Goal: Task Accomplishment & Management: Manage account settings

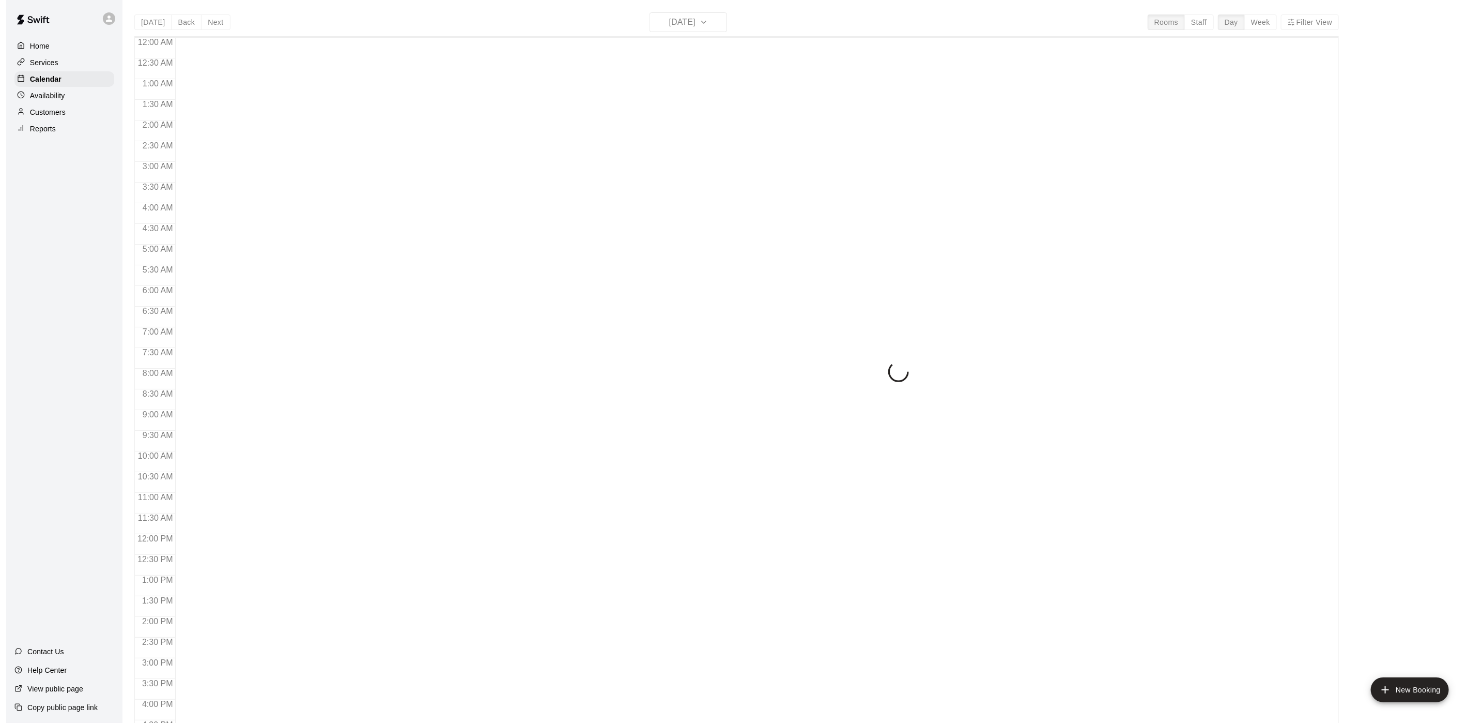
scroll to position [296, 0]
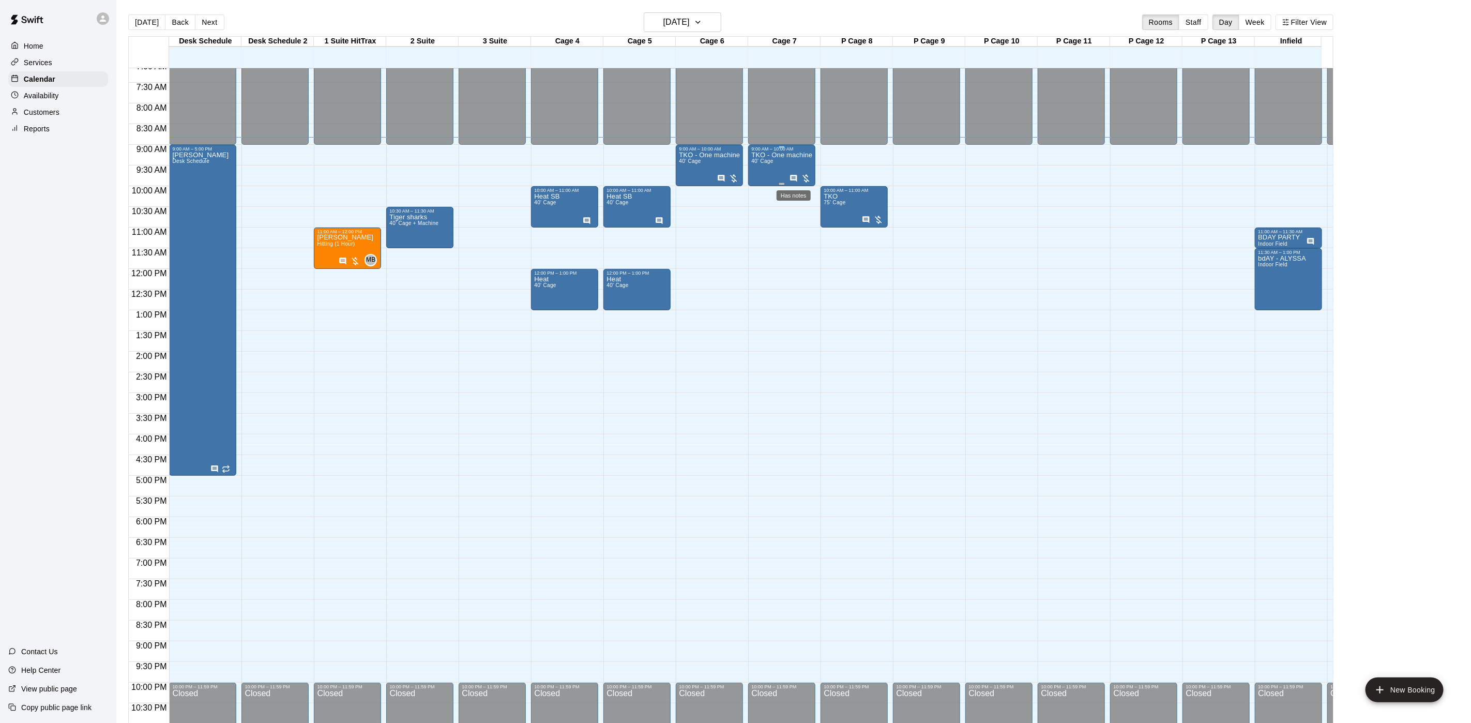
click at [791, 177] on icon "Has notes" at bounding box center [793, 178] width 7 height 7
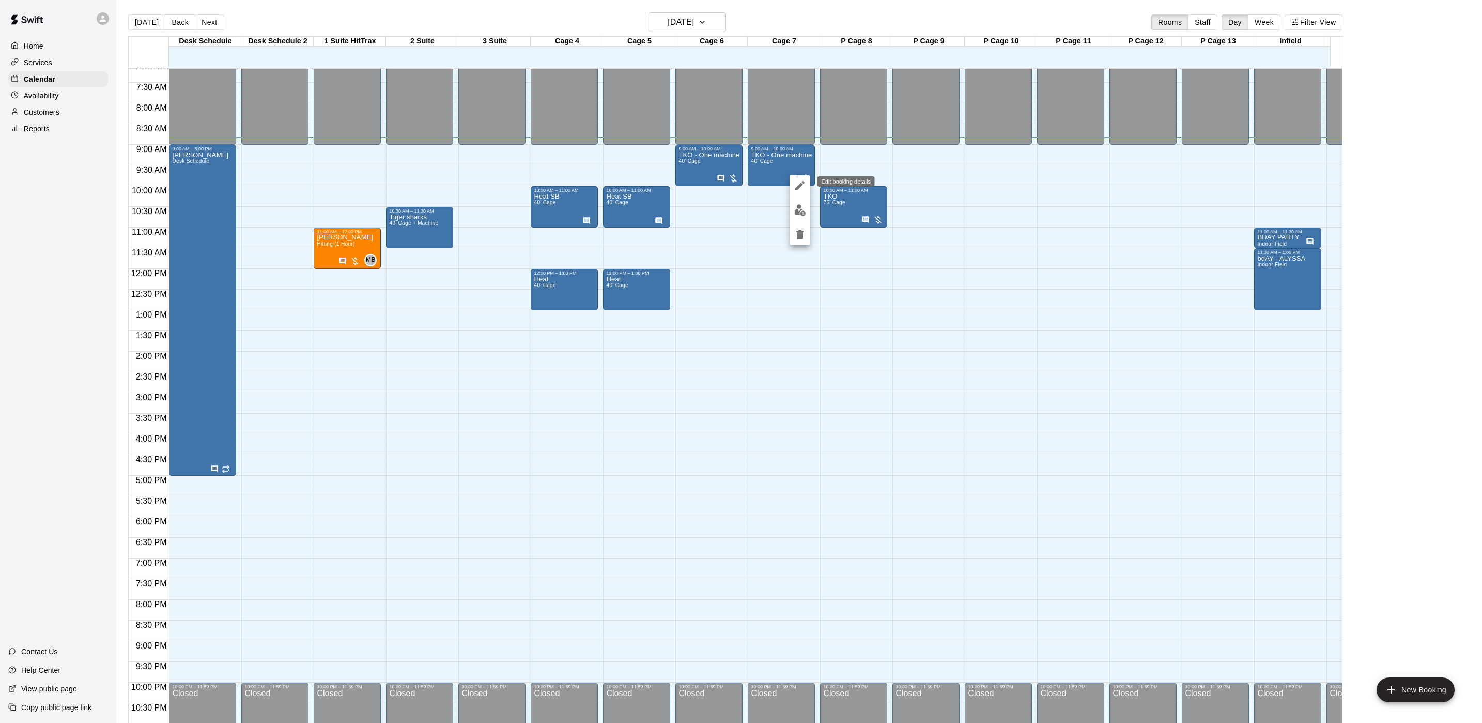
click at [795, 181] on icon "edit" at bounding box center [800, 185] width 12 height 12
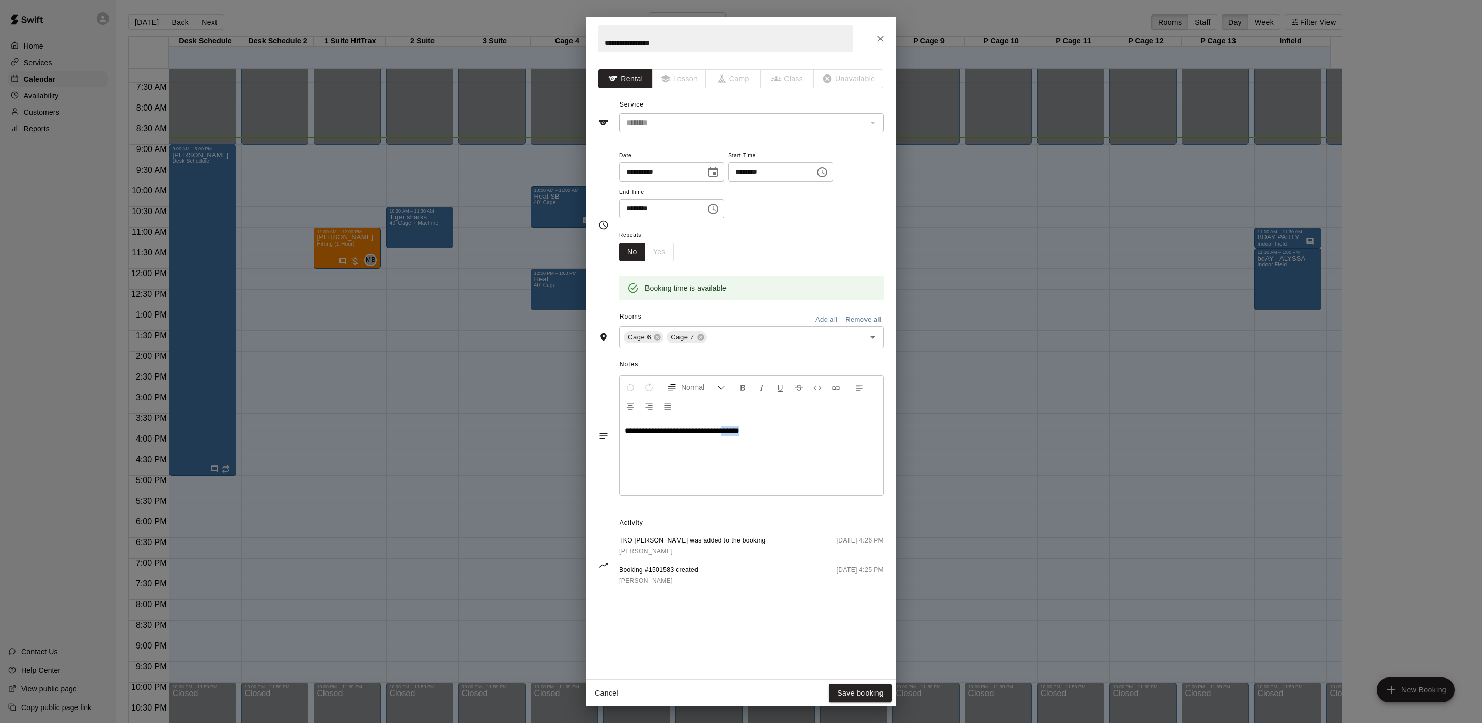
drag, startPoint x: 775, startPoint y: 443, endPoint x: 711, endPoint y: 445, distance: 64.6
click at [721, 443] on div "**********" at bounding box center [752, 457] width 264 height 78
drag, startPoint x: 711, startPoint y: 445, endPoint x: 681, endPoint y: 447, distance: 29.5
click at [692, 446] on div "**********" at bounding box center [752, 457] width 264 height 78
drag, startPoint x: 651, startPoint y: 447, endPoint x: 630, endPoint y: 447, distance: 21.7
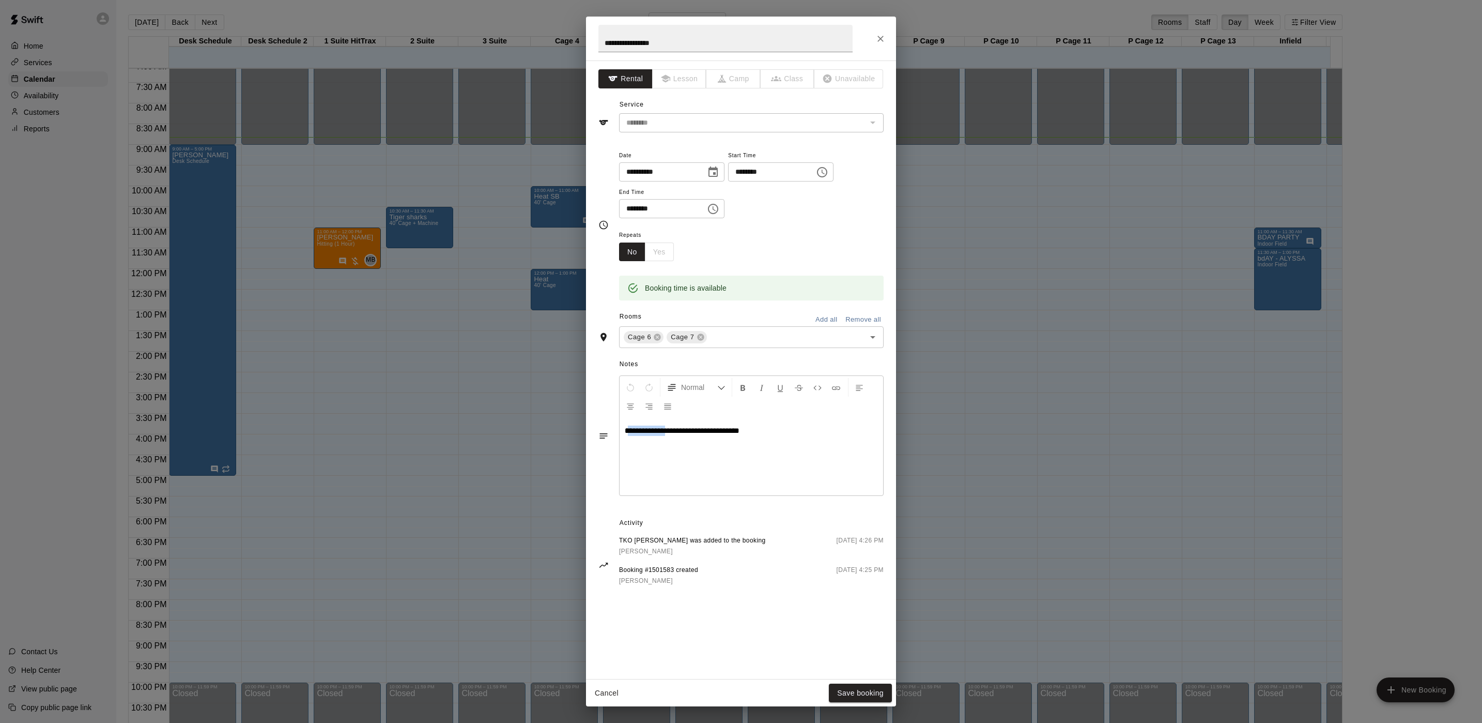
click at [630, 447] on div "**********" at bounding box center [752, 457] width 264 height 78
click at [862, 219] on div "**********" at bounding box center [751, 189] width 265 height 80
click at [878, 39] on icon "Close" at bounding box center [881, 39] width 10 height 10
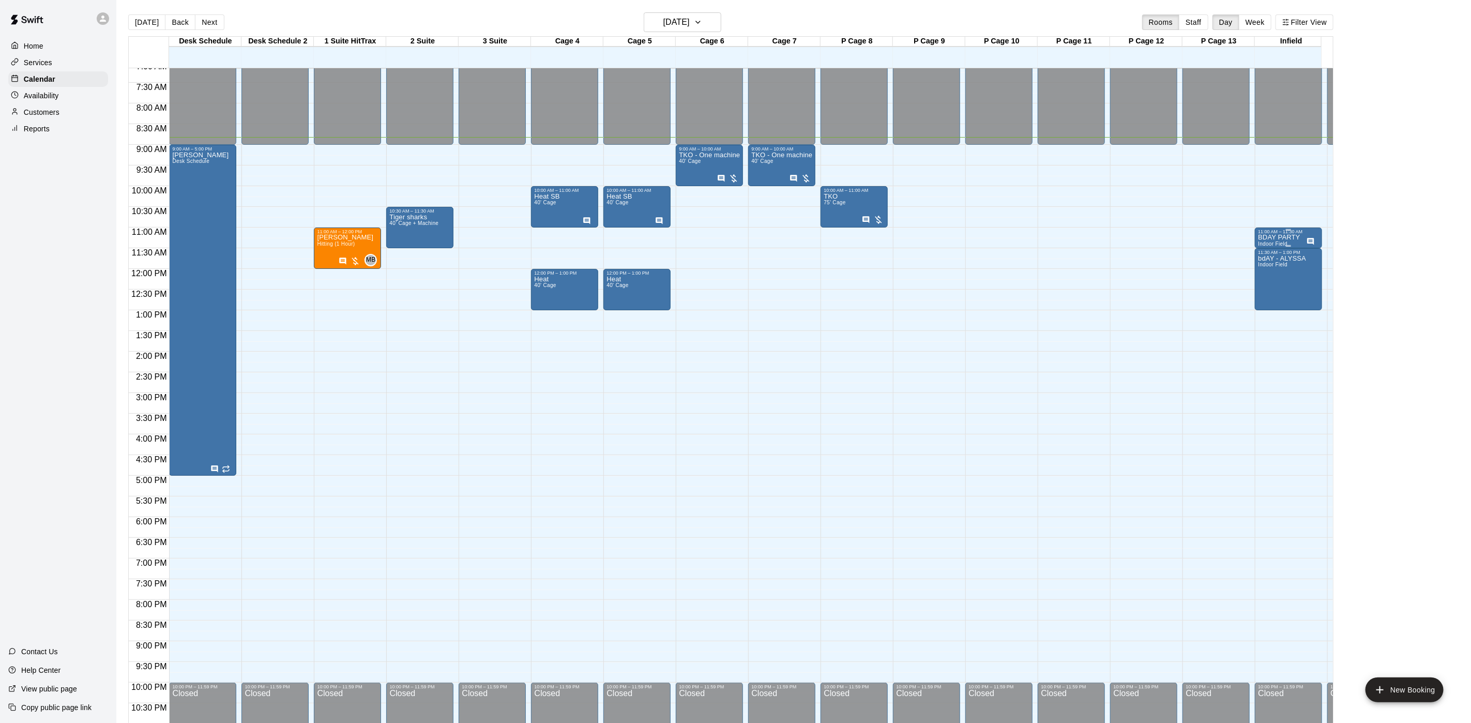
click at [1264, 237] on p "BDAY PARTY" at bounding box center [1279, 237] width 42 height 0
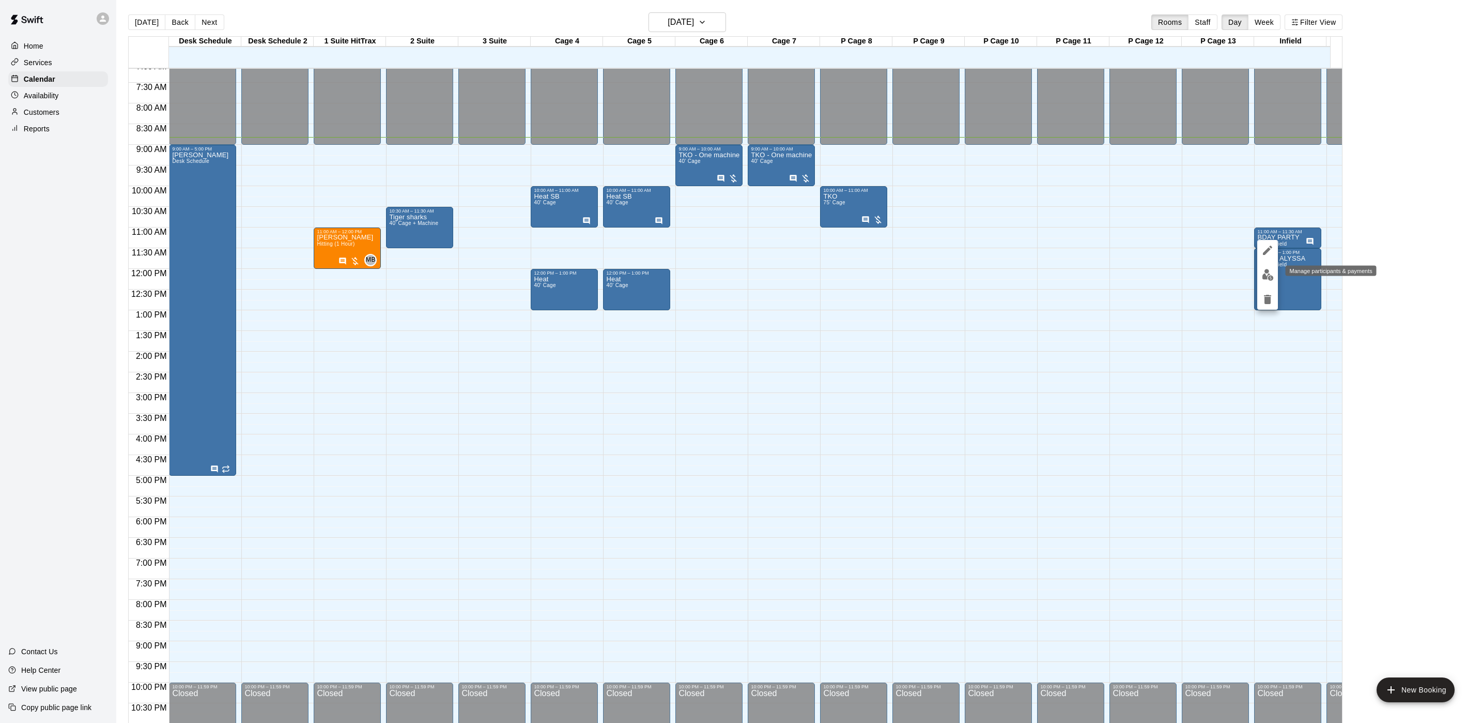
click at [1270, 272] on img "edit" at bounding box center [1268, 275] width 12 height 12
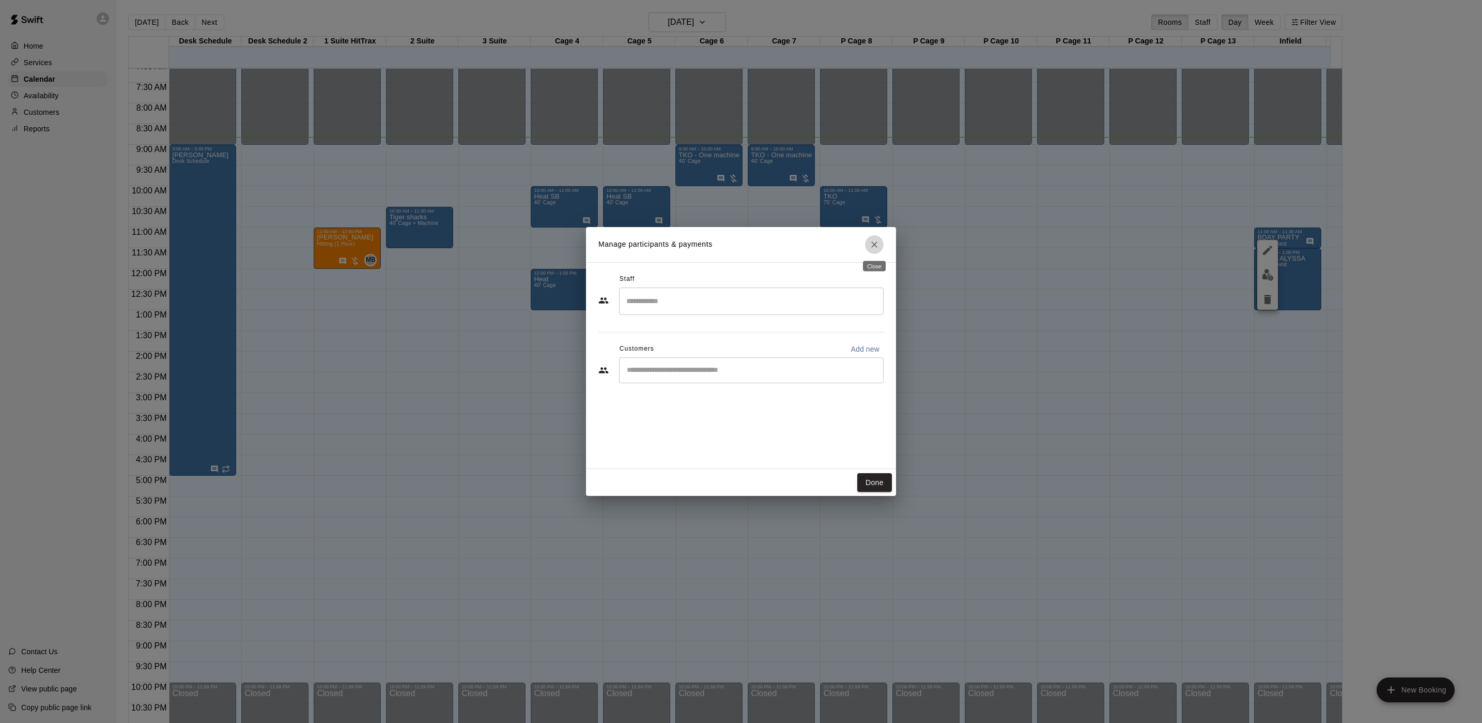
click at [875, 242] on icon "Close" at bounding box center [874, 244] width 10 height 10
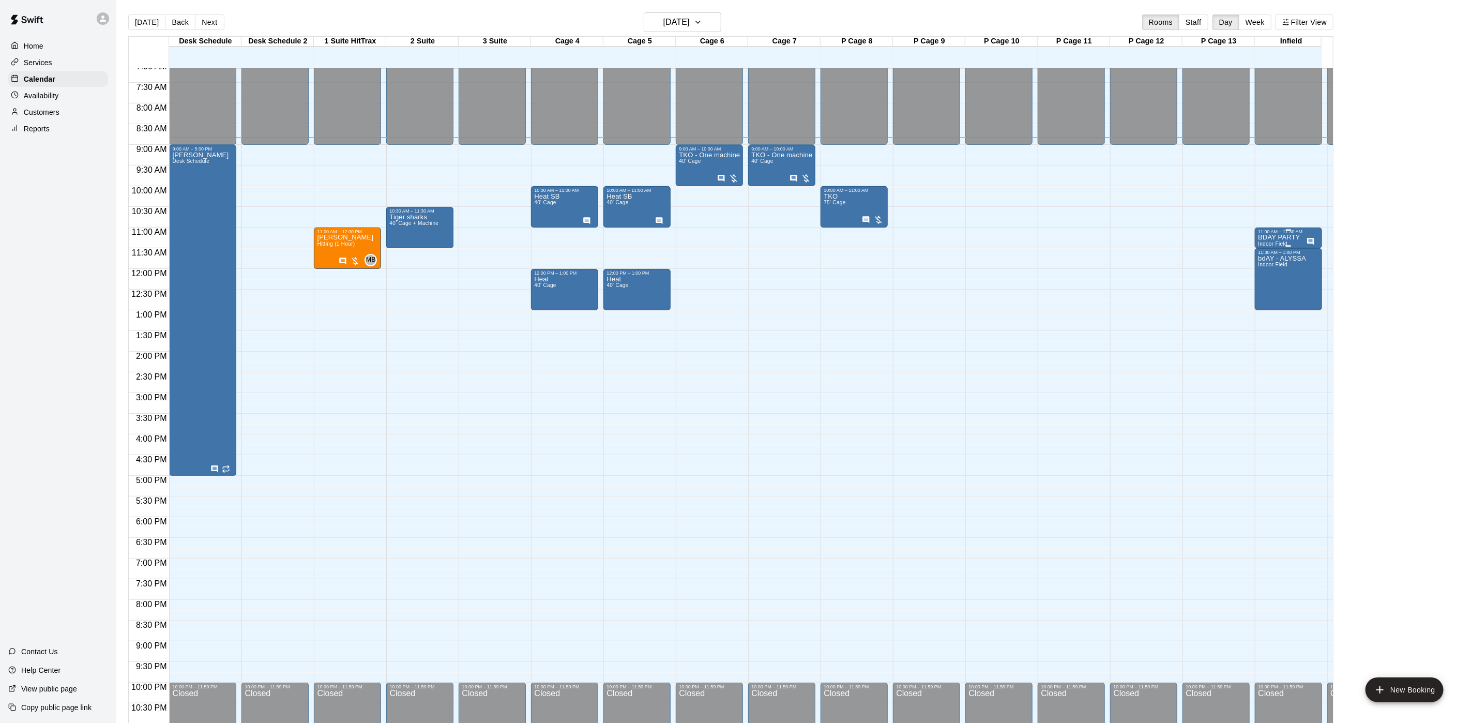
click at [1269, 231] on div at bounding box center [1288, 230] width 61 height 2
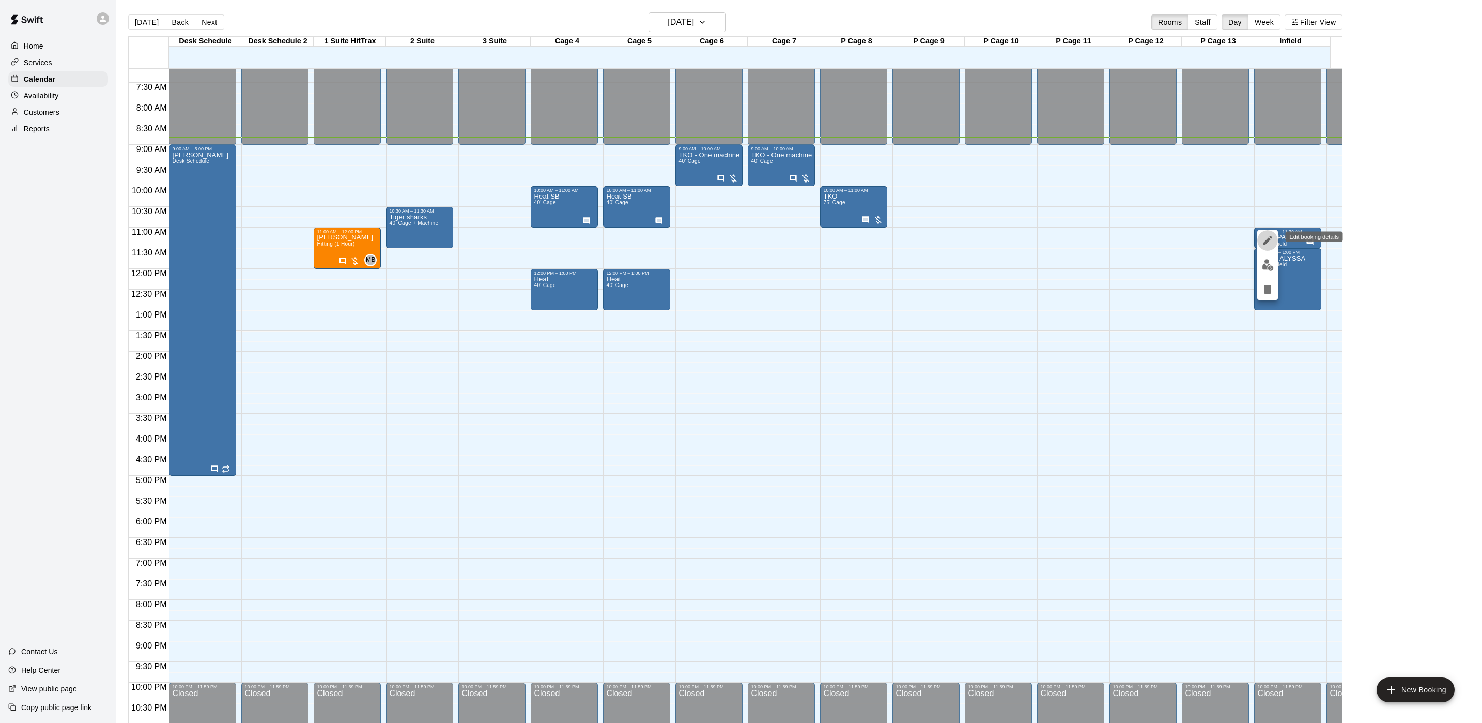
click at [1267, 243] on icon "edit" at bounding box center [1268, 240] width 12 height 12
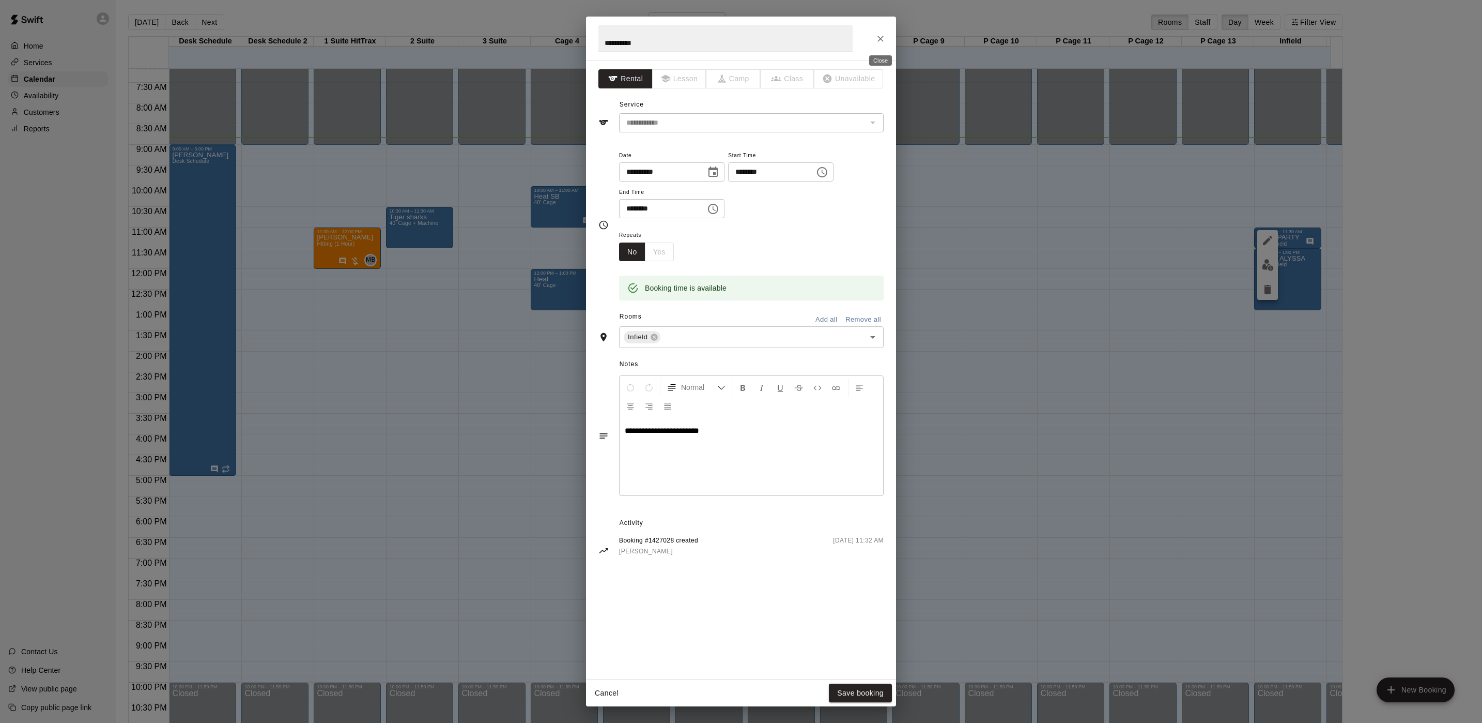
click at [876, 45] on button "Close" at bounding box center [880, 38] width 19 height 19
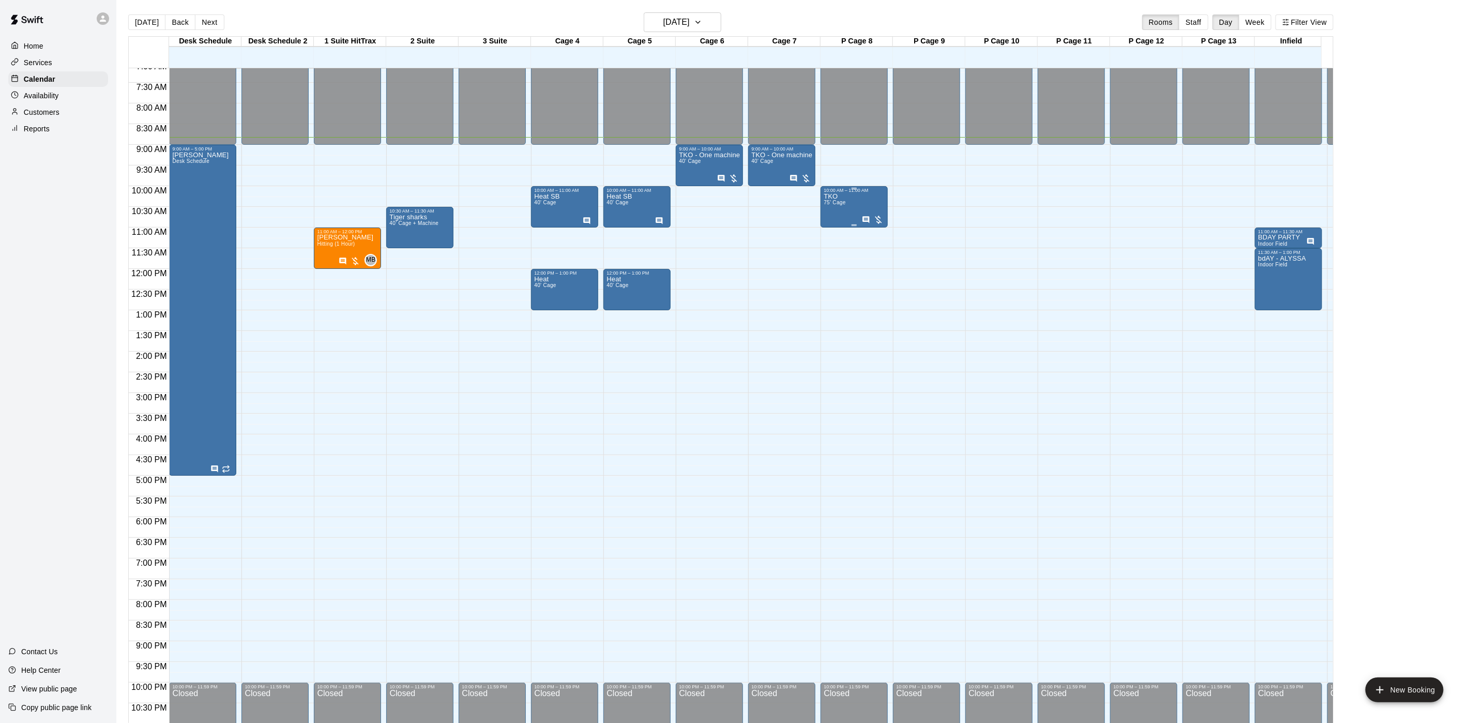
click at [850, 218] on div "TKO 75' Cage" at bounding box center [853, 554] width 61 height 723
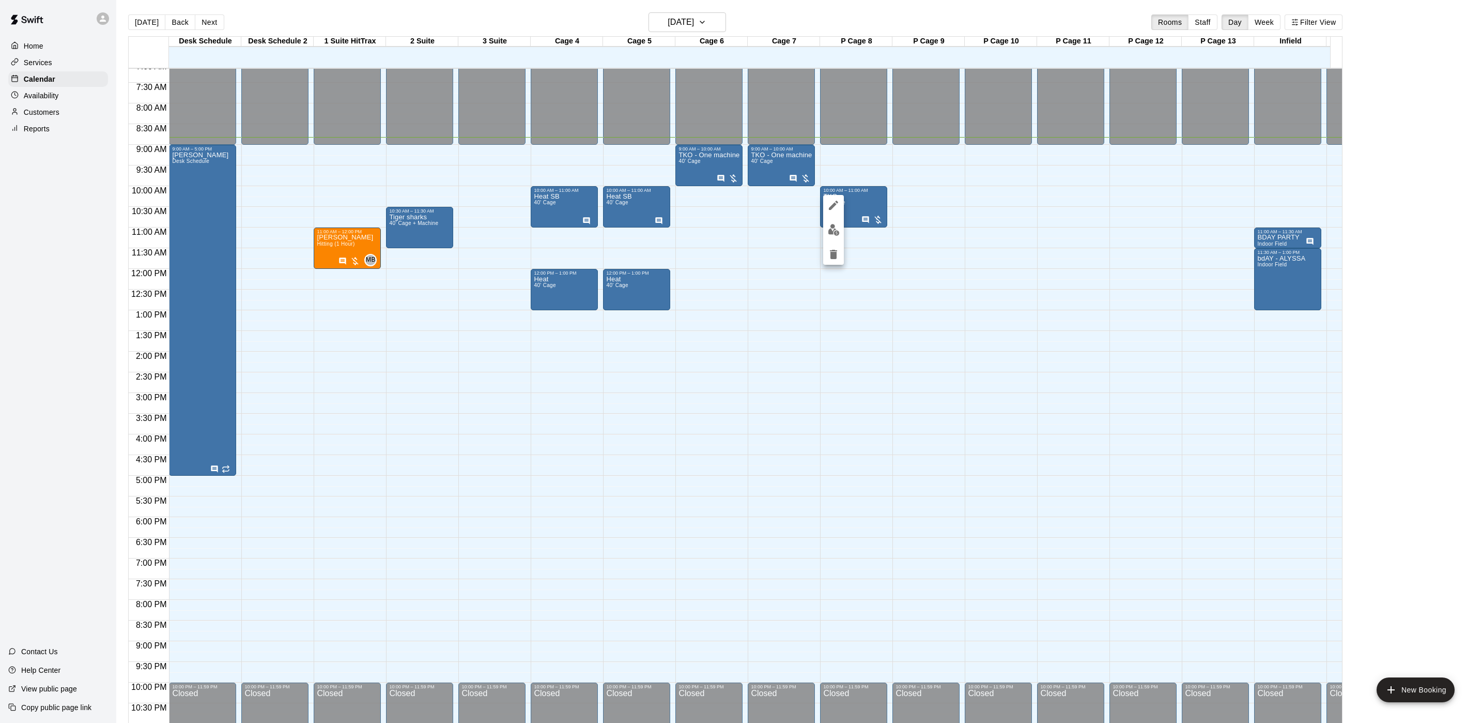
click at [836, 205] on icon "edit" at bounding box center [833, 205] width 9 height 9
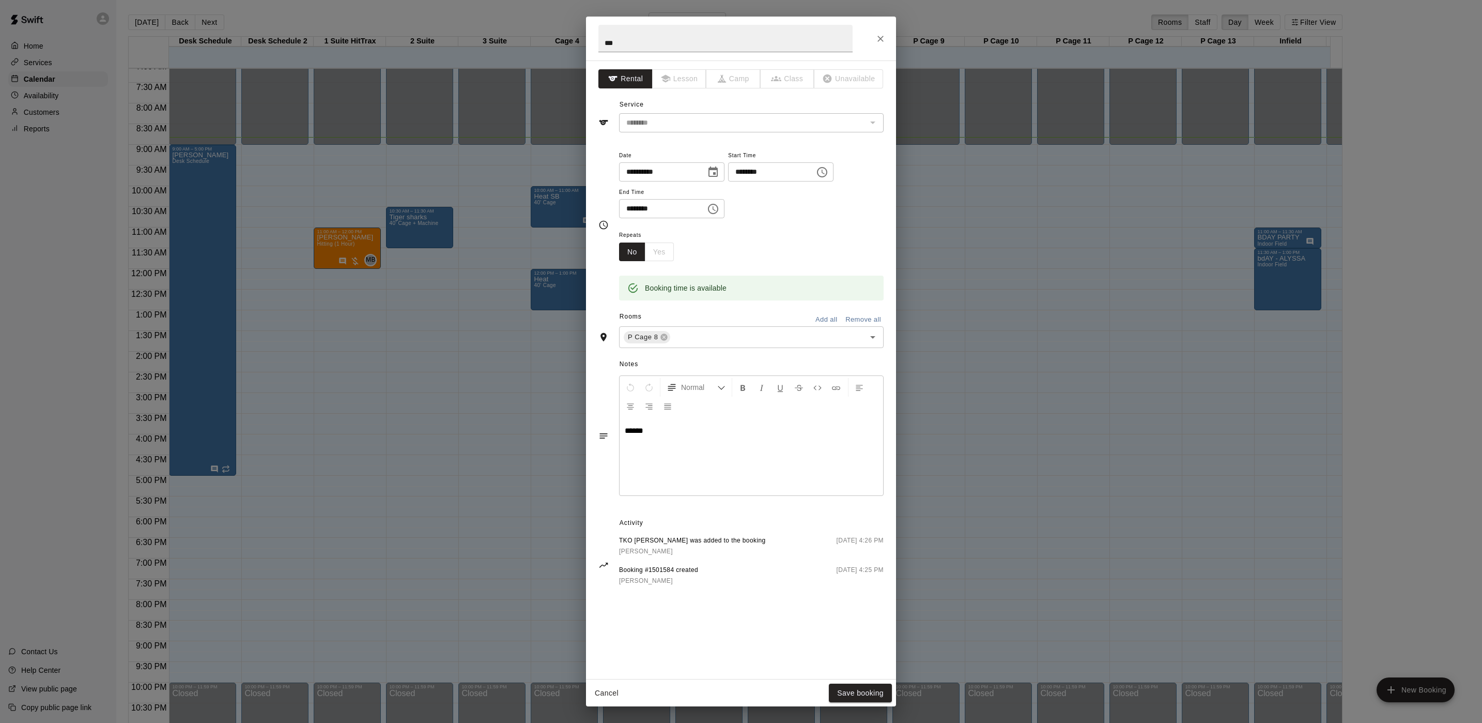
click at [974, 373] on div "**********" at bounding box center [741, 361] width 1482 height 723
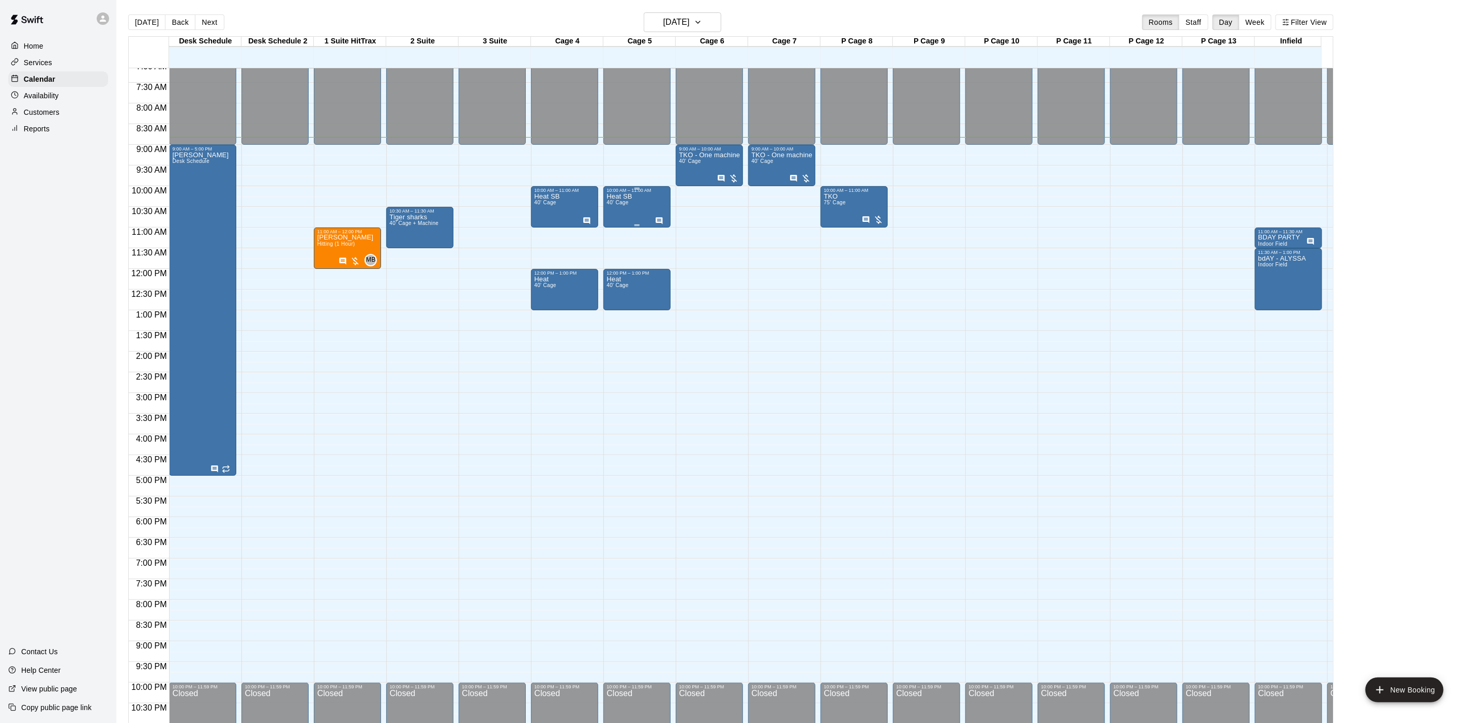
click at [631, 219] on div "Heat SB 40' Cage" at bounding box center [636, 554] width 61 height 723
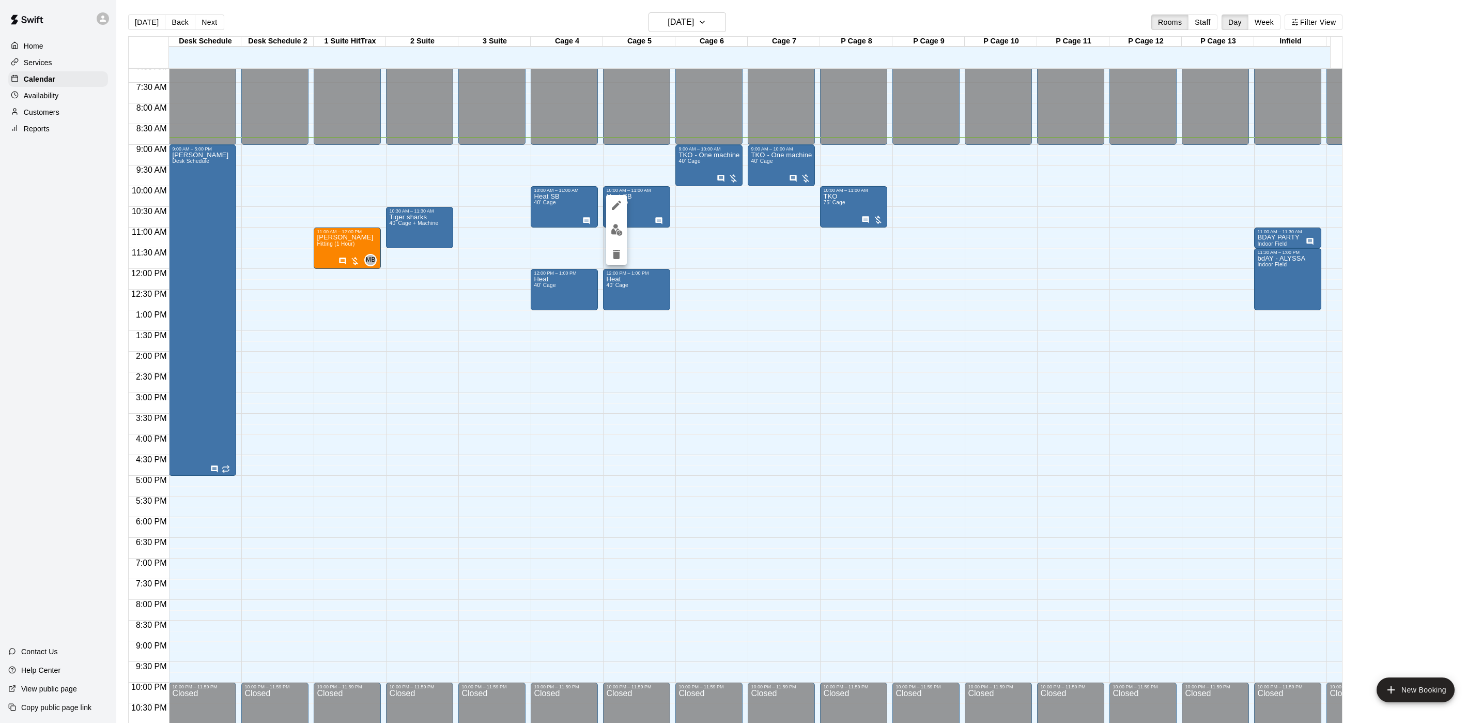
click at [613, 209] on icon "edit" at bounding box center [616, 205] width 9 height 9
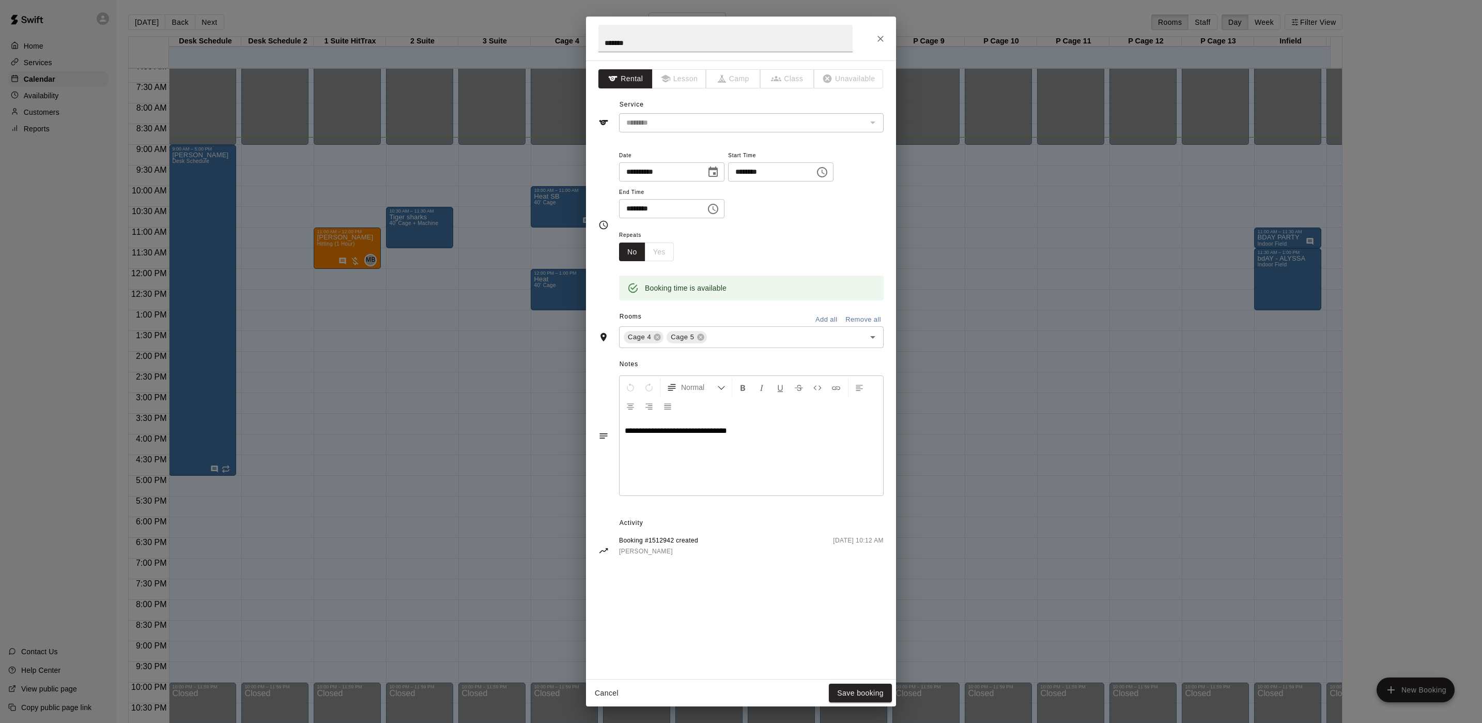
click at [954, 279] on div "**********" at bounding box center [741, 361] width 1482 height 723
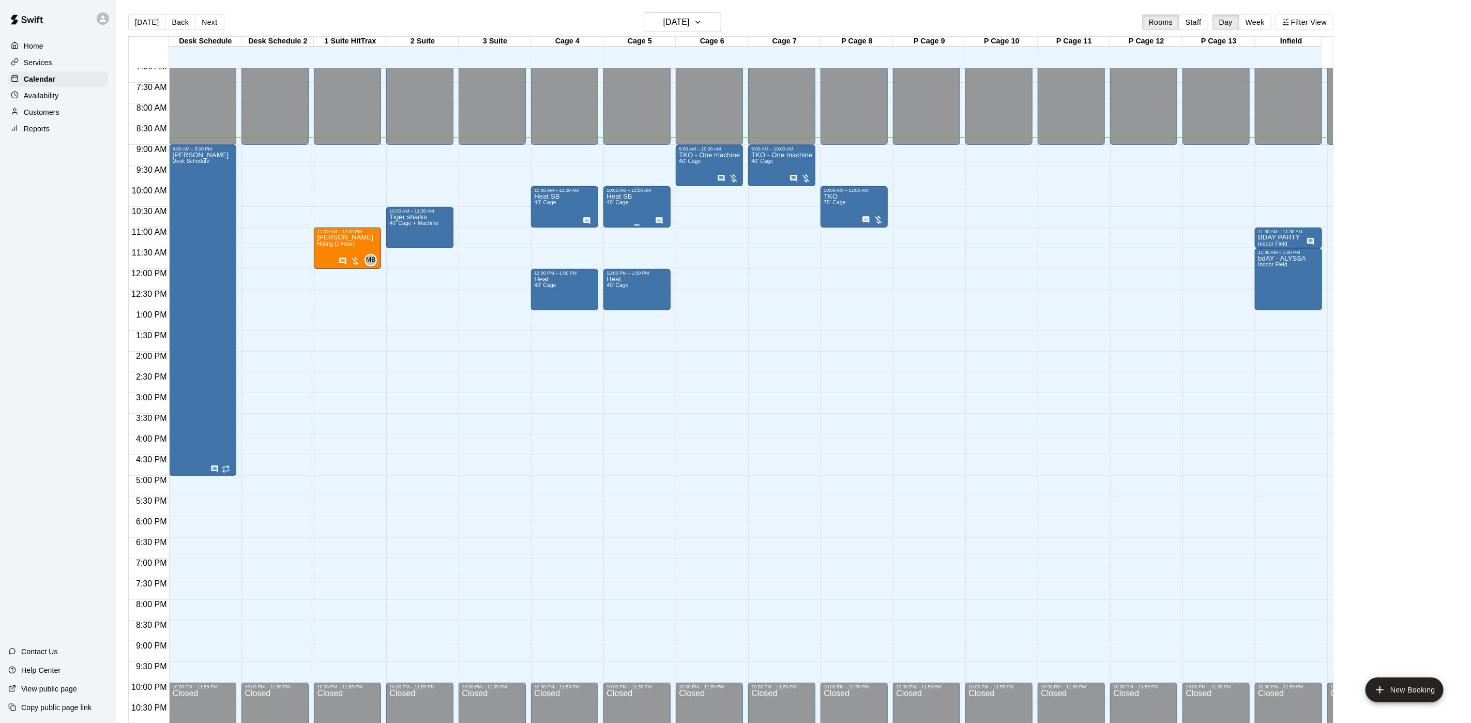
click at [624, 222] on div "Heat SB 40' Cage" at bounding box center [618, 554] width 25 height 723
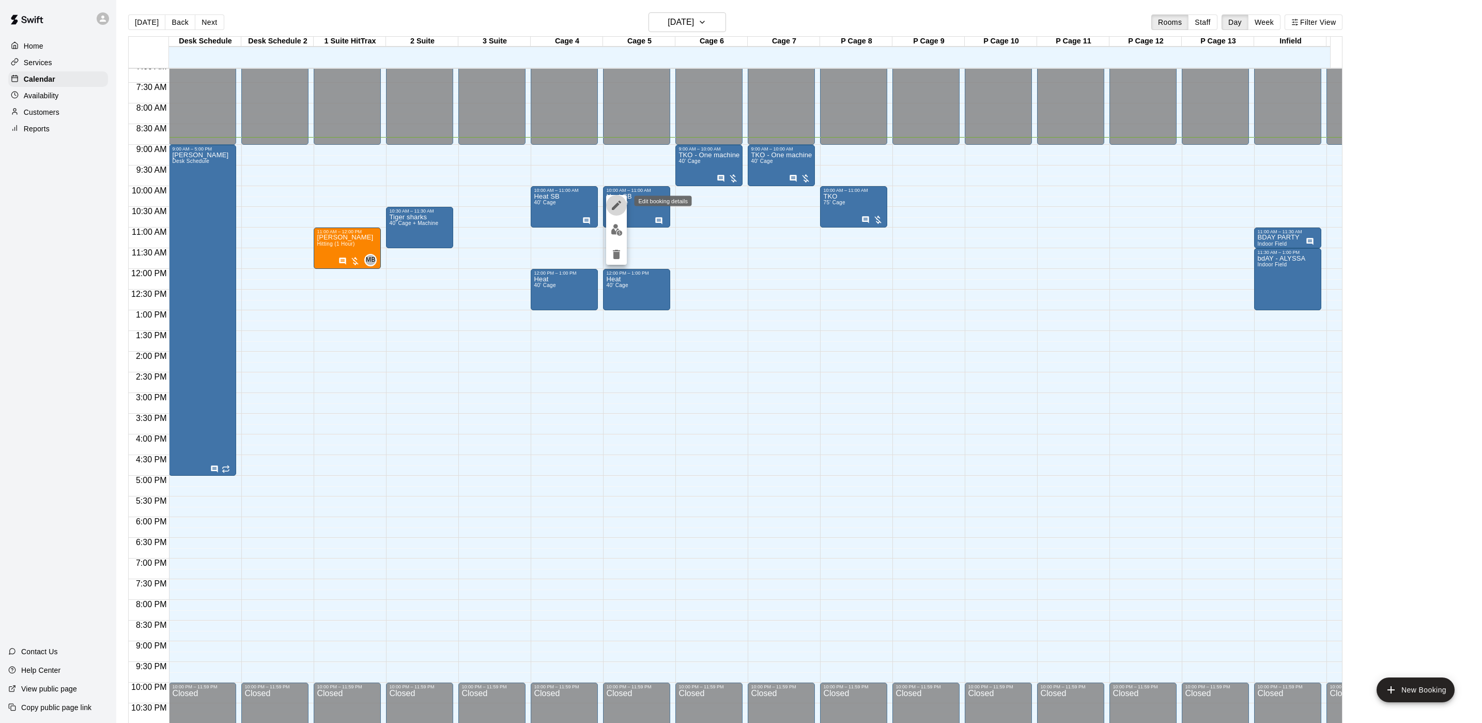
click at [616, 211] on icon "edit" at bounding box center [616, 205] width 12 height 12
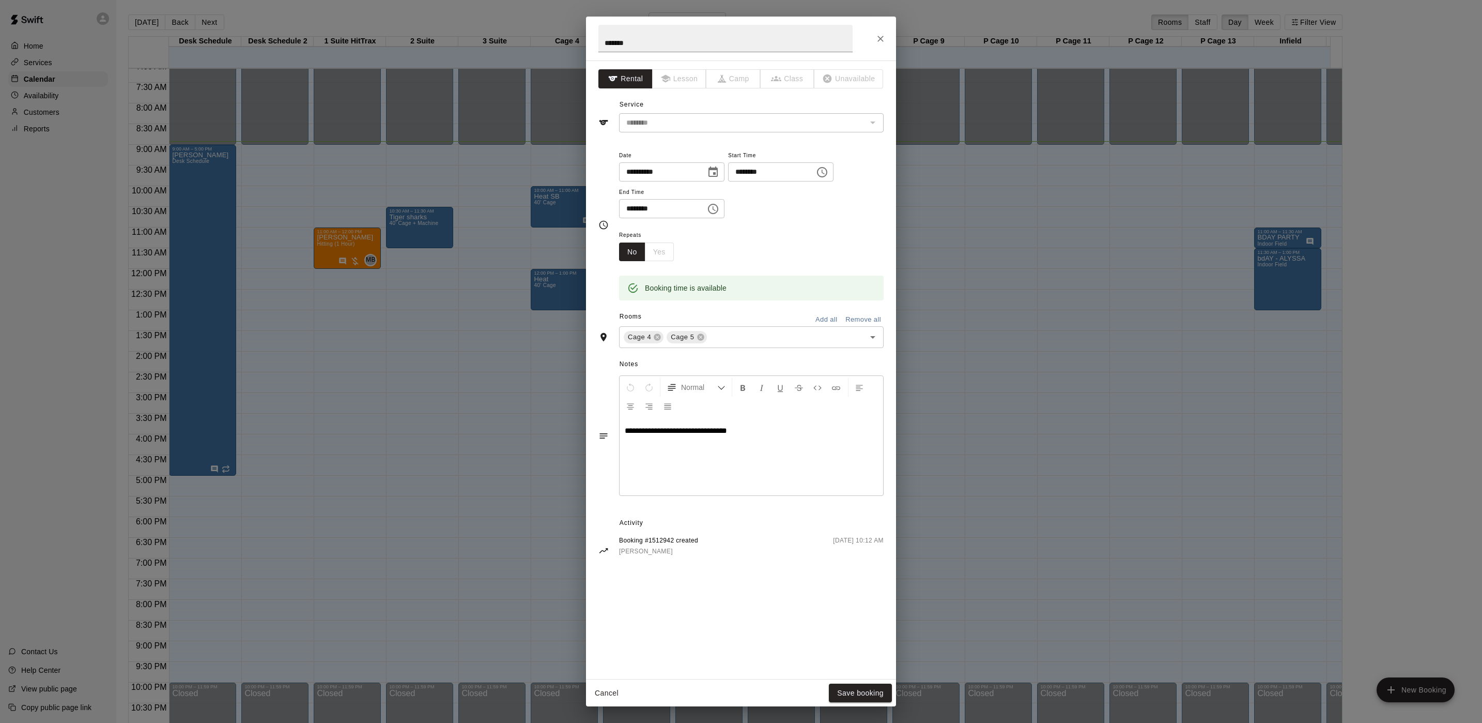
click at [1050, 159] on div "**********" at bounding box center [741, 361] width 1482 height 723
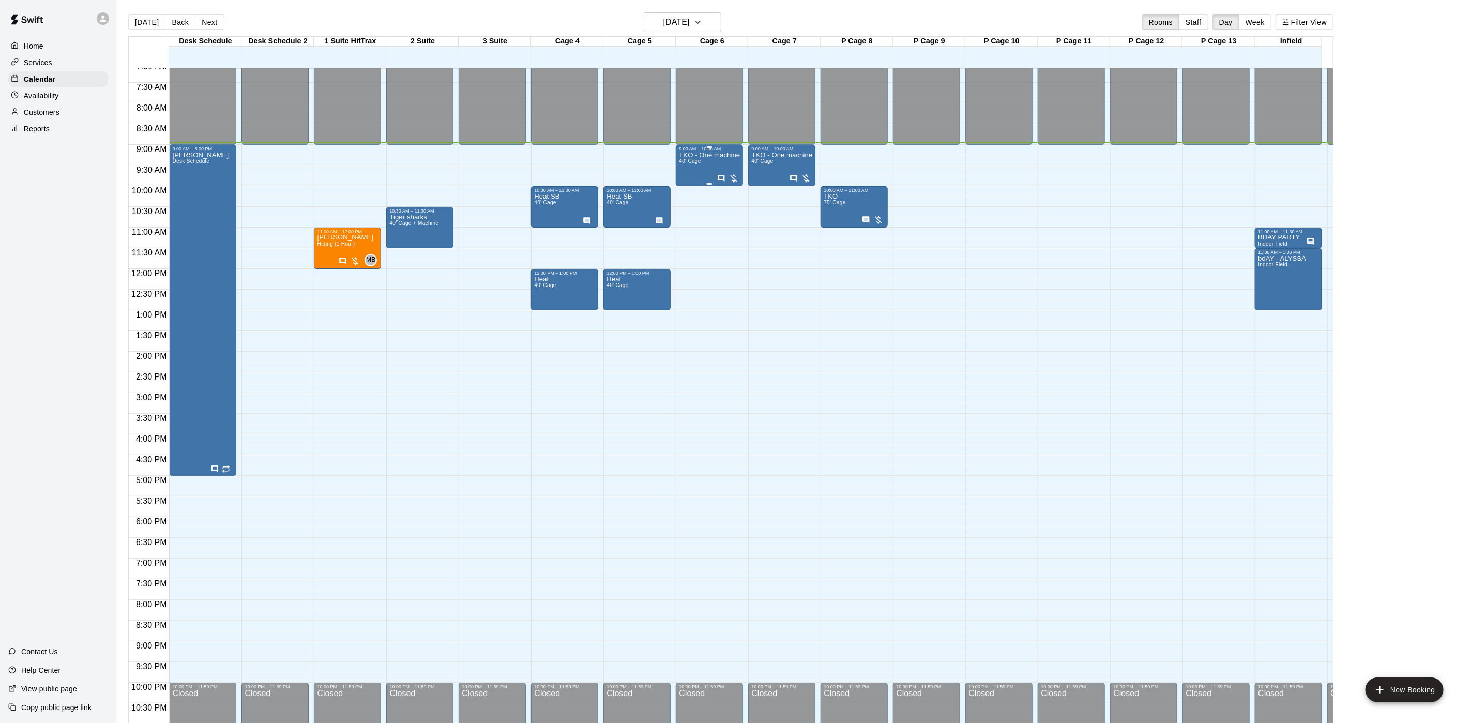
click at [700, 169] on div "TKO - One machine 40' Cage" at bounding box center [709, 512] width 61 height 723
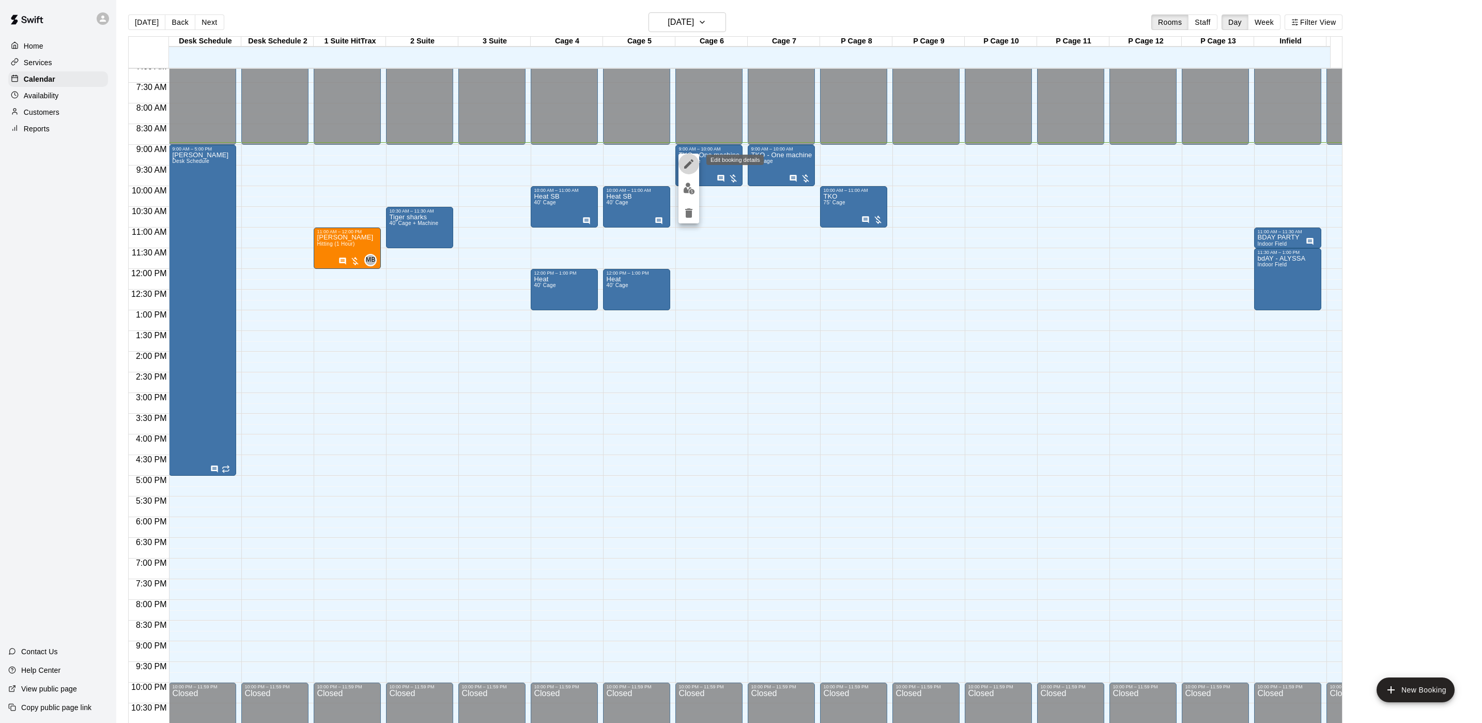
click at [690, 167] on icon "edit" at bounding box center [689, 164] width 12 height 12
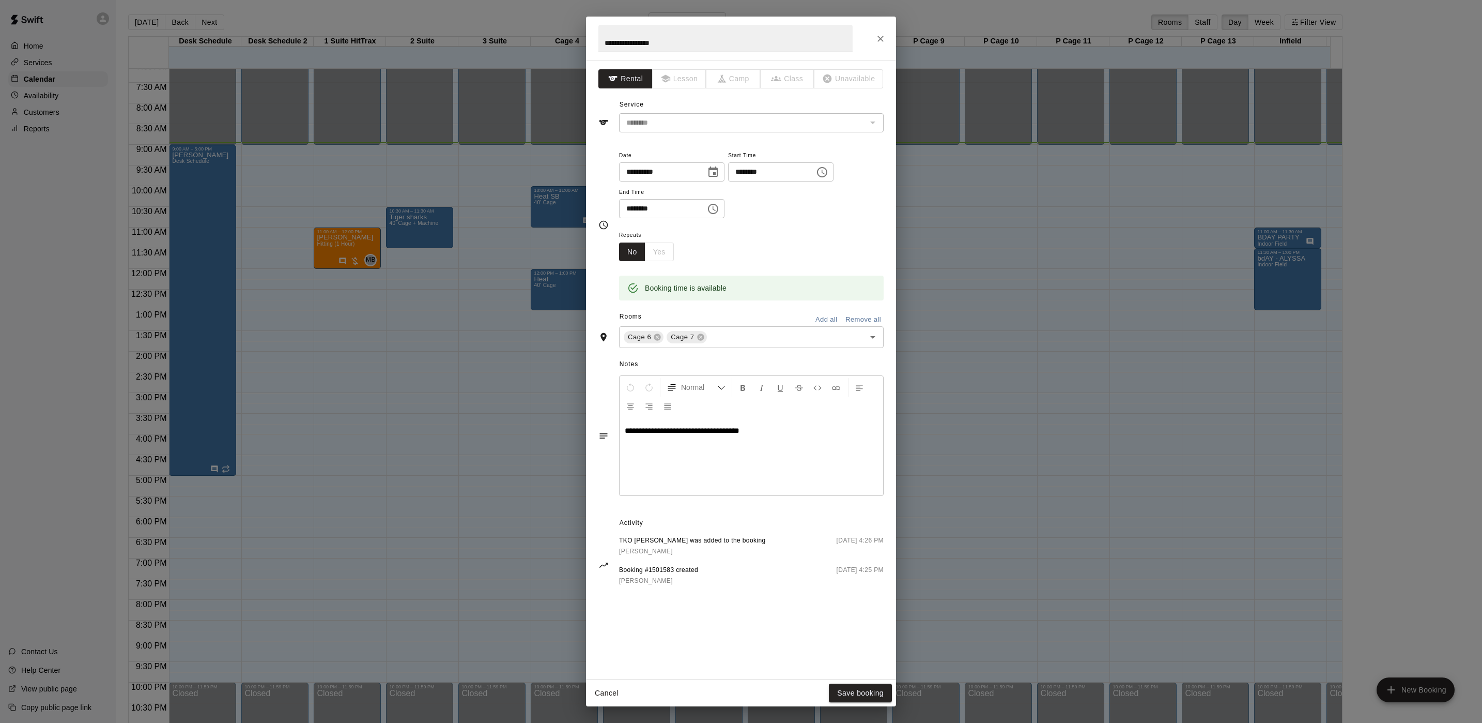
click at [881, 34] on icon "Close" at bounding box center [881, 39] width 10 height 10
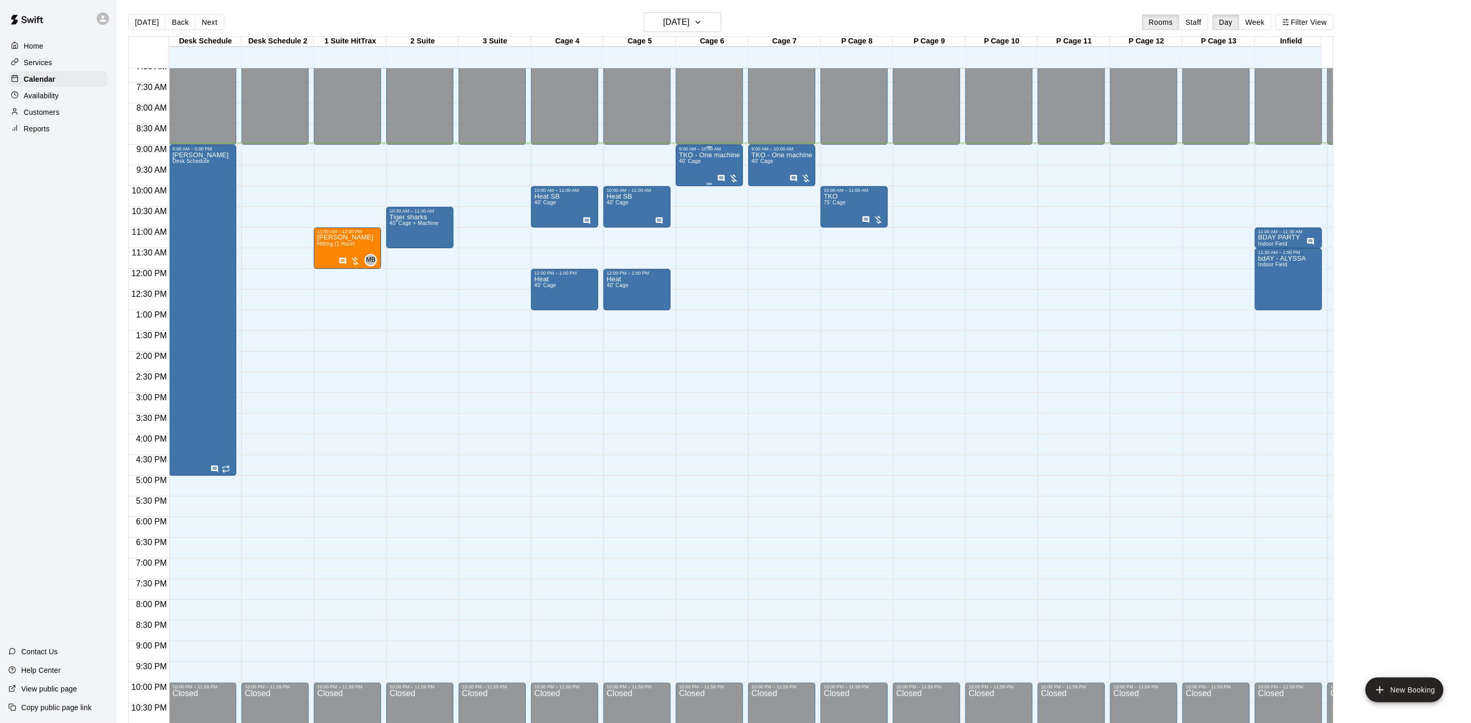
click at [698, 161] on span "40' Cage" at bounding box center [690, 161] width 22 height 6
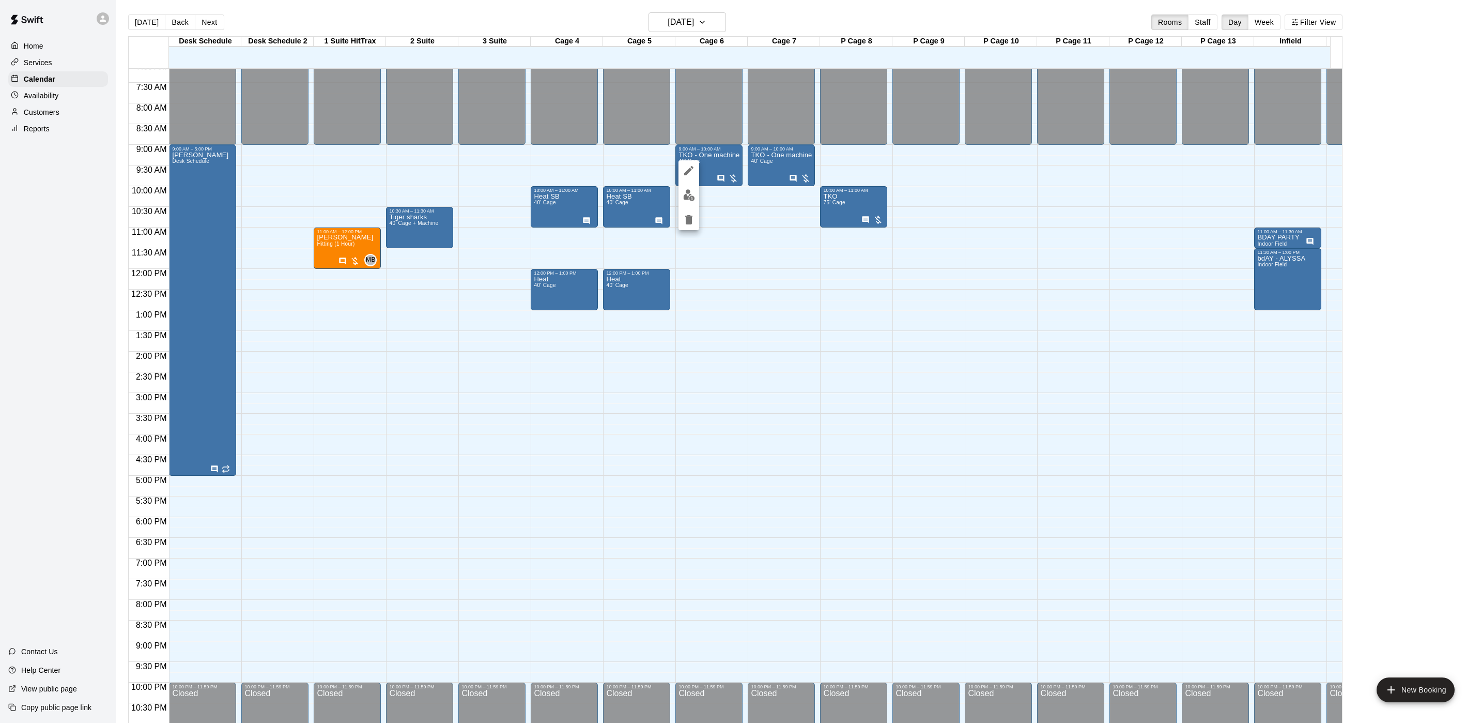
click at [718, 169] on div at bounding box center [741, 361] width 1482 height 723
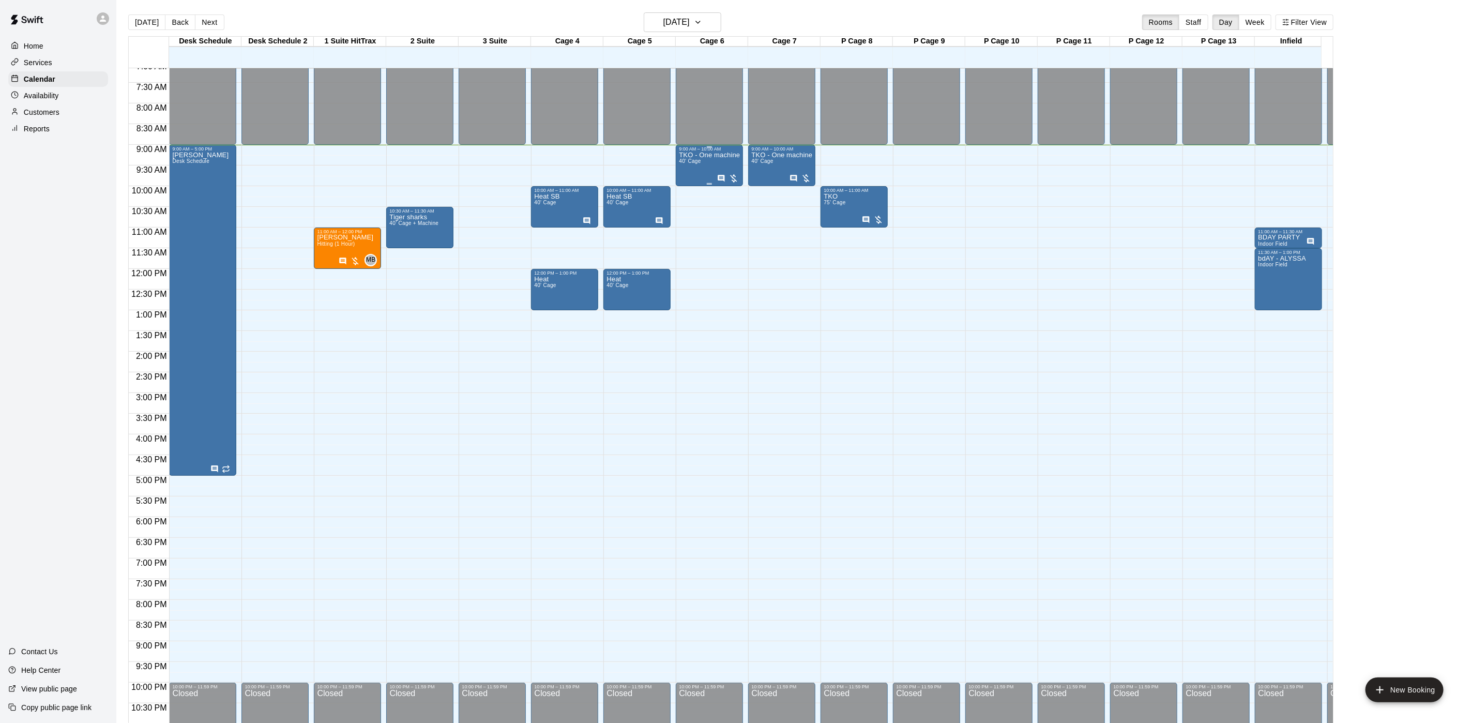
click at [695, 155] on p "TKO - One machine" at bounding box center [709, 155] width 61 height 0
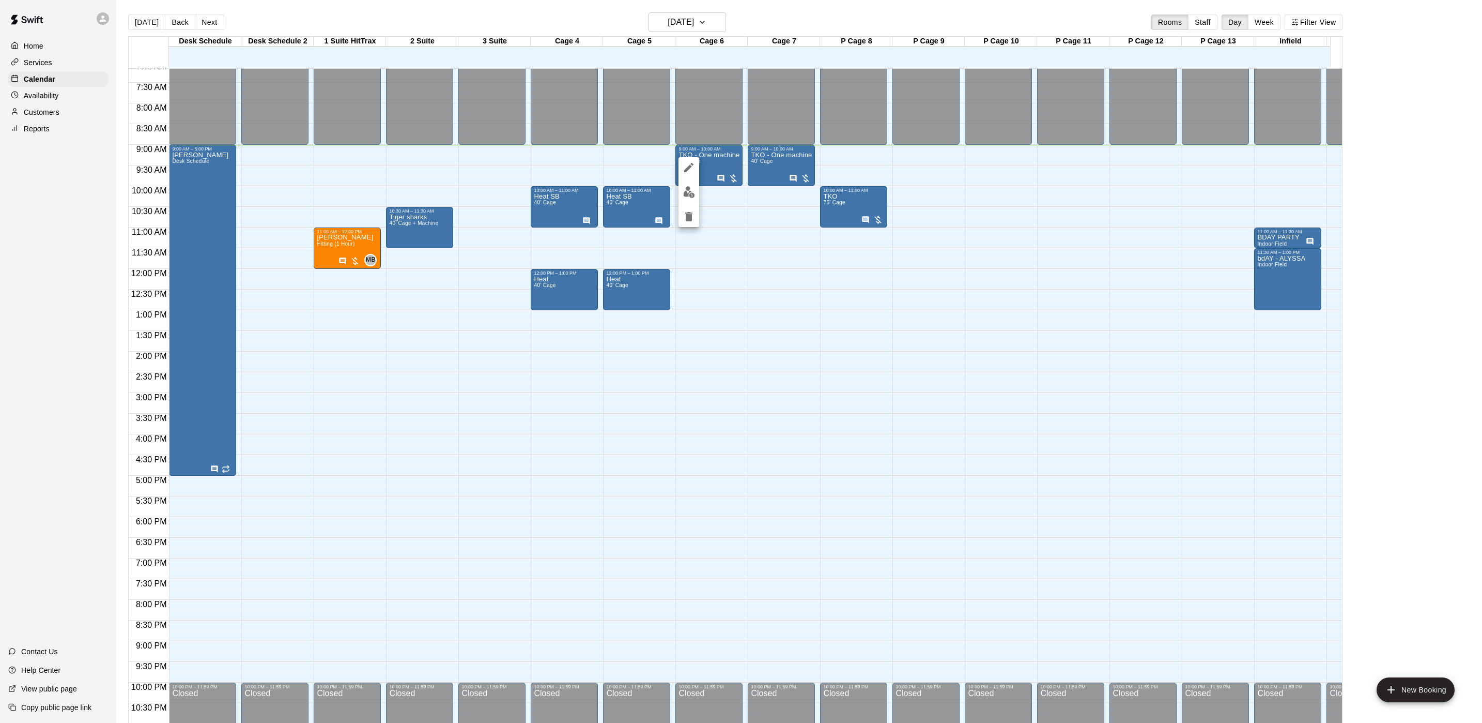
click at [686, 194] on img "edit" at bounding box center [689, 192] width 12 height 12
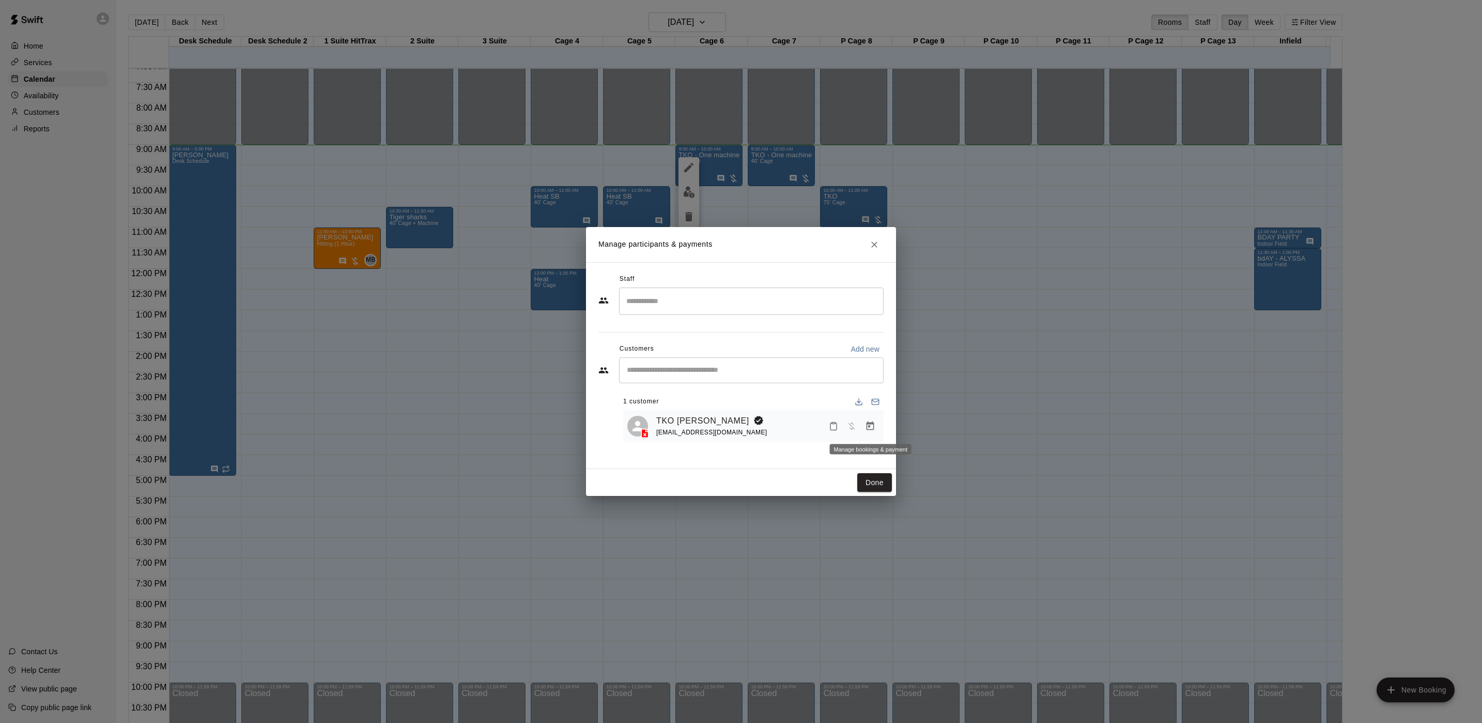
click at [879, 428] on button "Manage bookings & payment" at bounding box center [870, 426] width 19 height 19
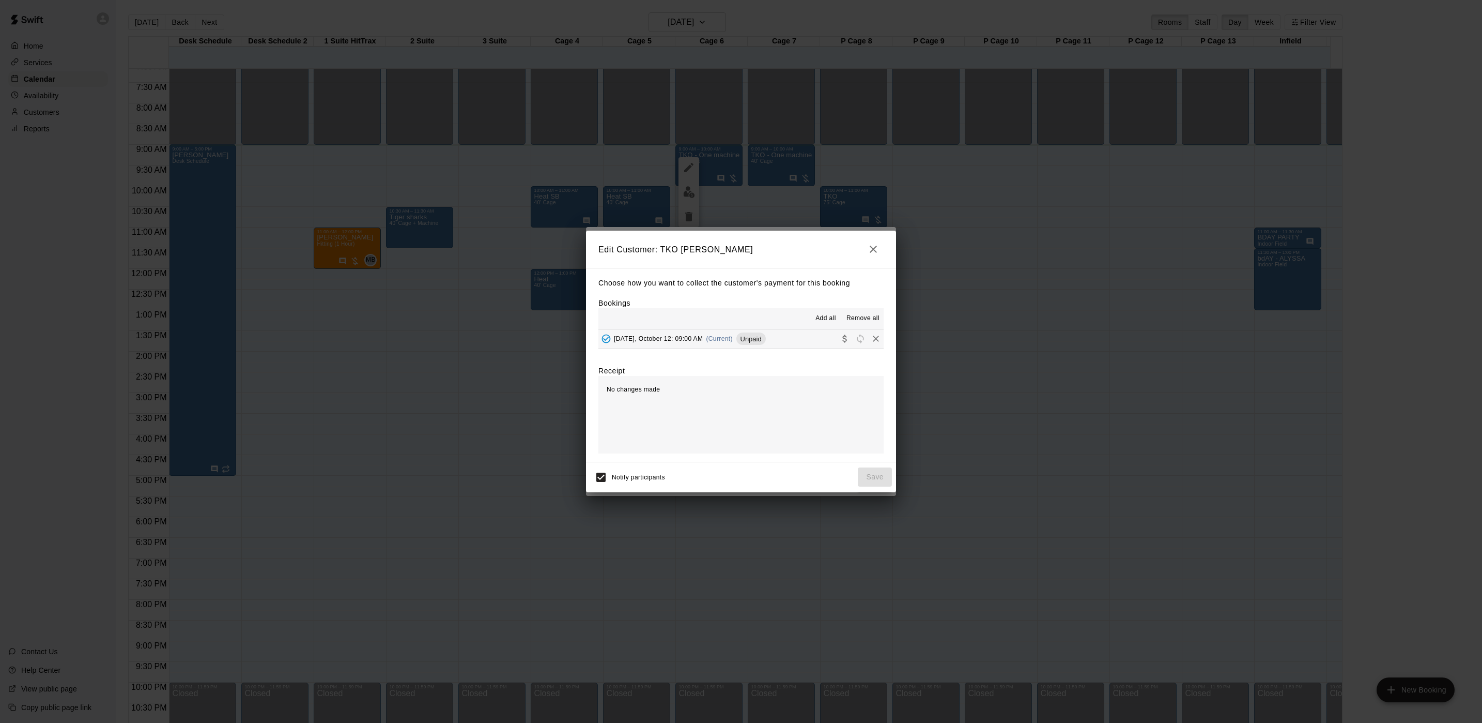
click at [863, 247] on button "button" at bounding box center [873, 249] width 21 height 21
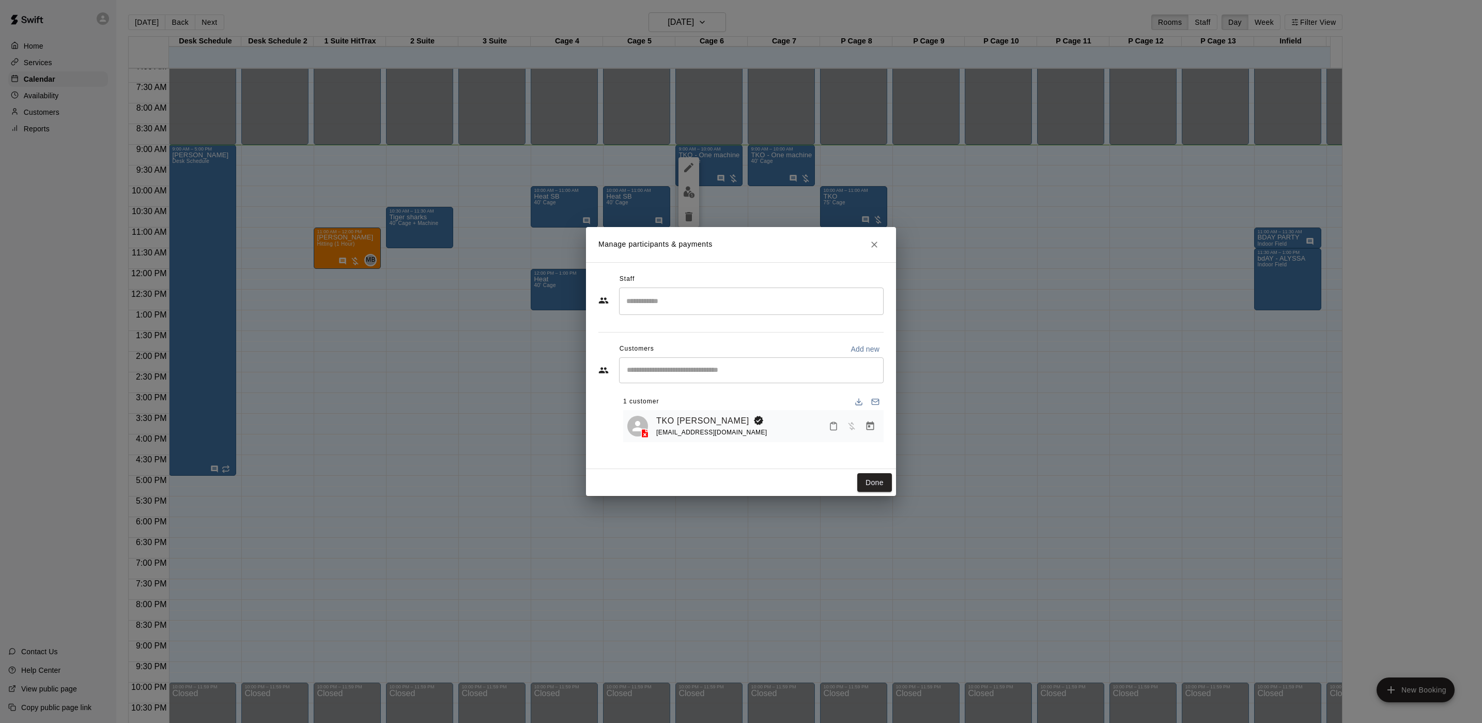
click at [874, 242] on icon "Close" at bounding box center [874, 244] width 10 height 10
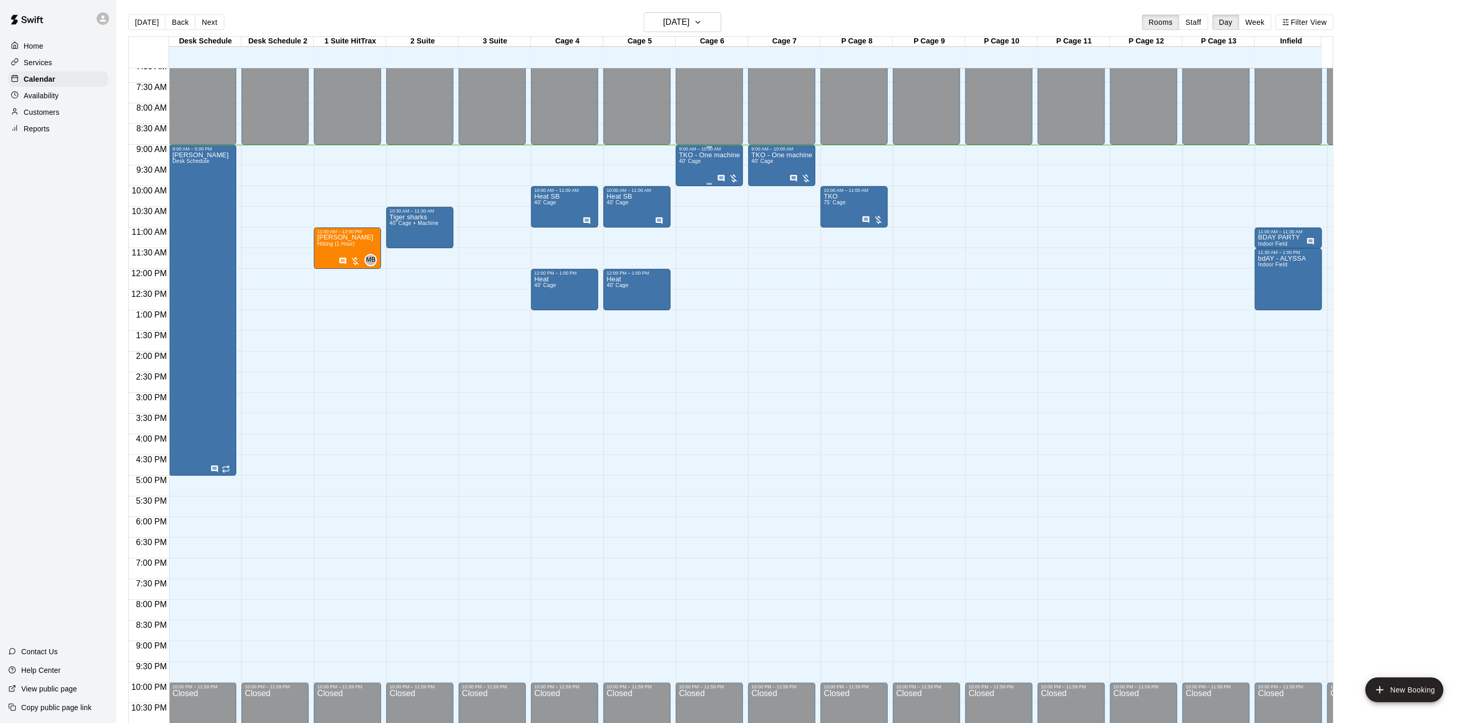
click at [704, 166] on div "TKO - One machine 40' Cage" at bounding box center [709, 512] width 61 height 723
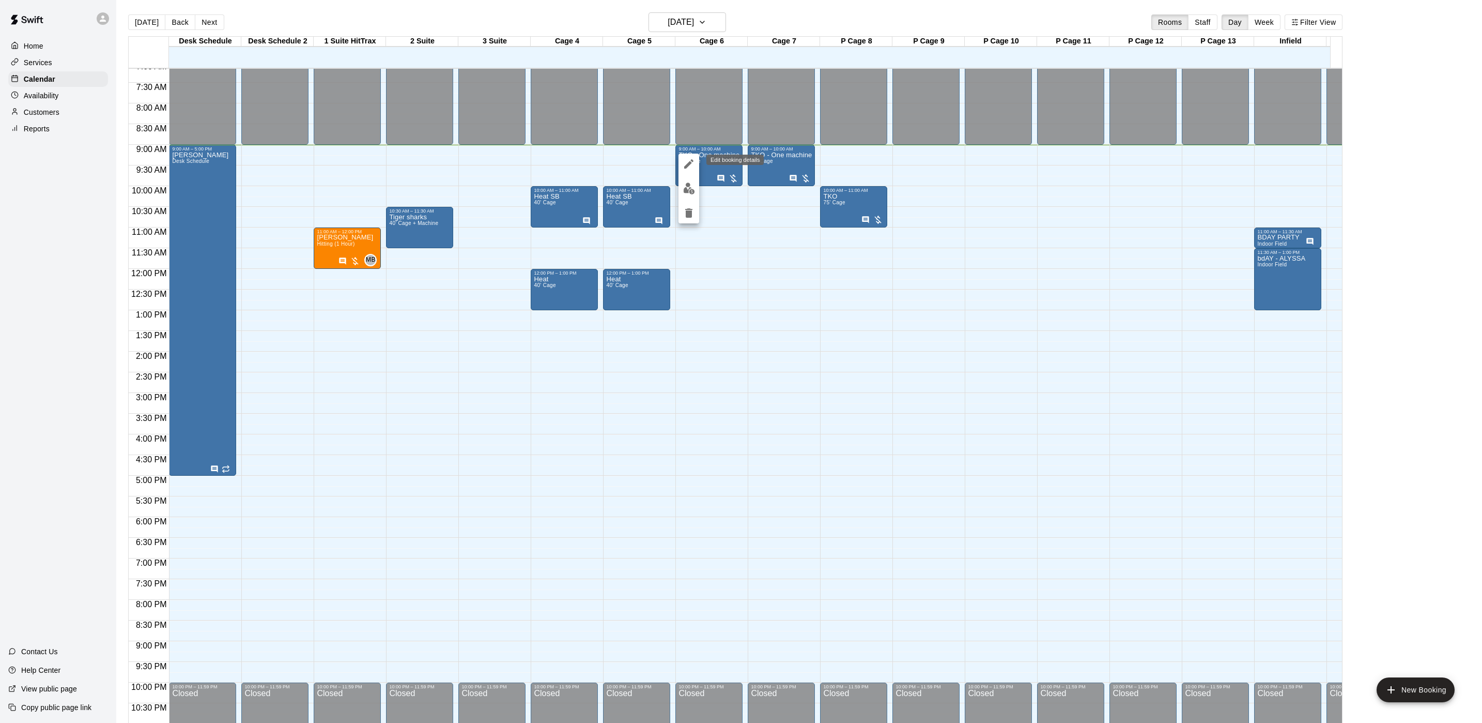
click at [689, 171] on button "edit" at bounding box center [689, 164] width 21 height 21
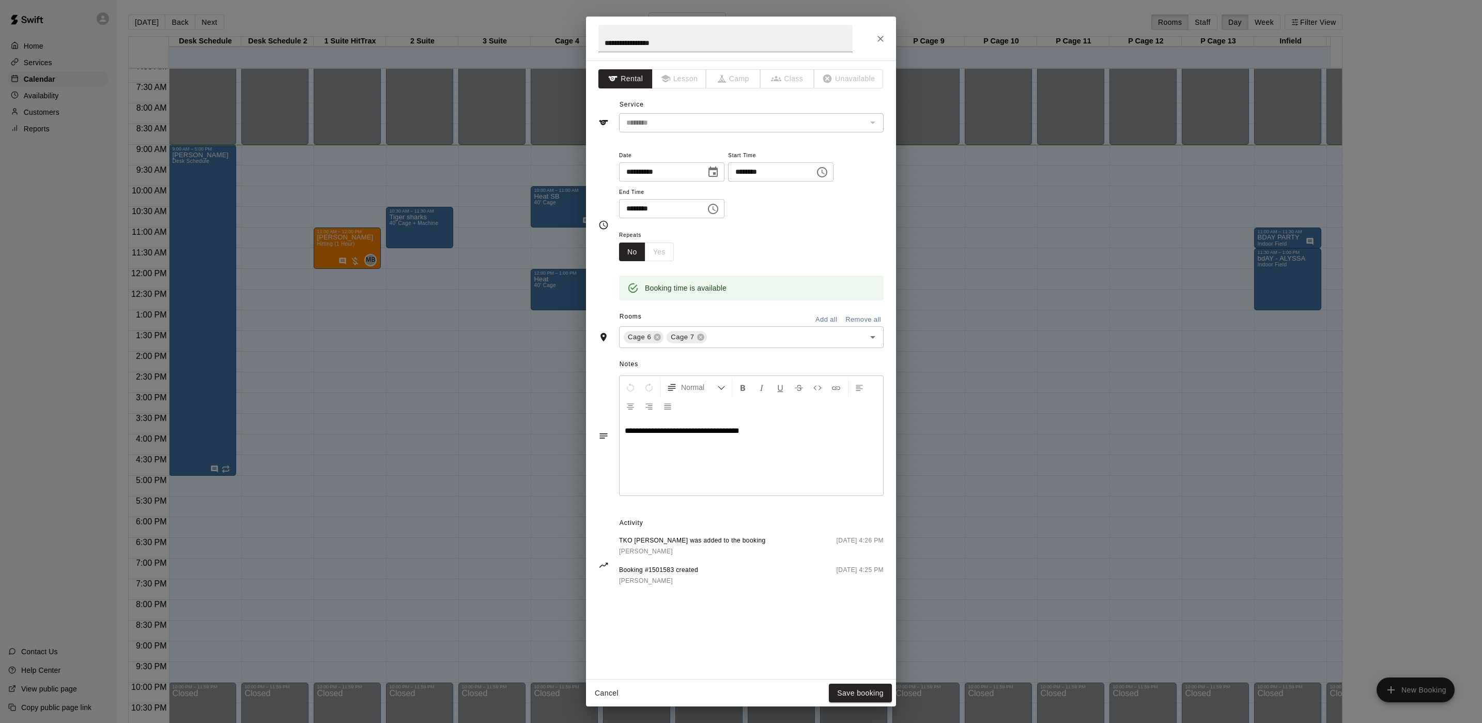
click at [934, 378] on div "**********" at bounding box center [741, 361] width 1482 height 723
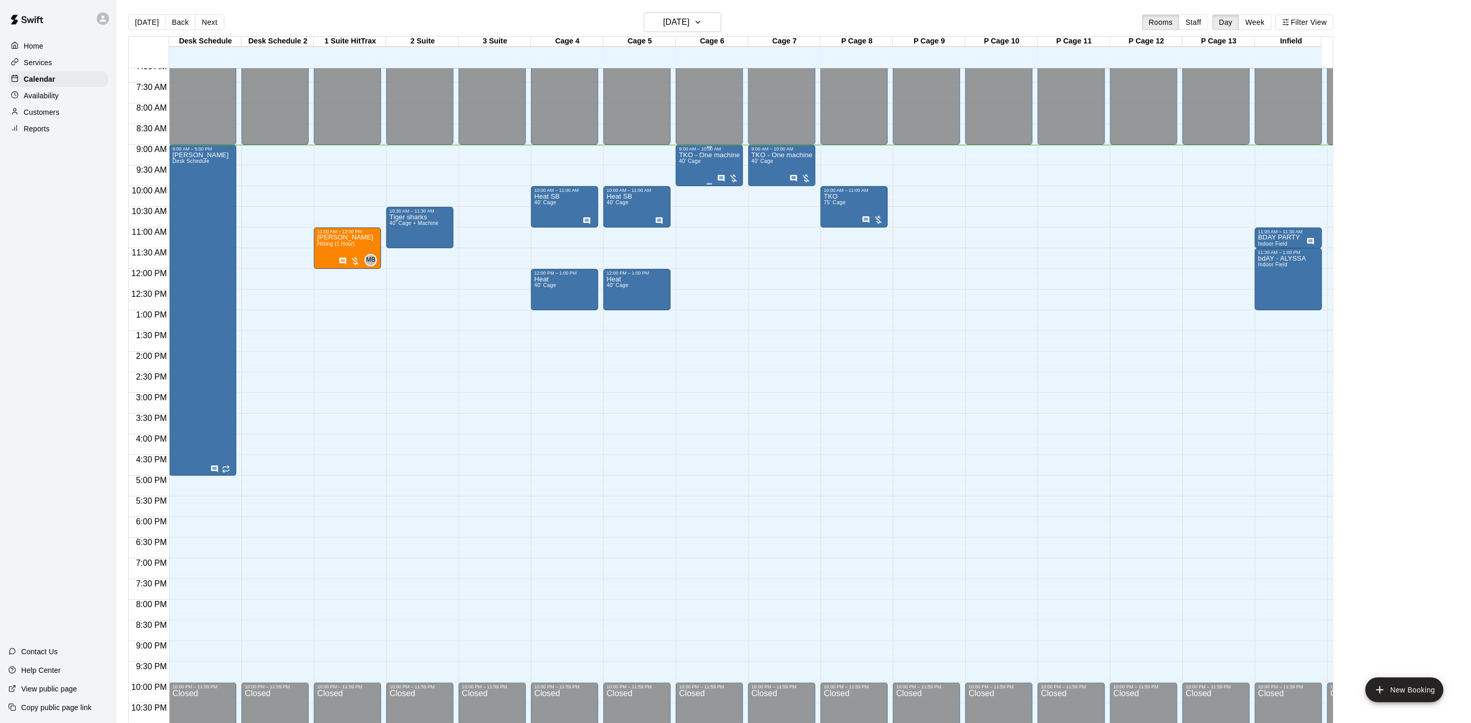
click at [693, 166] on div "TKO - One machine 40' Cage" at bounding box center [709, 512] width 61 height 723
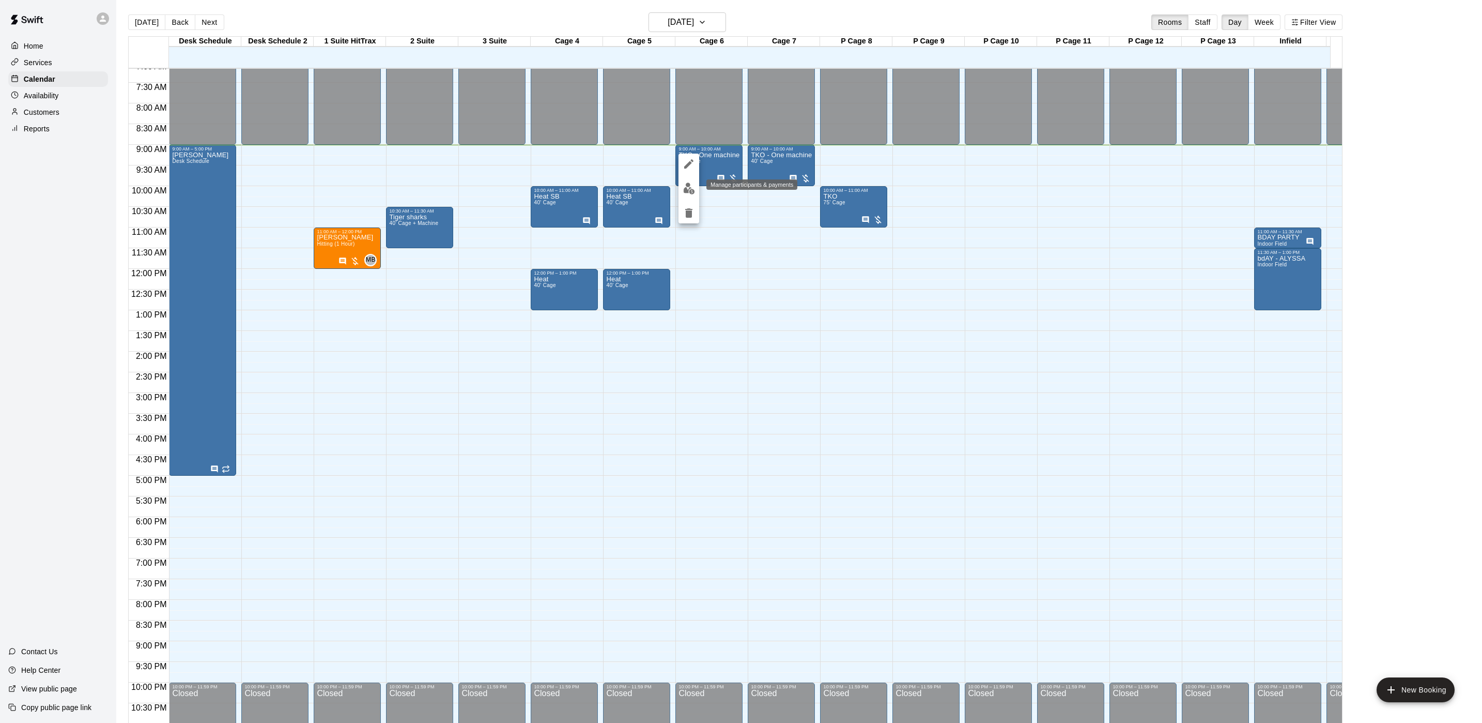
click at [687, 192] on img "edit" at bounding box center [689, 188] width 12 height 12
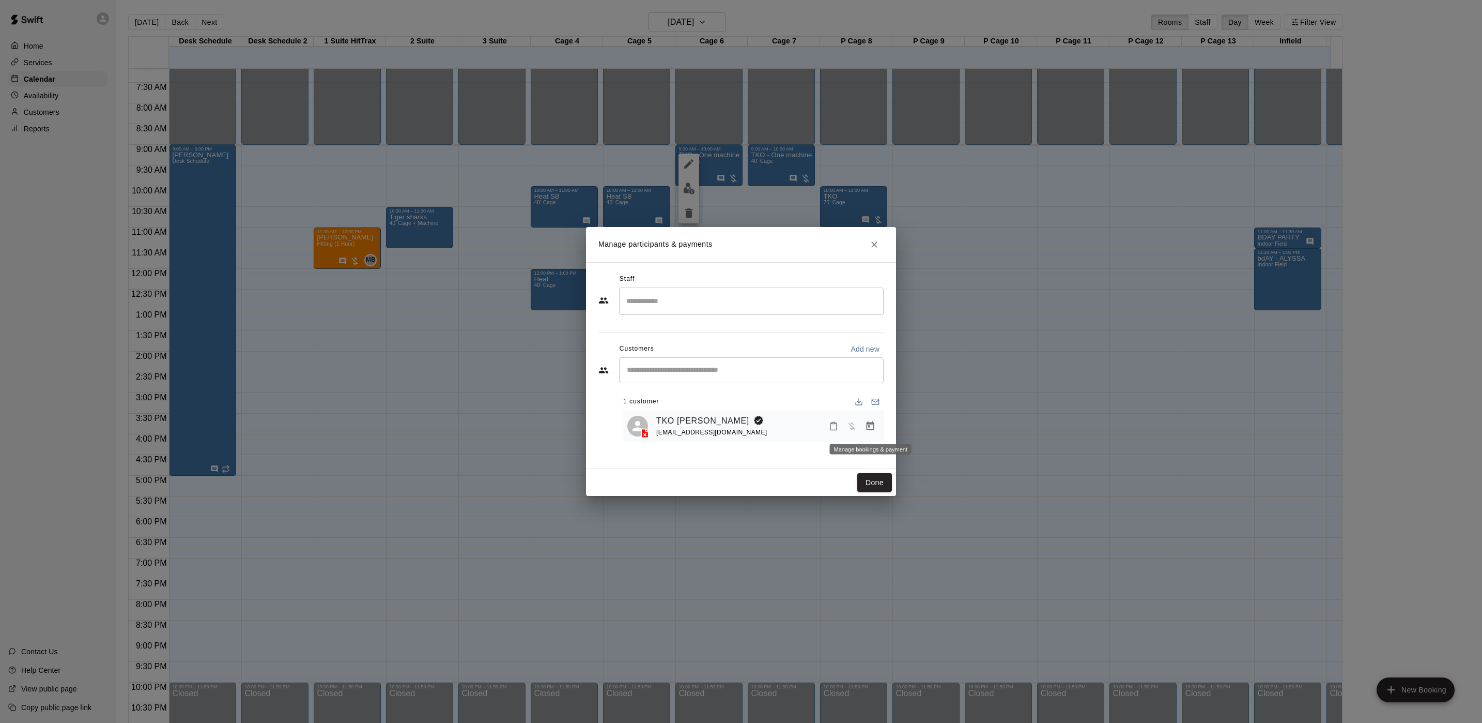
click at [870, 430] on icon "Manage bookings & payment" at bounding box center [871, 425] width 8 height 9
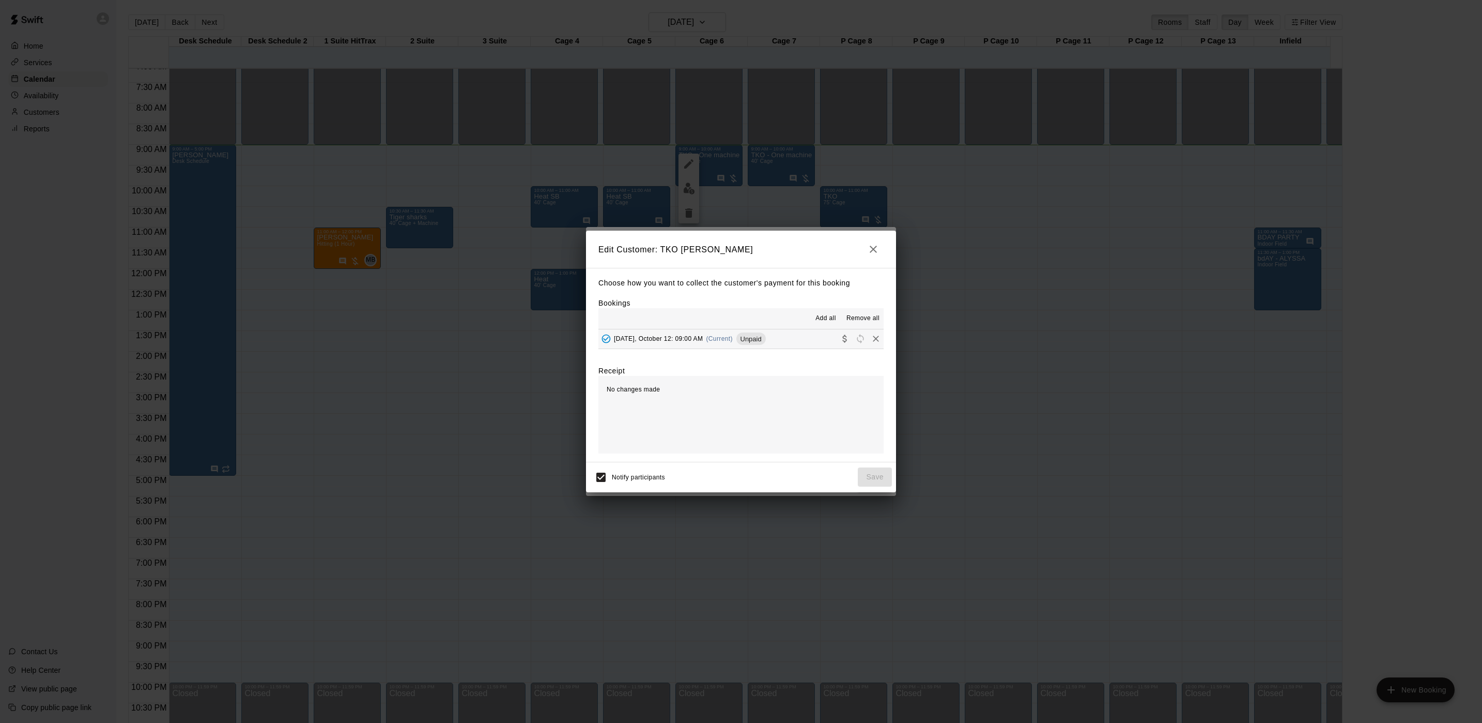
click at [761, 339] on span "Unpaid" at bounding box center [751, 339] width 29 height 8
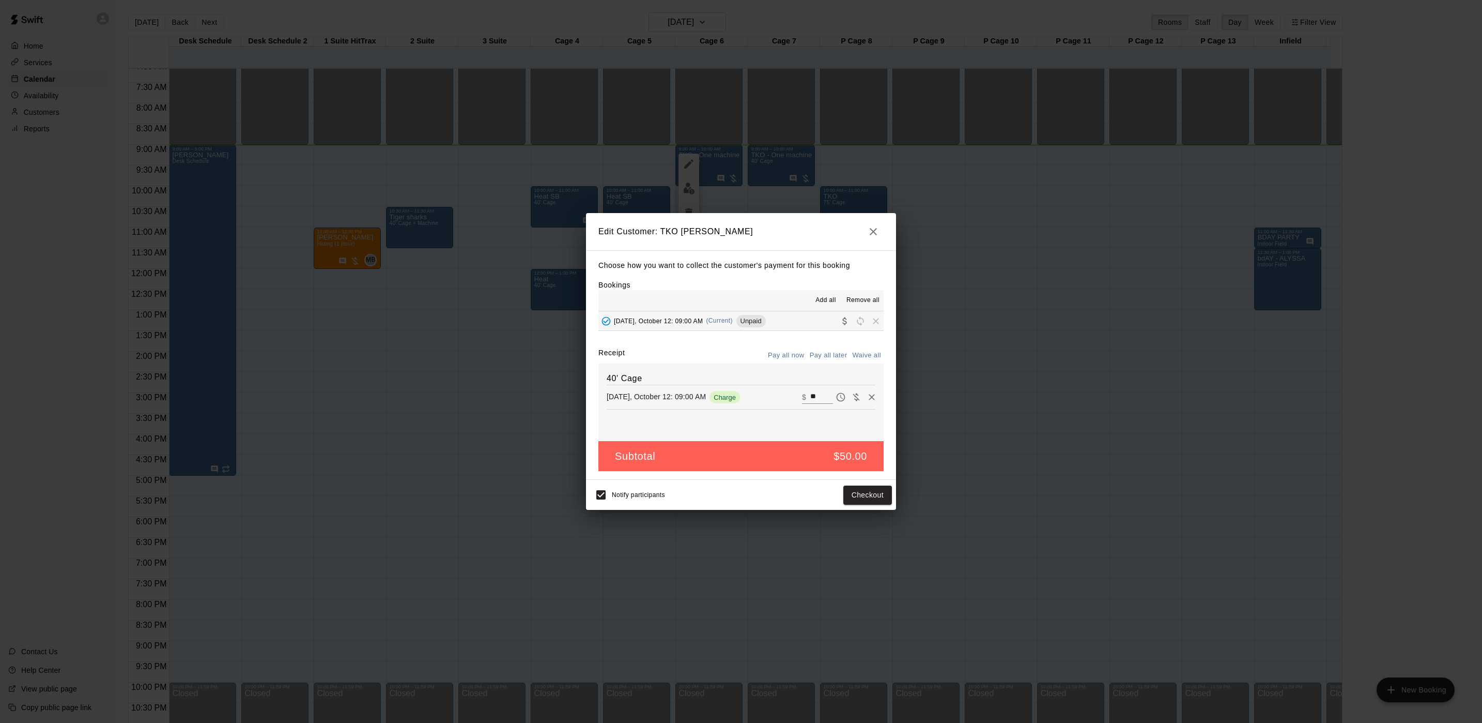
click at [962, 298] on div "Edit Customer: TKO [PERSON_NAME] how you want to collect the customer's payment…" at bounding box center [741, 361] width 1482 height 723
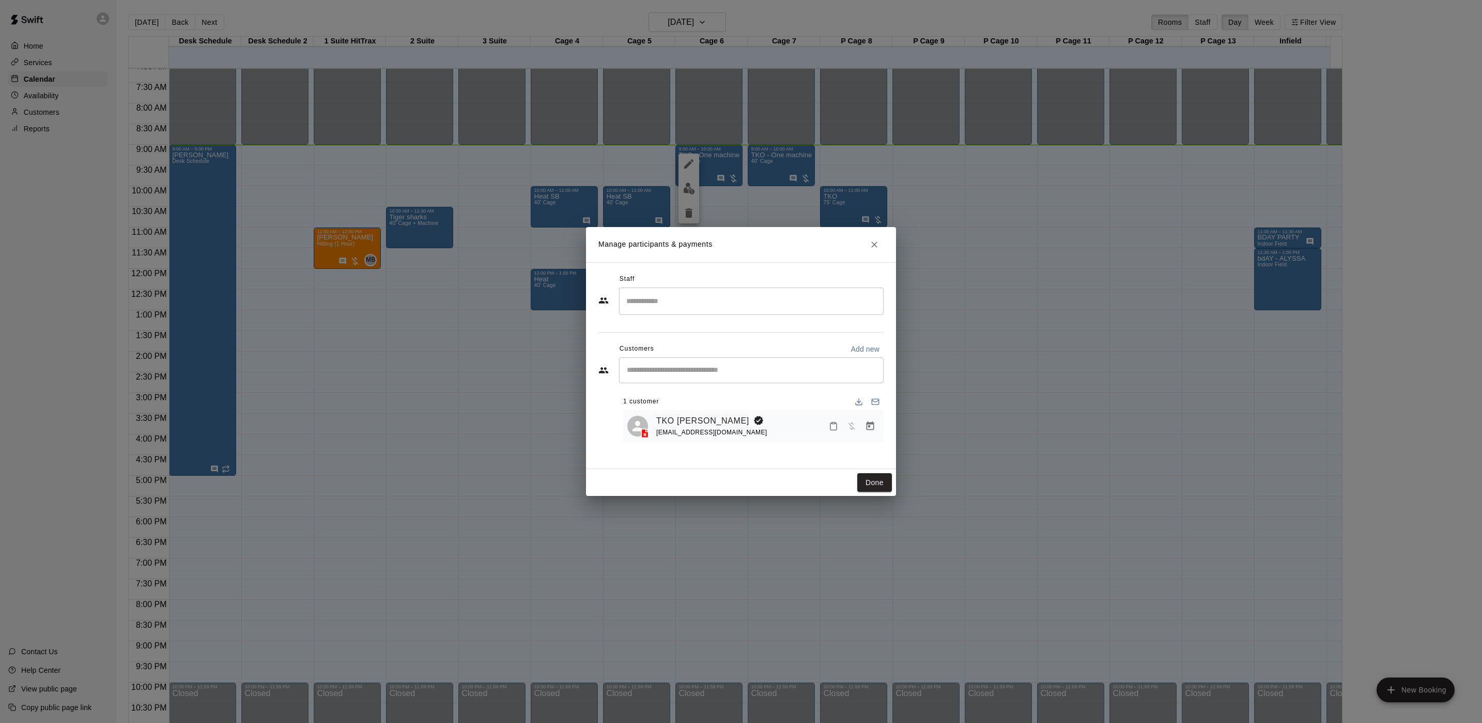
click at [700, 419] on div "TKO [PERSON_NAME]" at bounding box center [712, 420] width 112 height 13
click at [693, 419] on link "TKO [PERSON_NAME]" at bounding box center [702, 420] width 93 height 13
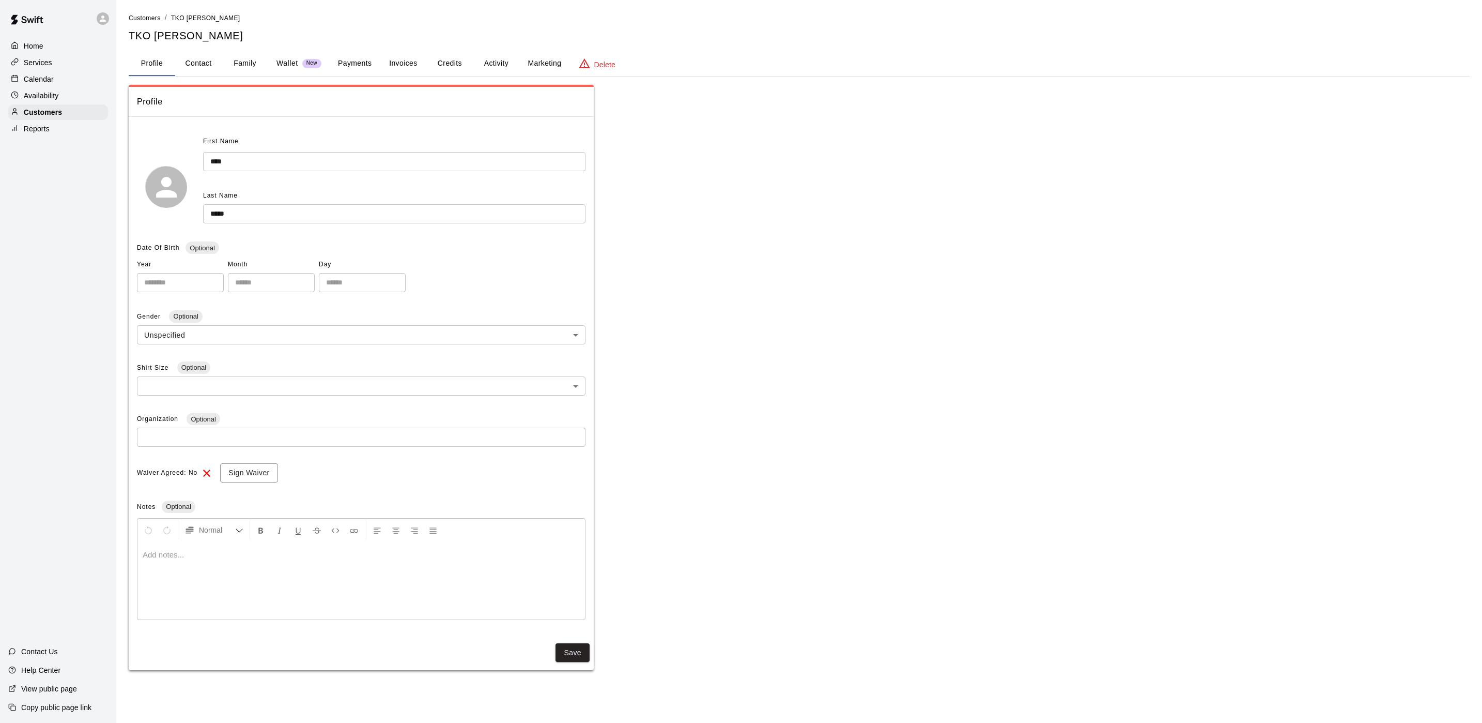
click at [362, 69] on button "Payments" at bounding box center [355, 63] width 50 height 25
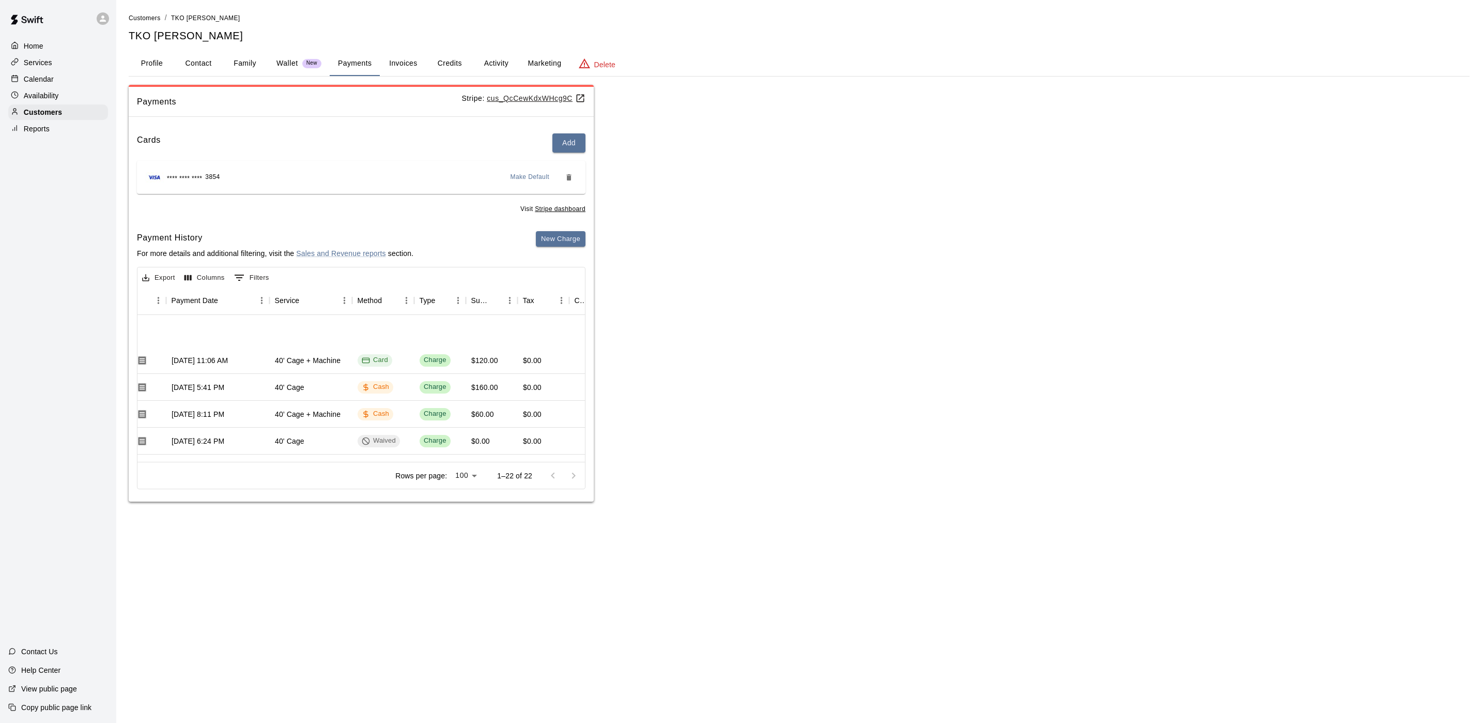
scroll to position [0, 103]
click at [372, 234] on h6 "Payment History" at bounding box center [275, 237] width 277 height 13
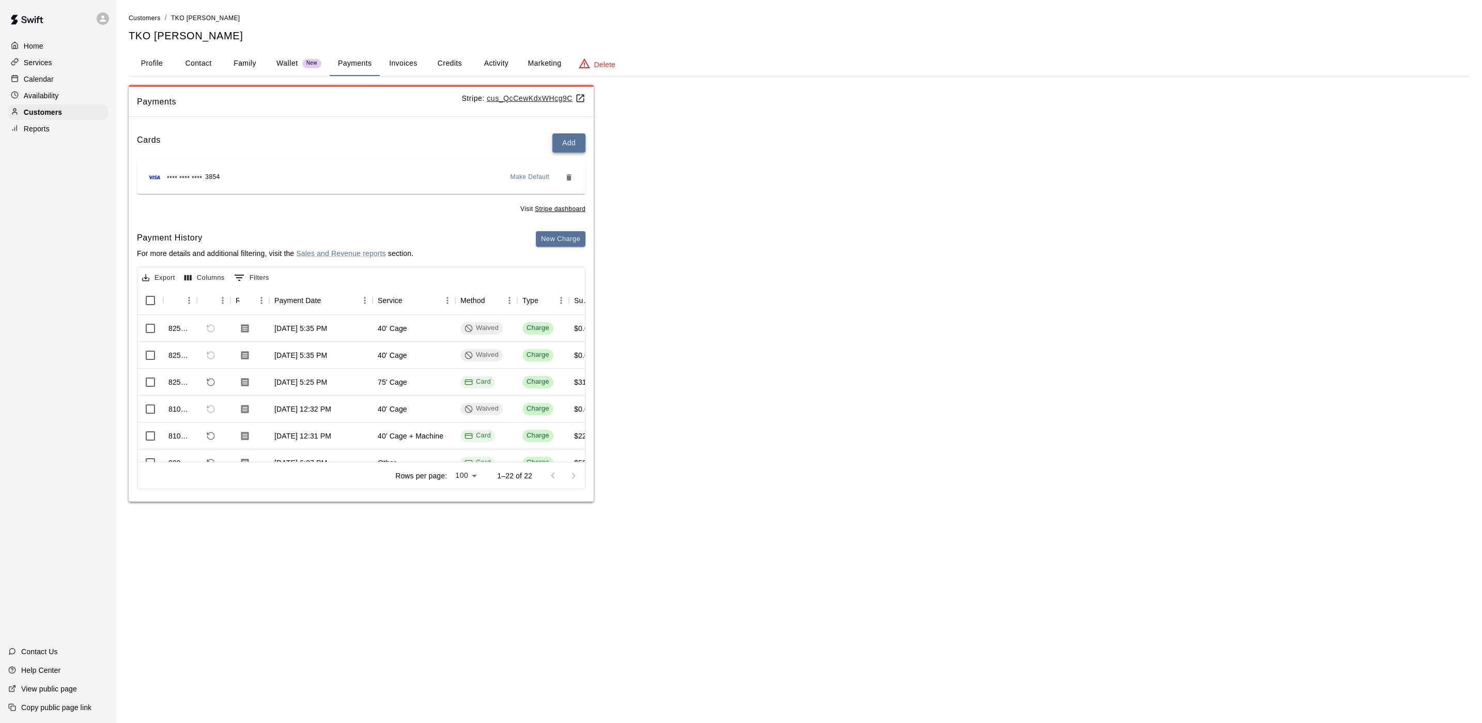
click at [555, 140] on button "Add" at bounding box center [569, 142] width 33 height 19
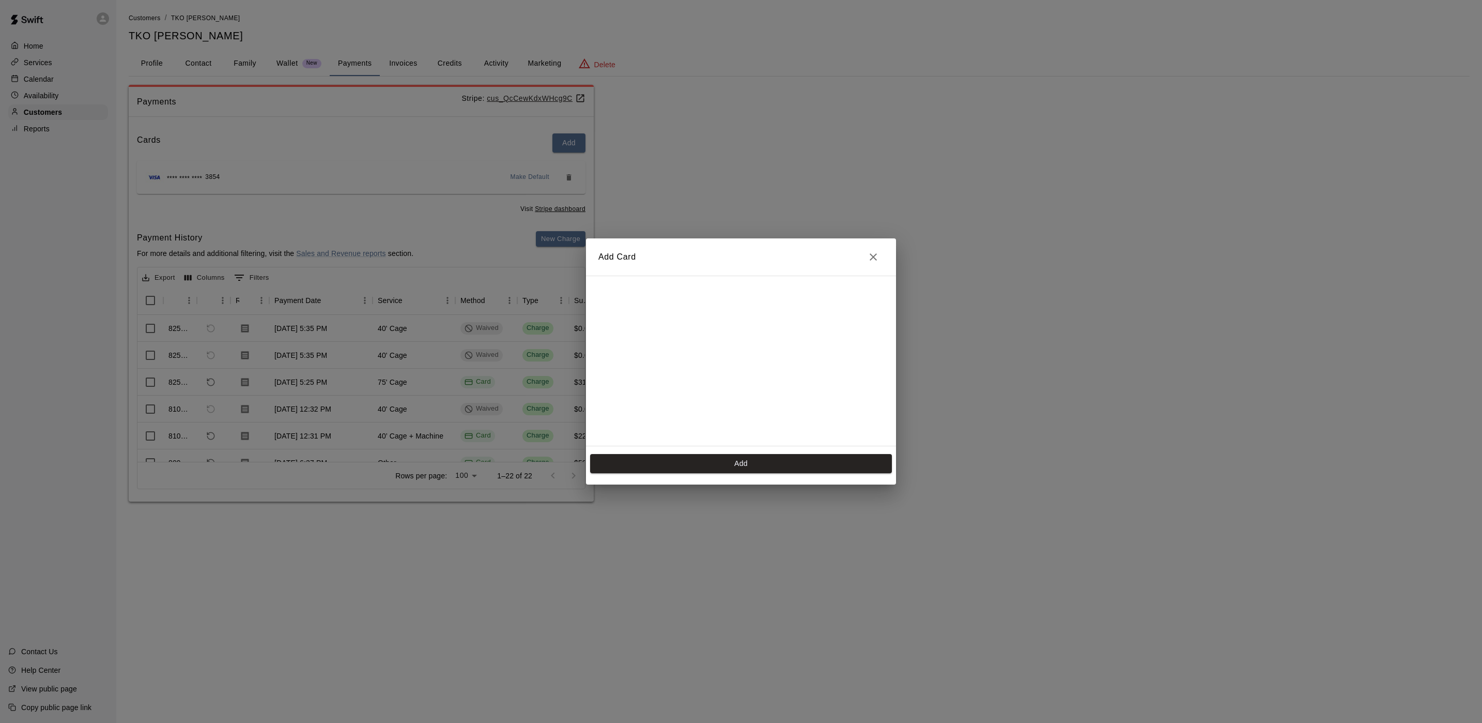
scroll to position [171, 0]
click at [737, 459] on button "Add" at bounding box center [741, 463] width 302 height 19
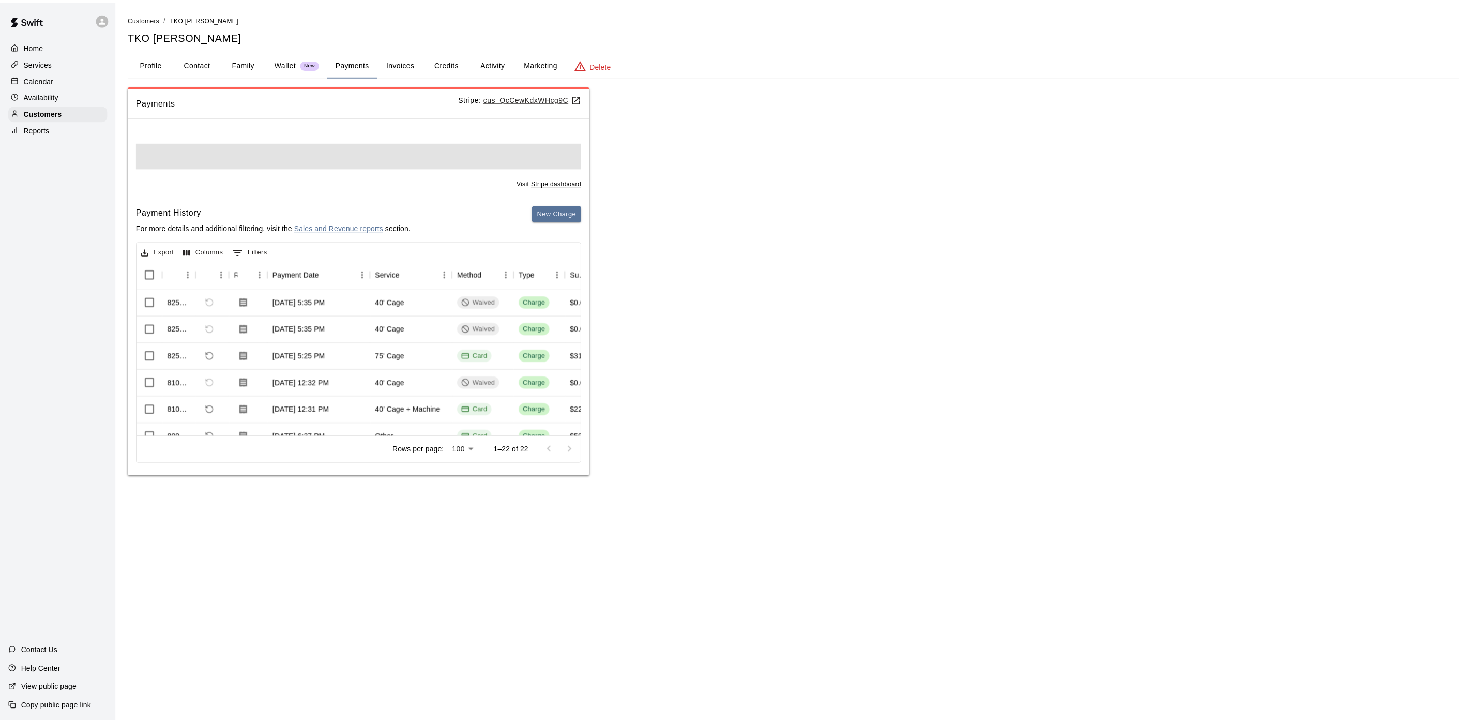
scroll to position [0, 0]
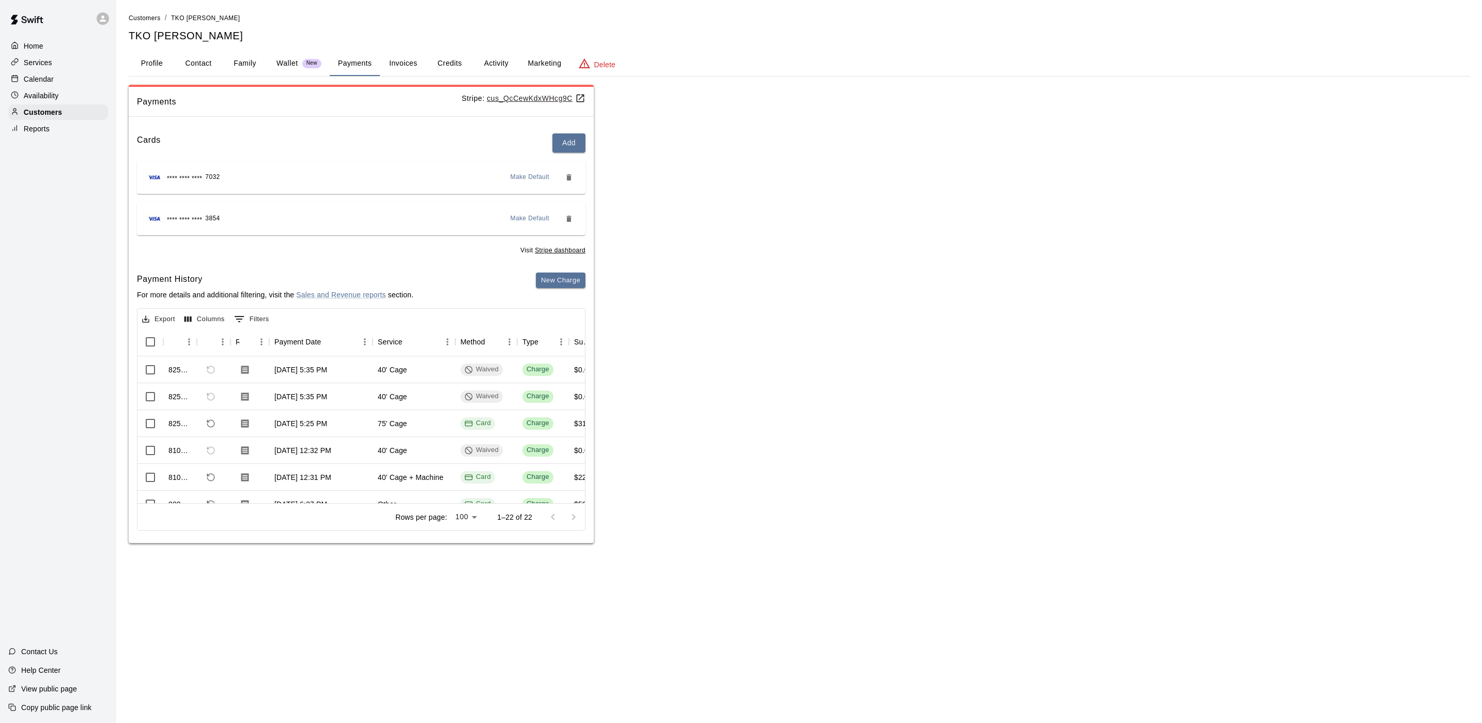
click at [533, 176] on span "Make Default" at bounding box center [530, 177] width 39 height 10
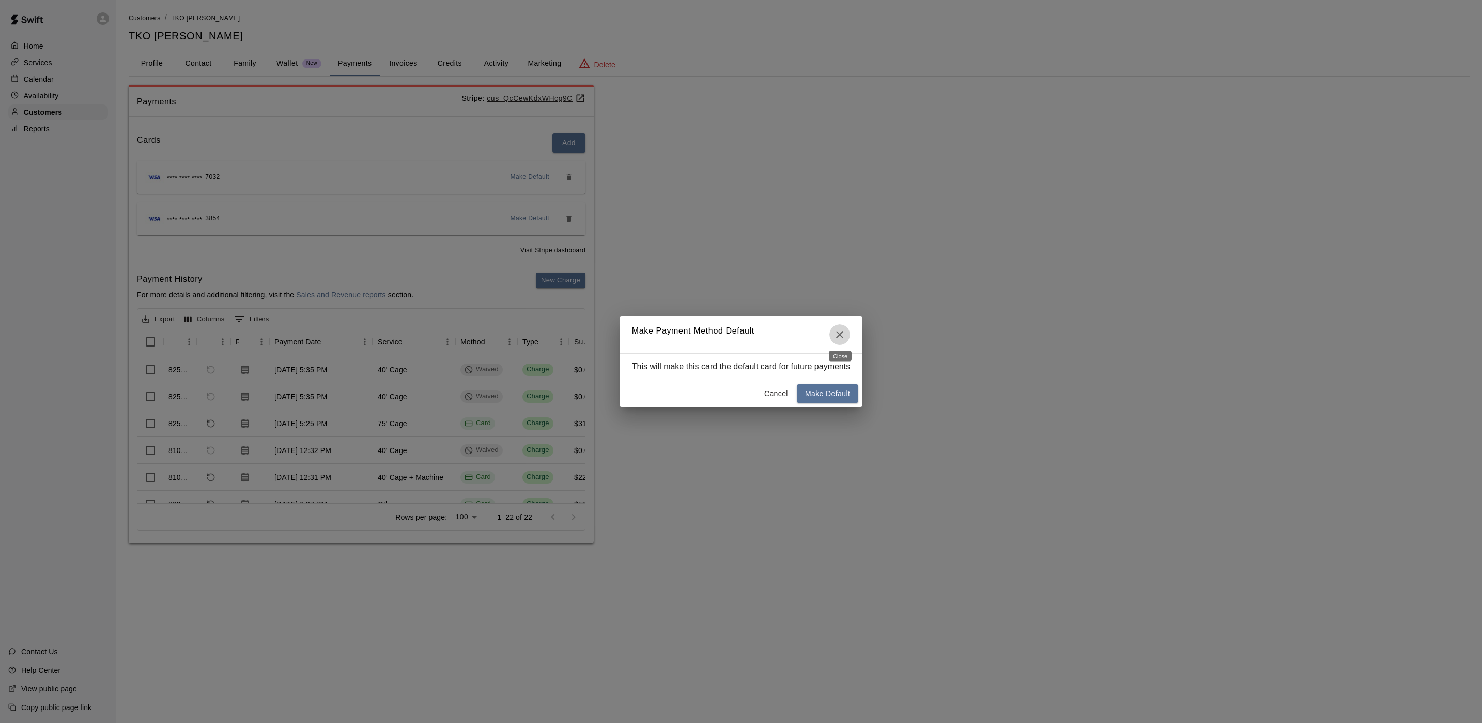
click at [830, 328] on button "Close" at bounding box center [840, 334] width 21 height 21
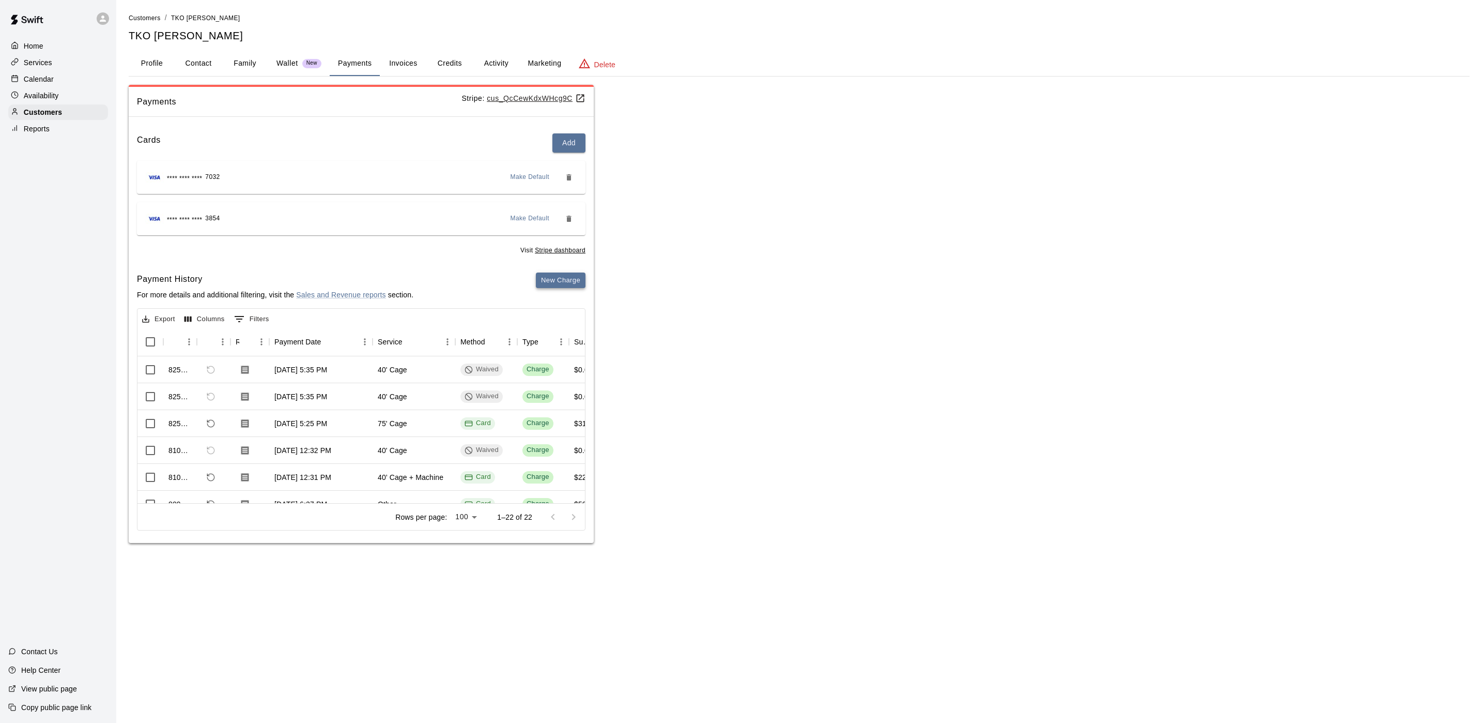
click at [545, 287] on button "New Charge" at bounding box center [561, 280] width 50 height 16
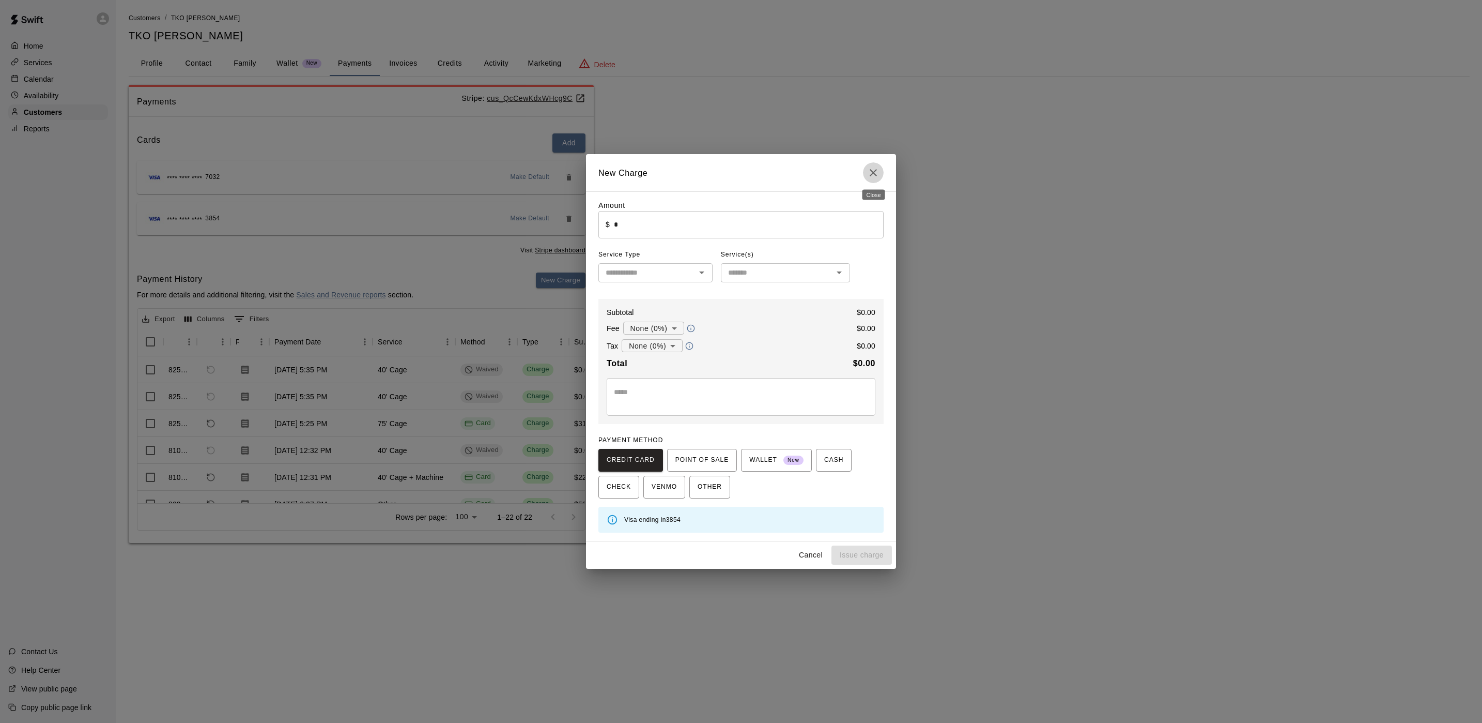
click at [877, 171] on icon "Close" at bounding box center [873, 172] width 12 height 12
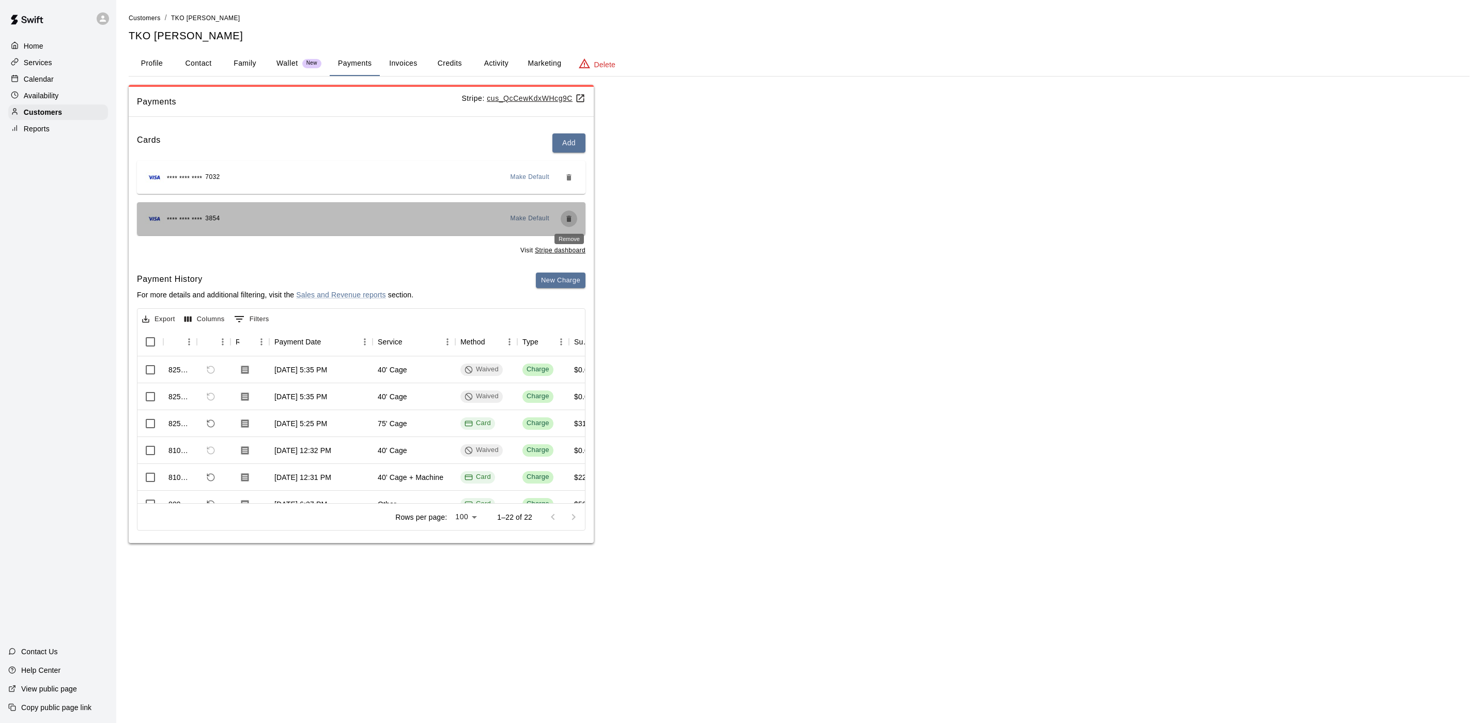
click at [572, 219] on icon "Remove" at bounding box center [569, 219] width 8 height 8
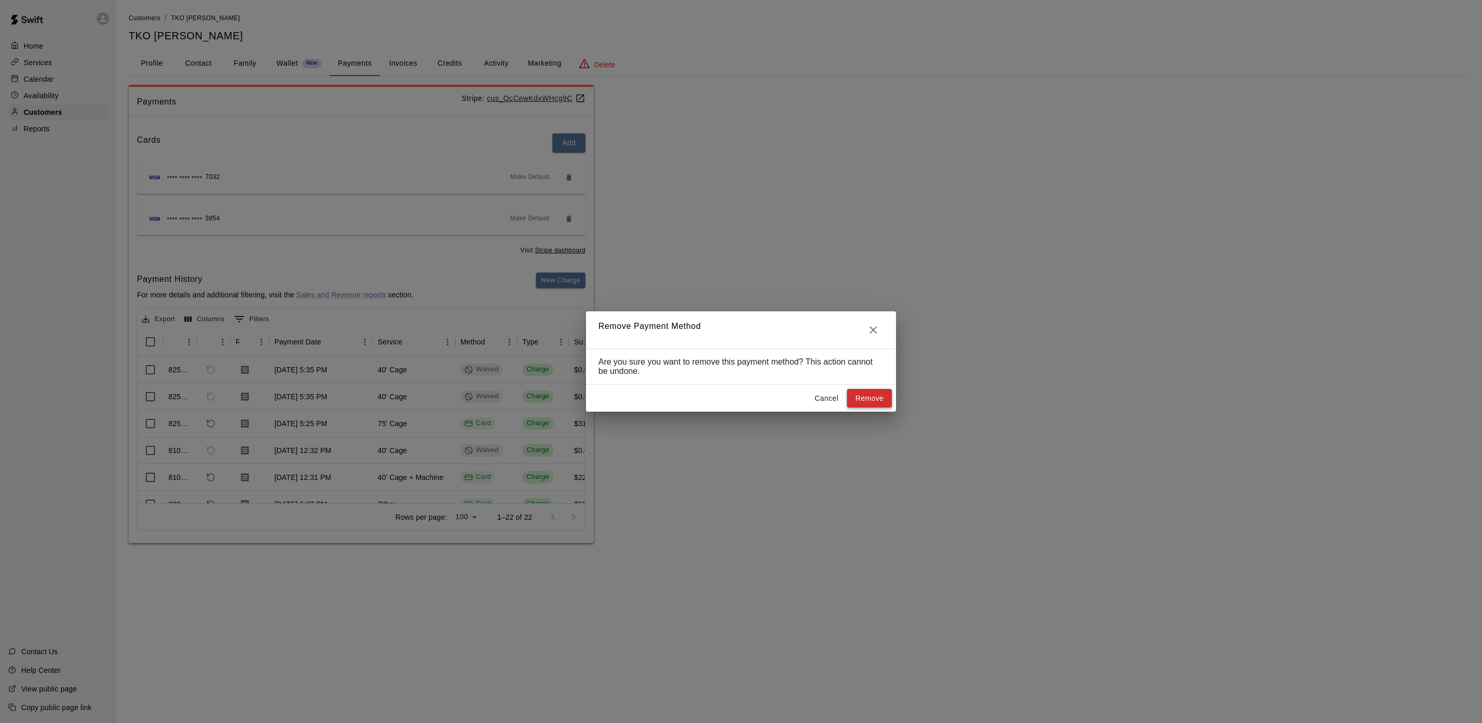
click at [858, 391] on button "Remove" at bounding box center [869, 398] width 45 height 19
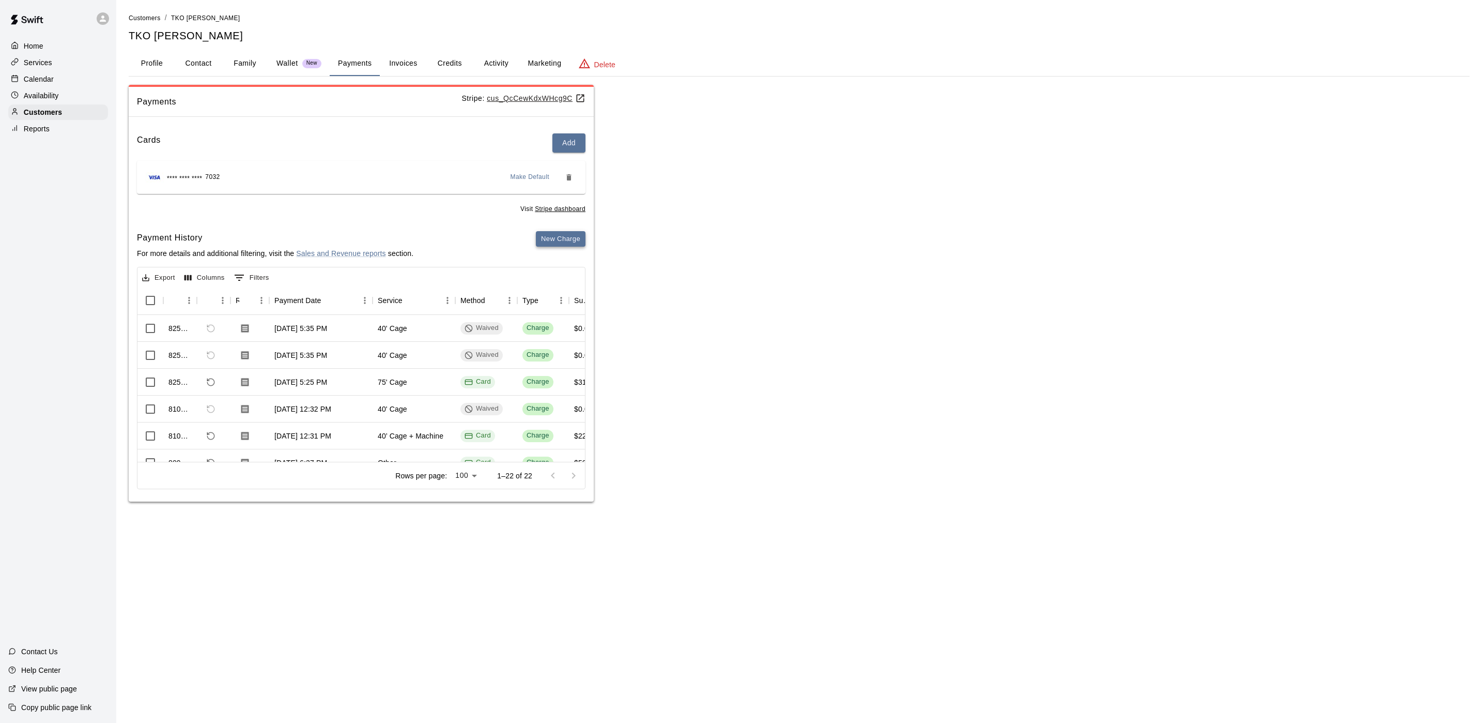
click at [560, 239] on button "New Charge" at bounding box center [561, 239] width 50 height 16
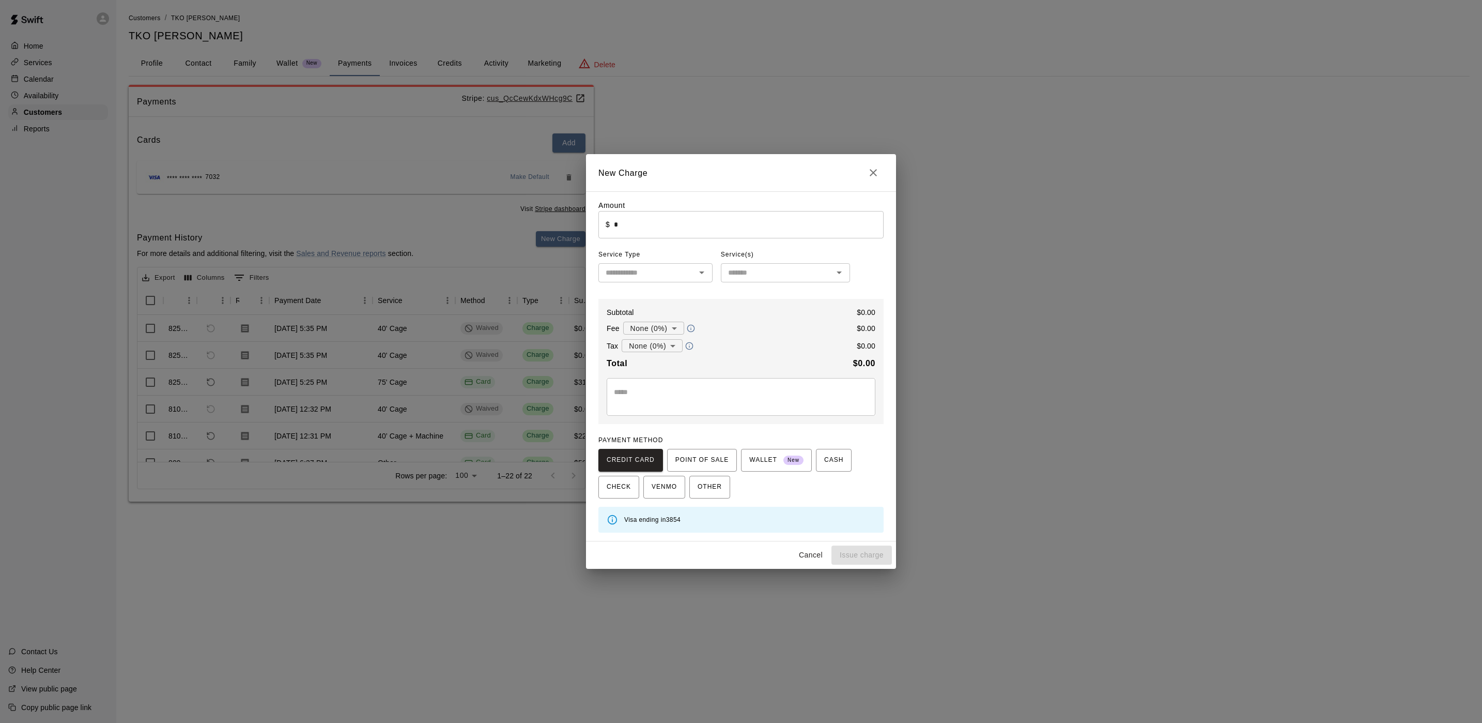
click at [647, 230] on input "*" at bounding box center [749, 224] width 270 height 27
type input "*******"
click at [687, 283] on div "Amount ​ $ ******* ​ Service Type ​ Service(s) ​ Subtotal $ 2450.00 Fee None (0…" at bounding box center [741, 366] width 285 height 332
click at [687, 279] on input "text" at bounding box center [647, 272] width 91 height 13
click at [629, 392] on li "Other" at bounding box center [656, 398] width 114 height 17
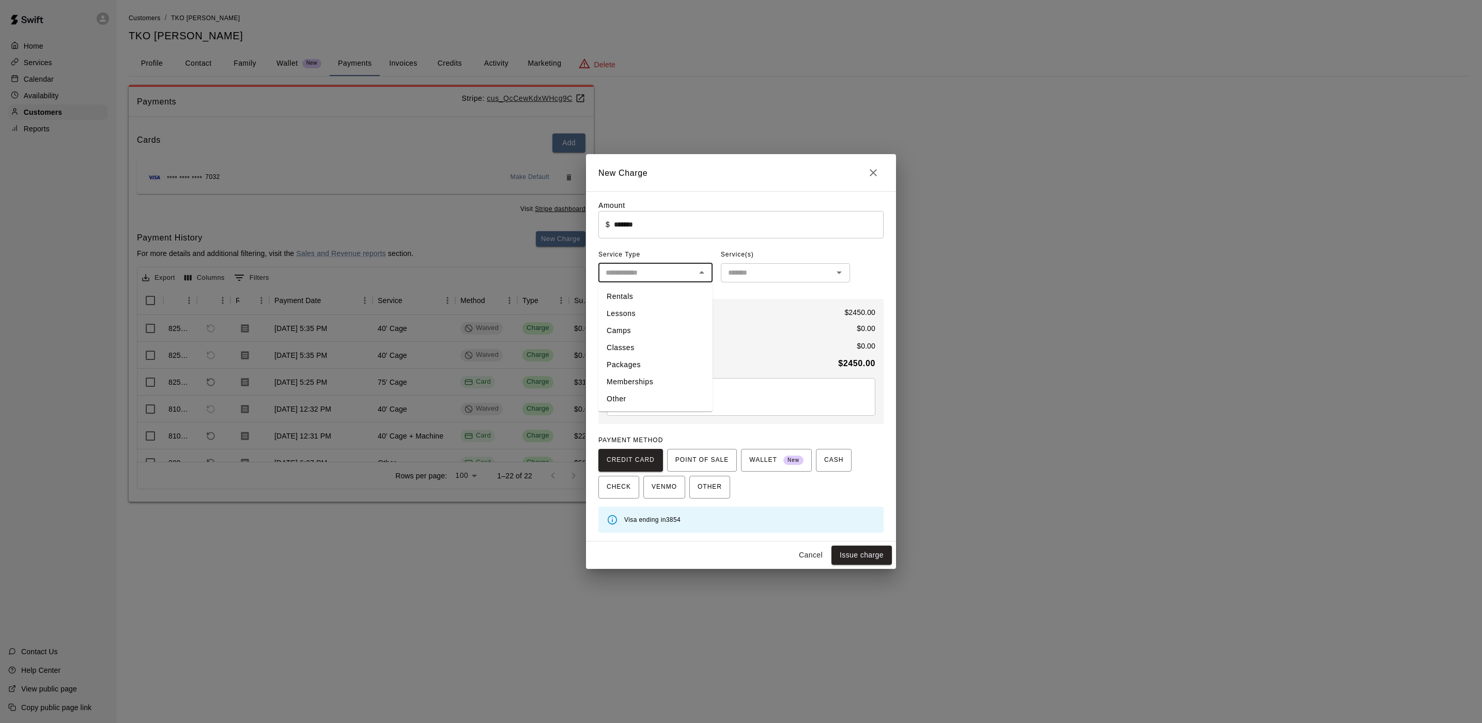
type input "*****"
click at [737, 276] on input "text" at bounding box center [777, 272] width 106 height 13
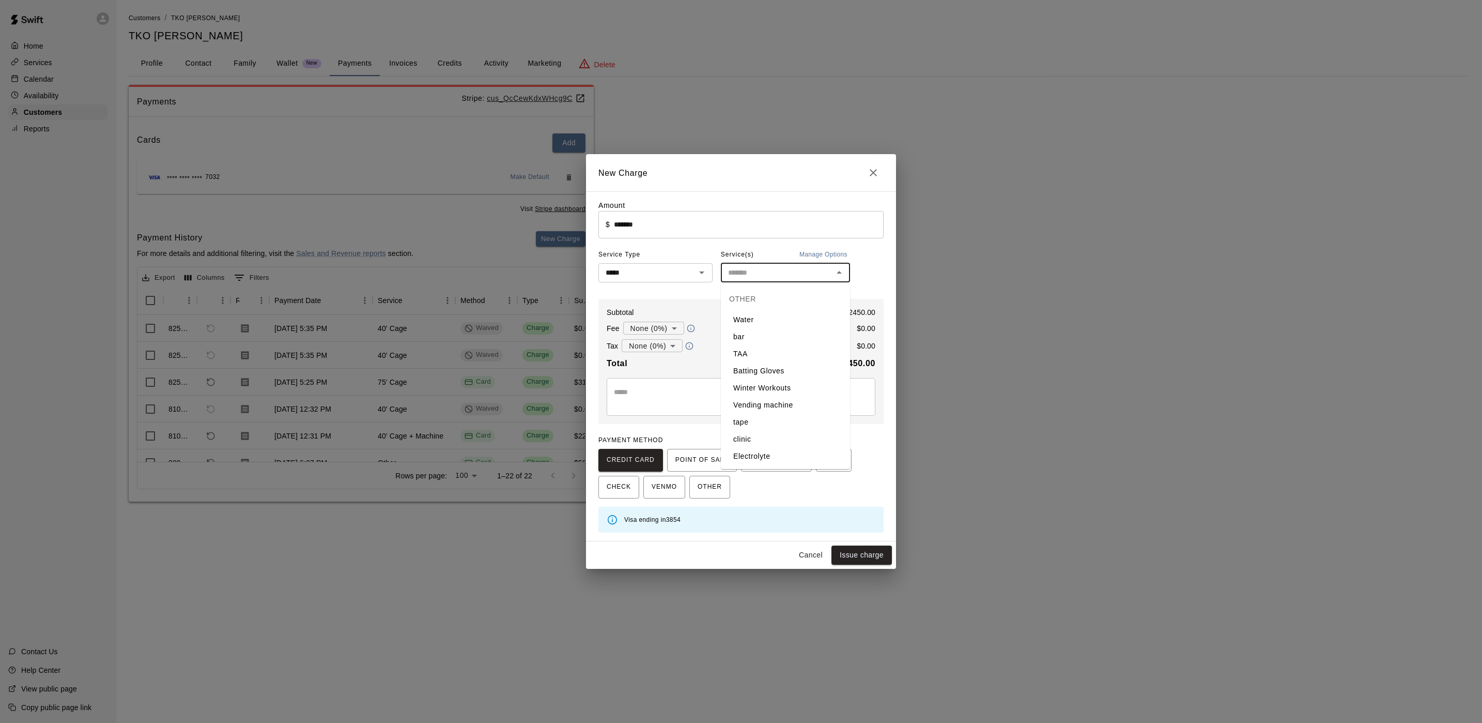
click at [774, 391] on li "Winter Workouts" at bounding box center [785, 387] width 129 height 17
type input "**********"
click at [690, 464] on span "POINT OF SALE" at bounding box center [702, 460] width 53 height 17
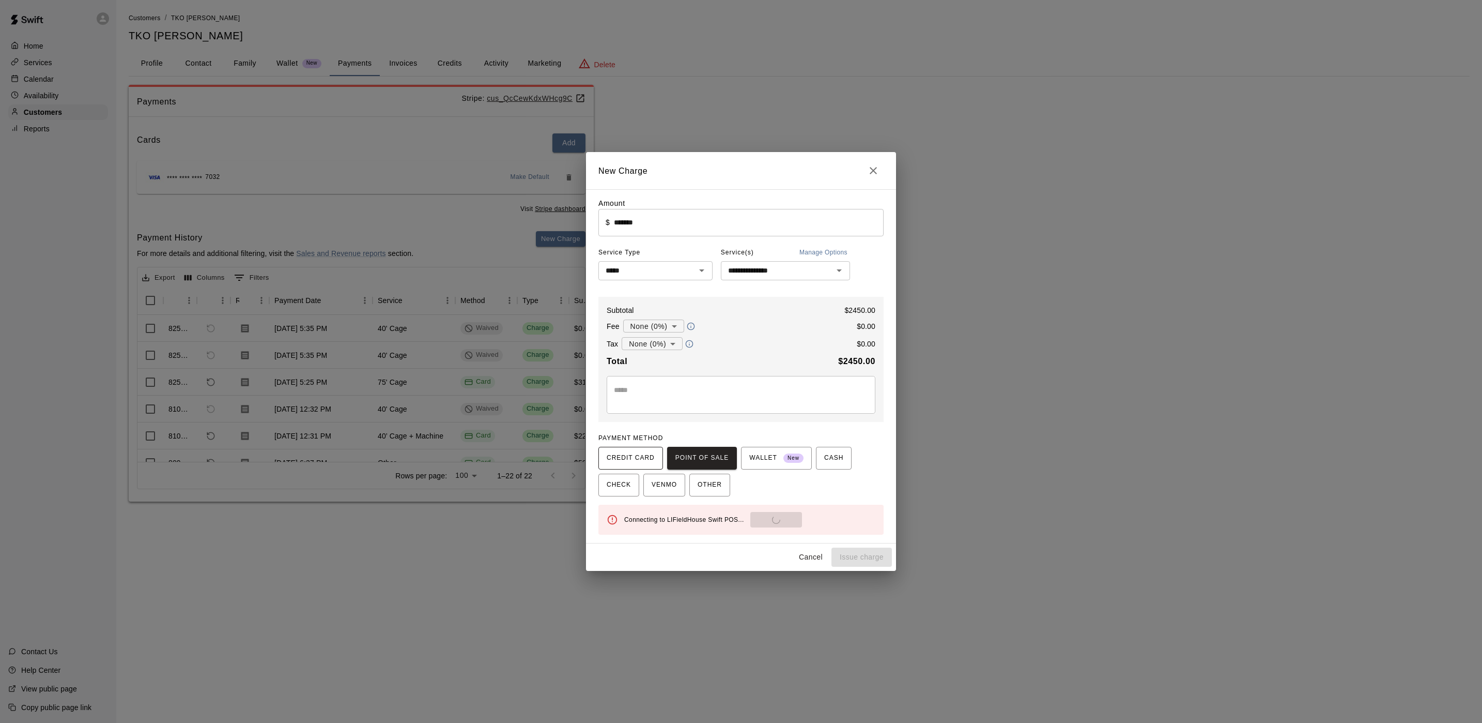
click at [623, 465] on span "CREDIT CARD" at bounding box center [631, 458] width 48 height 17
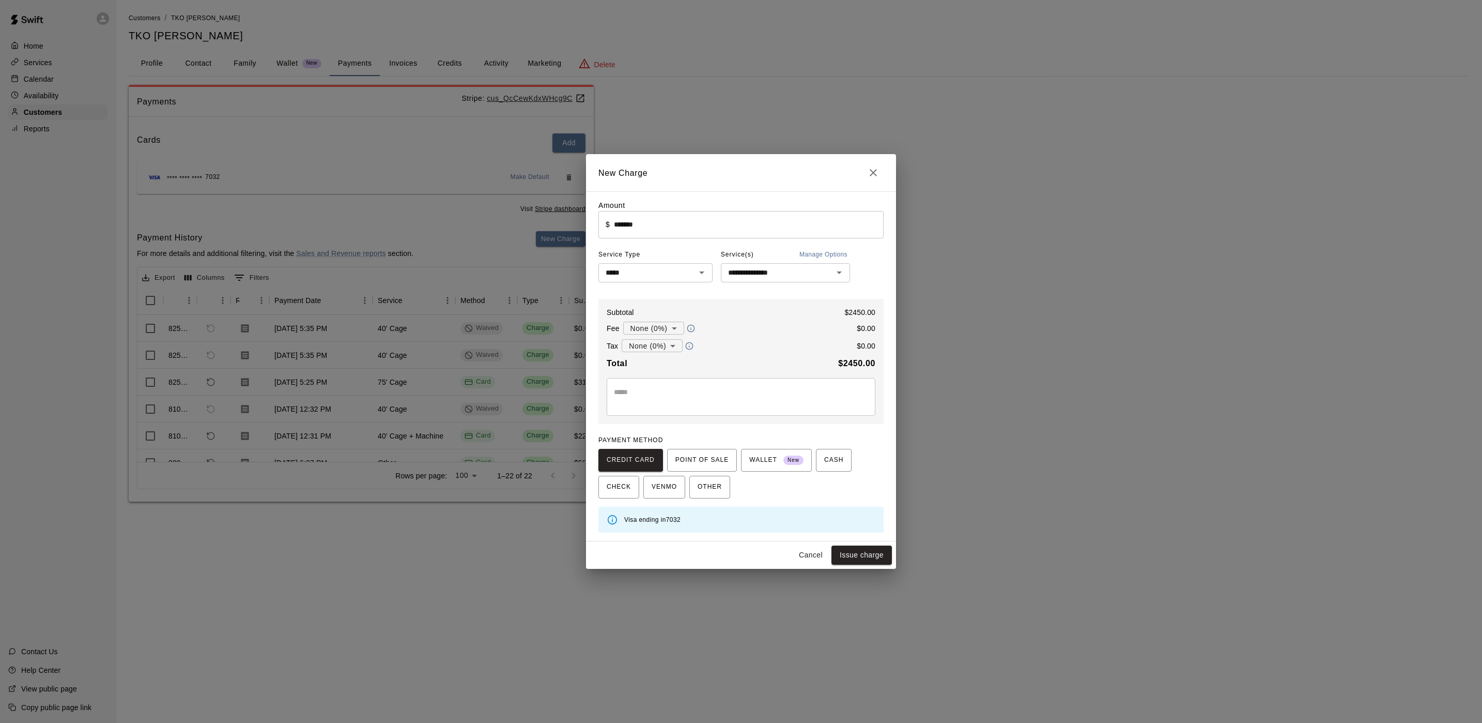
click at [861, 174] on h2 "New Charge" at bounding box center [741, 172] width 310 height 37
click at [869, 169] on icon "Close" at bounding box center [873, 172] width 12 height 12
type input "*"
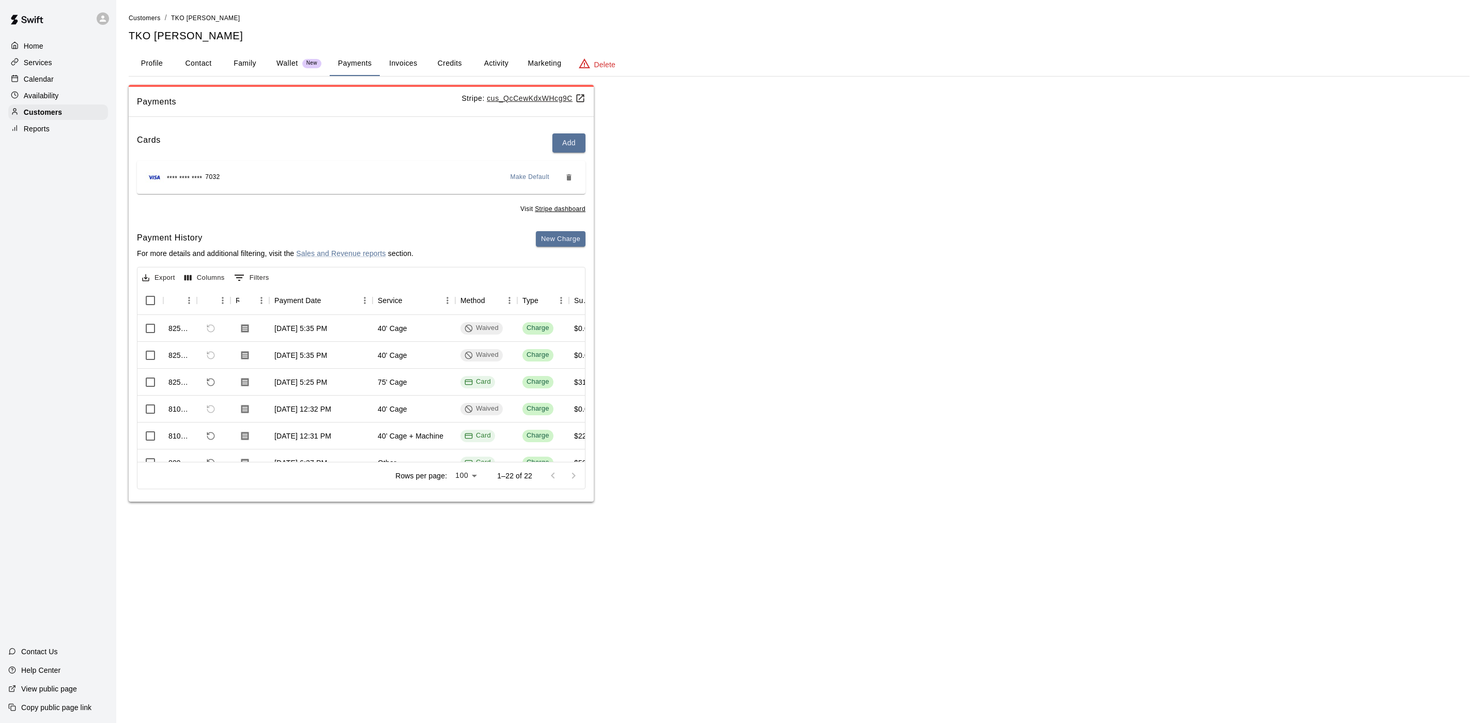
click at [48, 74] on div "Calendar" at bounding box center [58, 79] width 100 height 16
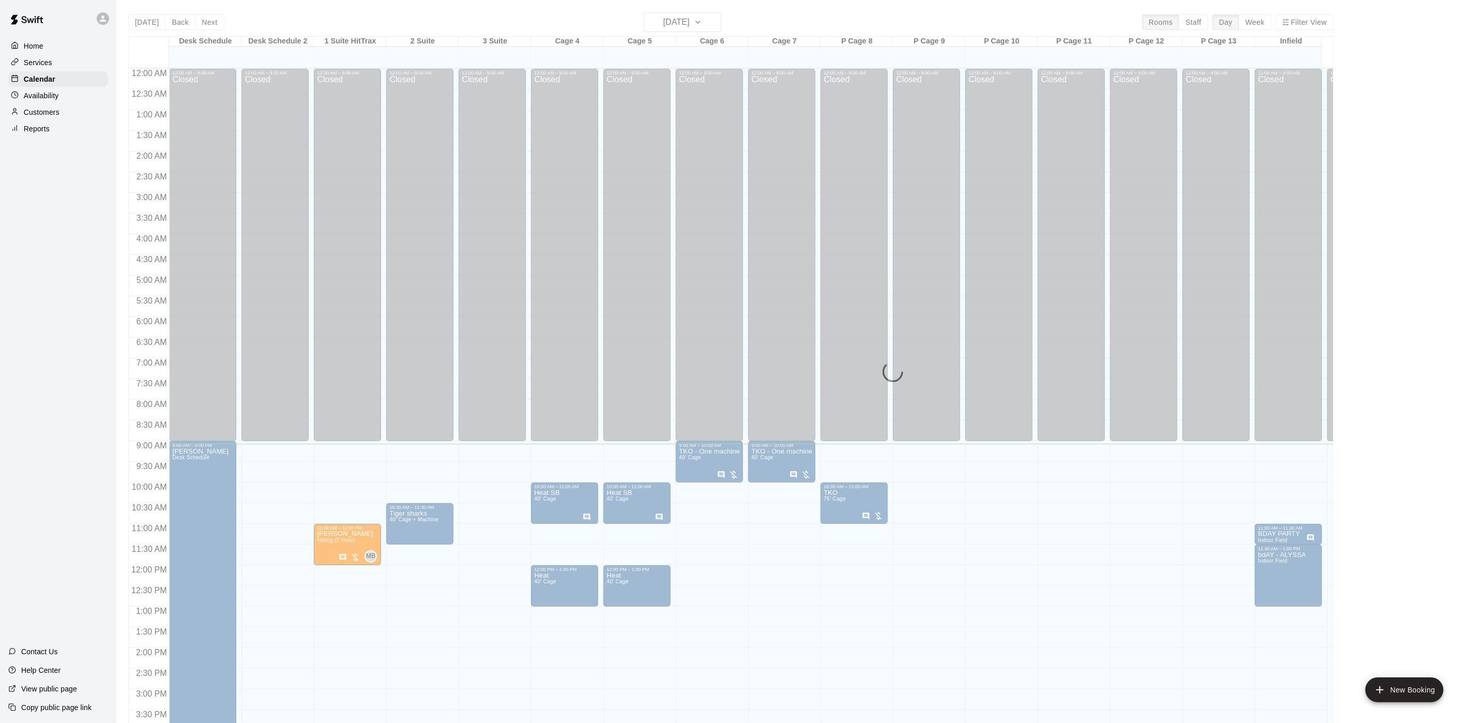
scroll to position [296, 0]
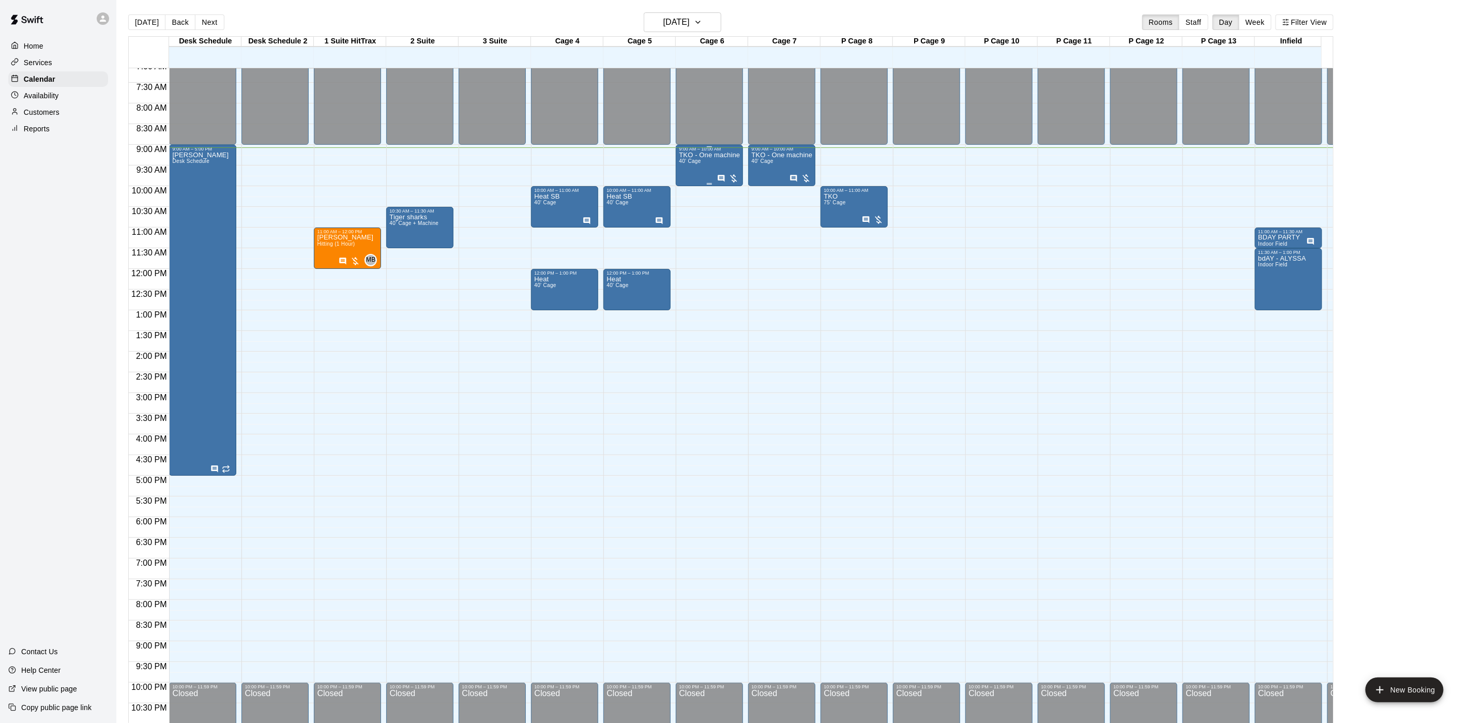
click at [695, 155] on p "TKO - One machine" at bounding box center [709, 155] width 61 height 0
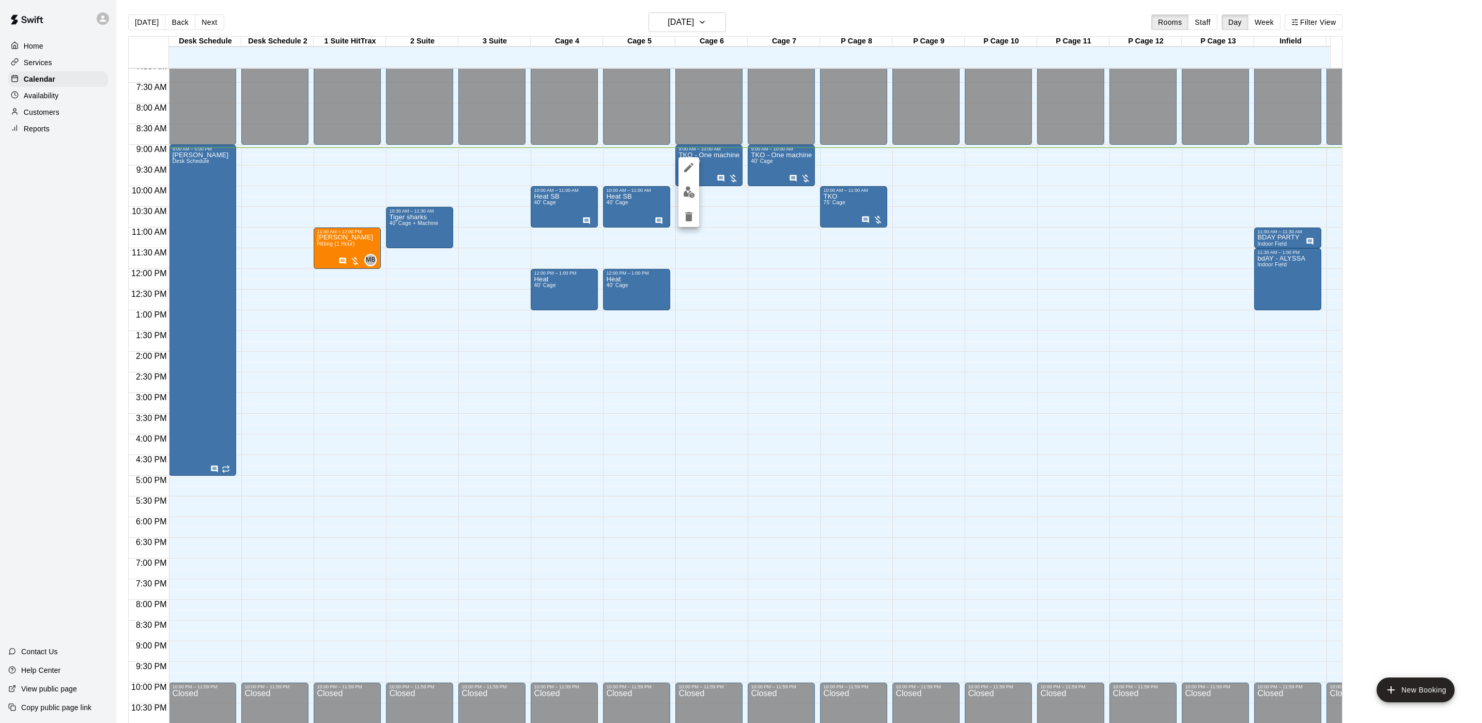
click at [690, 191] on img "edit" at bounding box center [689, 192] width 12 height 12
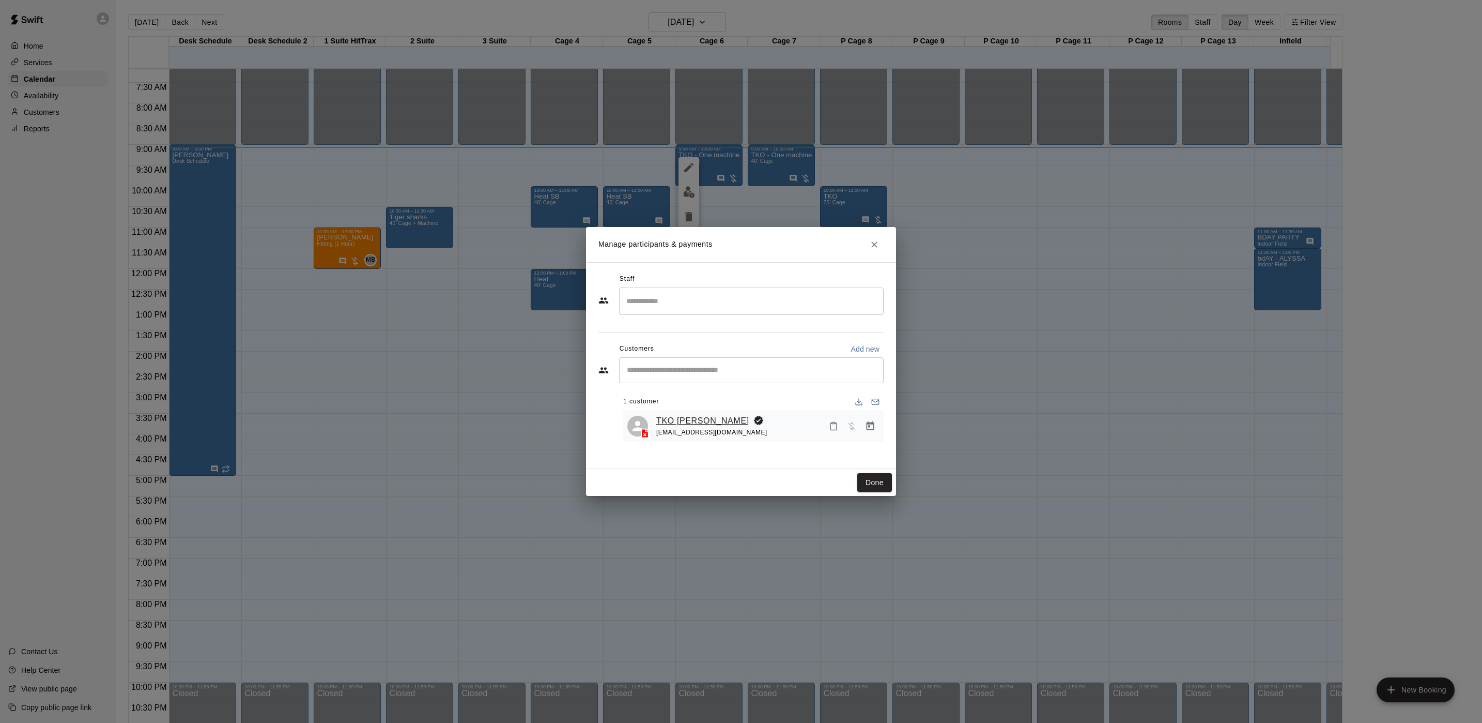
click at [688, 418] on link "TKO [PERSON_NAME]" at bounding box center [702, 420] width 93 height 13
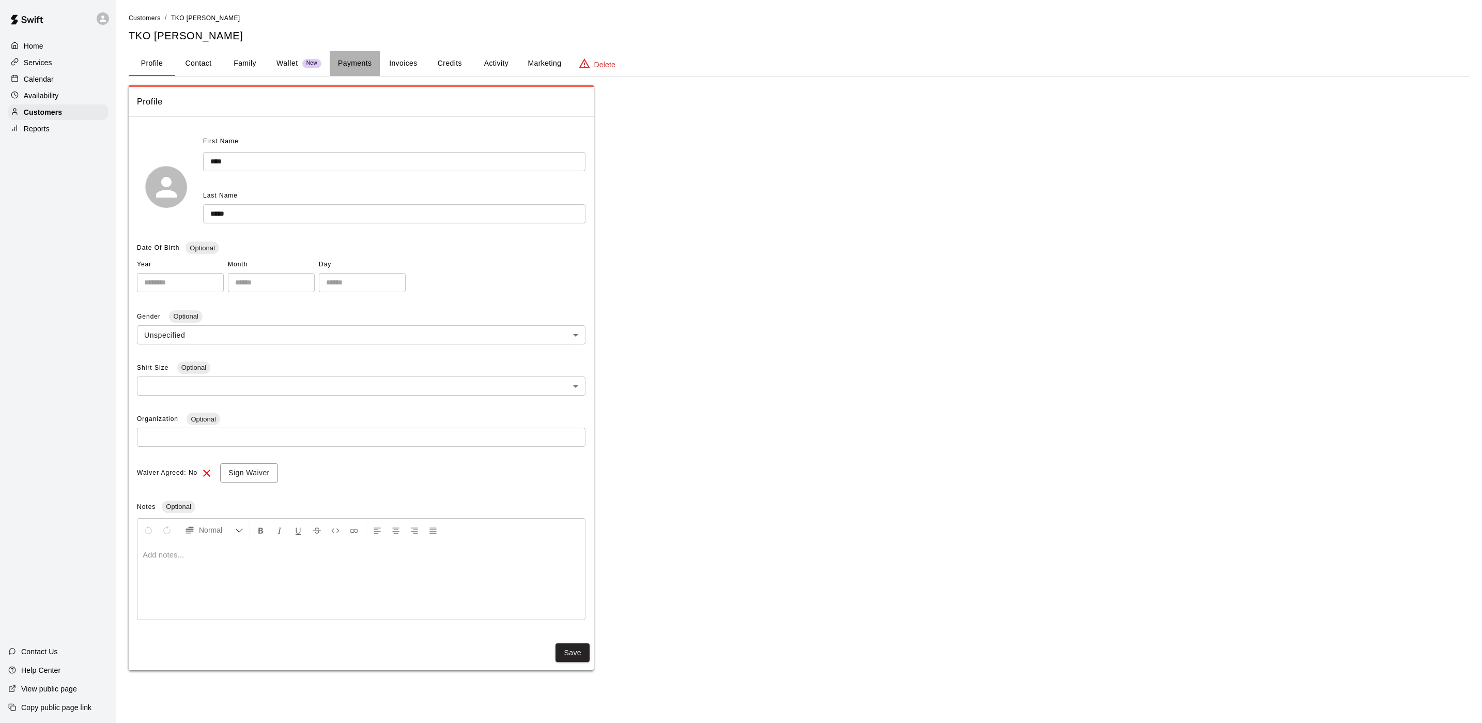
click at [338, 64] on button "Payments" at bounding box center [355, 63] width 50 height 25
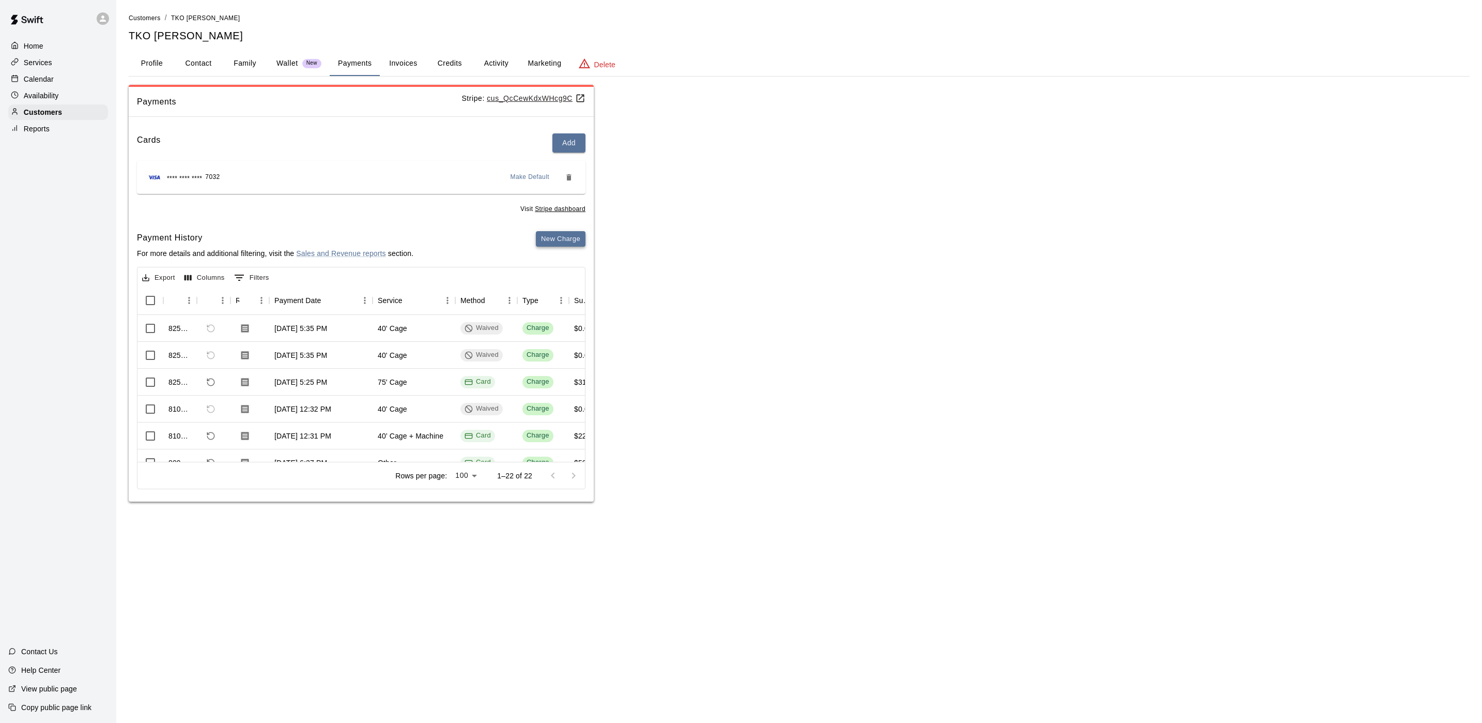
click at [570, 240] on button "New Charge" at bounding box center [561, 239] width 50 height 16
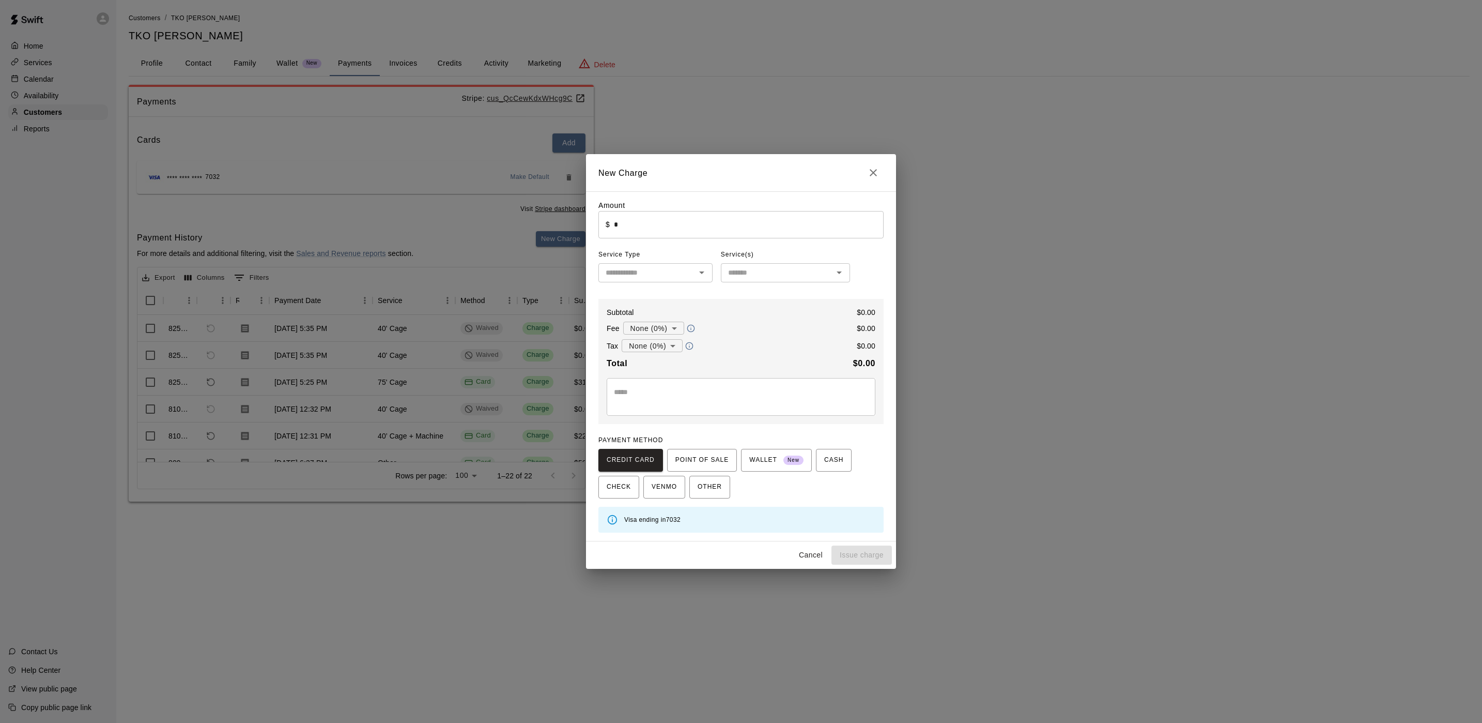
click at [661, 218] on input "*" at bounding box center [749, 224] width 270 height 27
type input "*******"
click at [658, 272] on input "text" at bounding box center [647, 272] width 91 height 13
click at [623, 394] on li "Other" at bounding box center [656, 398] width 114 height 17
type input "*****"
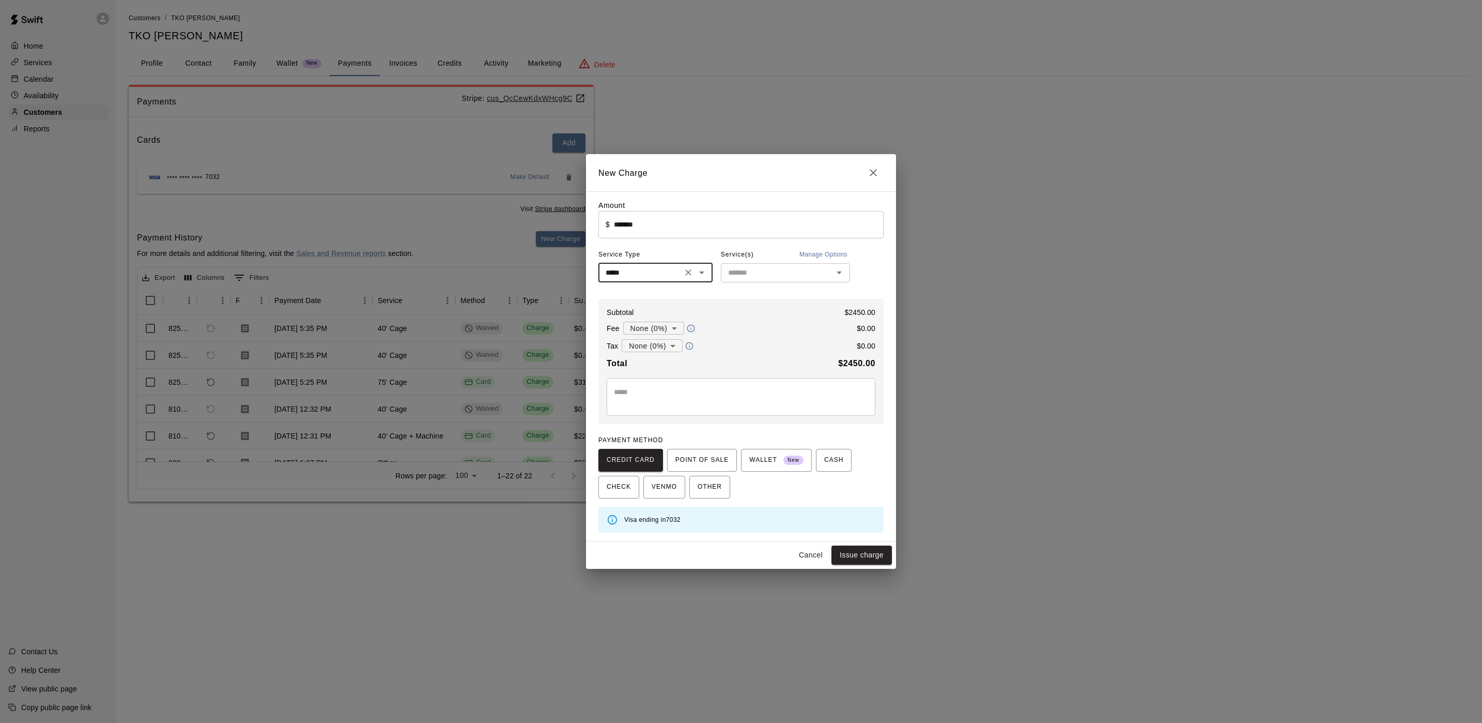
click at [744, 270] on input "text" at bounding box center [777, 272] width 106 height 13
click at [757, 384] on li "Winter Workouts" at bounding box center [785, 387] width 129 height 17
type input "**********"
click at [875, 554] on button "Issue charge" at bounding box center [862, 554] width 60 height 19
type input "*"
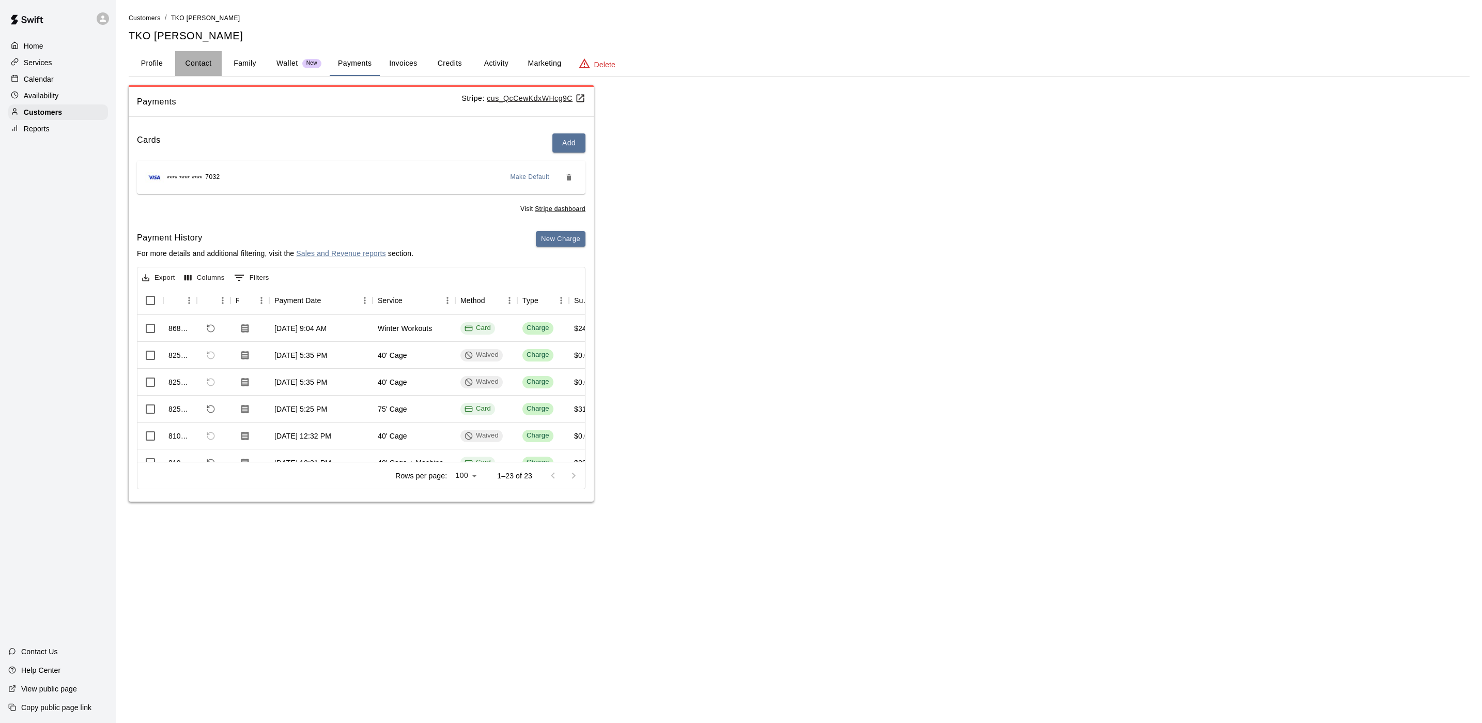
click at [188, 61] on button "Contact" at bounding box center [198, 63] width 47 height 25
select select "**"
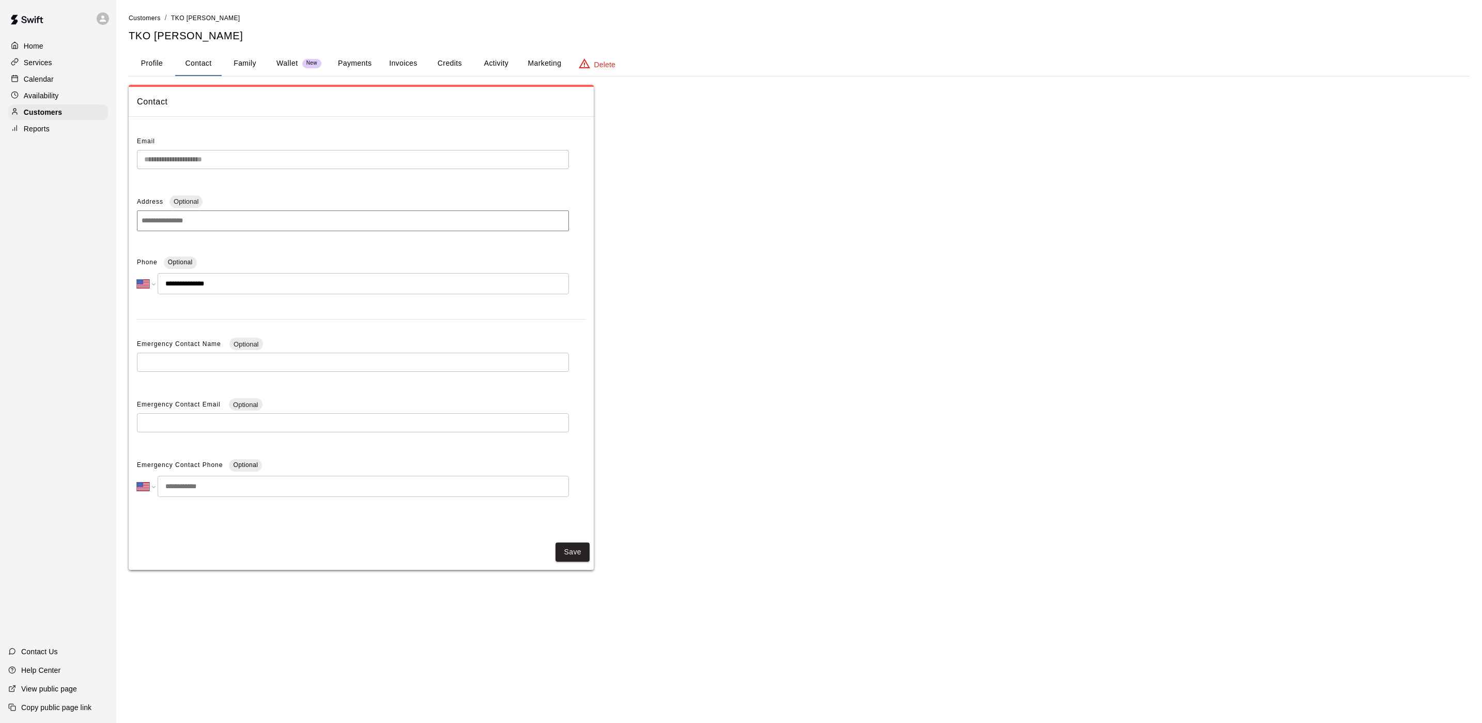
click at [147, 59] on button "Profile" at bounding box center [152, 63] width 47 height 25
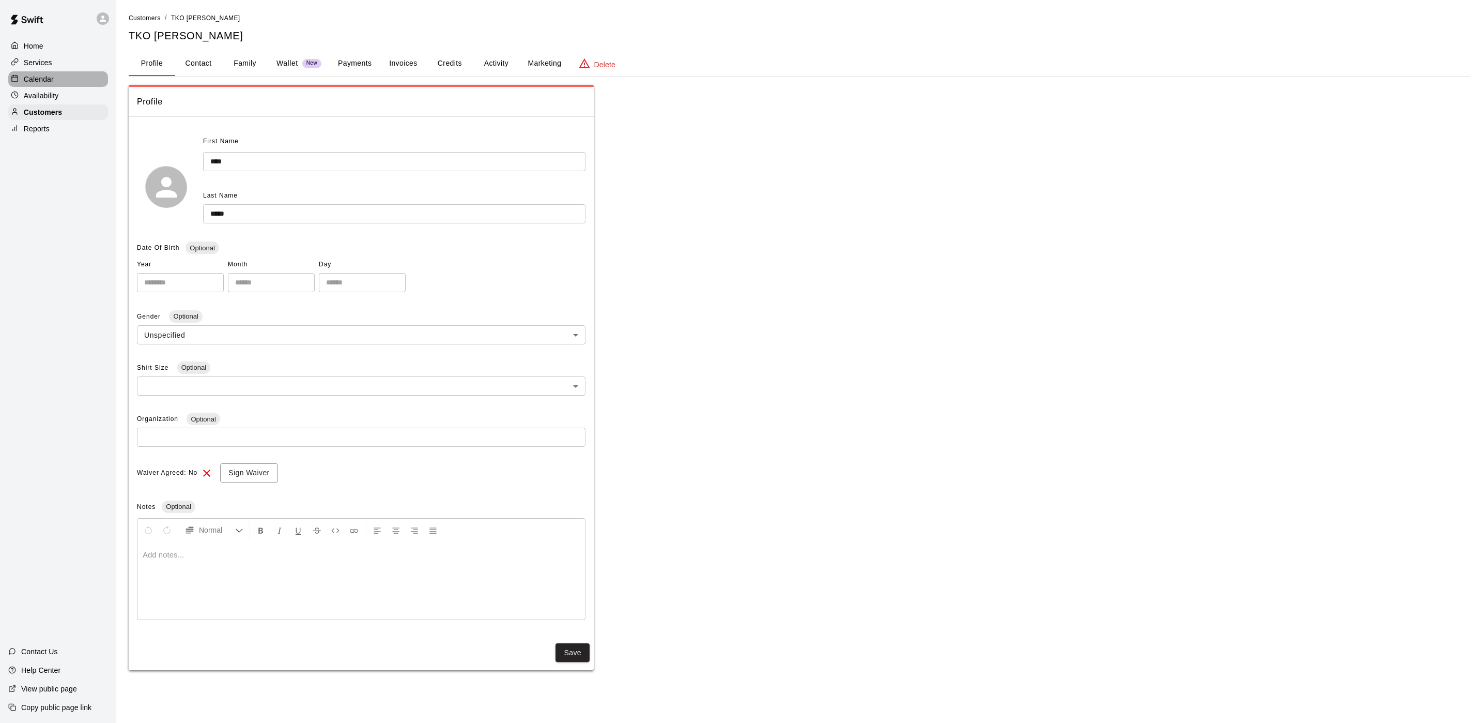
click at [52, 81] on p "Calendar" at bounding box center [39, 79] width 30 height 10
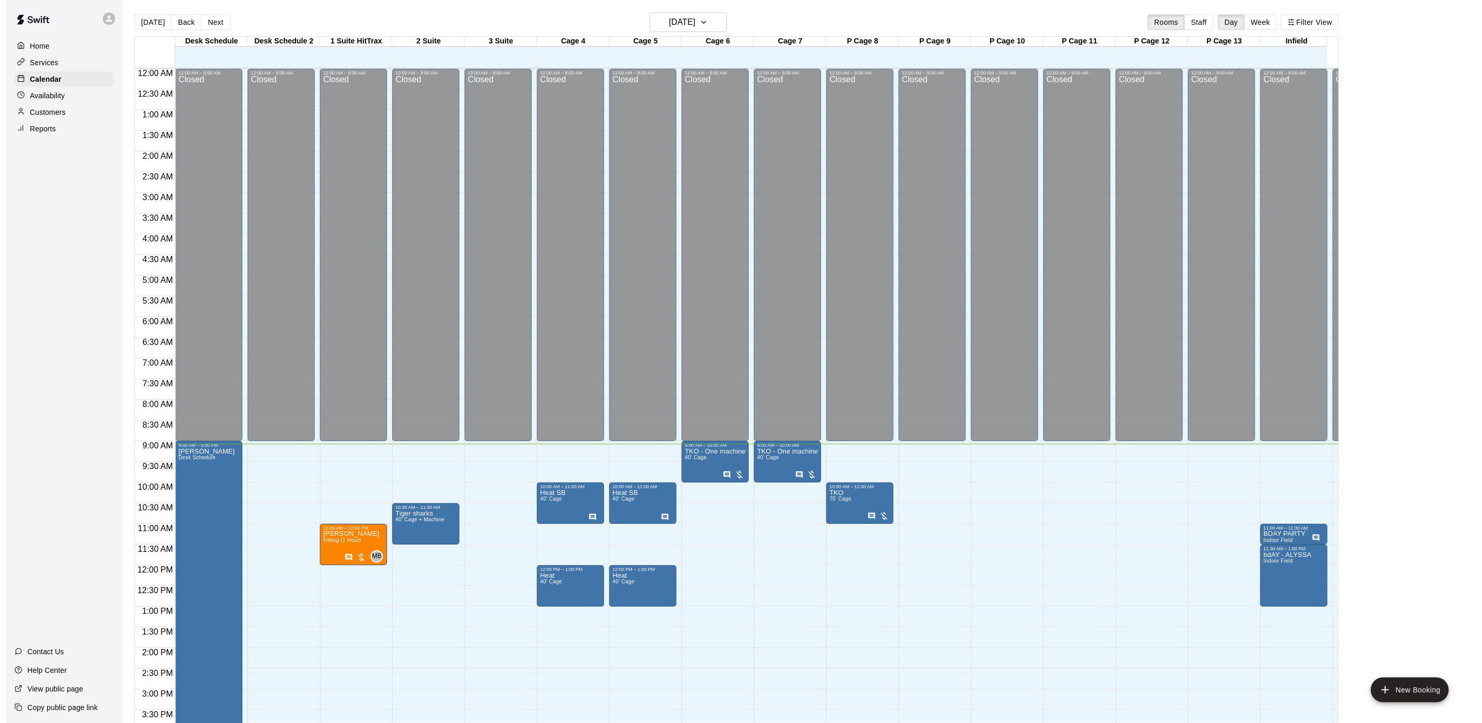
scroll to position [296, 0]
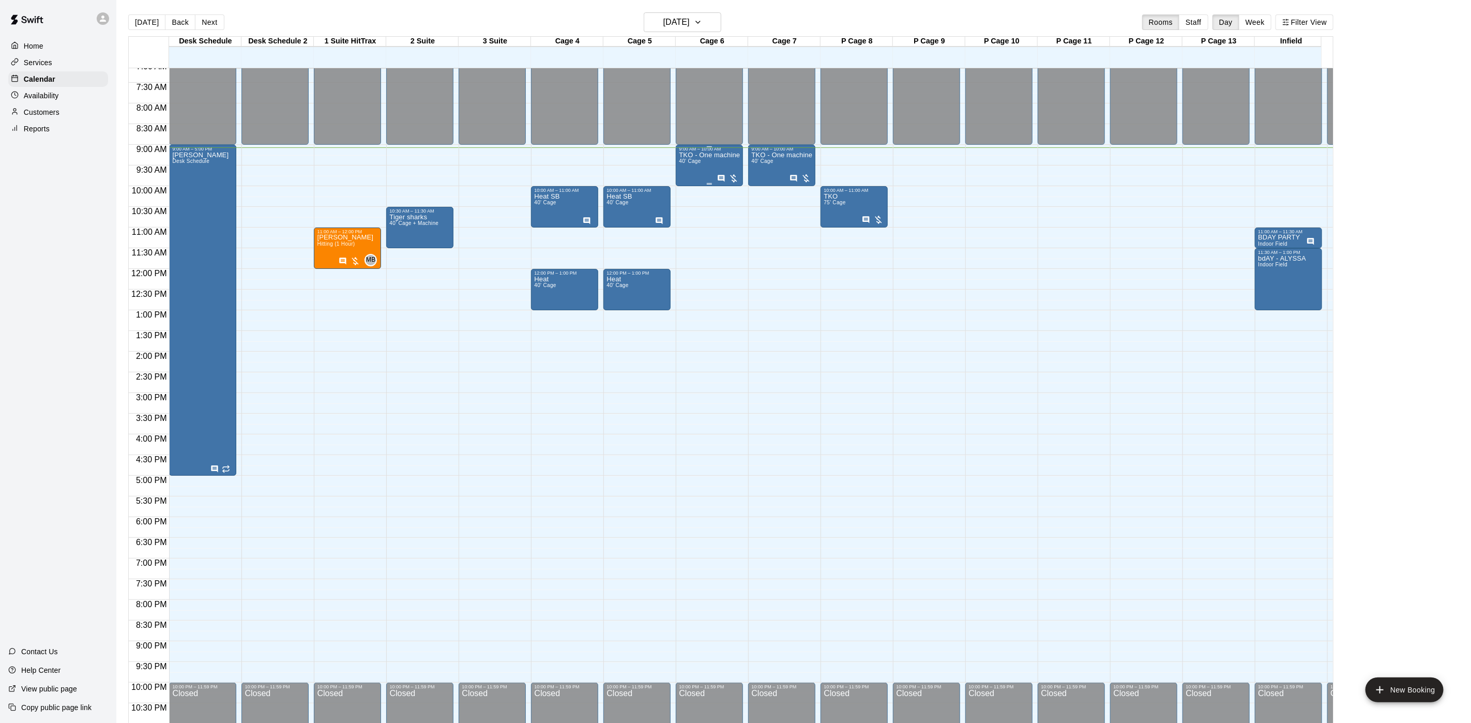
click at [698, 164] on span "40' Cage" at bounding box center [690, 161] width 22 height 6
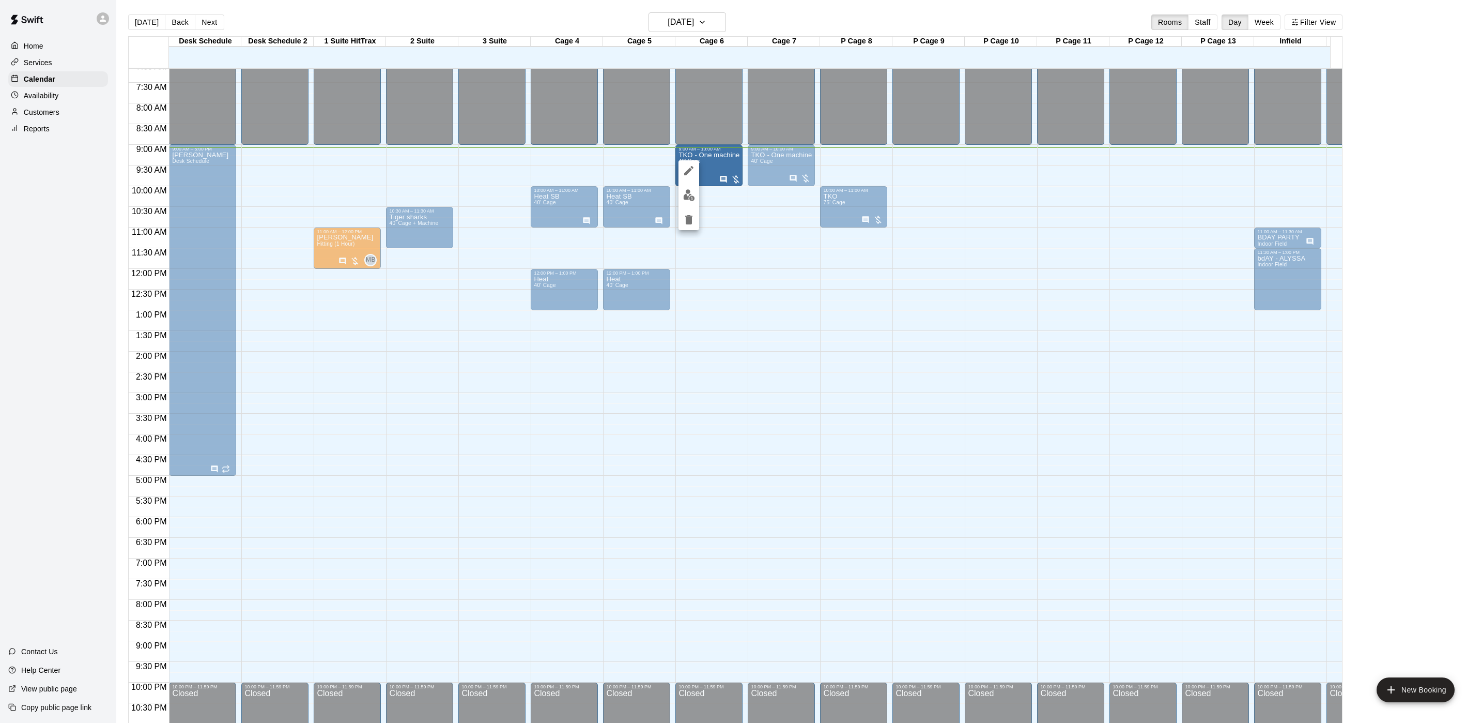
click at [763, 279] on div at bounding box center [741, 361] width 1482 height 723
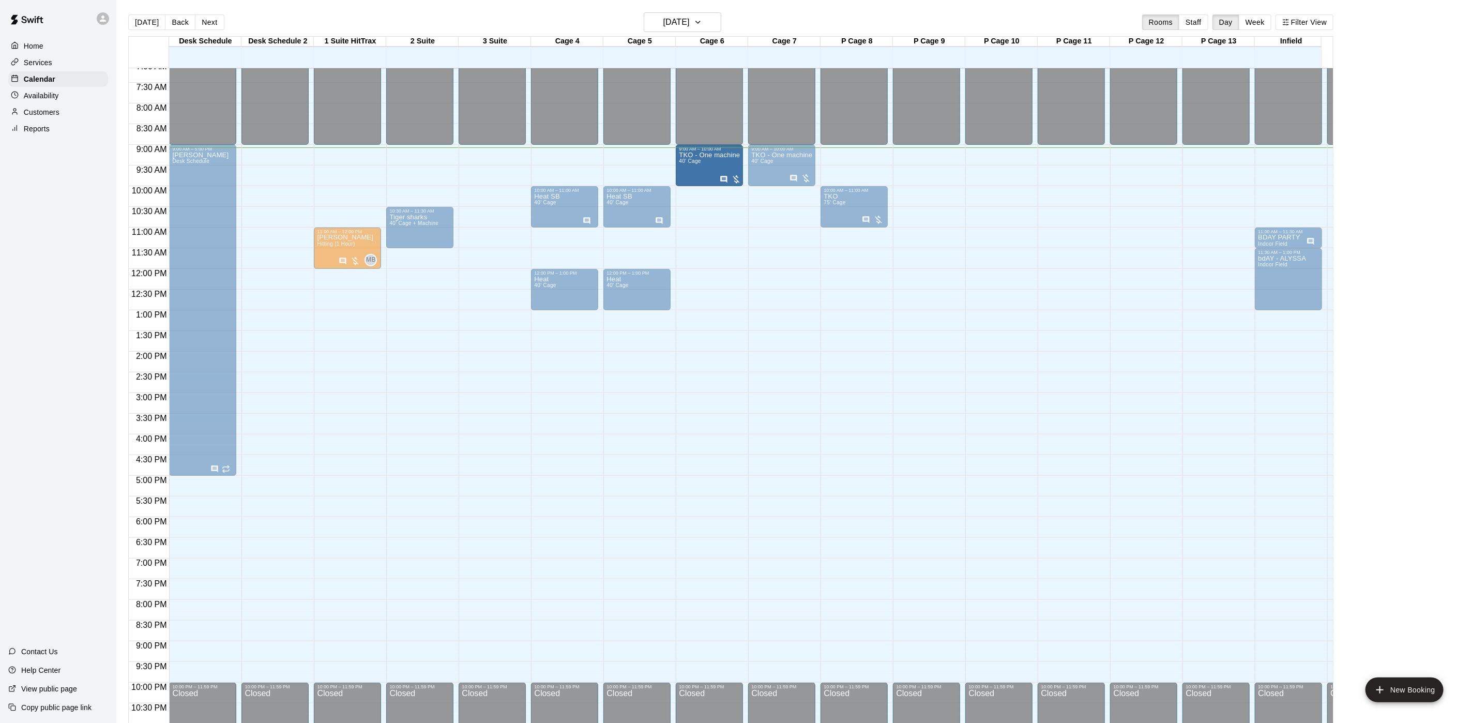
click at [725, 248] on div "12:00 AM – 9:00 AM Closed 9:00 AM – 10:00 AM TKO - One machine 40' Cage 10:00 P…" at bounding box center [709, 269] width 67 height 992
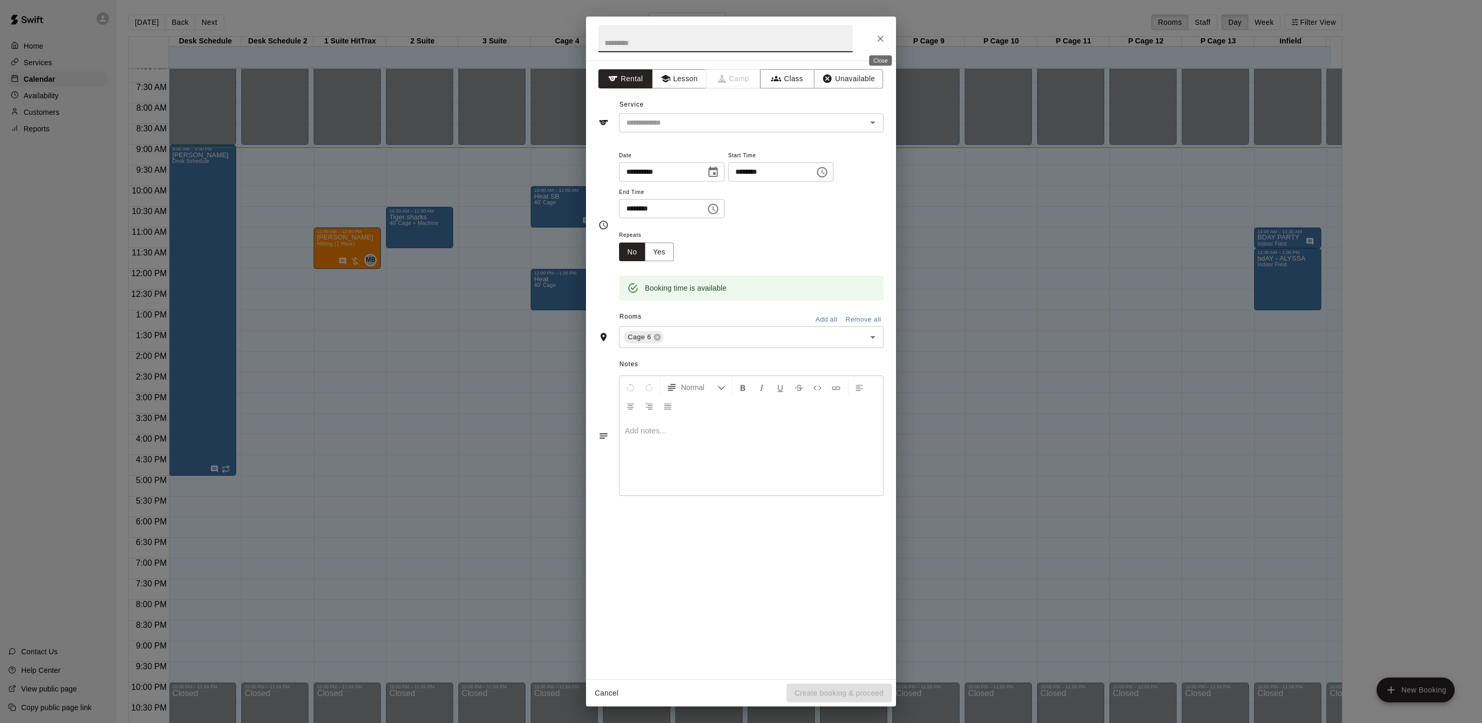
click at [873, 34] on button "Close" at bounding box center [880, 38] width 19 height 19
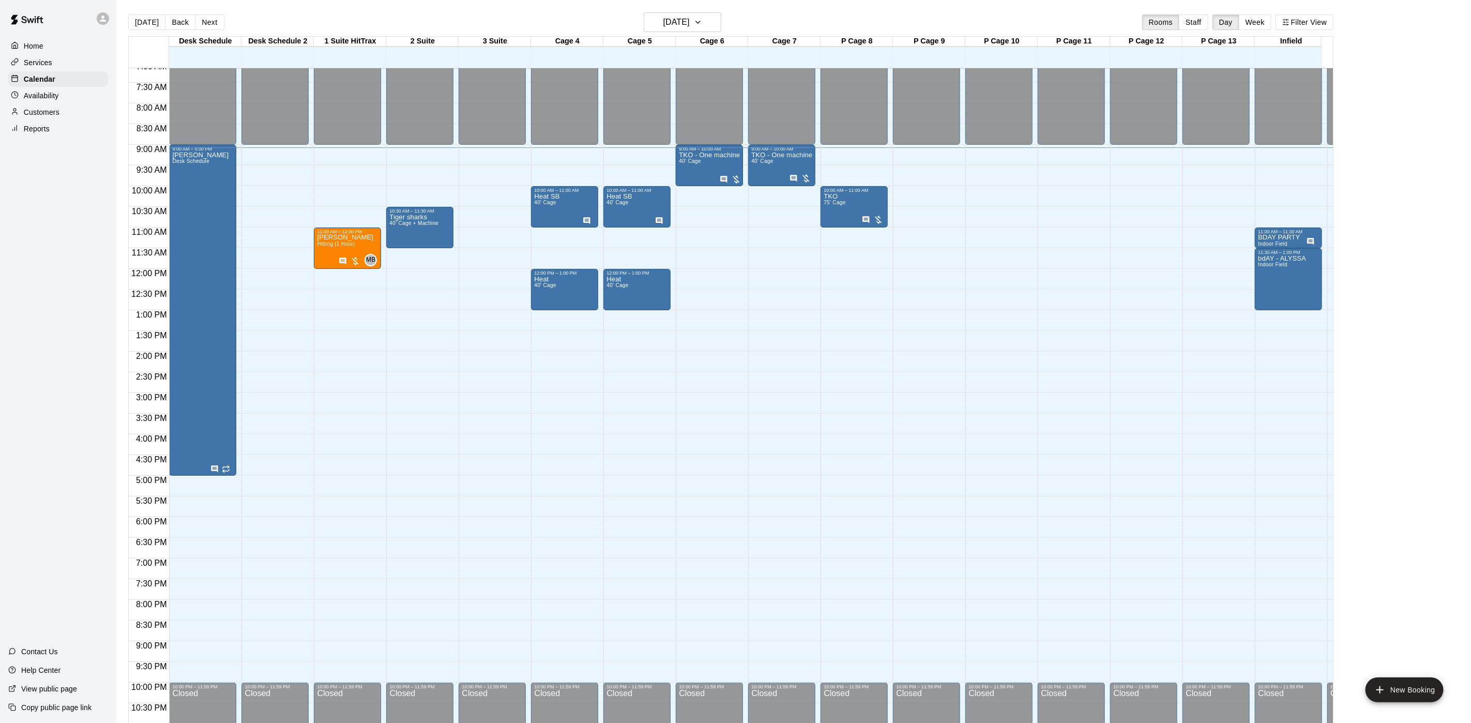
click at [708, 155] on p "TKO - One machine" at bounding box center [709, 155] width 61 height 0
click at [715, 163] on div "TKO - One machine 40' Cage" at bounding box center [709, 512] width 61 height 723
click at [699, 155] on p "TKO - One machine" at bounding box center [709, 155] width 61 height 0
click at [722, 171] on div "TKO - One machine 40' Cage" at bounding box center [709, 512] width 61 height 723
click at [575, 192] on div "10:00 AM – 11:00 AM" at bounding box center [564, 190] width 61 height 5
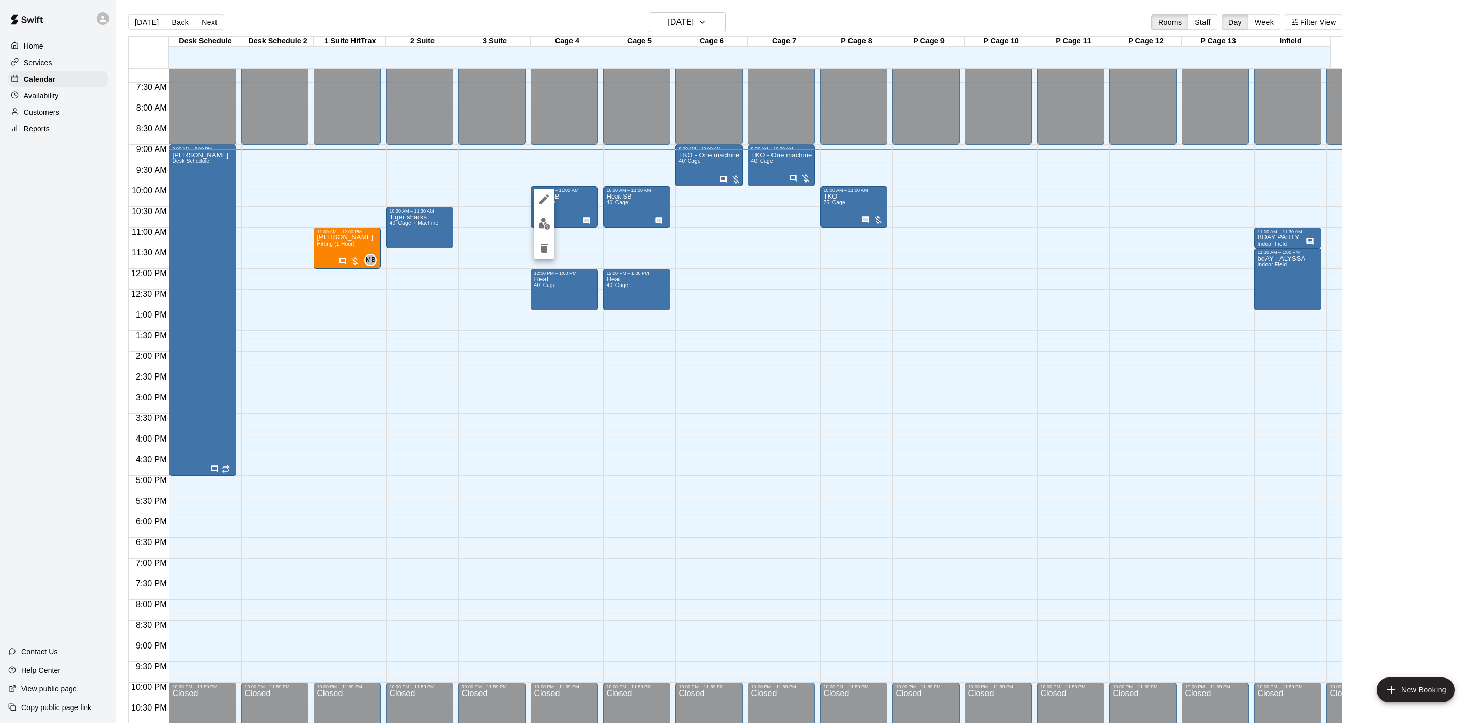
click at [740, 138] on div at bounding box center [741, 361] width 1482 height 723
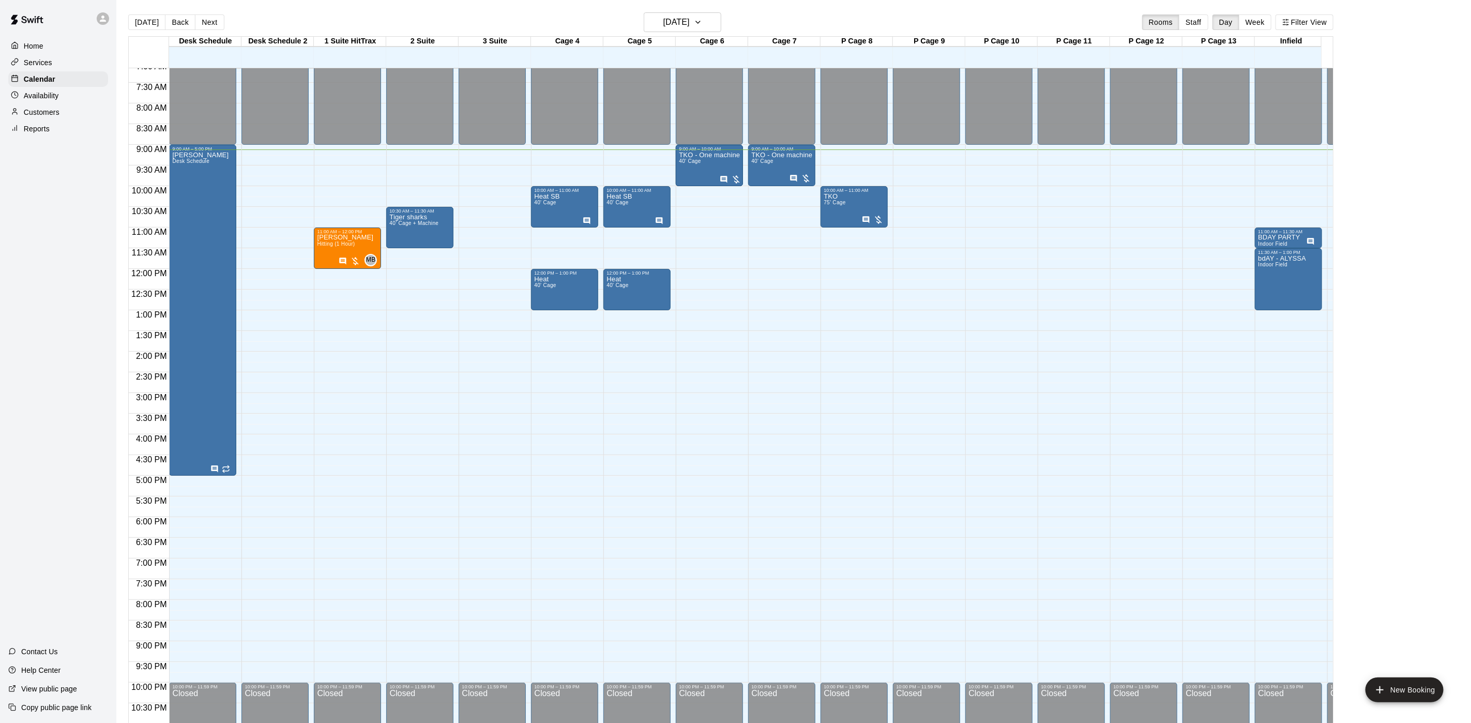
click at [693, 164] on span "40' Cage" at bounding box center [690, 161] width 22 height 6
click at [695, 176] on div "TKO - One machine 40' Cage" at bounding box center [709, 512] width 61 height 723
click at [726, 178] on icon "Has notes" at bounding box center [724, 179] width 7 height 7
click at [706, 171] on div "TKO - One machine 40' Cage" at bounding box center [709, 512] width 61 height 723
click at [834, 267] on div "12:00 AM – 9:00 AM Closed 10:00 AM – 11:00 AM TKO 75' Cage 10:00 PM – 11:59 PM …" at bounding box center [853, 269] width 67 height 992
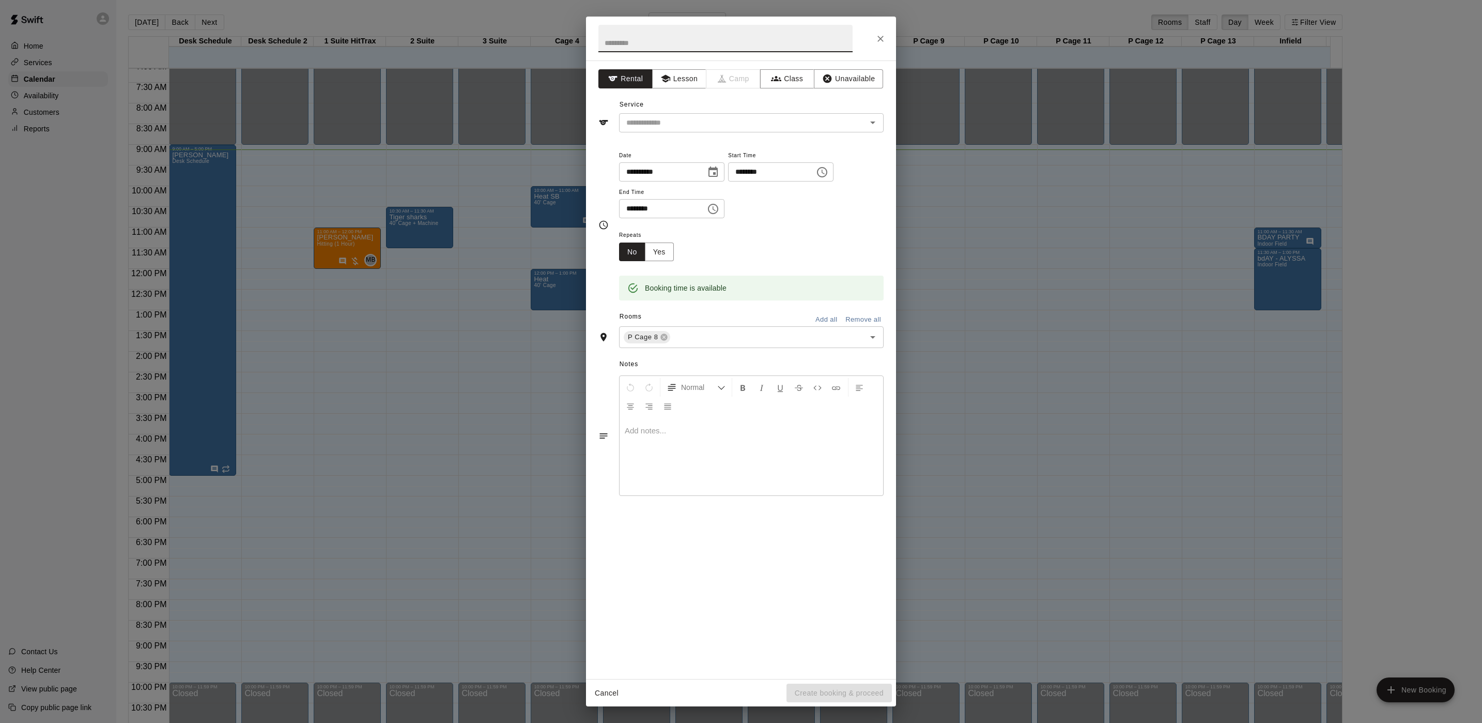
click at [877, 34] on icon "Close" at bounding box center [881, 39] width 10 height 10
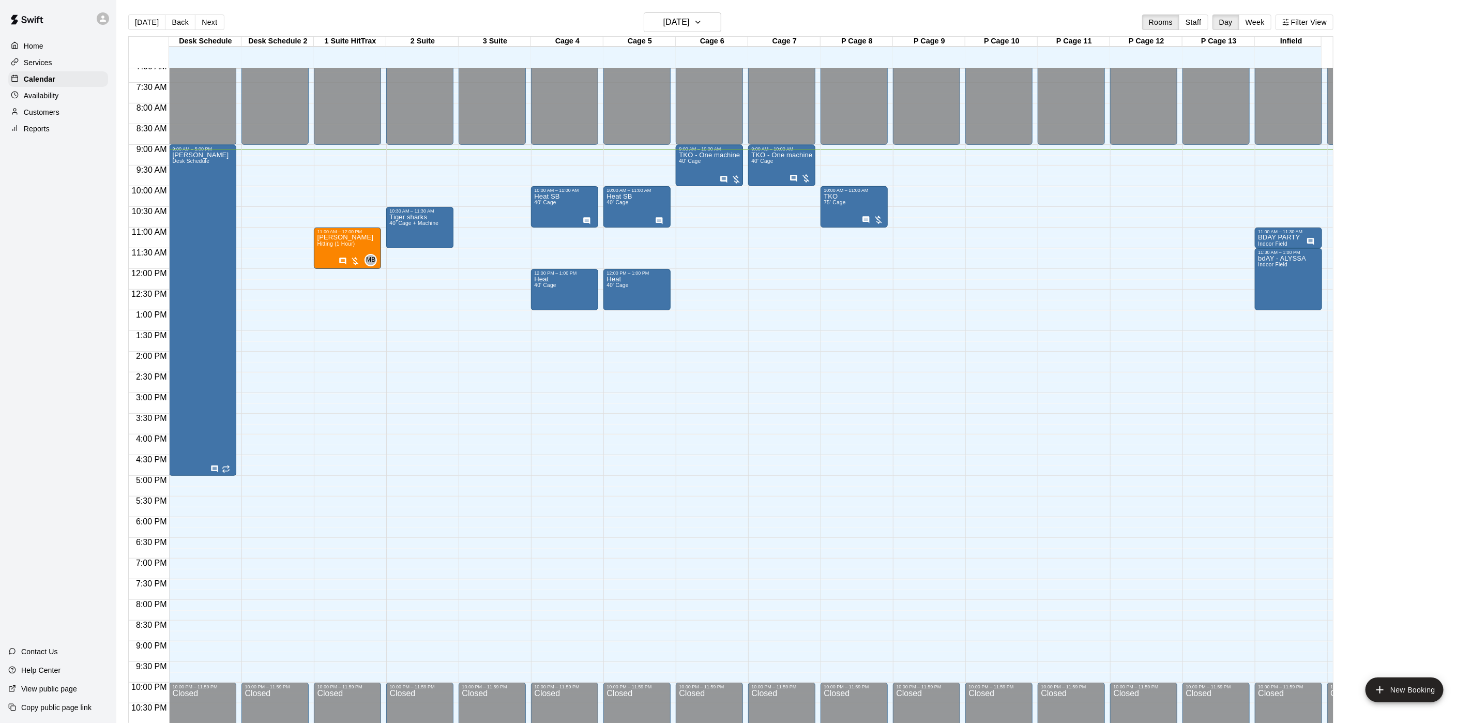
click at [687, 166] on div "TKO - One machine 40' Cage" at bounding box center [709, 512] width 61 height 723
click at [779, 174] on div "TKO - One machine 40' Cage" at bounding box center [781, 512] width 61 height 723
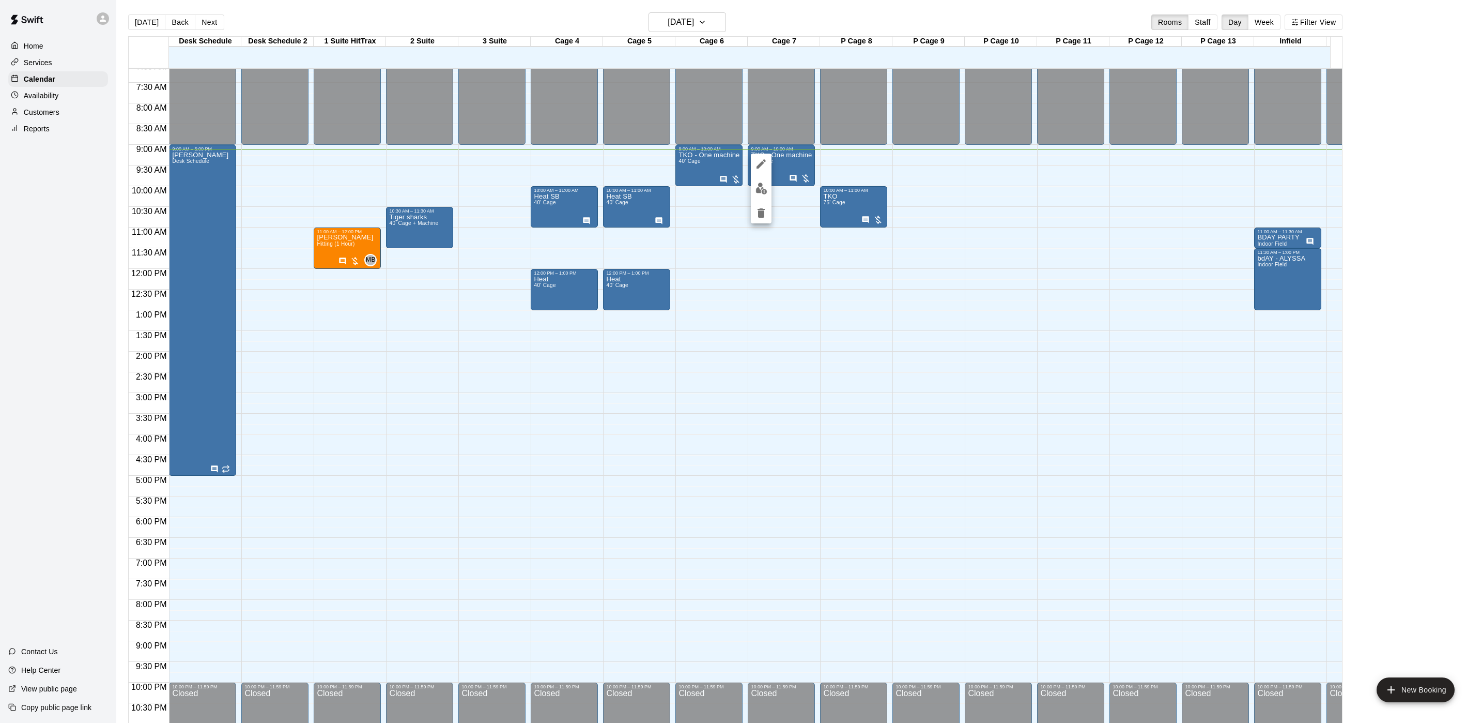
click at [825, 196] on div at bounding box center [741, 361] width 1482 height 723
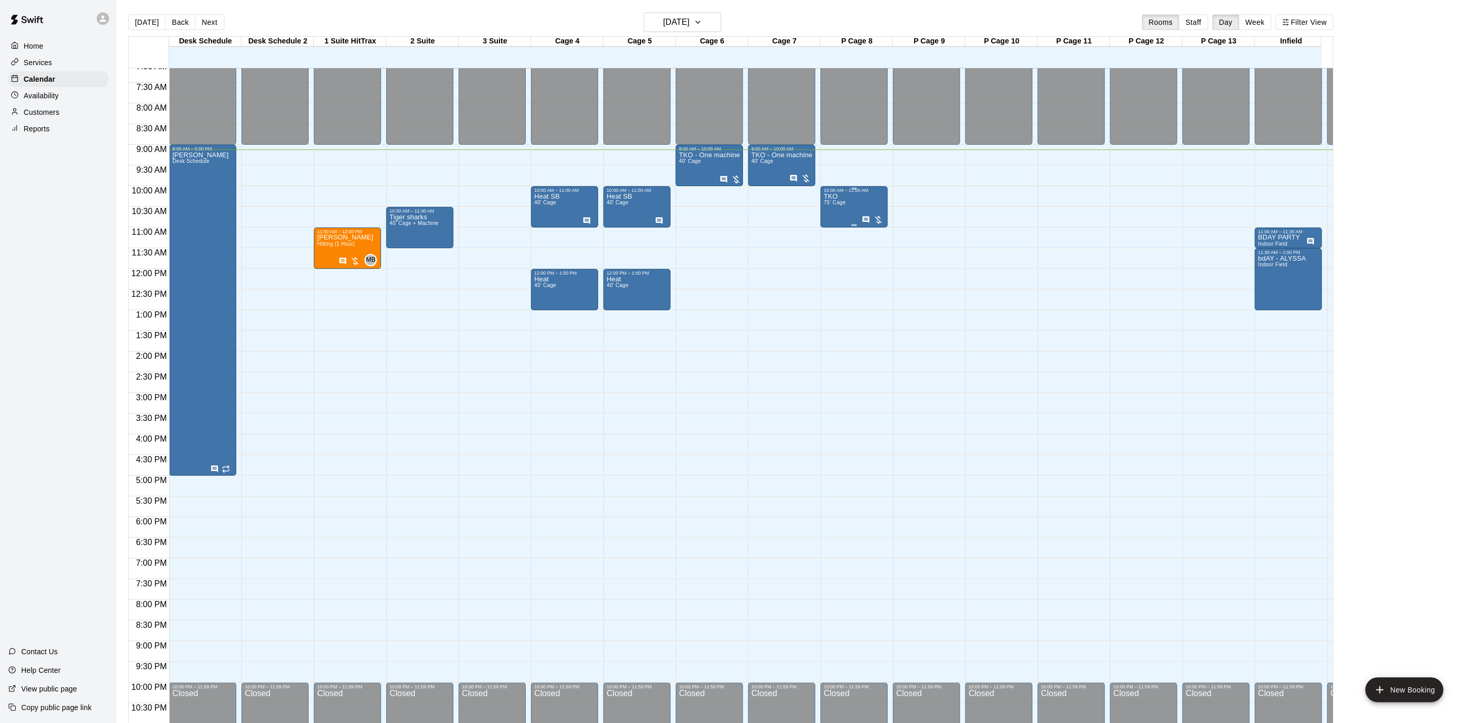
click at [839, 211] on div "TKO 75' Cage" at bounding box center [834, 554] width 22 height 723
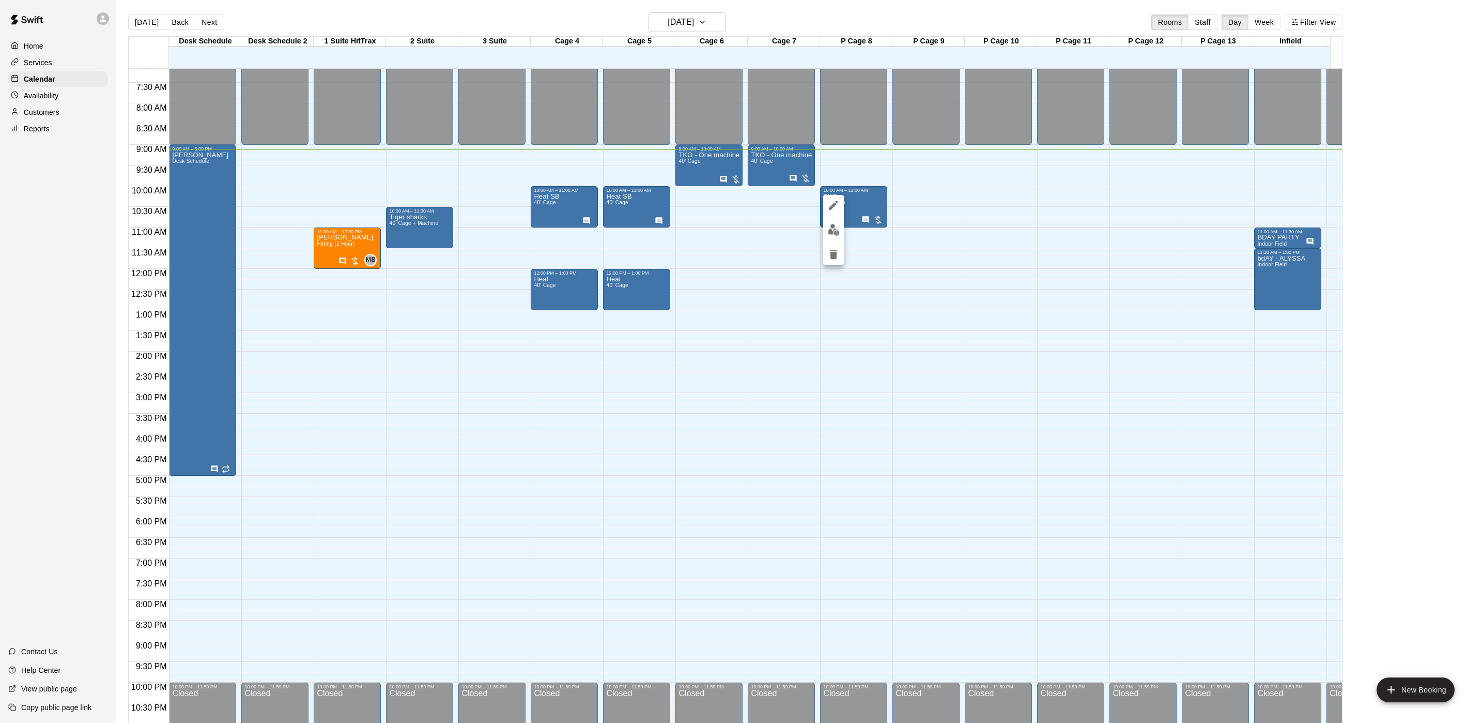
click at [828, 205] on icon "edit" at bounding box center [834, 205] width 12 height 12
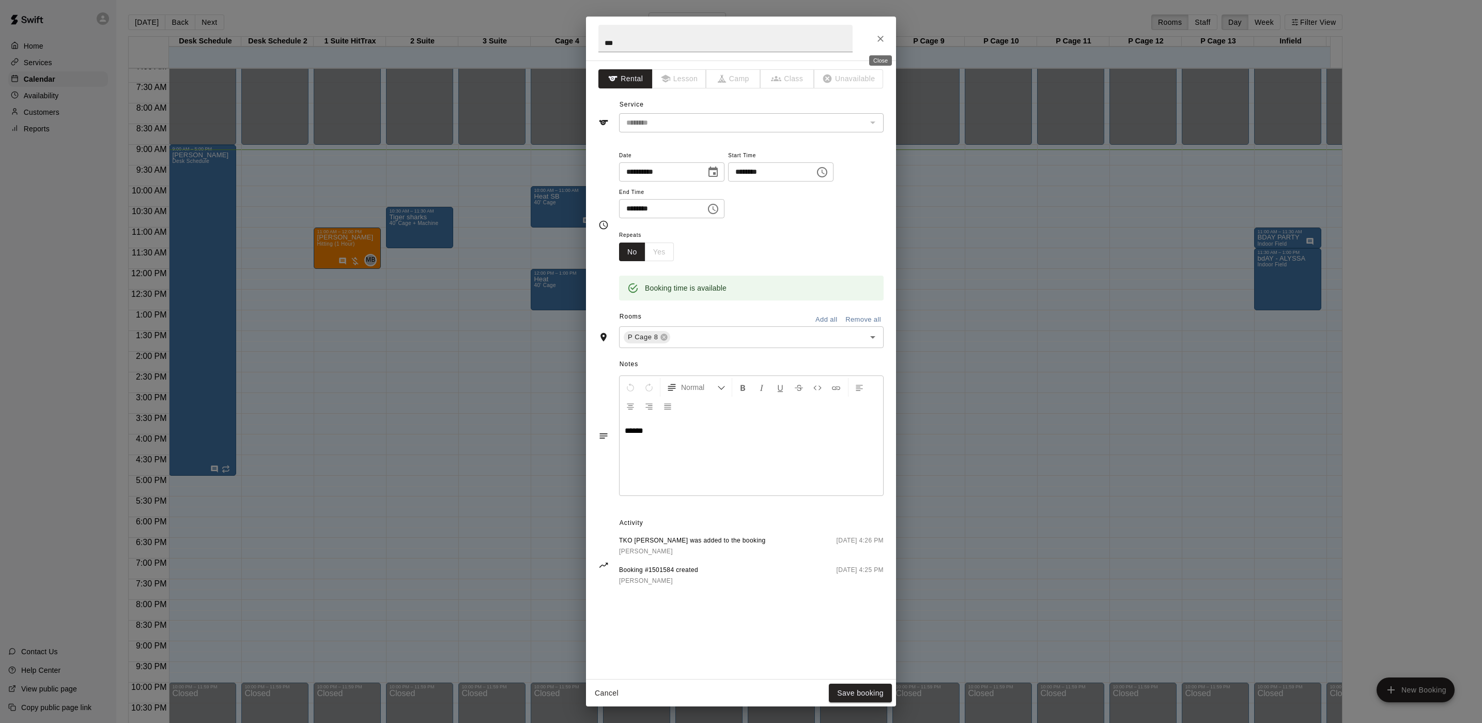
click at [875, 35] on button "Close" at bounding box center [880, 38] width 19 height 19
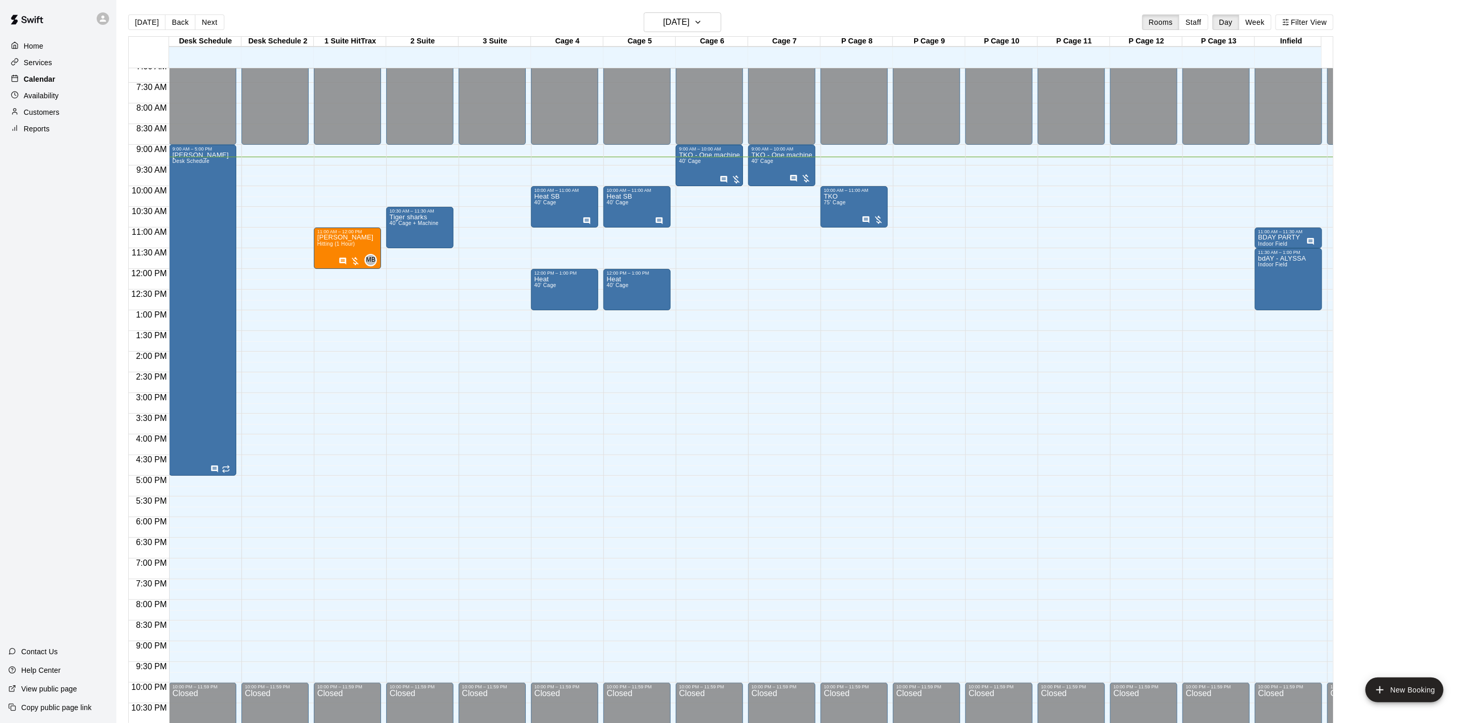
drag, startPoint x: 60, startPoint y: 115, endPoint x: 90, endPoint y: 86, distance: 42.0
click at [60, 115] on div "Customers" at bounding box center [58, 112] width 100 height 16
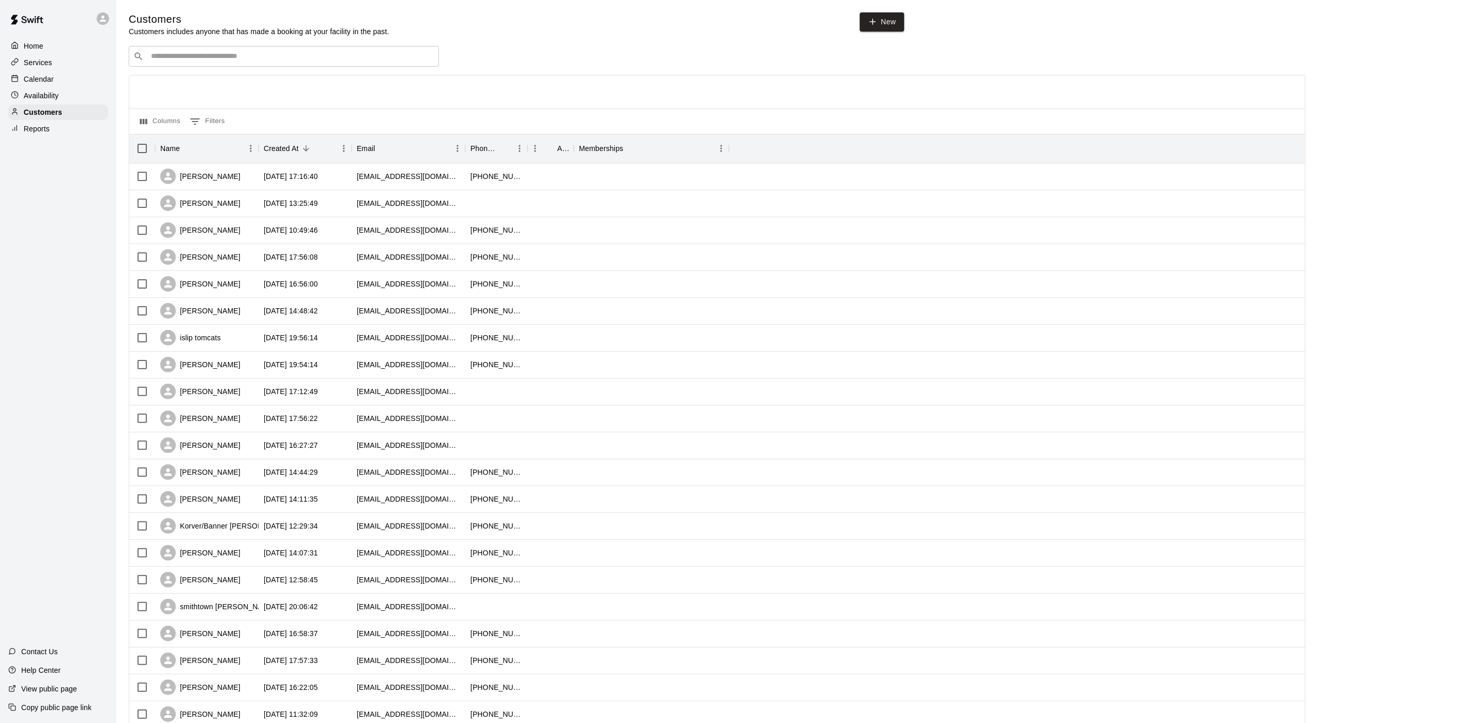
click at [171, 50] on div "​ ​" at bounding box center [284, 56] width 310 height 21
type input "****"
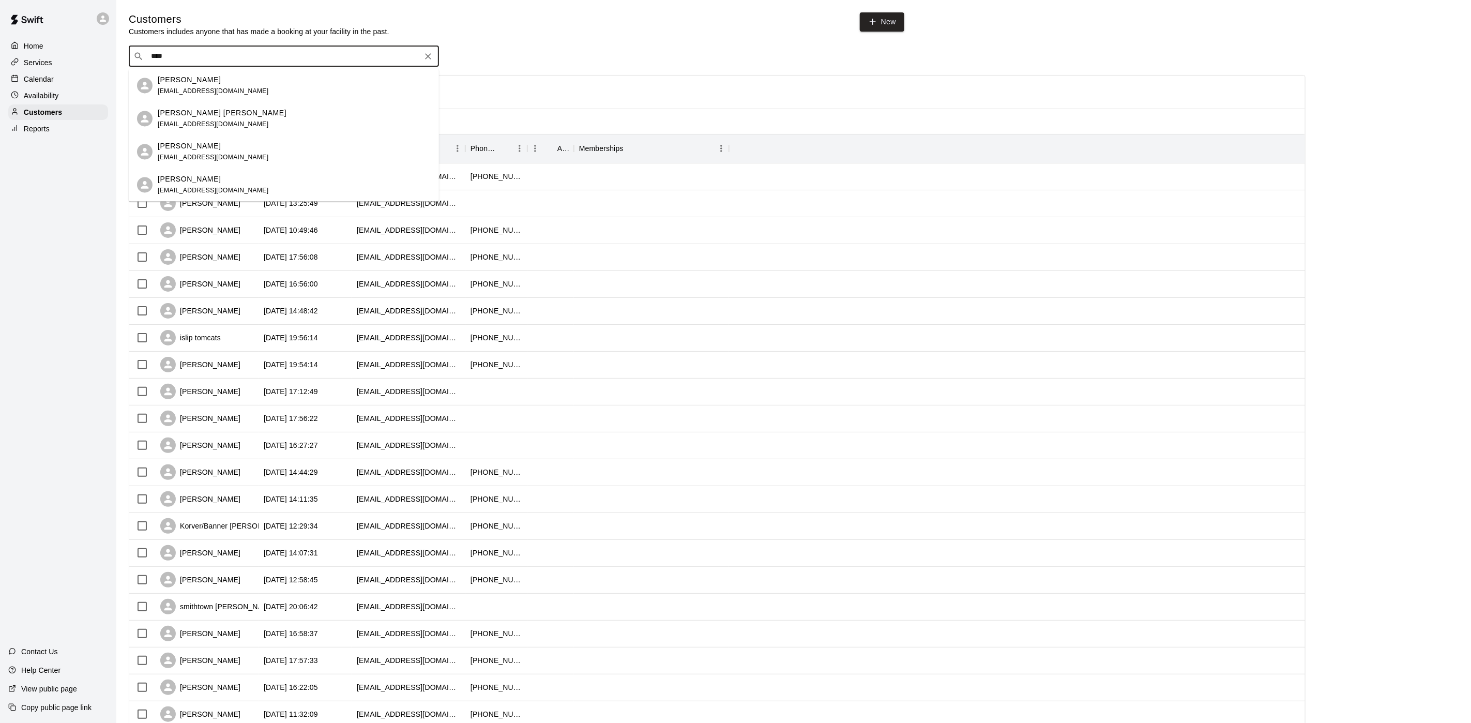
click at [229, 141] on div "[PERSON_NAME] [EMAIL_ADDRESS][DOMAIN_NAME]" at bounding box center [294, 152] width 273 height 22
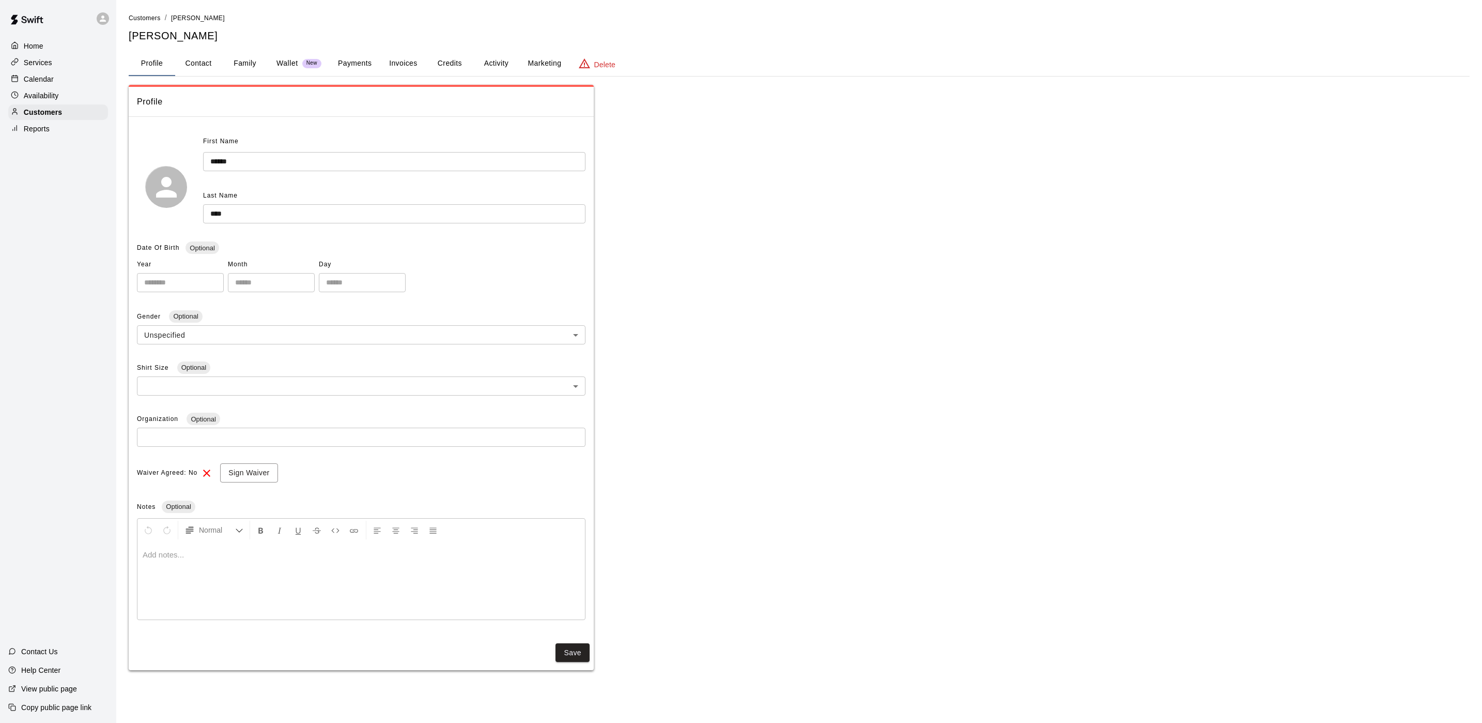
click at [344, 59] on button "Payments" at bounding box center [355, 63] width 50 height 25
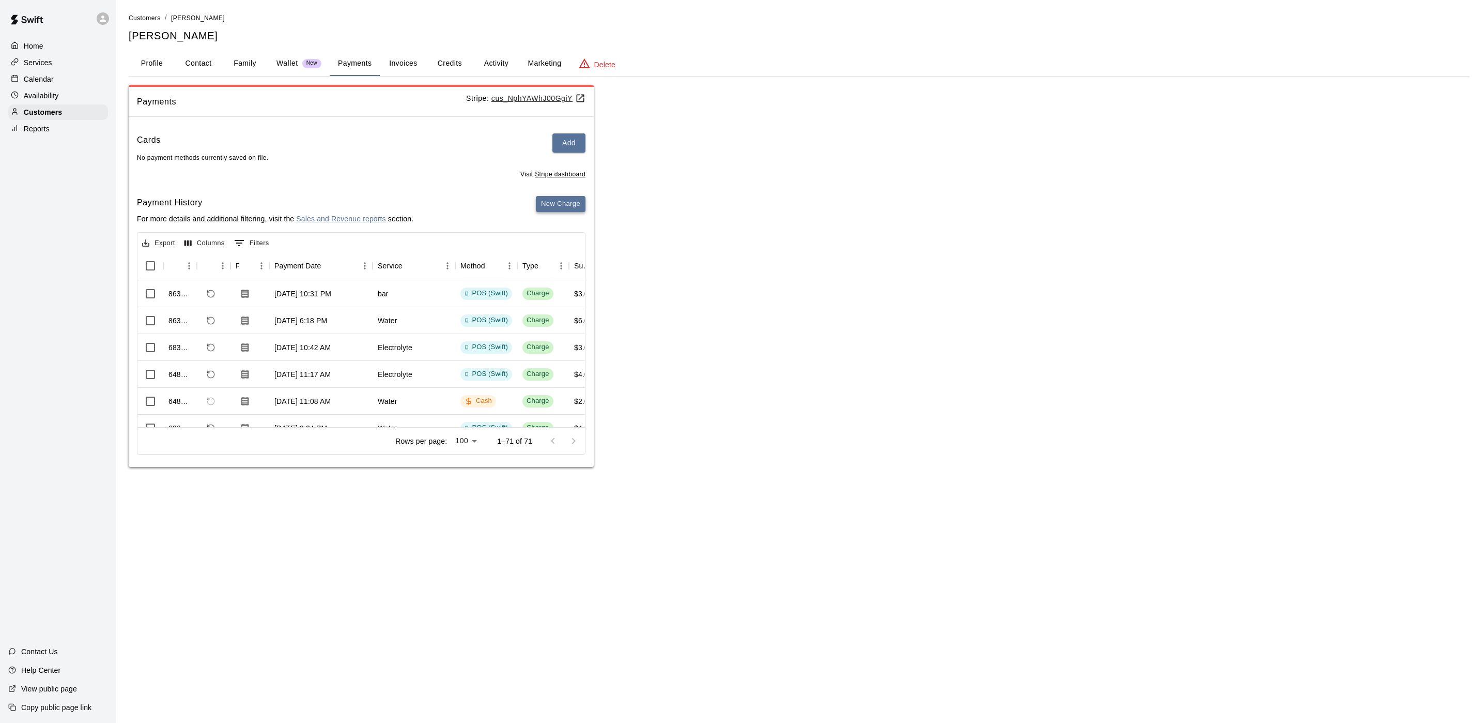
click at [549, 200] on button "New Charge" at bounding box center [561, 204] width 50 height 16
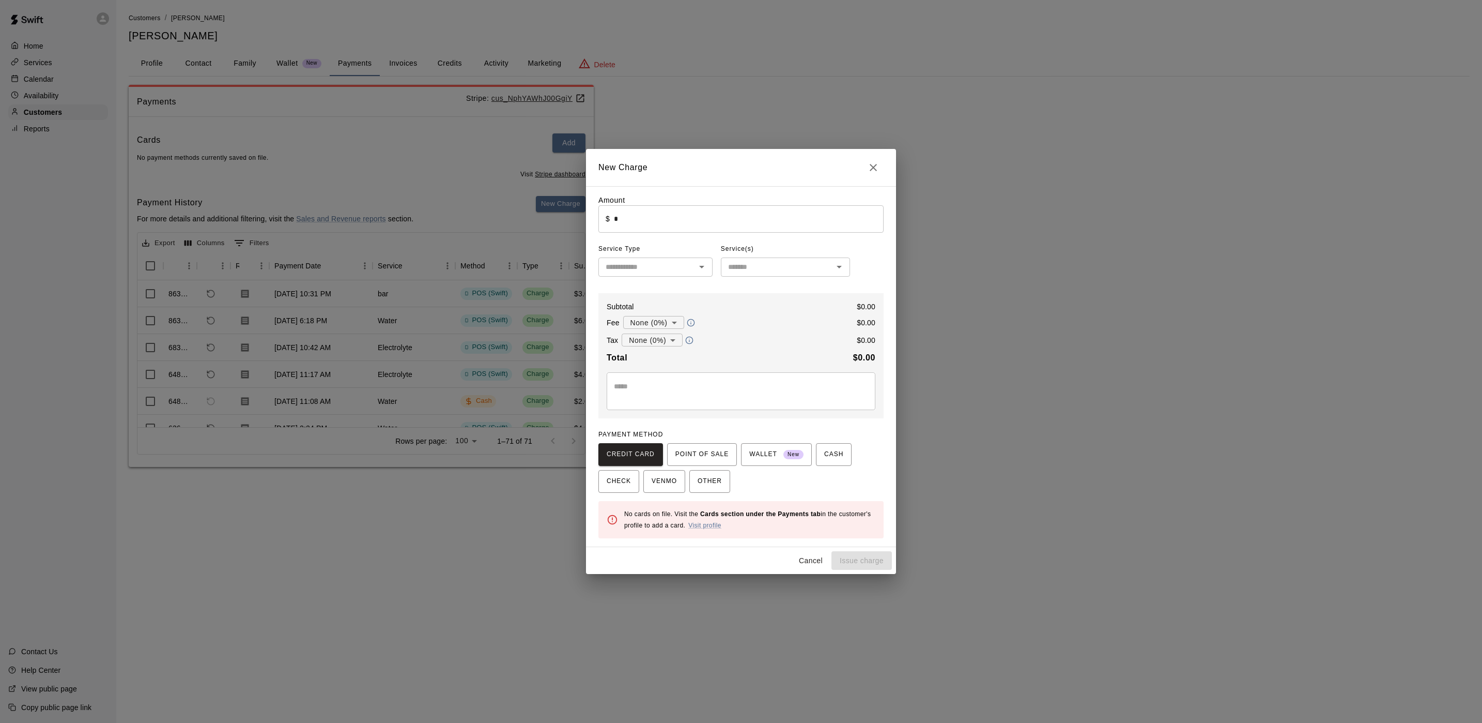
click at [682, 208] on input "*" at bounding box center [749, 218] width 270 height 27
type input "****"
click at [678, 262] on input "text" at bounding box center [647, 267] width 91 height 13
click at [675, 385] on li "Other" at bounding box center [656, 393] width 114 height 17
type input "*****"
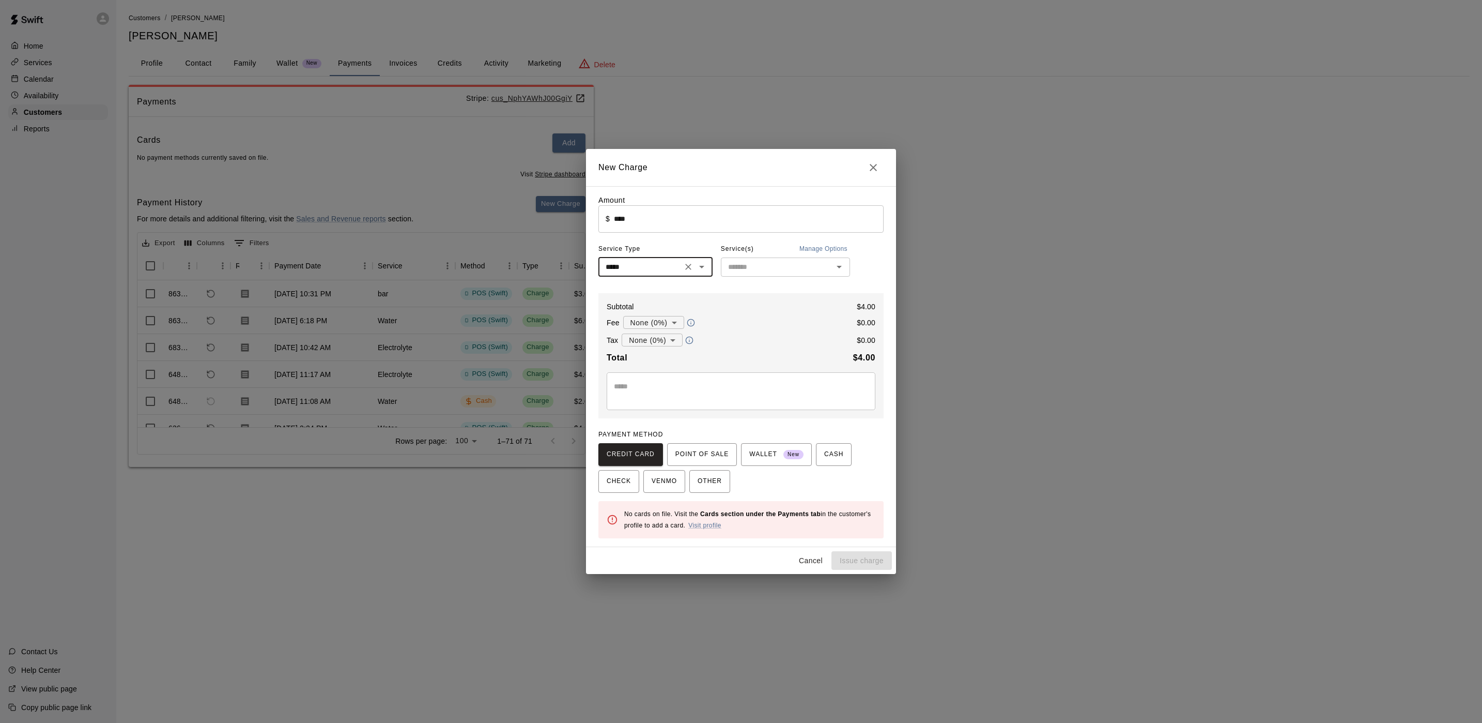
click at [762, 273] on input "text" at bounding box center [777, 267] width 106 height 13
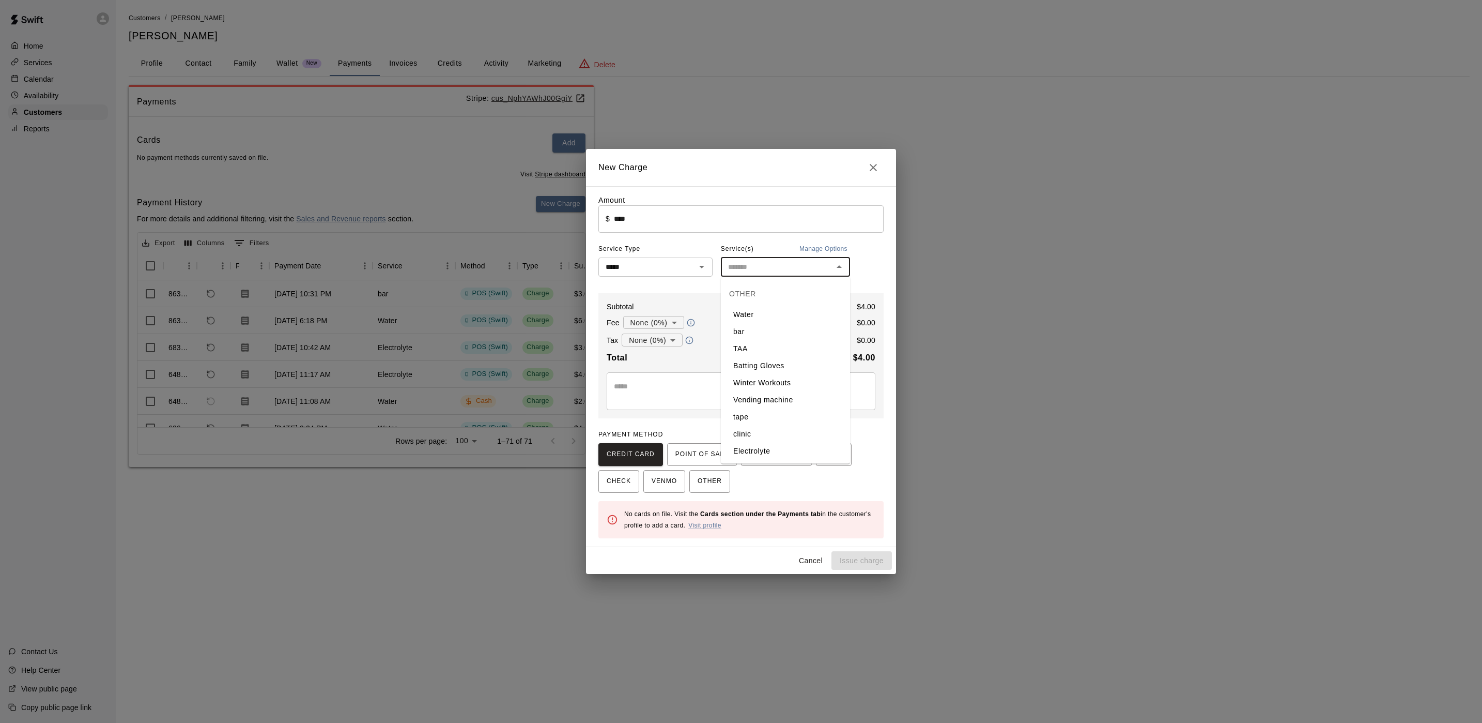
click at [762, 307] on li "Water" at bounding box center [785, 314] width 129 height 17
type input "*****"
click at [709, 444] on button "POINT OF SALE" at bounding box center [702, 454] width 70 height 23
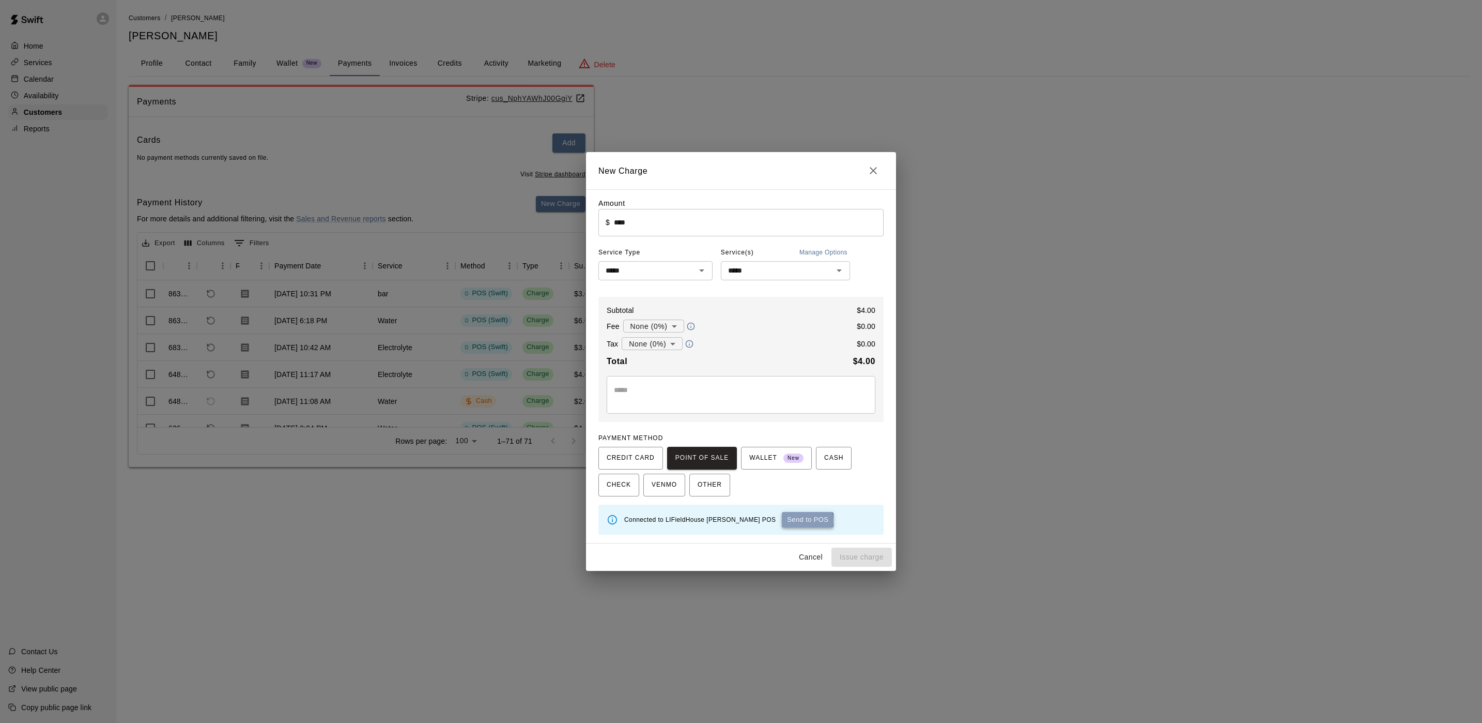
click at [782, 522] on button "Send to POS" at bounding box center [808, 520] width 52 height 16
type input "*"
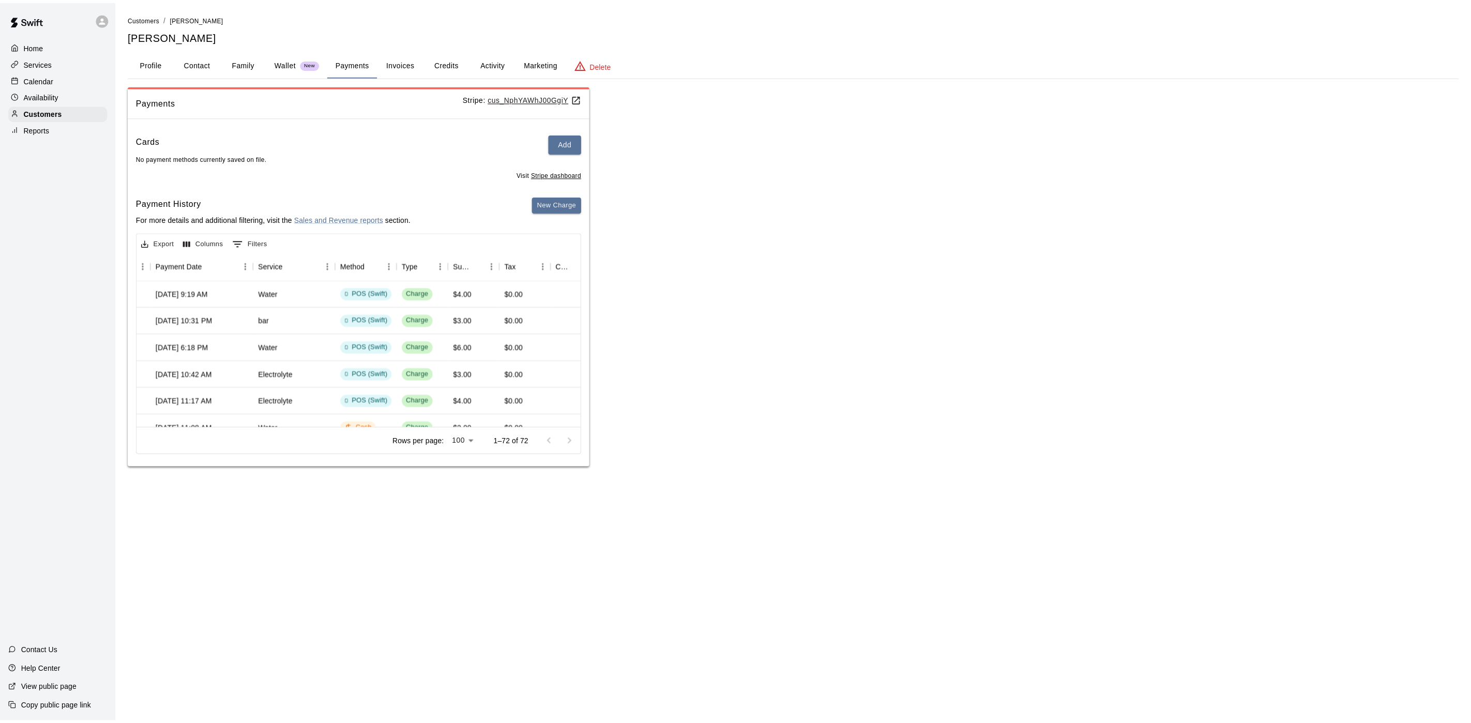
scroll to position [0, 120]
click at [43, 82] on p "Calendar" at bounding box center [39, 79] width 30 height 10
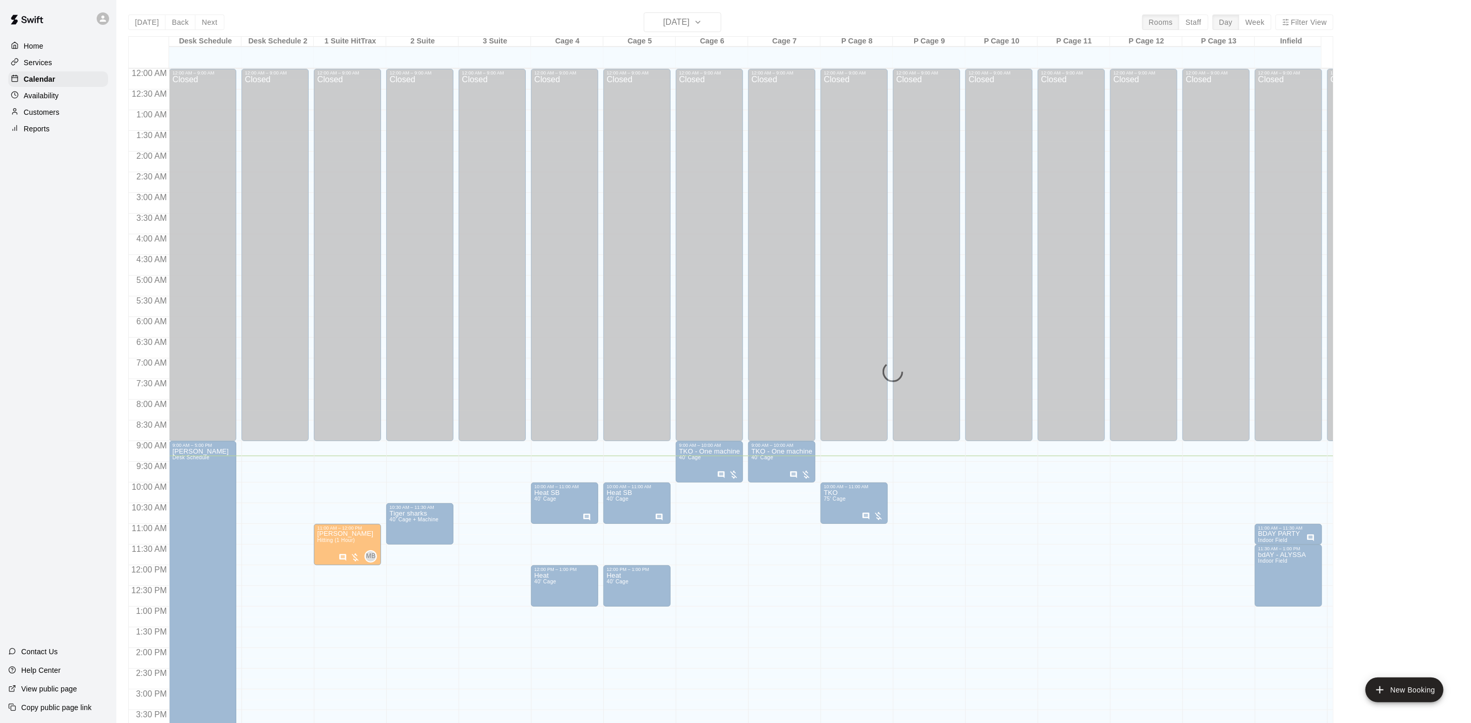
scroll to position [296, 0]
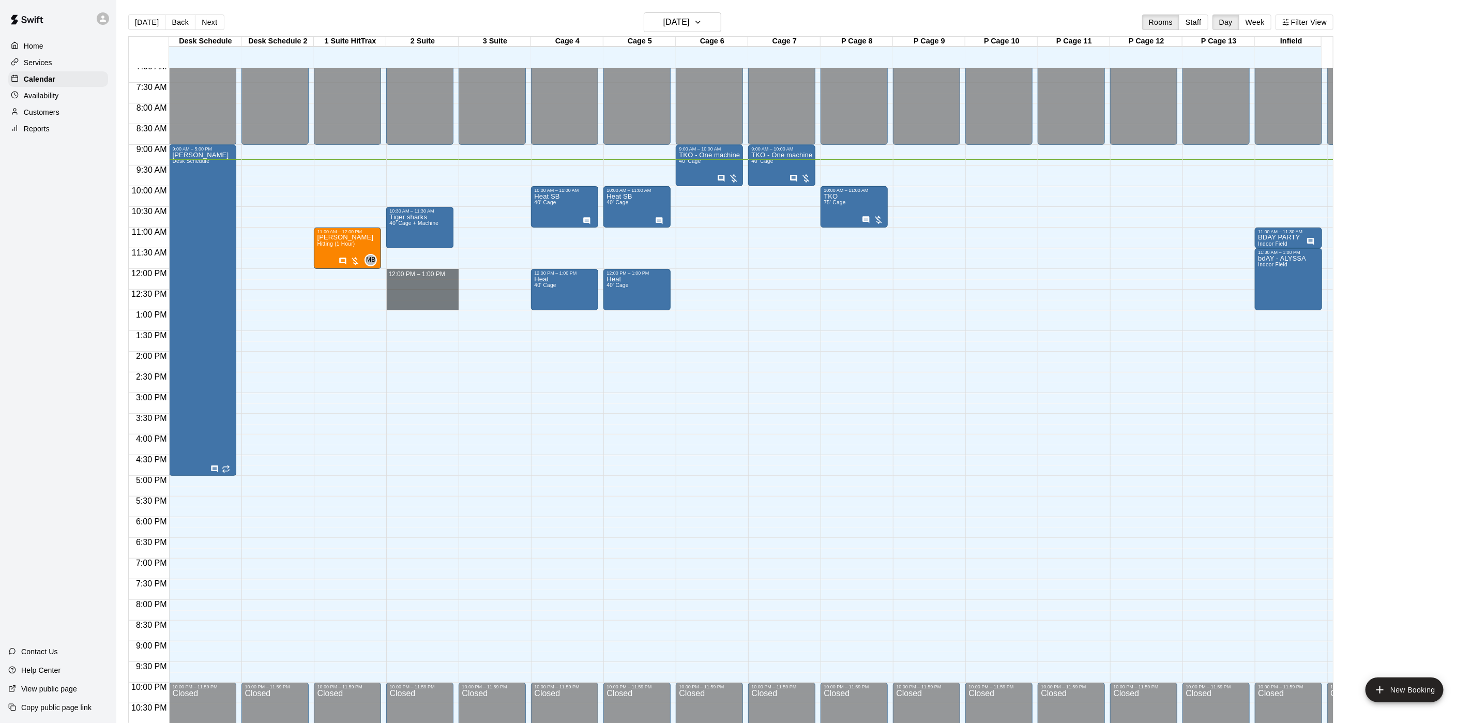
drag, startPoint x: 395, startPoint y: 273, endPoint x: 396, endPoint y: 302, distance: 29.5
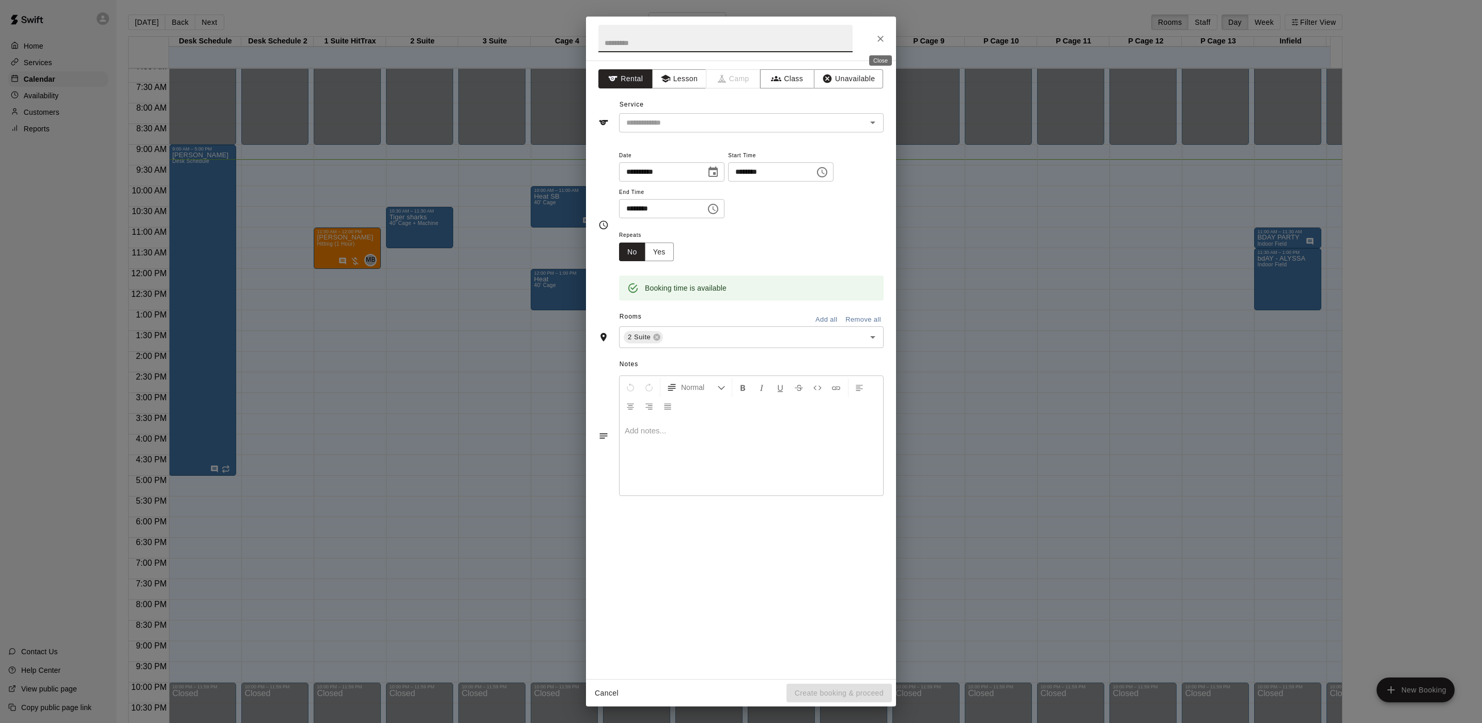
click at [878, 37] on icon "Close" at bounding box center [881, 39] width 10 height 10
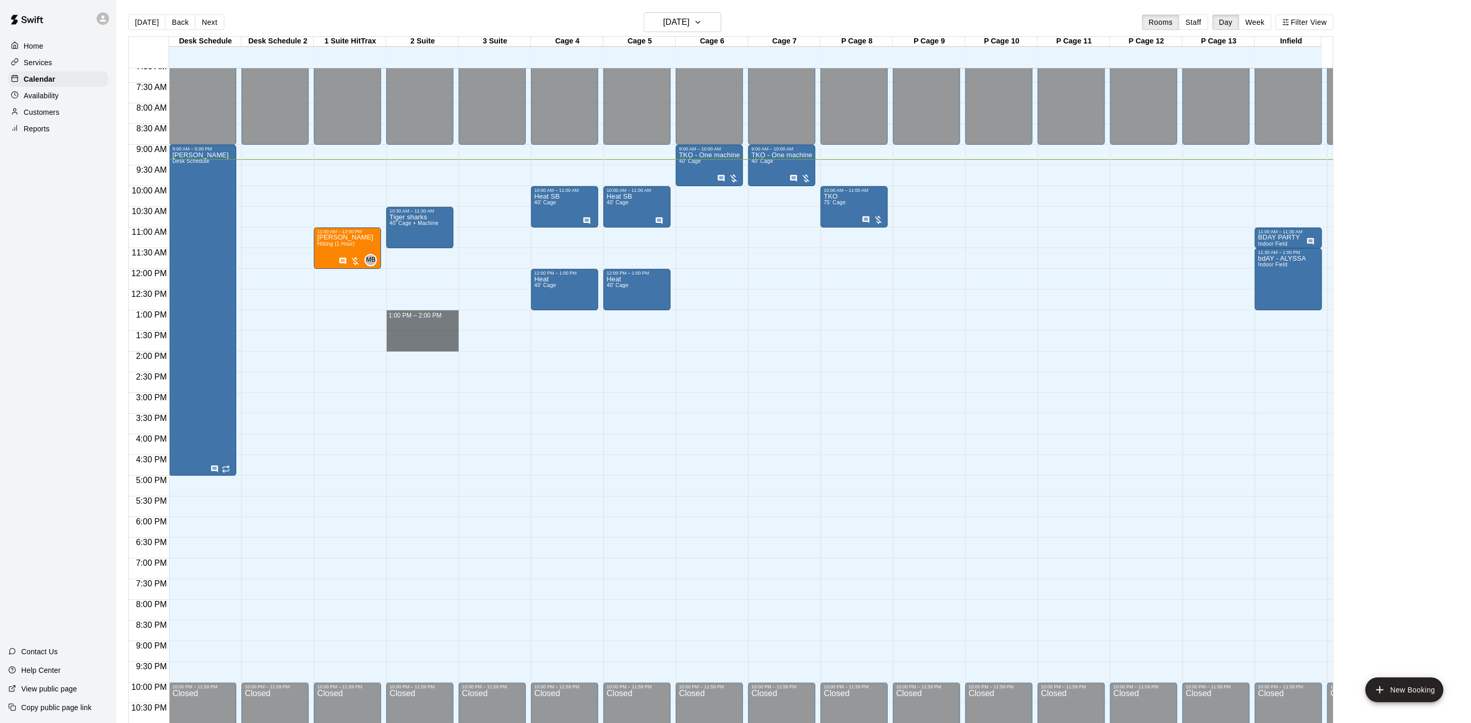
drag, startPoint x: 388, startPoint y: 315, endPoint x: 388, endPoint y: 348, distance: 33.1
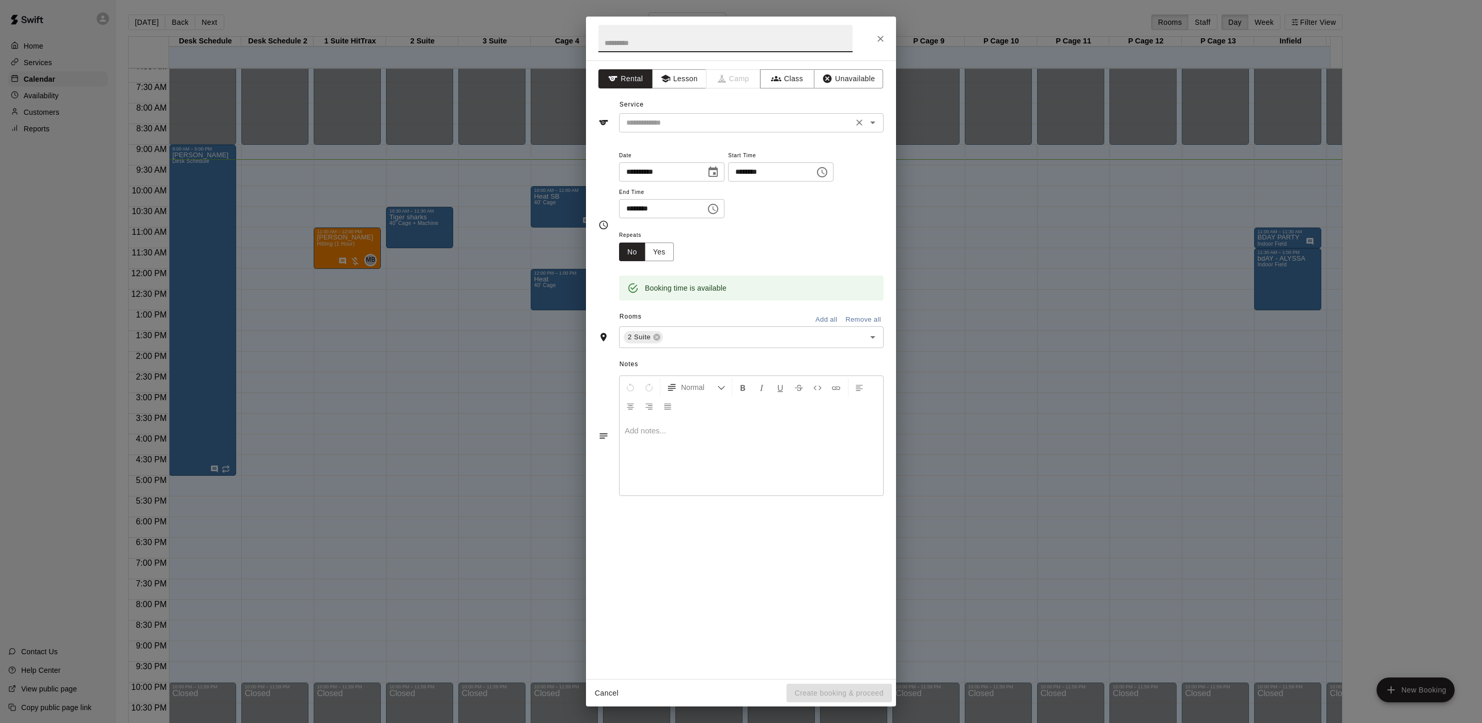
click at [682, 123] on input "text" at bounding box center [736, 122] width 228 height 13
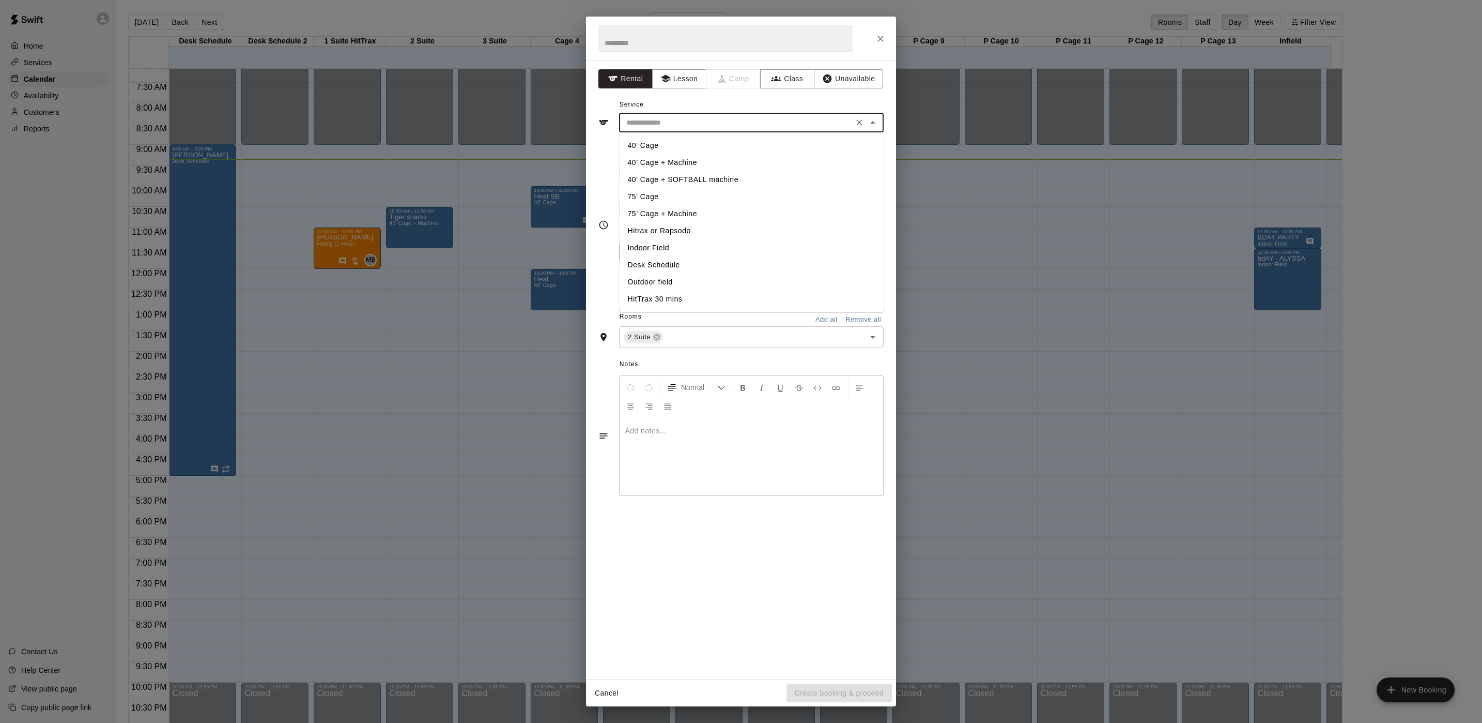
click at [642, 160] on li "40’ Cage + Machine" at bounding box center [752, 162] width 265 height 17
type input "**********"
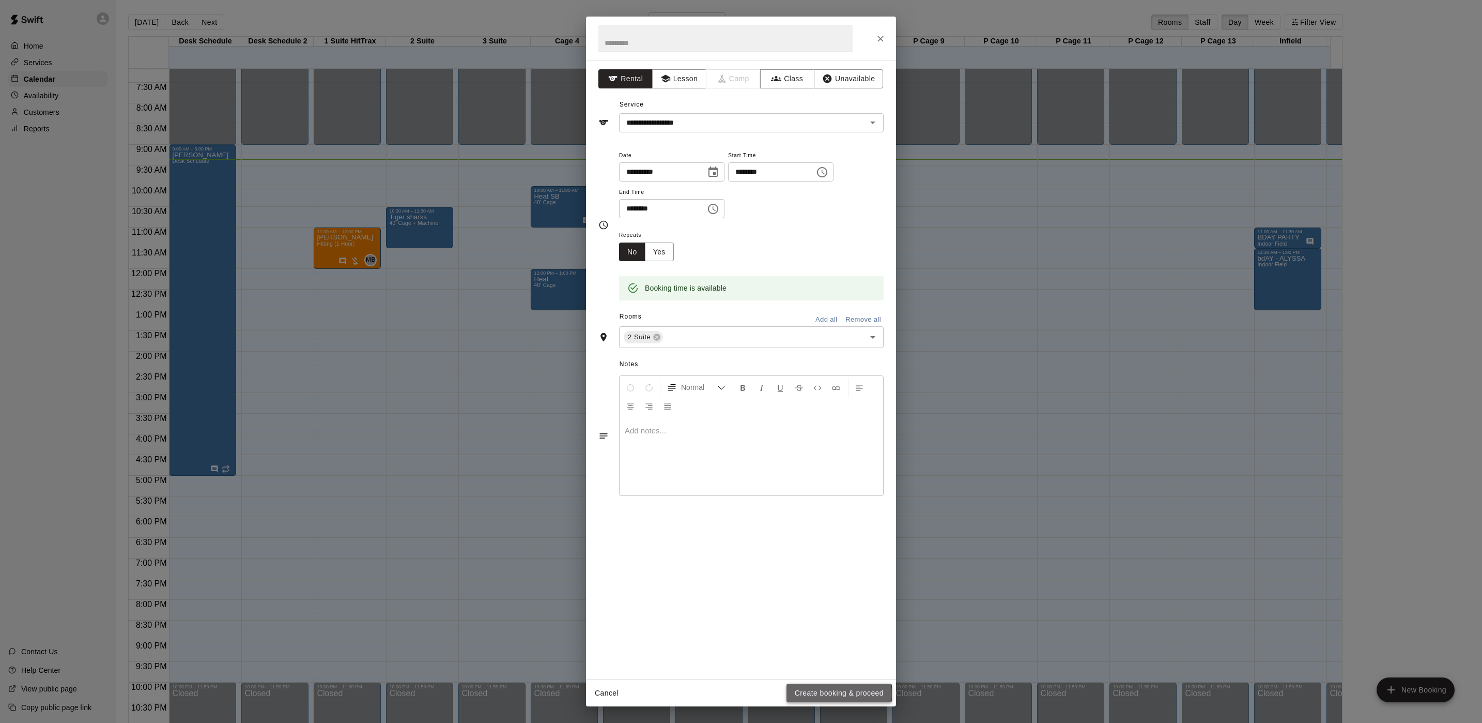
click at [818, 694] on button "Create booking & proceed" at bounding box center [839, 692] width 105 height 19
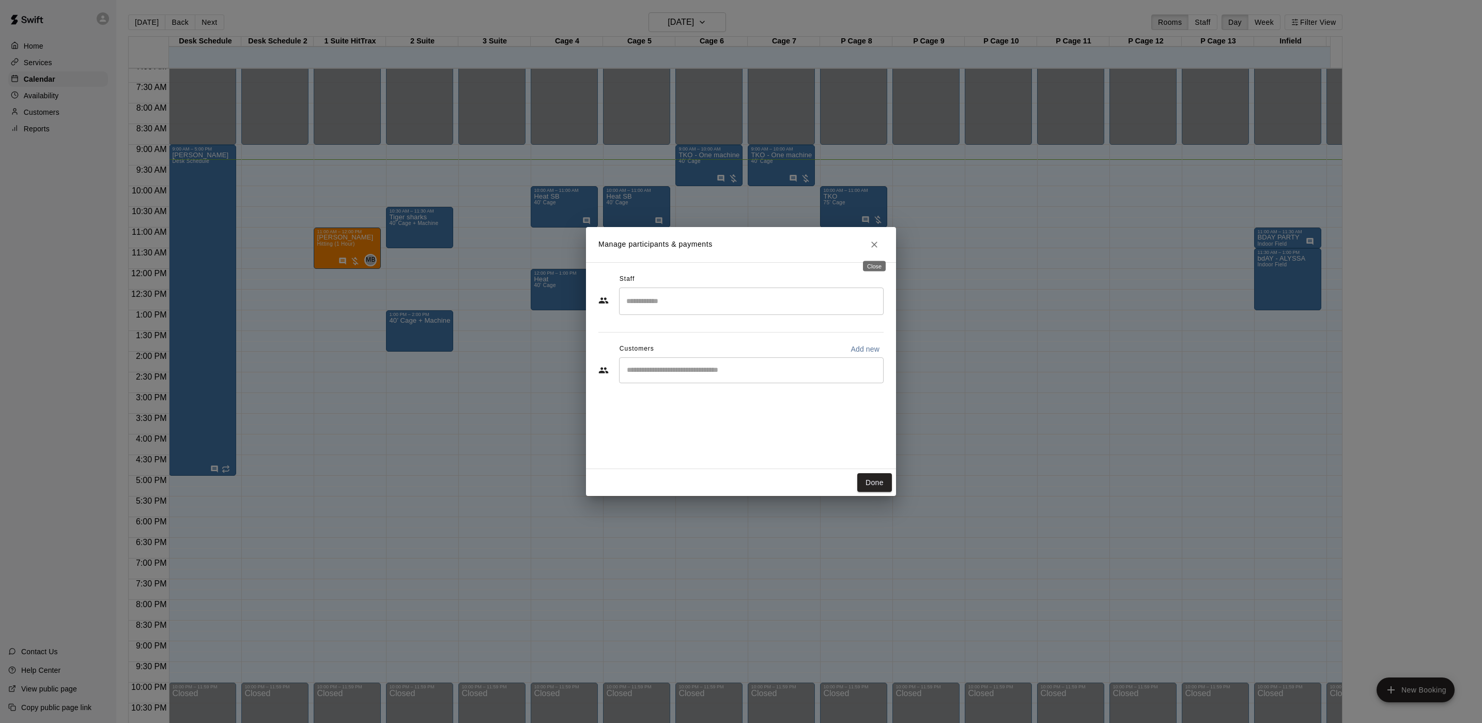
click at [876, 249] on icon "Close" at bounding box center [874, 244] width 10 height 10
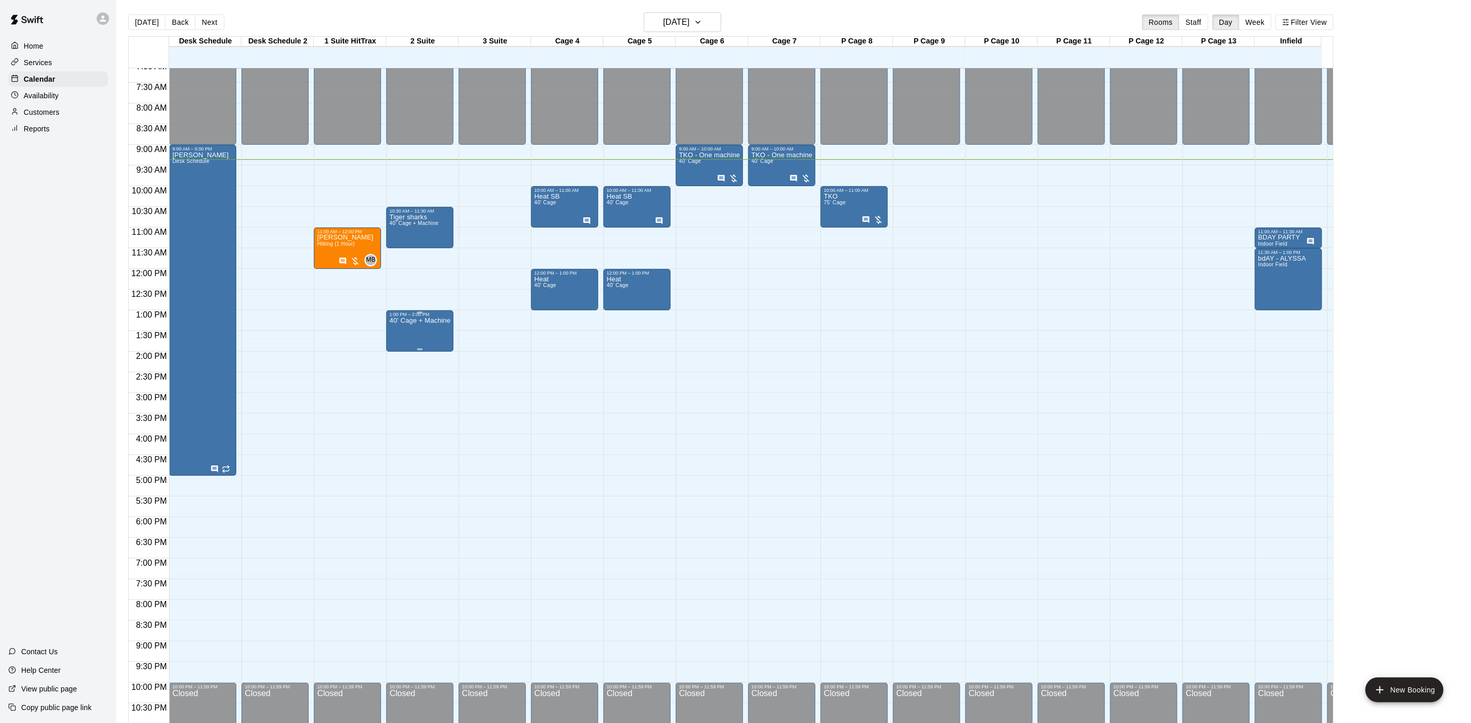
click at [408, 320] on p "40’ Cage + Machine" at bounding box center [419, 320] width 61 height 0
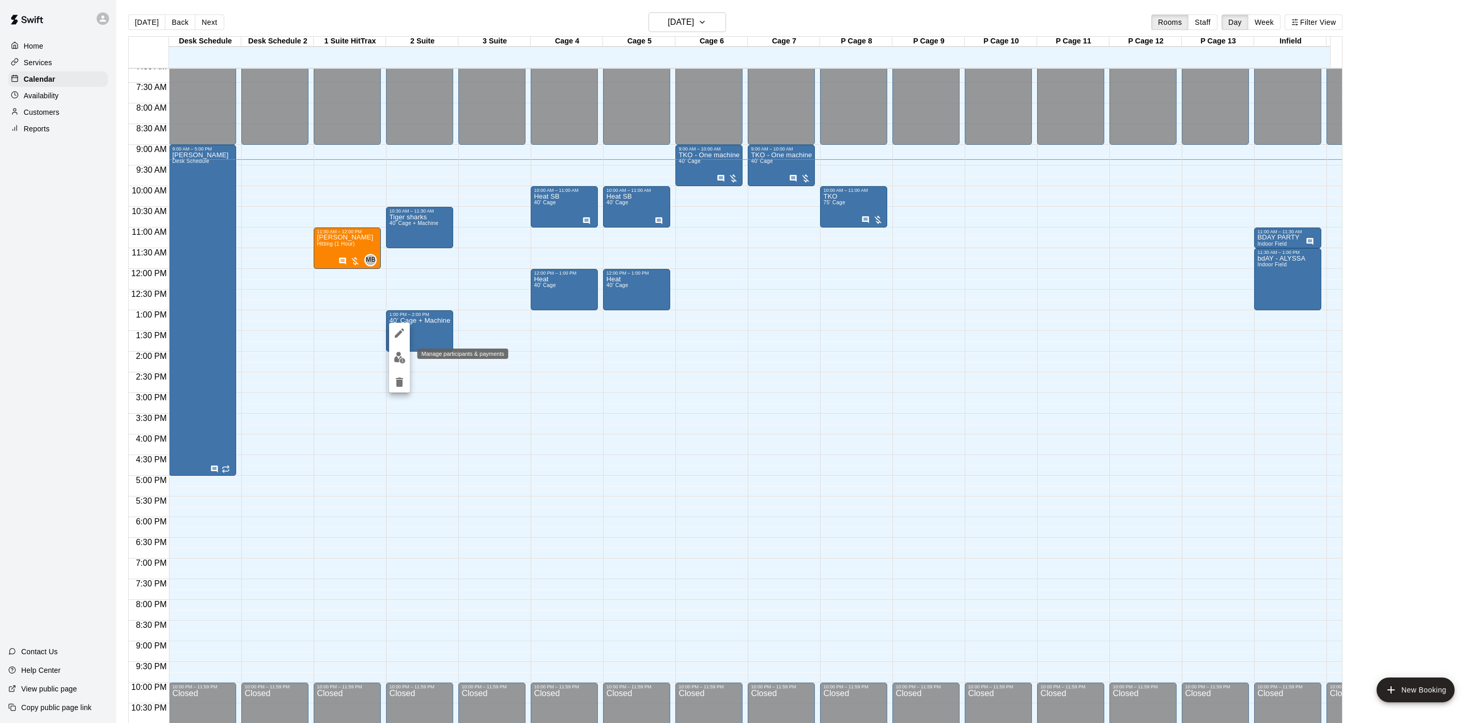
click at [397, 352] on img "edit" at bounding box center [400, 357] width 12 height 12
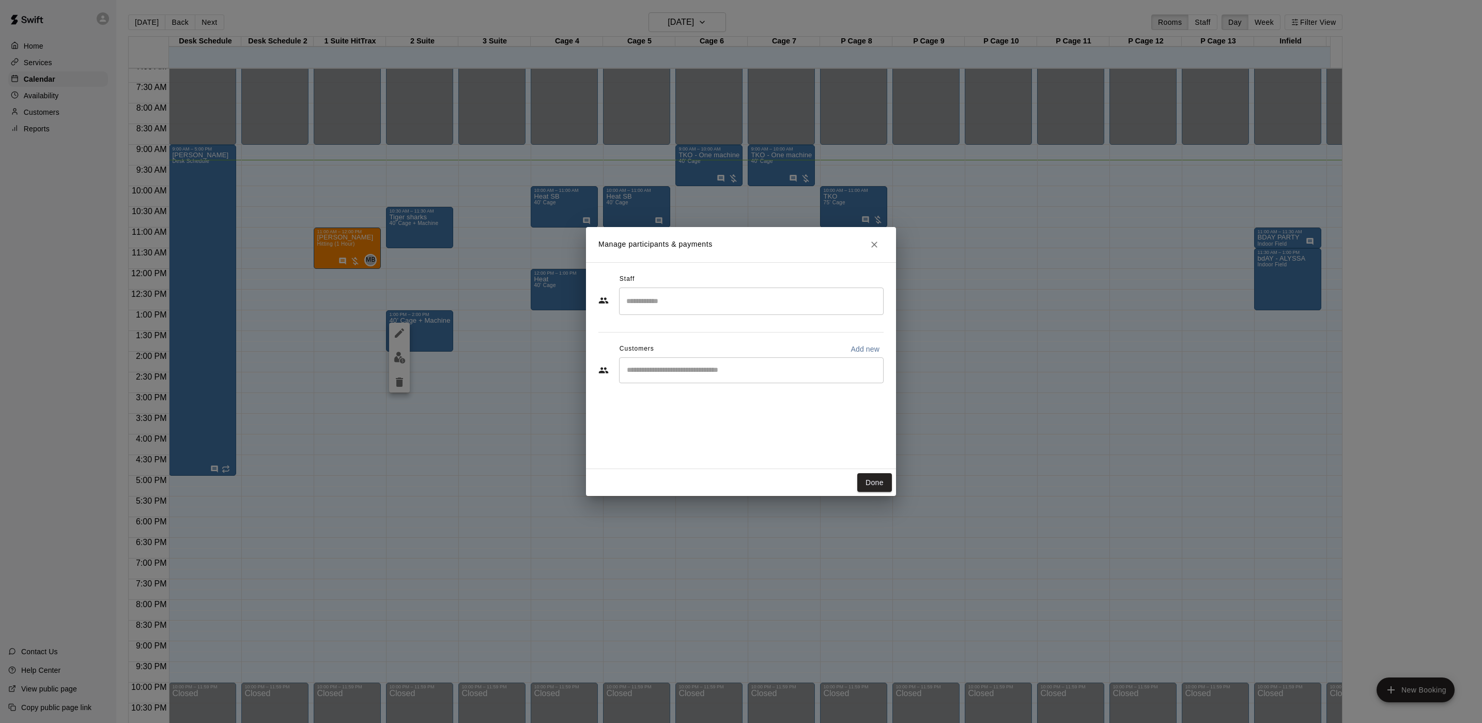
click at [745, 366] on input "Start typing to search customers..." at bounding box center [751, 370] width 255 height 10
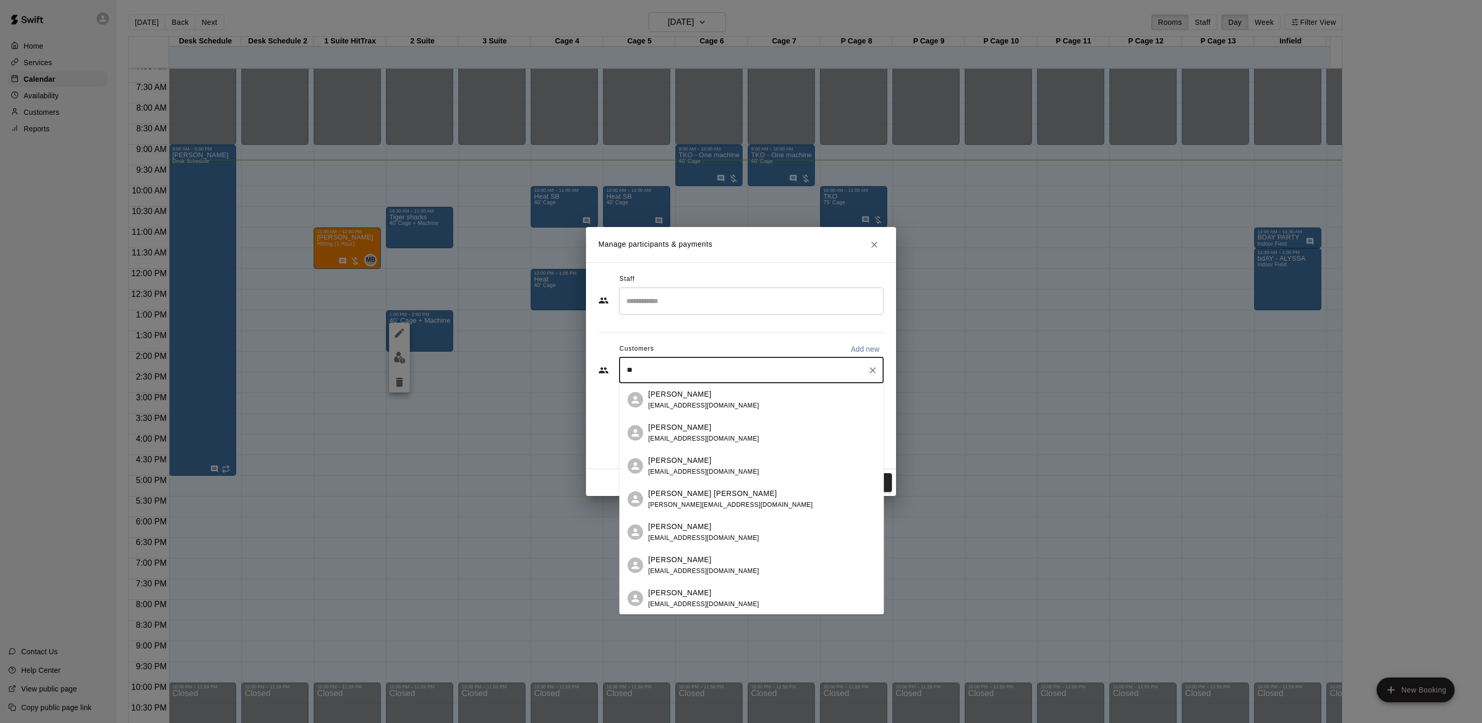
type input "*"
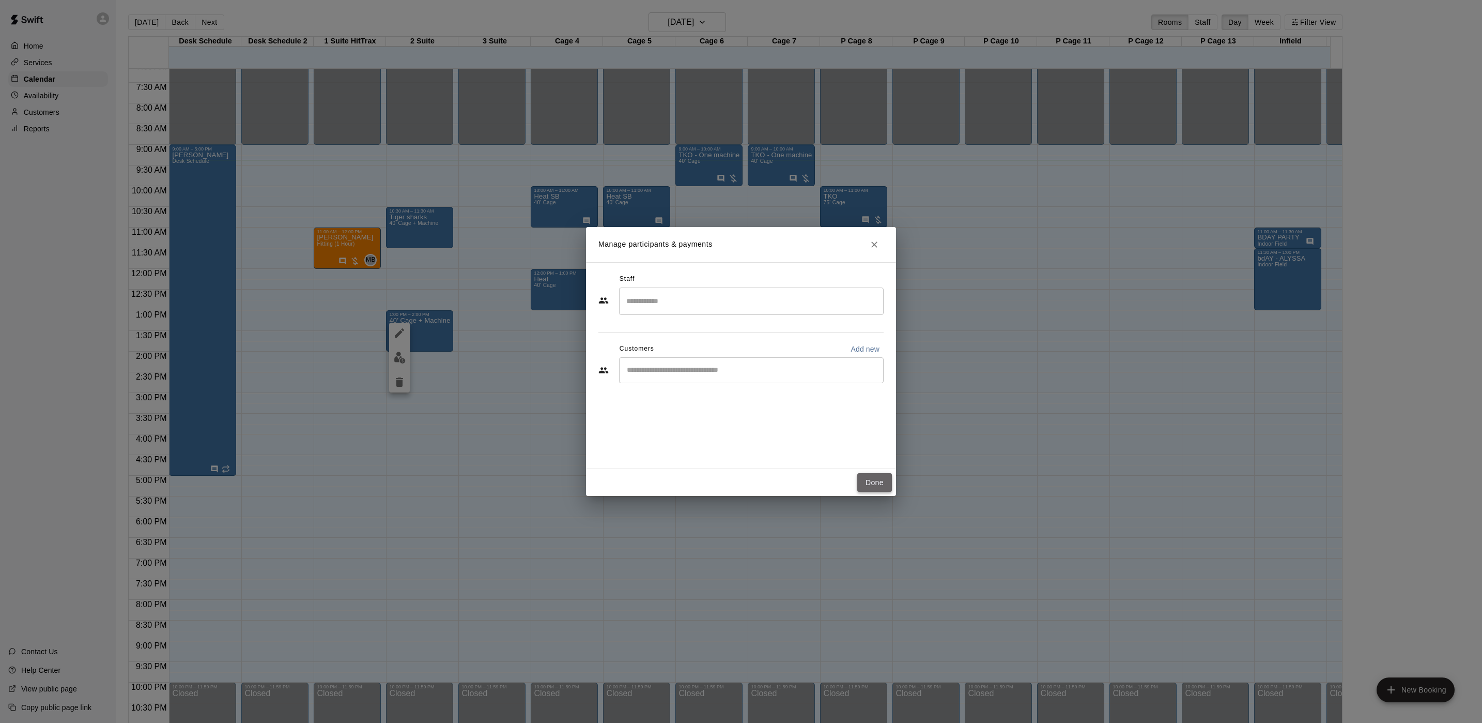
click at [878, 478] on button "Done" at bounding box center [875, 482] width 35 height 19
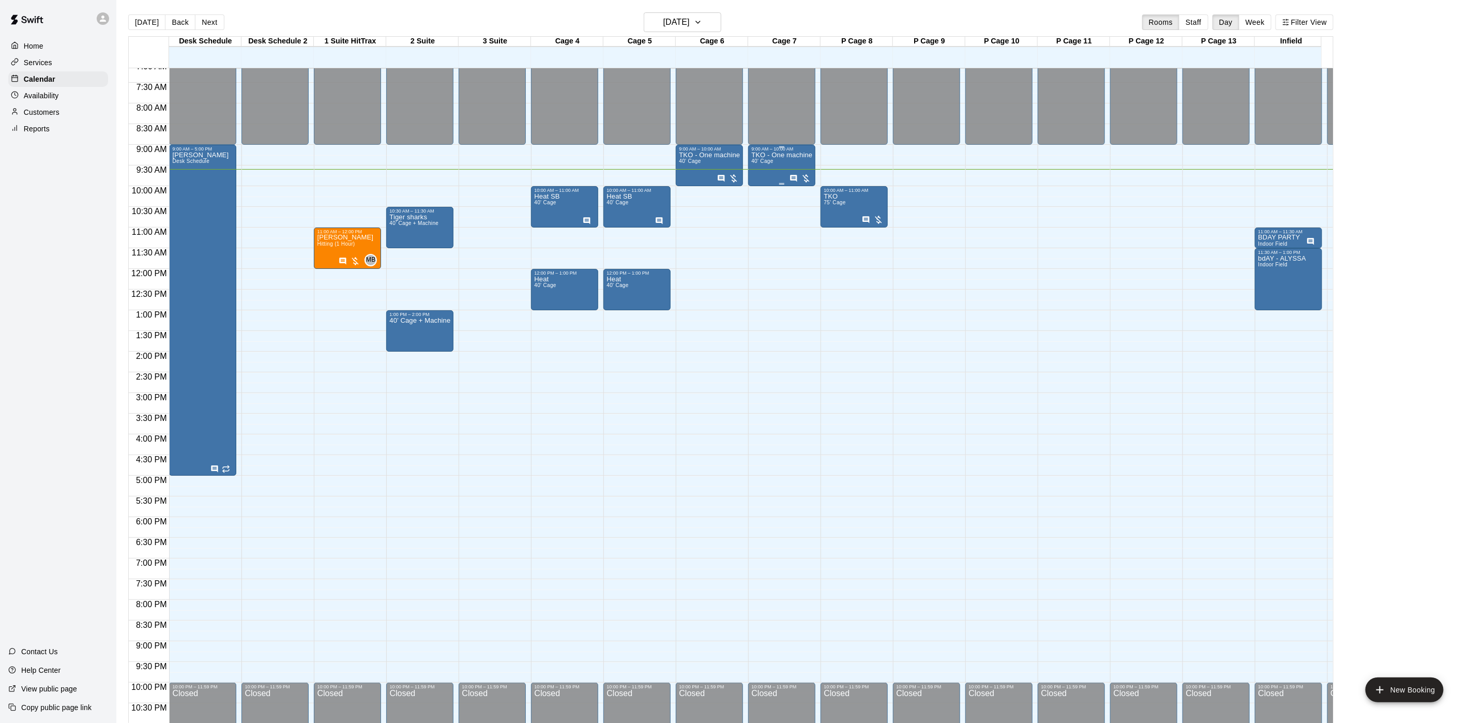
click at [775, 174] on div "TKO - One machine 40' Cage" at bounding box center [781, 512] width 61 height 723
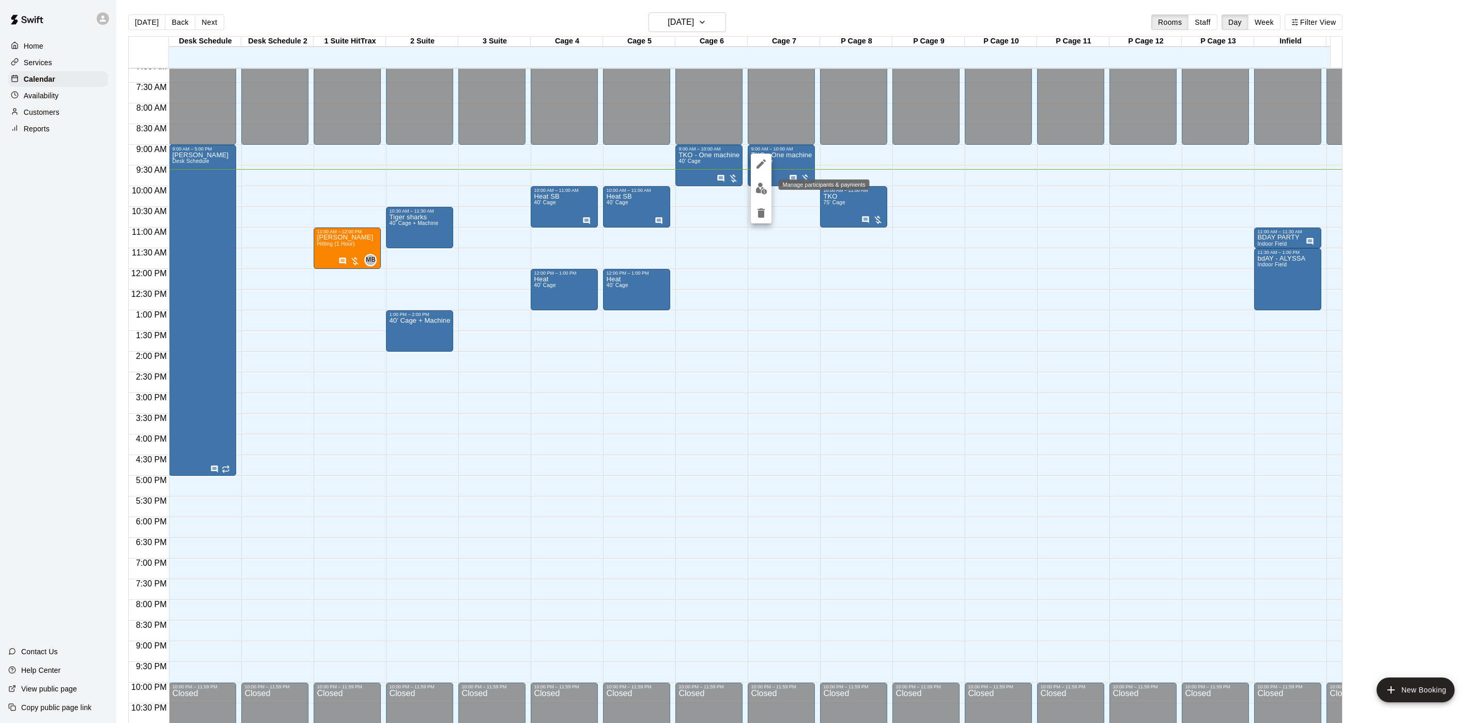
click at [766, 197] on button "edit" at bounding box center [761, 188] width 21 height 20
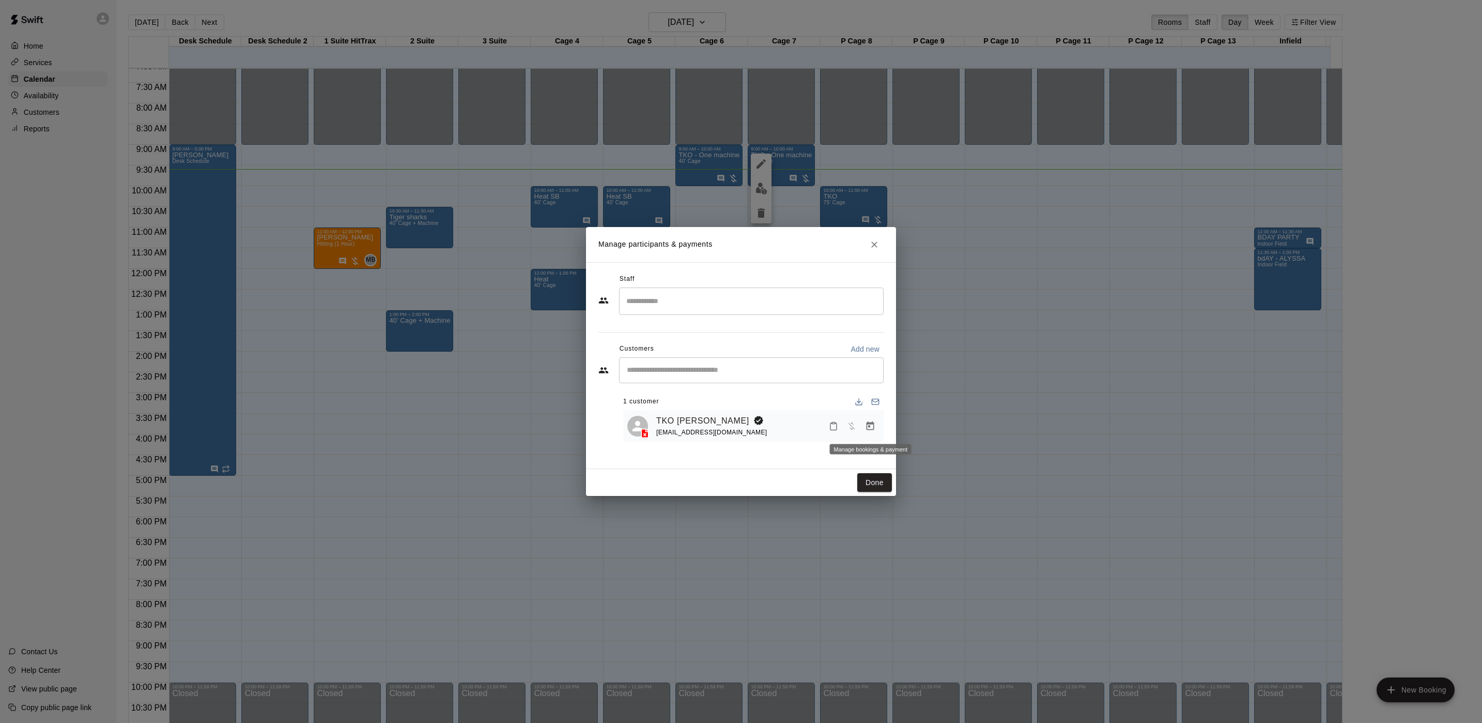
click at [867, 427] on icon "Manage bookings & payment" at bounding box center [870, 426] width 10 height 10
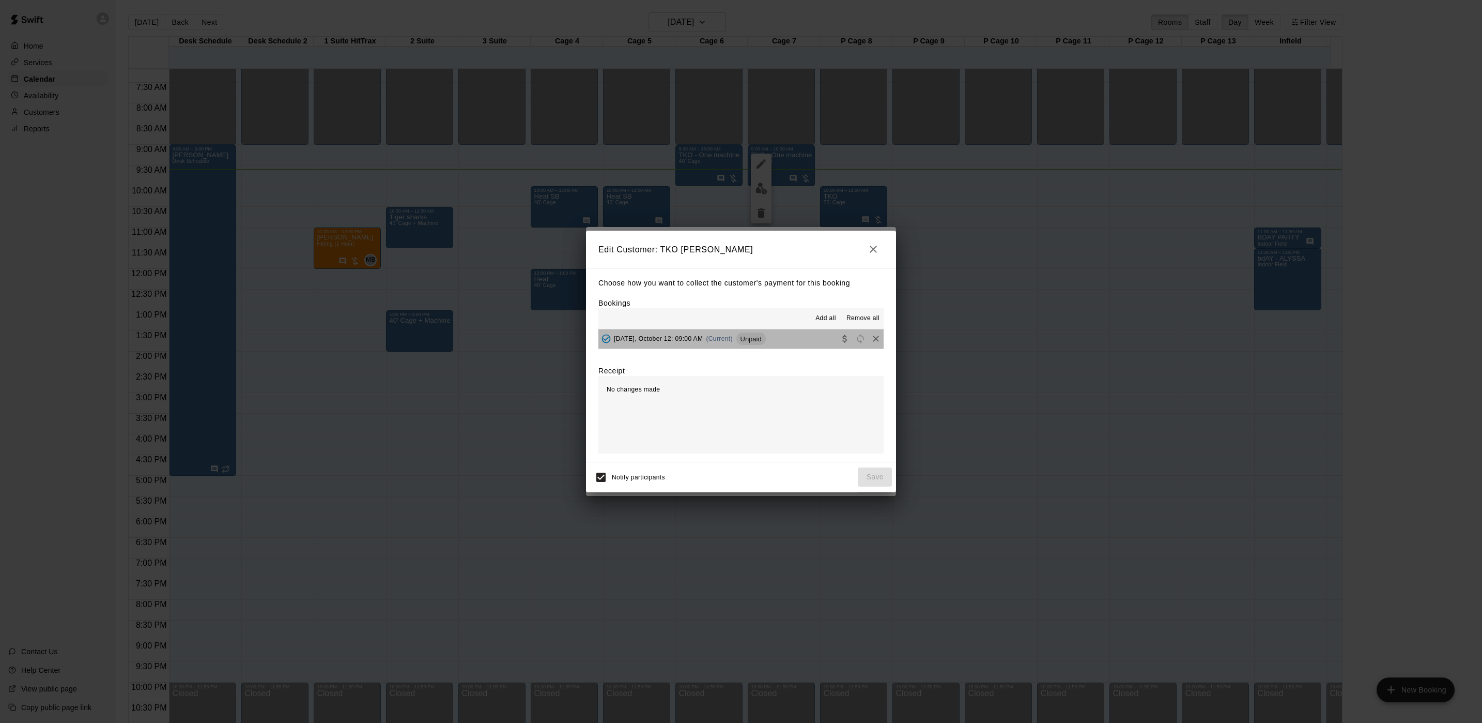
drag, startPoint x: 782, startPoint y: 339, endPoint x: 830, endPoint y: 339, distance: 48.6
click at [786, 339] on button "[DATE], October 12: 09:00 AM (Current) Unpaid" at bounding box center [741, 338] width 285 height 19
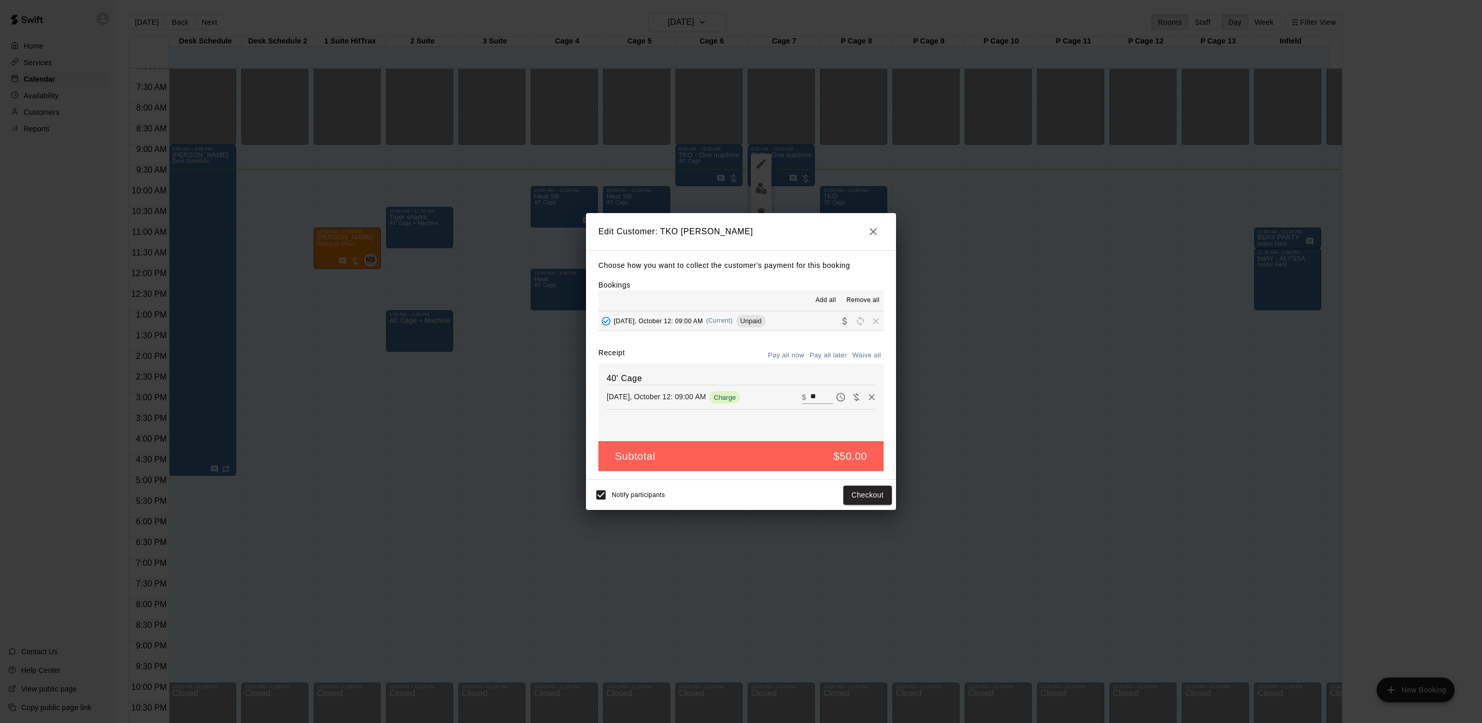
click at [864, 354] on button "Waive all" at bounding box center [867, 355] width 34 height 16
type input "*"
click at [881, 502] on button "Save" at bounding box center [875, 494] width 34 height 19
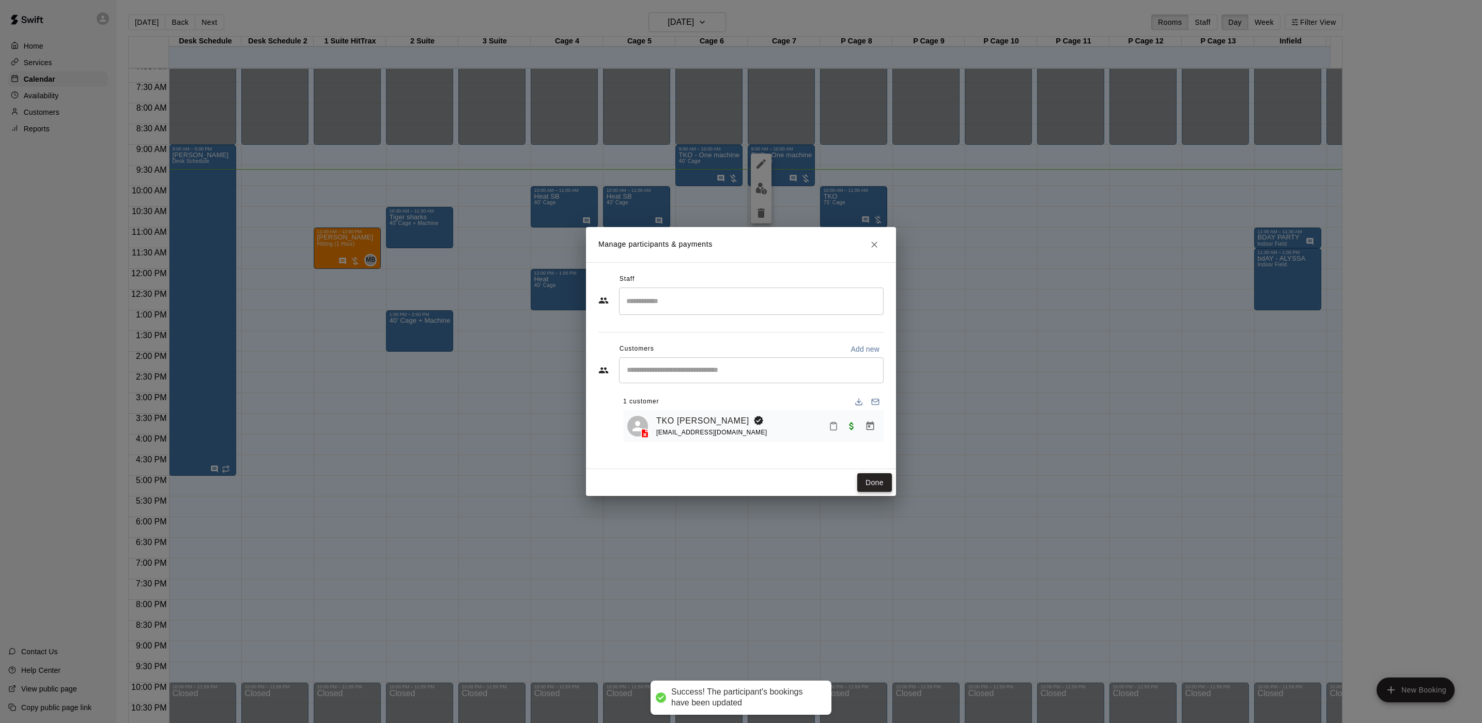
click at [883, 487] on button "Done" at bounding box center [875, 482] width 35 height 19
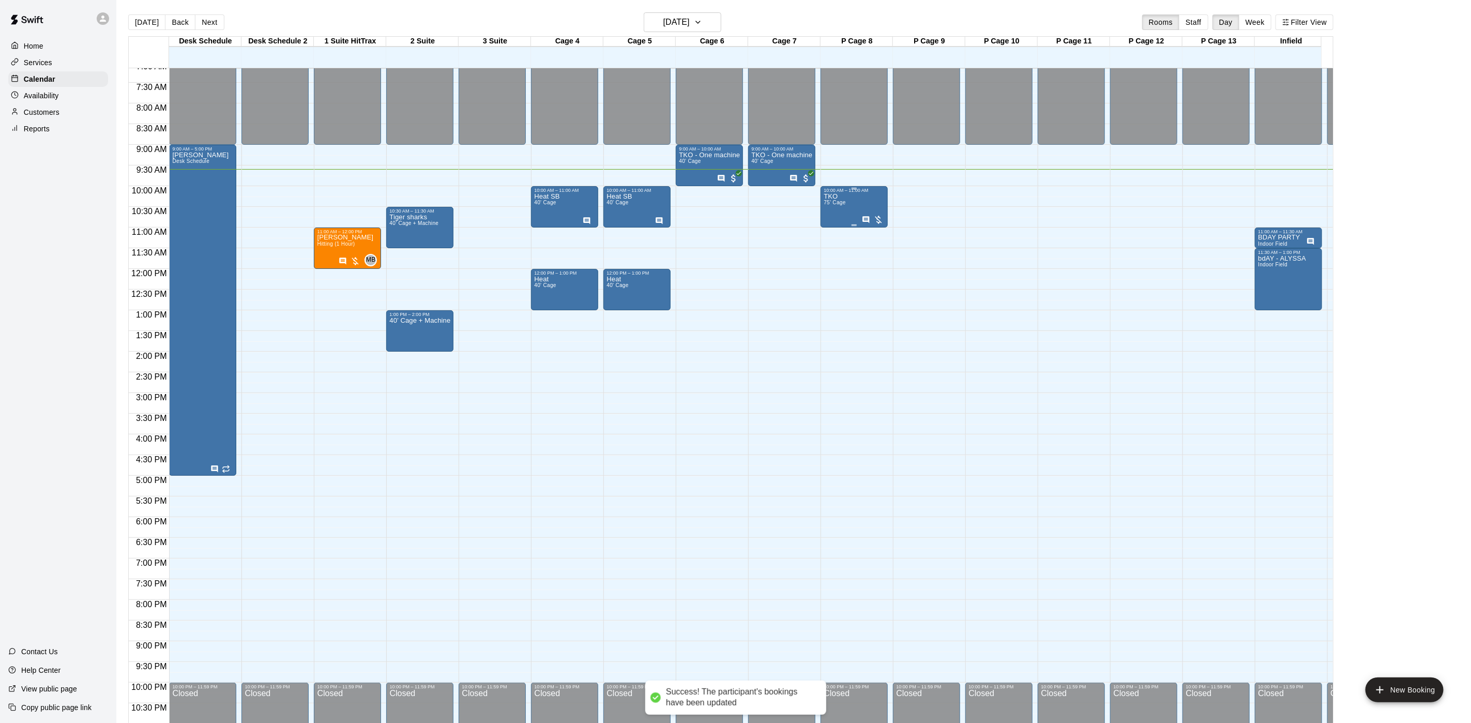
click at [835, 202] on span "75' Cage" at bounding box center [834, 203] width 22 height 6
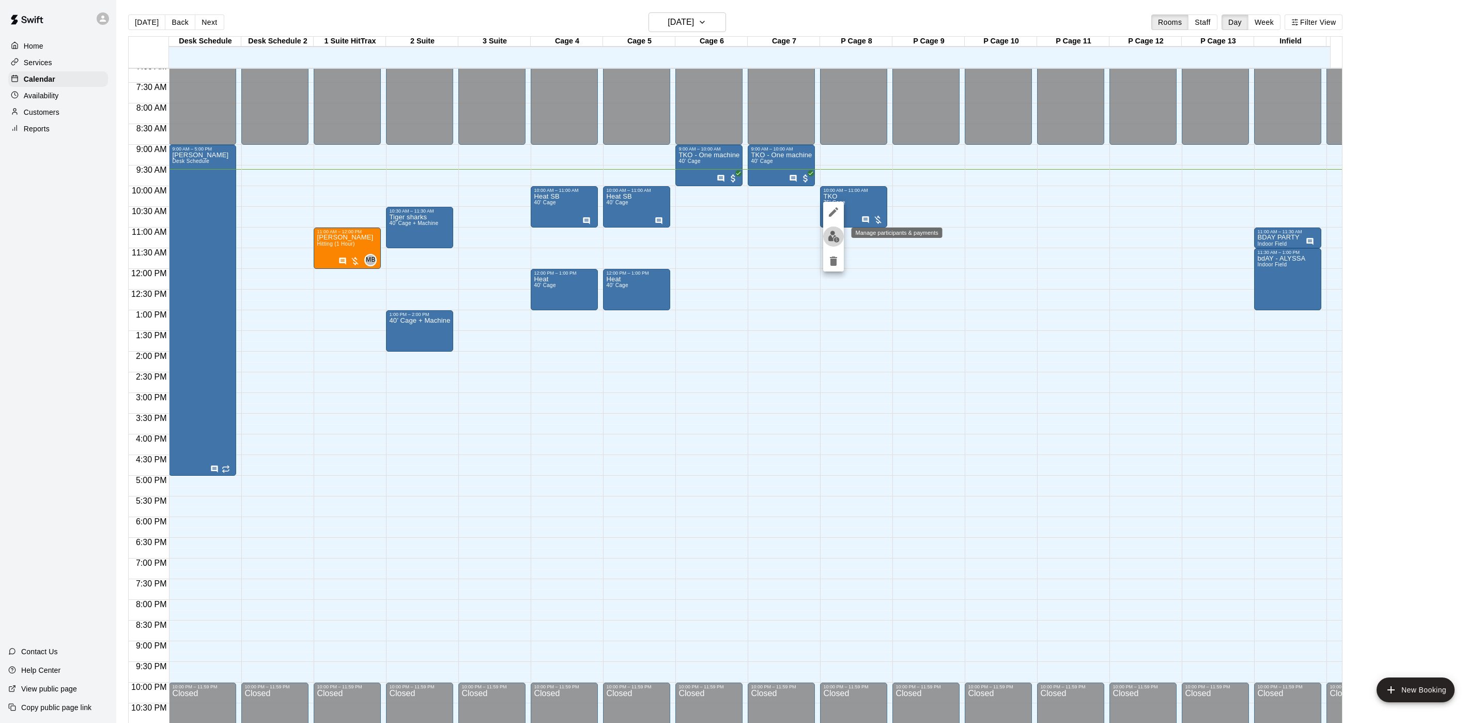
click at [836, 231] on img "edit" at bounding box center [834, 237] width 12 height 12
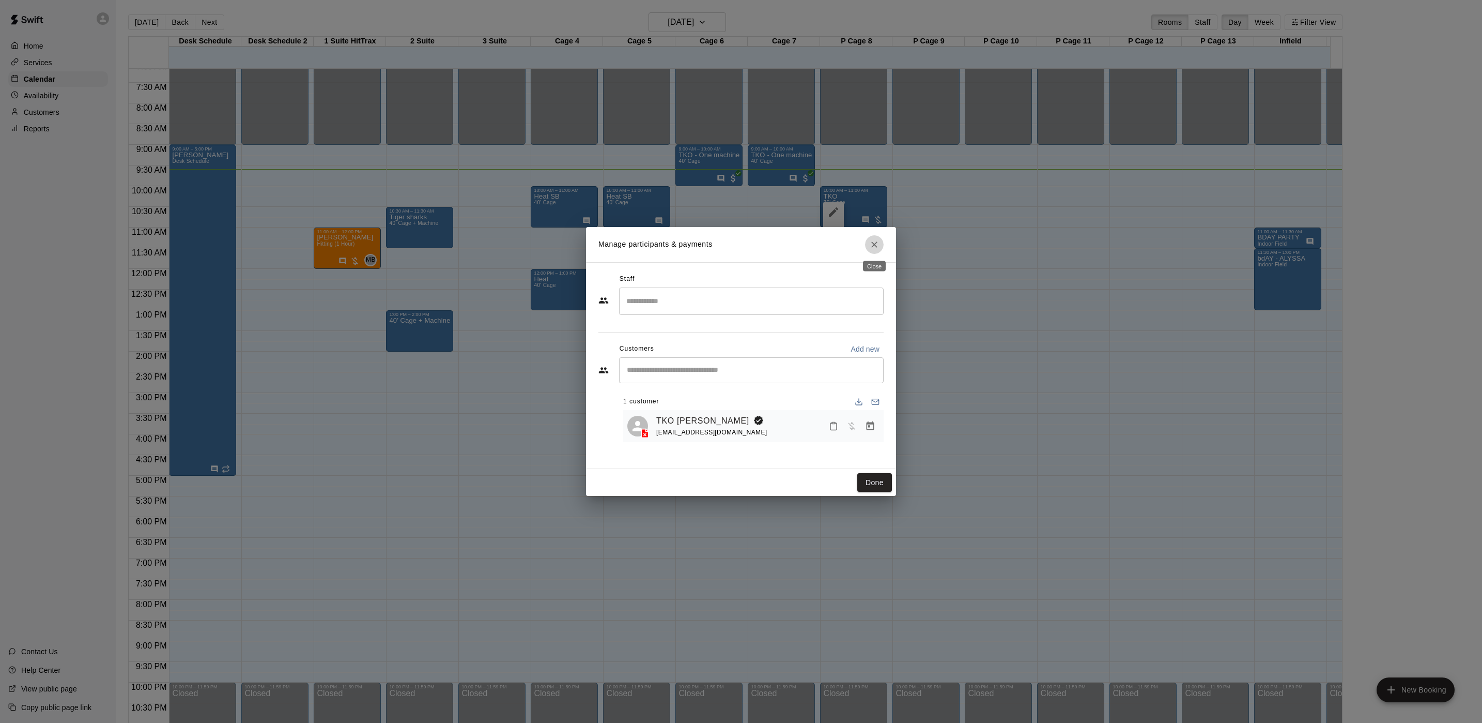
click at [881, 242] on button "Close" at bounding box center [874, 244] width 19 height 19
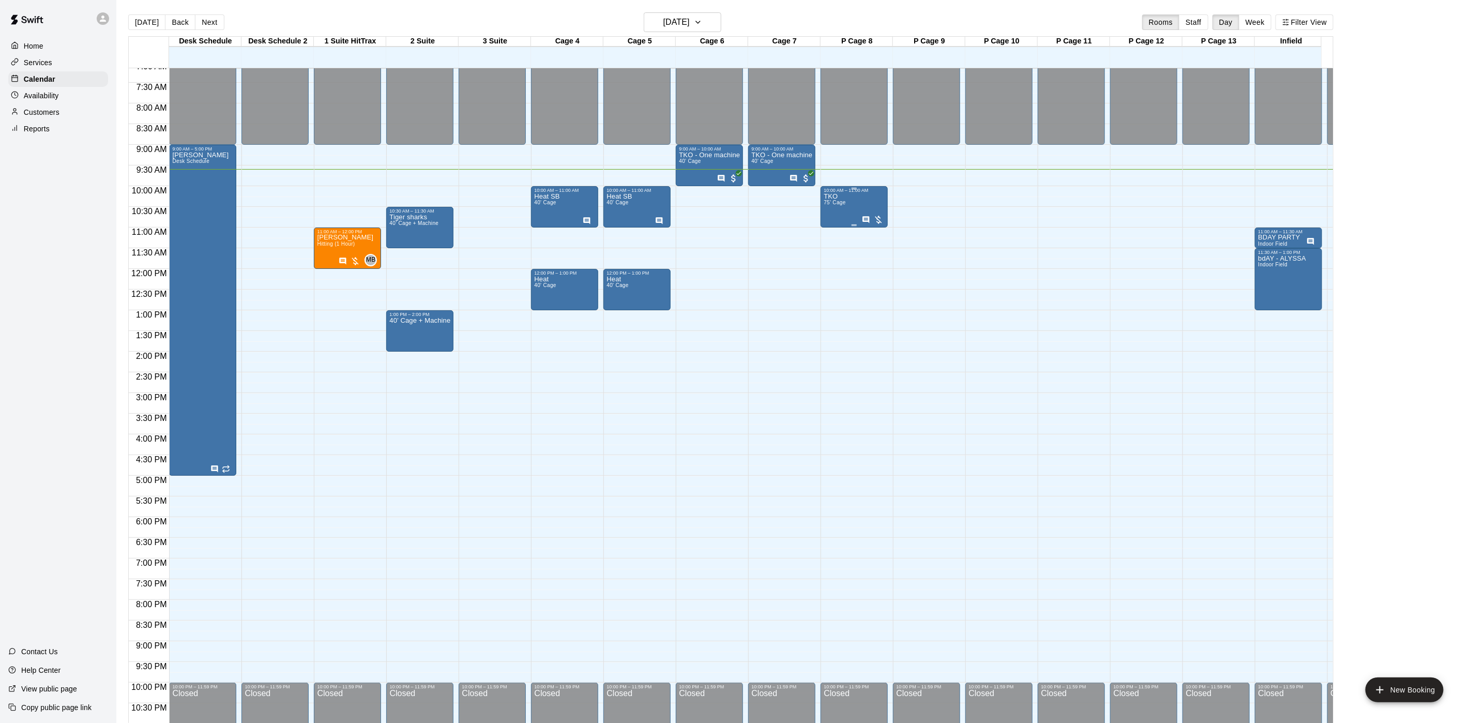
click at [832, 211] on div "TKO 75' Cage" at bounding box center [834, 554] width 22 height 723
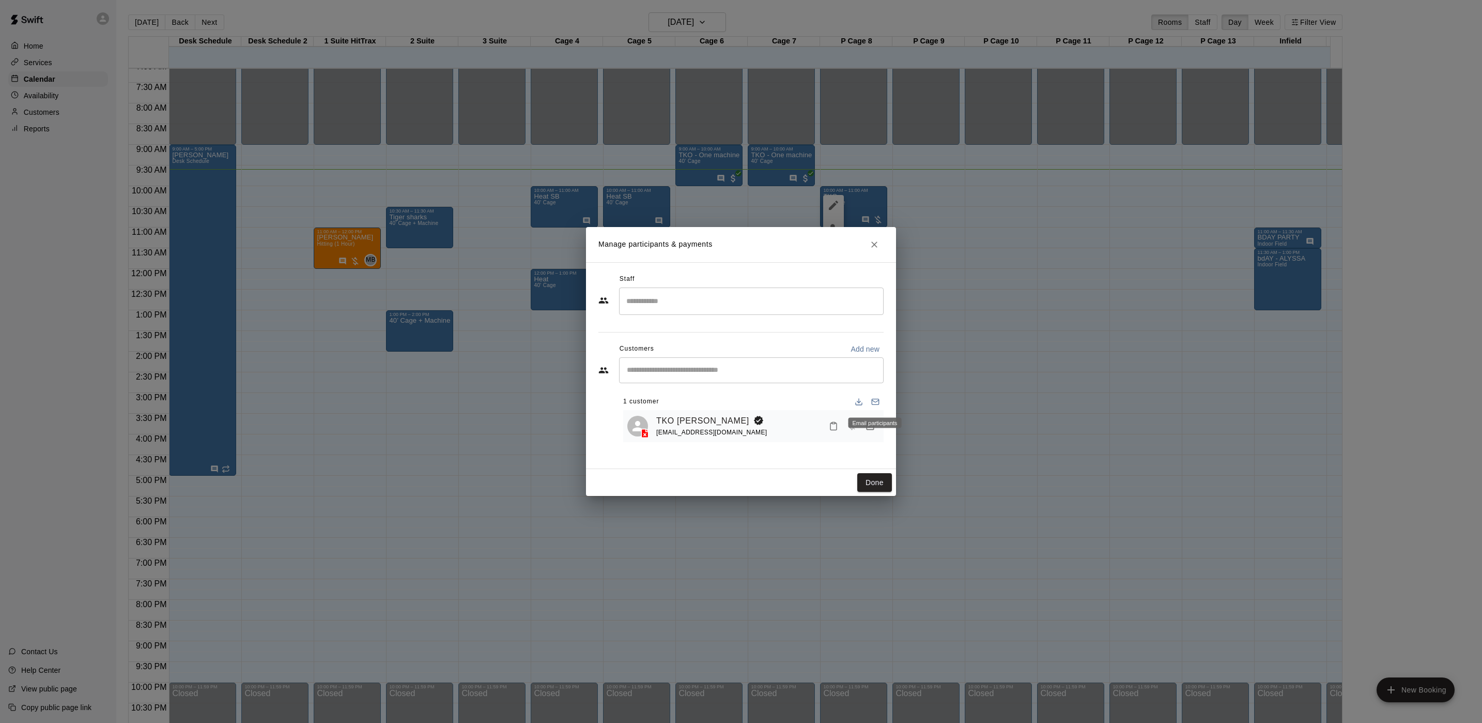
click at [871, 425] on div "Email participants" at bounding box center [875, 423] width 53 height 10
click at [871, 430] on icon "Manage bookings & payment" at bounding box center [871, 425] width 8 height 9
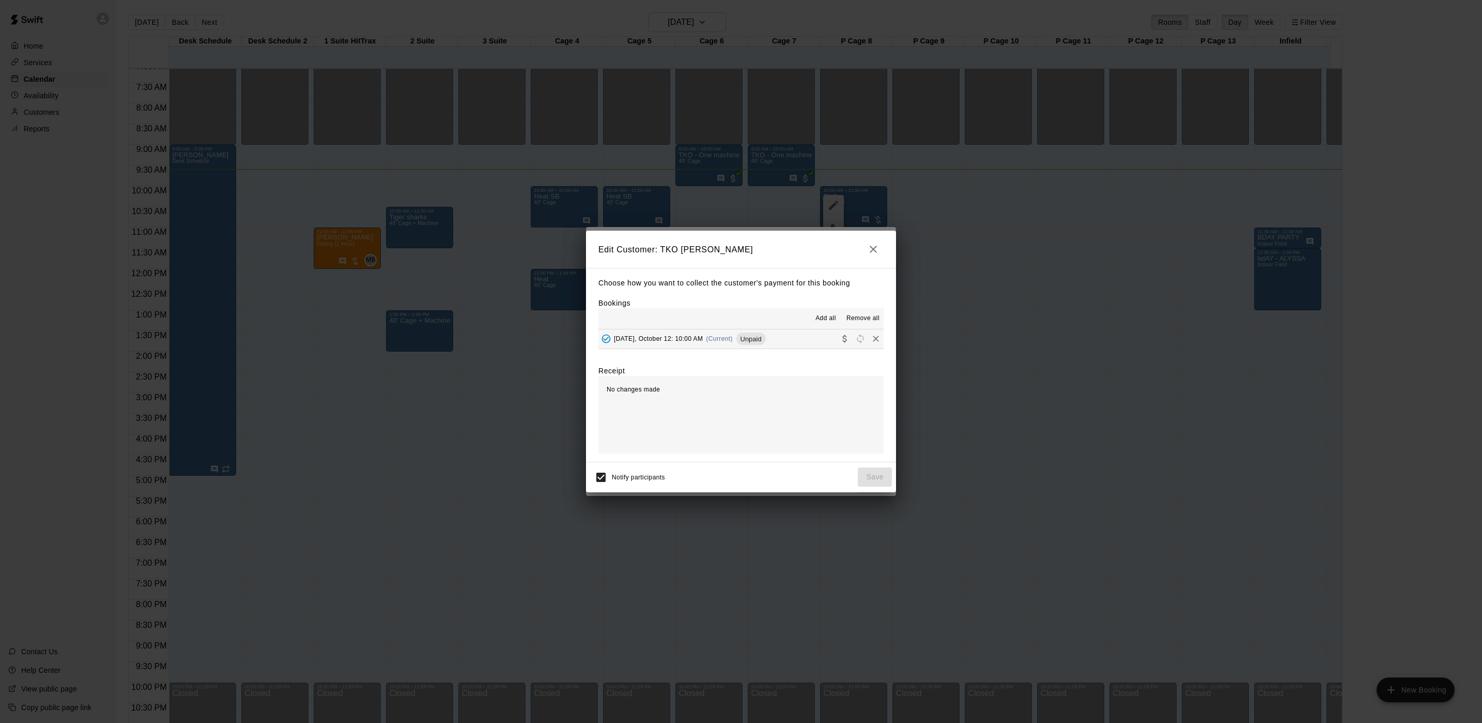
click at [744, 340] on span "Unpaid" at bounding box center [751, 339] width 29 height 8
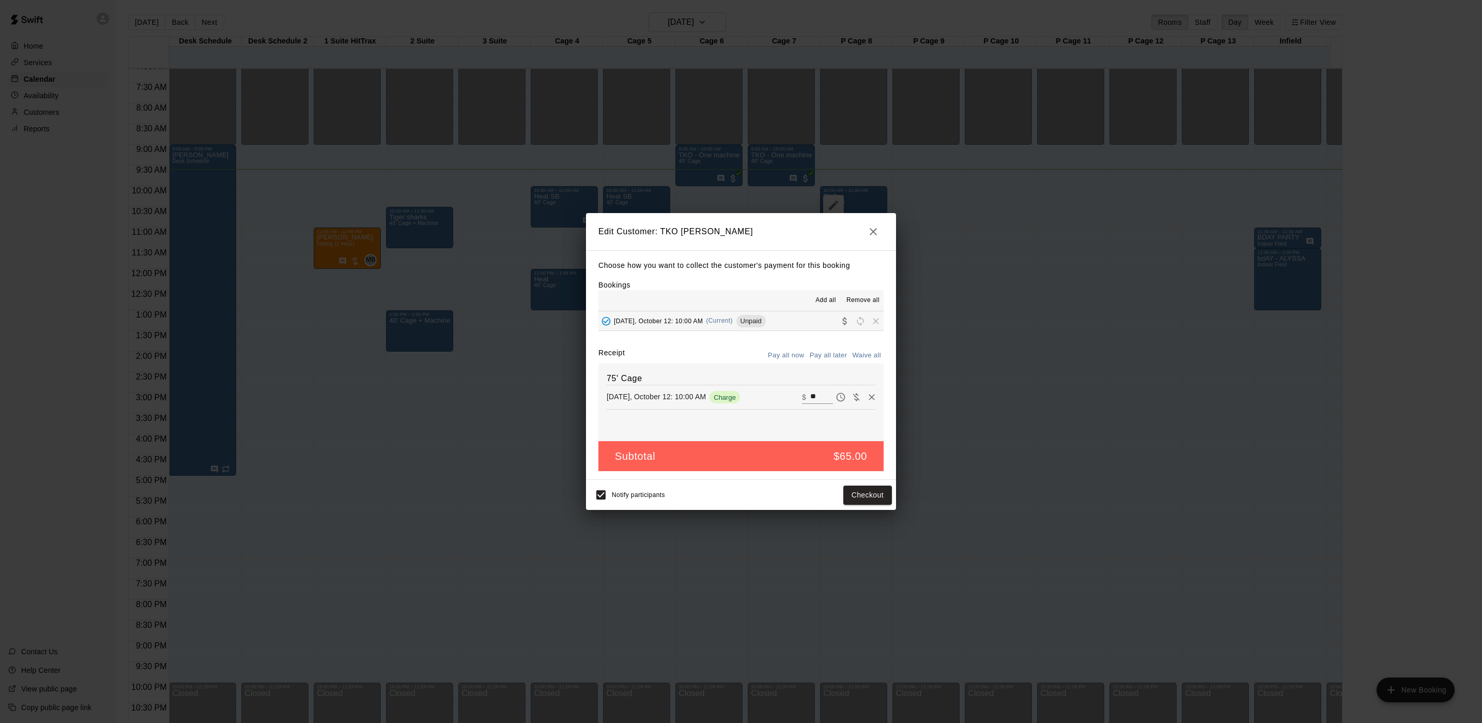
click at [854, 354] on button "Waive all" at bounding box center [867, 355] width 34 height 16
type input "*"
click at [874, 494] on button "Save" at bounding box center [875, 494] width 34 height 19
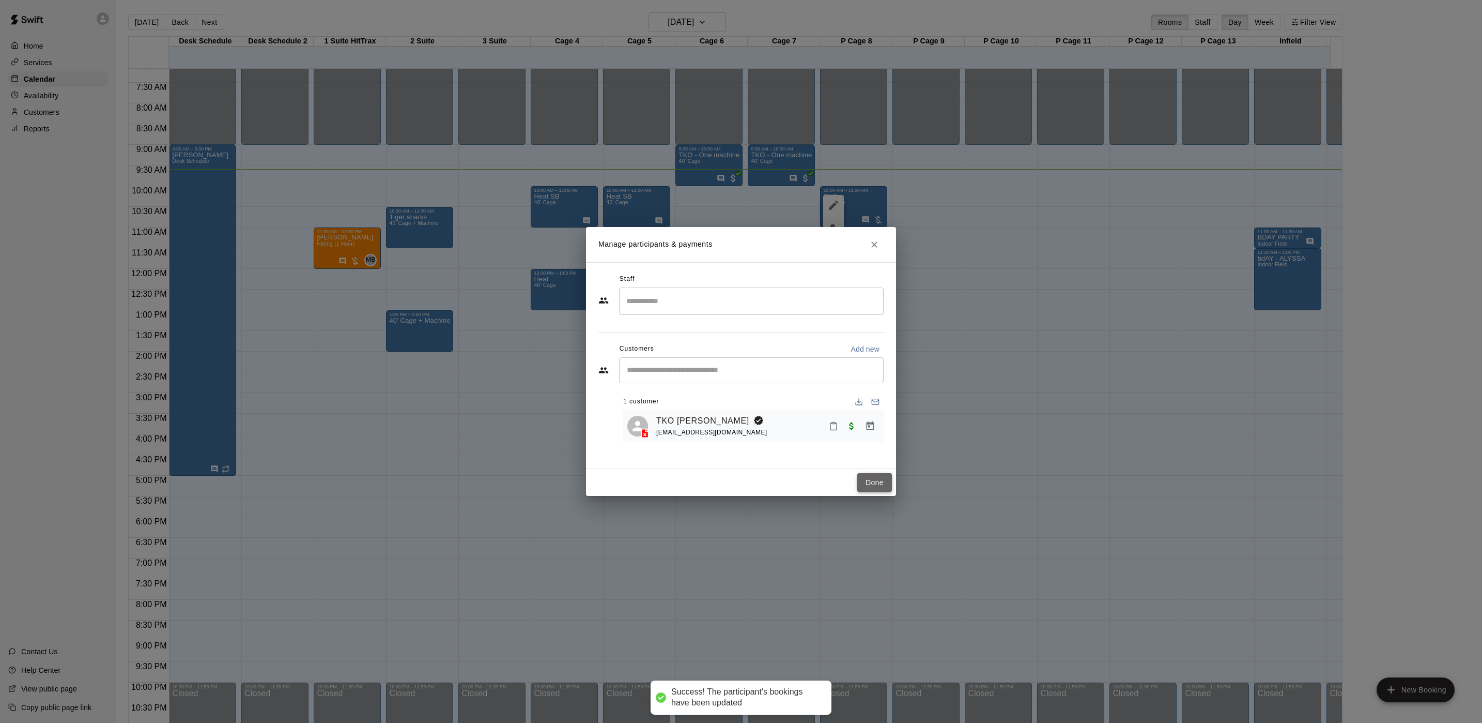
click at [876, 481] on button "Done" at bounding box center [875, 482] width 35 height 19
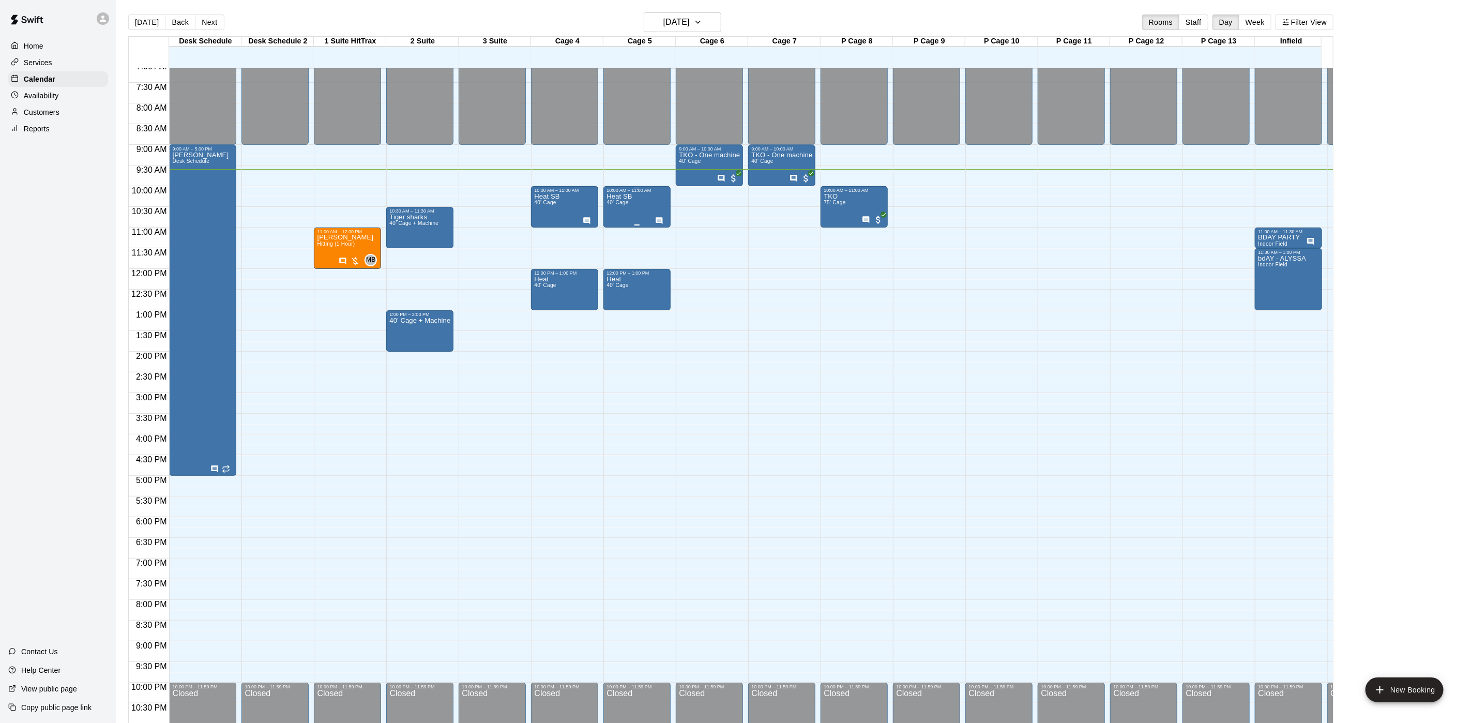
click at [656, 223] on icon "Has notes" at bounding box center [659, 220] width 7 height 7
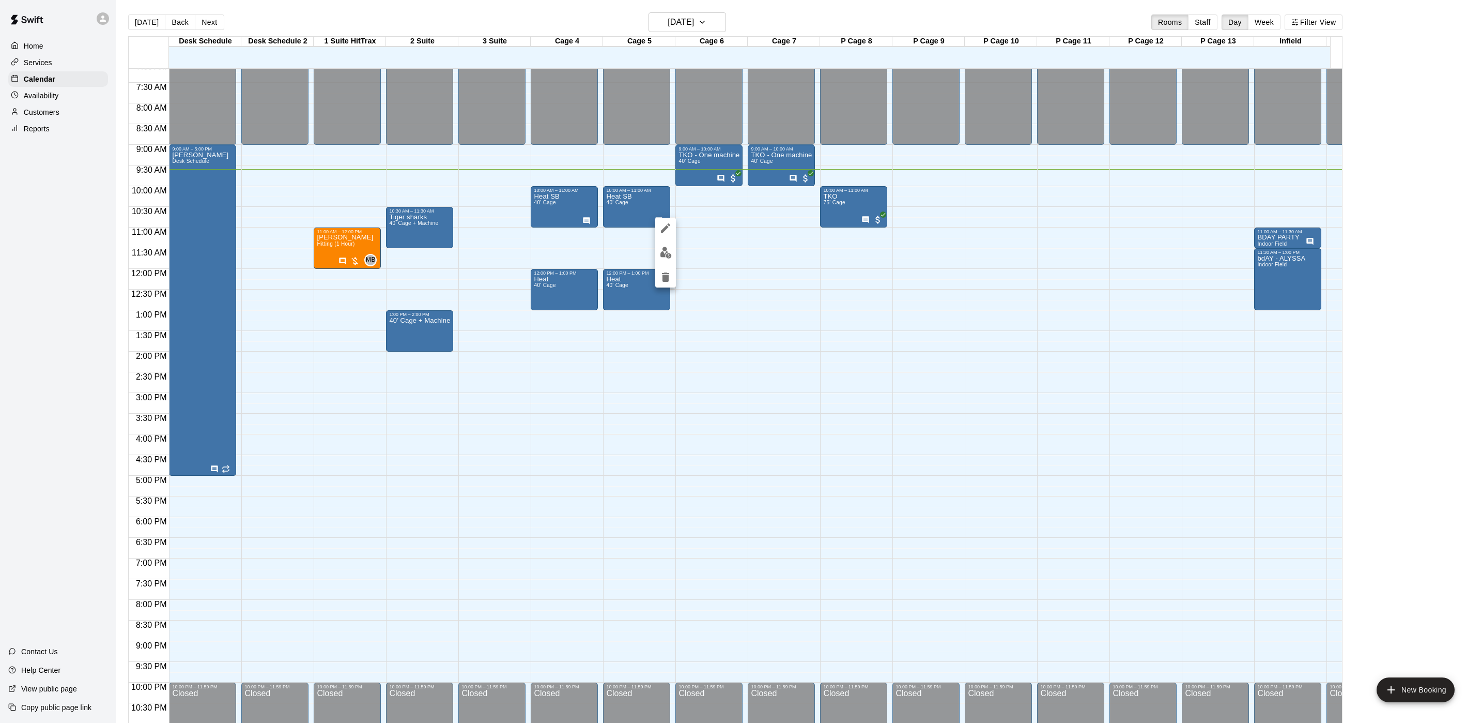
click at [667, 227] on icon "edit" at bounding box center [665, 227] width 9 height 9
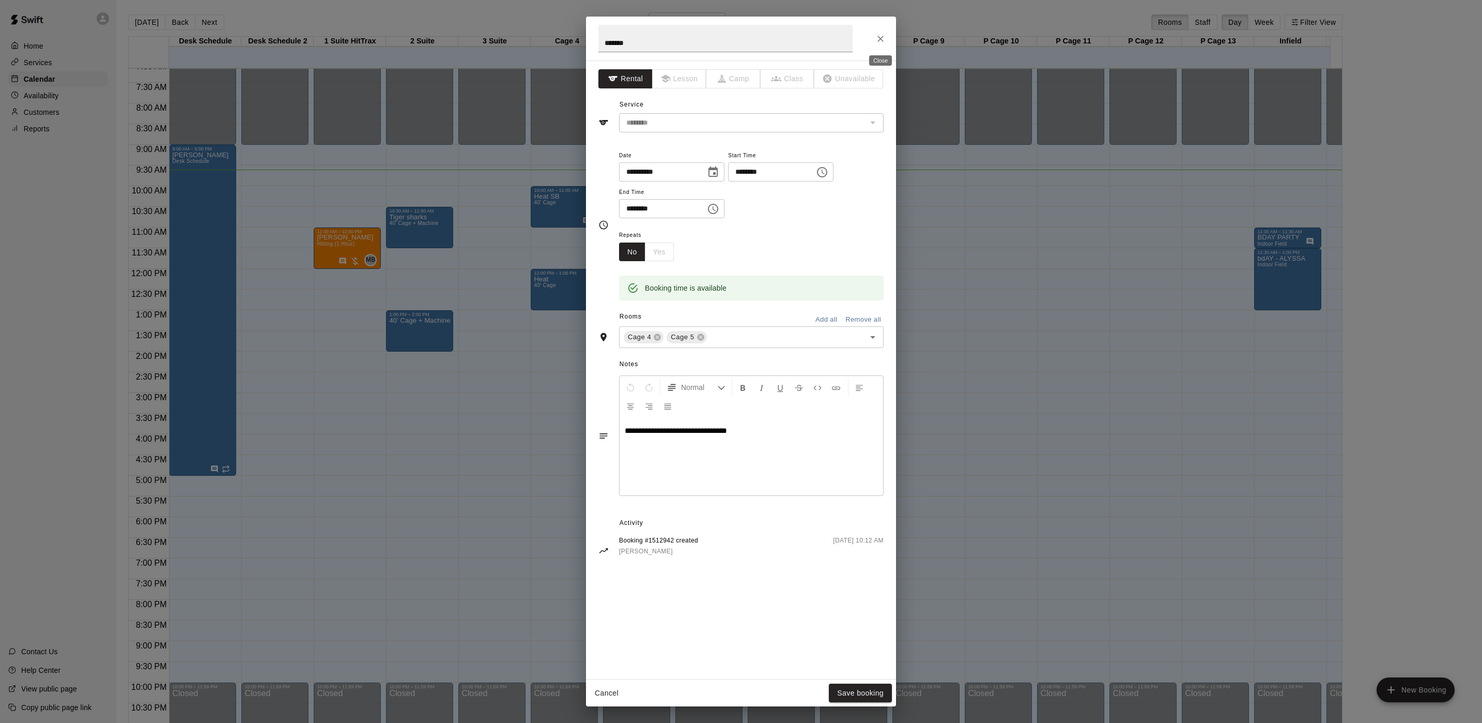
click at [876, 39] on icon "Close" at bounding box center [881, 39] width 10 height 10
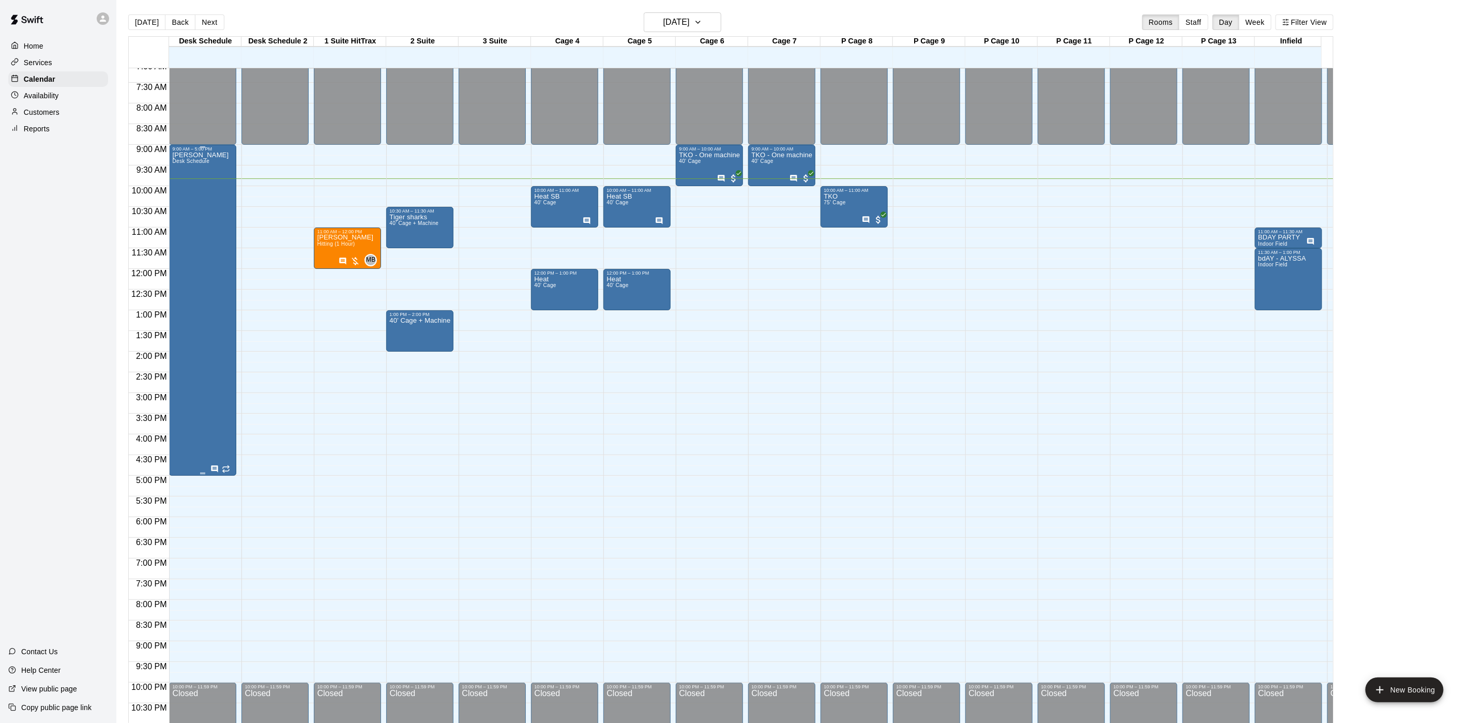
click at [220, 416] on div "[PERSON_NAME] Desk Schedule" at bounding box center [202, 512] width 61 height 723
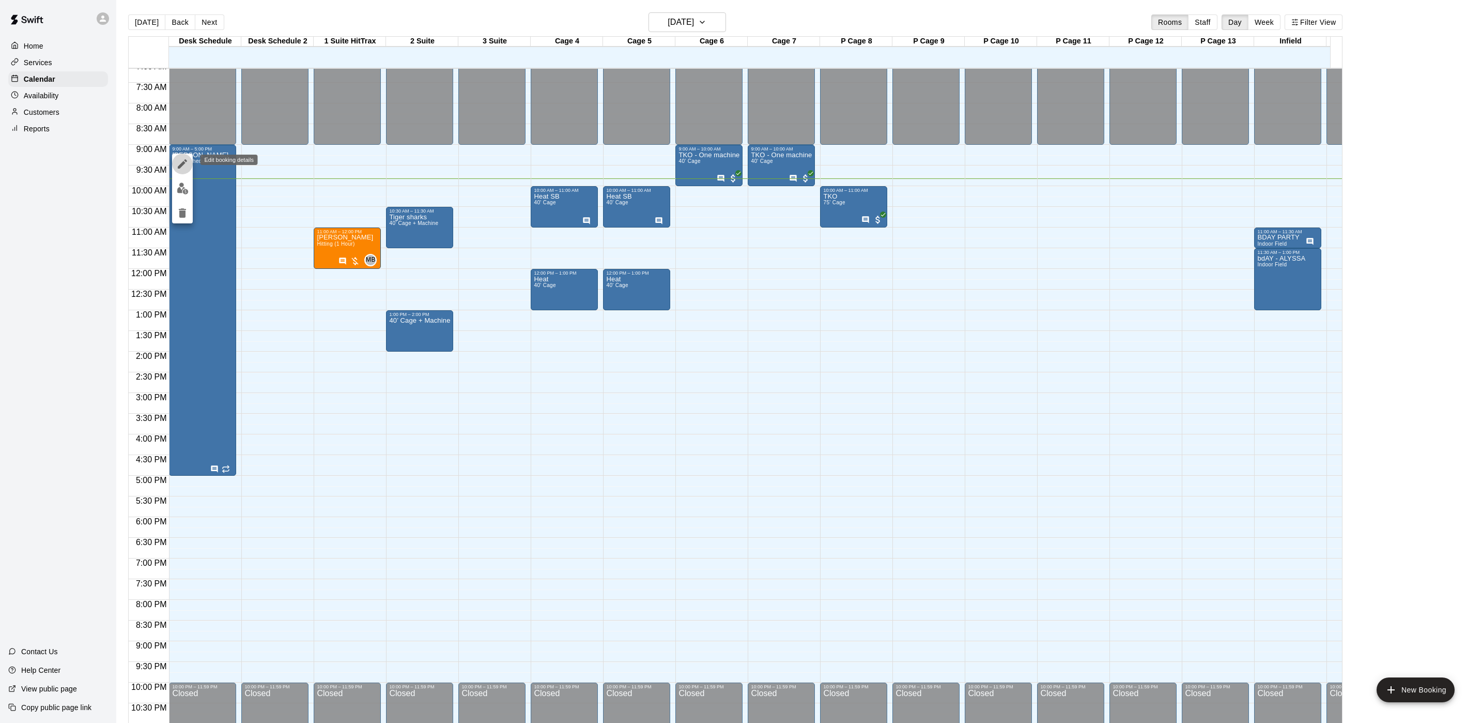
click at [186, 161] on icon "edit" at bounding box center [182, 163] width 9 height 9
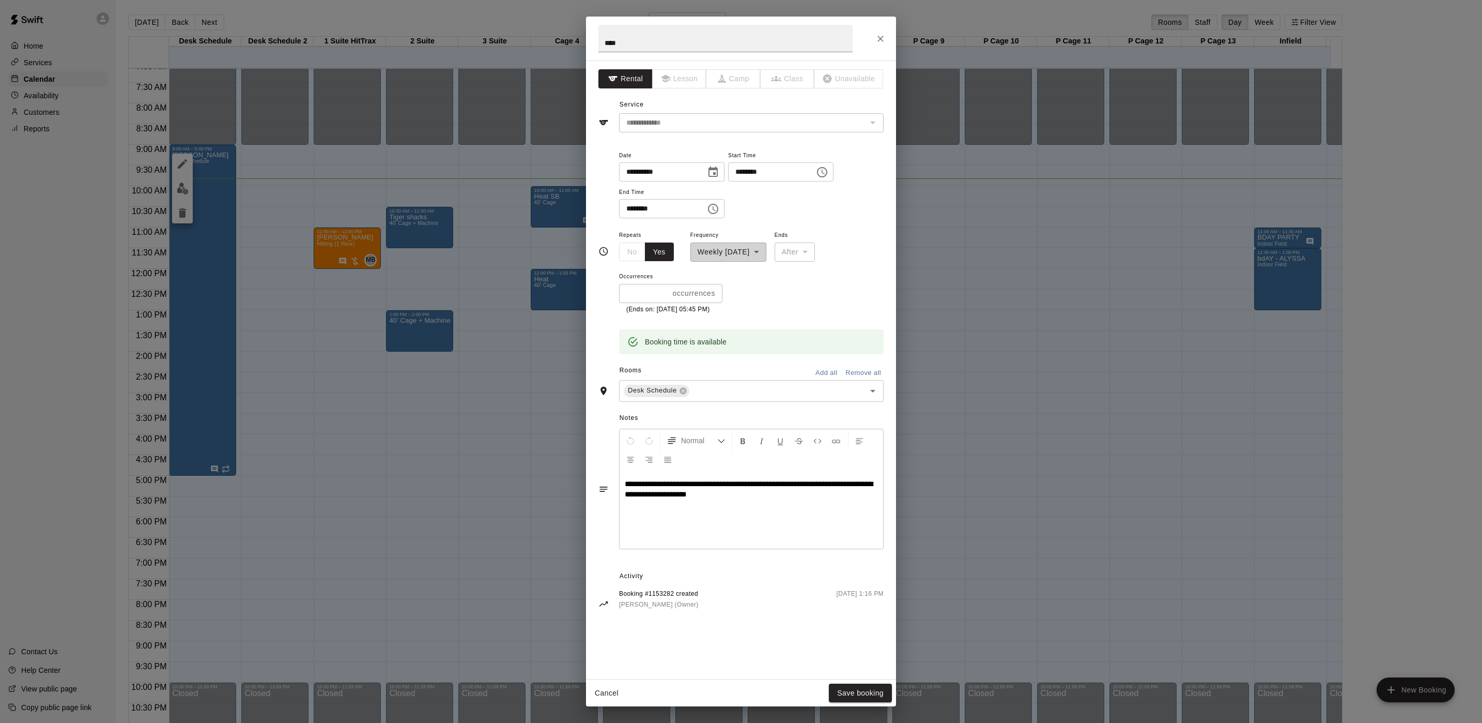
click at [499, 468] on div "**********" at bounding box center [741, 361] width 1482 height 723
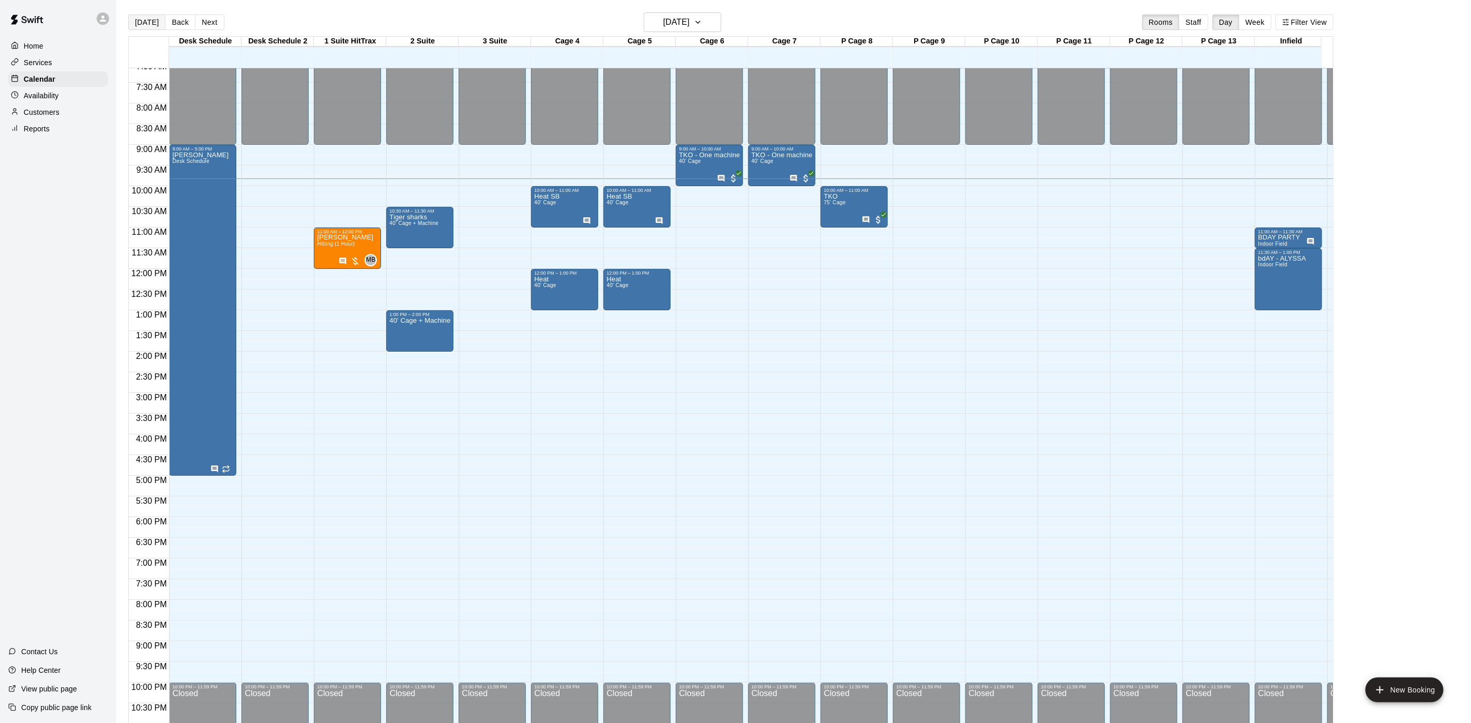
click at [157, 19] on button "[DATE]" at bounding box center [146, 22] width 37 height 16
click at [408, 226] on span "40’ Cage + Machine" at bounding box center [413, 223] width 49 height 6
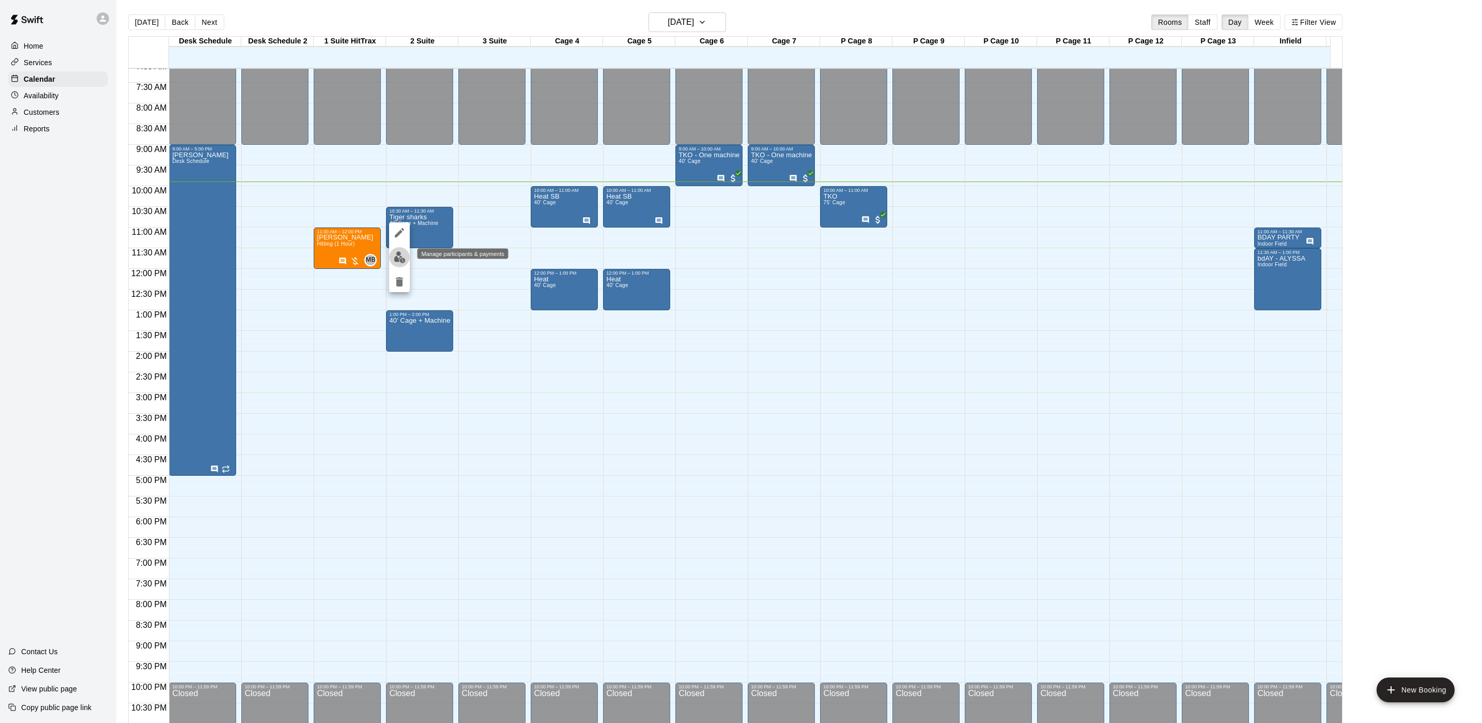
click at [403, 248] on button "edit" at bounding box center [399, 257] width 21 height 20
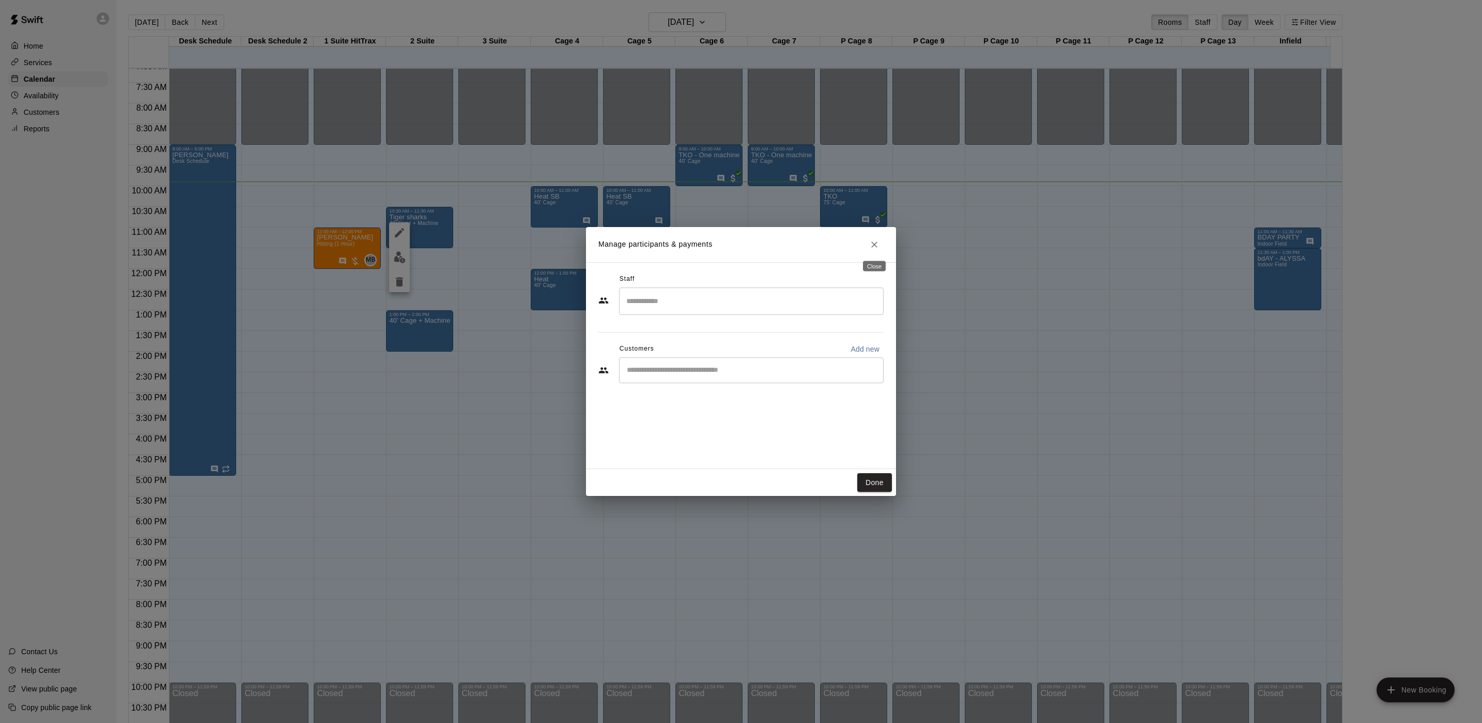
click at [878, 242] on icon "Close" at bounding box center [874, 244] width 10 height 10
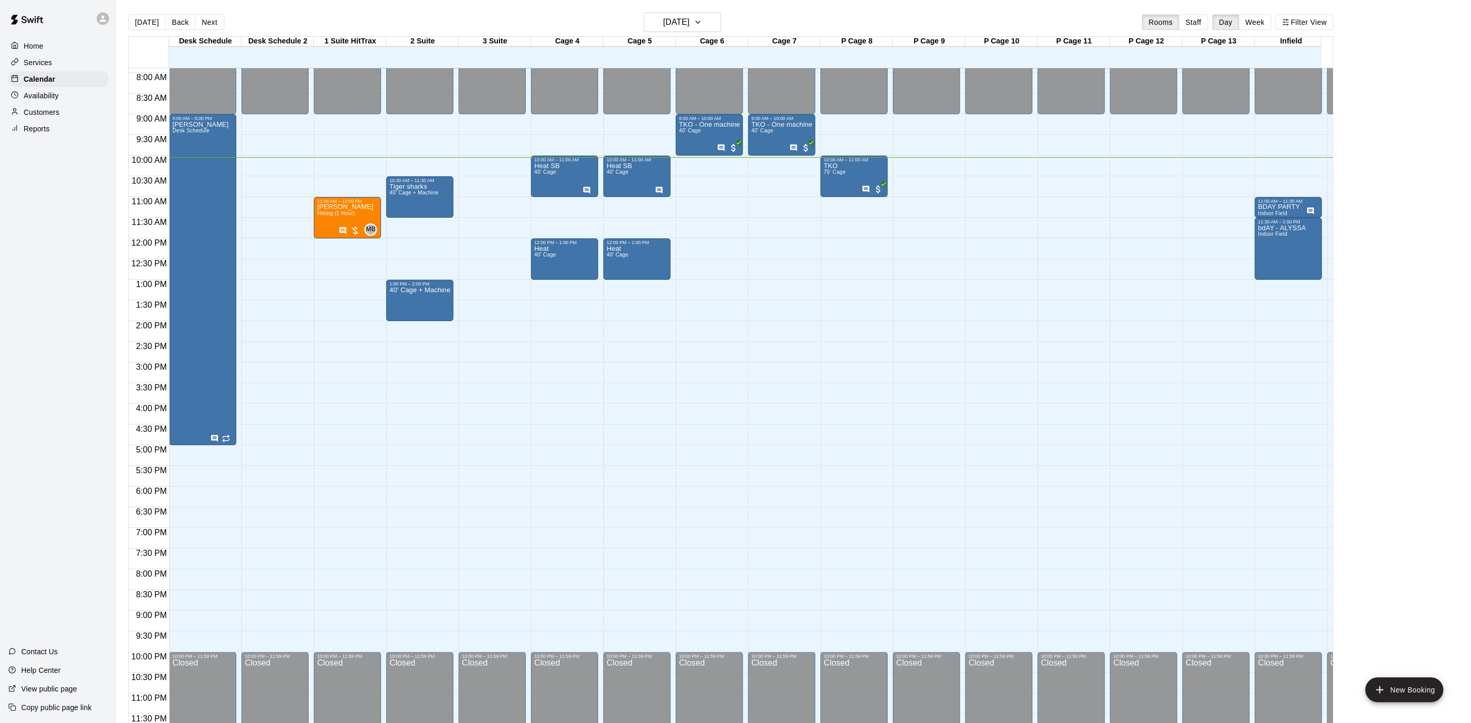
scroll to position [329, 0]
click at [1307, 205] on div at bounding box center [1311, 210] width 11 height 10
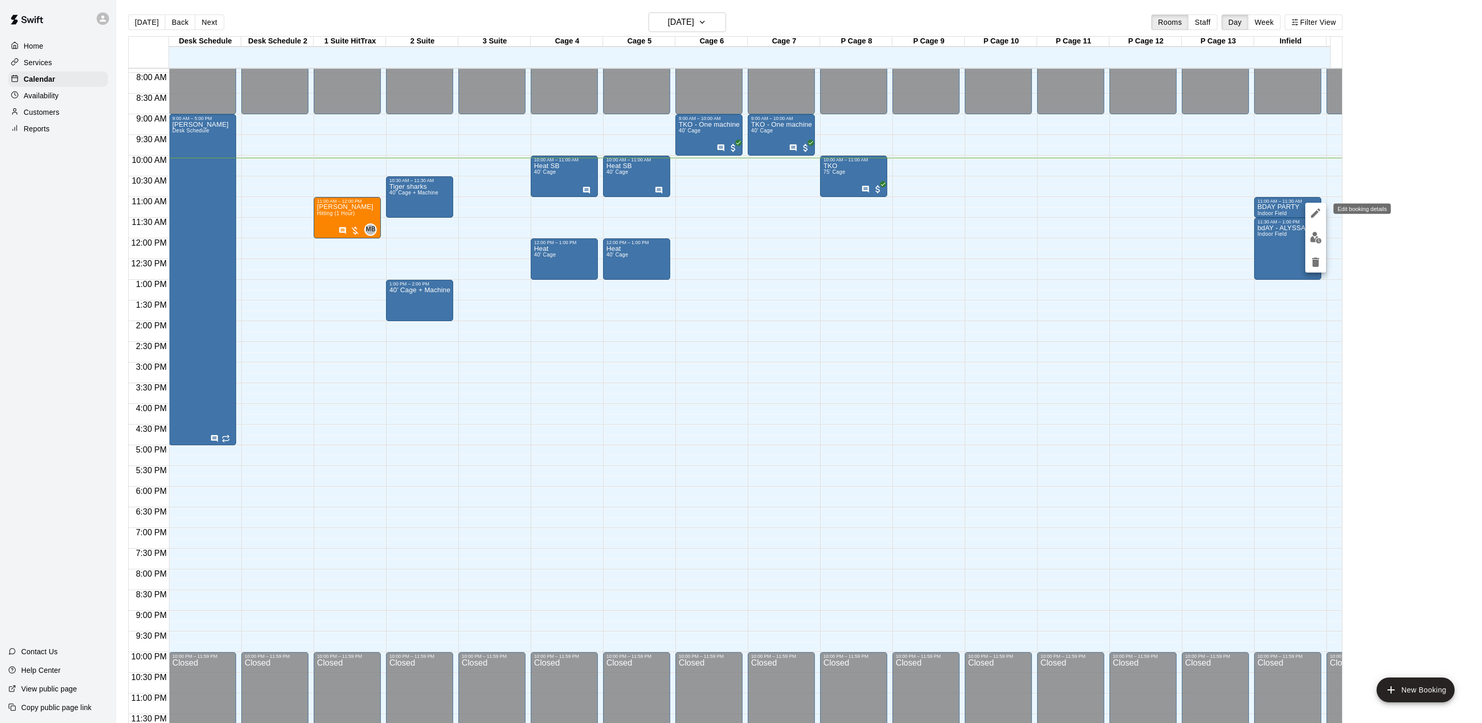
click at [1312, 208] on icon "edit" at bounding box center [1316, 213] width 12 height 12
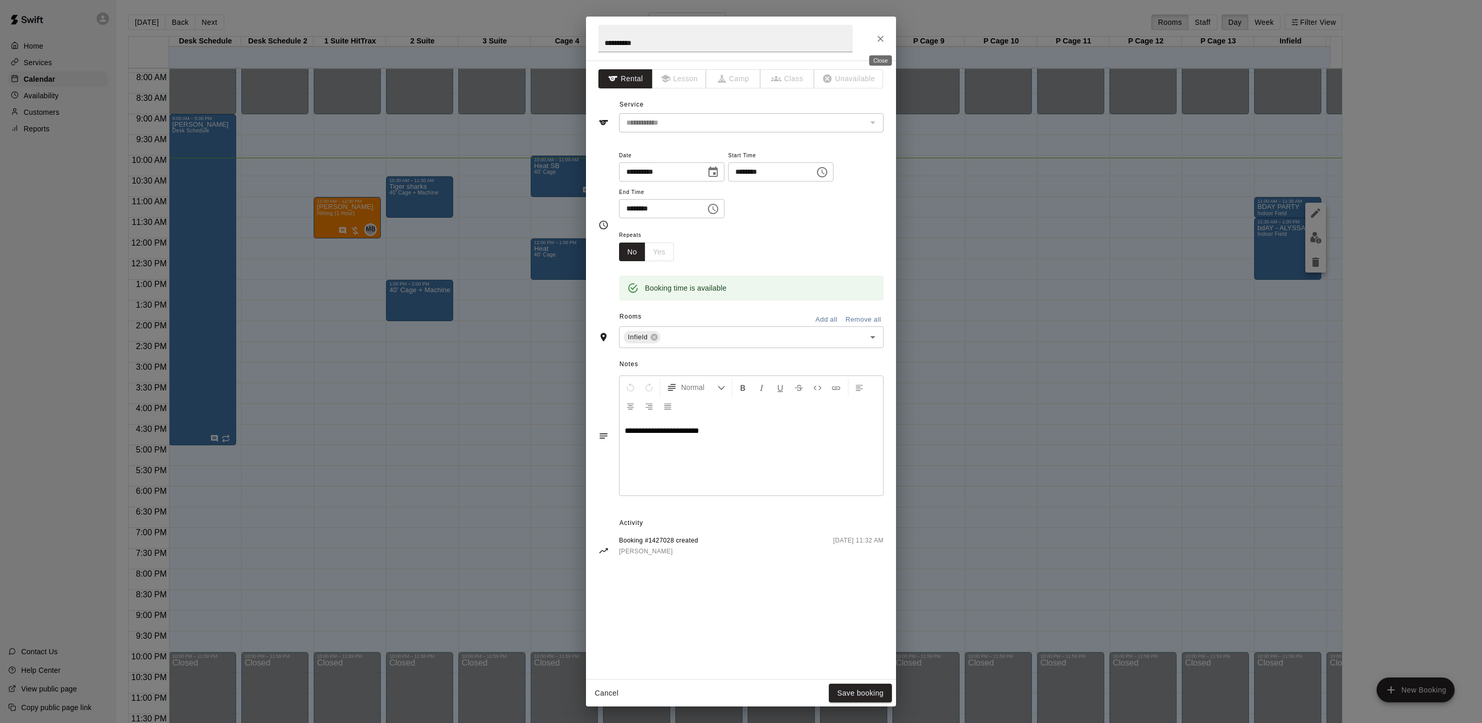
click at [879, 36] on icon "Close" at bounding box center [881, 39] width 10 height 10
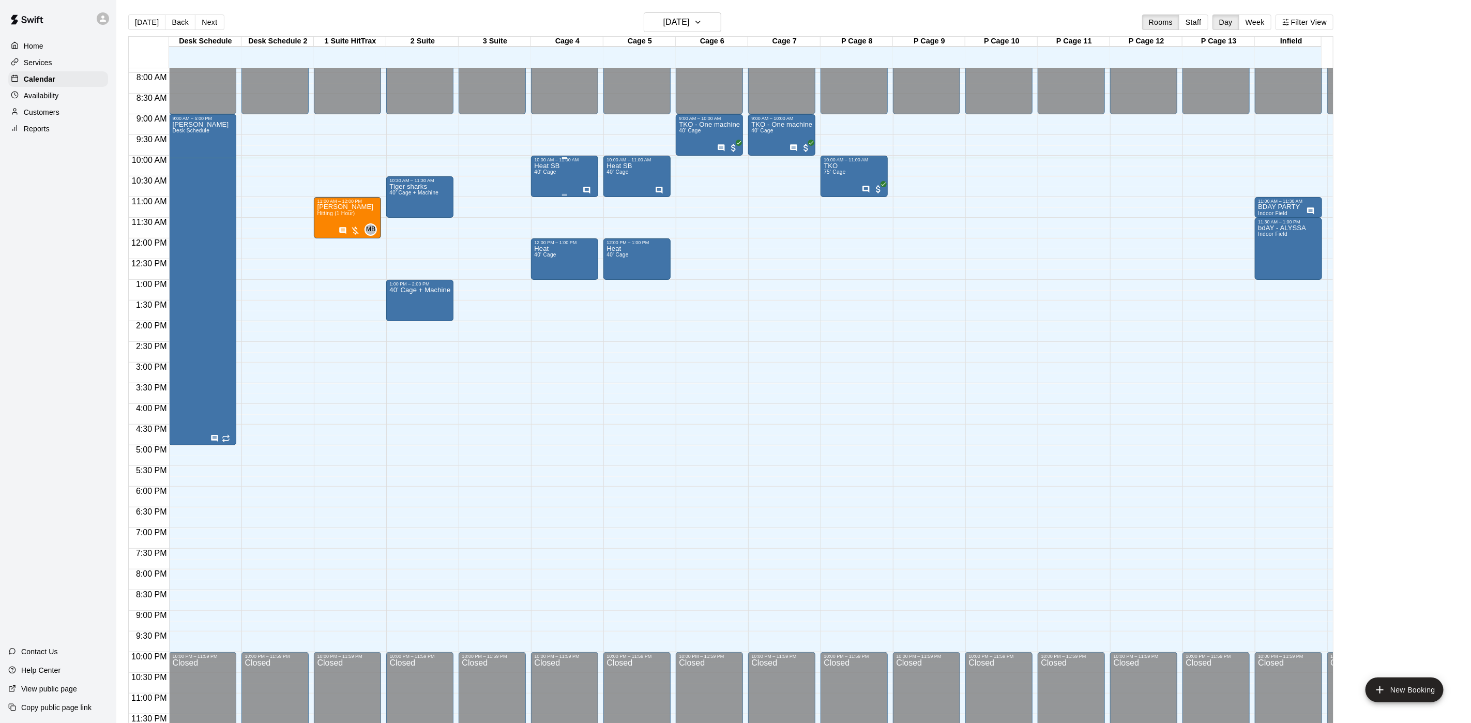
click at [566, 175] on div "Heat SB 40' Cage" at bounding box center [564, 523] width 61 height 723
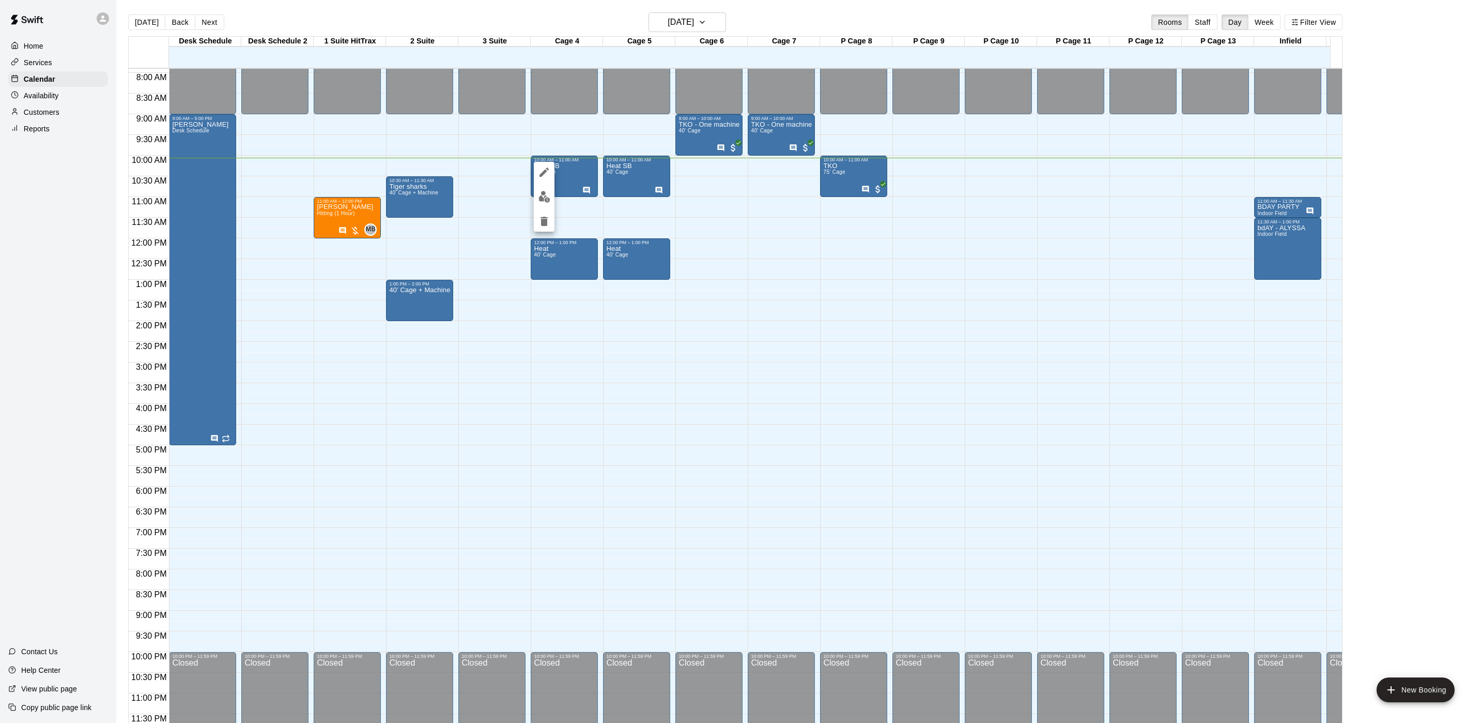
click at [546, 173] on icon "edit" at bounding box center [544, 172] width 12 height 12
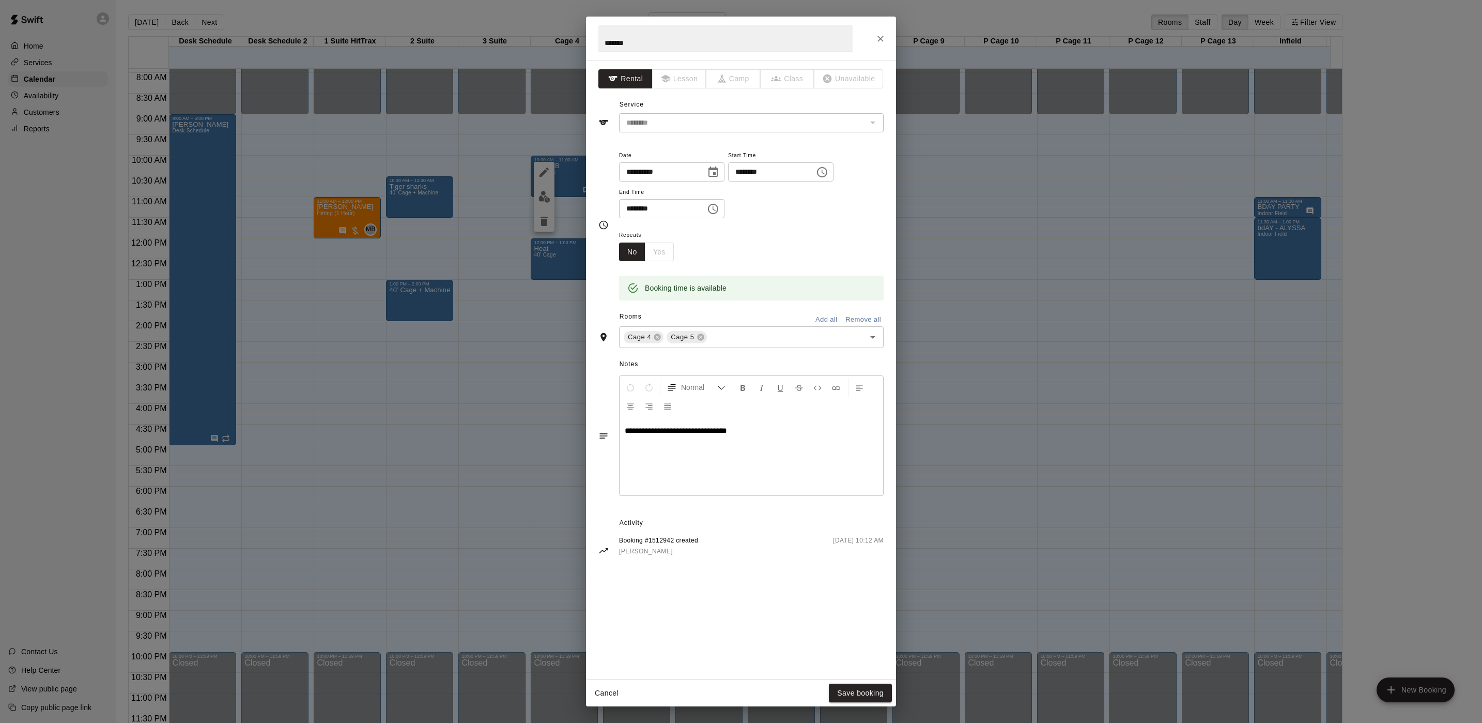
click at [876, 36] on icon "Close" at bounding box center [881, 39] width 10 height 10
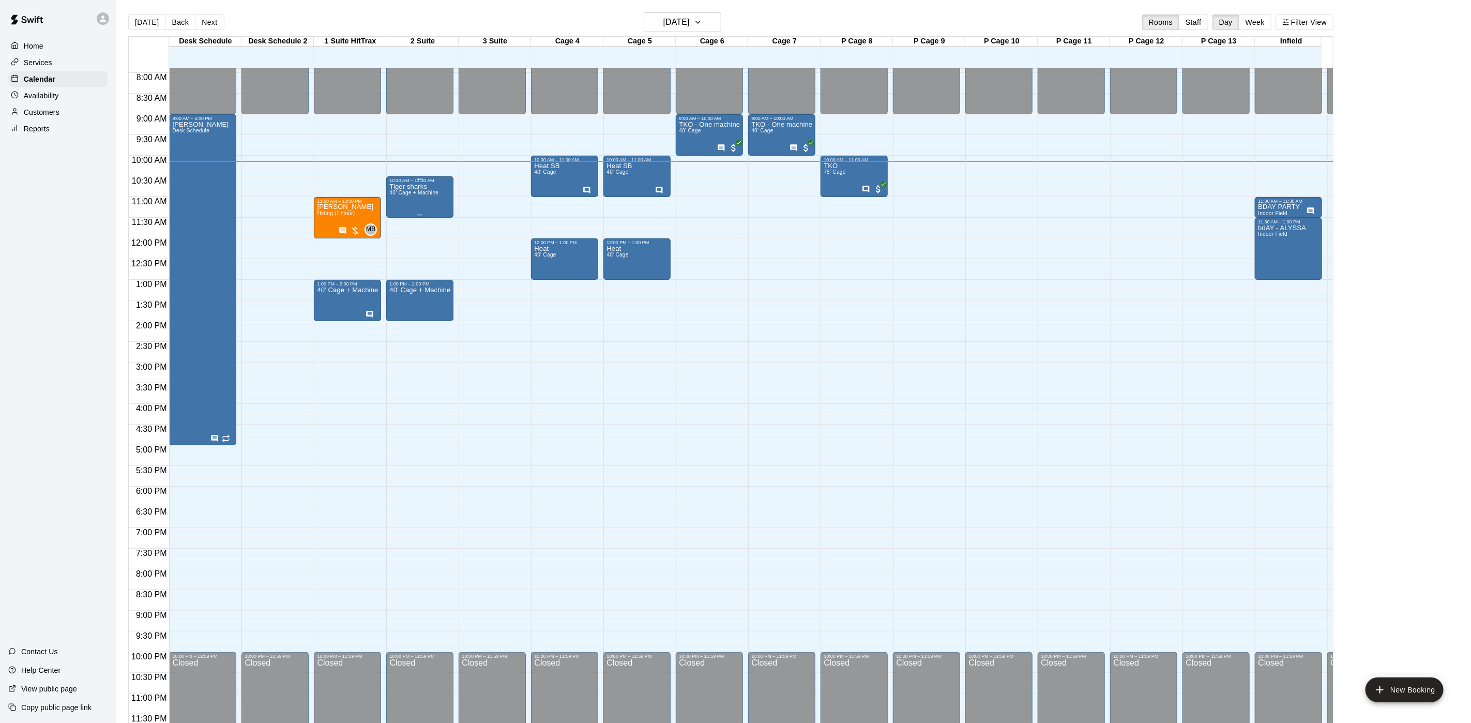
click at [391, 190] on span "40’ Cage + Machine" at bounding box center [413, 193] width 49 height 6
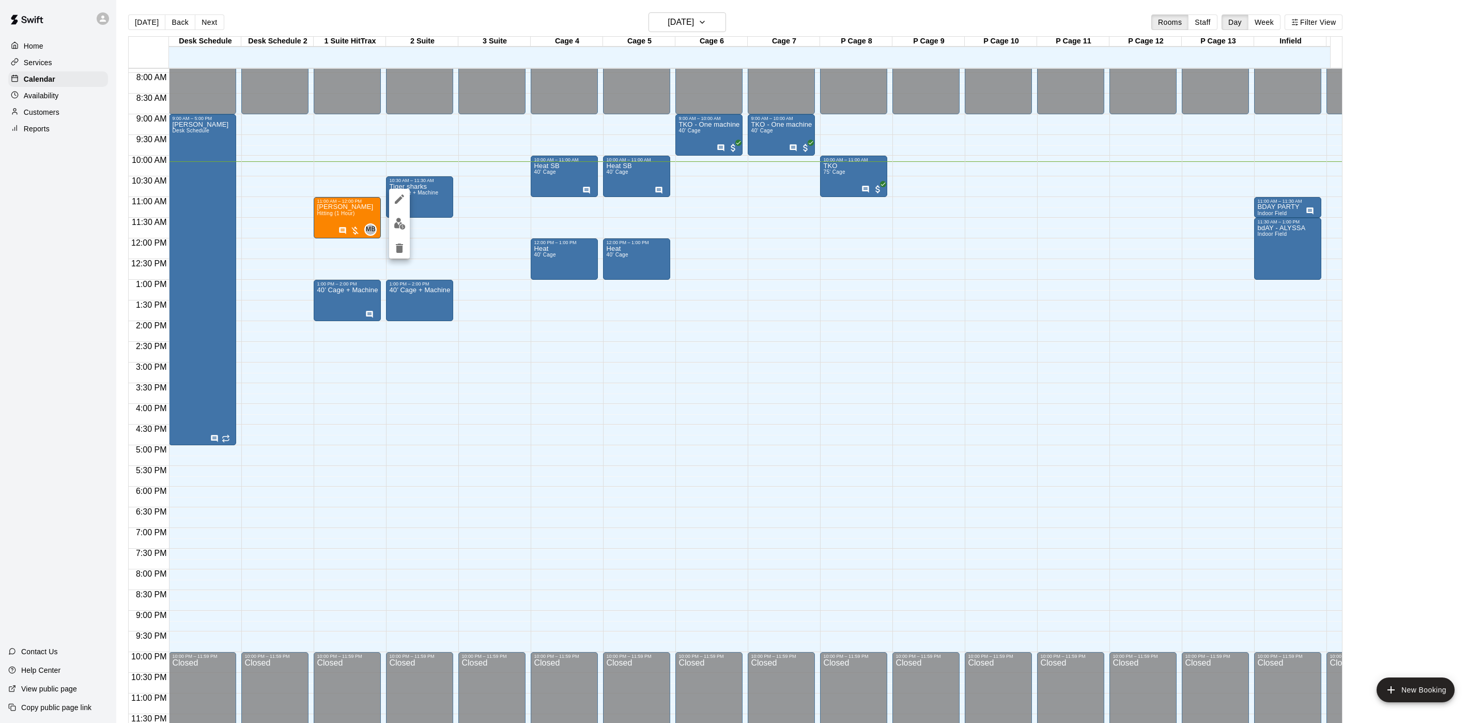
click at [480, 234] on div at bounding box center [741, 361] width 1482 height 723
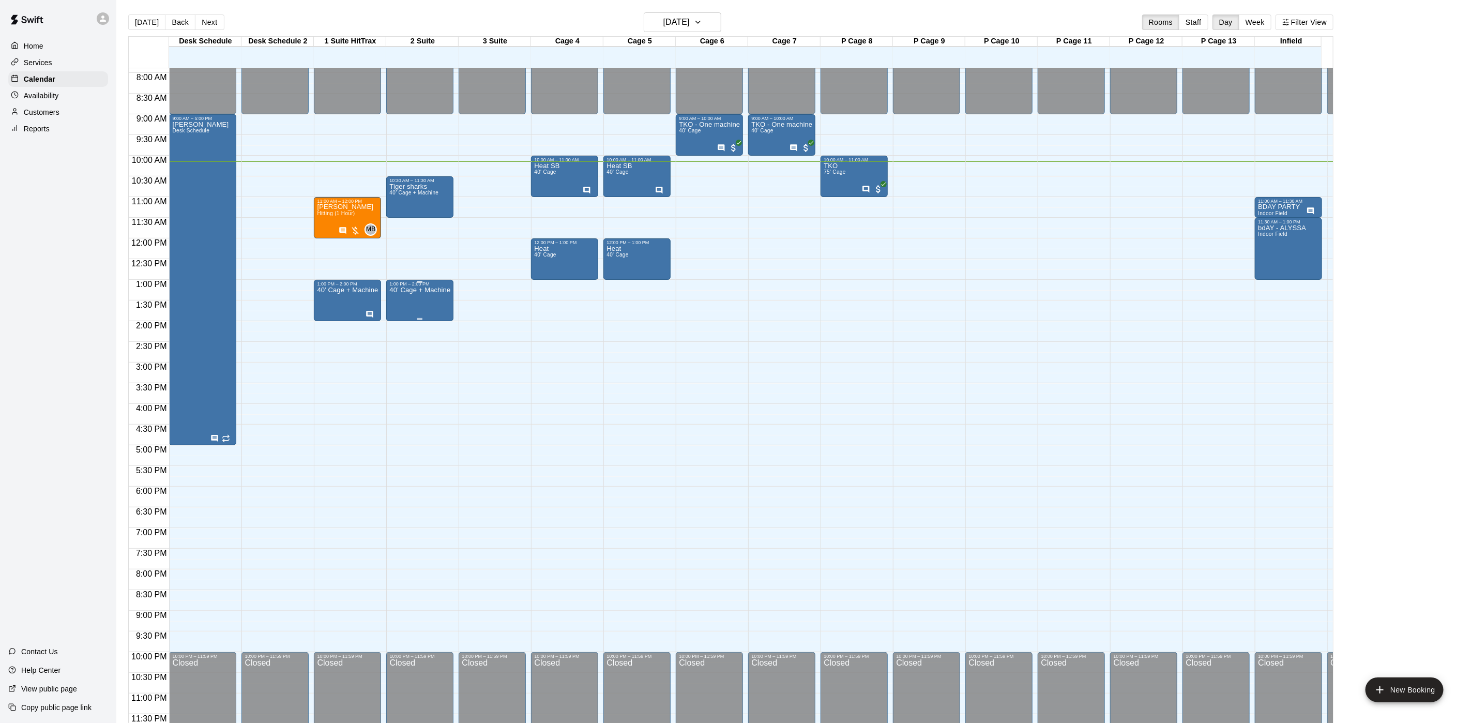
click at [410, 296] on div "40’ Cage + Machine" at bounding box center [419, 647] width 61 height 723
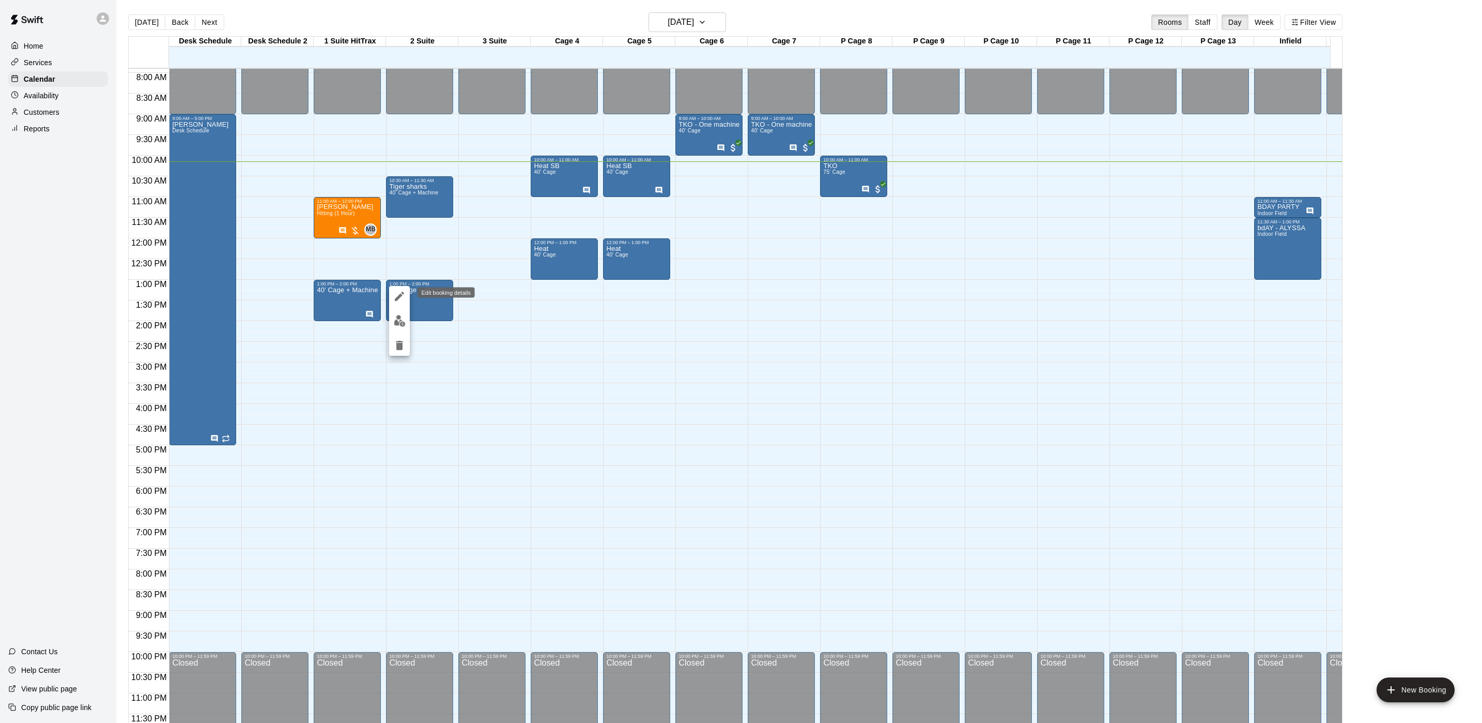
click at [402, 296] on icon "edit" at bounding box center [399, 296] width 12 height 12
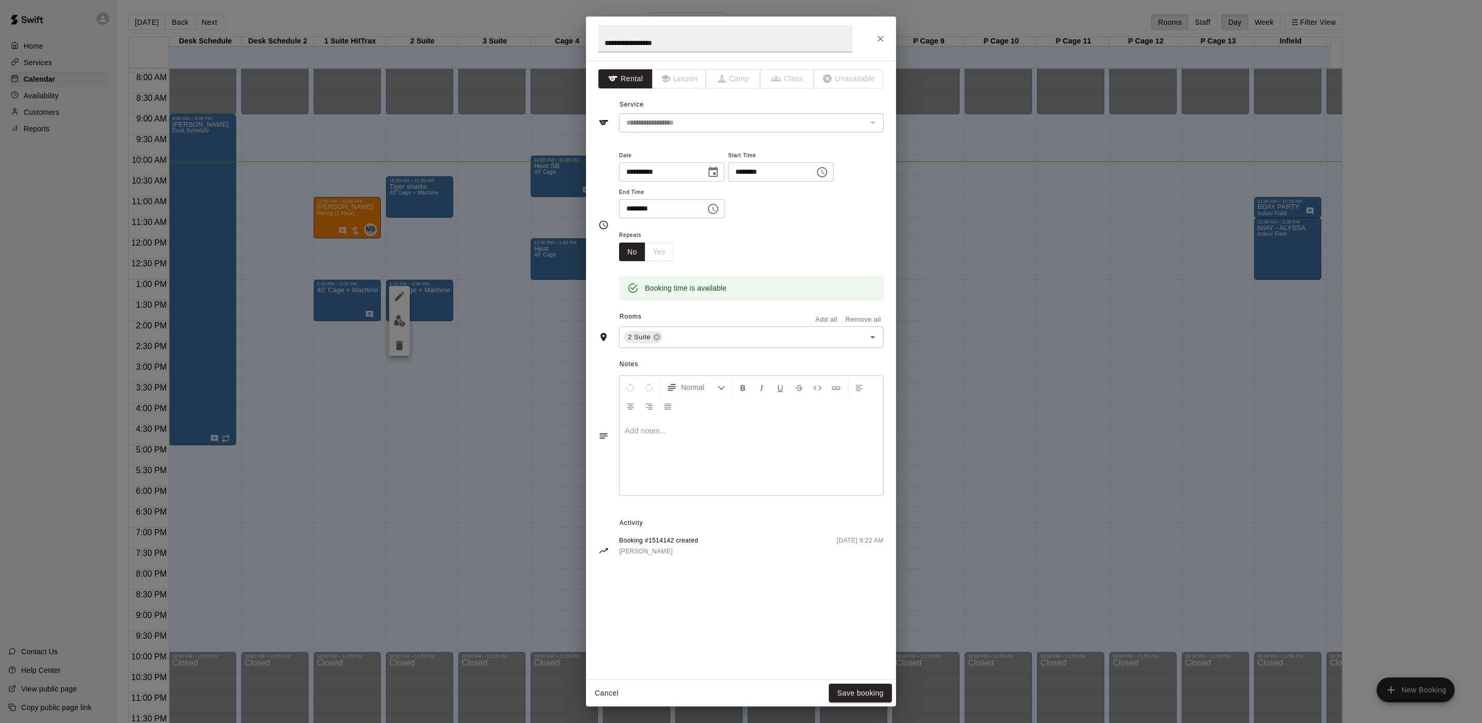
click at [434, 320] on div "**********" at bounding box center [741, 361] width 1482 height 723
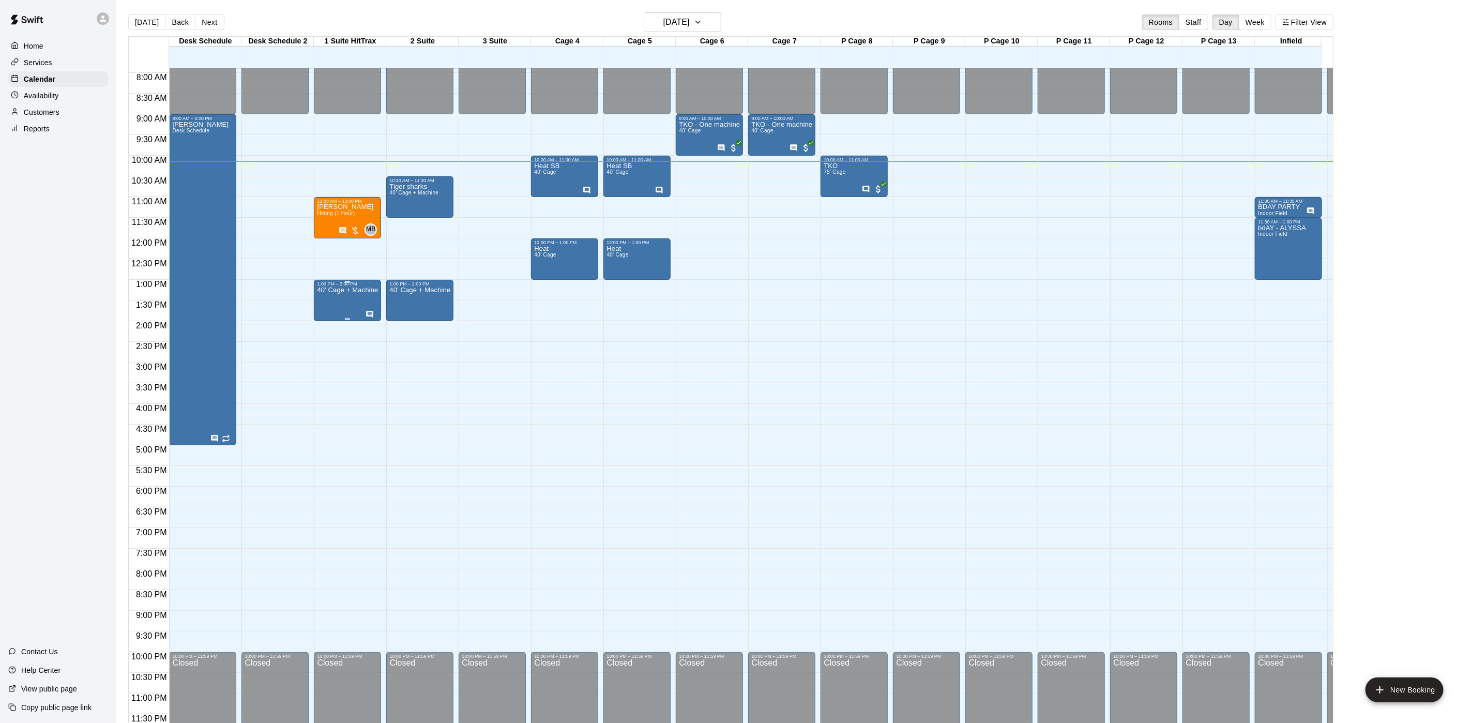
click at [322, 298] on div "40’ Cage + Machine" at bounding box center [347, 647] width 61 height 723
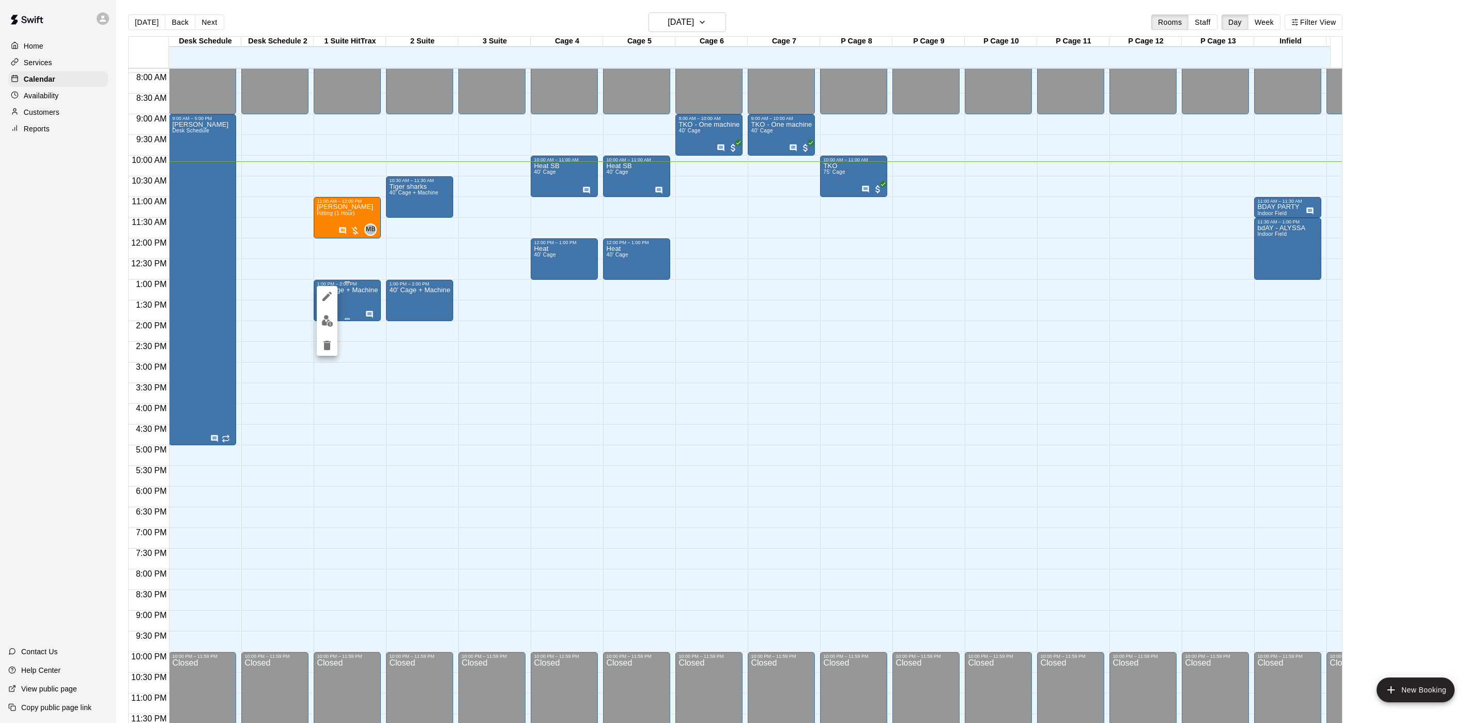
click at [325, 298] on icon "edit" at bounding box center [327, 296] width 9 height 9
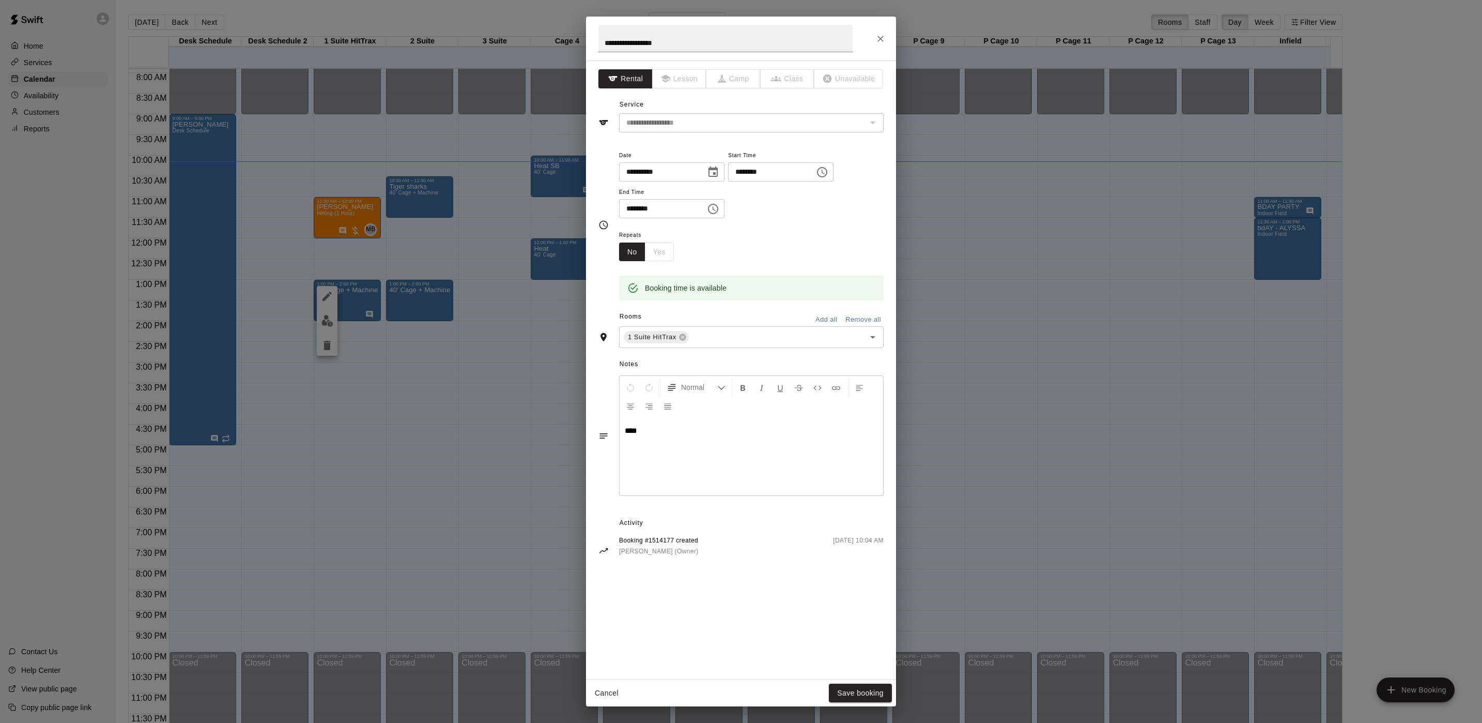
click at [408, 374] on div "**********" at bounding box center [741, 361] width 1482 height 723
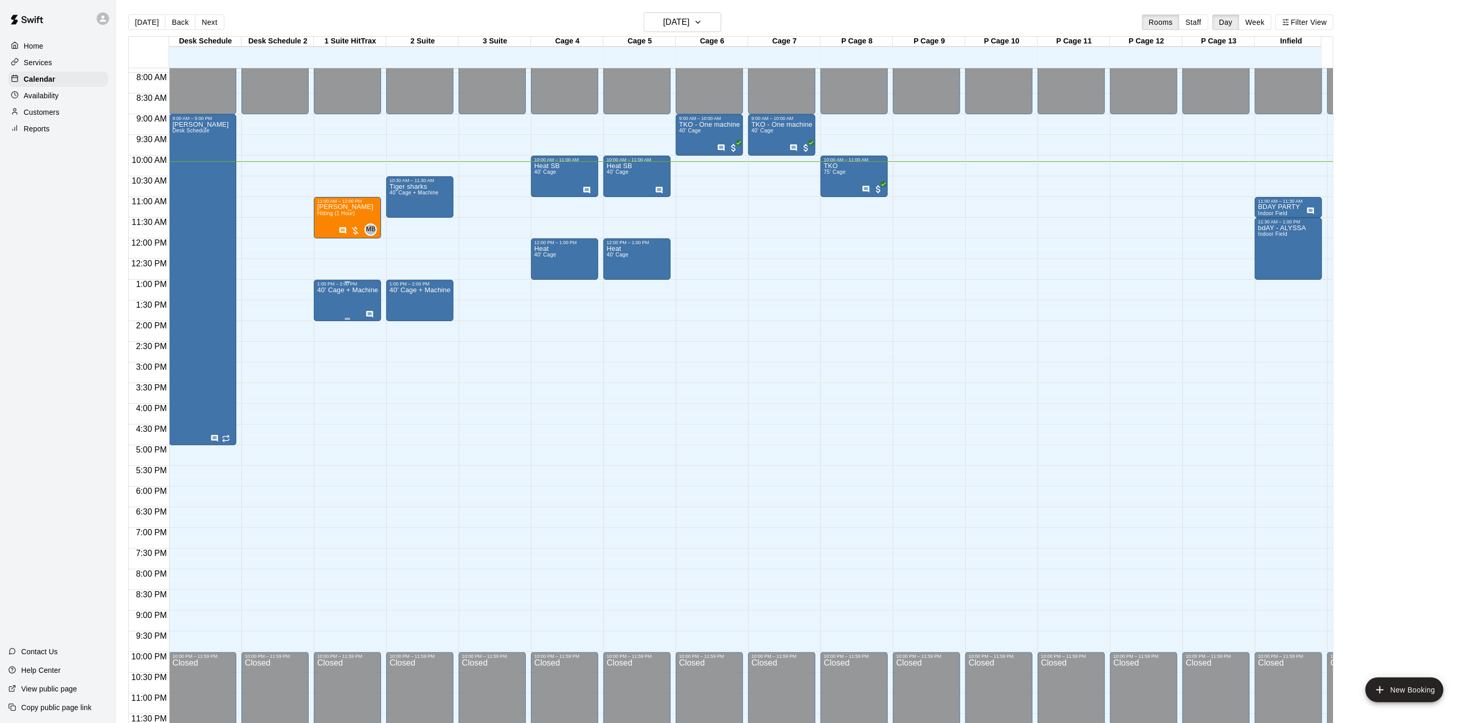
click at [333, 308] on div "40’ Cage + Machine" at bounding box center [347, 647] width 61 height 723
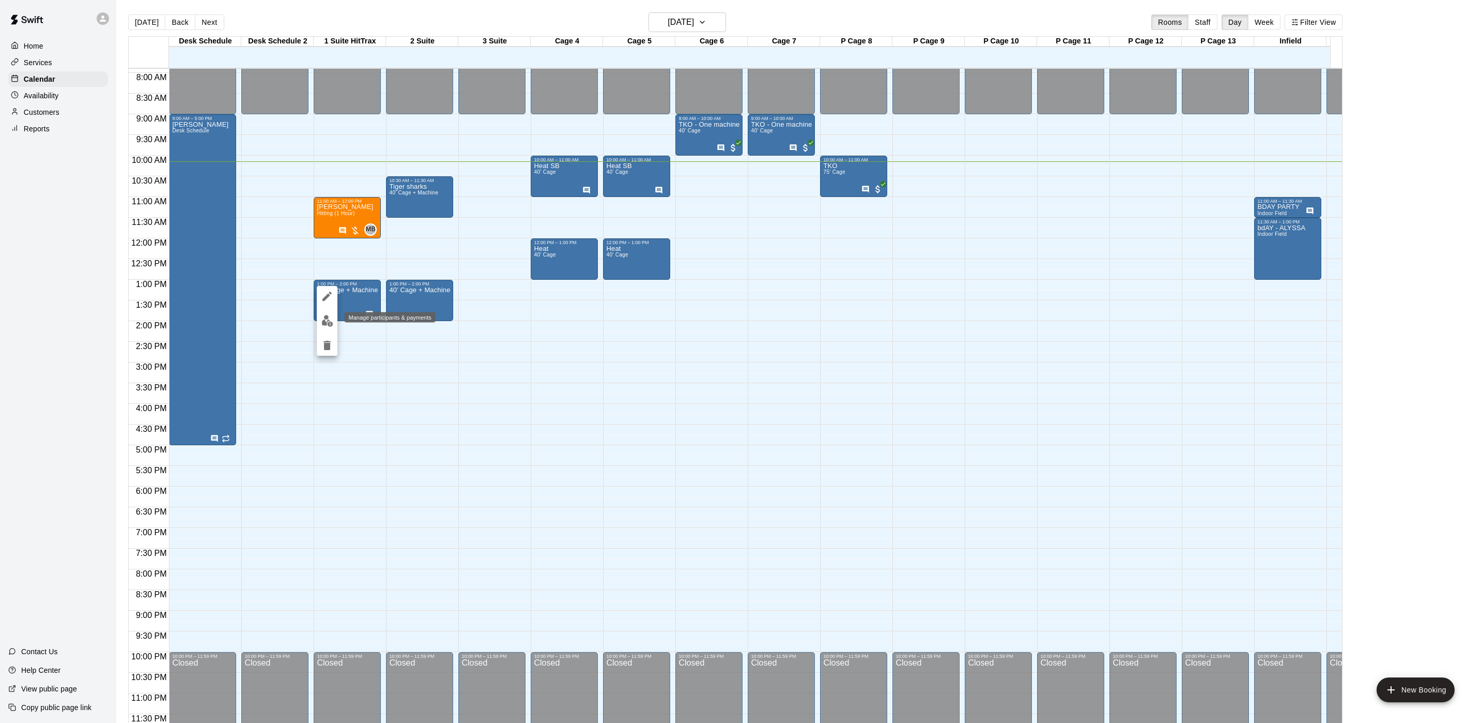
click at [324, 312] on button "edit" at bounding box center [327, 321] width 21 height 20
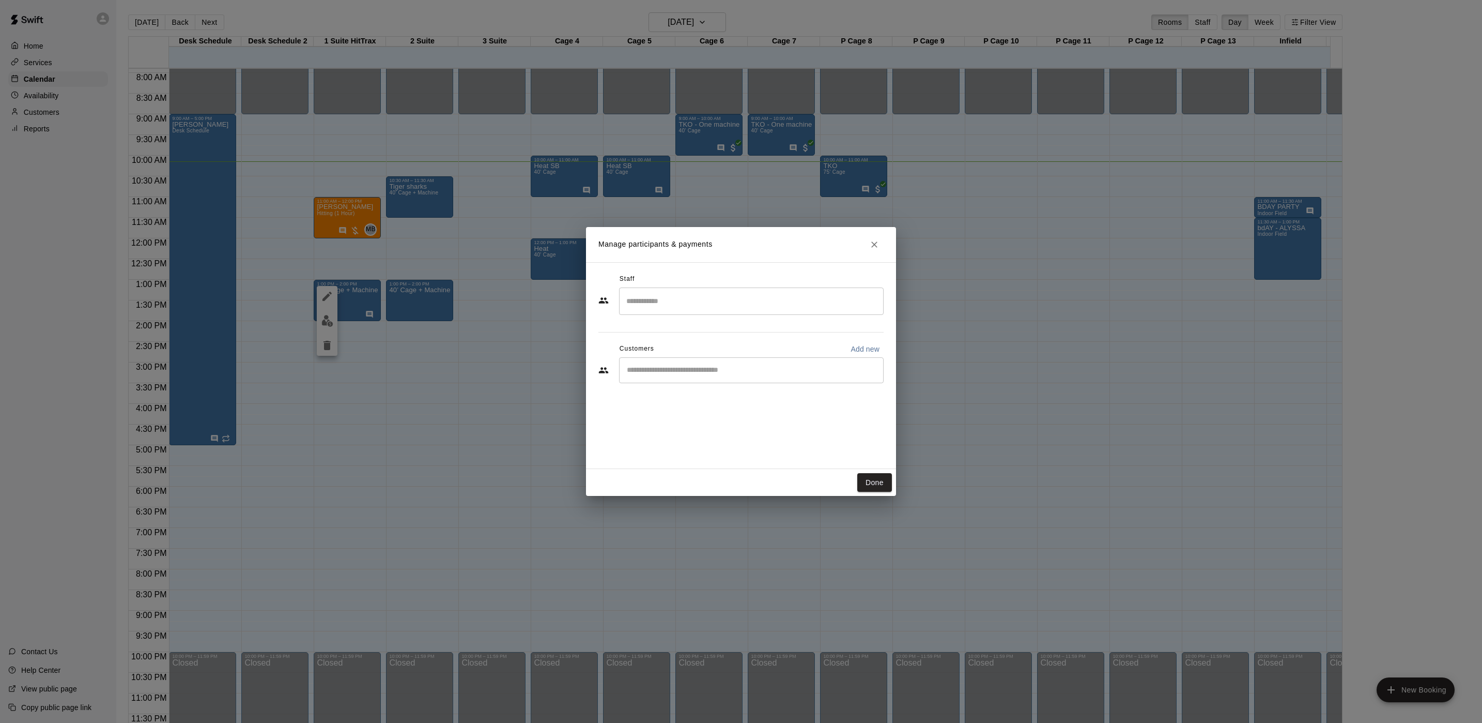
click at [669, 377] on div "​" at bounding box center [751, 370] width 265 height 26
type input "****"
click at [866, 247] on button "Close" at bounding box center [874, 244] width 19 height 19
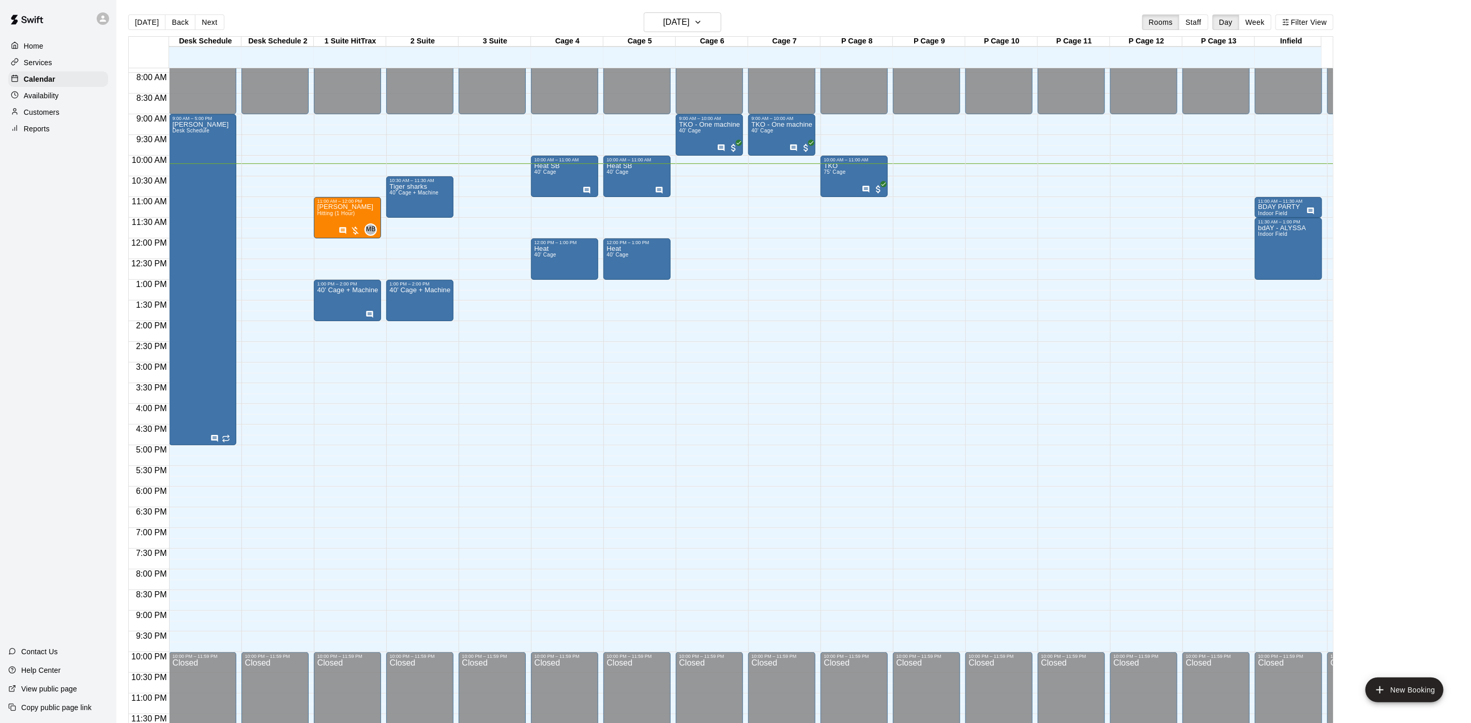
click at [915, 0] on main "[DATE] Back [DATE][DATE] Rooms Staff Day Week Filter View Desk Schedule 12 Sun …" at bounding box center [793, 369] width 1354 height 739
click at [702, 23] on icon "button" at bounding box center [698, 22] width 8 height 12
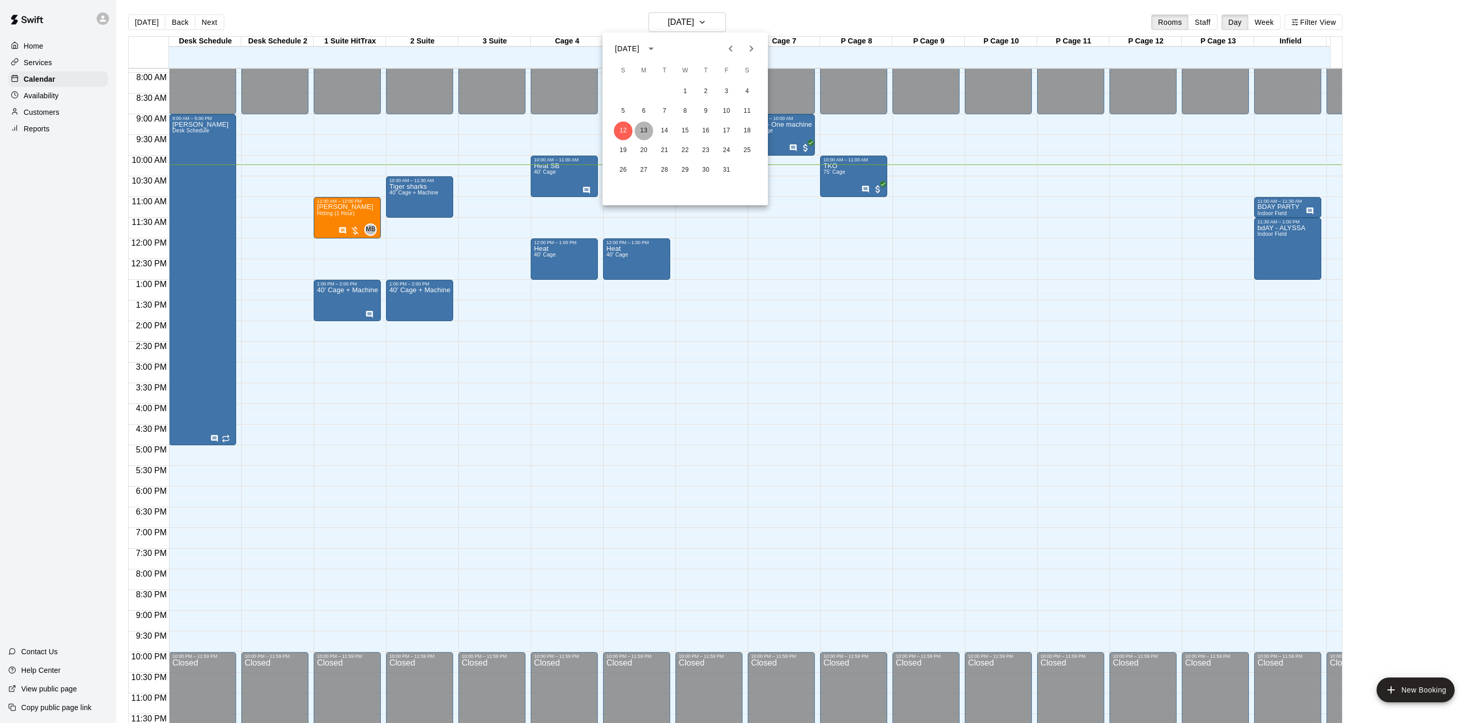
click at [644, 133] on button "13" at bounding box center [644, 130] width 19 height 19
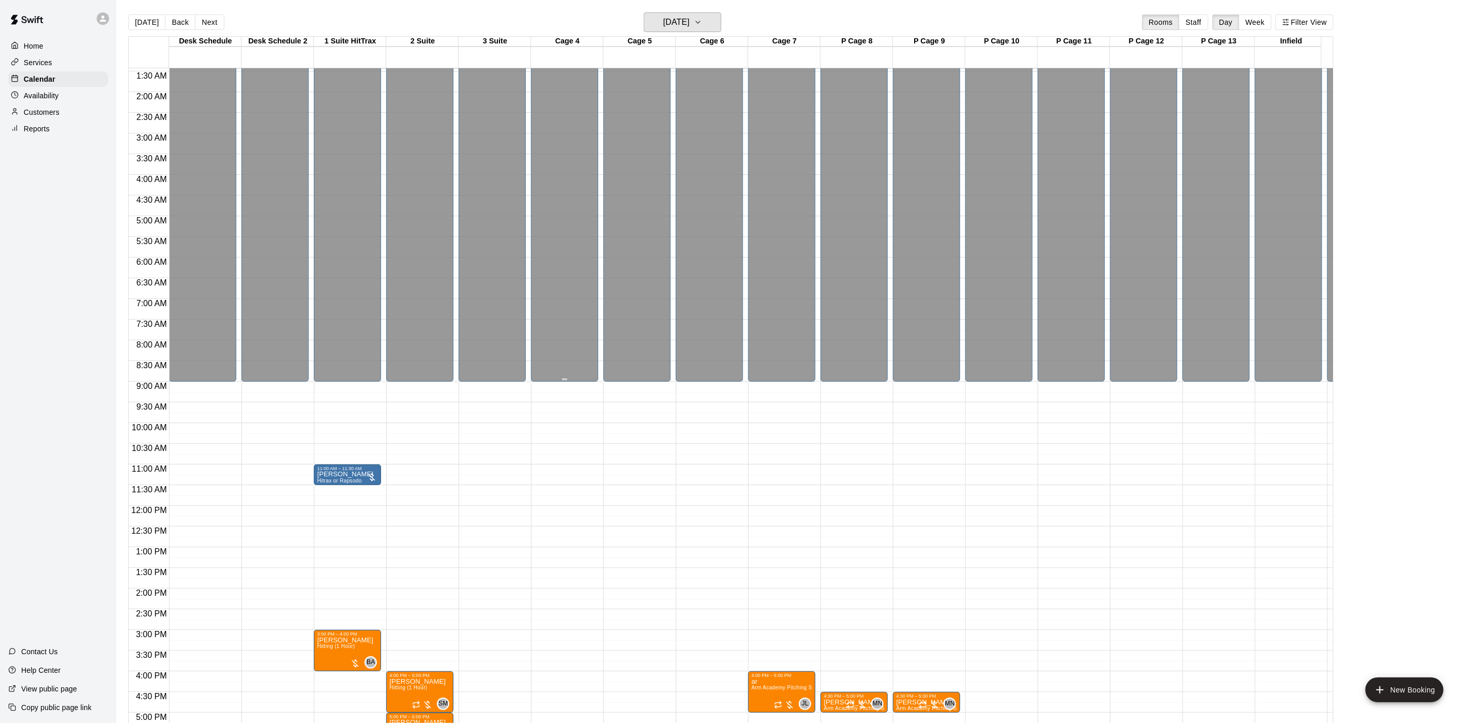
scroll to position [155, 0]
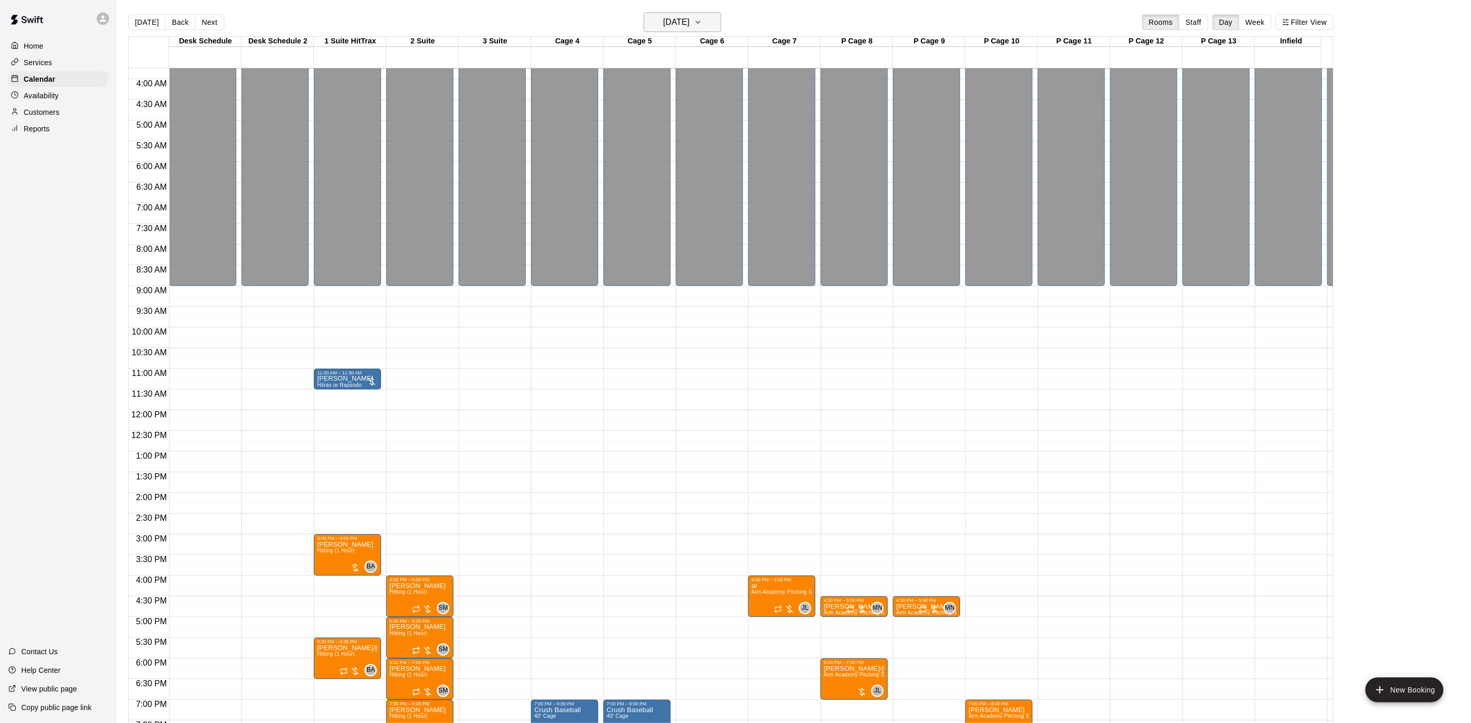
click at [702, 24] on icon "button" at bounding box center [698, 22] width 8 height 12
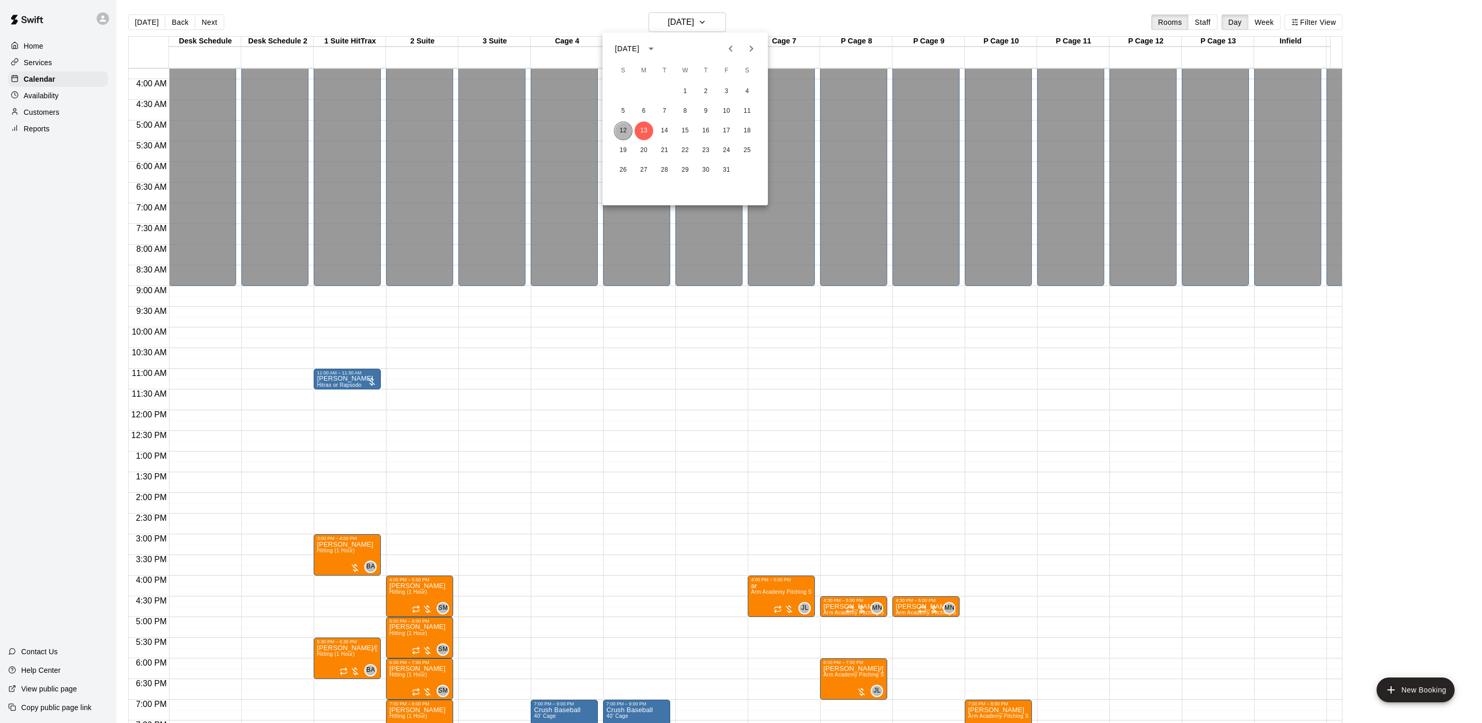
click at [619, 131] on button "12" at bounding box center [623, 130] width 19 height 19
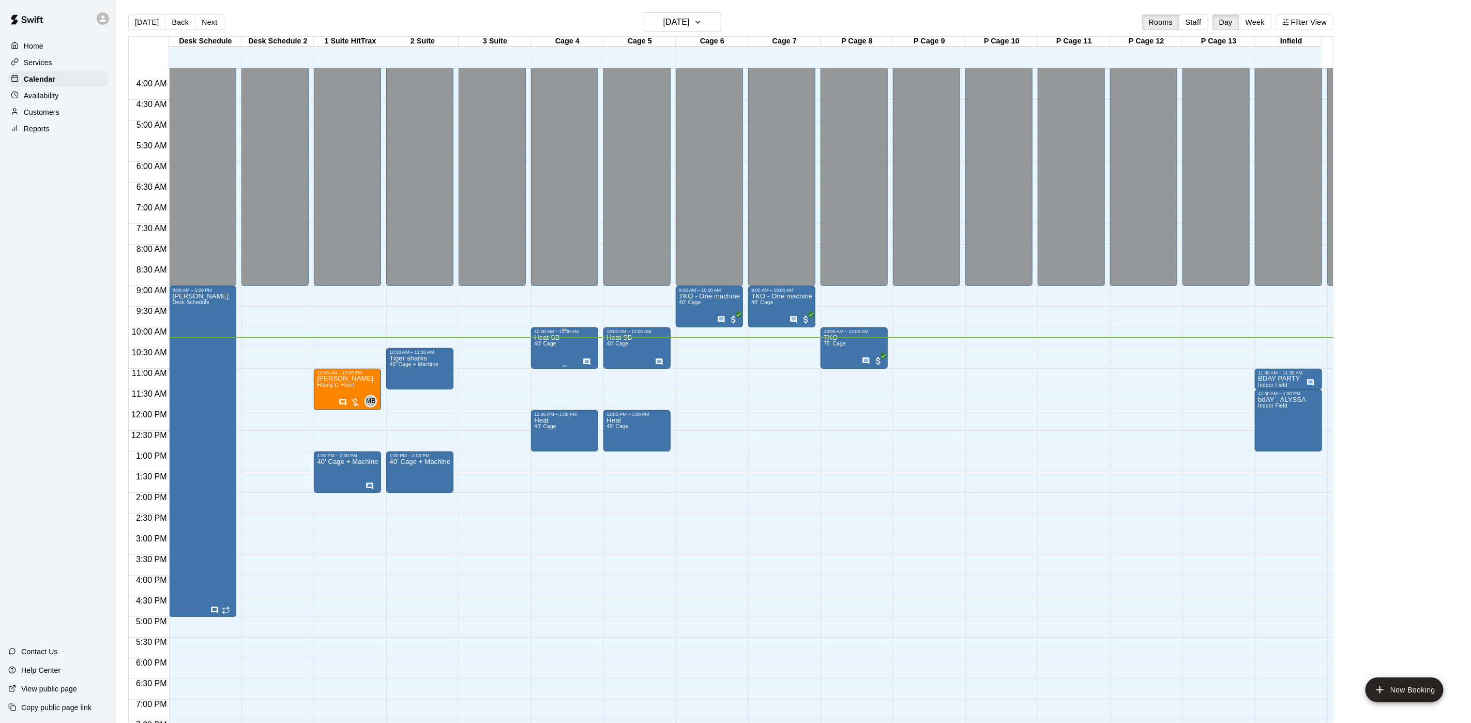
click at [547, 344] on span "40' Cage" at bounding box center [545, 344] width 22 height 6
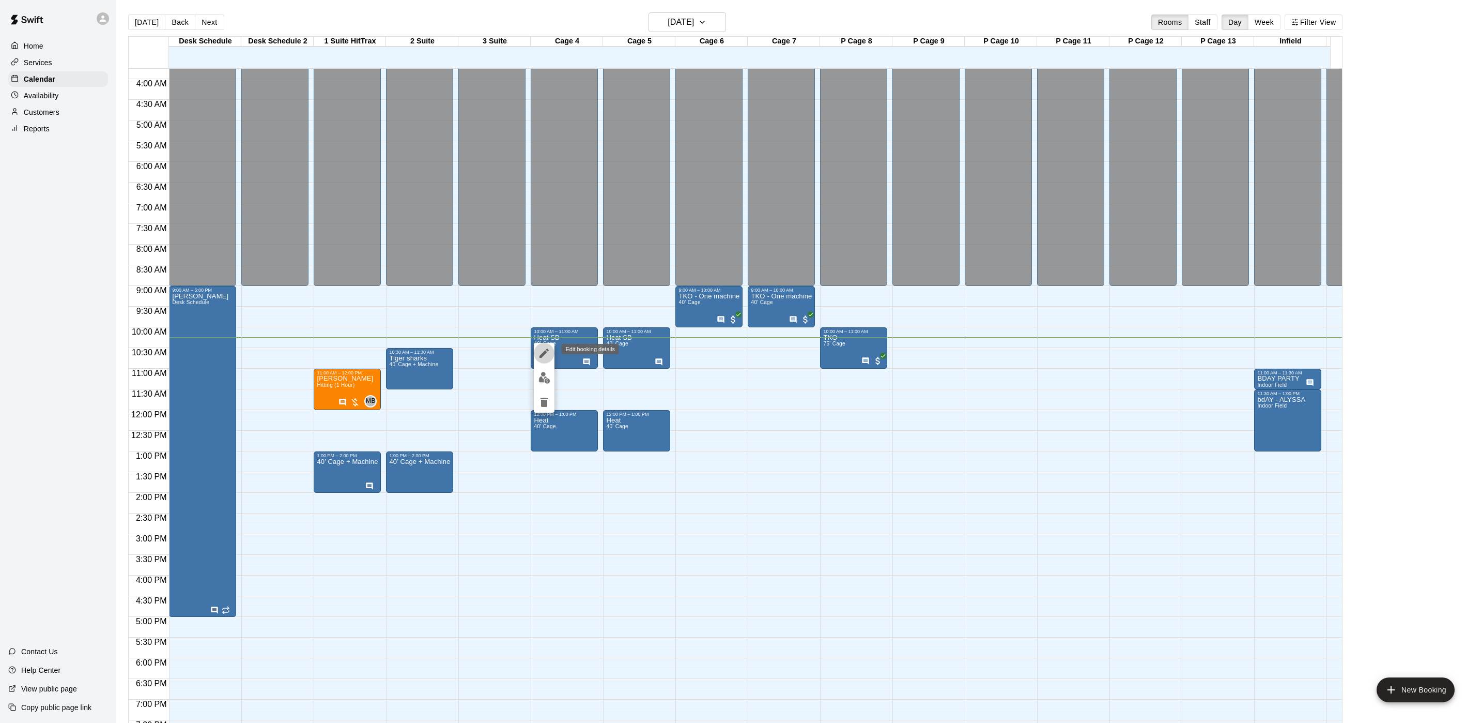
click at [535, 355] on button "edit" at bounding box center [544, 353] width 21 height 21
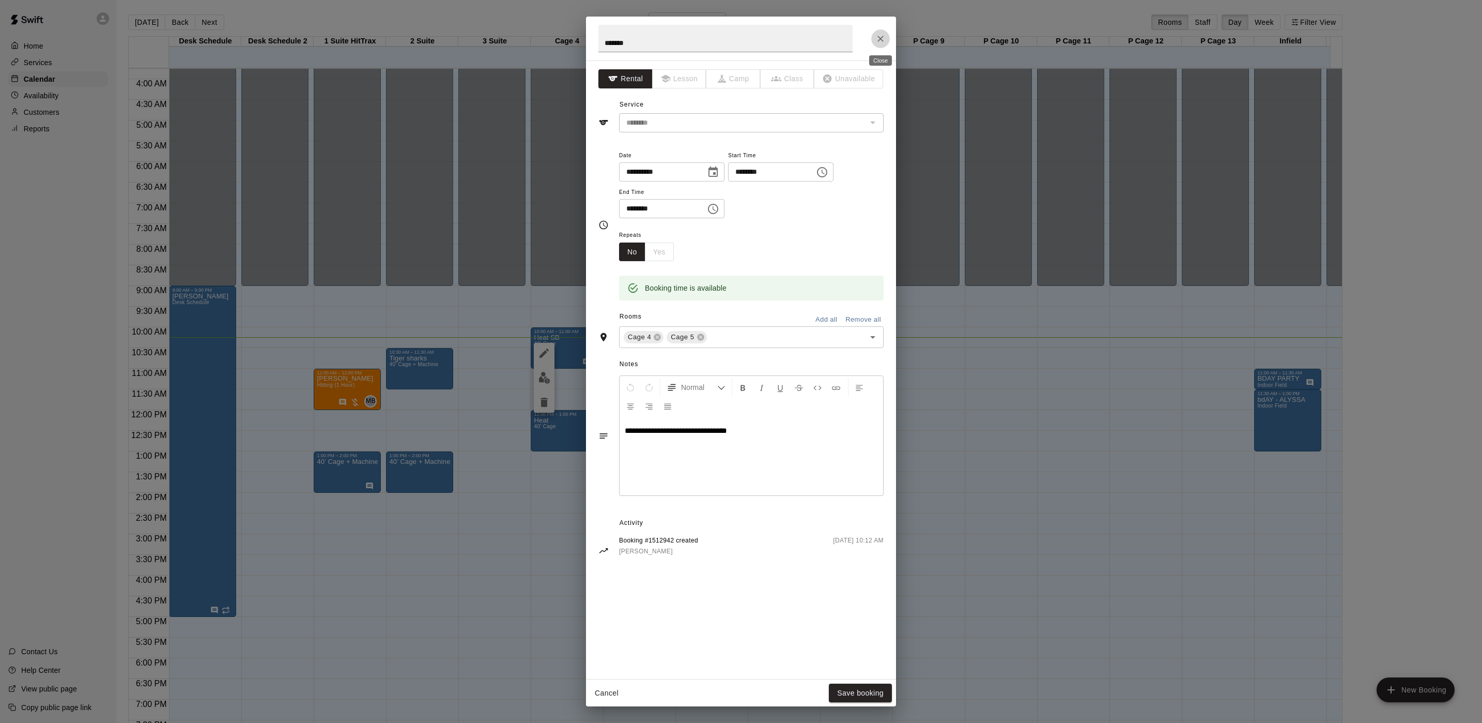
click at [873, 39] on button "Close" at bounding box center [880, 38] width 19 height 19
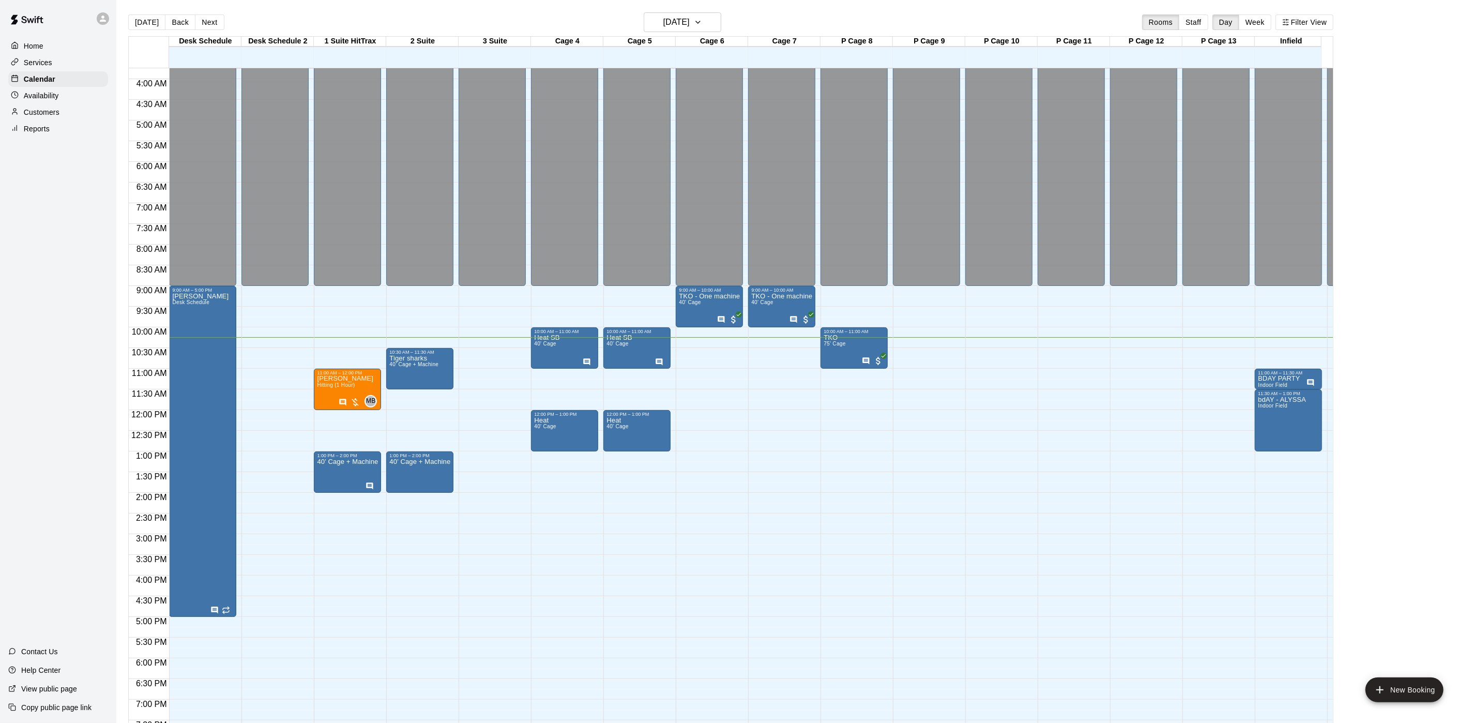
click at [580, 509] on div "12:00 AM – 9:00 AM Closed 10:00 AM – 11:00 AM Heat SB 40' Cage 12:00 PM – 1:00 …" at bounding box center [564, 410] width 67 height 992
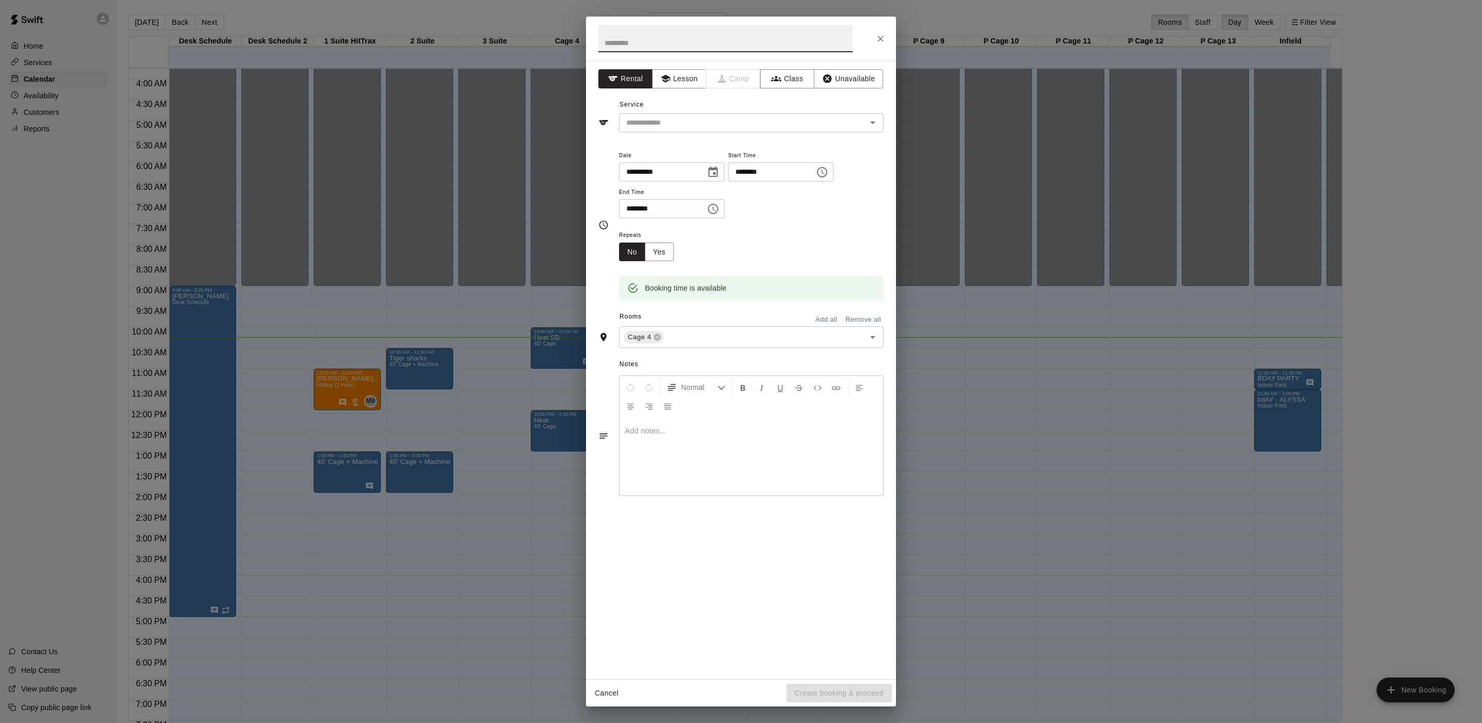
click at [872, 39] on button "Close" at bounding box center [880, 38] width 19 height 19
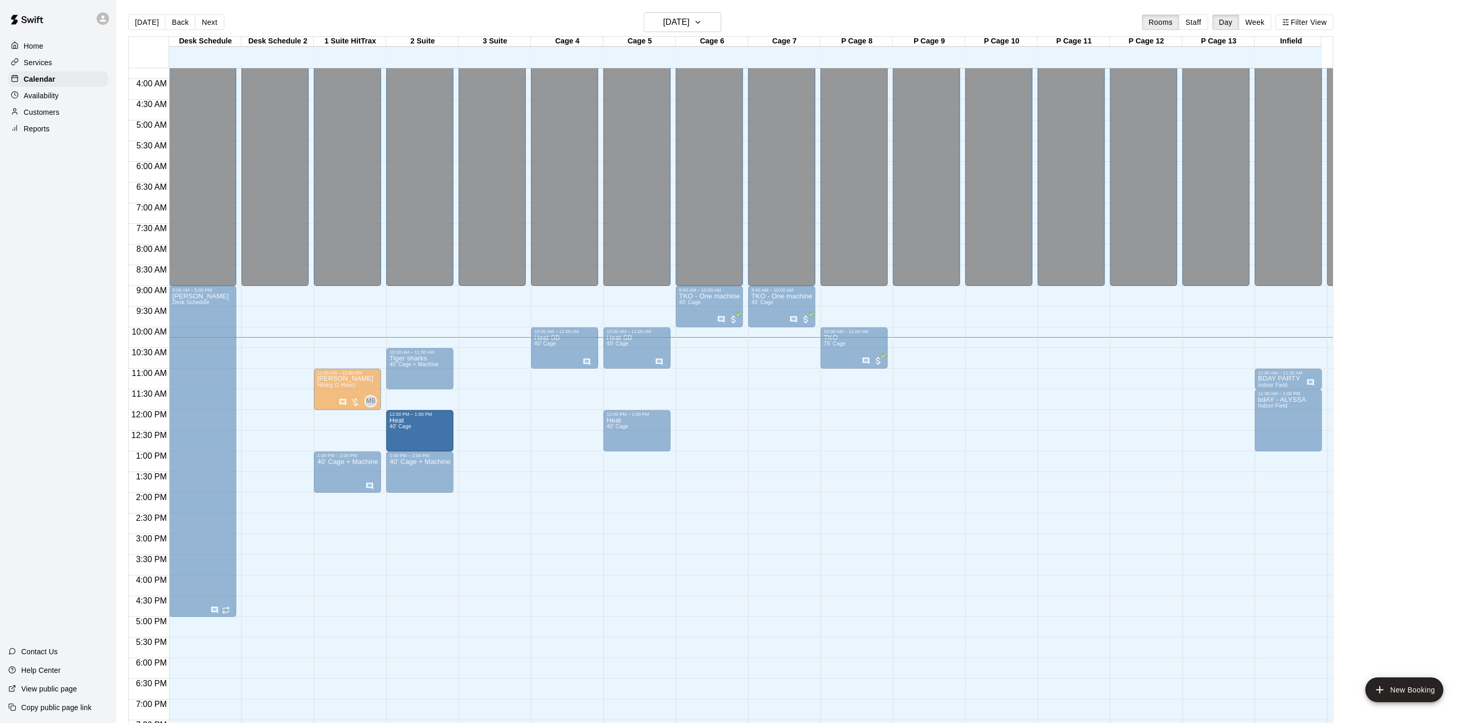
drag, startPoint x: 540, startPoint y: 421, endPoint x: 420, endPoint y: 428, distance: 119.7
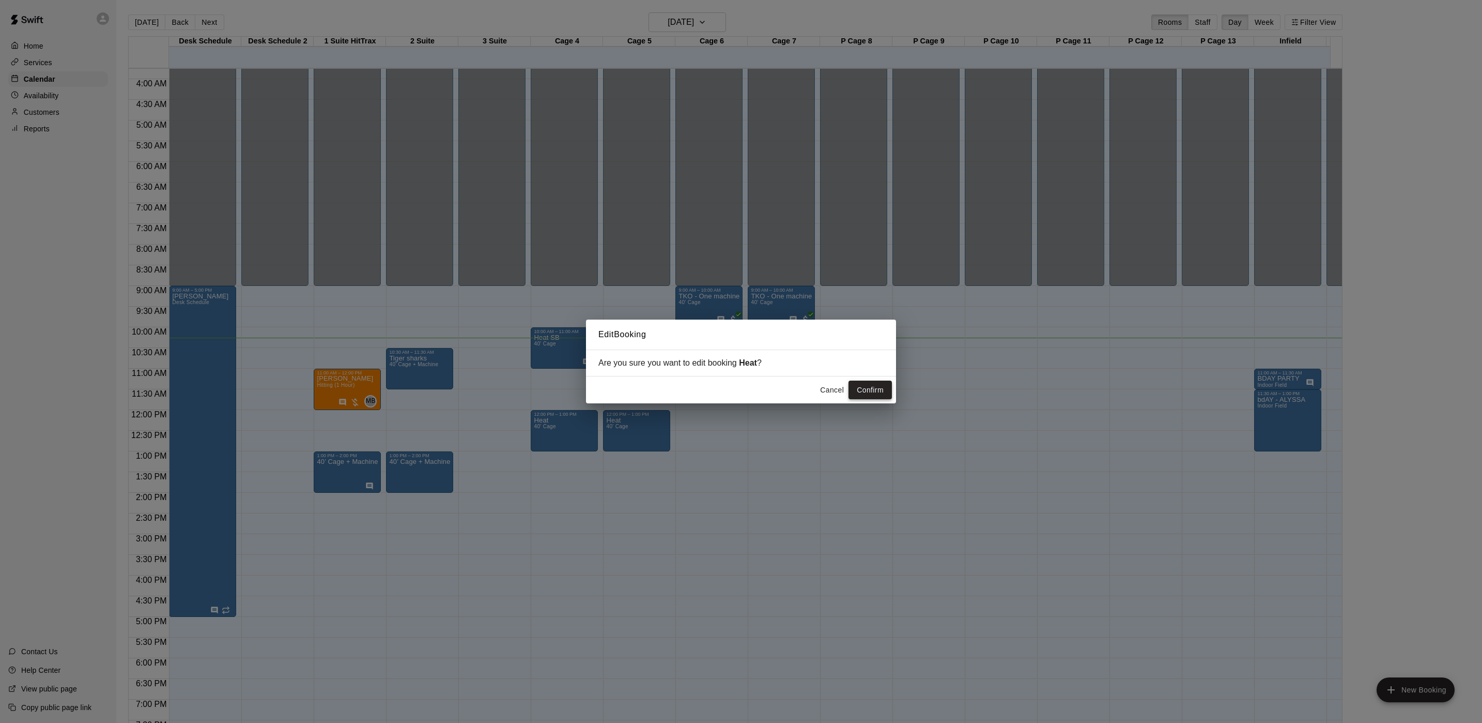
click at [867, 390] on button "Confirm" at bounding box center [870, 389] width 43 height 19
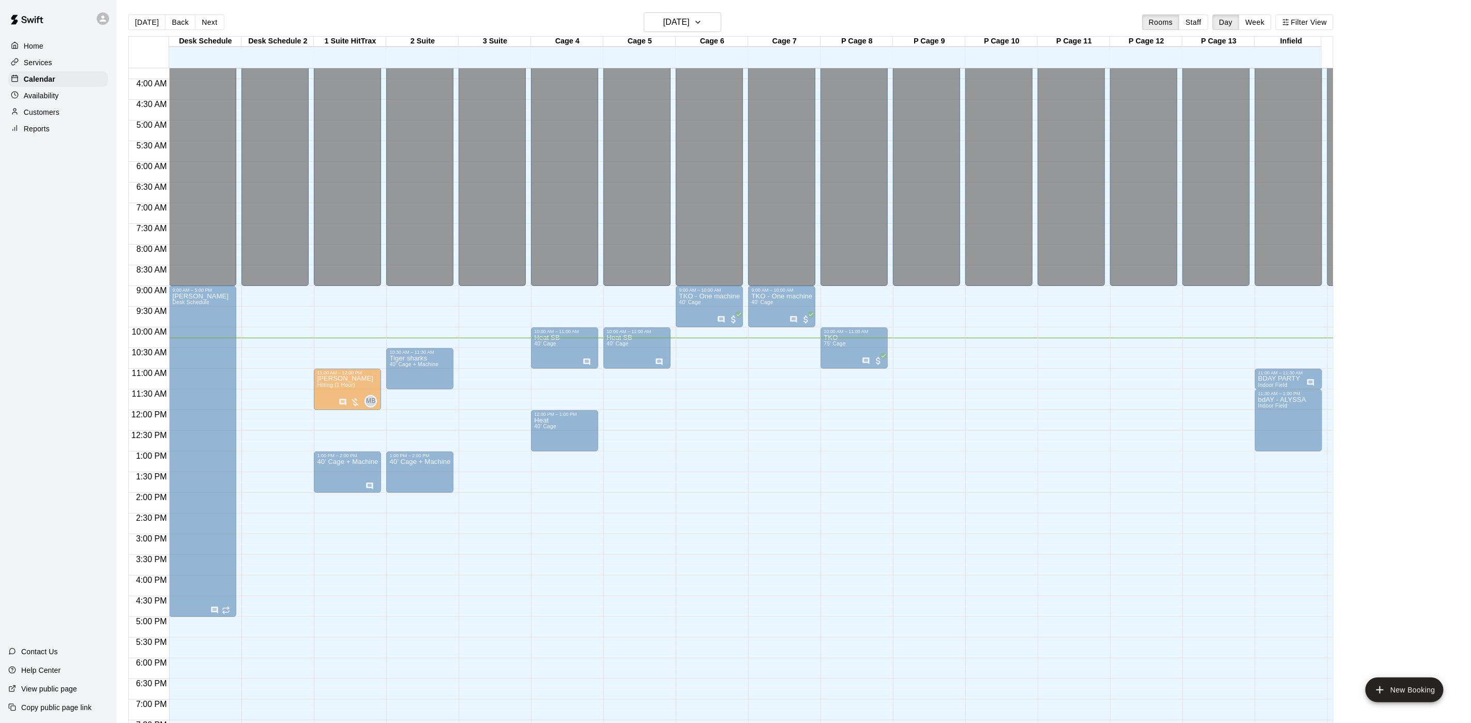
click at [620, 429] on span "40' Cage" at bounding box center [617, 426] width 22 height 6
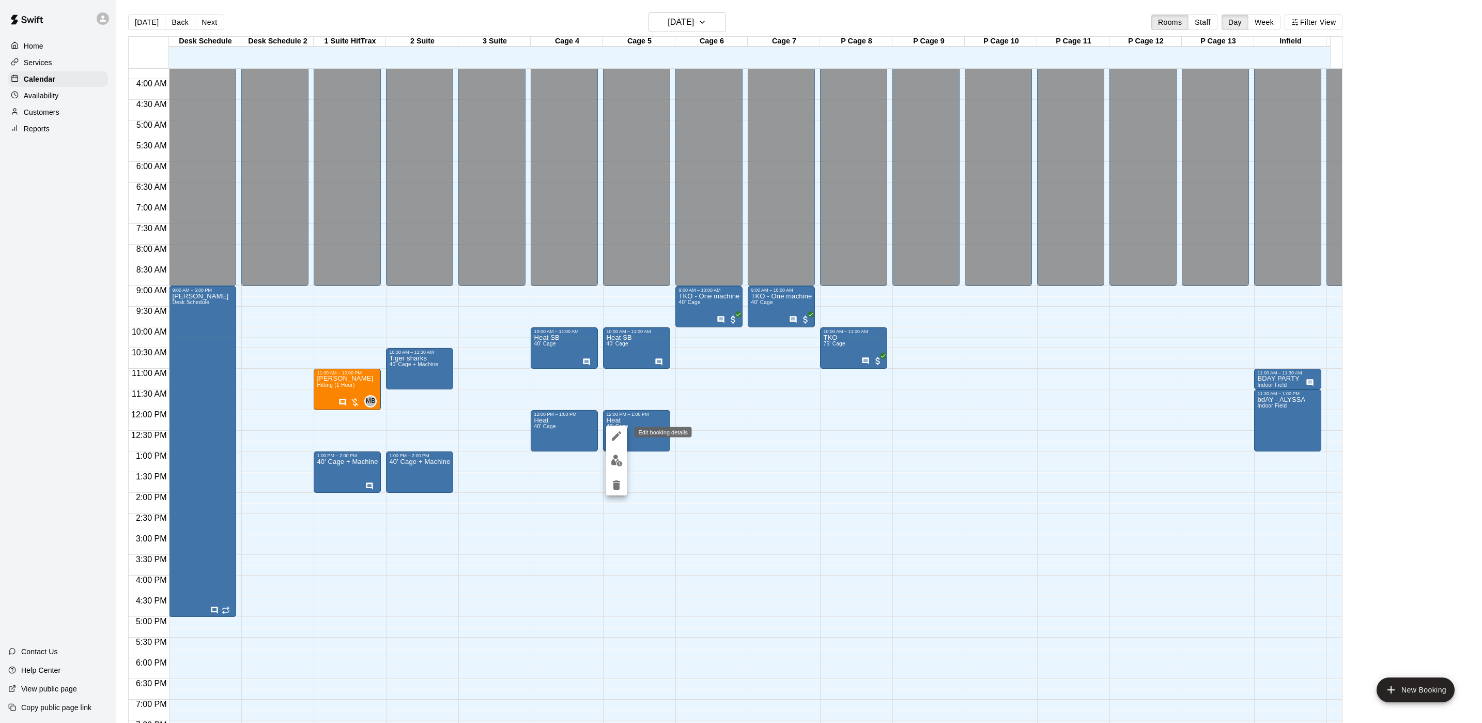
click at [619, 432] on icon "edit" at bounding box center [616, 435] width 9 height 9
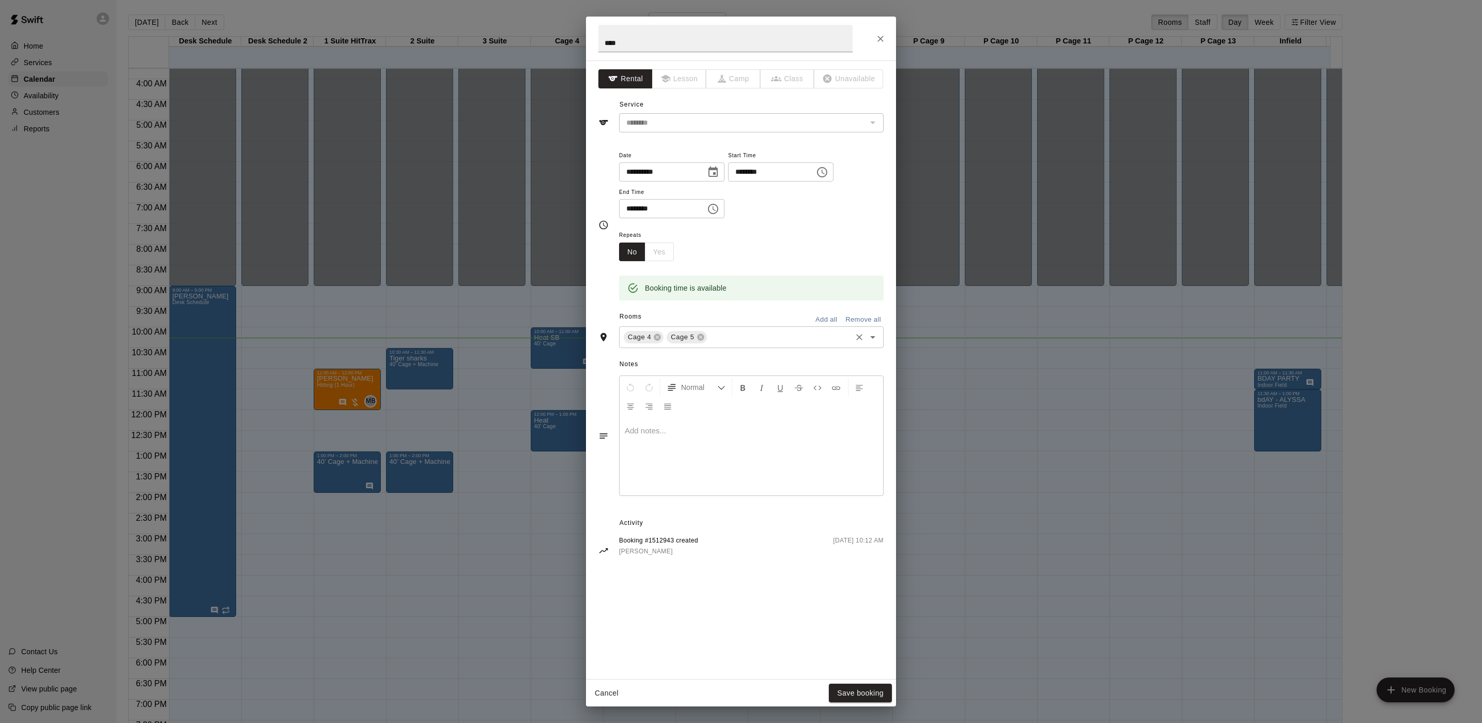
click at [759, 335] on input "text" at bounding box center [780, 337] width 142 height 13
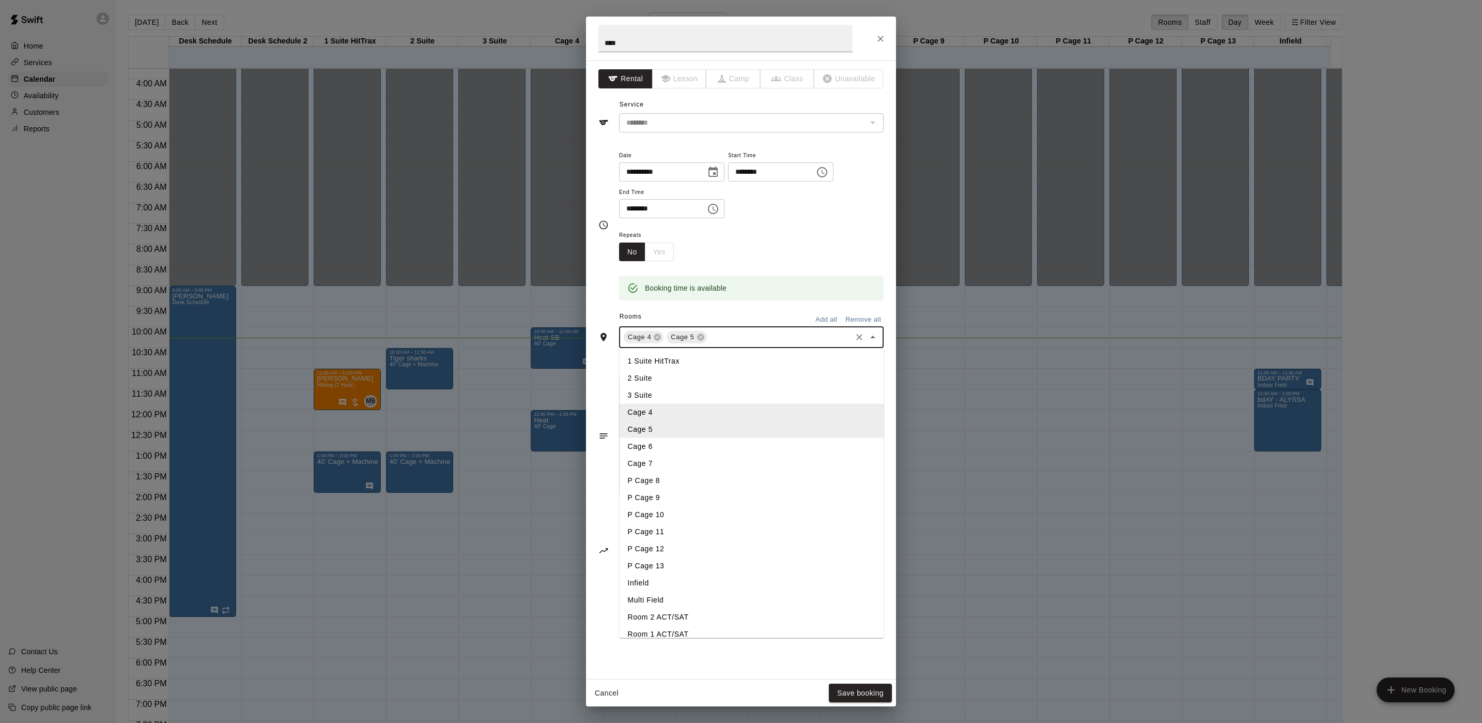
click at [673, 374] on li "2 Suite" at bounding box center [752, 378] width 265 height 17
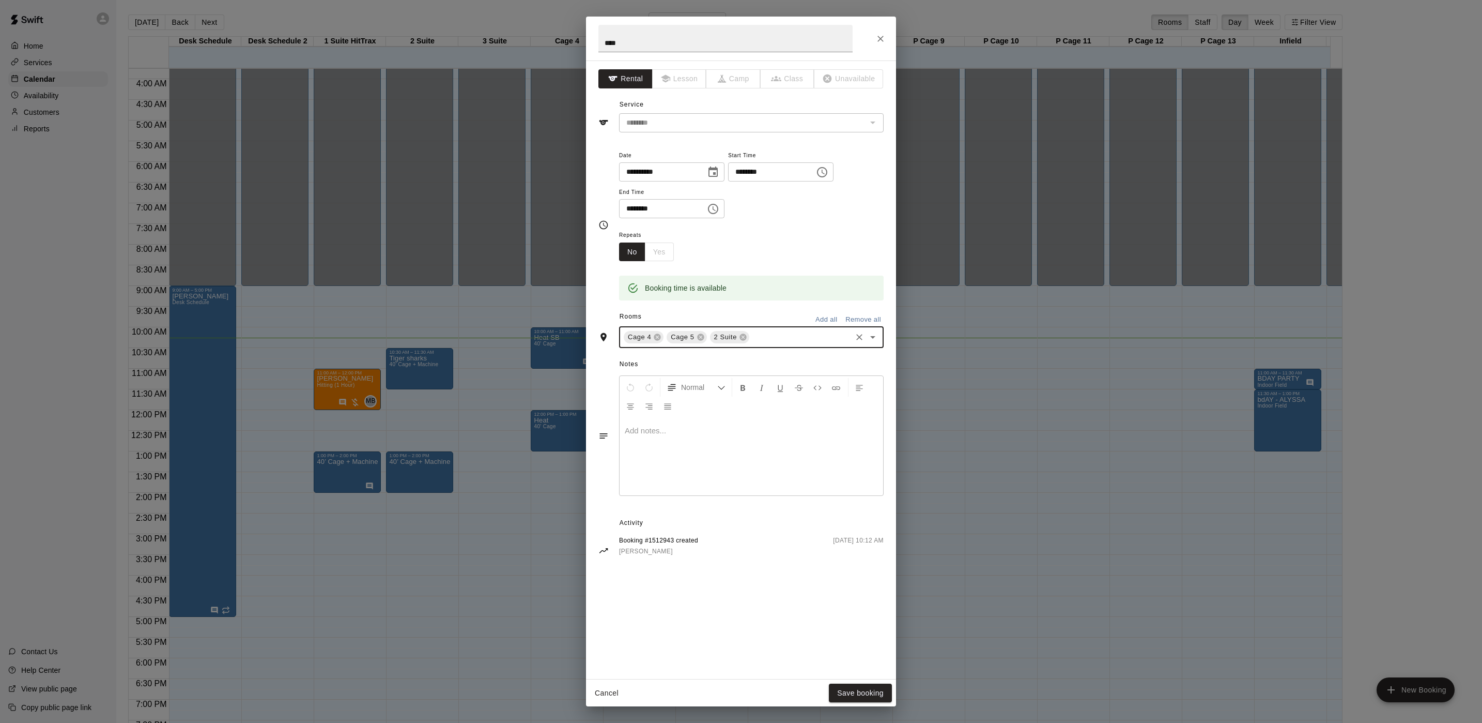
click at [778, 348] on div "Cage 4 Cage 5 2 Suite ​" at bounding box center [751, 337] width 265 height 22
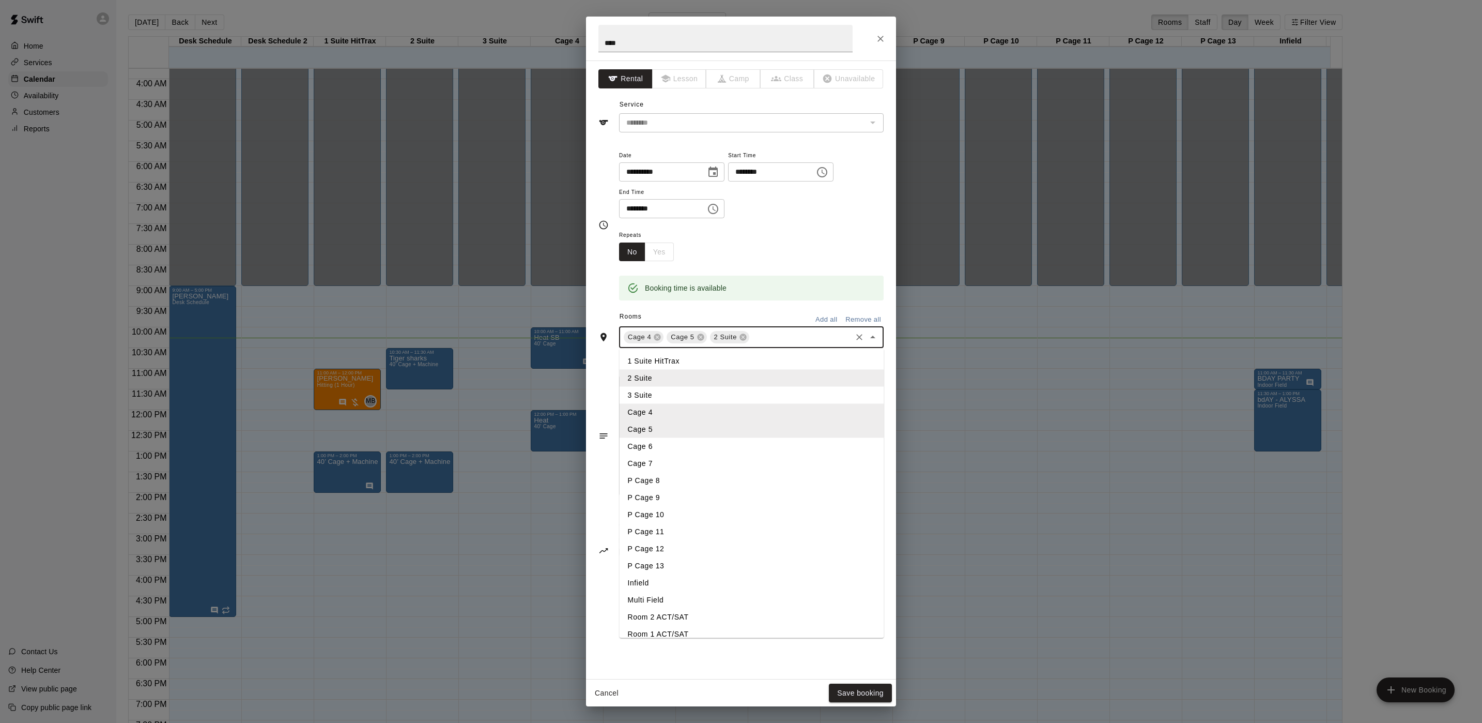
click at [694, 391] on li "3 Suite" at bounding box center [752, 395] width 265 height 17
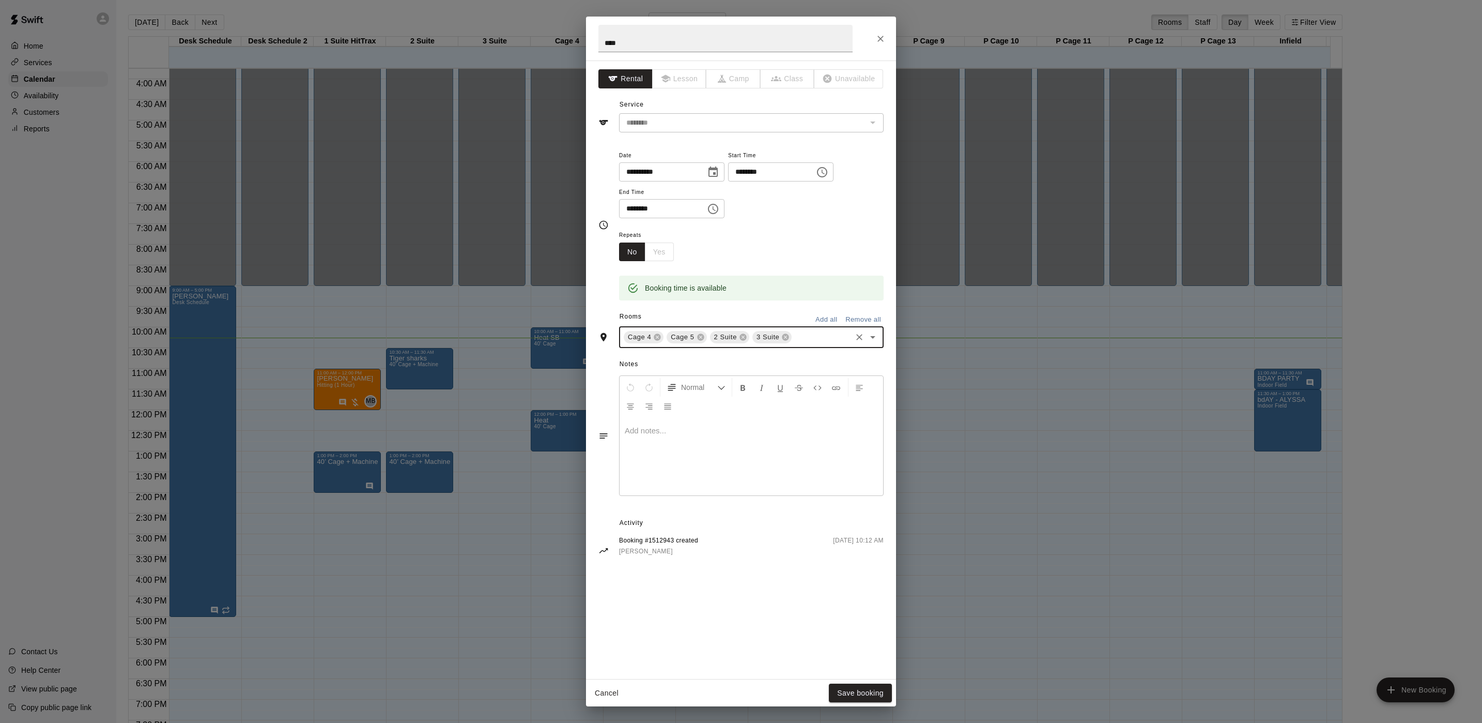
click at [658, 343] on div "Cage 4" at bounding box center [644, 337] width 40 height 12
click at [656, 338] on icon at bounding box center [657, 337] width 7 height 7
click at [656, 339] on icon at bounding box center [657, 337] width 8 height 8
click at [855, 684] on button "Save booking" at bounding box center [860, 692] width 63 height 19
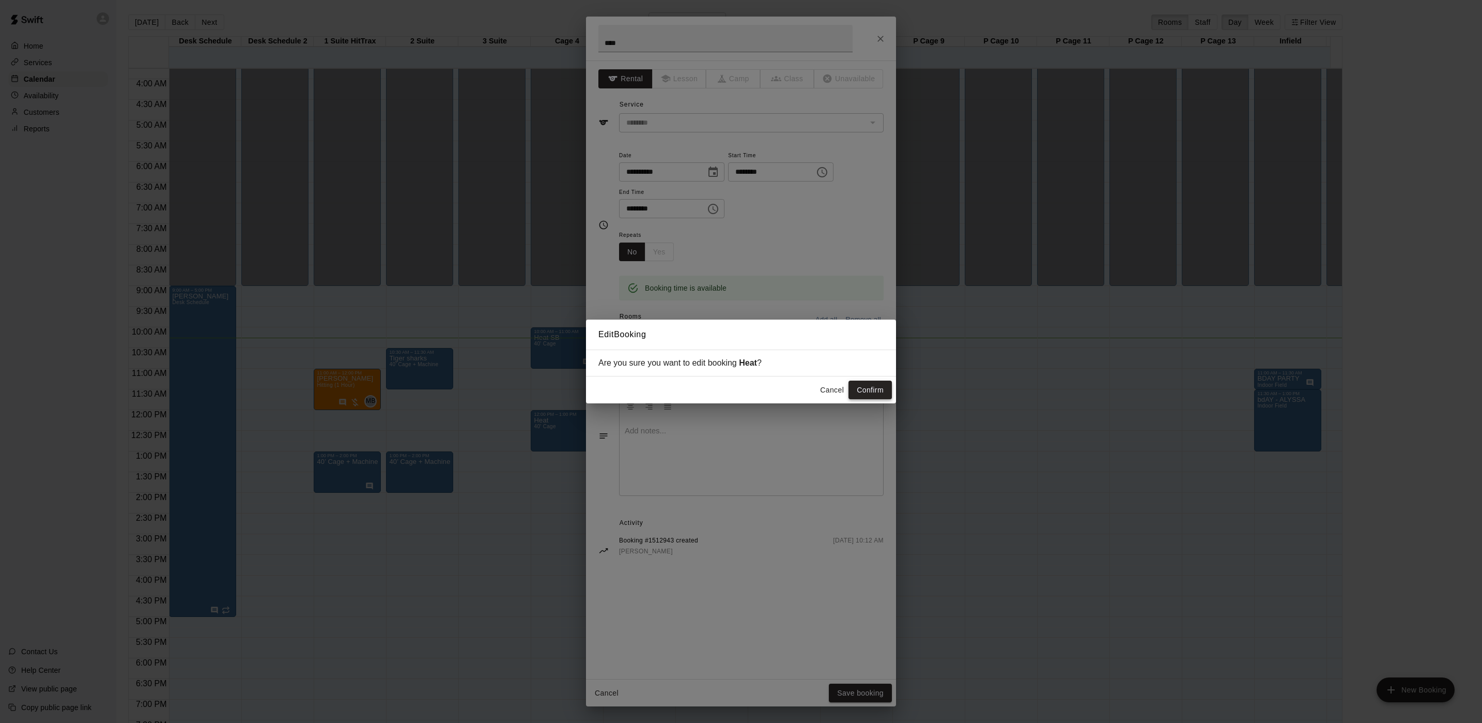
click at [866, 382] on button "Confirm" at bounding box center [870, 389] width 43 height 19
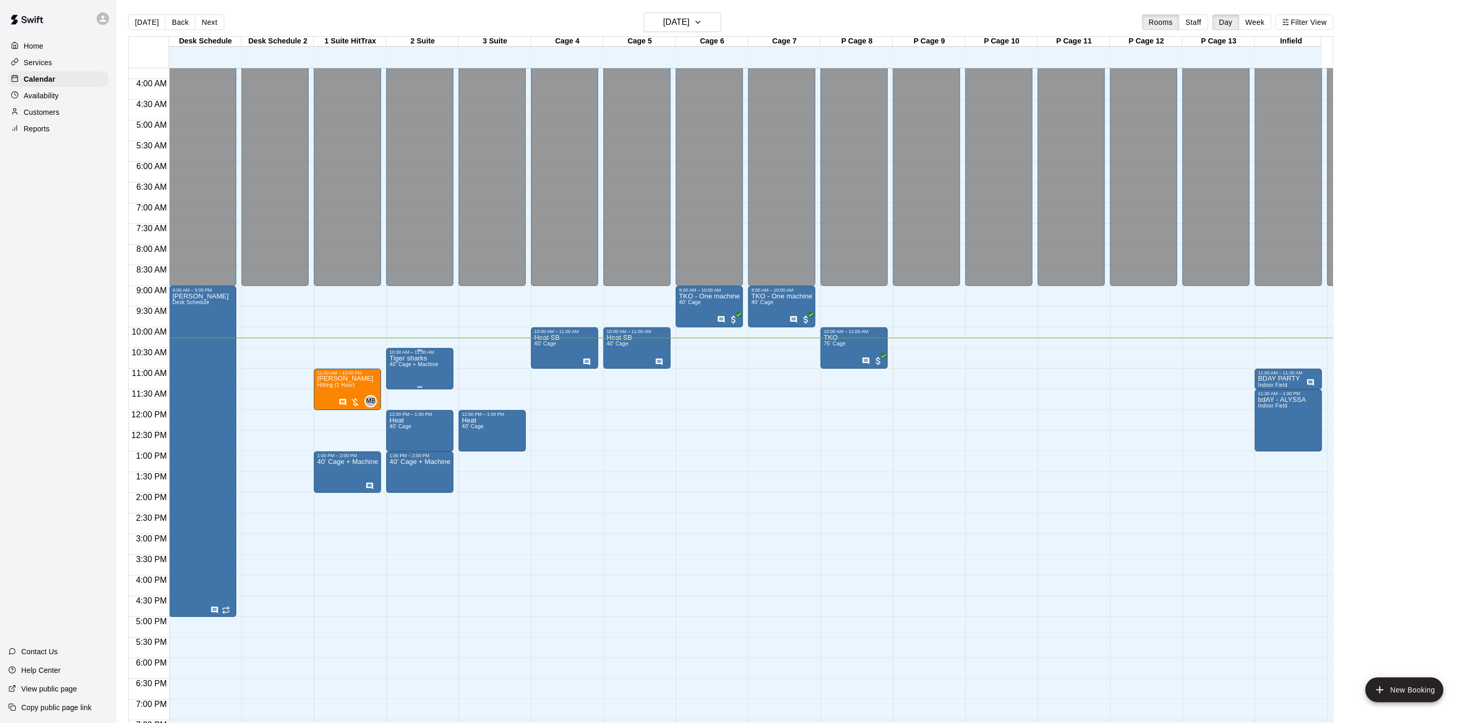
click at [420, 358] on p "Tiger sharks" at bounding box center [413, 358] width 49 height 0
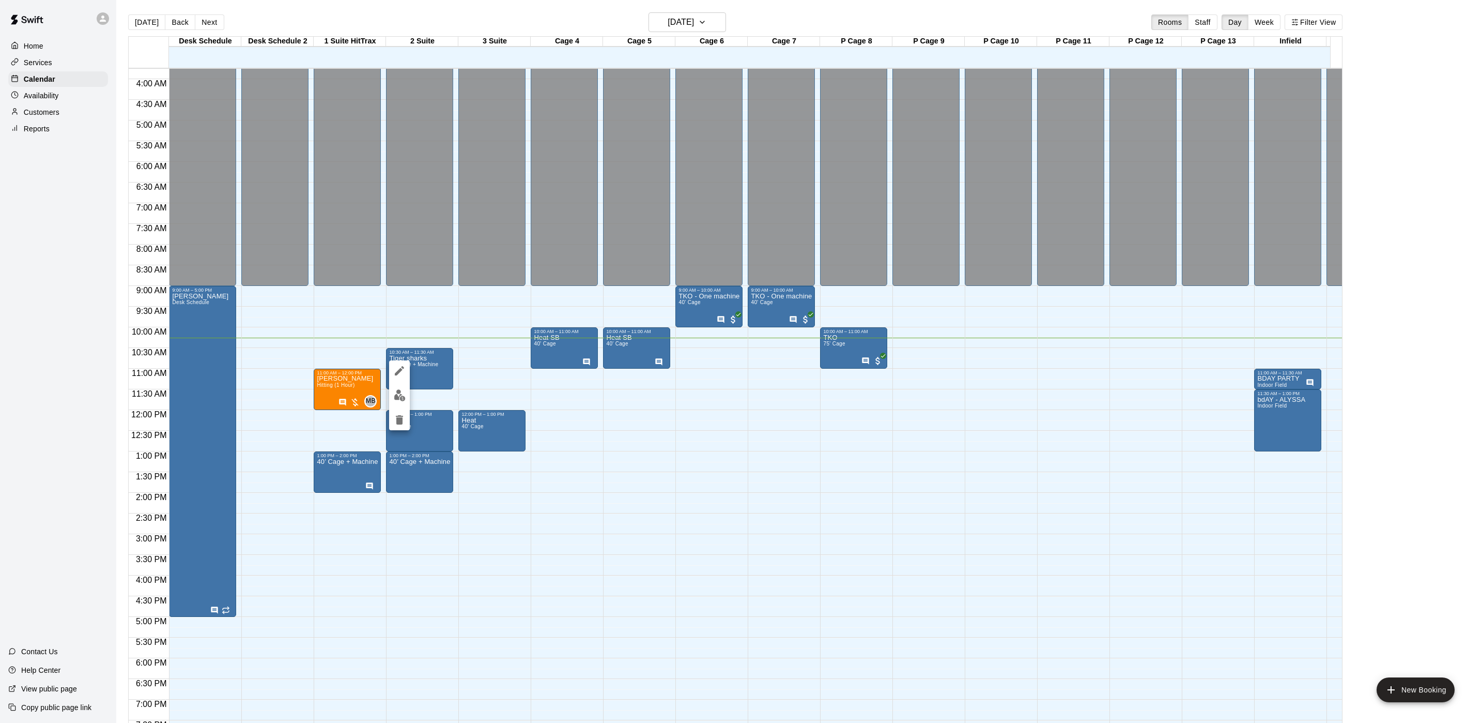
click at [405, 360] on div at bounding box center [399, 395] width 21 height 70
click at [473, 374] on div at bounding box center [741, 361] width 1482 height 723
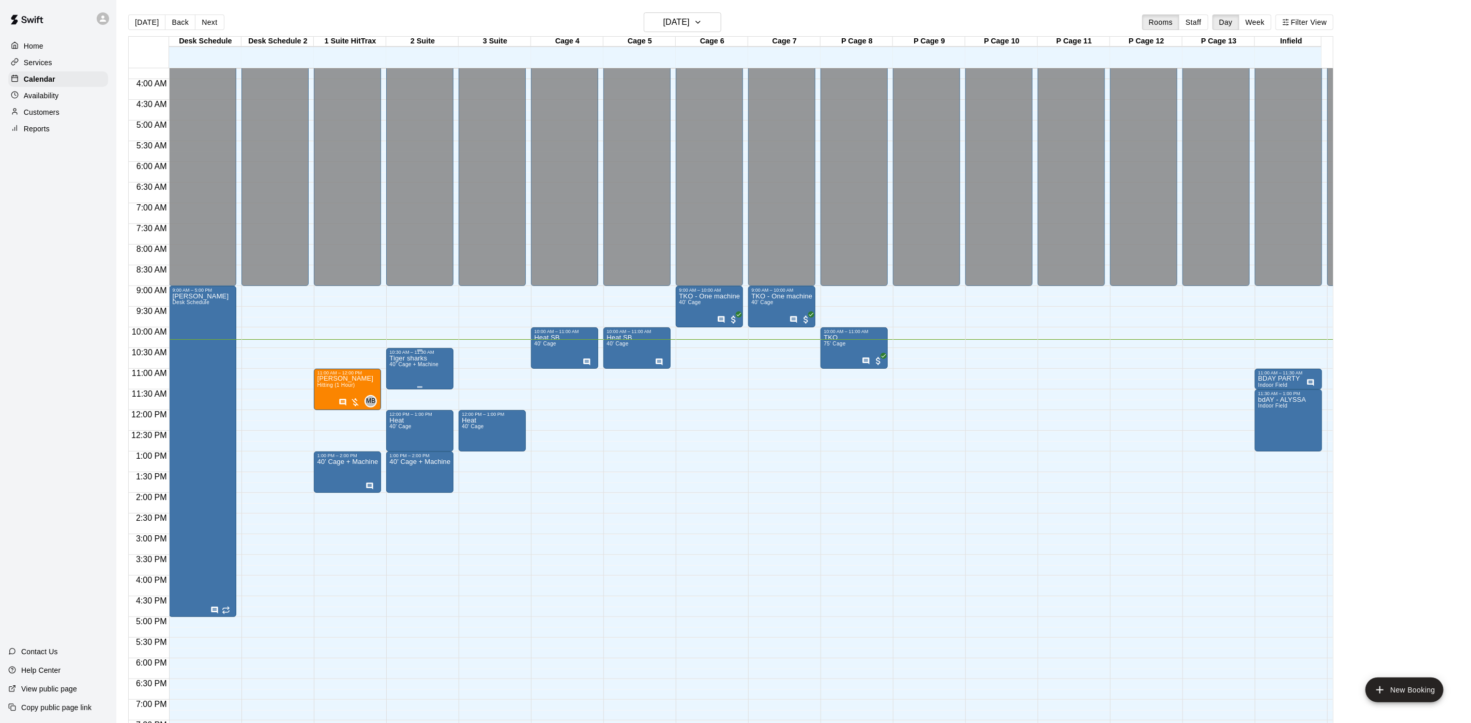
click at [400, 367] on span "40’ Cage + Machine" at bounding box center [413, 364] width 49 height 6
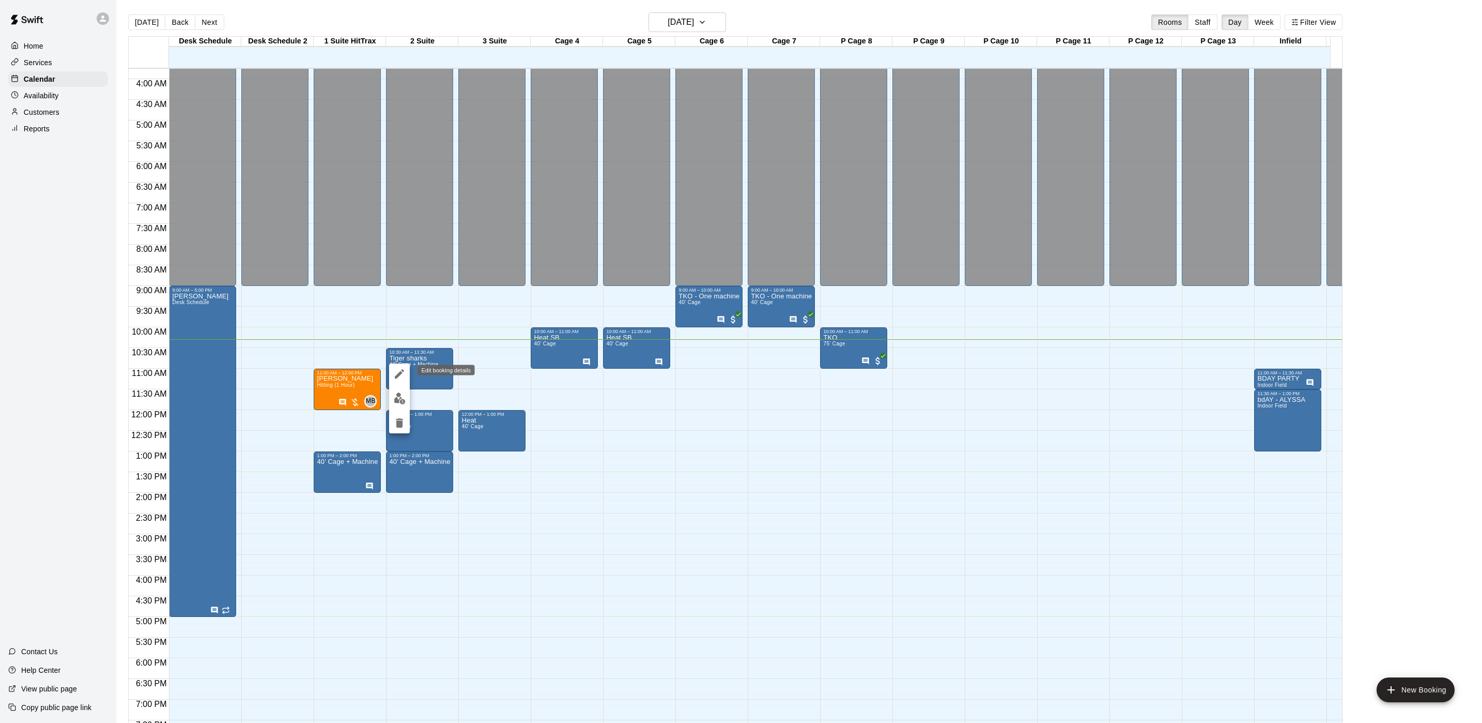
click at [404, 371] on icon "edit" at bounding box center [399, 373] width 9 height 9
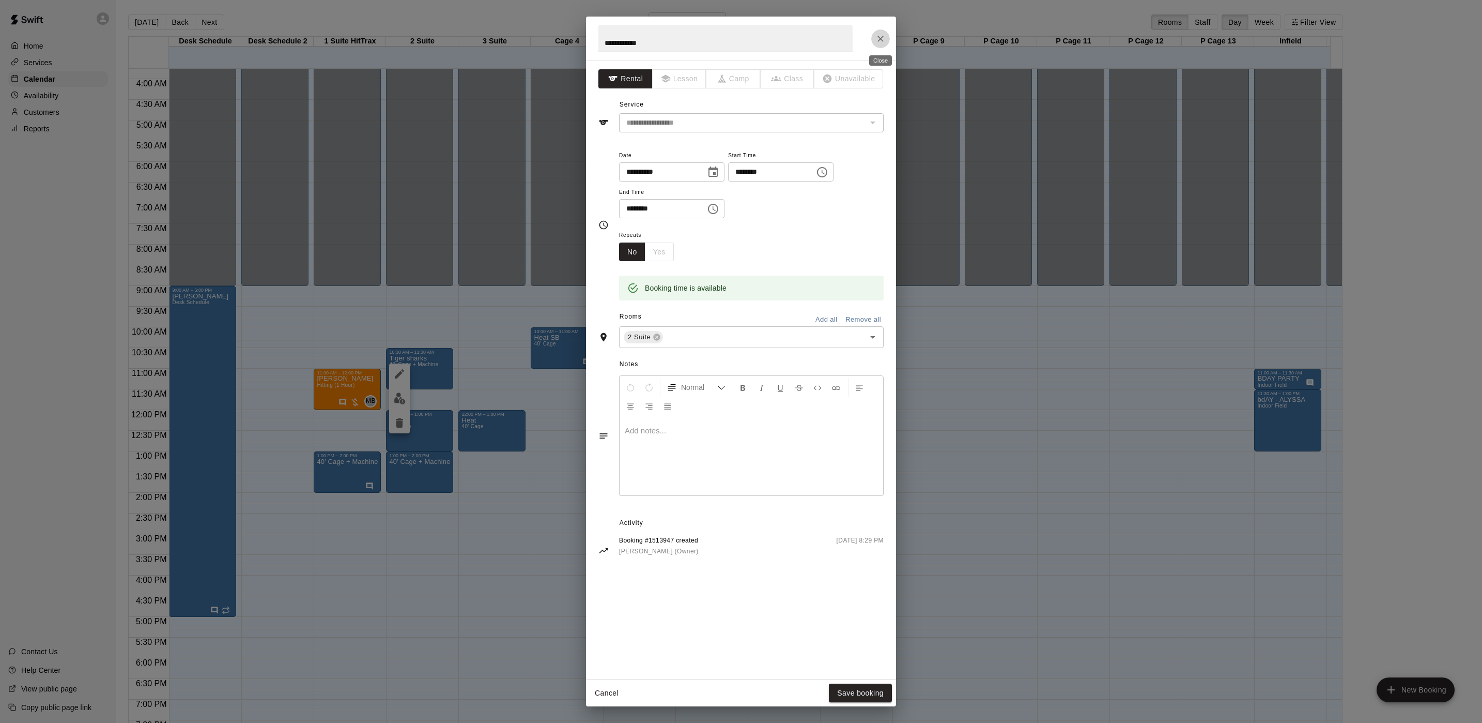
click at [884, 39] on icon "Close" at bounding box center [881, 39] width 10 height 10
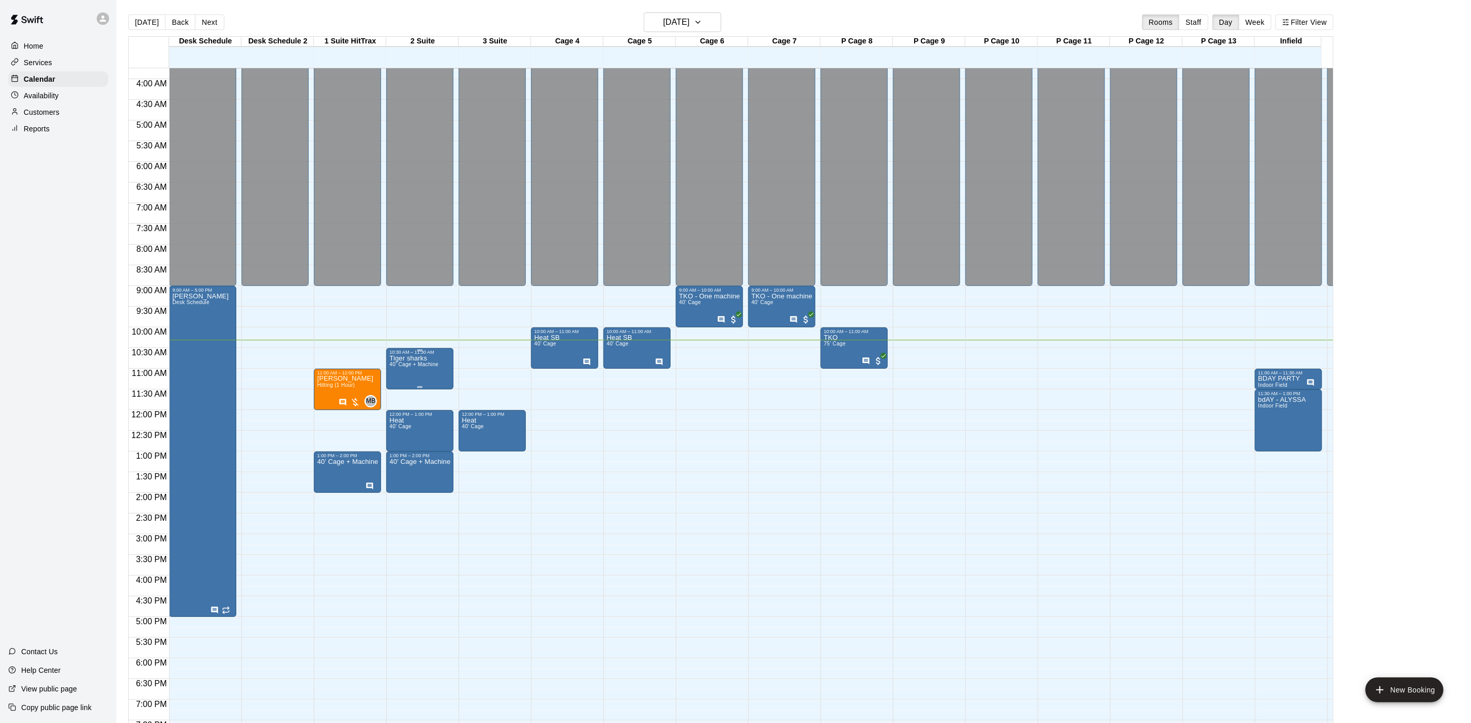
click at [419, 363] on span "40’ Cage + Machine" at bounding box center [413, 364] width 49 height 6
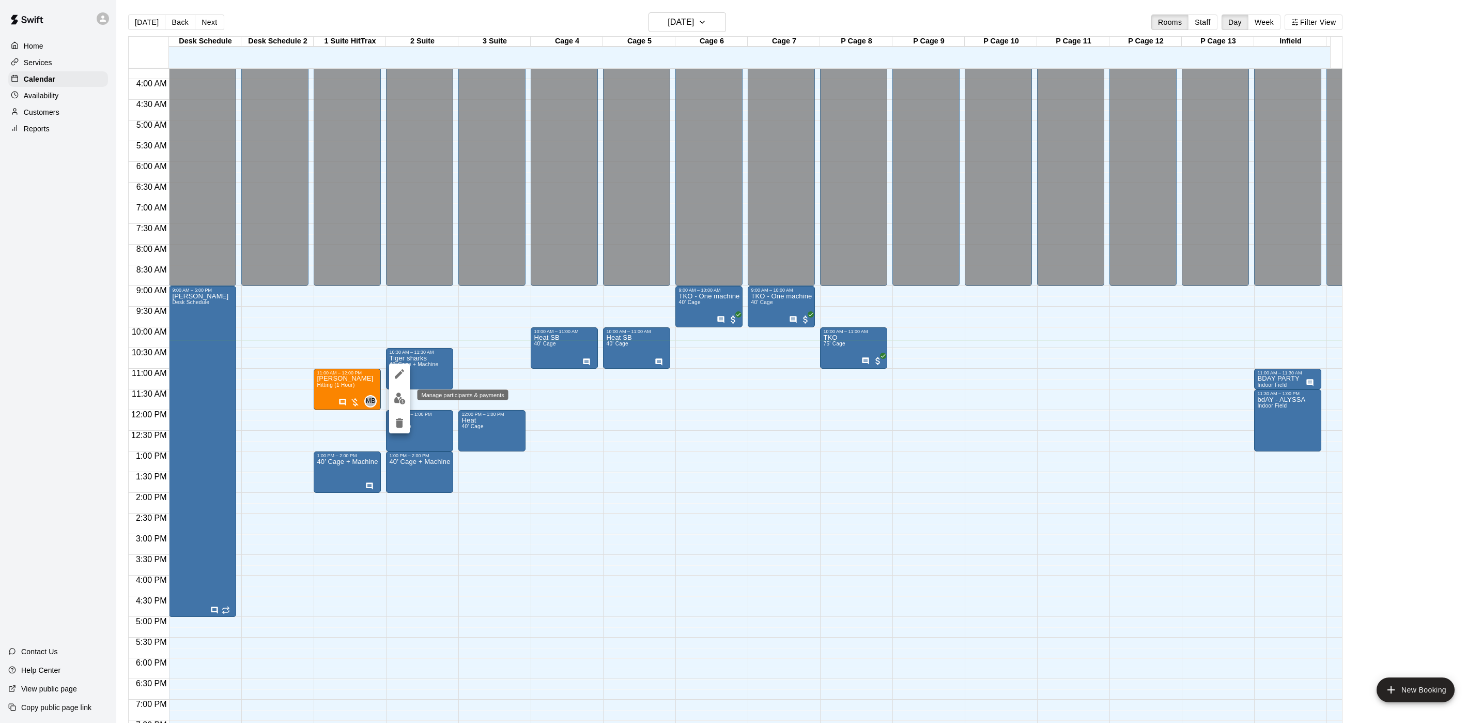
click at [396, 394] on img "edit" at bounding box center [400, 398] width 12 height 12
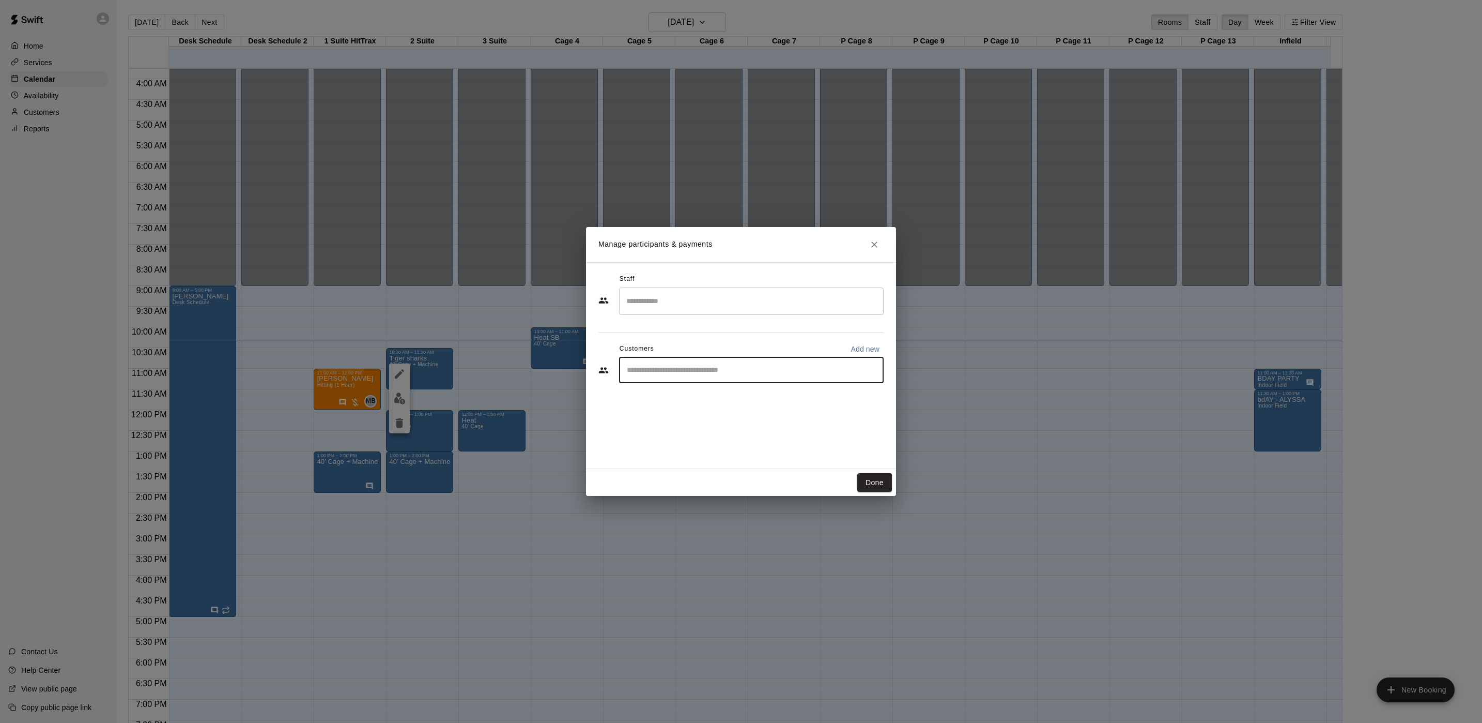
click at [763, 371] on input "Start typing to search customers..." at bounding box center [751, 370] width 255 height 10
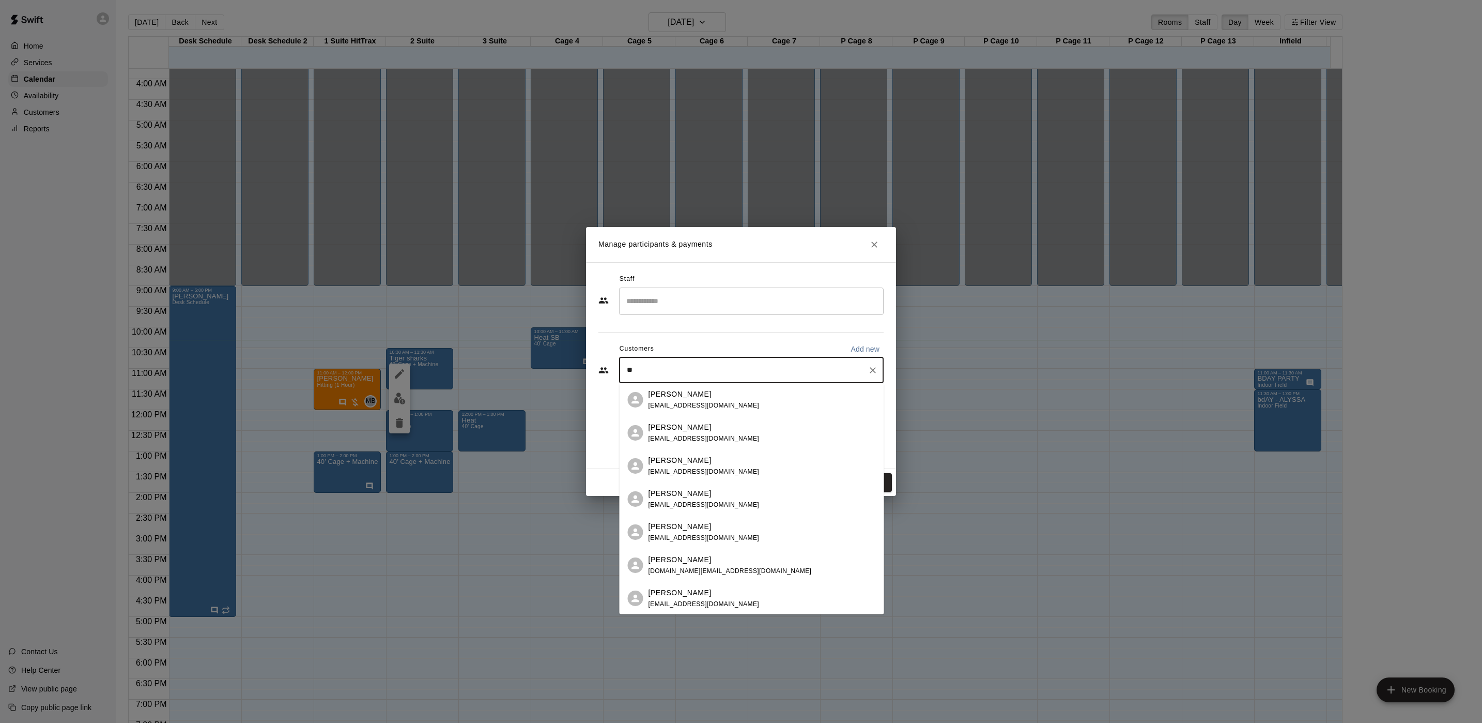
type input "*"
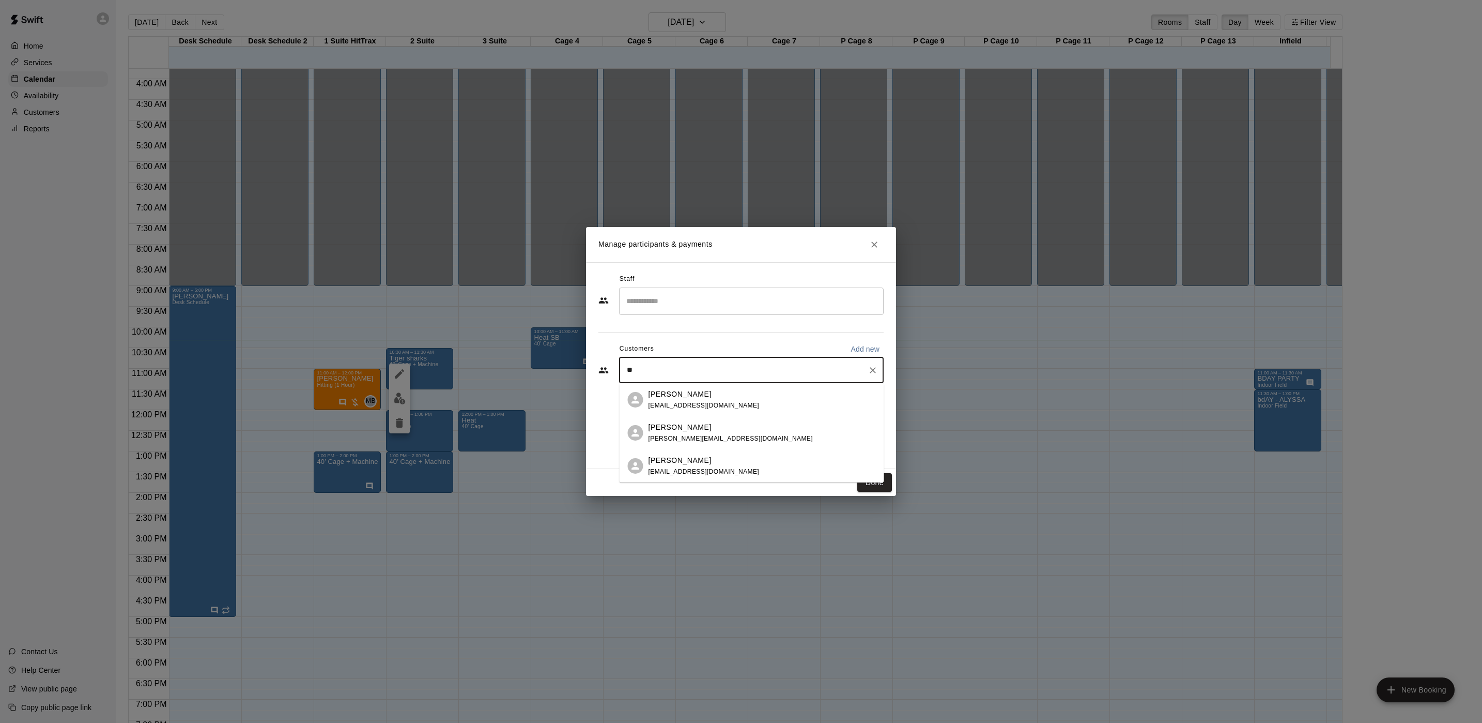
type input "*"
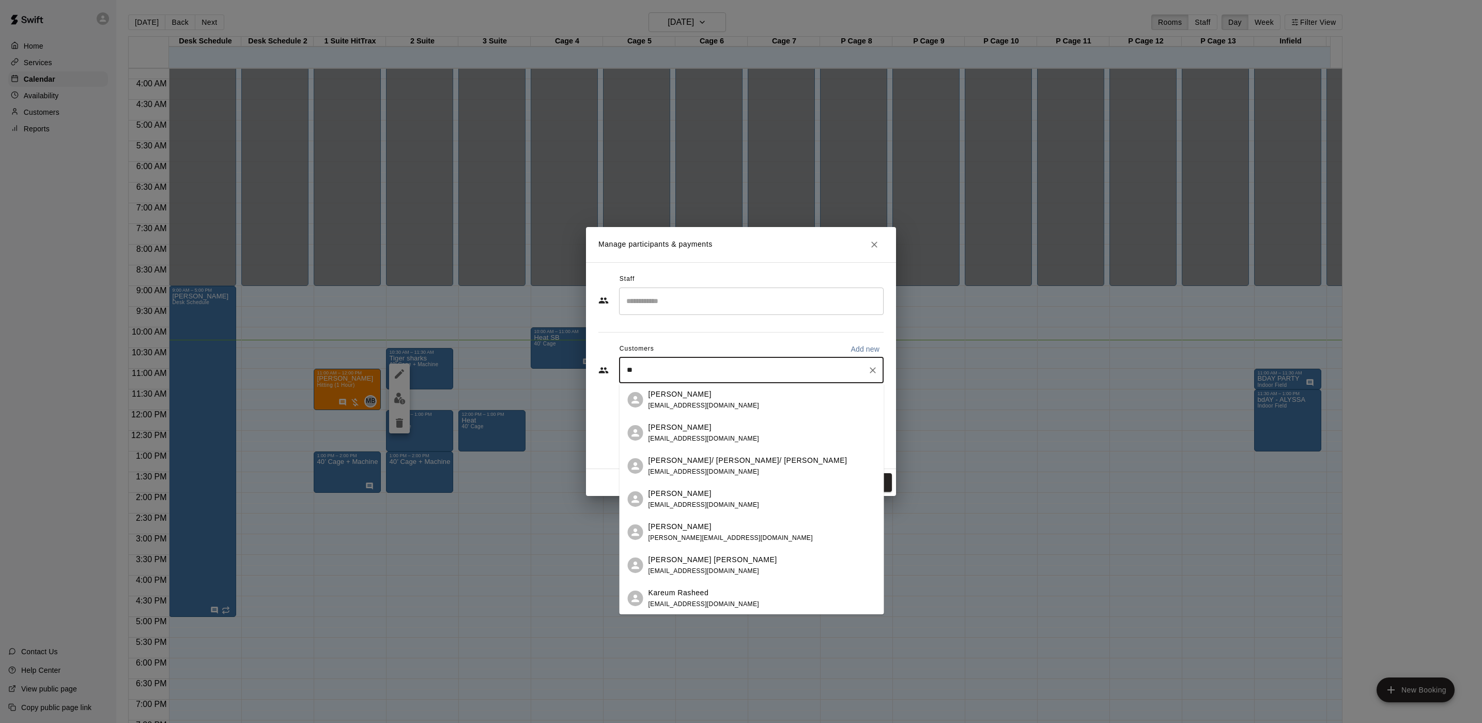
type input "*"
type input "***"
click at [706, 493] on div "[PERSON_NAME]" at bounding box center [704, 493] width 111 height 11
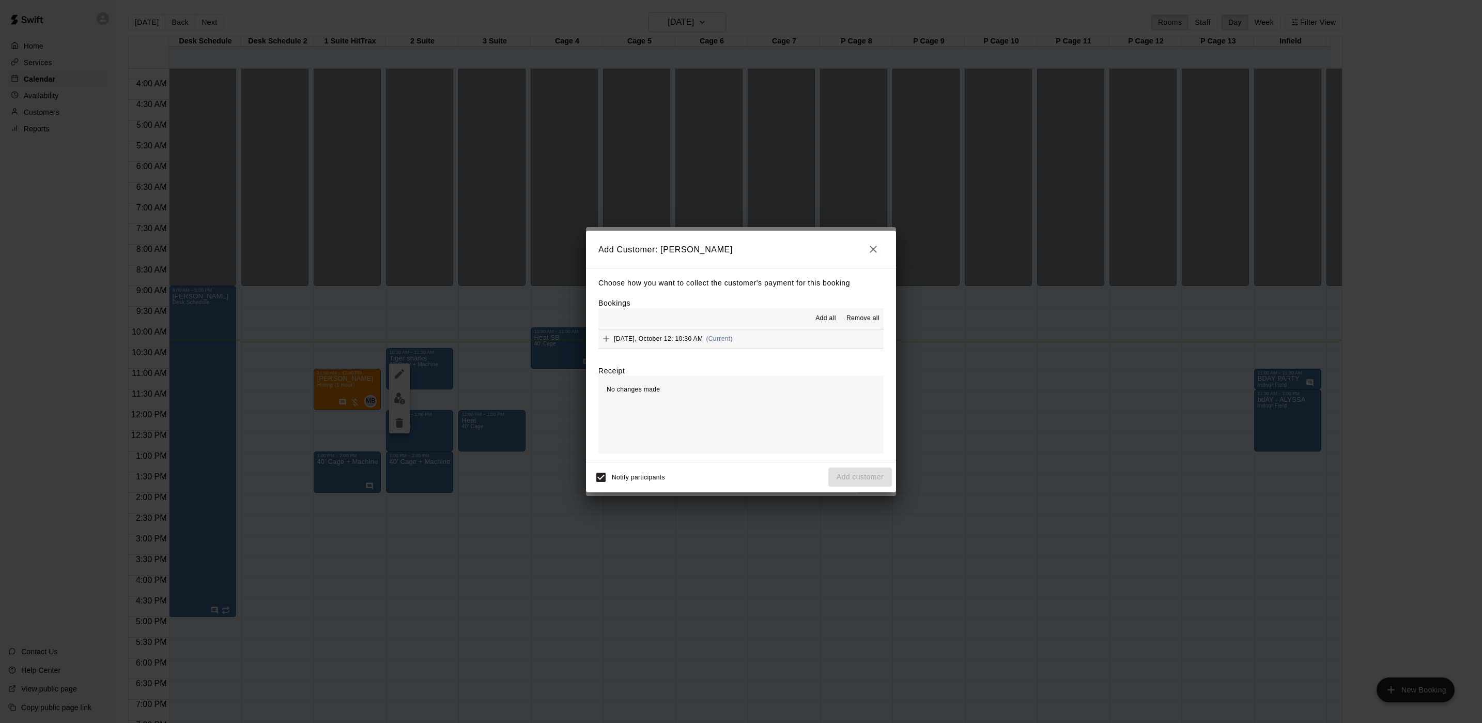
click at [771, 336] on button "[DATE], October 12: 10:30 AM (Current)" at bounding box center [741, 338] width 285 height 19
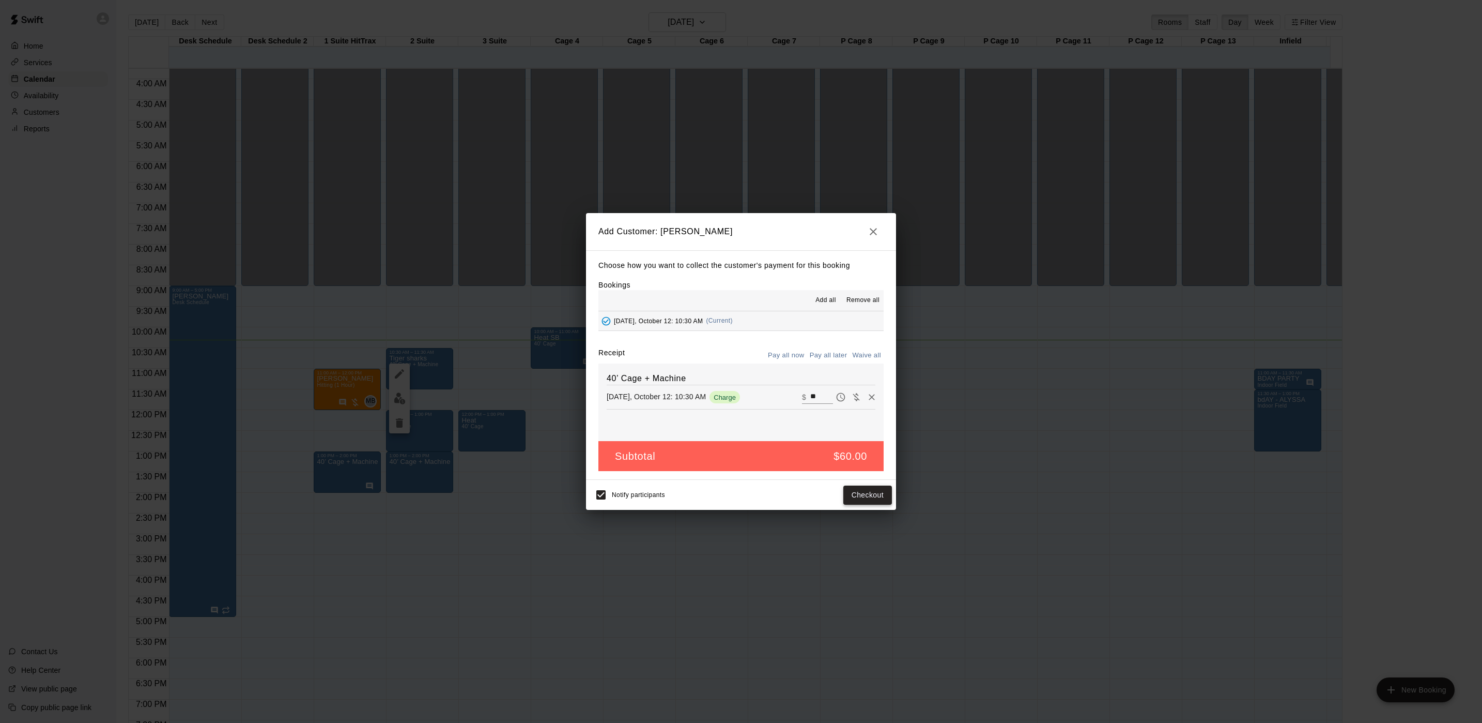
click at [878, 495] on button "Checkout" at bounding box center [868, 494] width 49 height 19
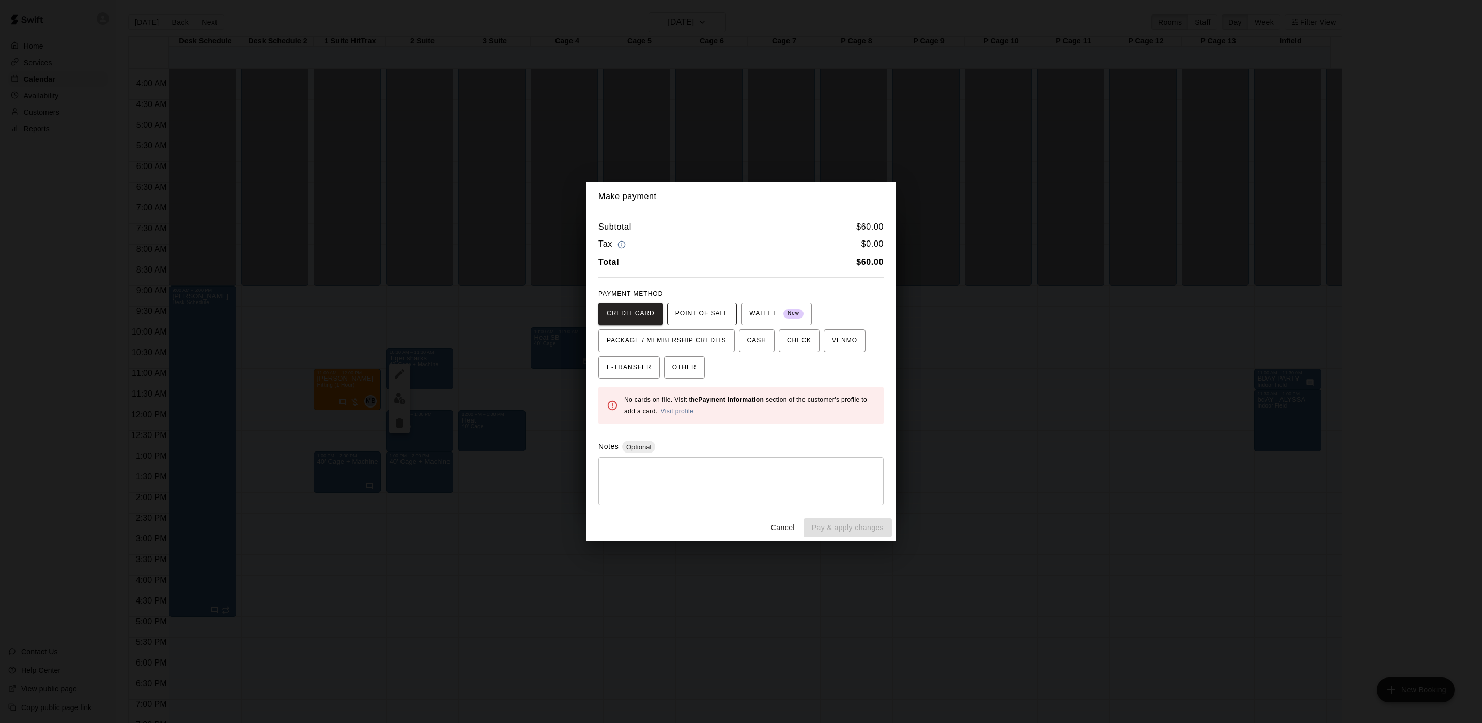
click at [704, 313] on span "POINT OF SALE" at bounding box center [702, 313] width 53 height 17
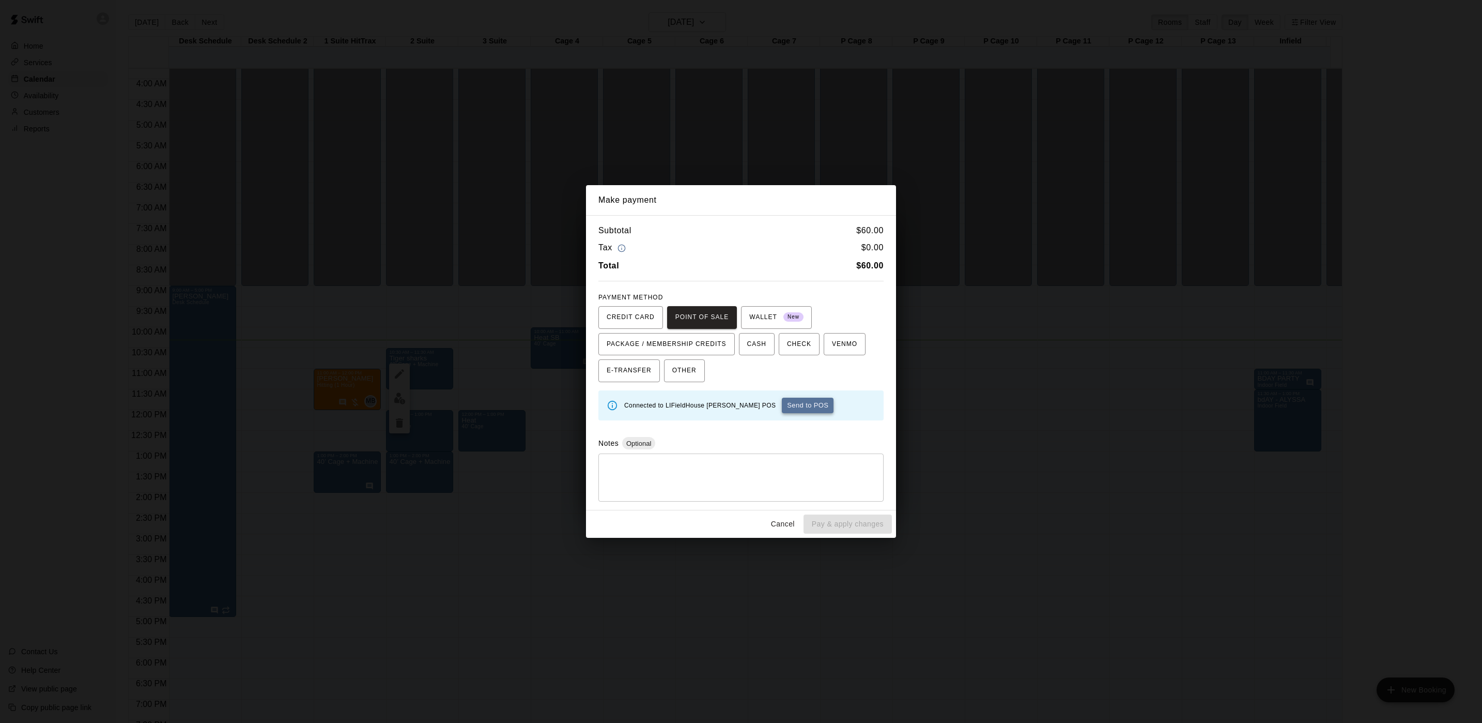
click at [782, 409] on button "Send to POS" at bounding box center [808, 405] width 52 height 16
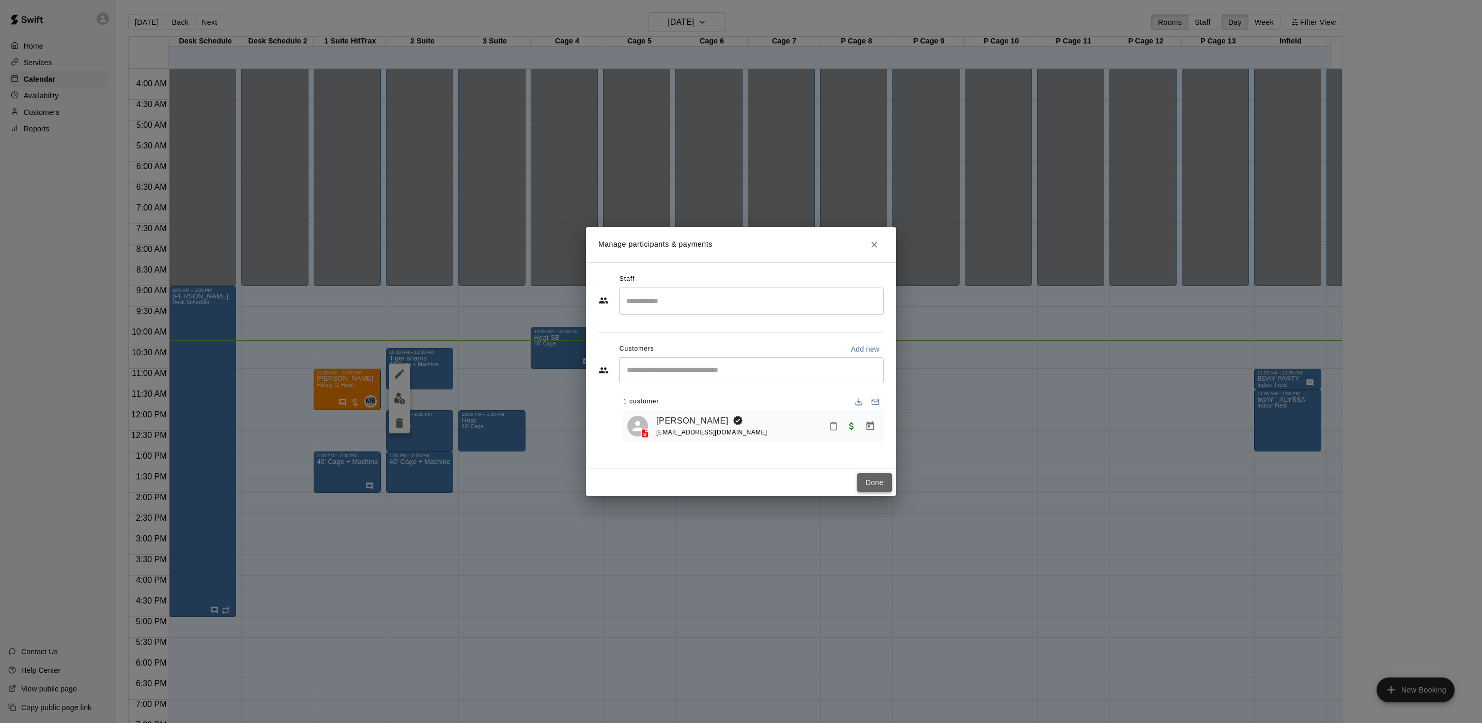
click at [882, 486] on button "Done" at bounding box center [875, 482] width 35 height 19
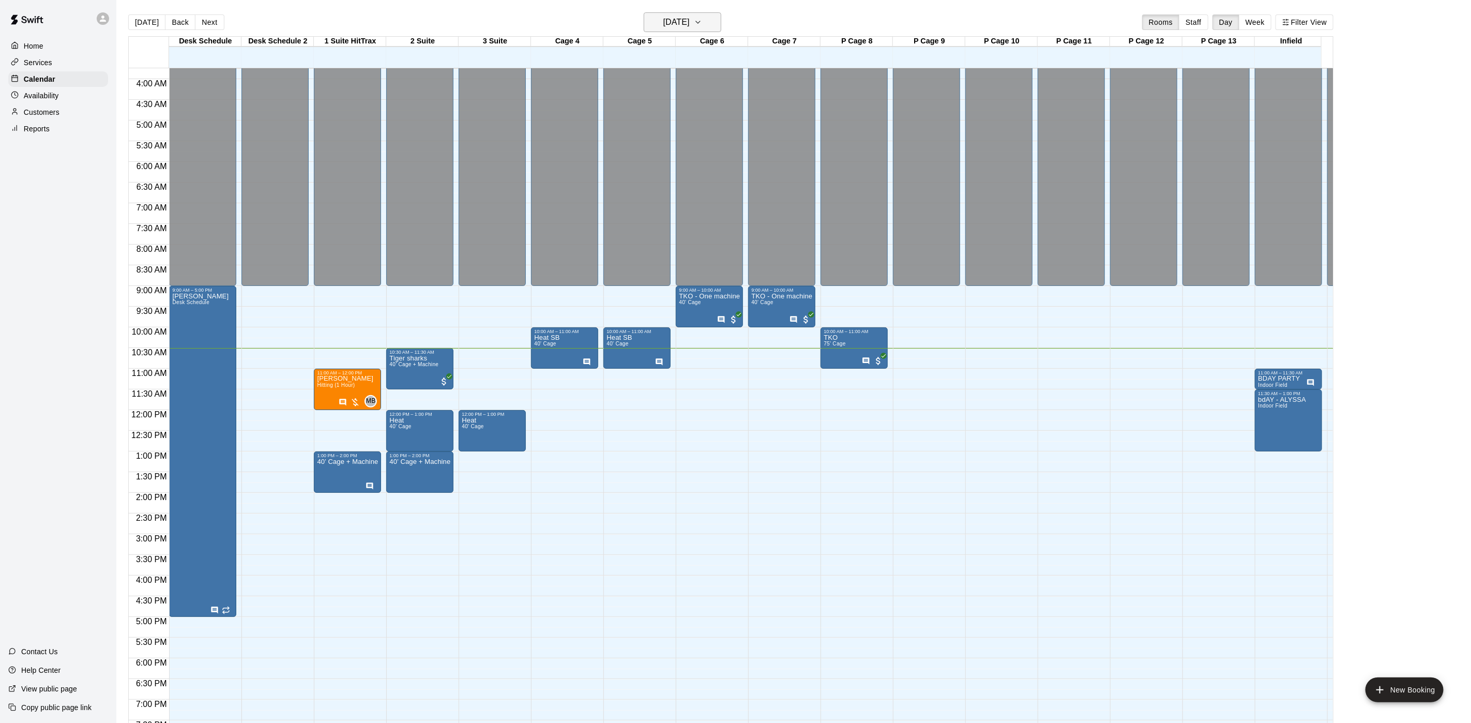
click at [690, 31] on button "[DATE]" at bounding box center [683, 22] width 78 height 20
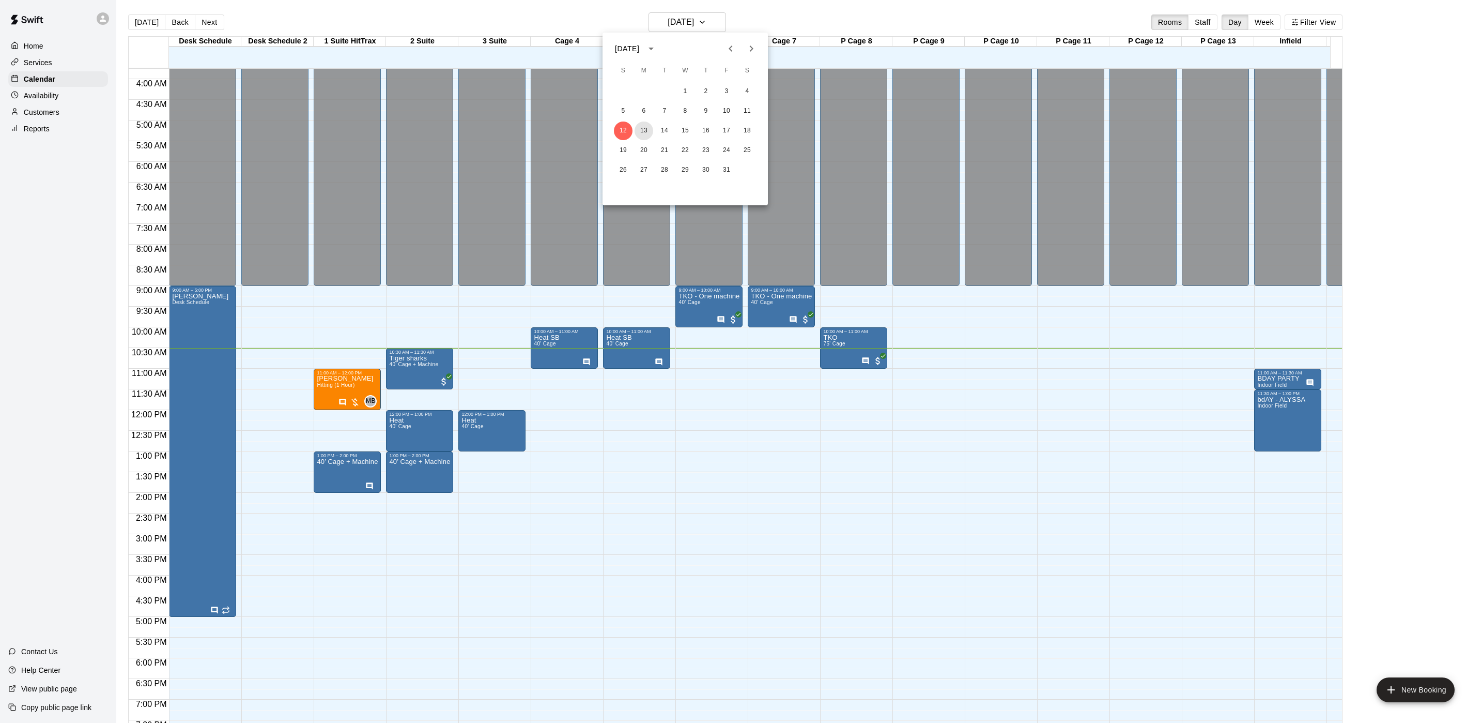
click at [644, 133] on button "13" at bounding box center [644, 130] width 19 height 19
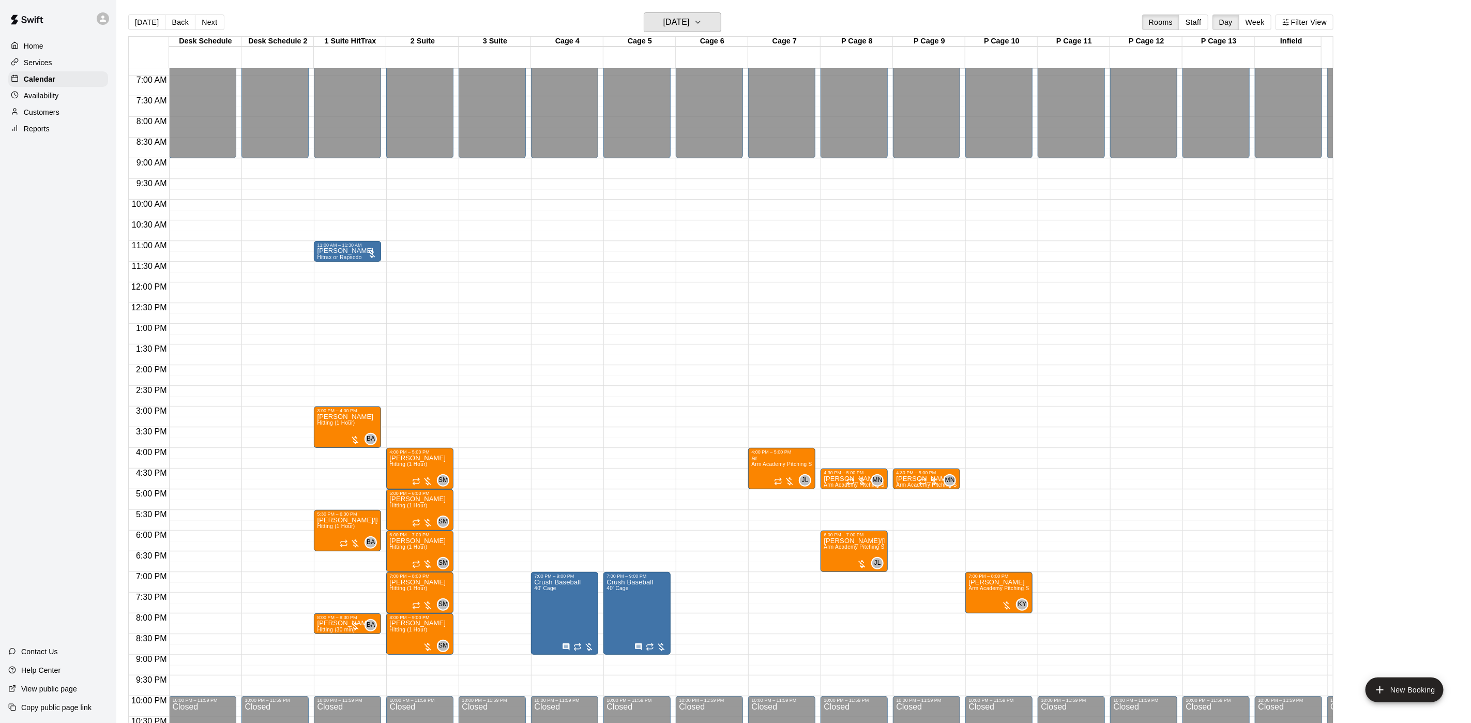
scroll to position [310, 0]
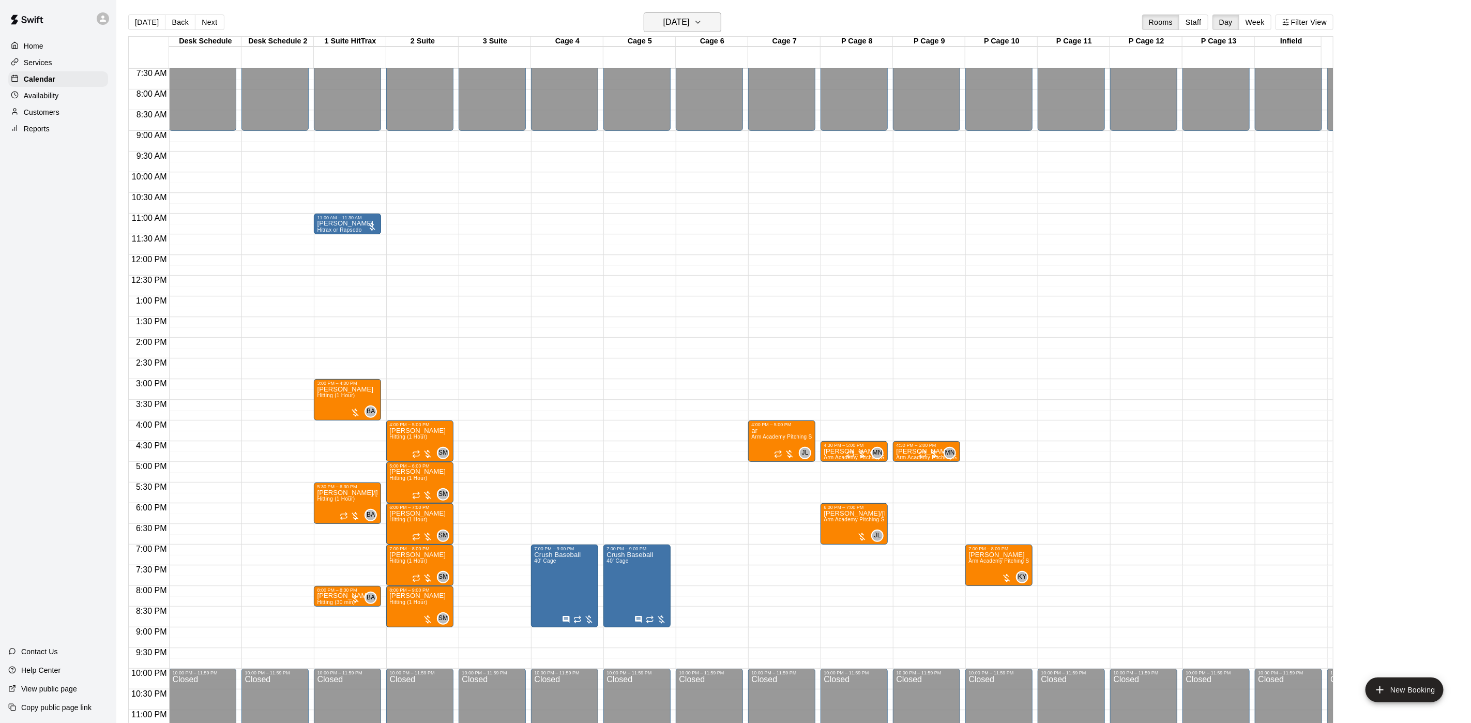
click at [702, 22] on icon "button" at bounding box center [698, 22] width 8 height 12
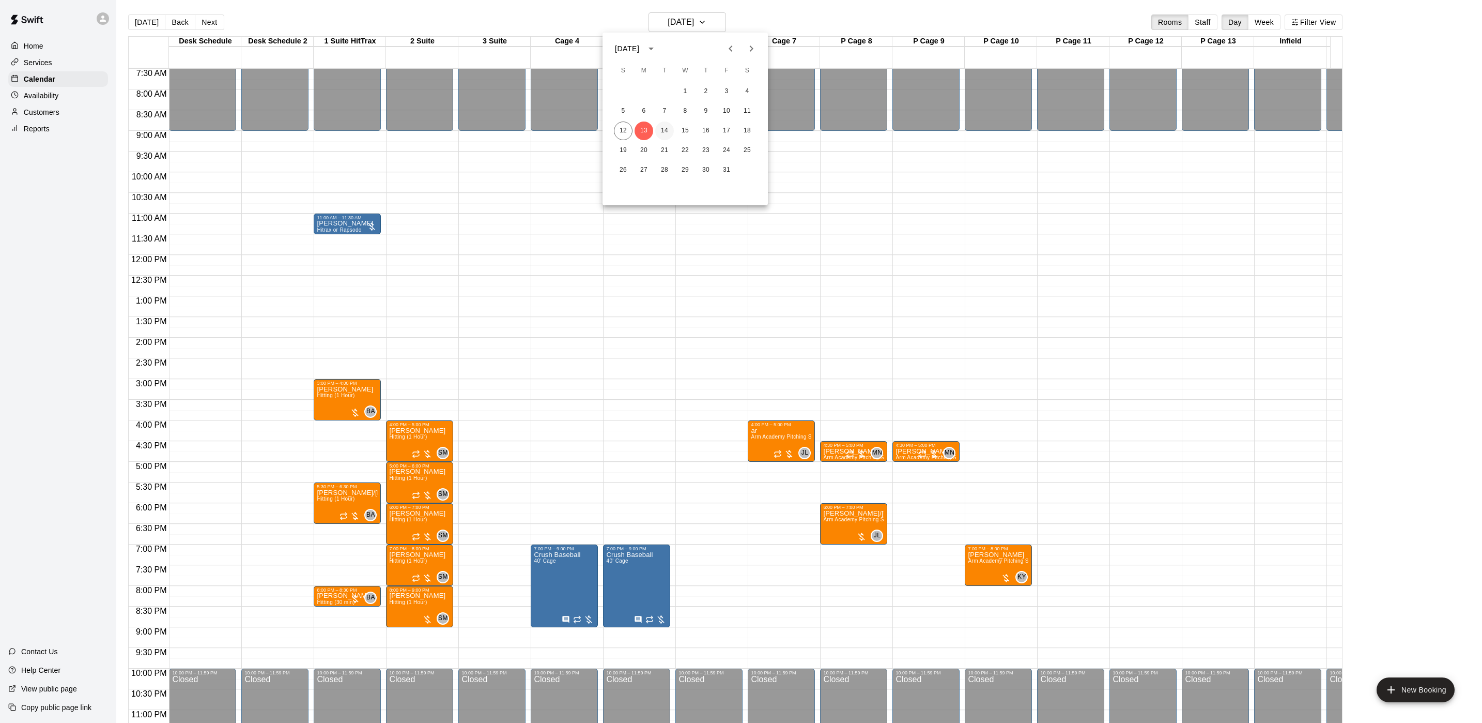
click at [665, 134] on button "14" at bounding box center [664, 130] width 19 height 19
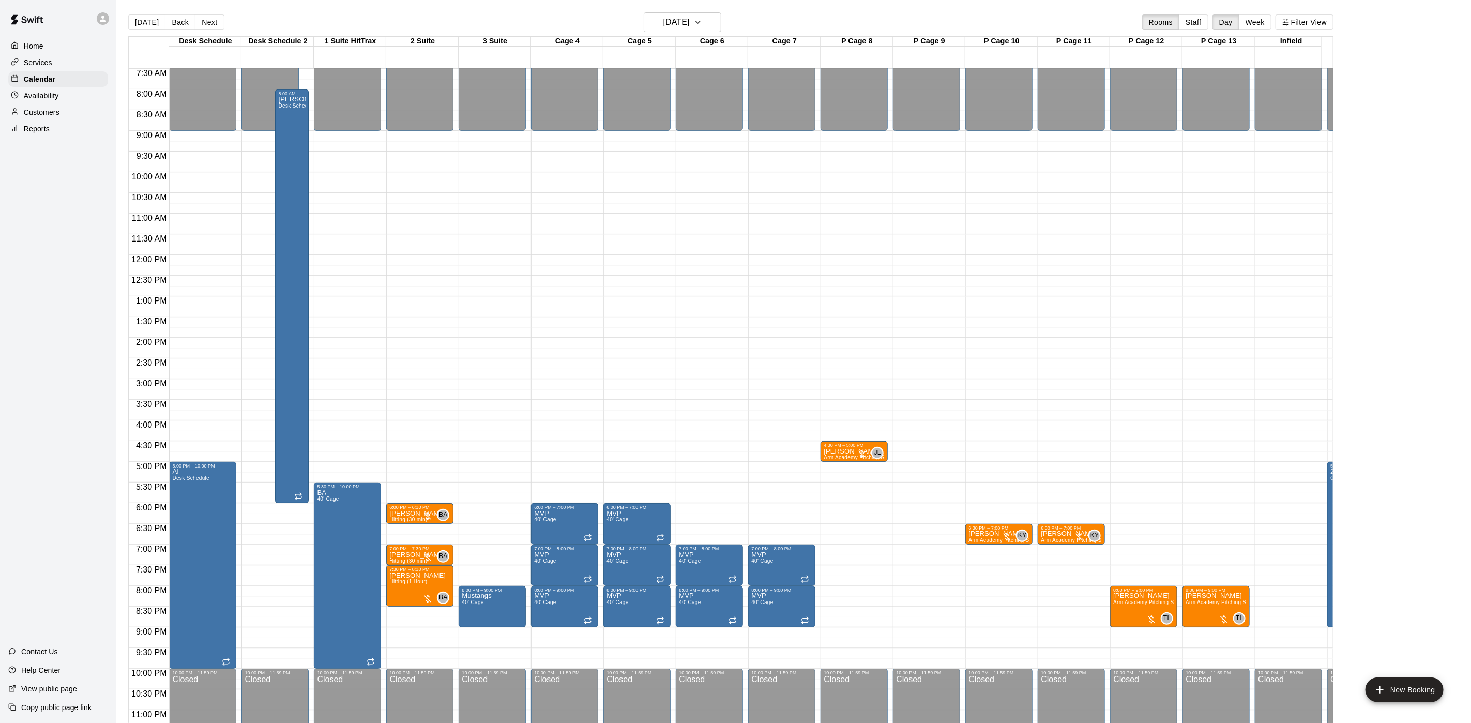
click at [709, 10] on main "[DATE] Back [DATE][DATE] Rooms Staff Day Week Filter View Desk Schedule 14 Tue …" at bounding box center [793, 369] width 1354 height 739
click at [690, 19] on h6 "[DATE]" at bounding box center [676, 22] width 26 height 14
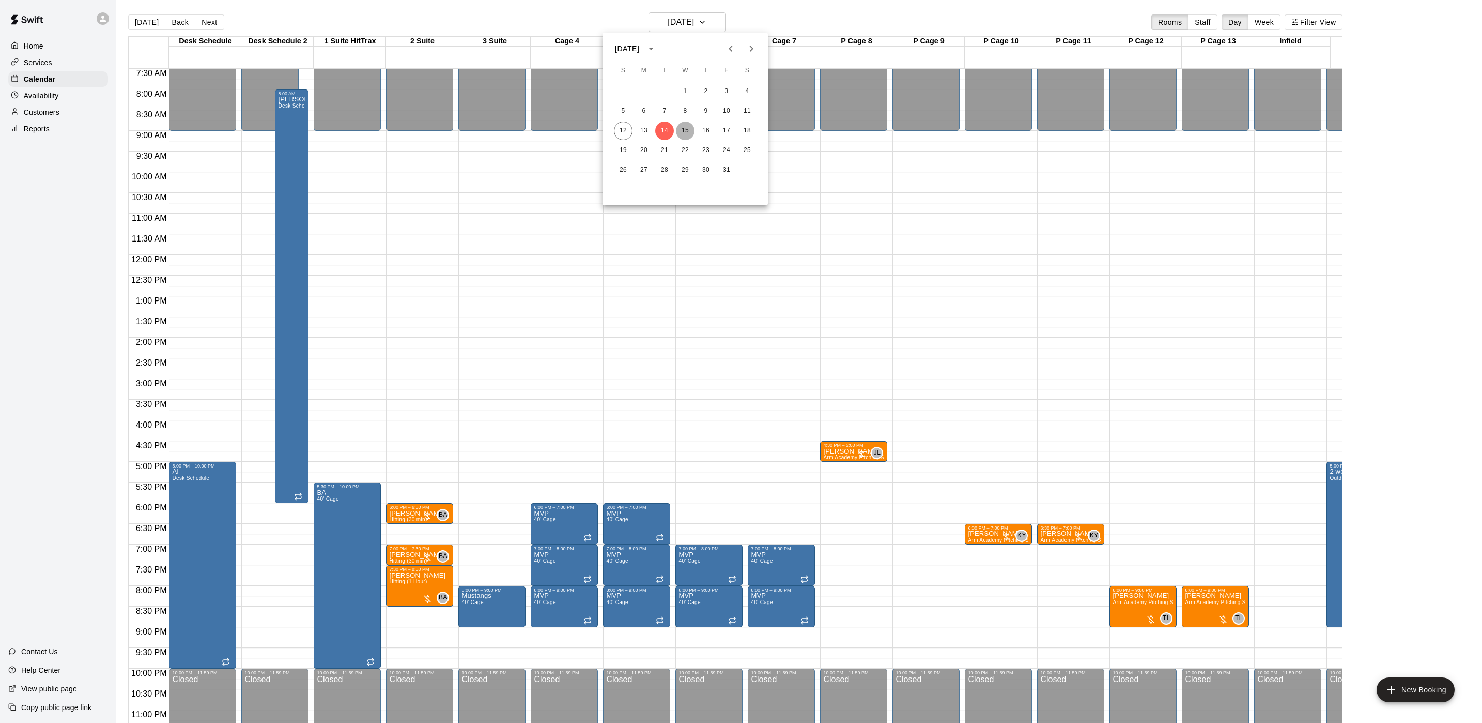
click at [689, 128] on button "15" at bounding box center [685, 130] width 19 height 19
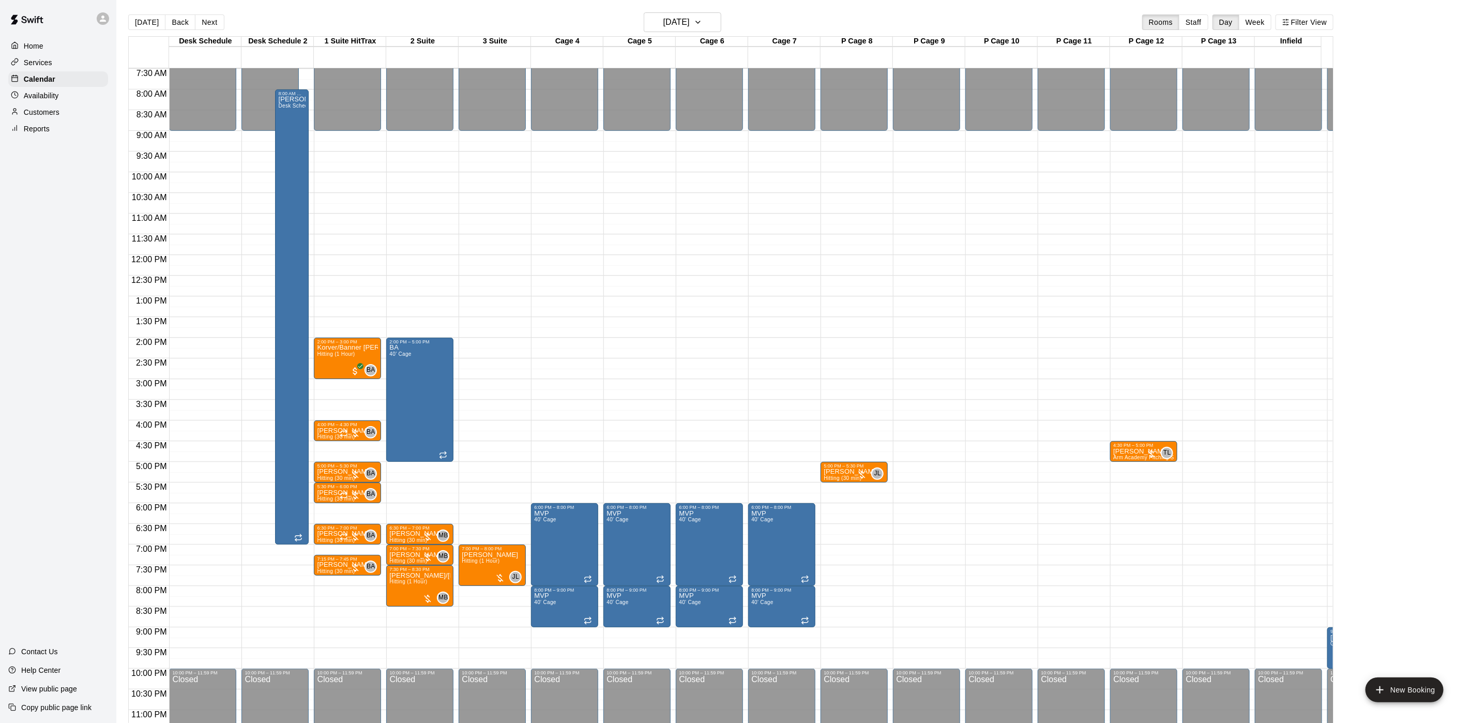
click at [205, 17] on button "Next" at bounding box center [209, 22] width 29 height 16
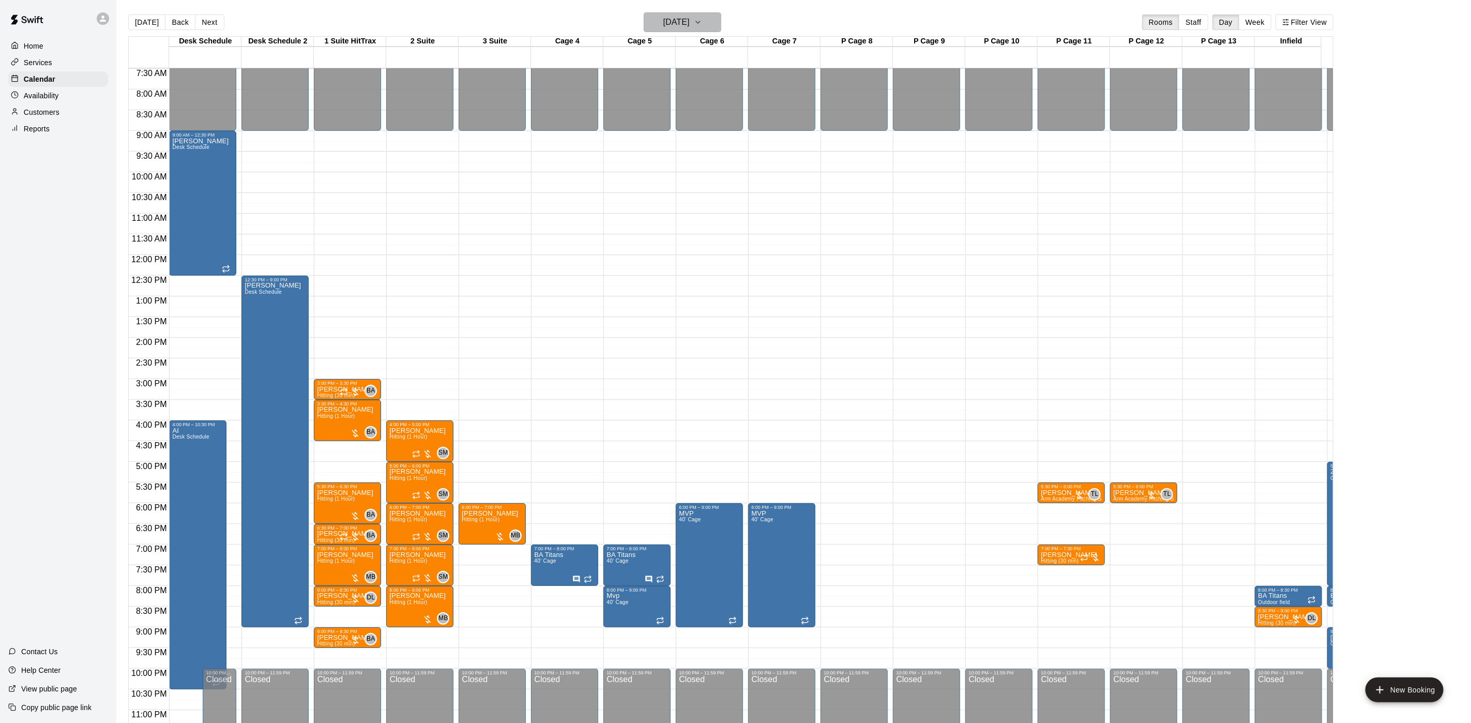
click at [710, 25] on button "[DATE]" at bounding box center [683, 22] width 78 height 20
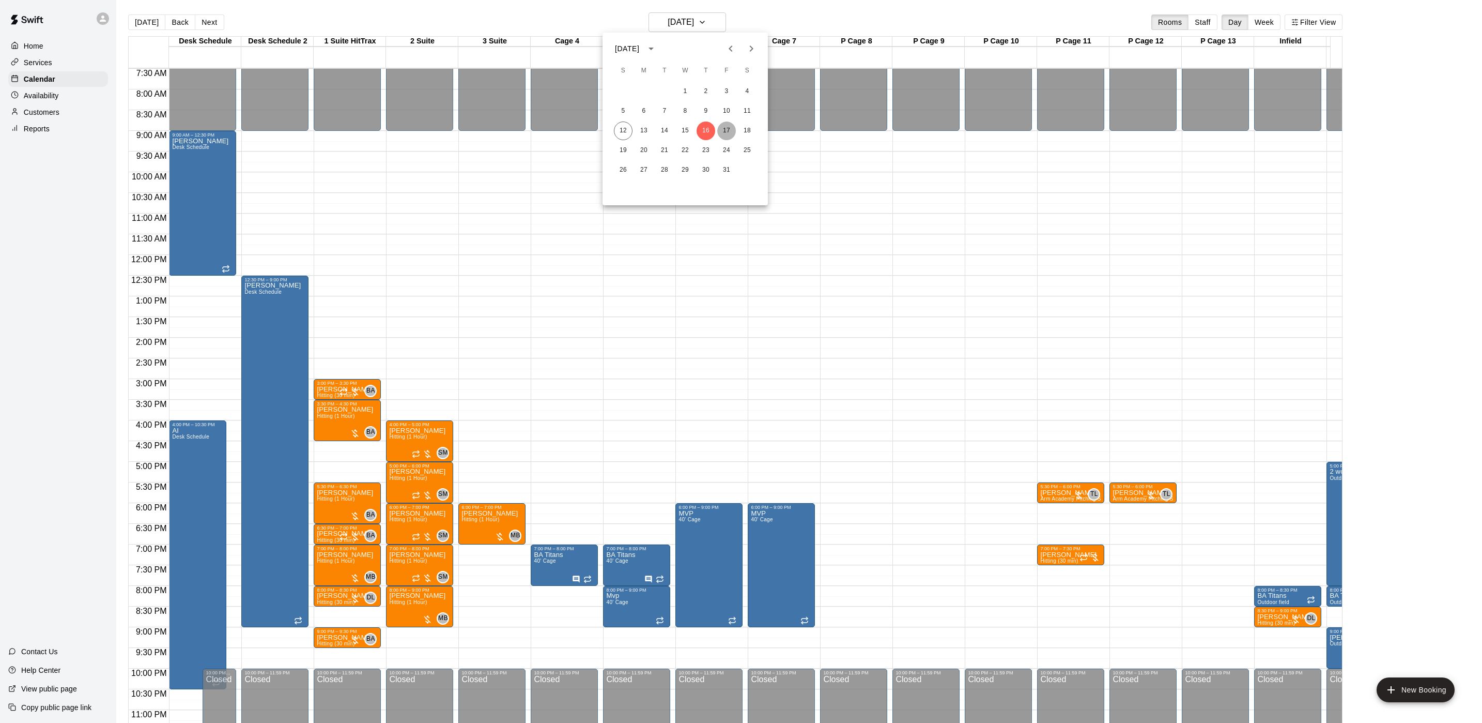
click at [734, 126] on button "17" at bounding box center [726, 130] width 19 height 19
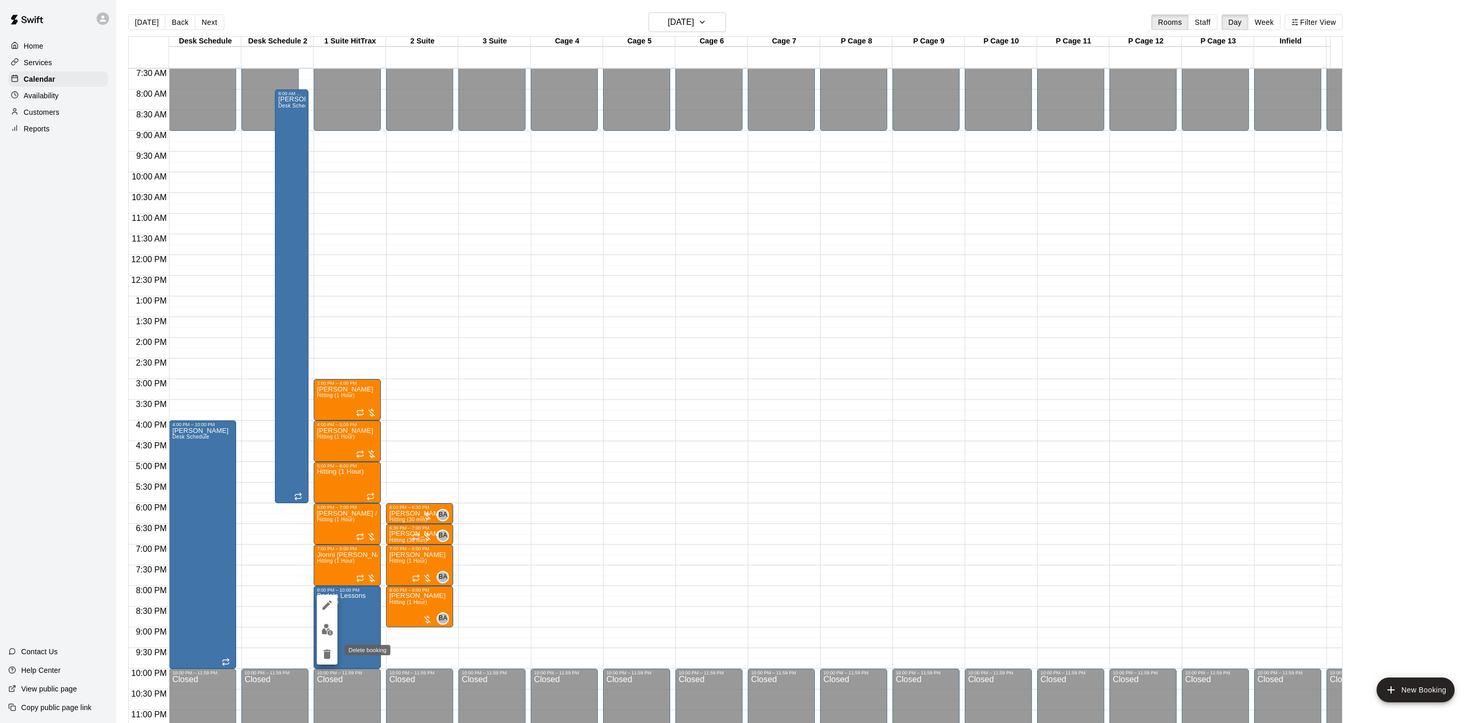
click at [320, 656] on button "delete" at bounding box center [327, 654] width 21 height 21
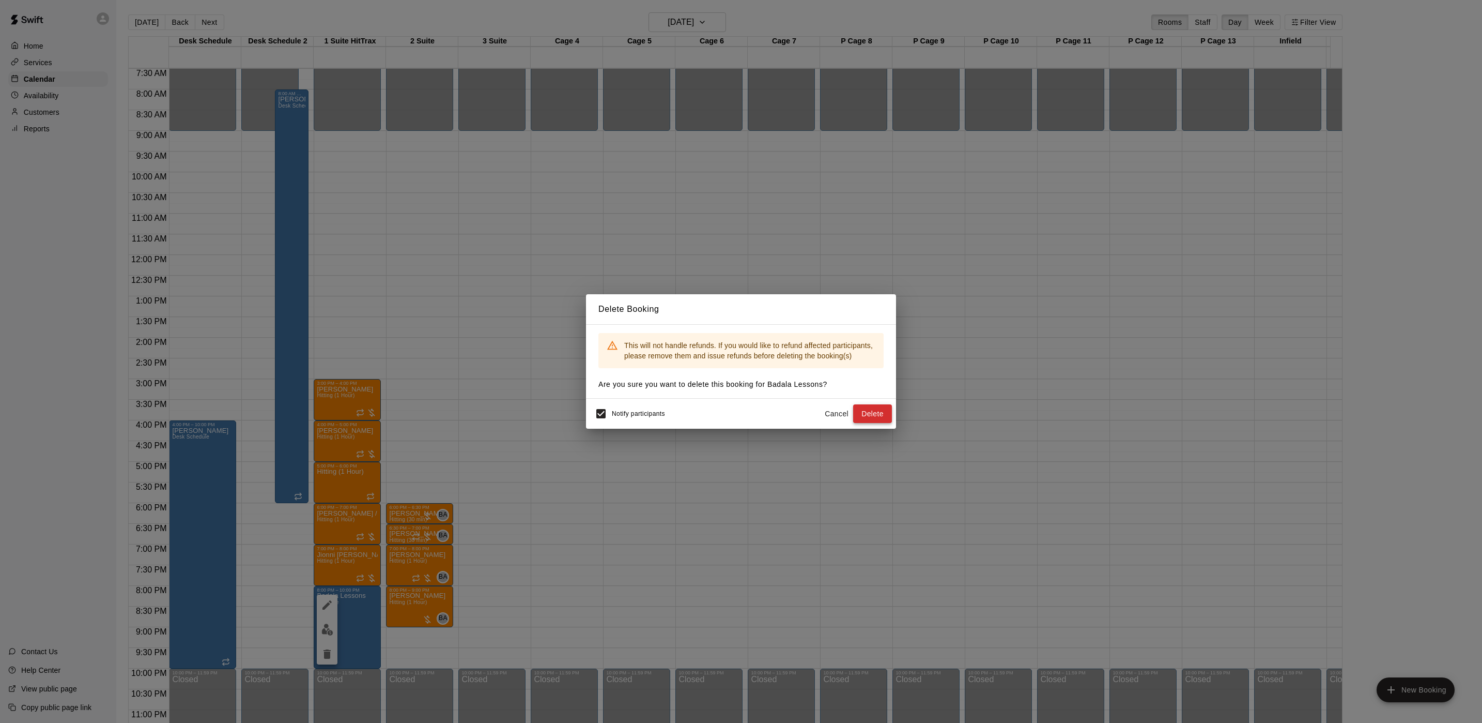
click at [875, 410] on button "Delete" at bounding box center [872, 413] width 39 height 19
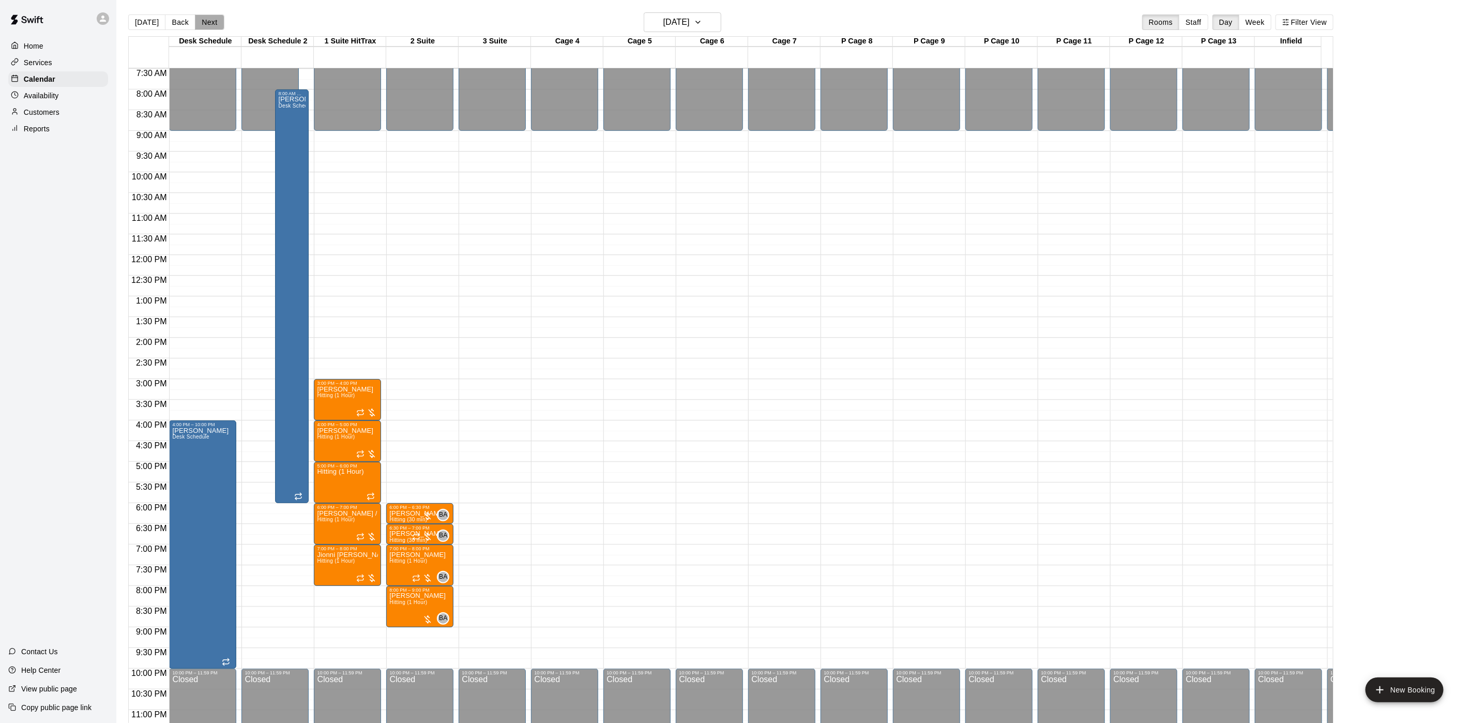
click at [219, 17] on button "Next" at bounding box center [209, 22] width 29 height 16
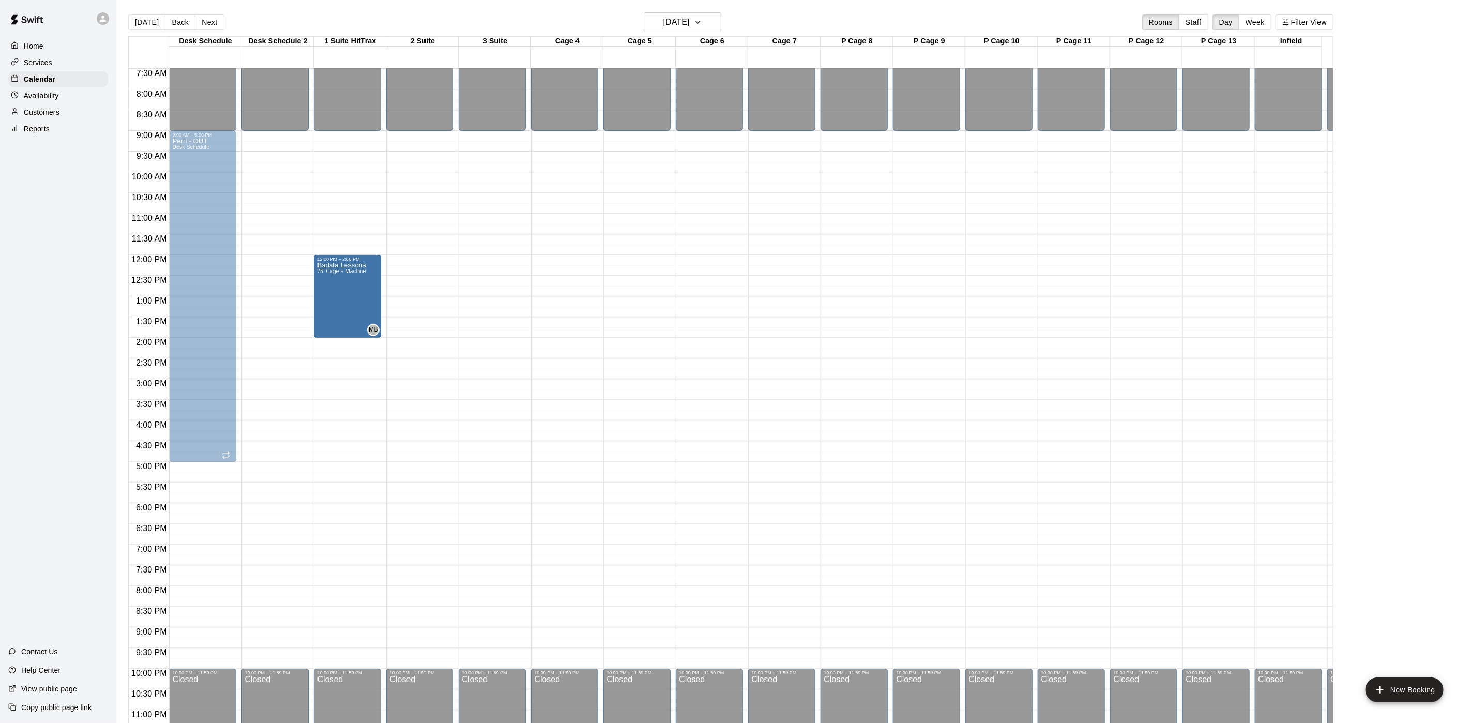
drag, startPoint x: 346, startPoint y: 376, endPoint x: 357, endPoint y: 343, distance: 34.3
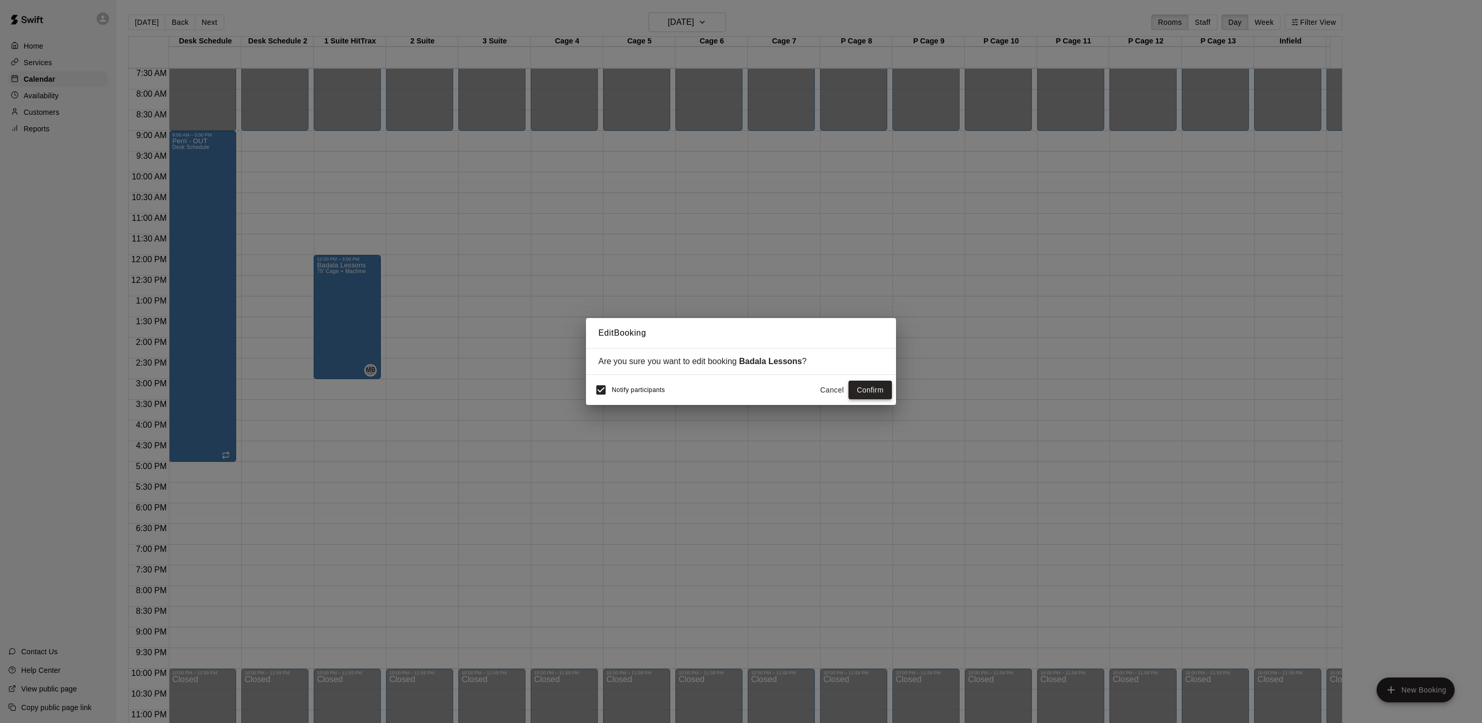
click at [873, 386] on button "Confirm" at bounding box center [870, 389] width 43 height 19
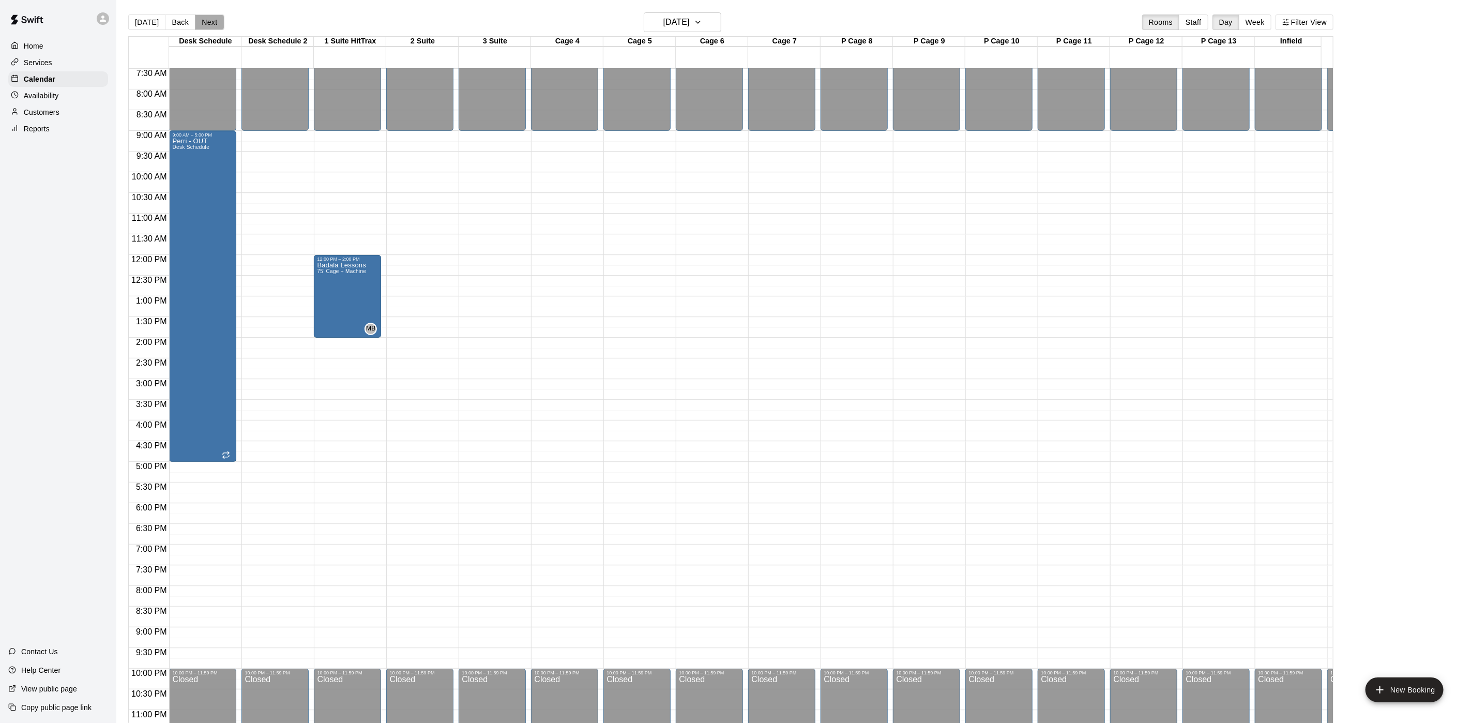
click at [211, 25] on button "Next" at bounding box center [209, 22] width 29 height 16
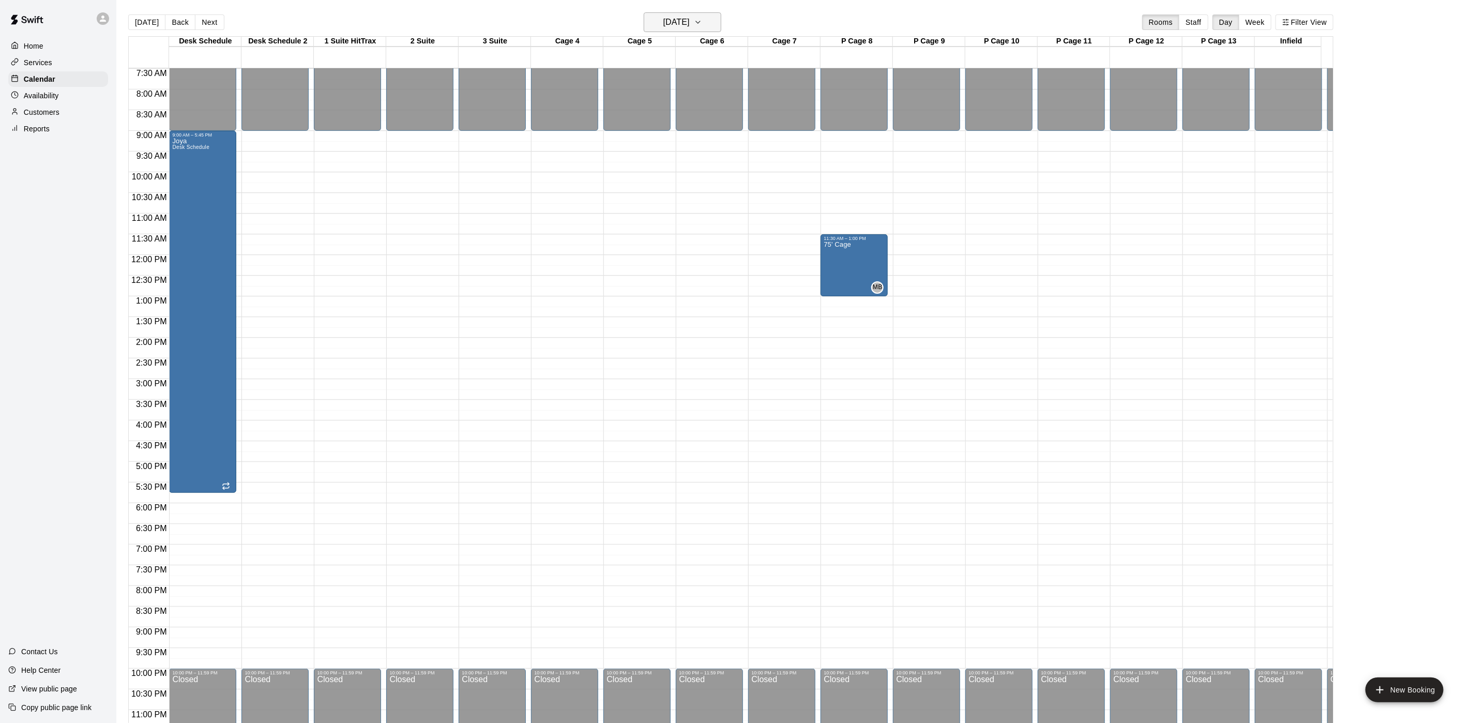
click at [679, 25] on h6 "[DATE]" at bounding box center [676, 22] width 26 height 14
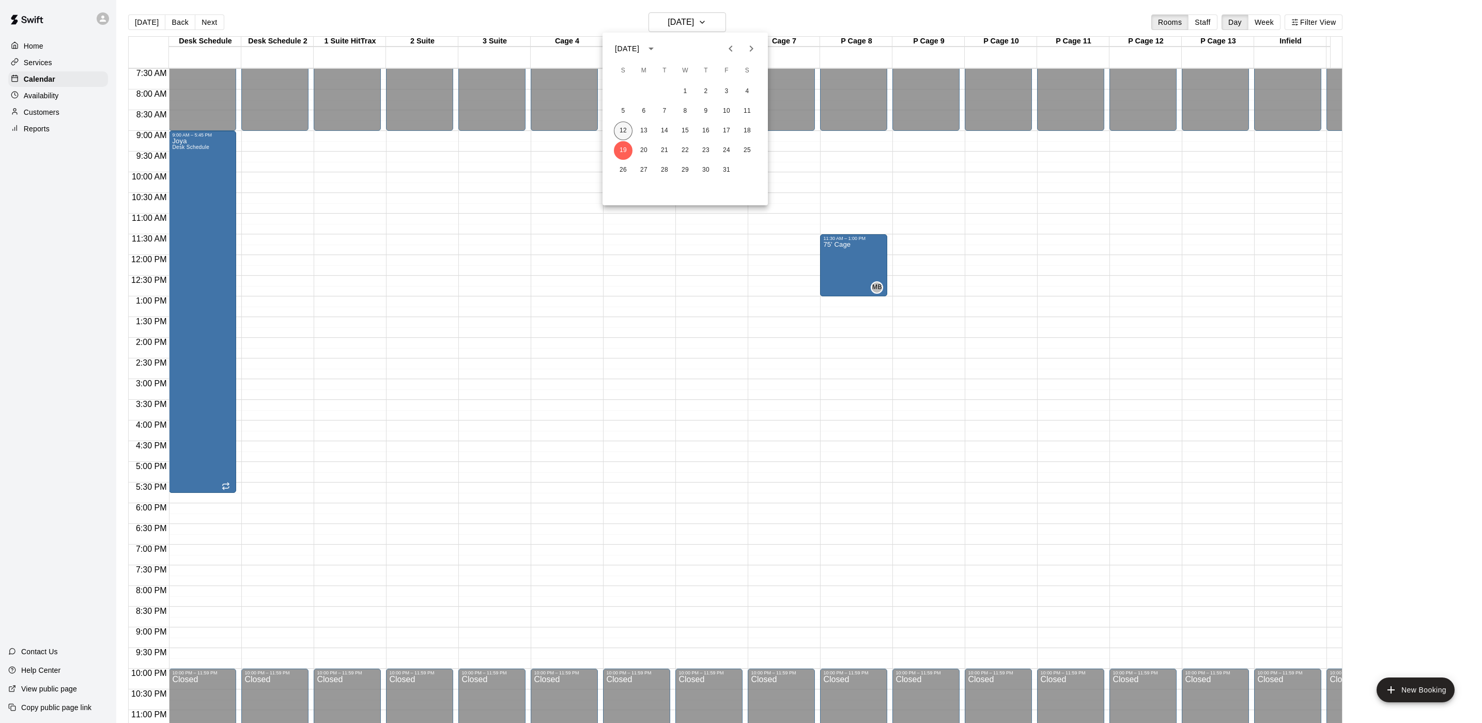
click at [624, 131] on button "12" at bounding box center [623, 130] width 19 height 19
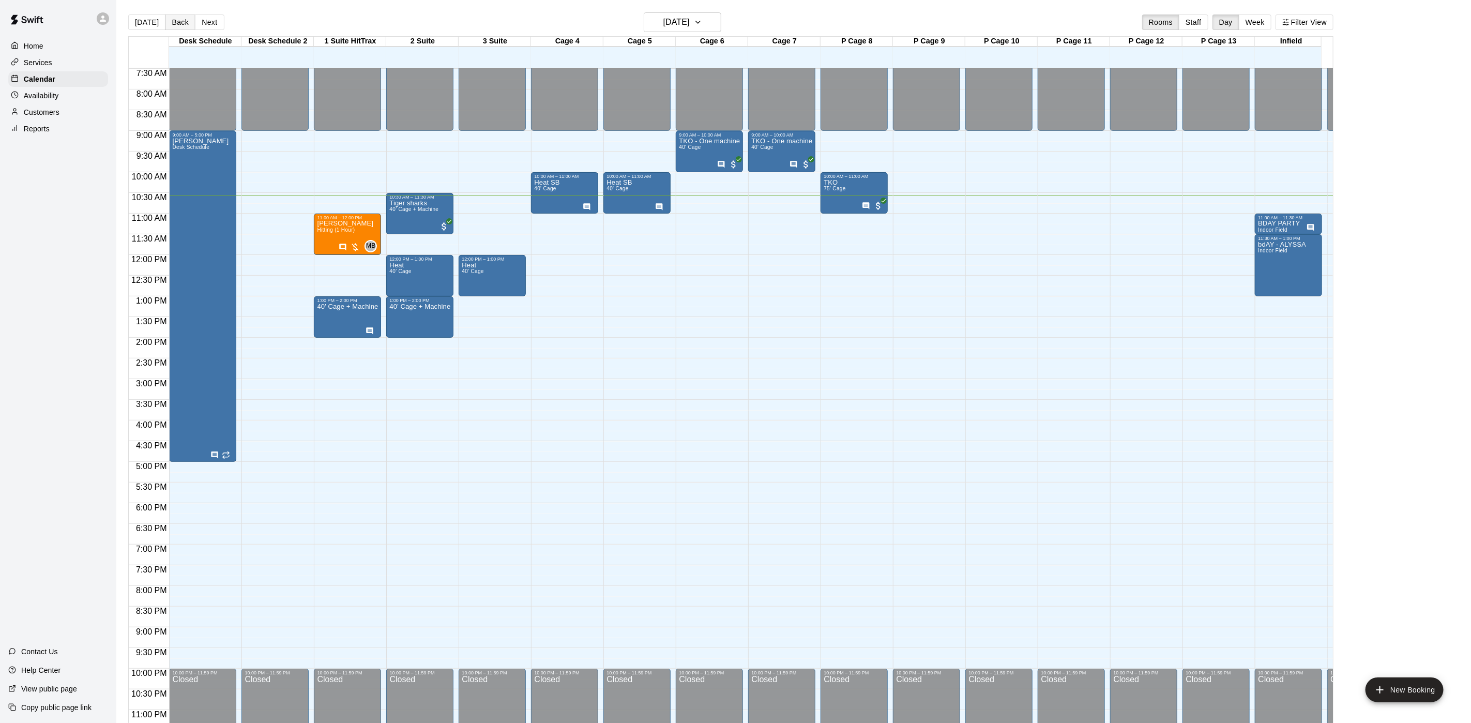
click at [165, 22] on button "Back" at bounding box center [180, 22] width 30 height 16
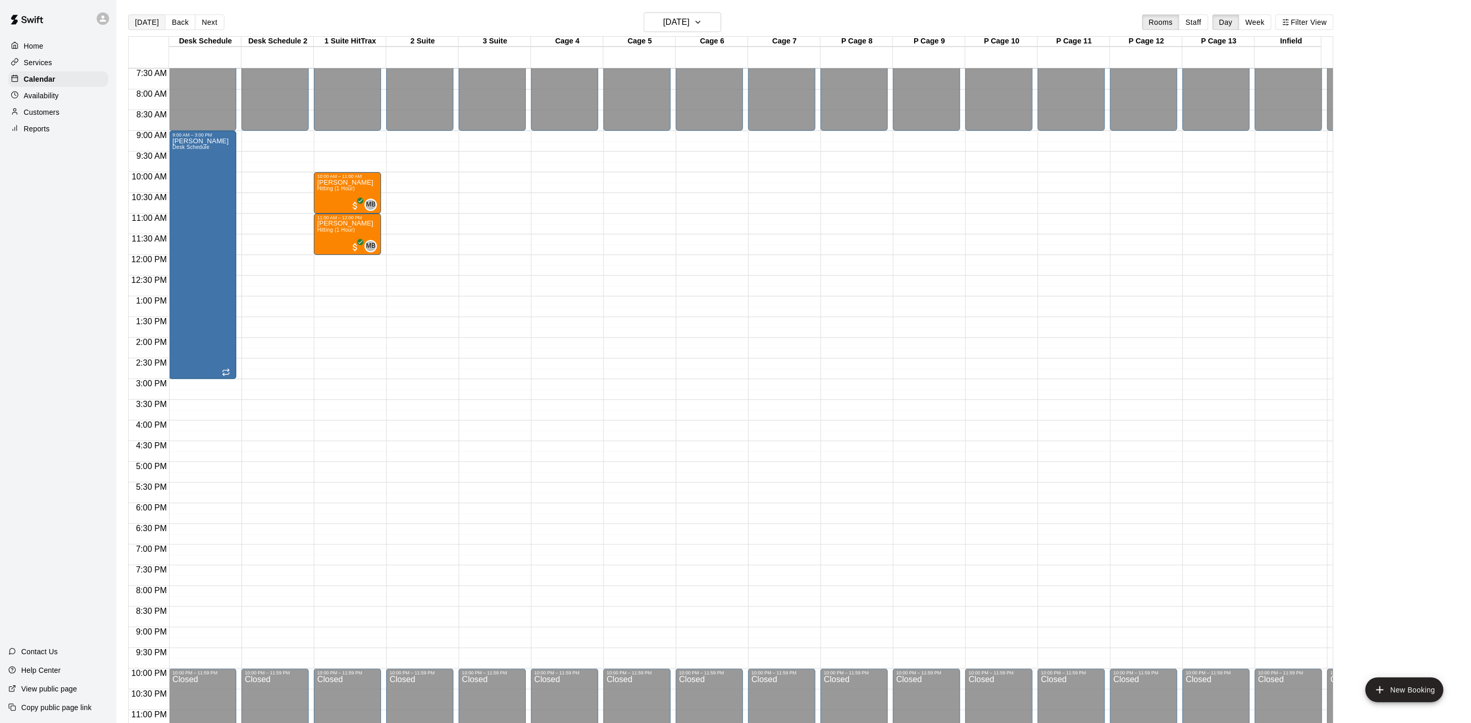
click at [135, 21] on button "[DATE]" at bounding box center [146, 22] width 37 height 16
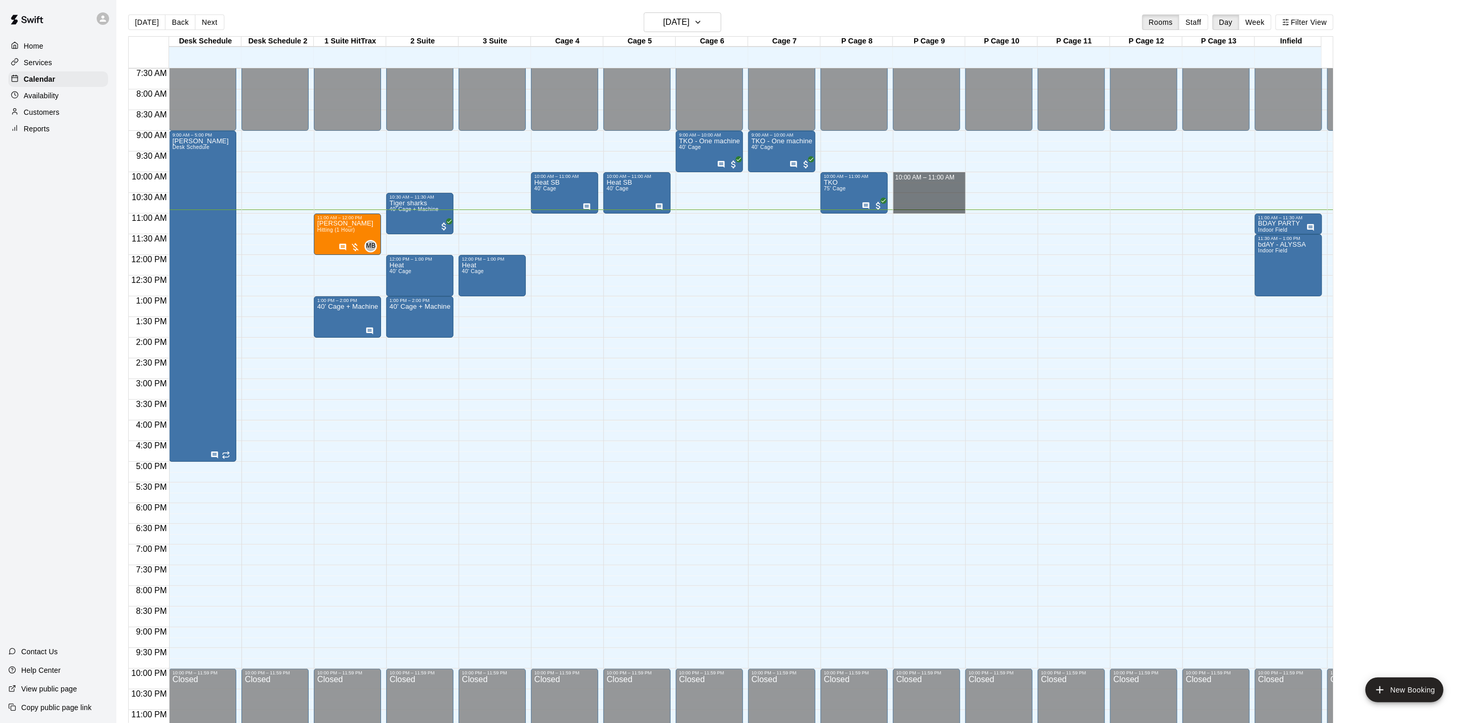
drag, startPoint x: 912, startPoint y: 177, endPoint x: 907, endPoint y: 207, distance: 29.8
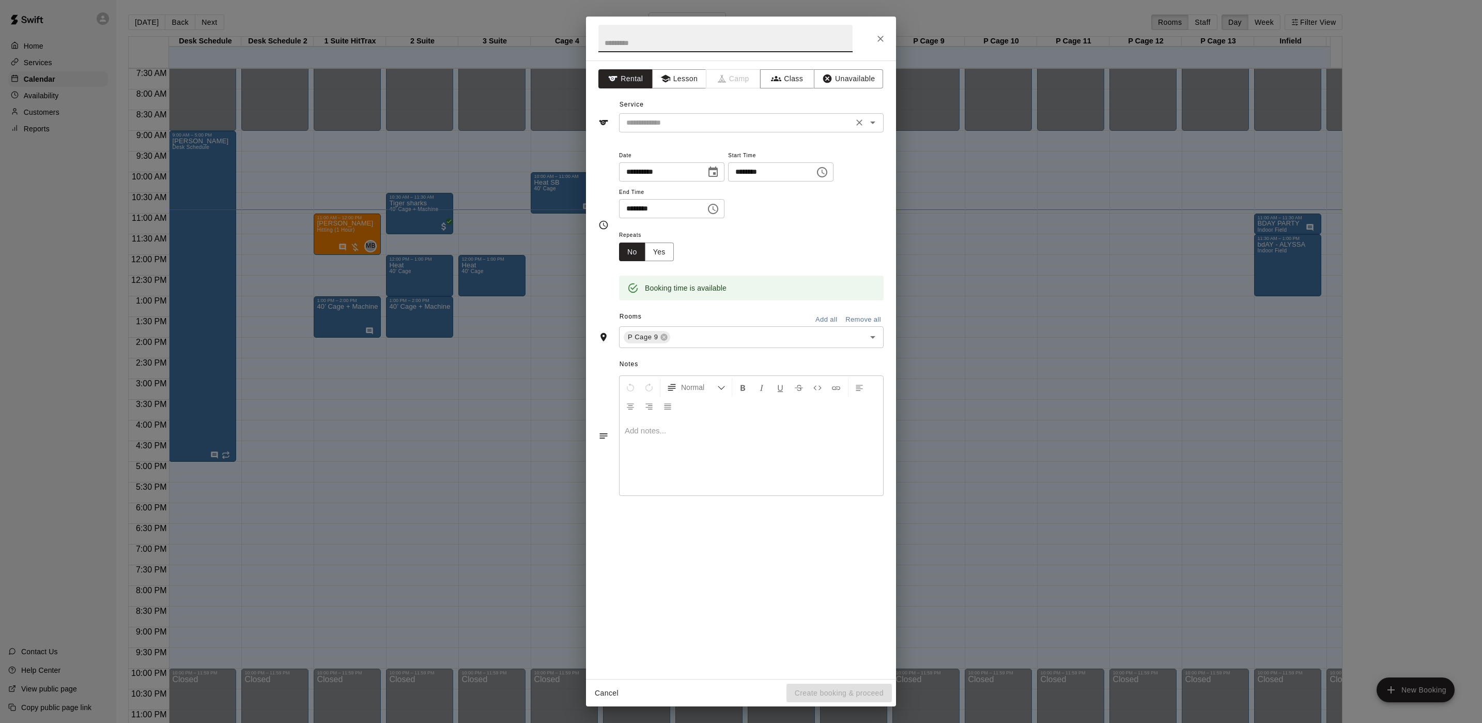
click at [697, 126] on input "text" at bounding box center [736, 122] width 228 height 13
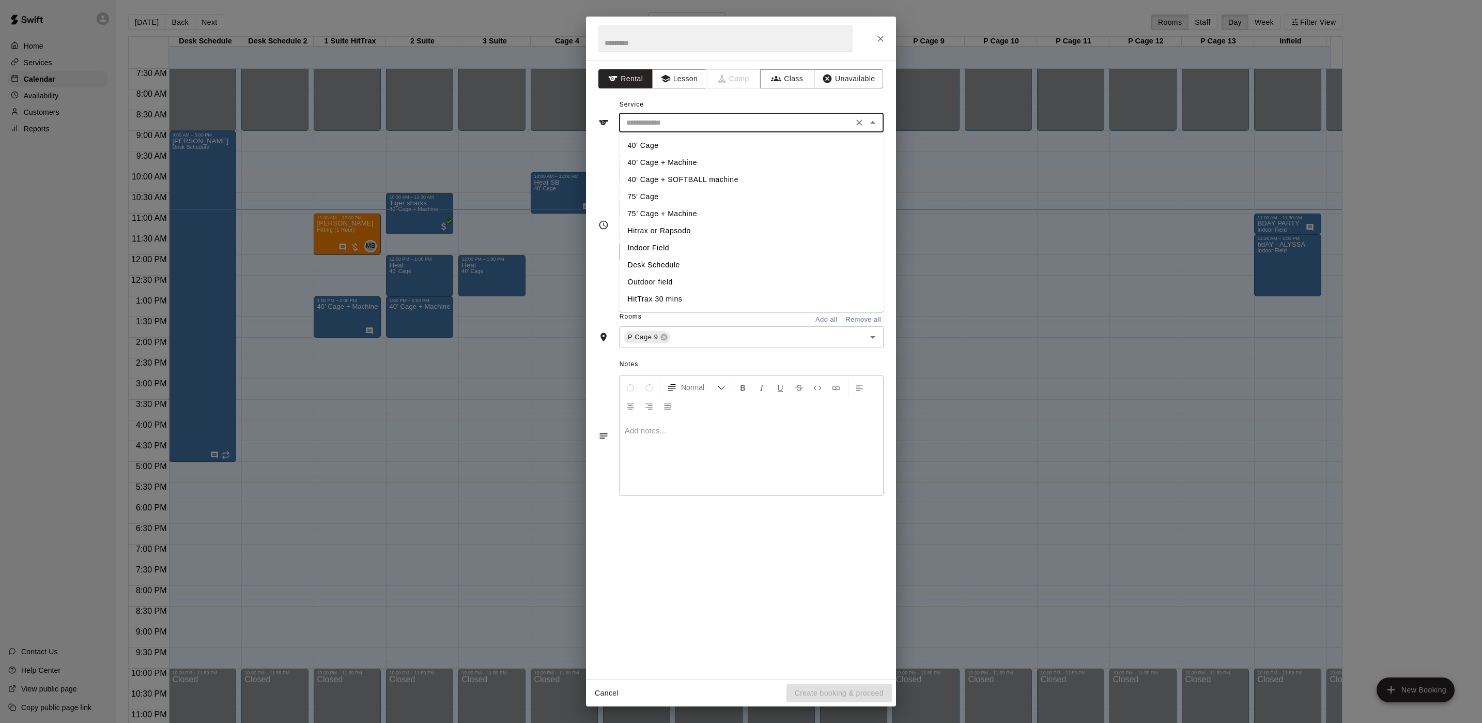
click at [661, 191] on li "75' Cage" at bounding box center [752, 196] width 265 height 17
type input "********"
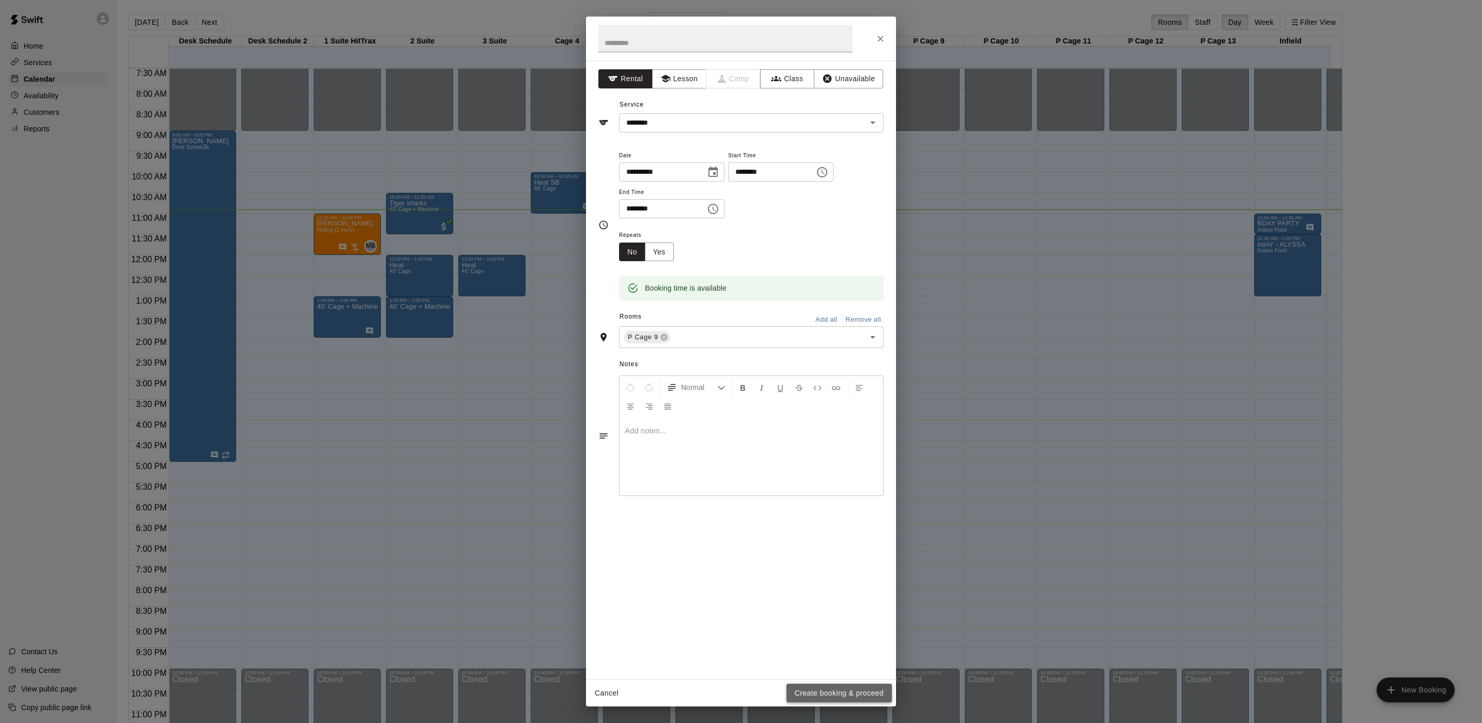
click at [836, 684] on button "Create booking & proceed" at bounding box center [839, 692] width 105 height 19
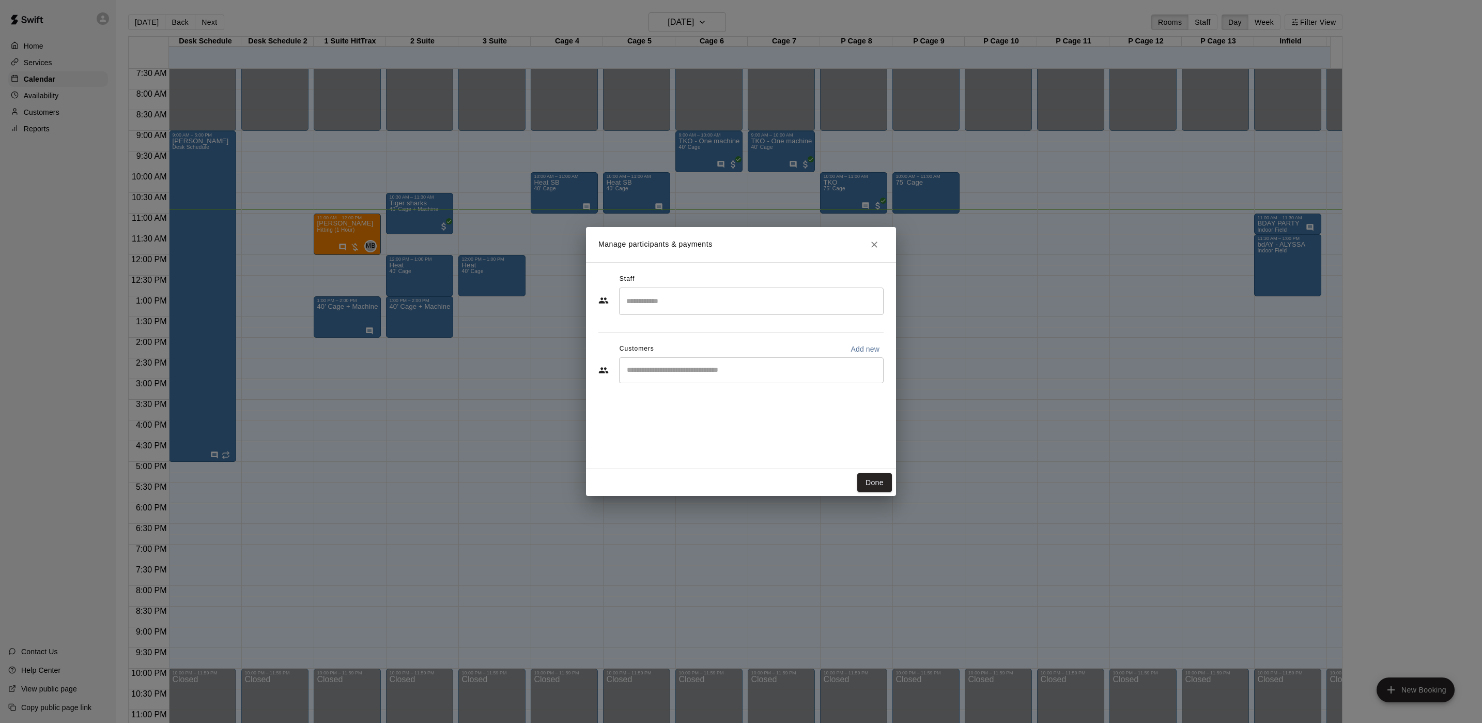
click at [712, 377] on div "​" at bounding box center [751, 370] width 265 height 26
type input "***"
click at [703, 392] on div "TKO [PERSON_NAME]" at bounding box center [704, 394] width 111 height 11
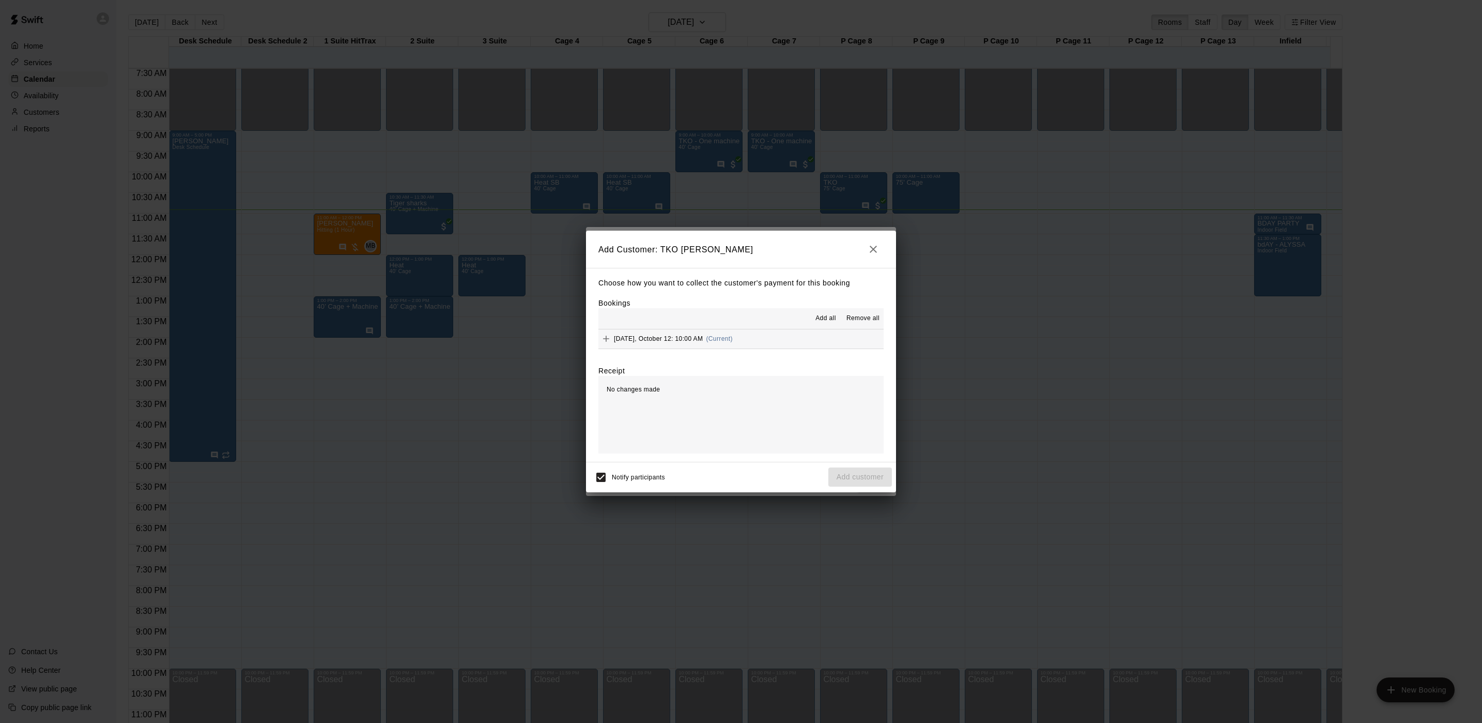
click at [706, 336] on span "(Current)" at bounding box center [719, 338] width 27 height 7
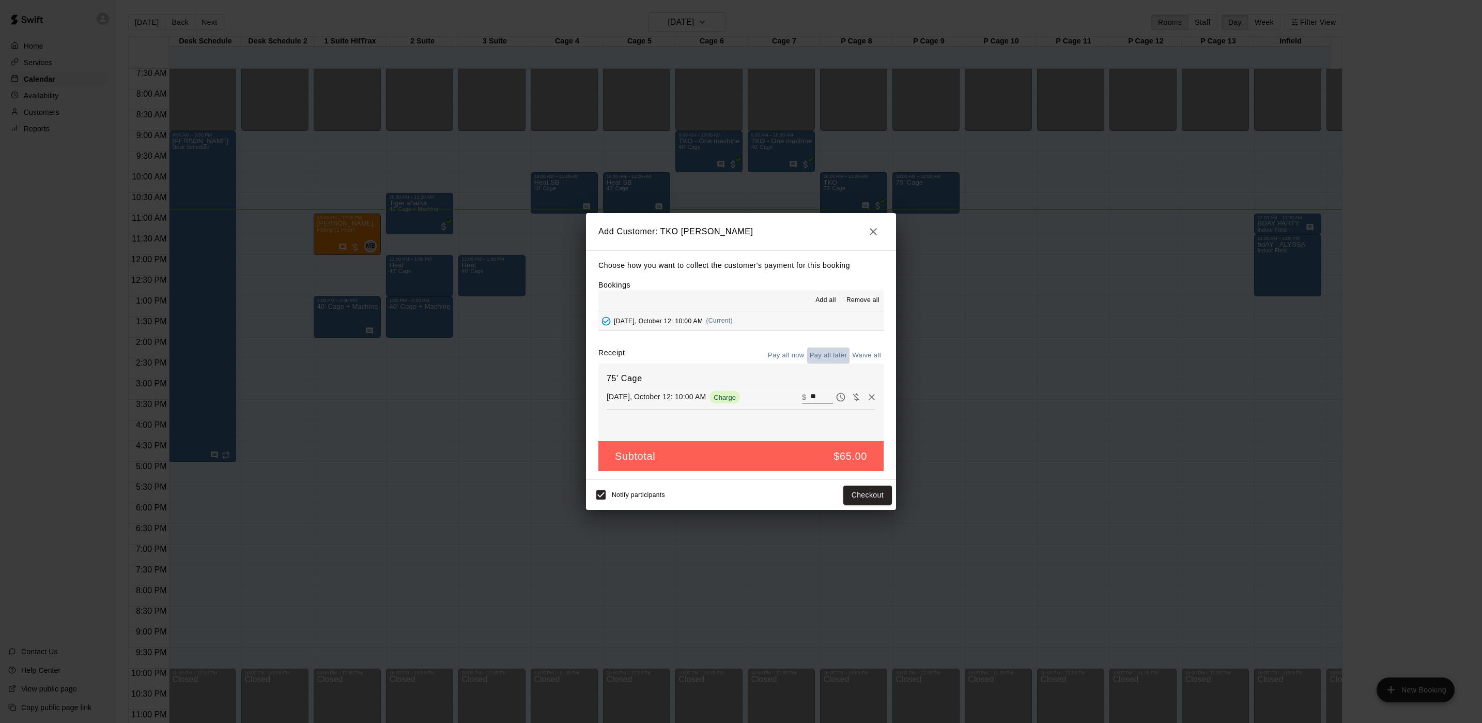
click at [834, 361] on button "Pay all later" at bounding box center [828, 355] width 43 height 16
click at [877, 498] on button "Add customer" at bounding box center [861, 494] width 64 height 19
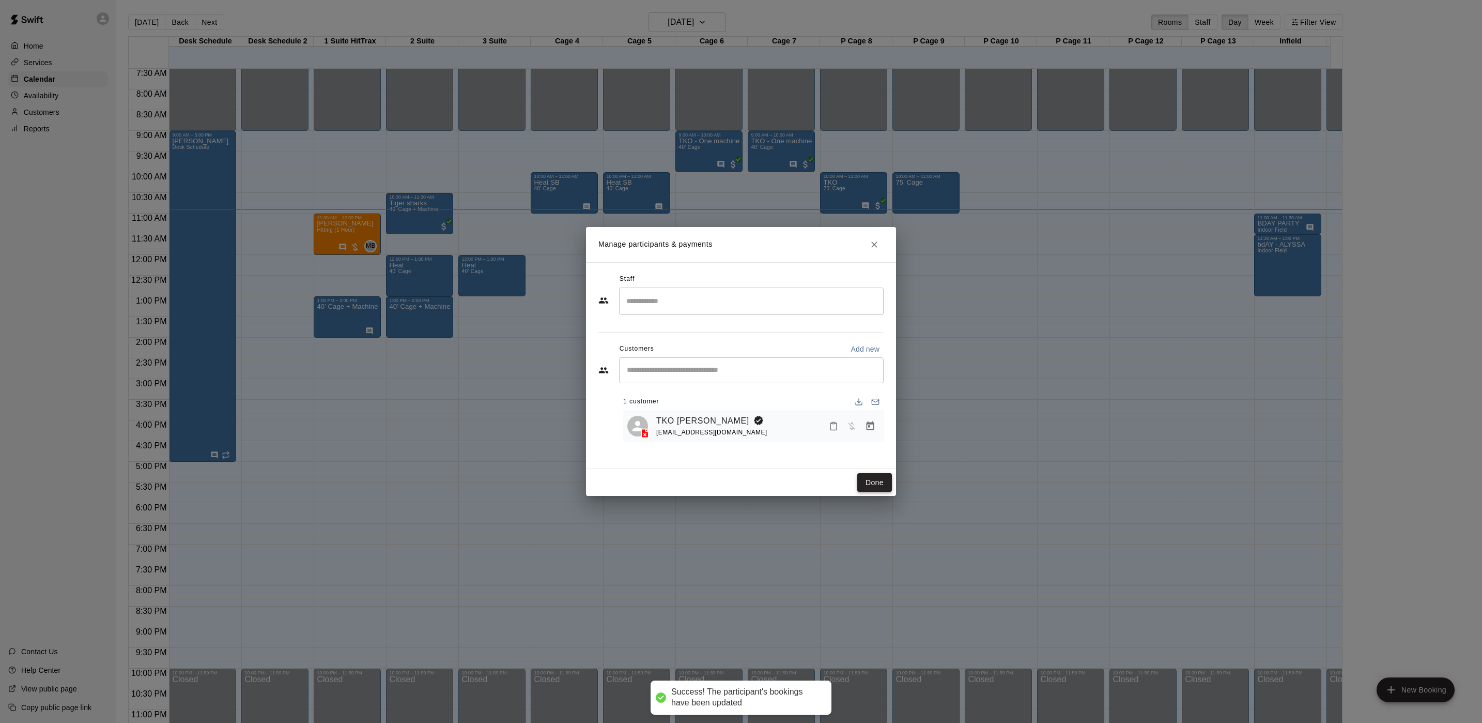
click at [862, 480] on button "Done" at bounding box center [875, 482] width 35 height 19
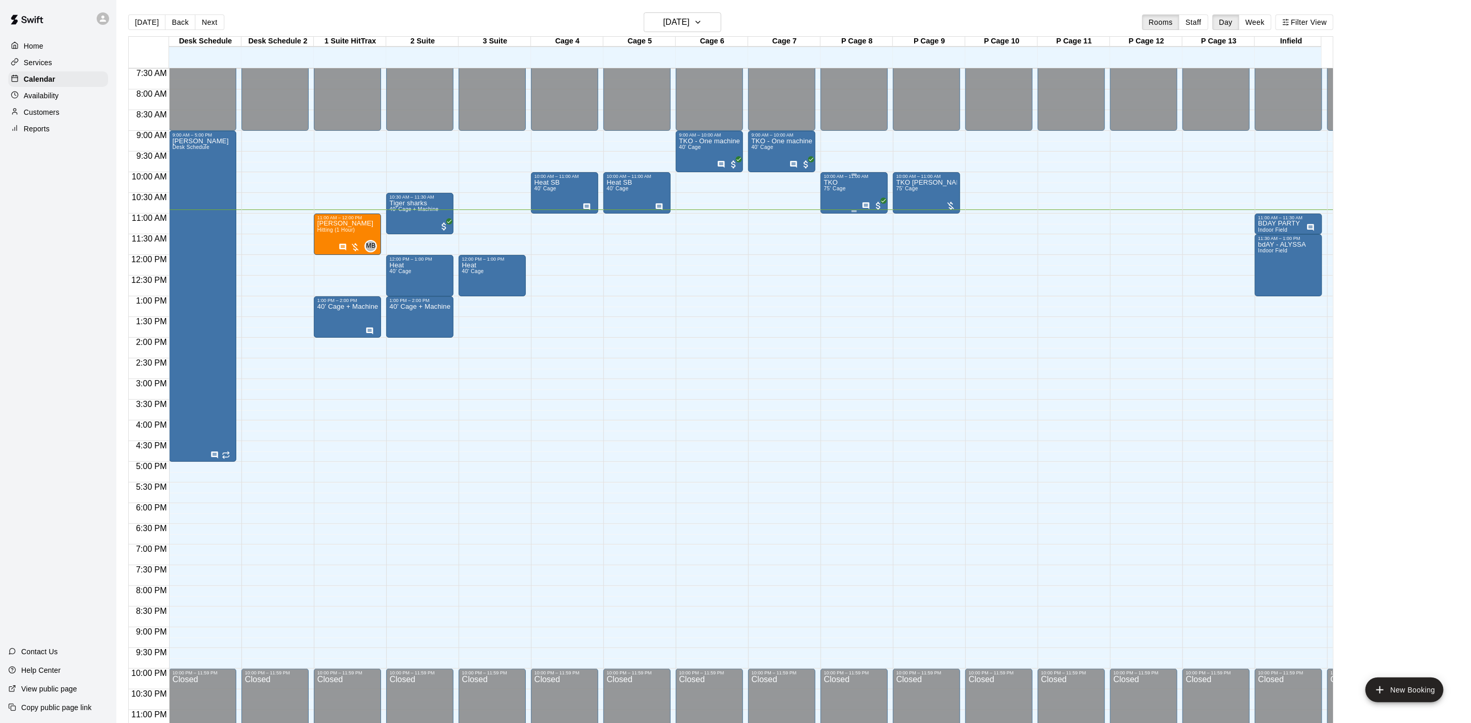
click at [834, 173] on div "10:00 AM – 11:00 AM TKO 75' Cage" at bounding box center [853, 192] width 67 height 41
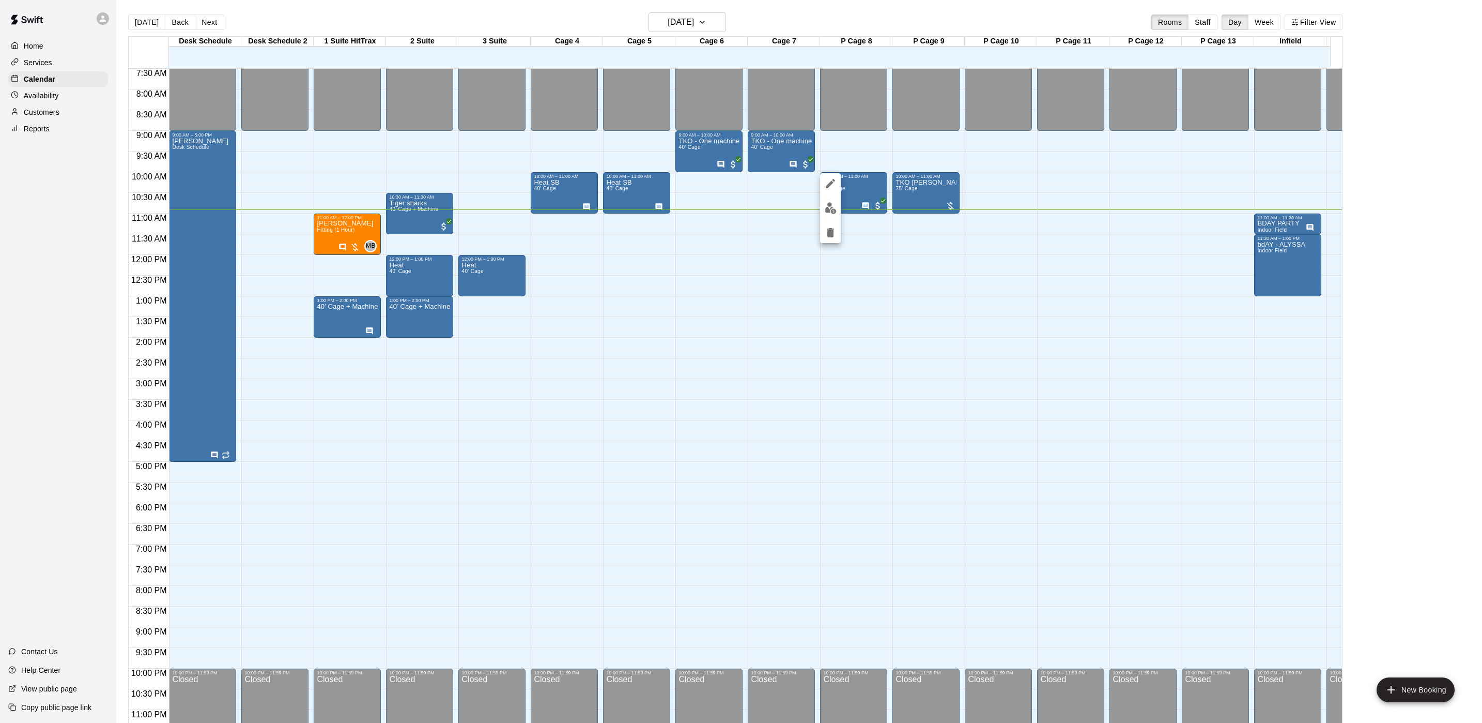
click at [831, 200] on button "edit" at bounding box center [830, 208] width 21 height 20
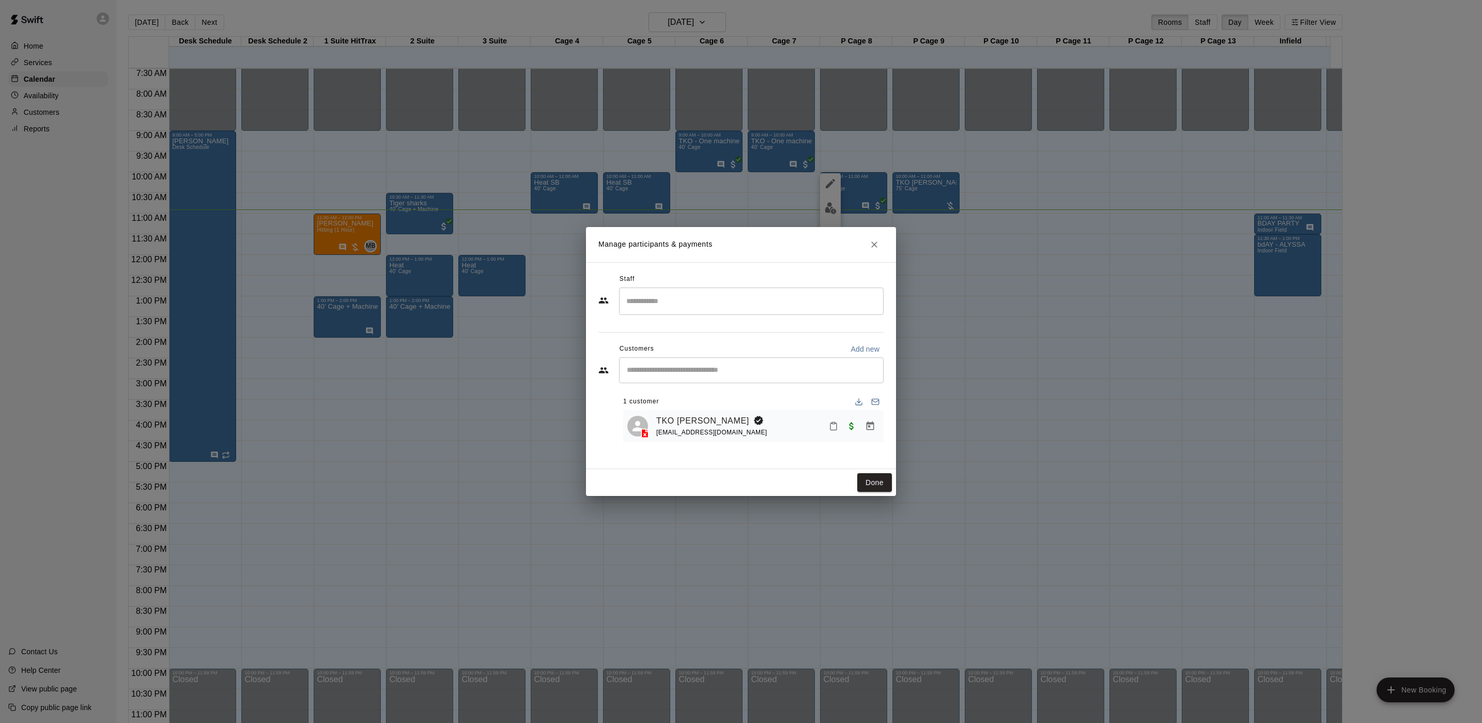
click at [918, 336] on div "Manage participants & payments Staff ​ Customers Add new ​ 1 customer TKO [PERS…" at bounding box center [741, 361] width 1482 height 723
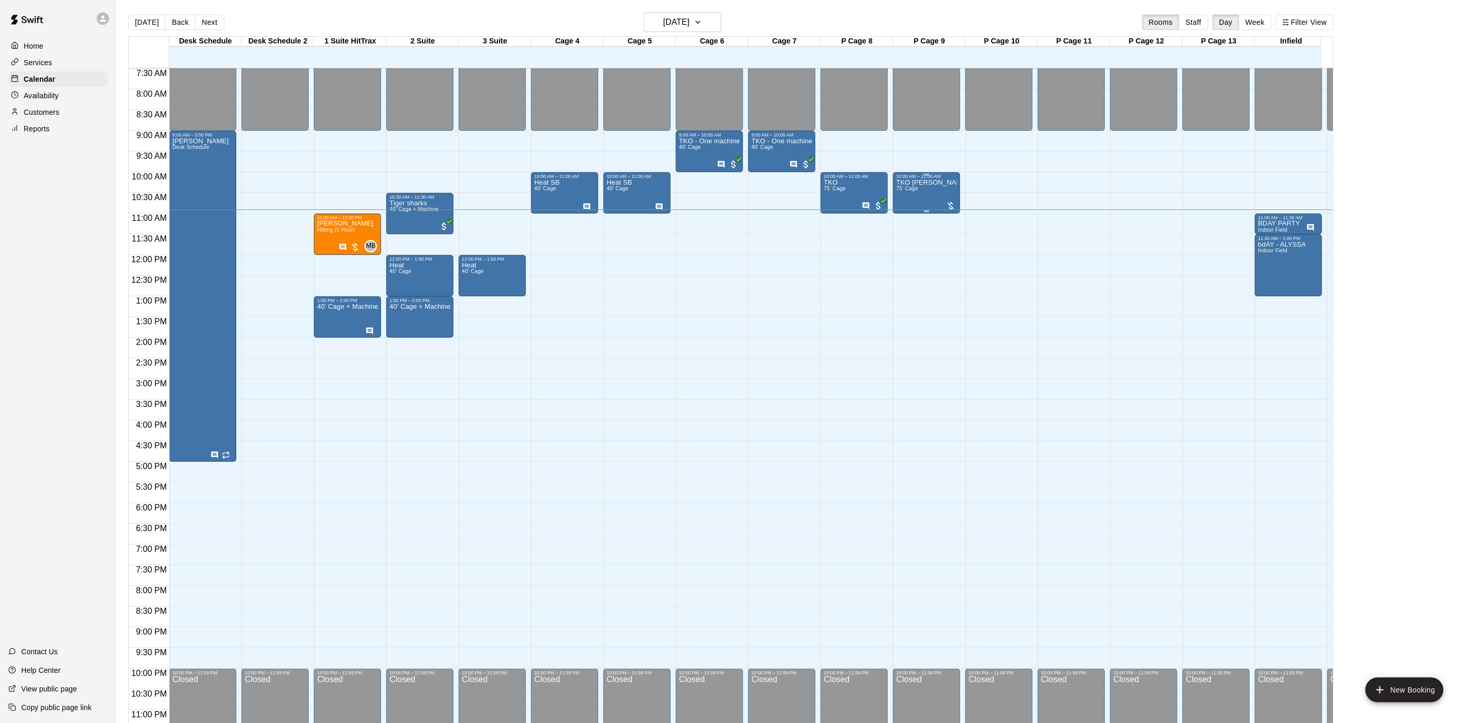
click at [920, 191] on div "TKO [PERSON_NAME] 75' Cage" at bounding box center [926, 540] width 61 height 723
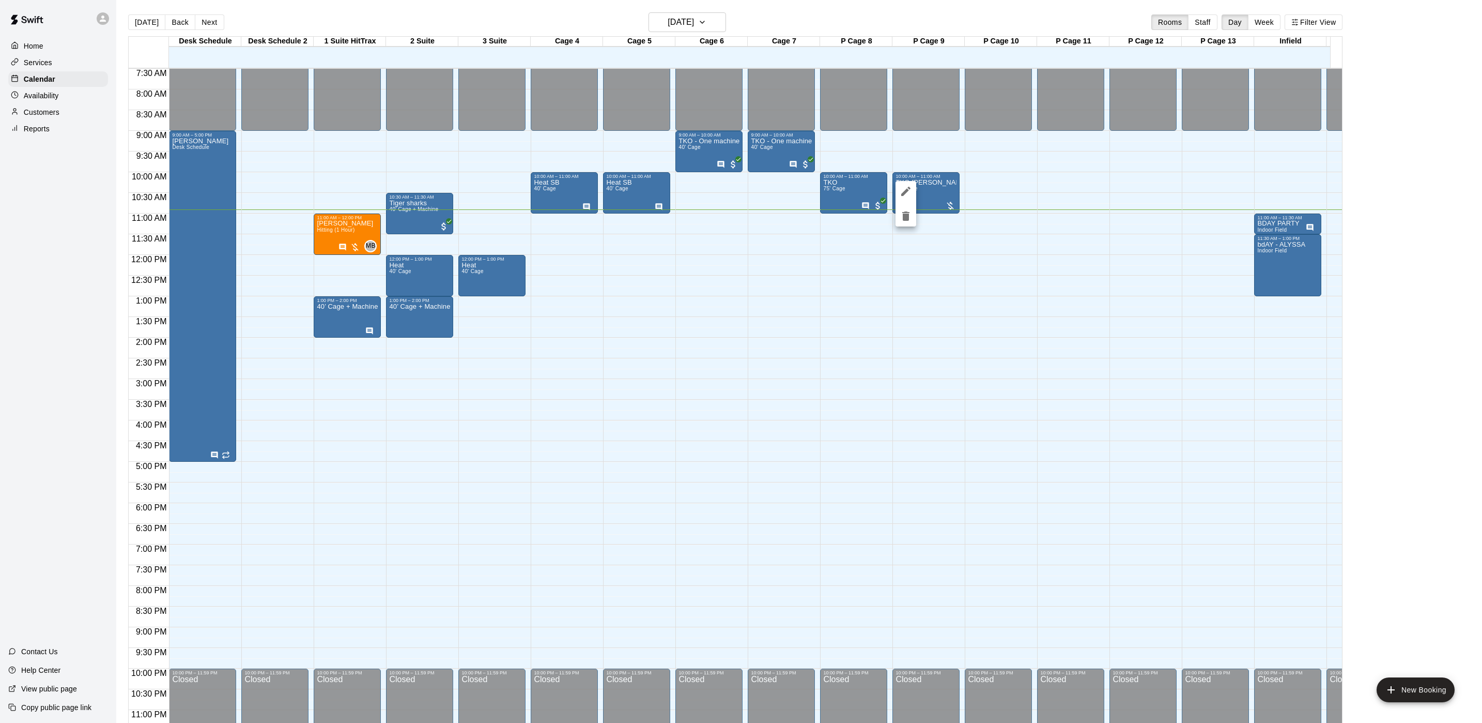
click at [940, 197] on div at bounding box center [741, 361] width 1482 height 723
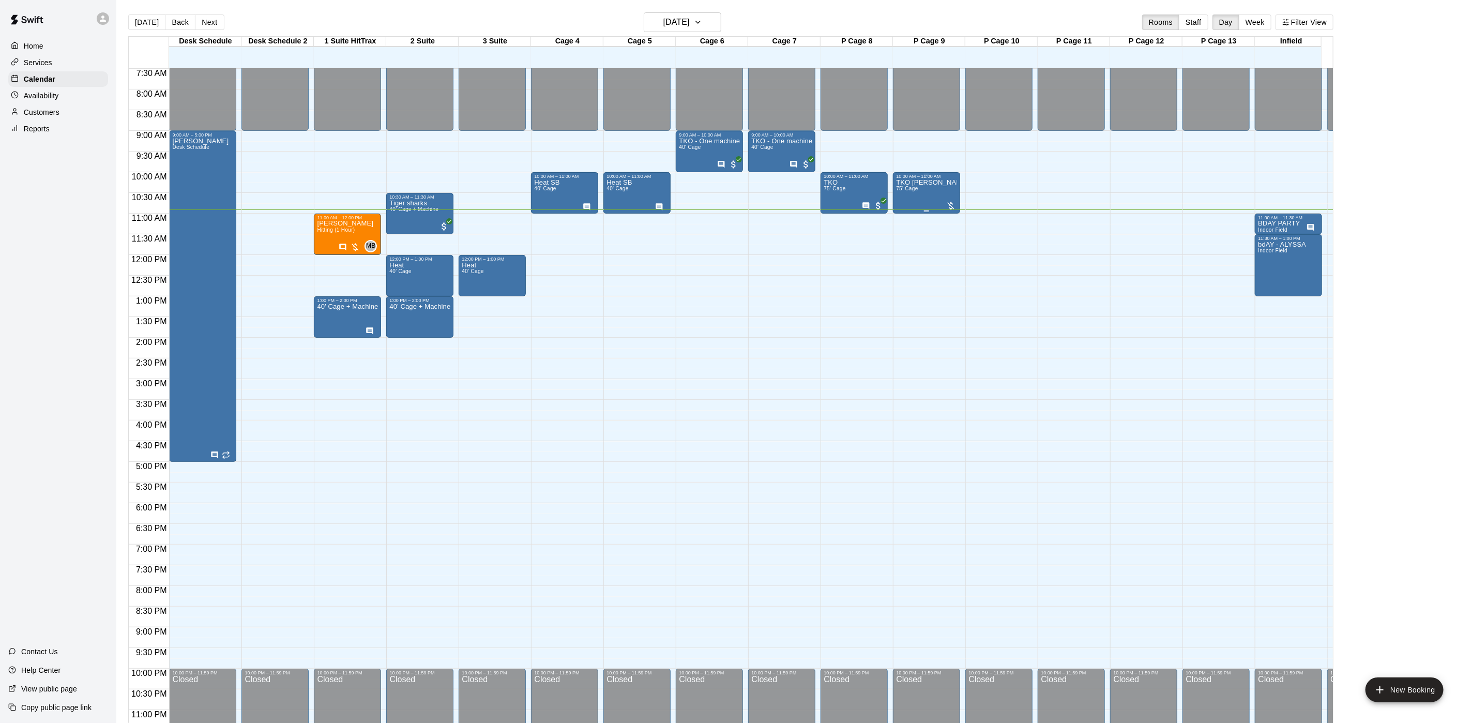
click at [932, 191] on div "TKO [PERSON_NAME] 75' Cage" at bounding box center [926, 540] width 61 height 723
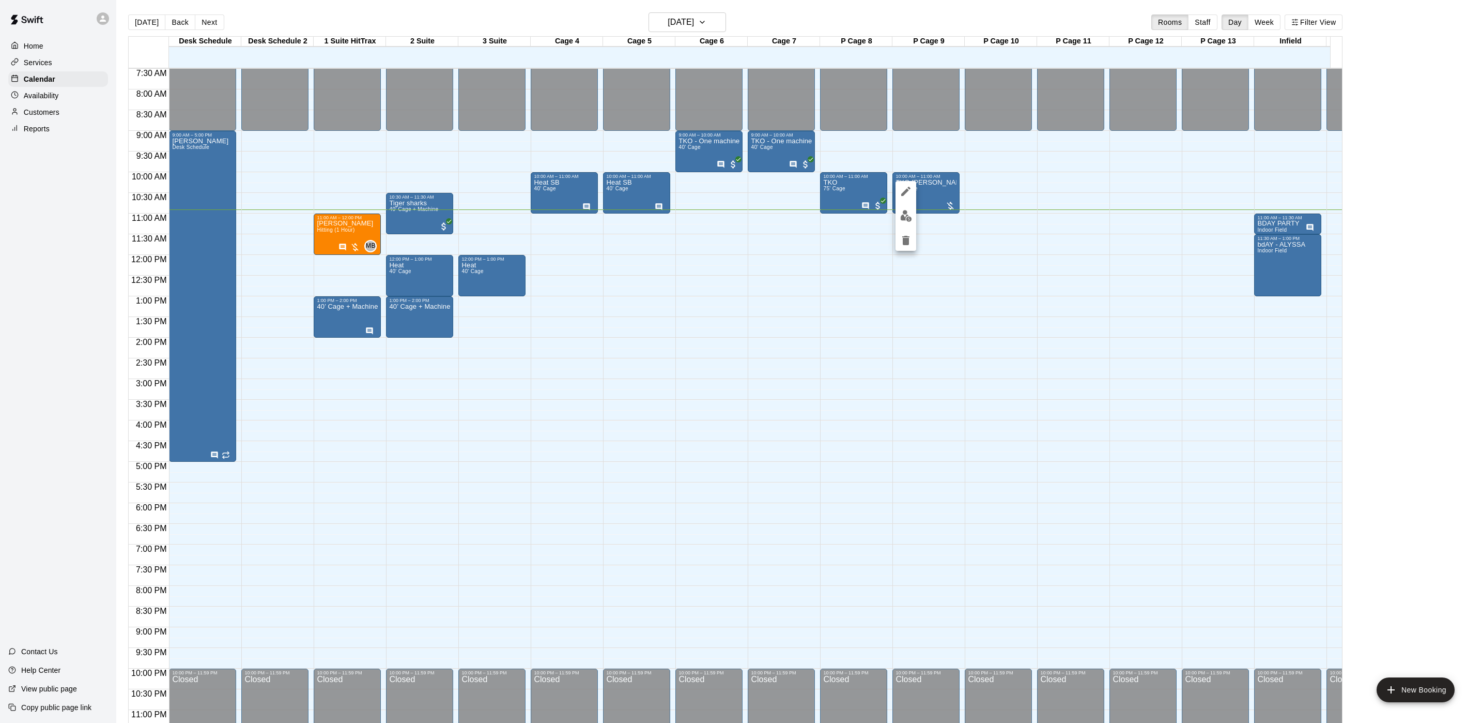
click at [906, 206] on button "edit" at bounding box center [906, 216] width 21 height 20
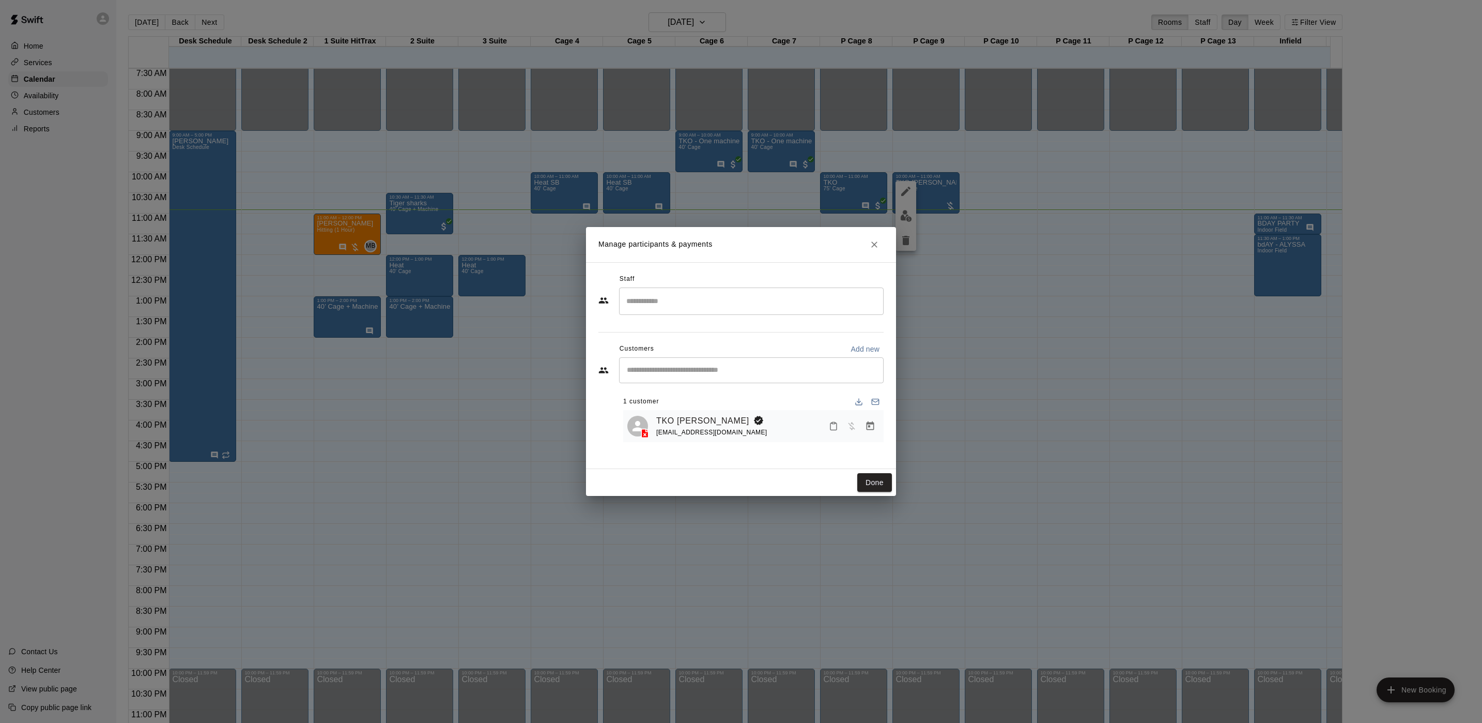
click at [940, 315] on div "Manage participants & payments Staff ​ Customers Add new ​ 1 customer TKO [PERS…" at bounding box center [741, 361] width 1482 height 723
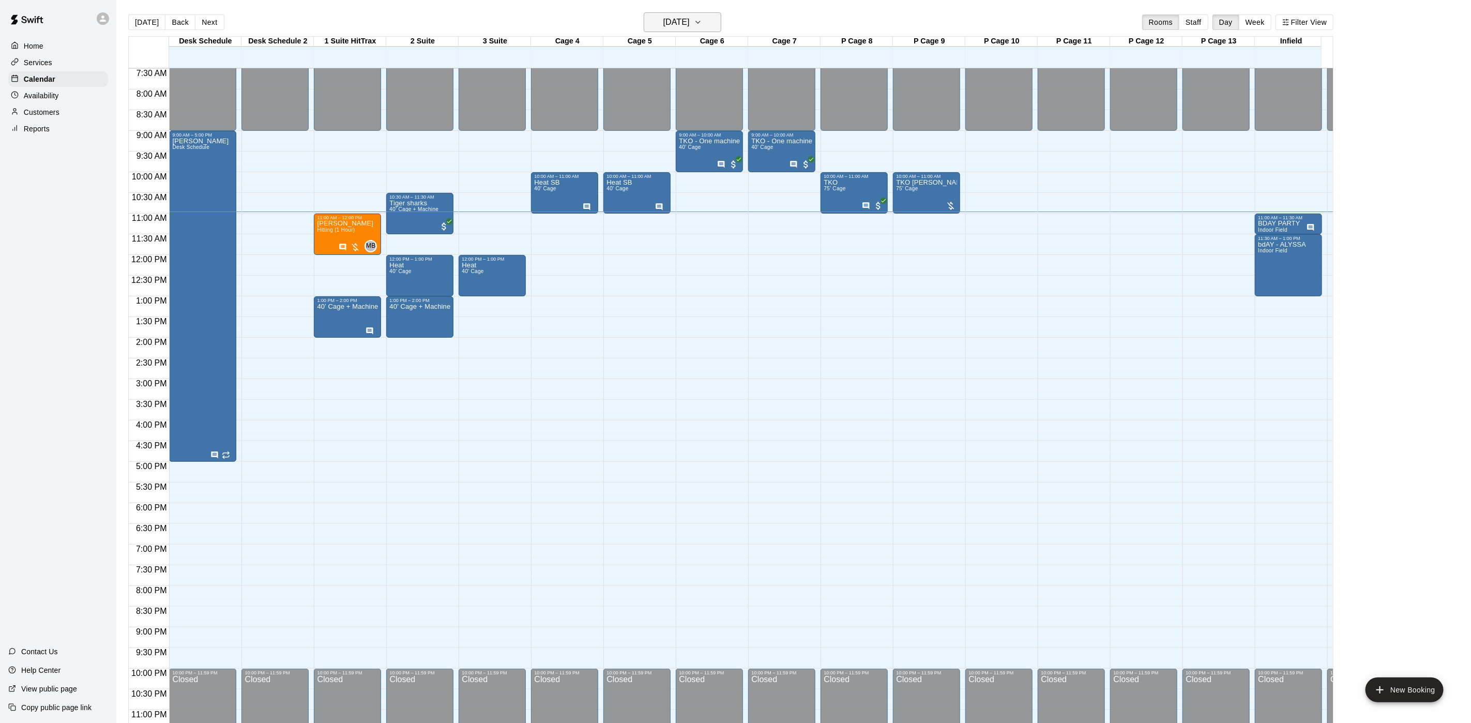
click at [713, 31] on button "[DATE]" at bounding box center [683, 22] width 78 height 20
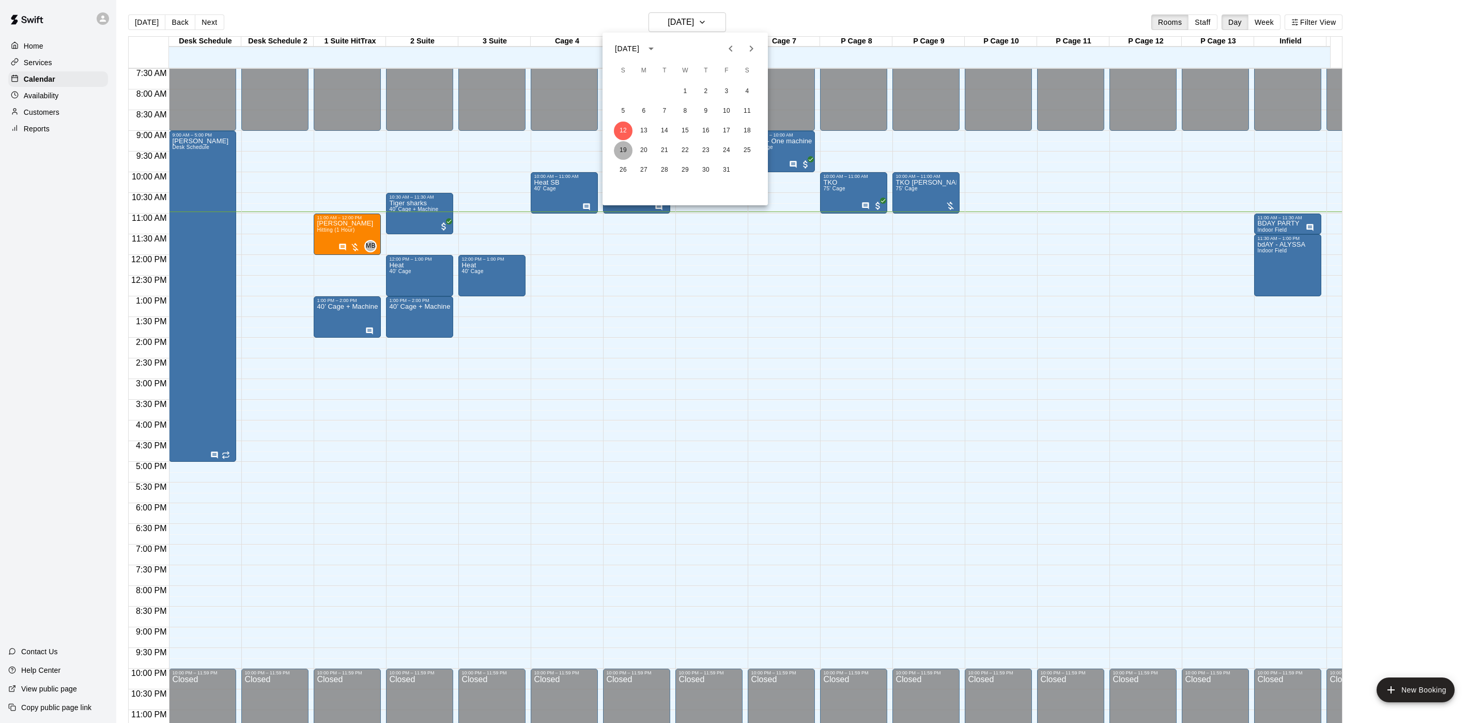
click at [623, 151] on button "19" at bounding box center [623, 150] width 19 height 19
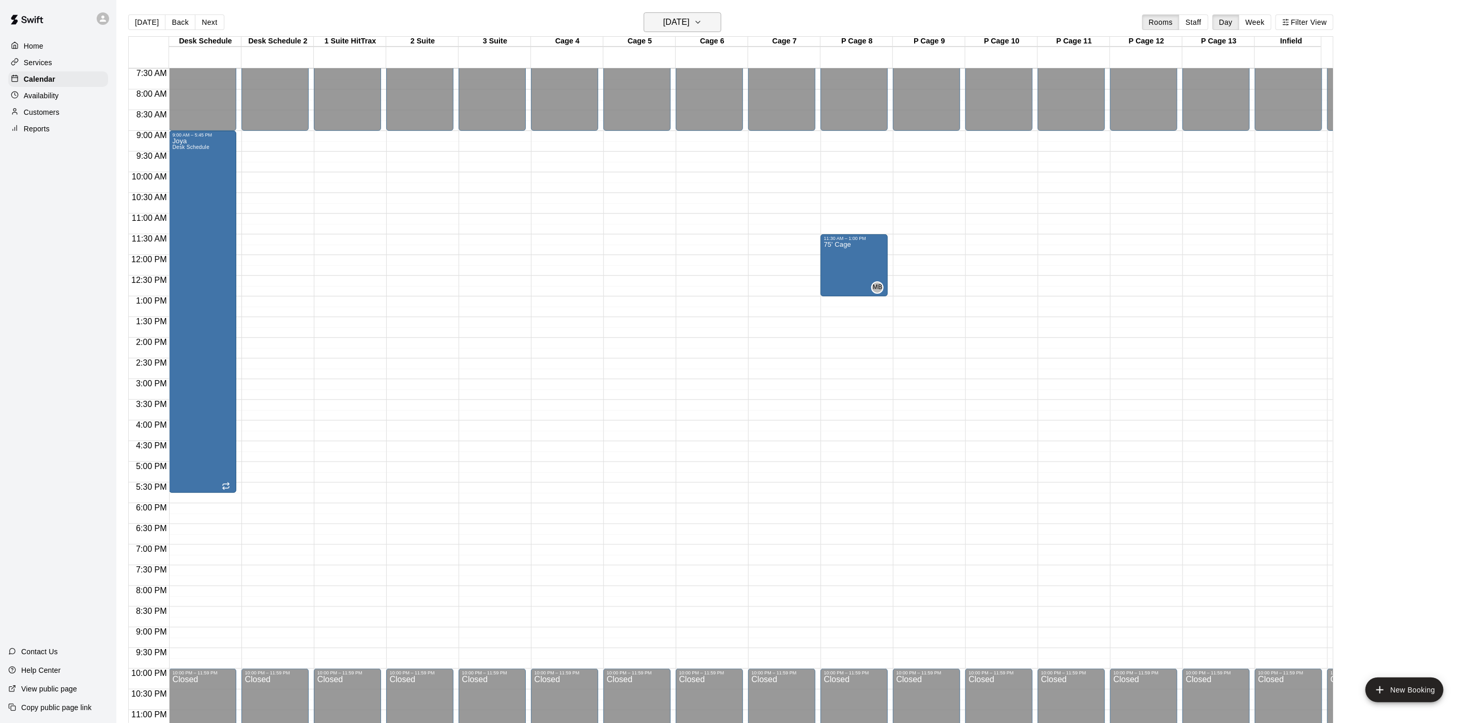
click at [663, 15] on h6 "[DATE]" at bounding box center [676, 22] width 26 height 14
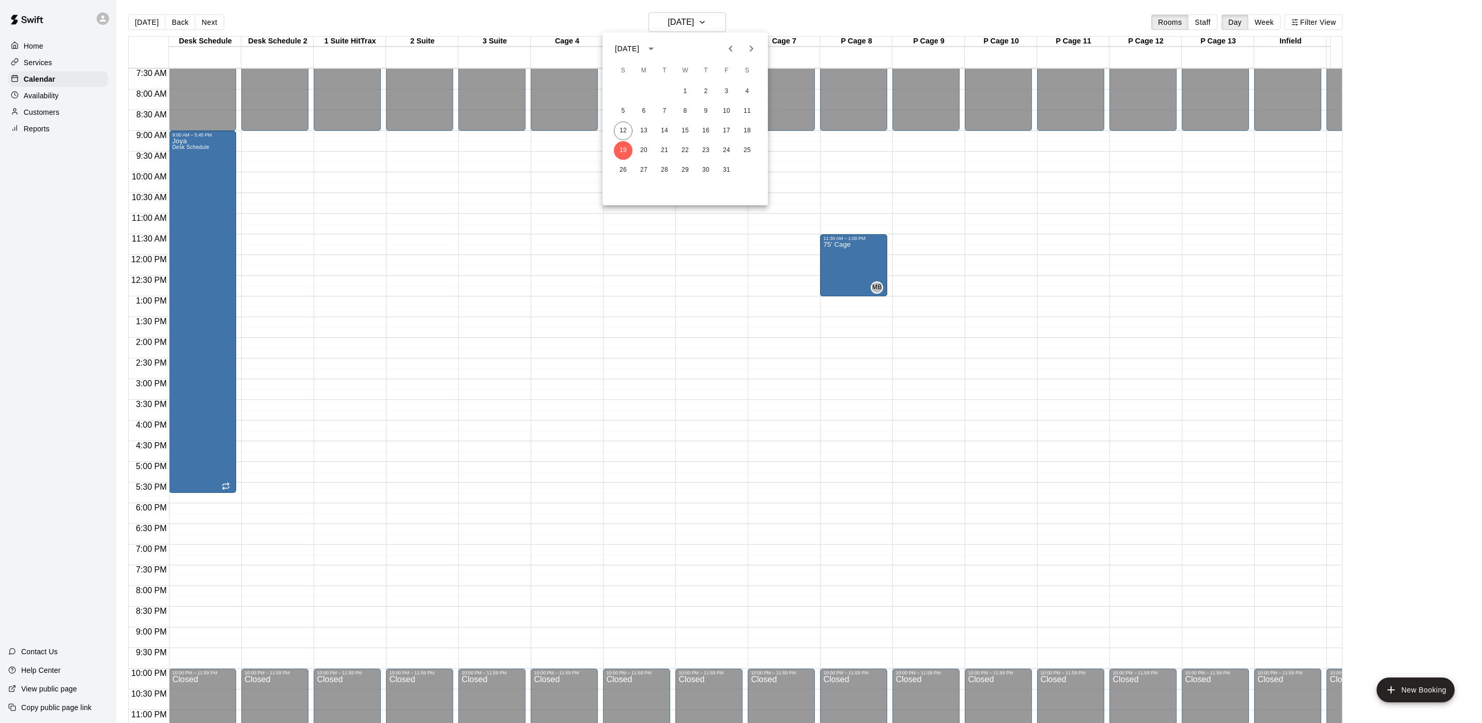
click at [890, 292] on div at bounding box center [741, 361] width 1482 height 723
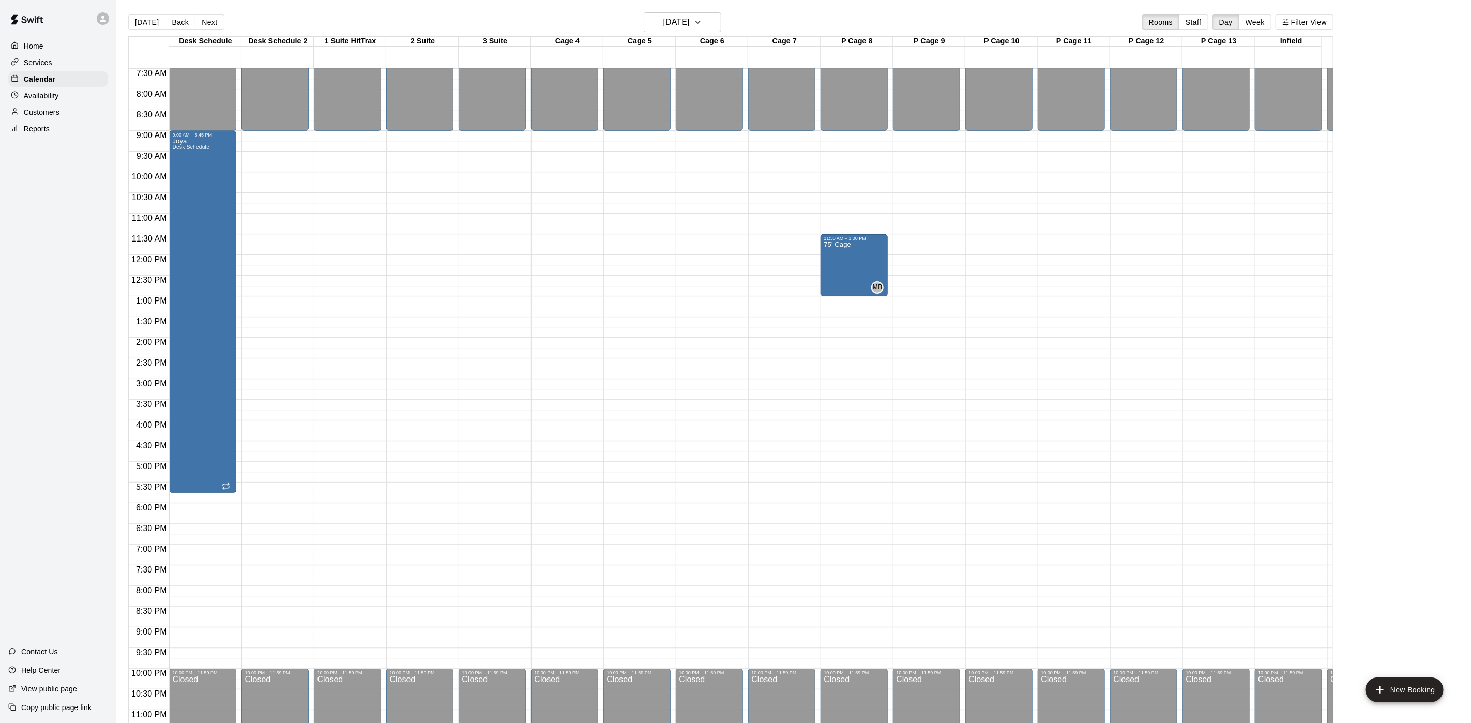
click at [716, 33] on div "[DATE] Back [DATE][DATE] Rooms Staff Day Week Filter View" at bounding box center [730, 24] width 1205 height 24
click at [707, 28] on button "[DATE]" at bounding box center [683, 22] width 78 height 20
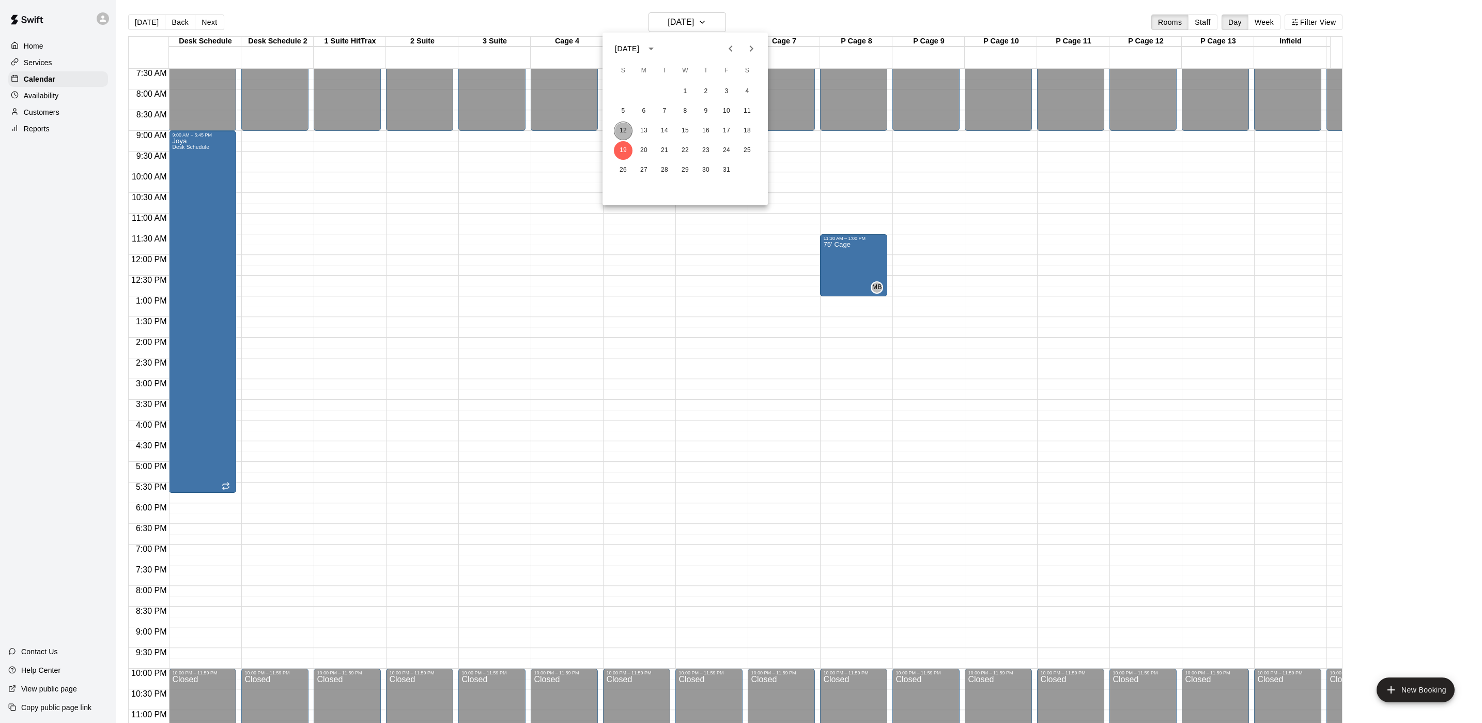
click at [623, 127] on button "12" at bounding box center [623, 130] width 19 height 19
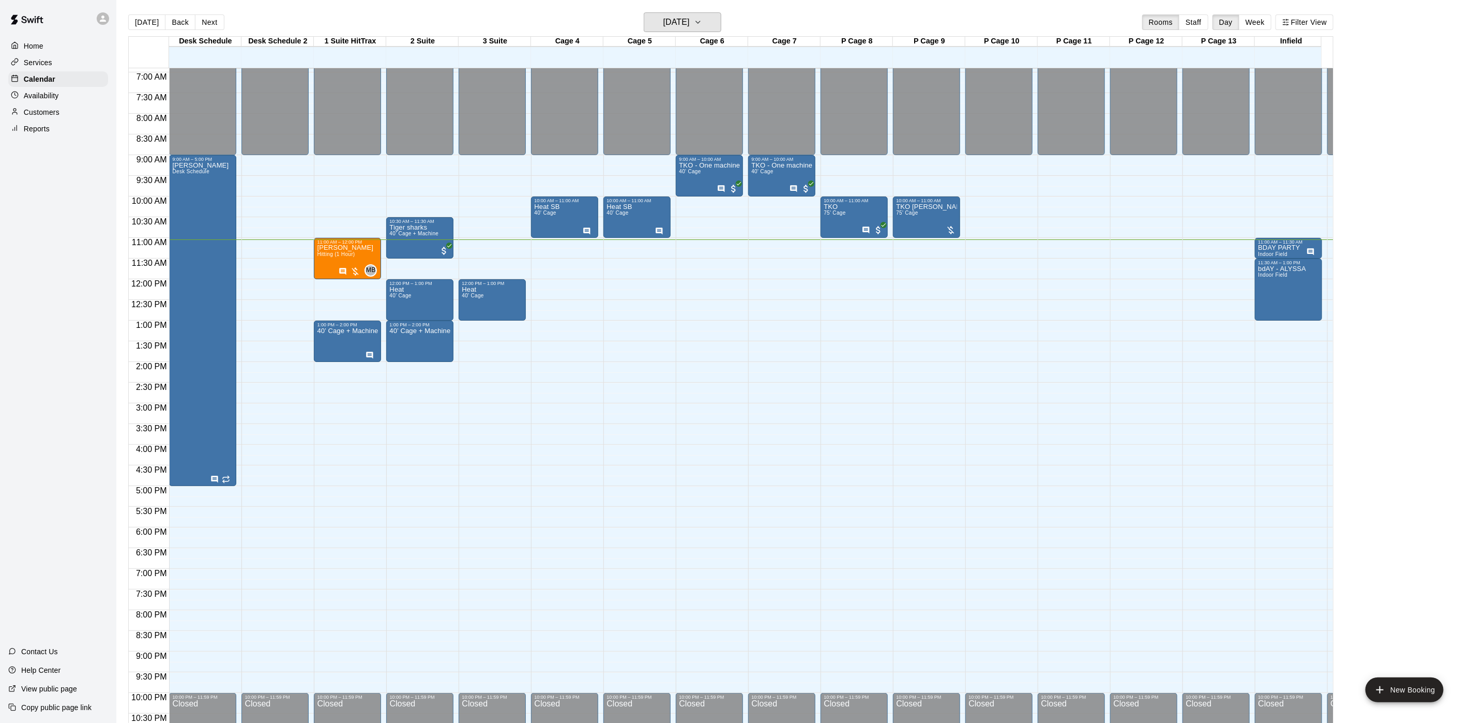
scroll to position [339, 0]
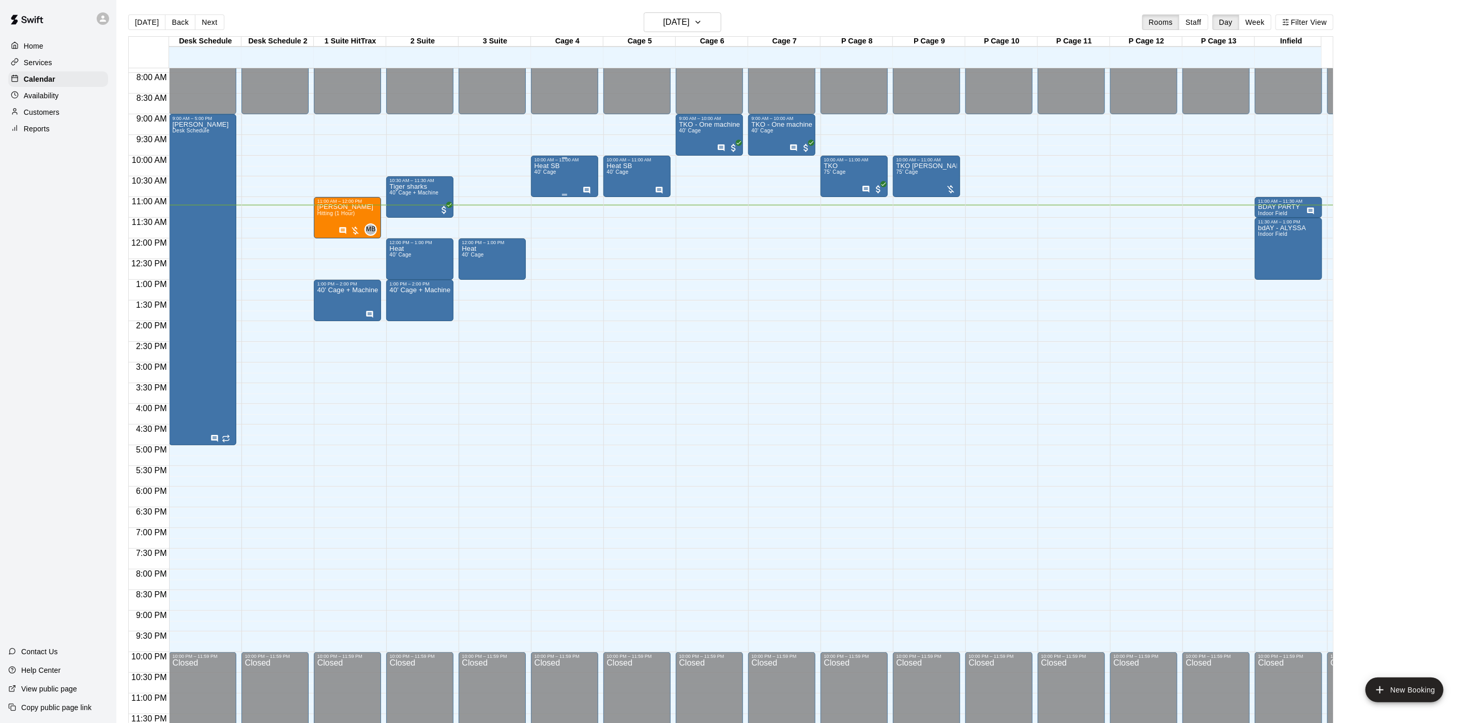
click at [537, 169] on span "40' Cage" at bounding box center [545, 172] width 22 height 6
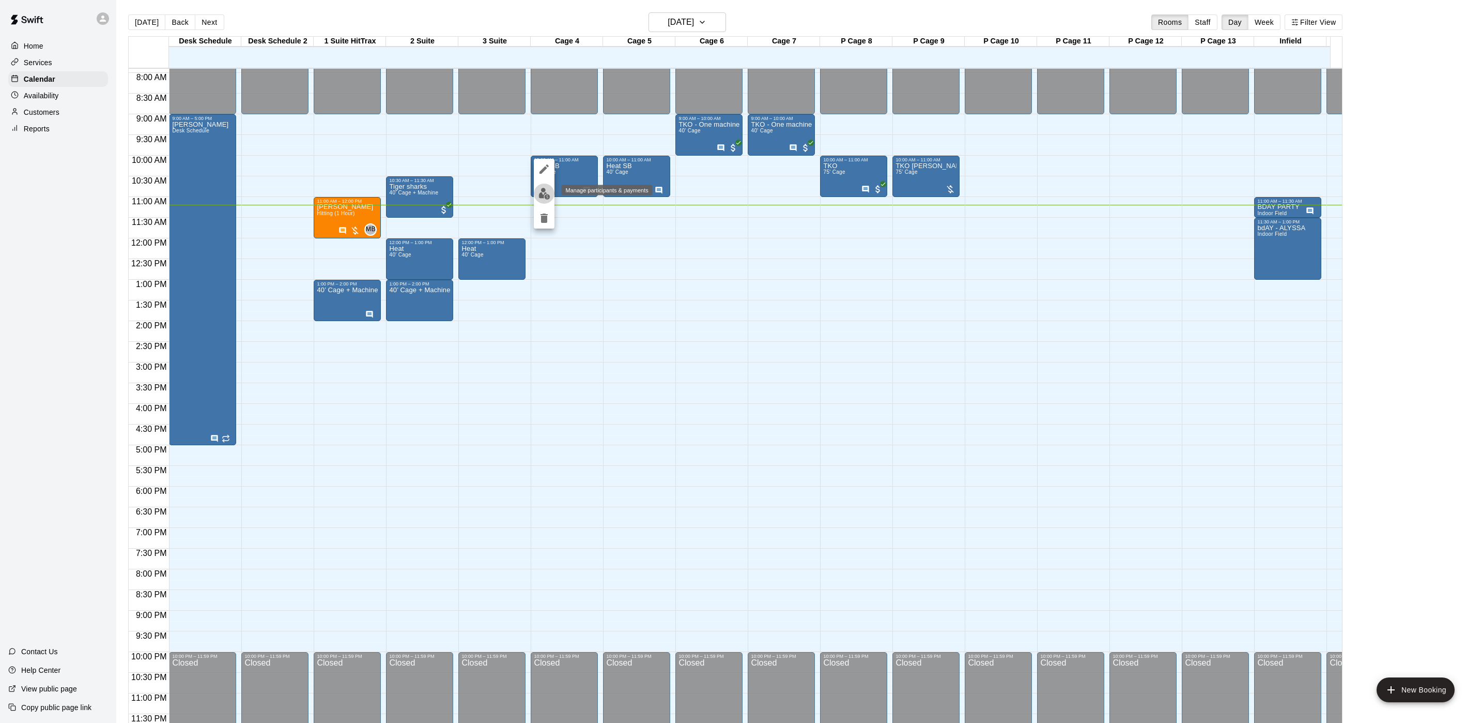
click at [542, 186] on button "edit" at bounding box center [544, 193] width 21 height 20
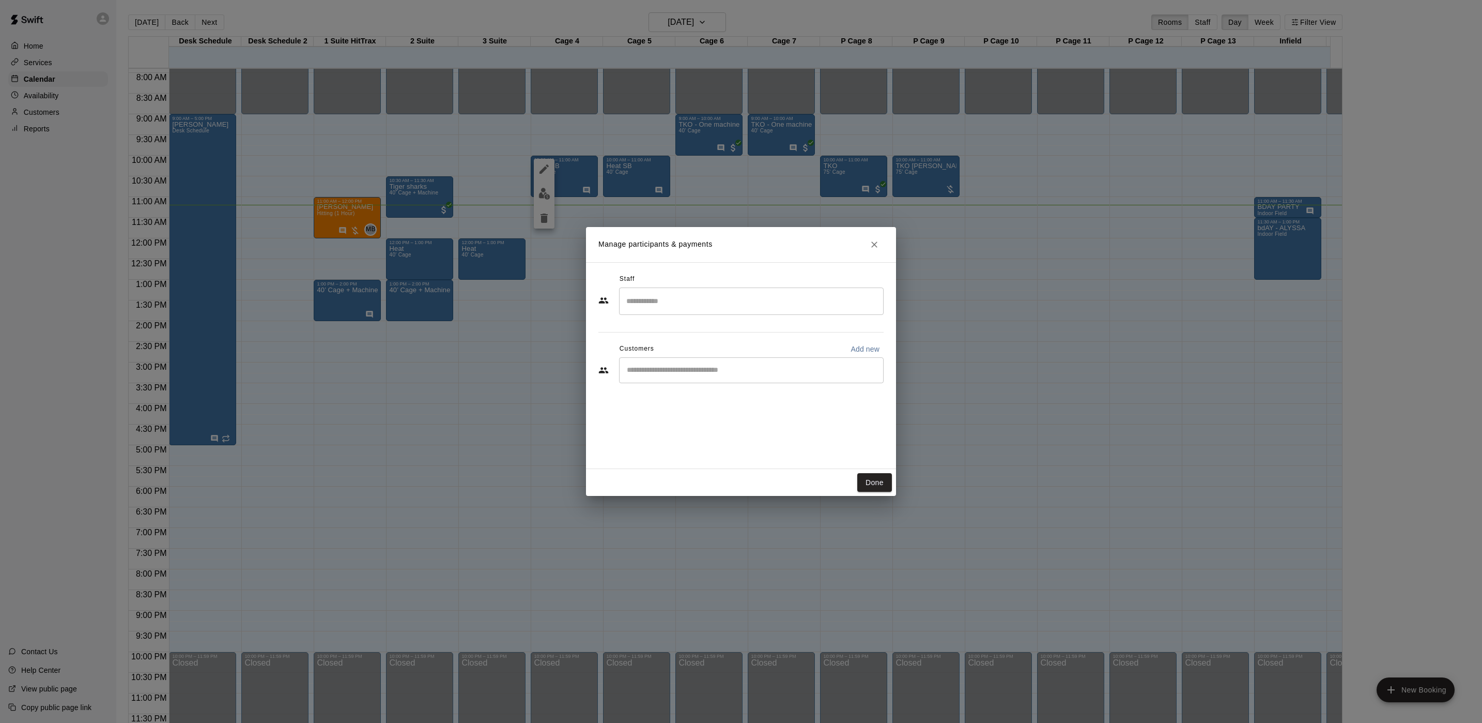
drag, startPoint x: 537, startPoint y: 385, endPoint x: 479, endPoint y: 273, distance: 125.8
click at [537, 385] on div "Manage participants & payments Staff ​ Customers Add new ​ Done" at bounding box center [741, 361] width 1482 height 723
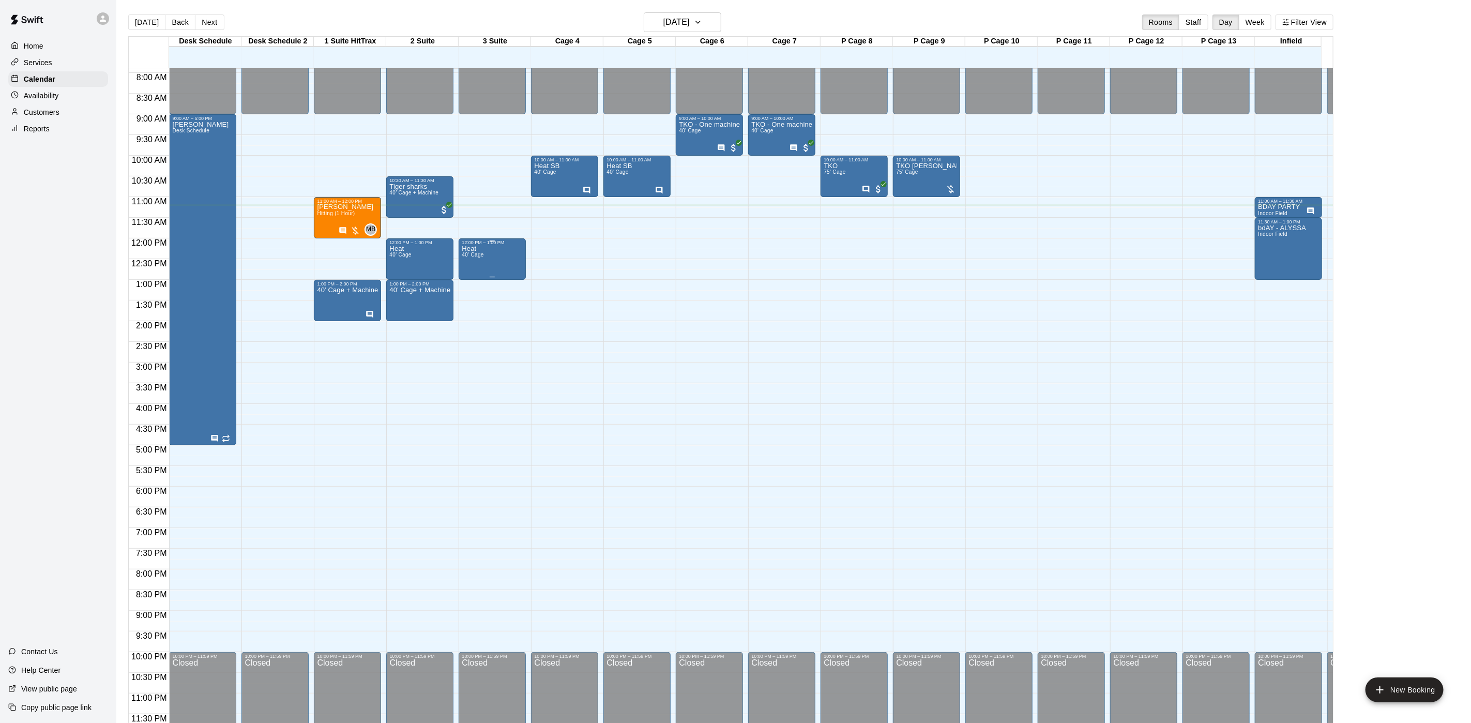
click at [483, 246] on div "Heat 40' Cage" at bounding box center [492, 606] width 61 height 723
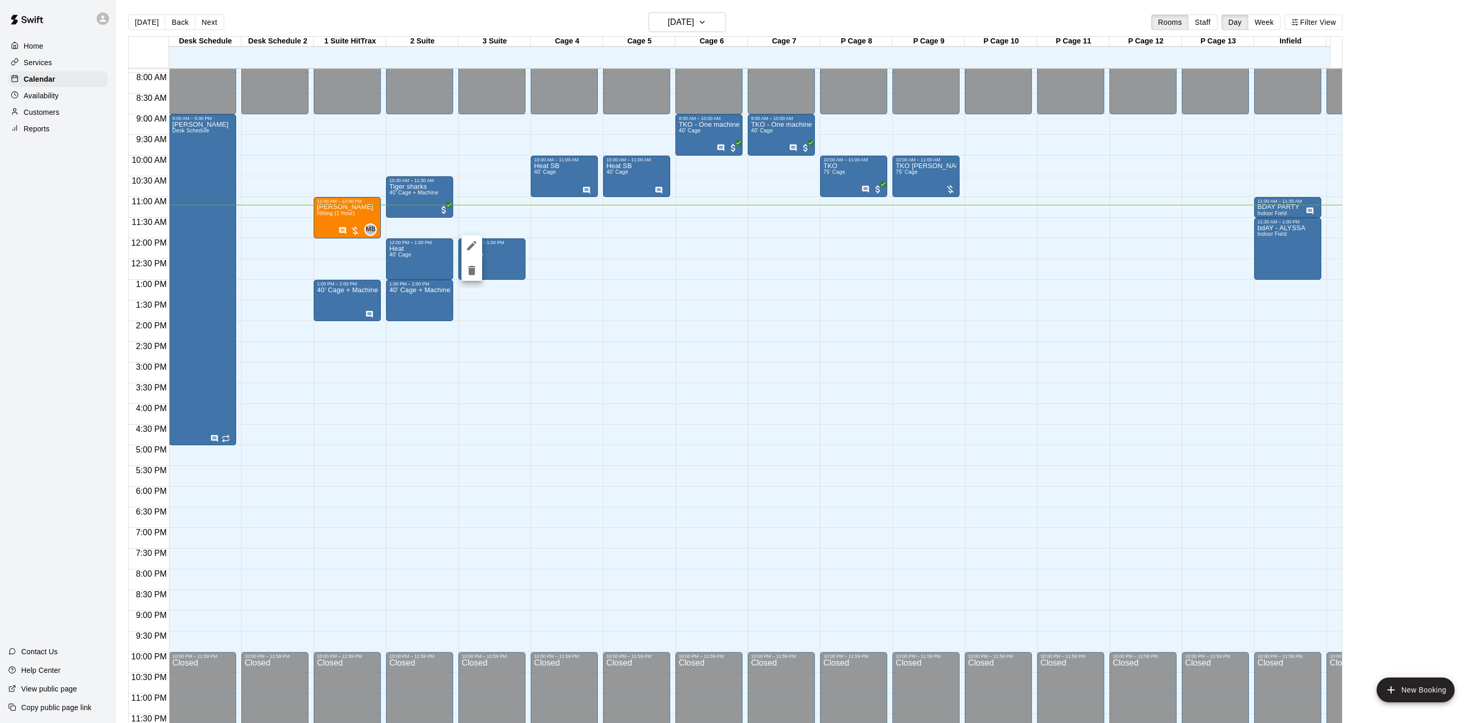
click at [467, 267] on icon "delete" at bounding box center [472, 270] width 12 height 12
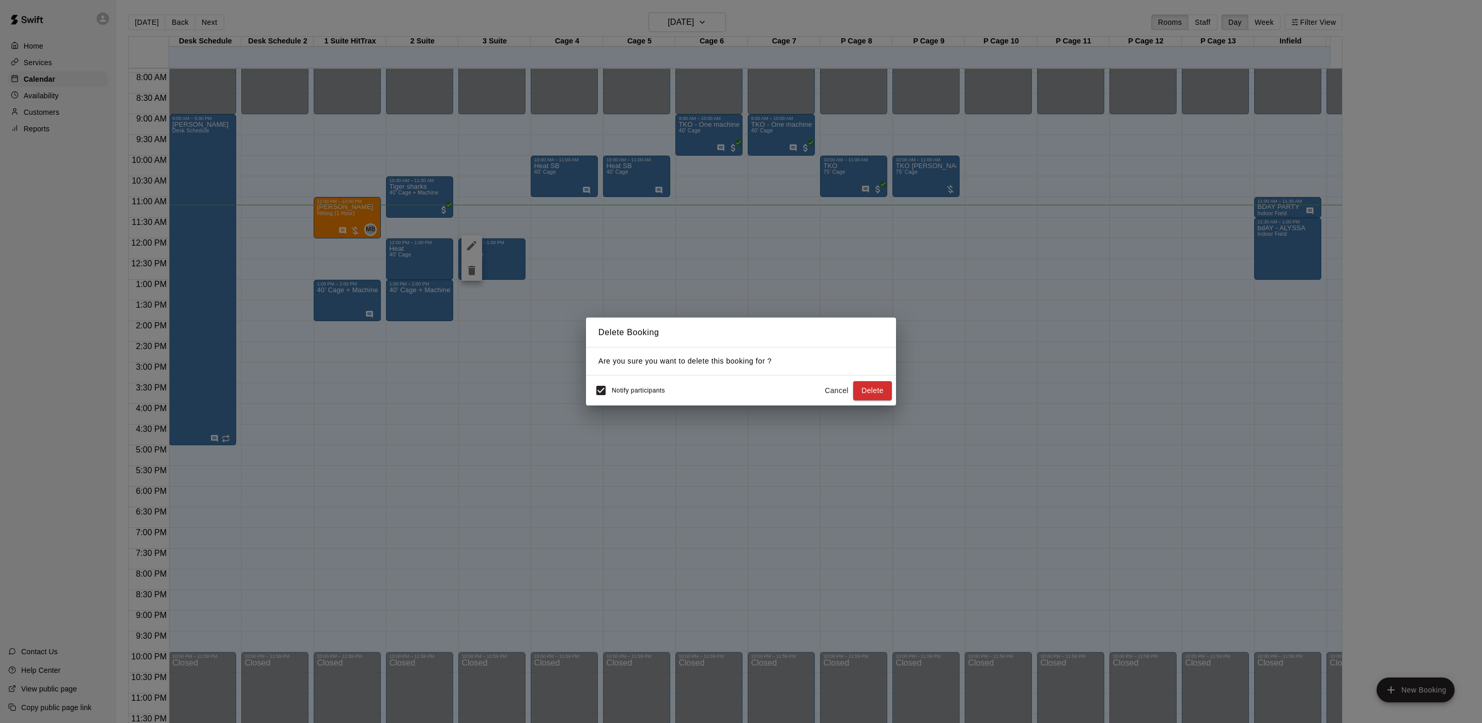
click at [613, 228] on div "Delete Booking Are you sure you want to delete this booking for ? Notify partic…" at bounding box center [741, 361] width 1482 height 723
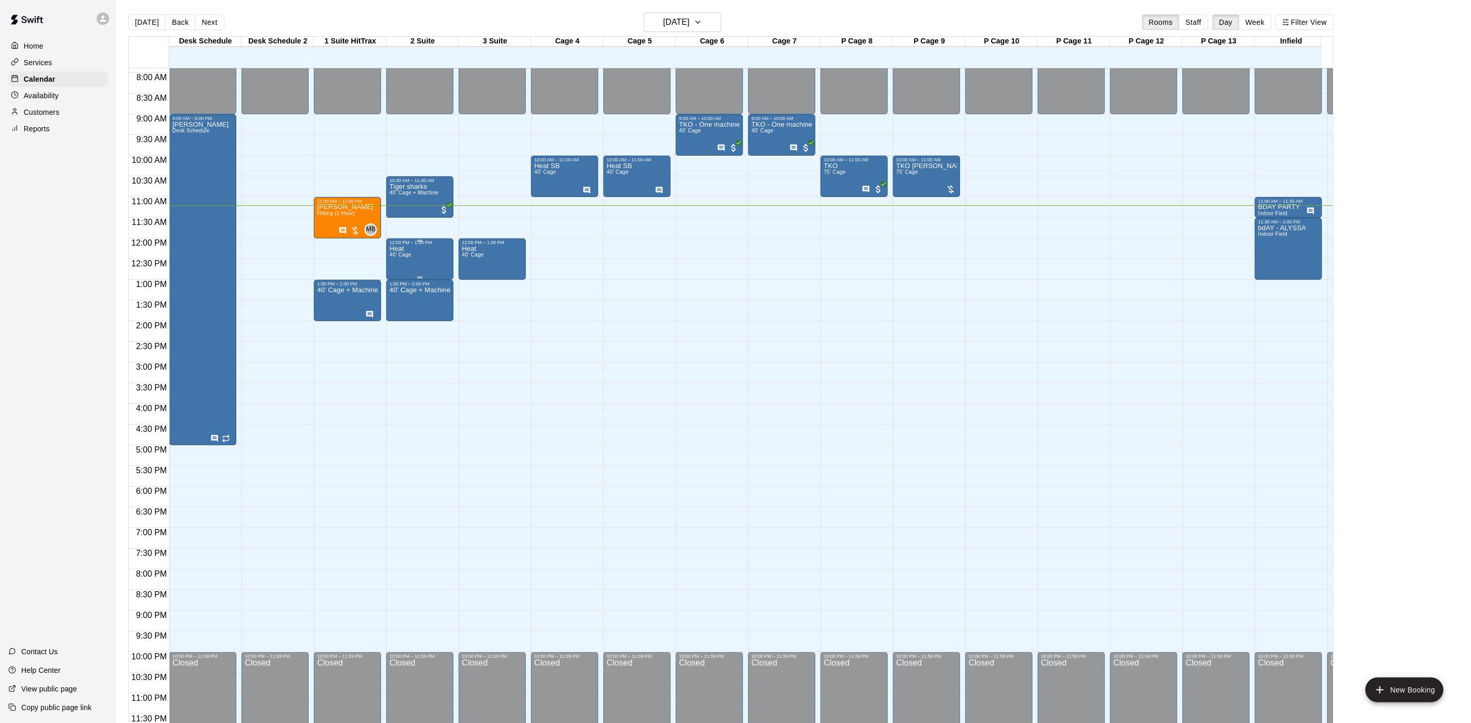
click at [436, 248] on div "Heat 40' Cage" at bounding box center [419, 606] width 61 height 723
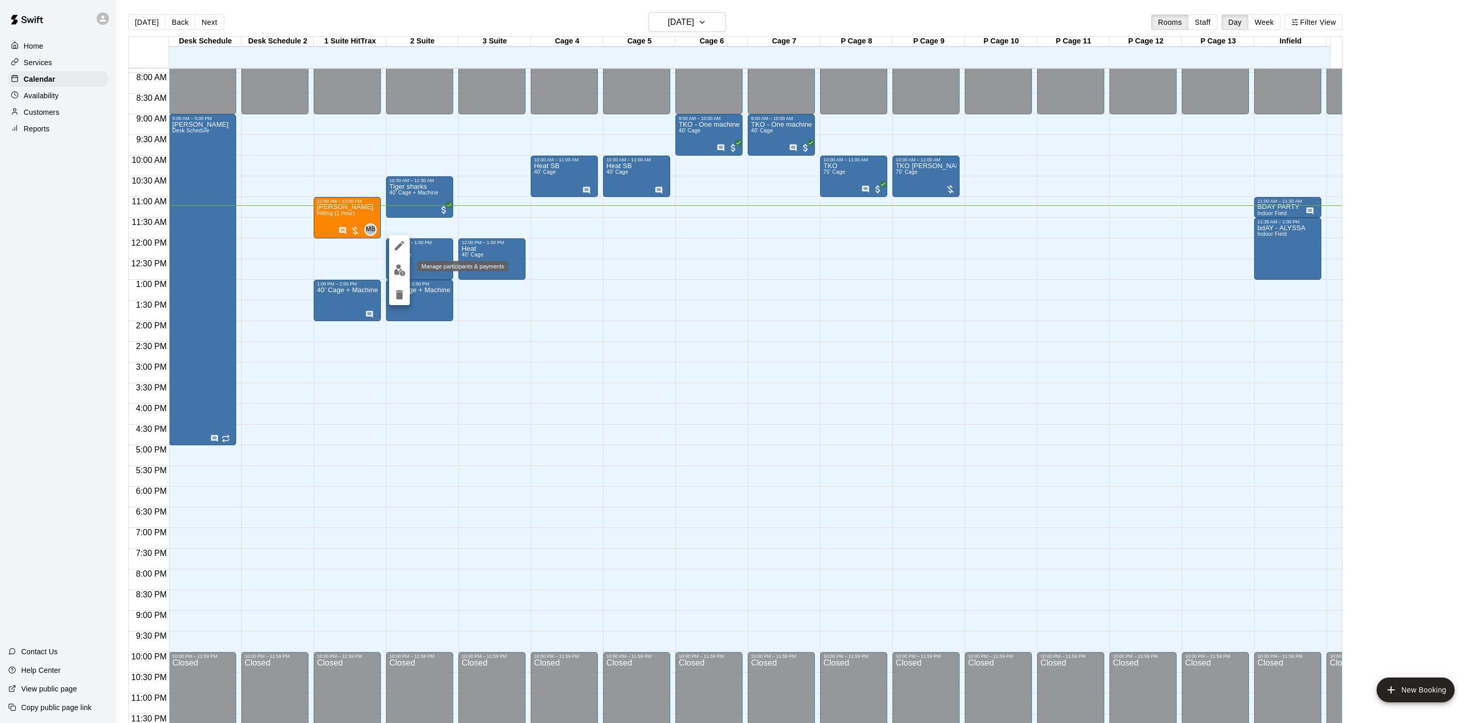
click at [397, 264] on img "edit" at bounding box center [400, 270] width 12 height 12
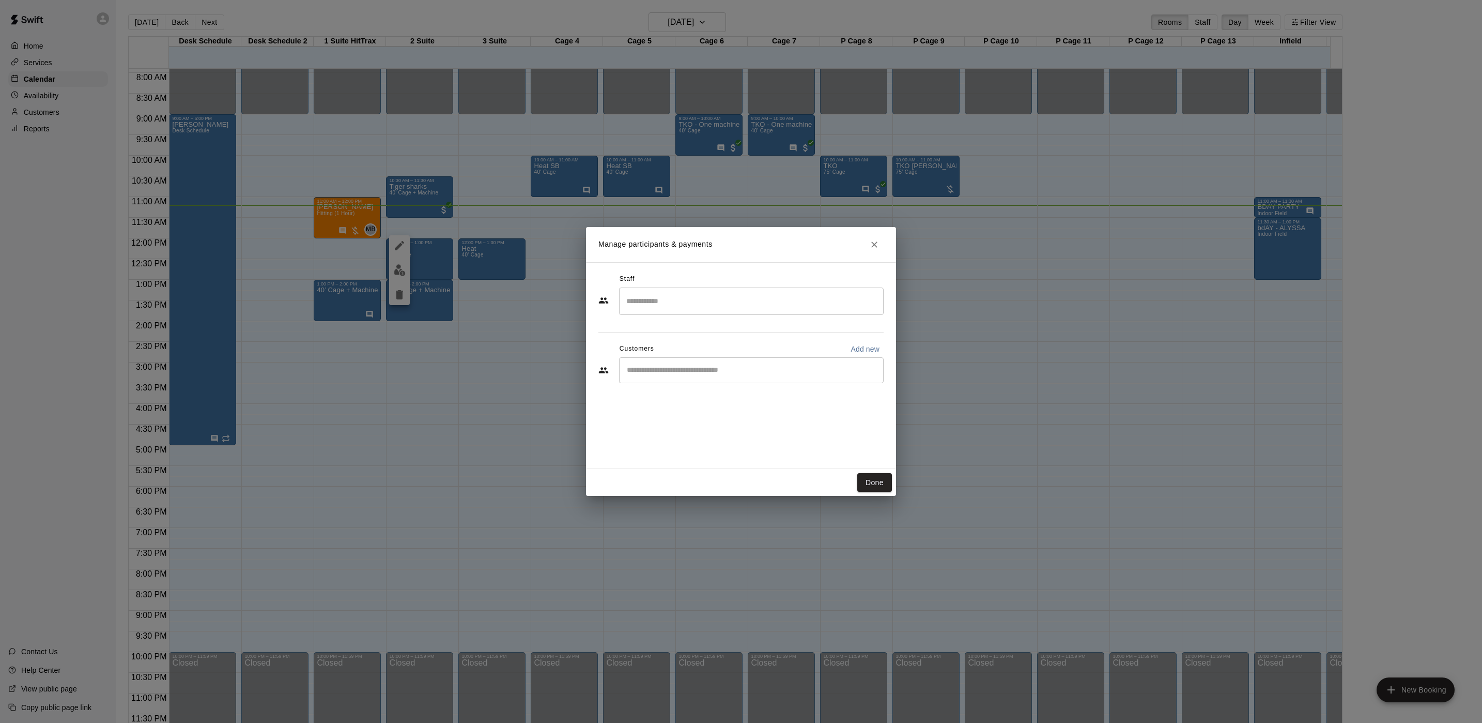
click at [571, 270] on div "Manage participants & payments Staff ​ Customers Add new ​ Done" at bounding box center [741, 361] width 1482 height 723
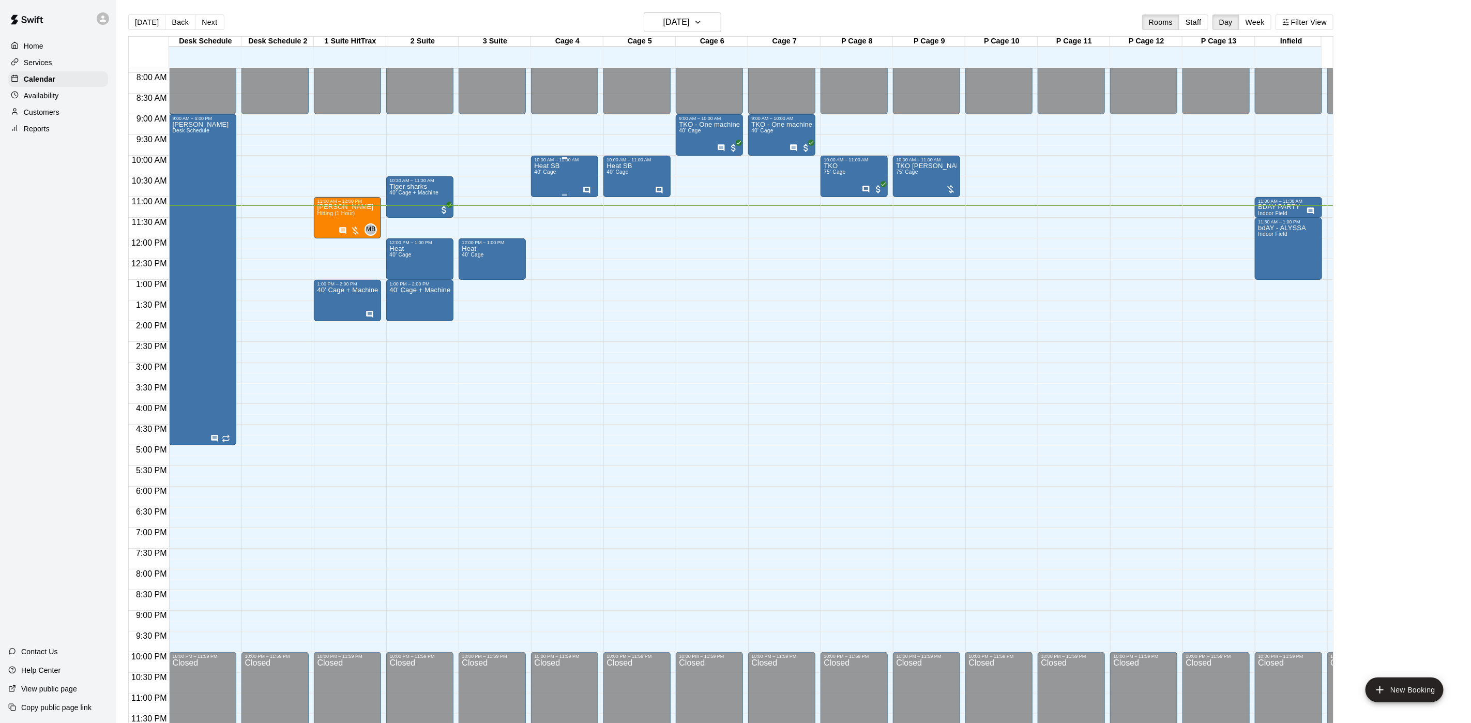
click at [542, 170] on div "Heat SB 40' Cage" at bounding box center [546, 523] width 25 height 723
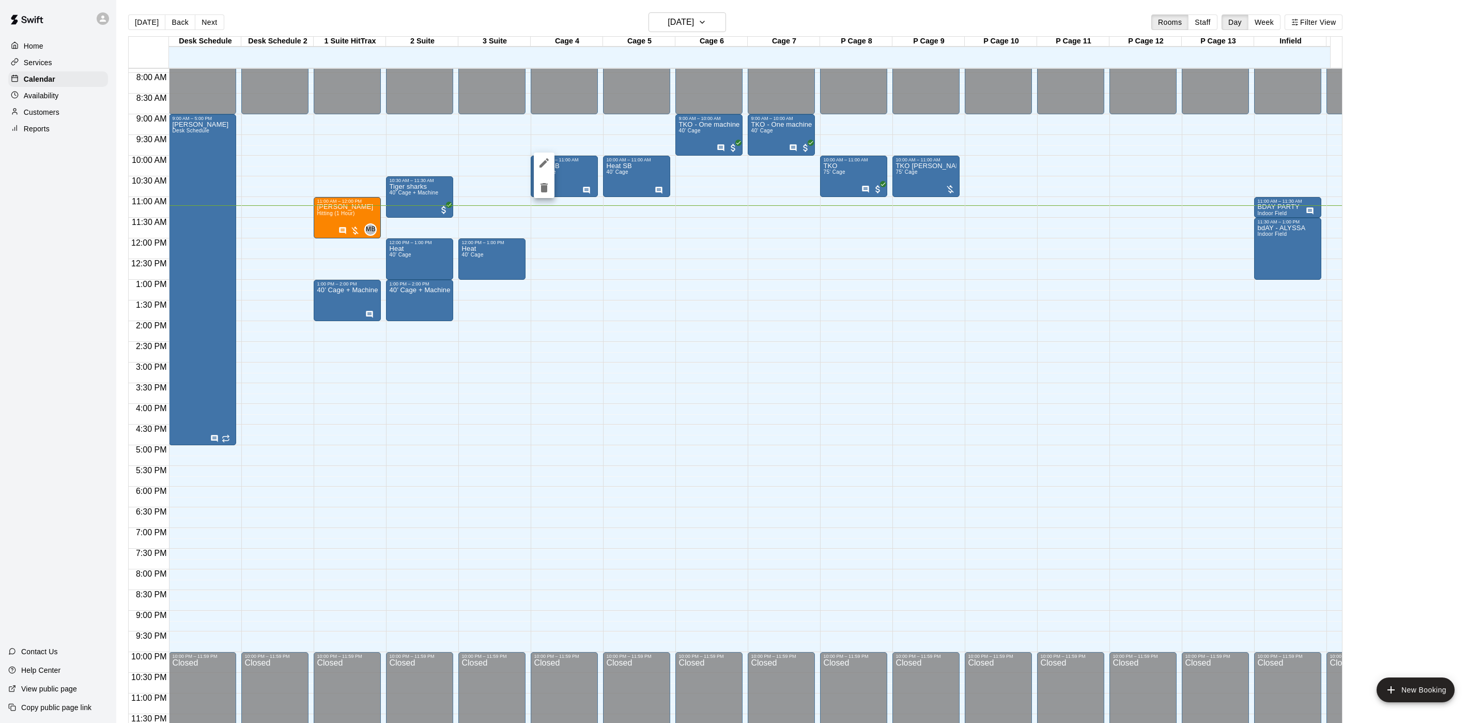
click at [588, 165] on div at bounding box center [741, 361] width 1482 height 723
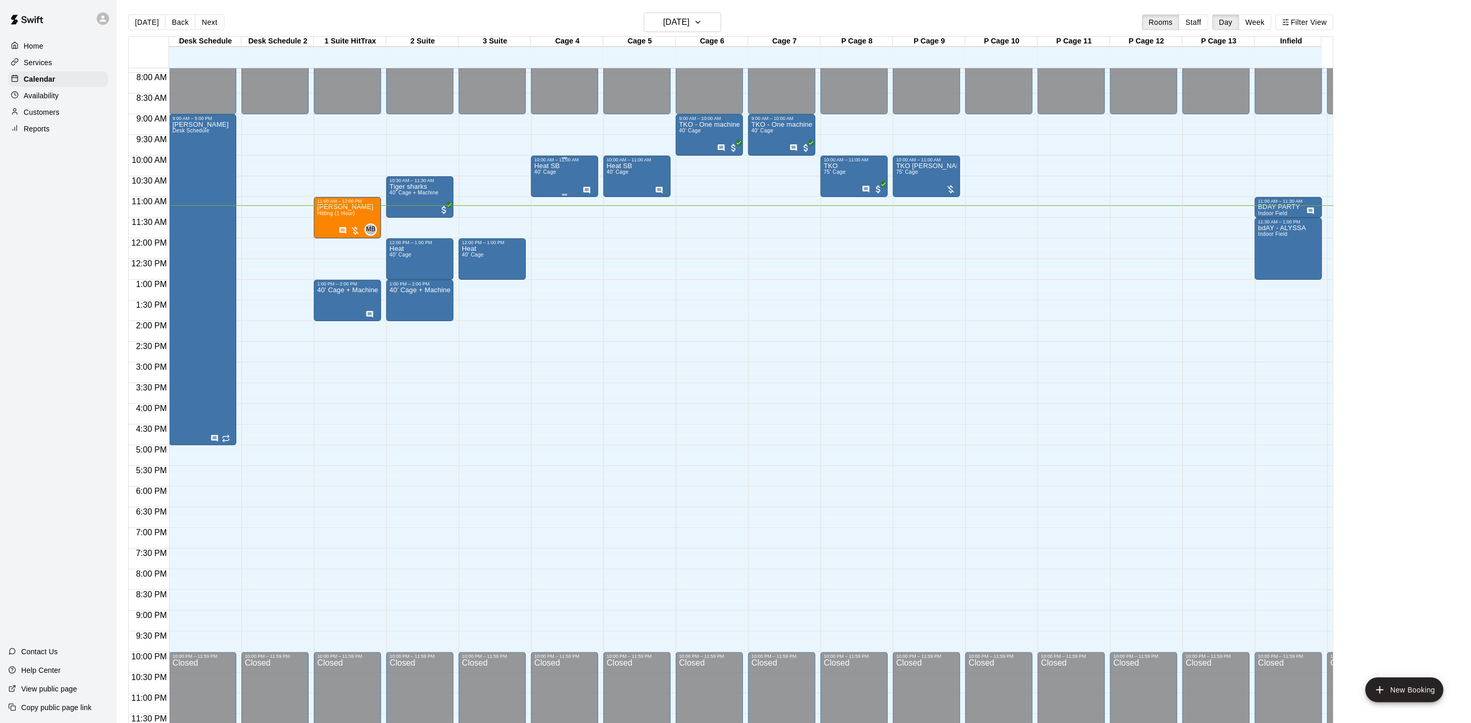
click at [569, 165] on div "Heat SB 40' Cage" at bounding box center [564, 523] width 61 height 723
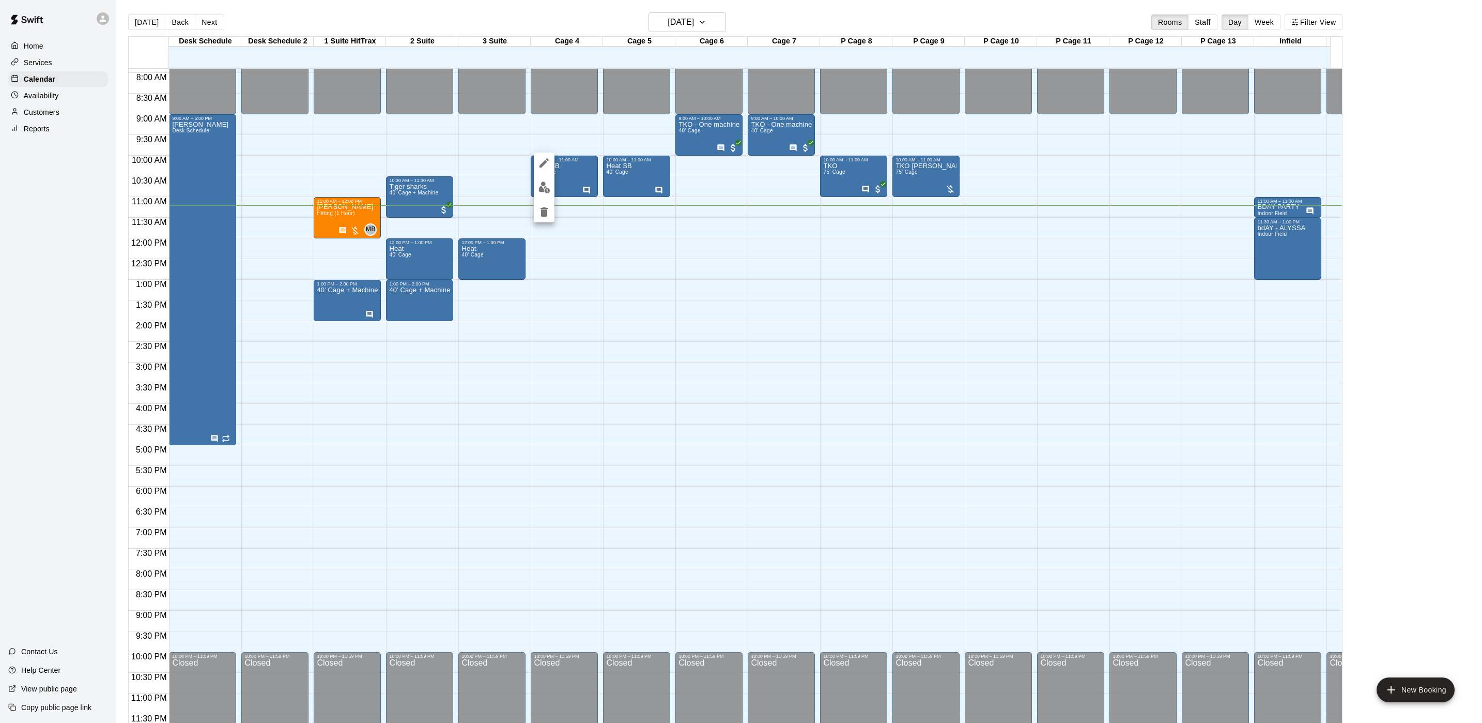
click at [529, 189] on div at bounding box center [741, 361] width 1482 height 723
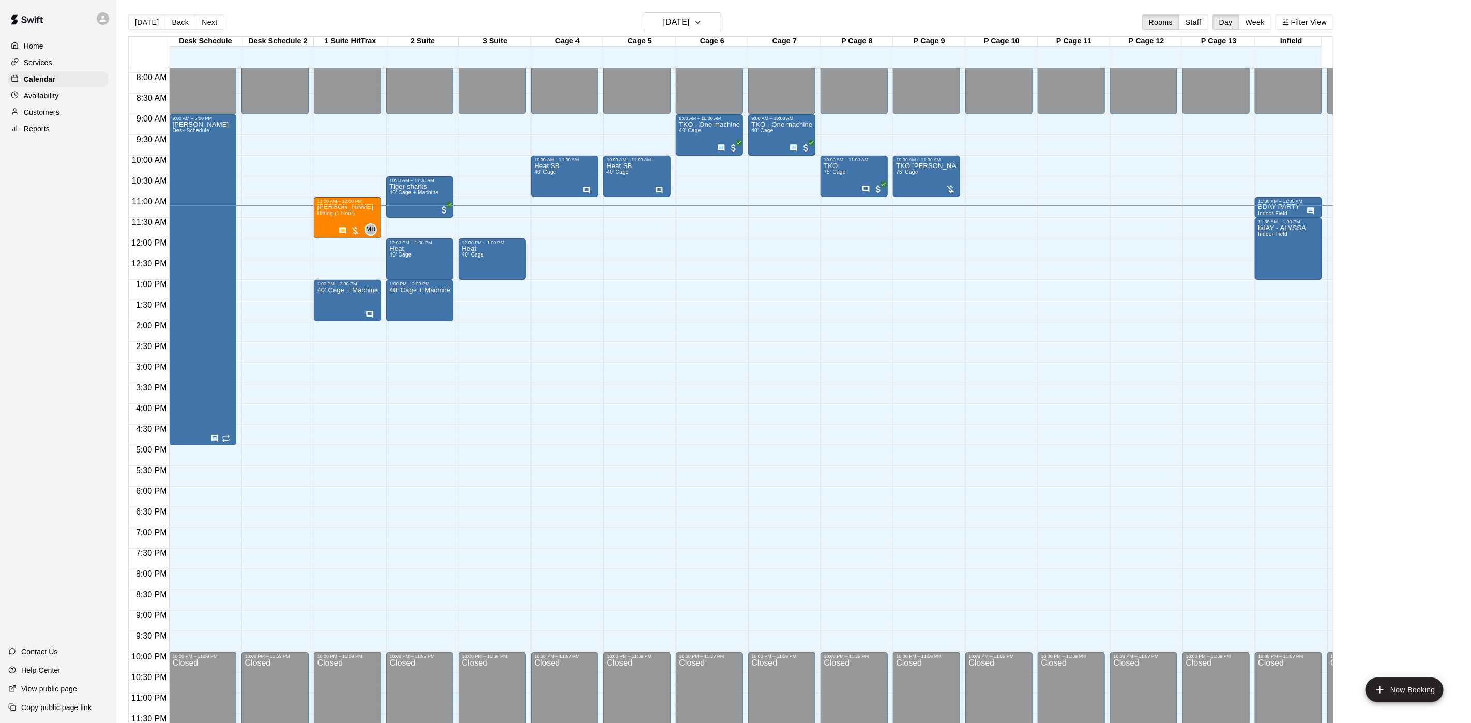
click at [540, 187] on div "12:00 AM – 9:00 AM Closed 10:00 AM – 11:00 AM Heat SB 40' Cage 10:00 PM – 11:59…" at bounding box center [564, 238] width 67 height 992
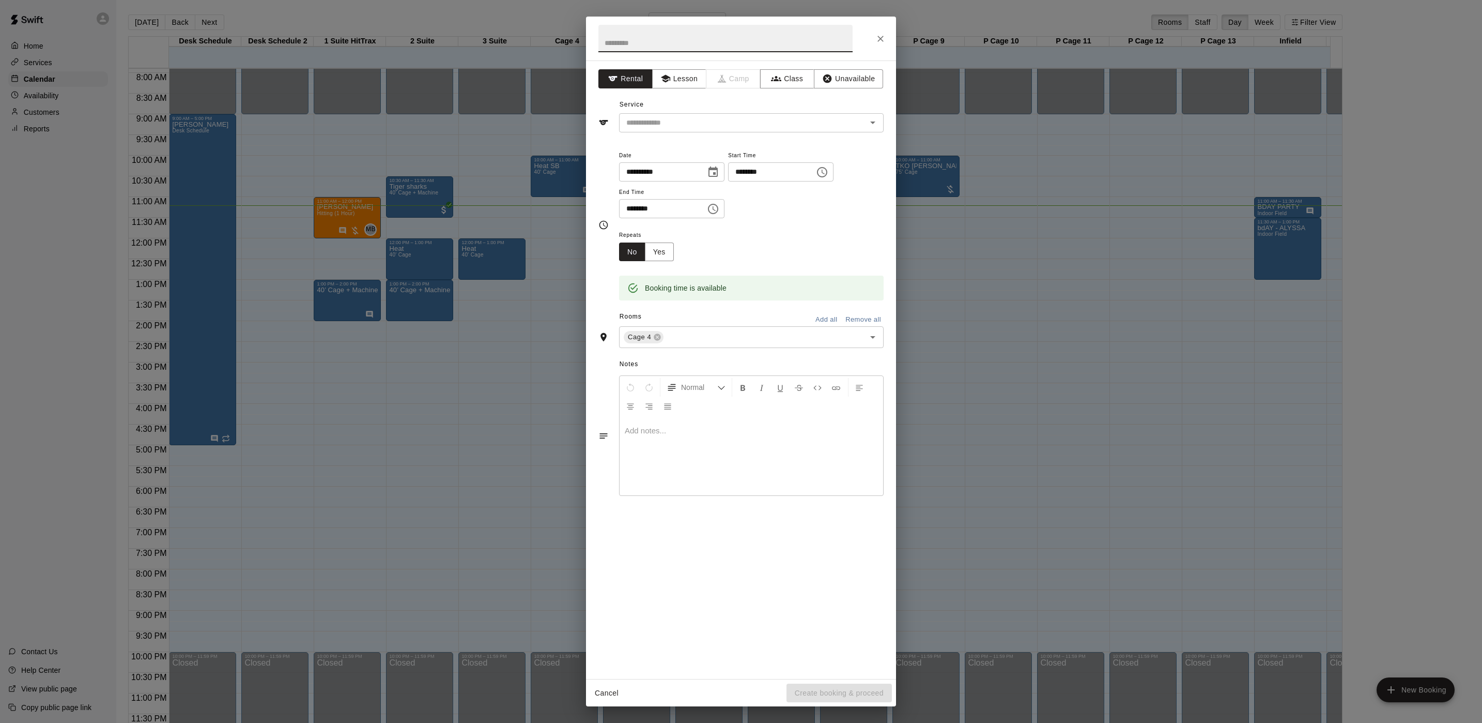
click at [552, 174] on div "**********" at bounding box center [741, 361] width 1482 height 723
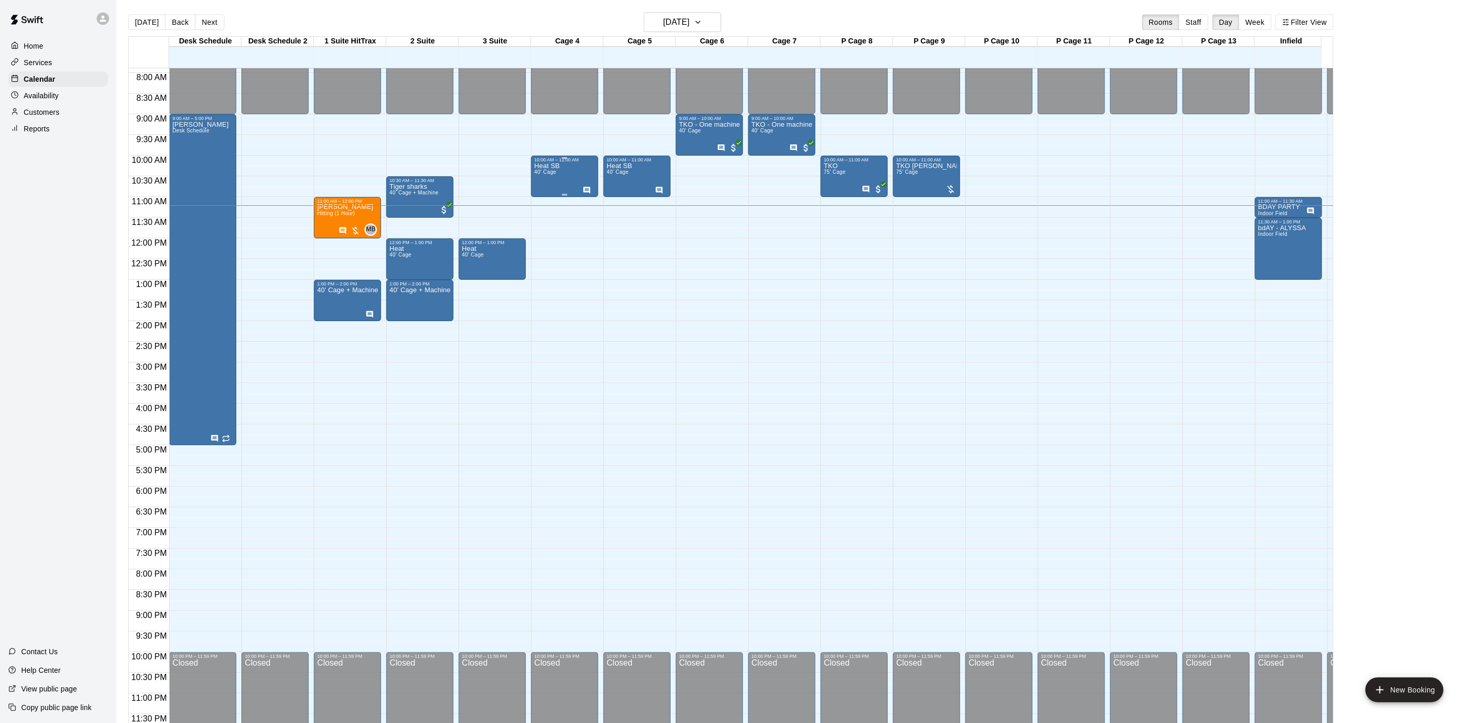
click at [544, 171] on div "Heat SB 40' Cage" at bounding box center [546, 523] width 25 height 723
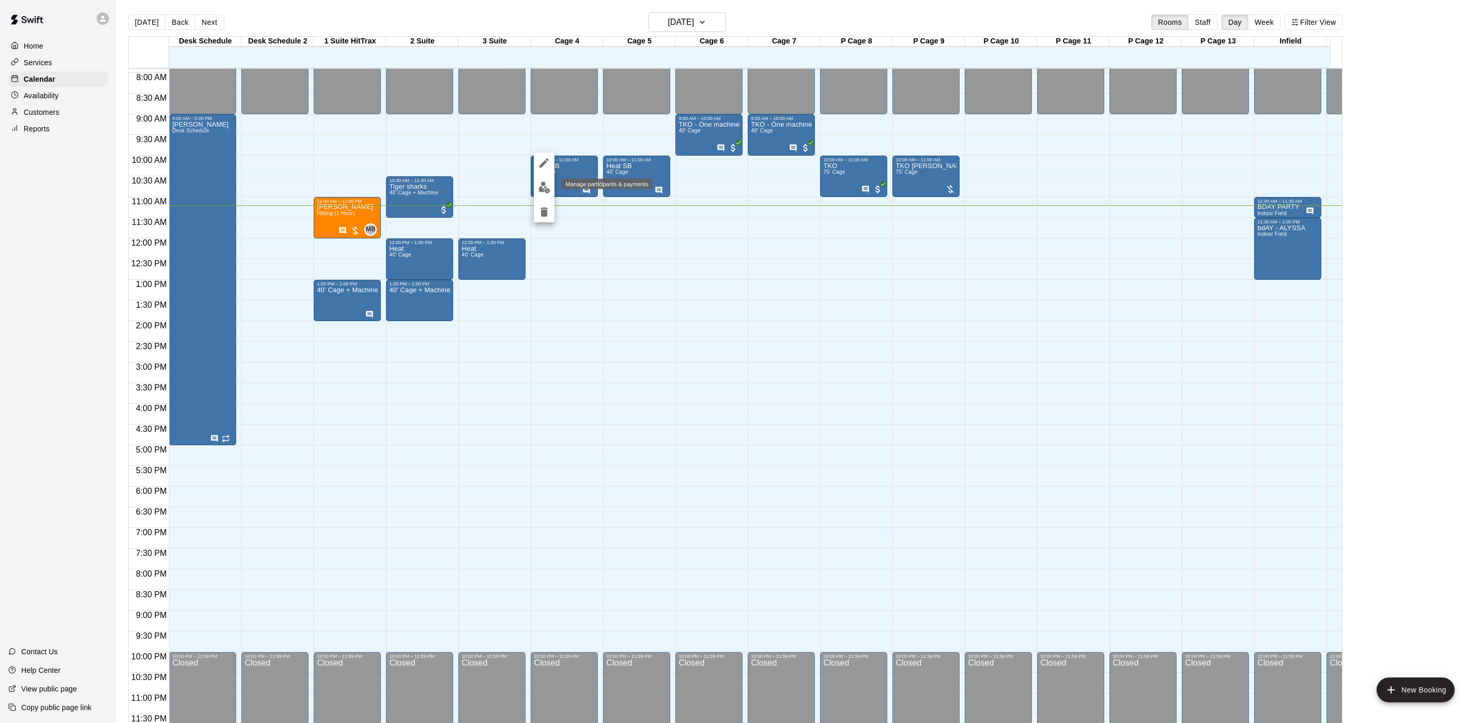
click at [543, 191] on img "edit" at bounding box center [545, 187] width 12 height 12
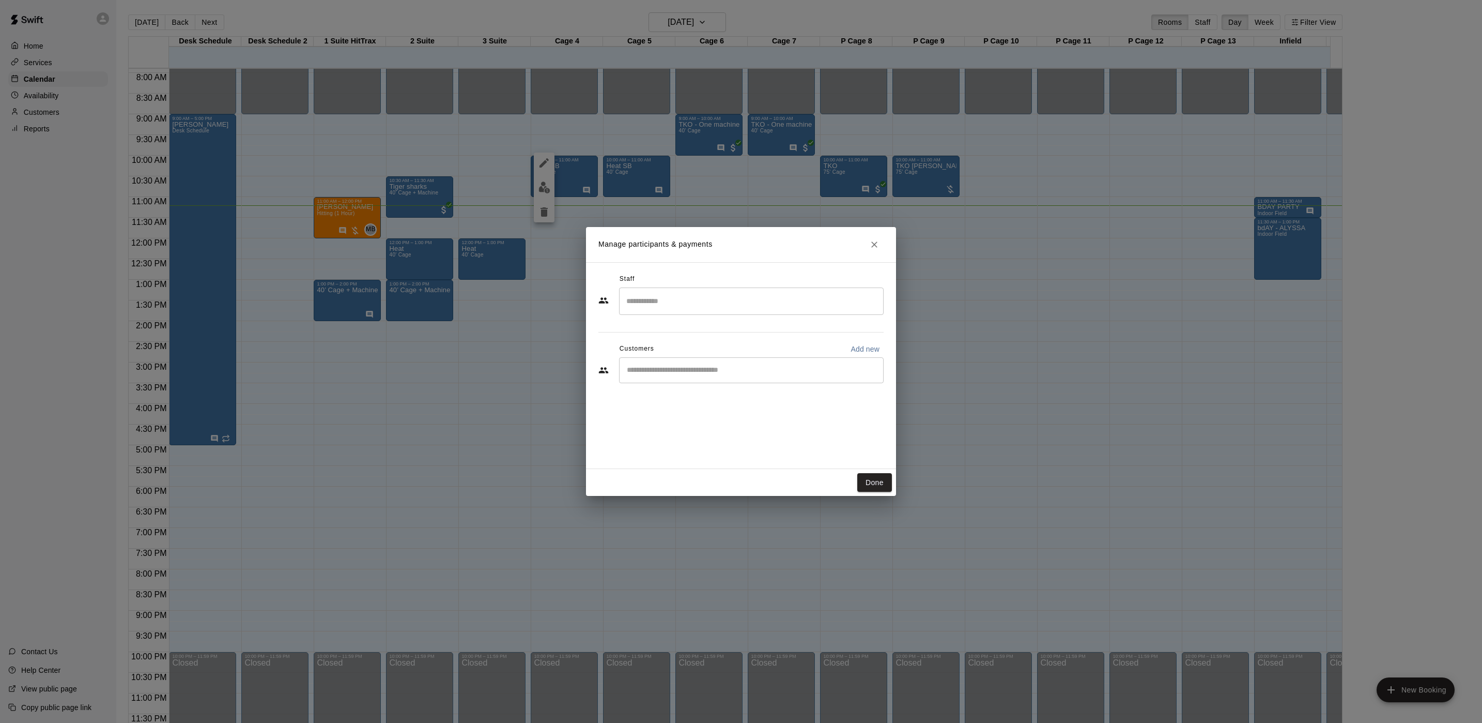
click at [717, 362] on div "​" at bounding box center [751, 370] width 265 height 26
type input "****"
click at [745, 402] on div "smithtown russo [EMAIL_ADDRESS][DOMAIN_NAME]" at bounding box center [762, 400] width 227 height 22
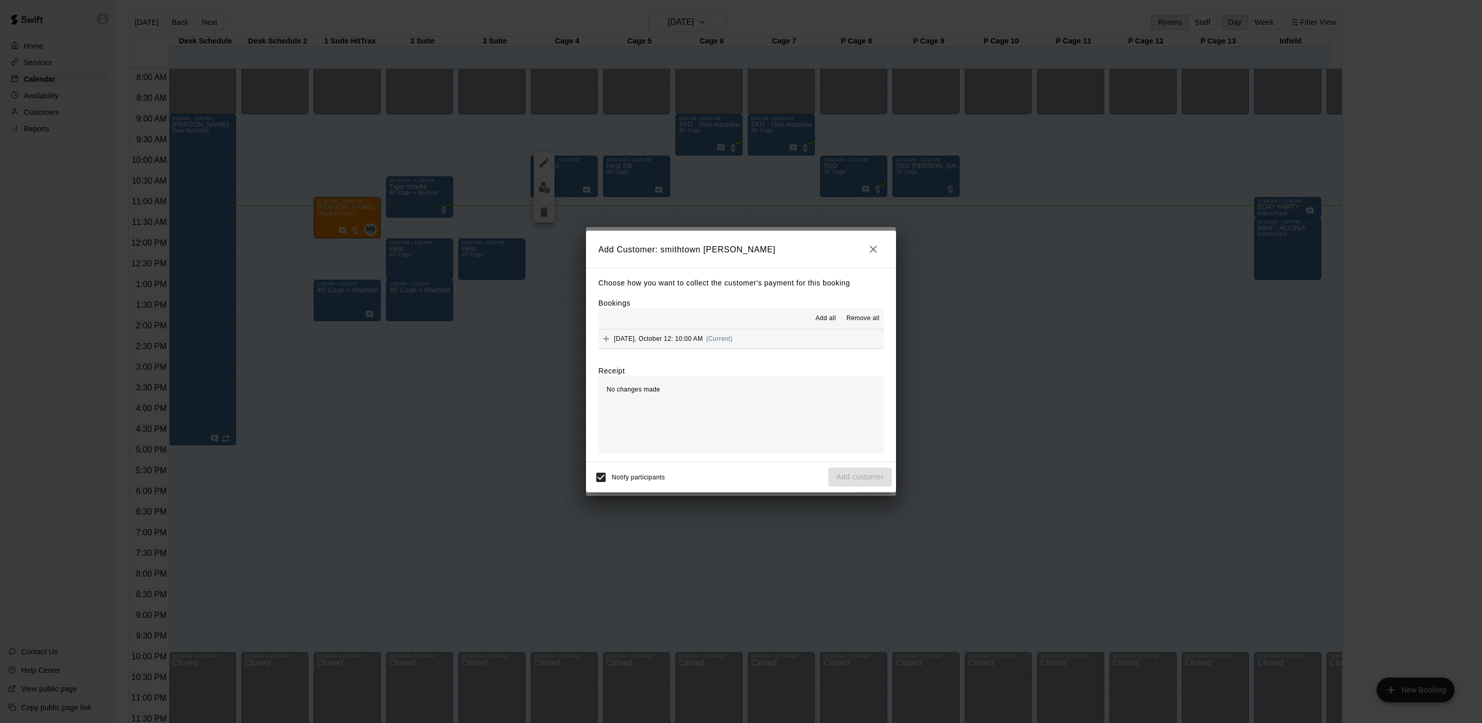
click at [745, 334] on button "[DATE], October 12: 10:00 AM (Current)" at bounding box center [741, 338] width 285 height 19
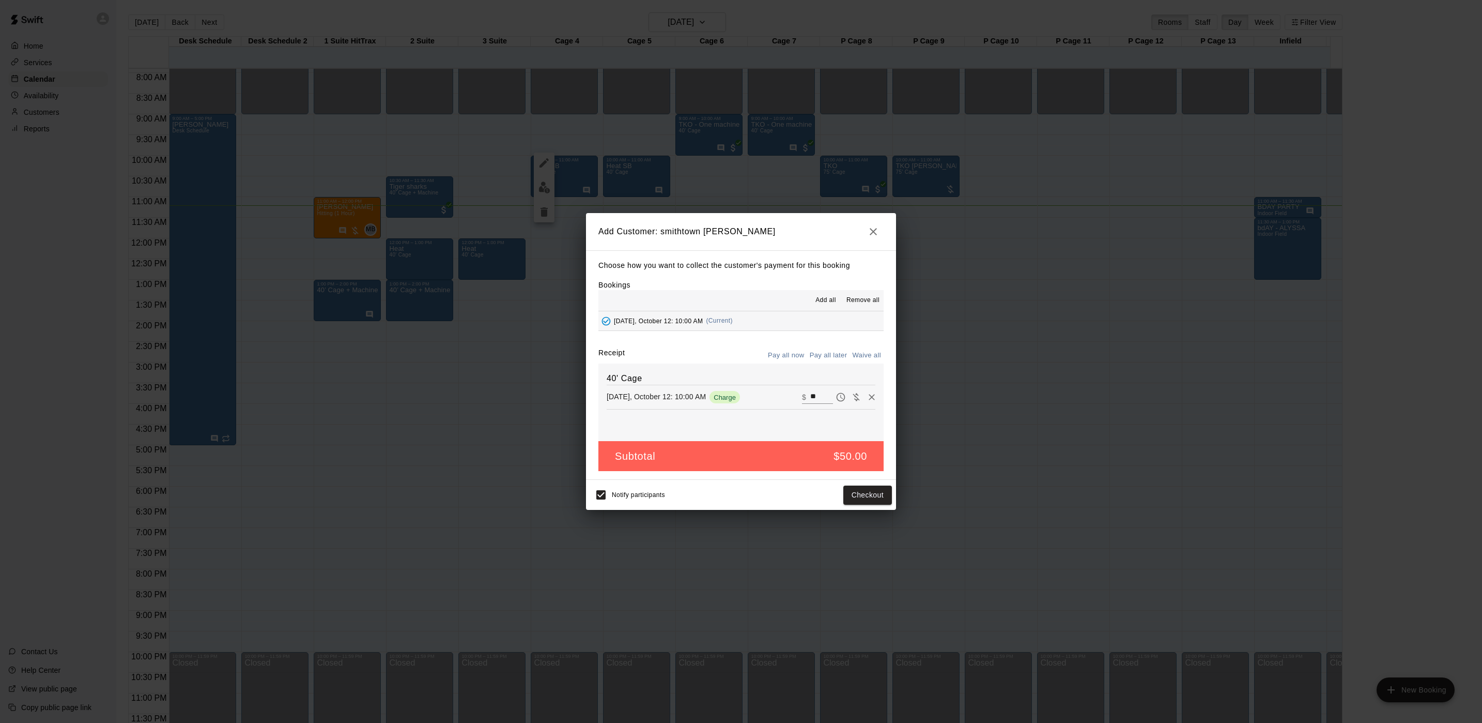
click at [875, 225] on icon "button" at bounding box center [873, 231] width 12 height 12
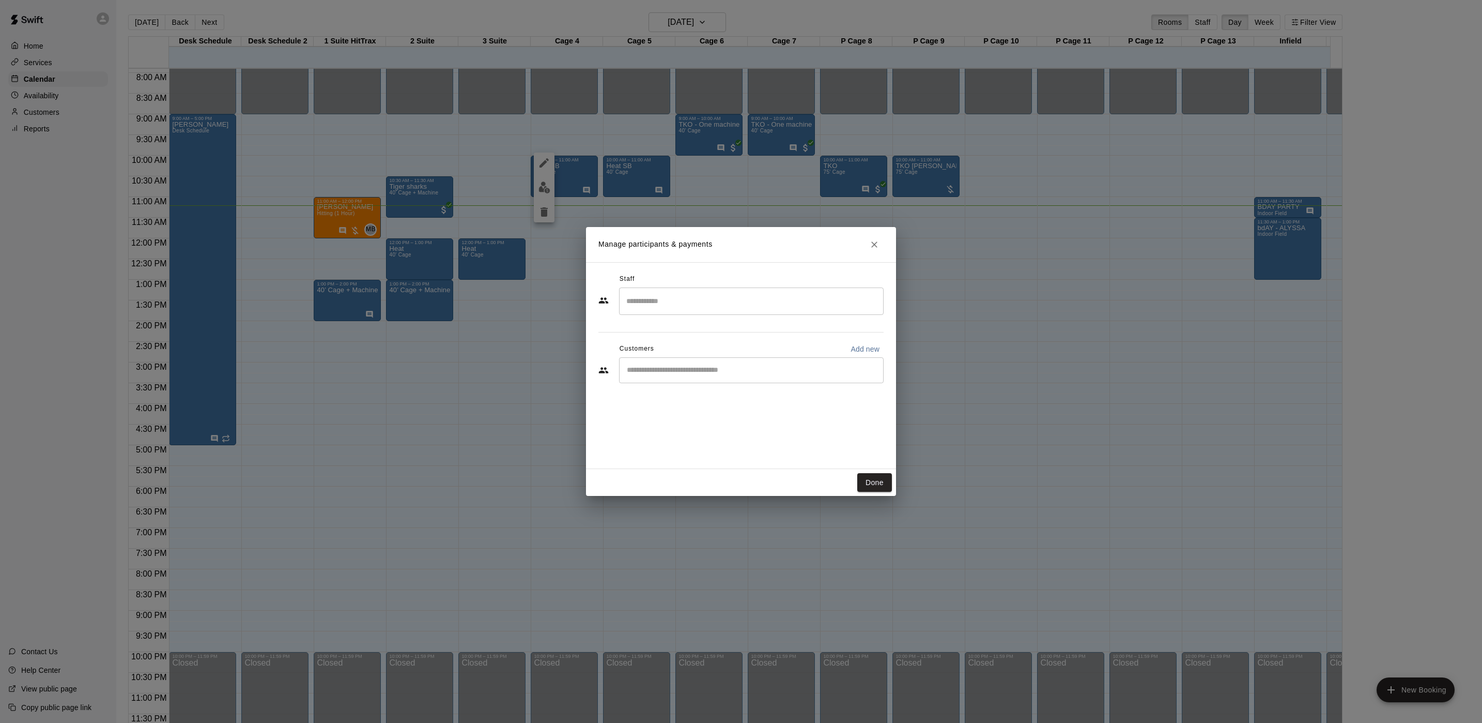
click at [896, 239] on div "Manage participants & payments Staff ​ Customers Add new ​ Done" at bounding box center [741, 361] width 1482 height 723
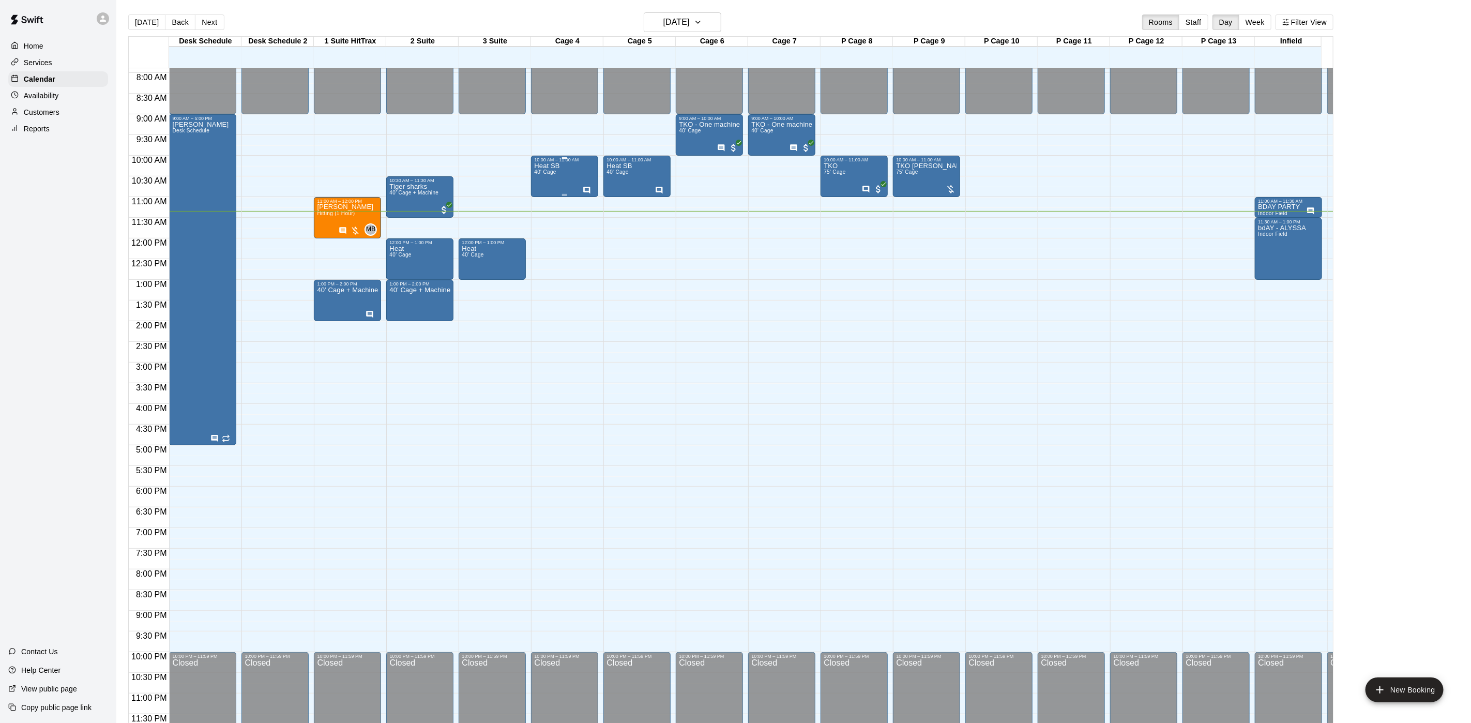
click at [560, 162] on div "Heat SB 40' Cage" at bounding box center [564, 523] width 61 height 723
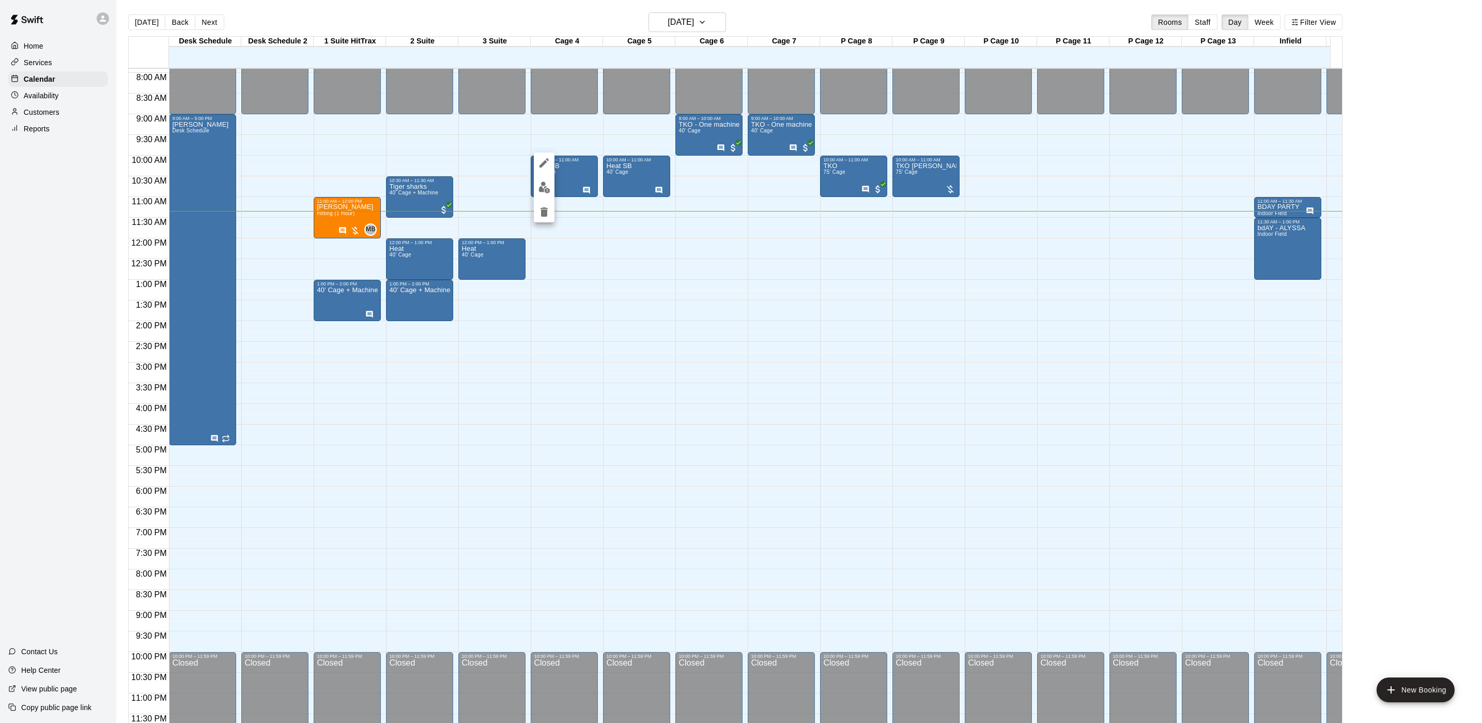
click at [546, 185] on img "edit" at bounding box center [545, 187] width 12 height 12
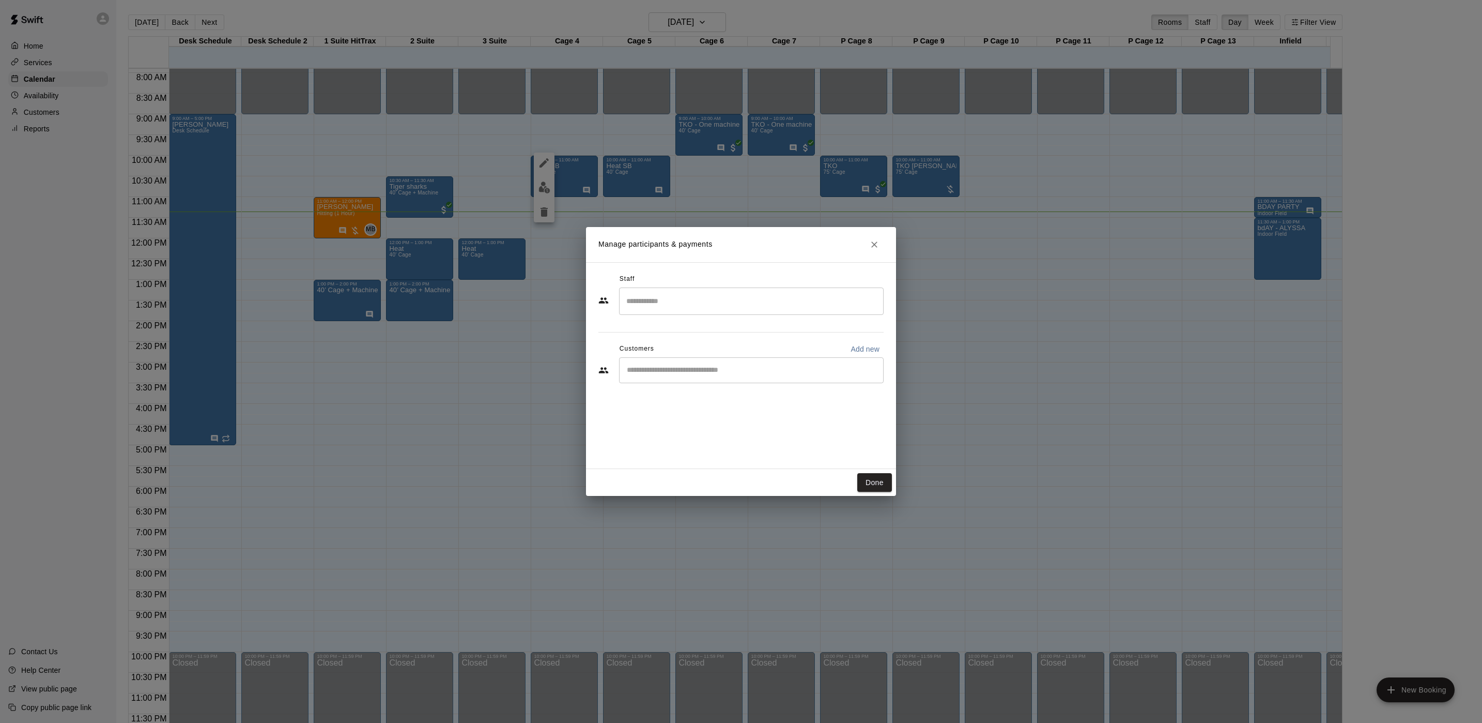
click at [871, 245] on icon "Close" at bounding box center [874, 244] width 10 height 10
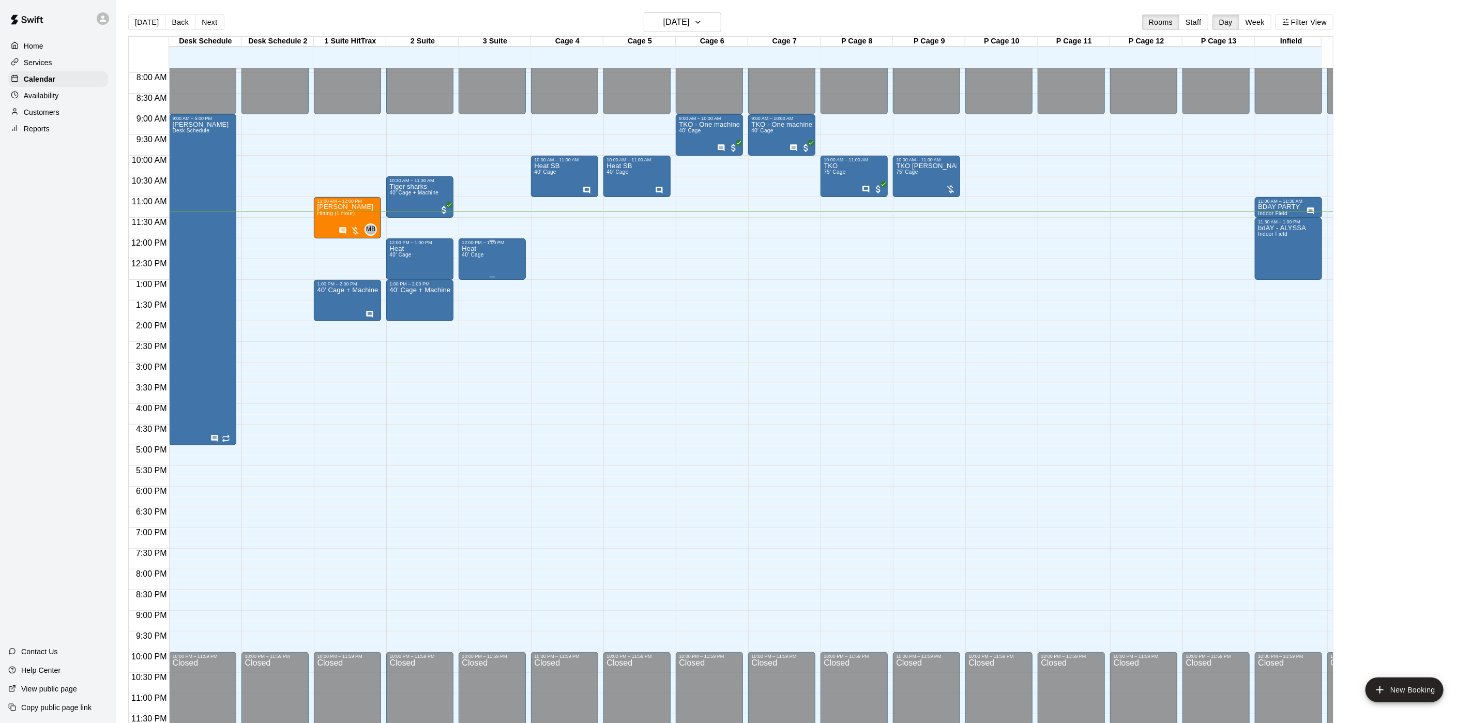
click at [481, 245] on div "Heat 40' Cage" at bounding box center [473, 606] width 22 height 723
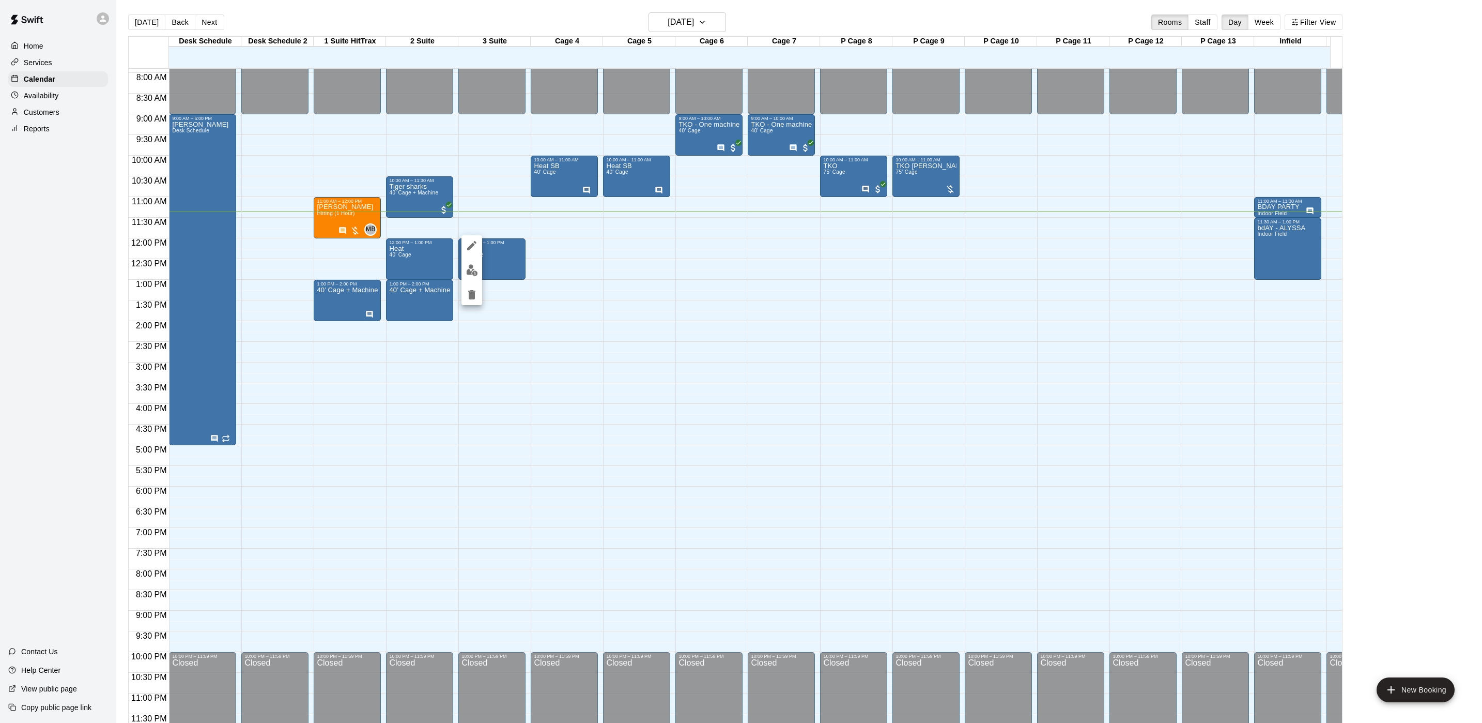
click at [554, 162] on div at bounding box center [741, 361] width 1482 height 723
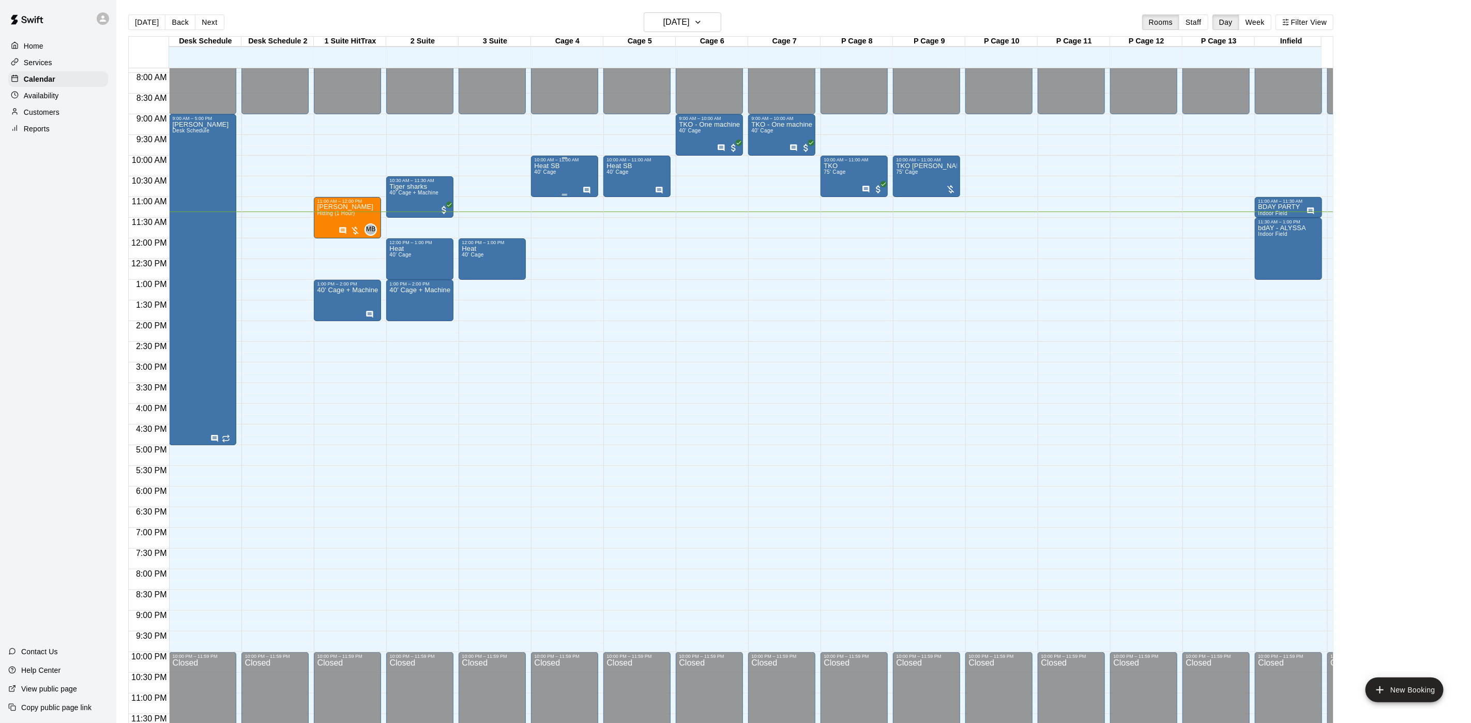
click at [553, 169] on span "40' Cage" at bounding box center [545, 172] width 22 height 6
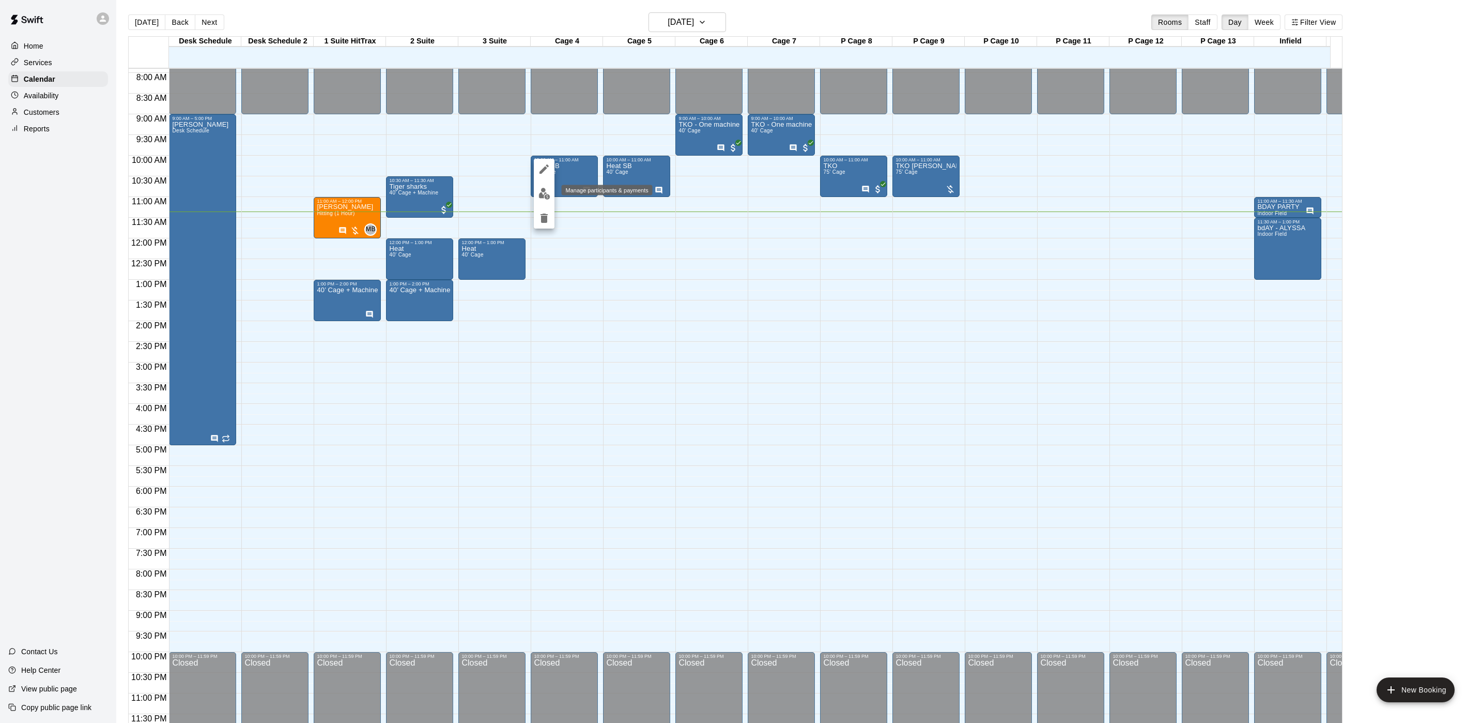
click at [546, 190] on img "edit" at bounding box center [545, 194] width 12 height 12
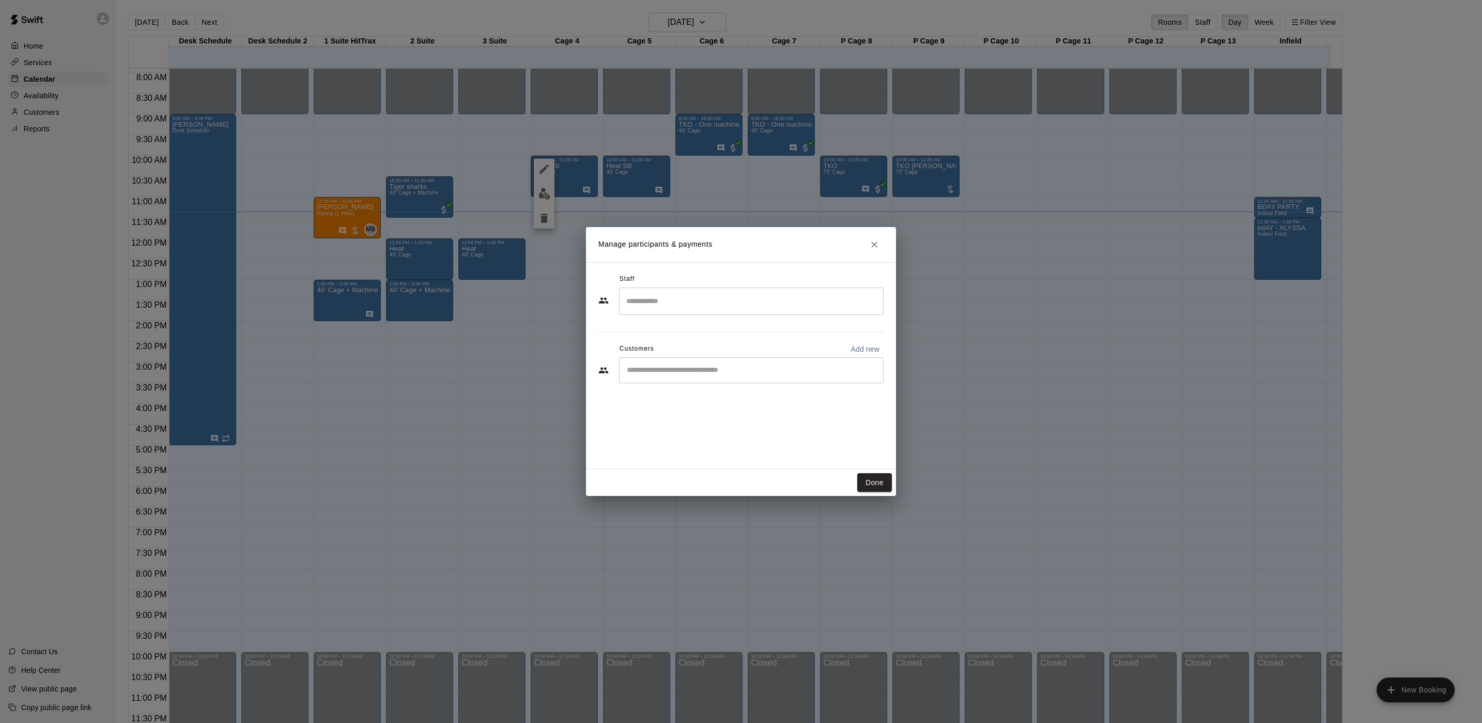
click at [554, 163] on div "Manage participants & payments Staff ​ Customers Add new ​ Done" at bounding box center [741, 361] width 1482 height 723
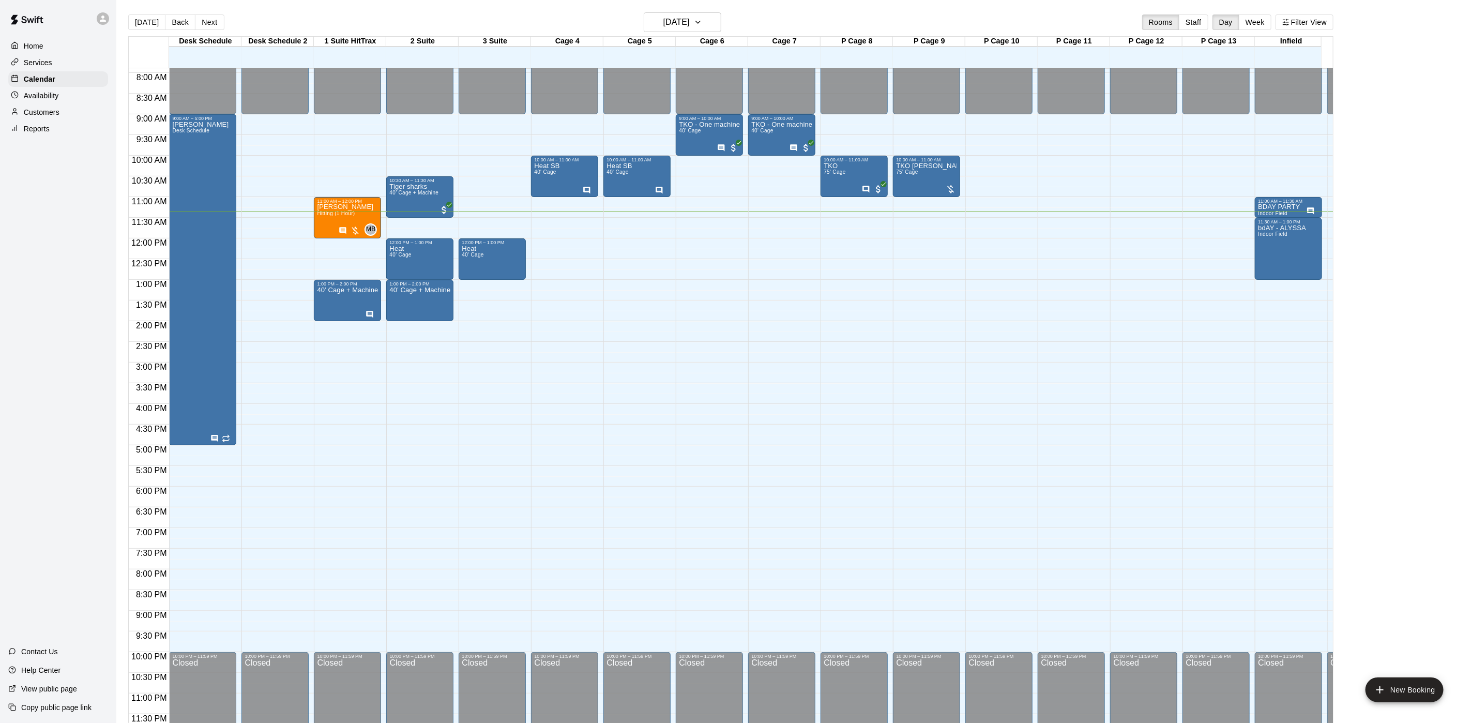
click at [549, 169] on span "40' Cage" at bounding box center [545, 172] width 22 height 6
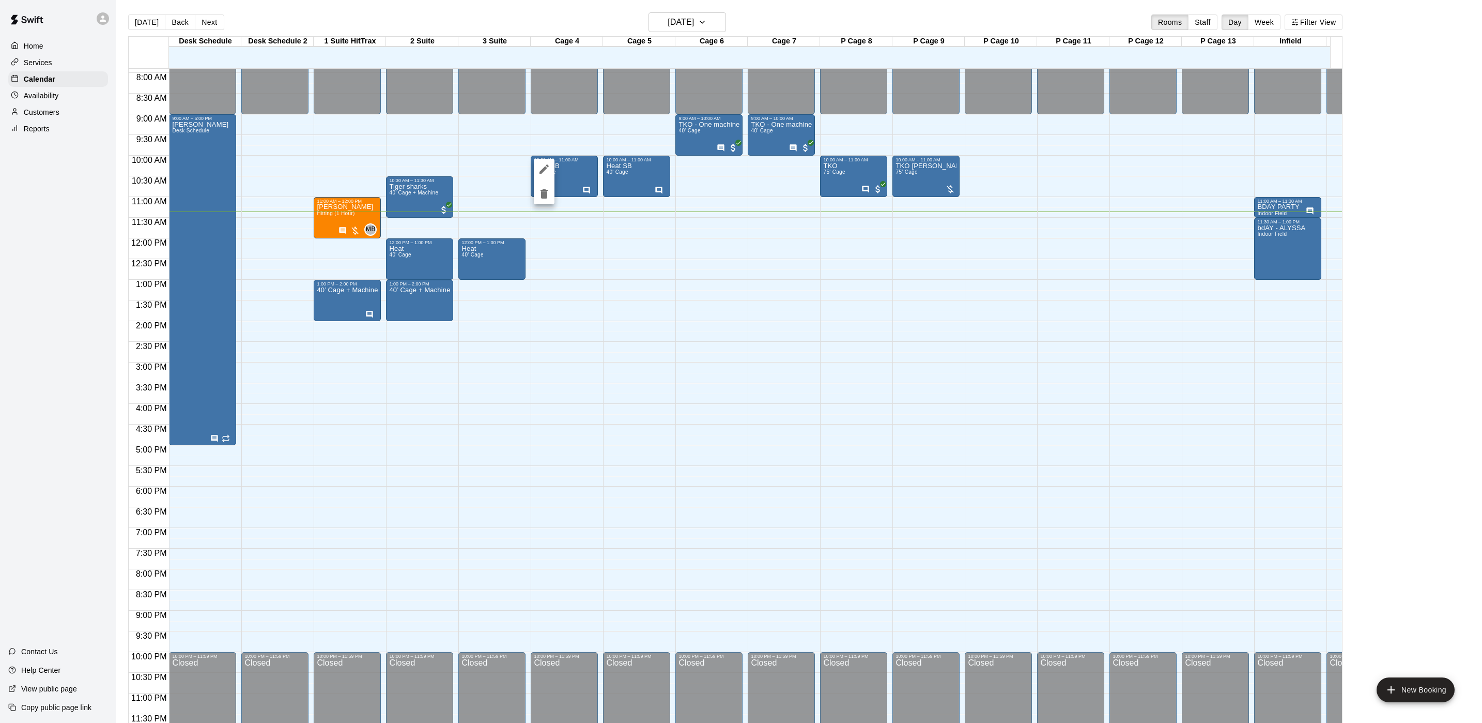
click at [543, 163] on icon "edit" at bounding box center [544, 169] width 12 height 12
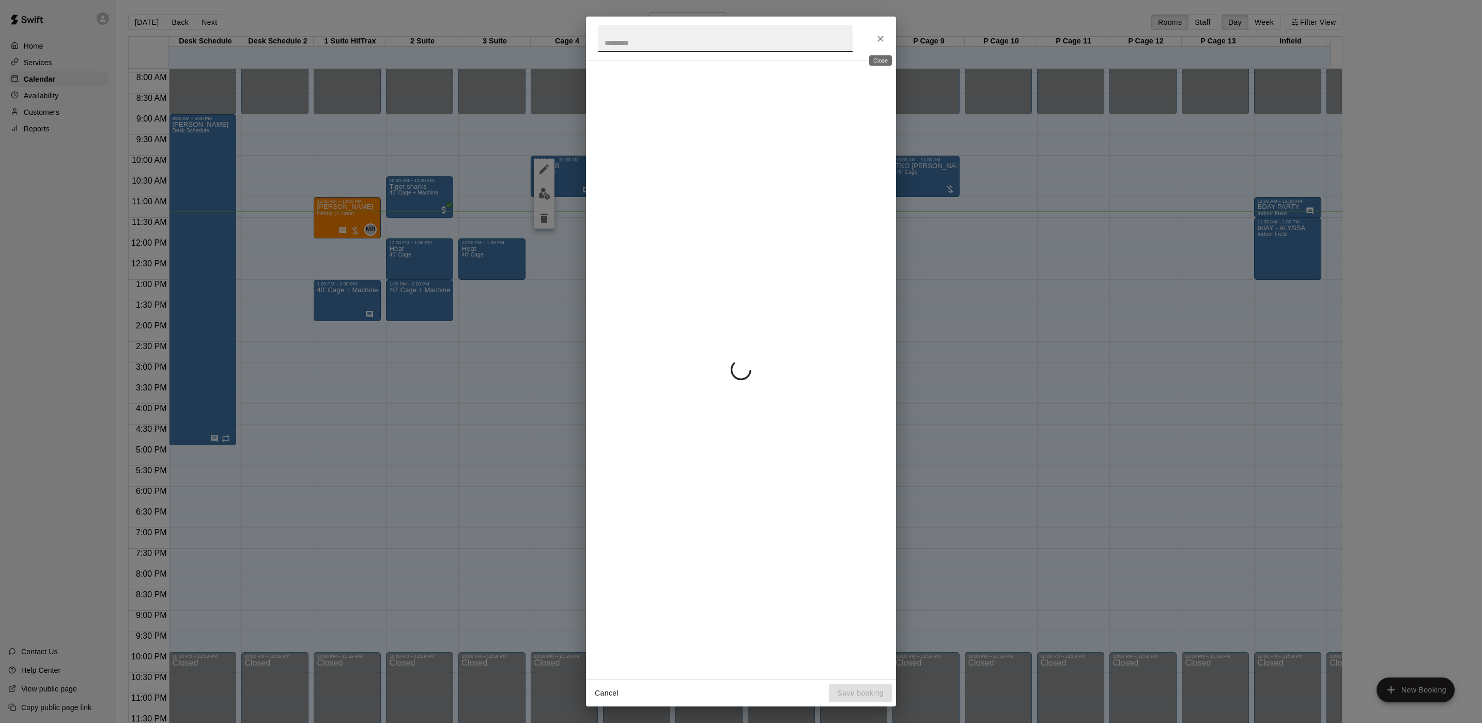
click at [875, 44] on button "Close" at bounding box center [880, 38] width 19 height 19
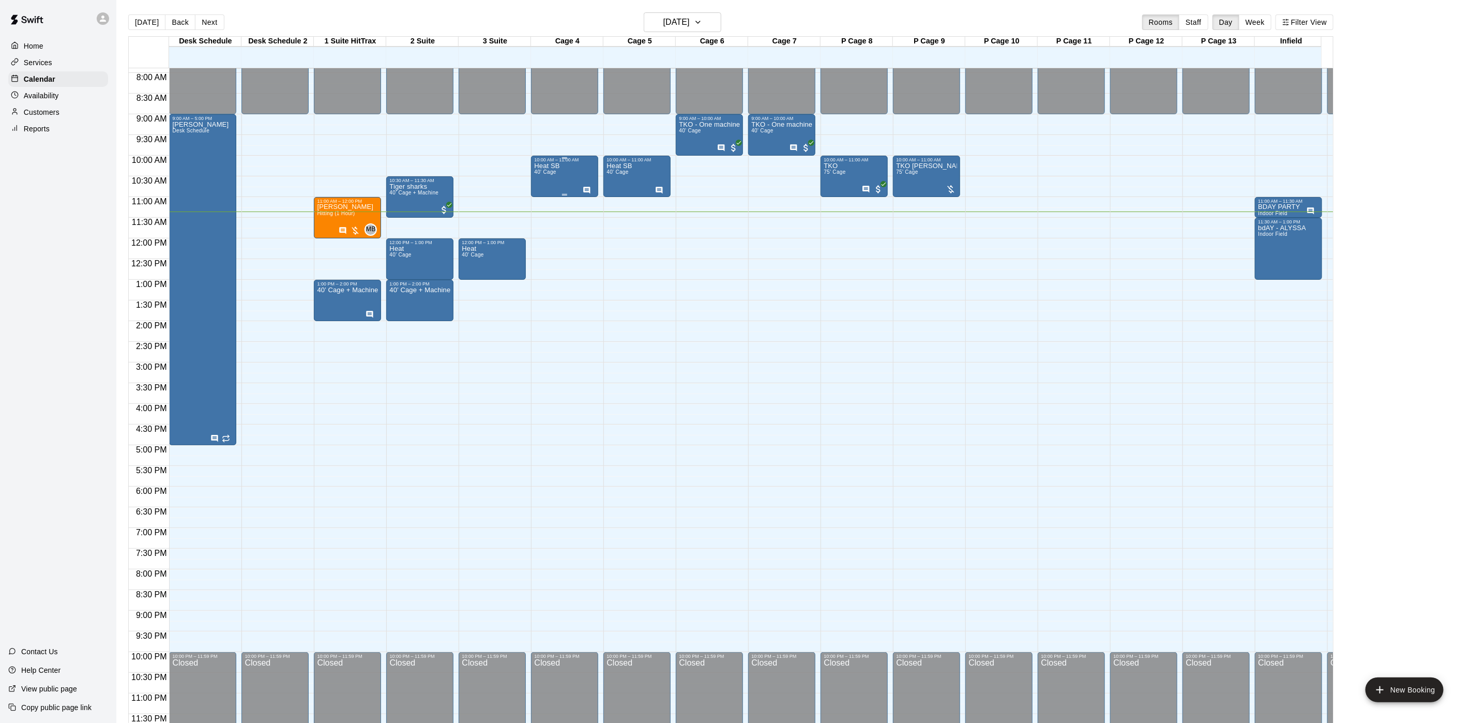
click at [569, 163] on div "Heat SB 40' Cage" at bounding box center [564, 523] width 61 height 723
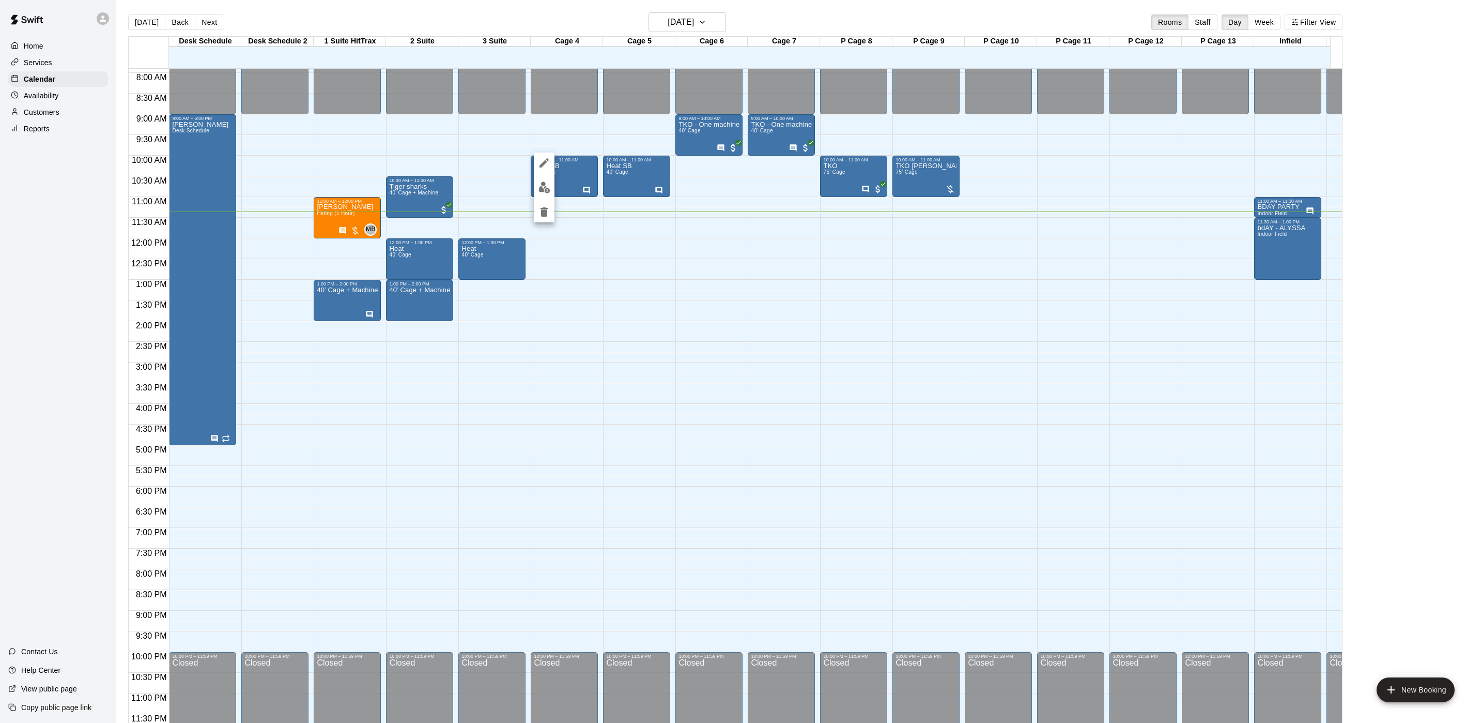
click at [546, 162] on icon "edit" at bounding box center [544, 162] width 9 height 9
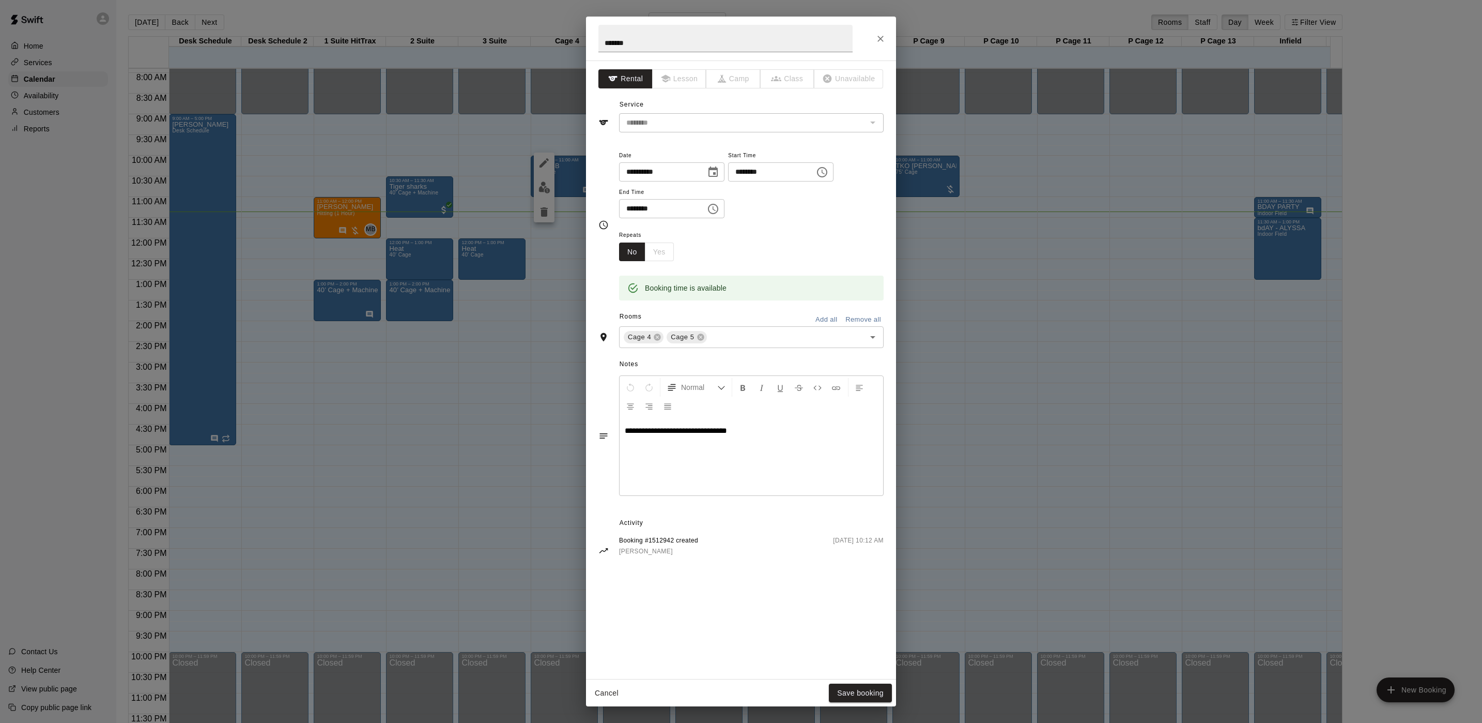
click at [974, 406] on div "**********" at bounding box center [741, 361] width 1482 height 723
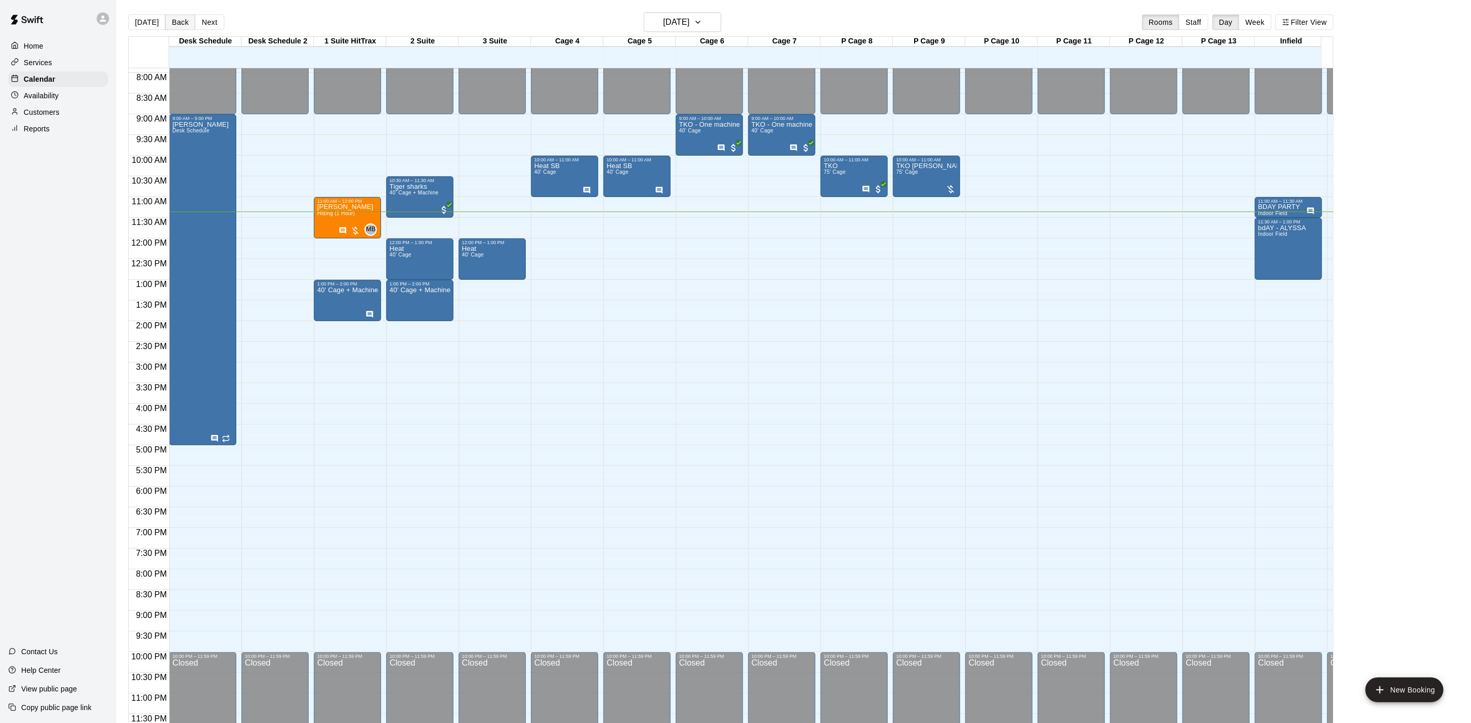
click at [171, 17] on button "Back" at bounding box center [180, 22] width 30 height 16
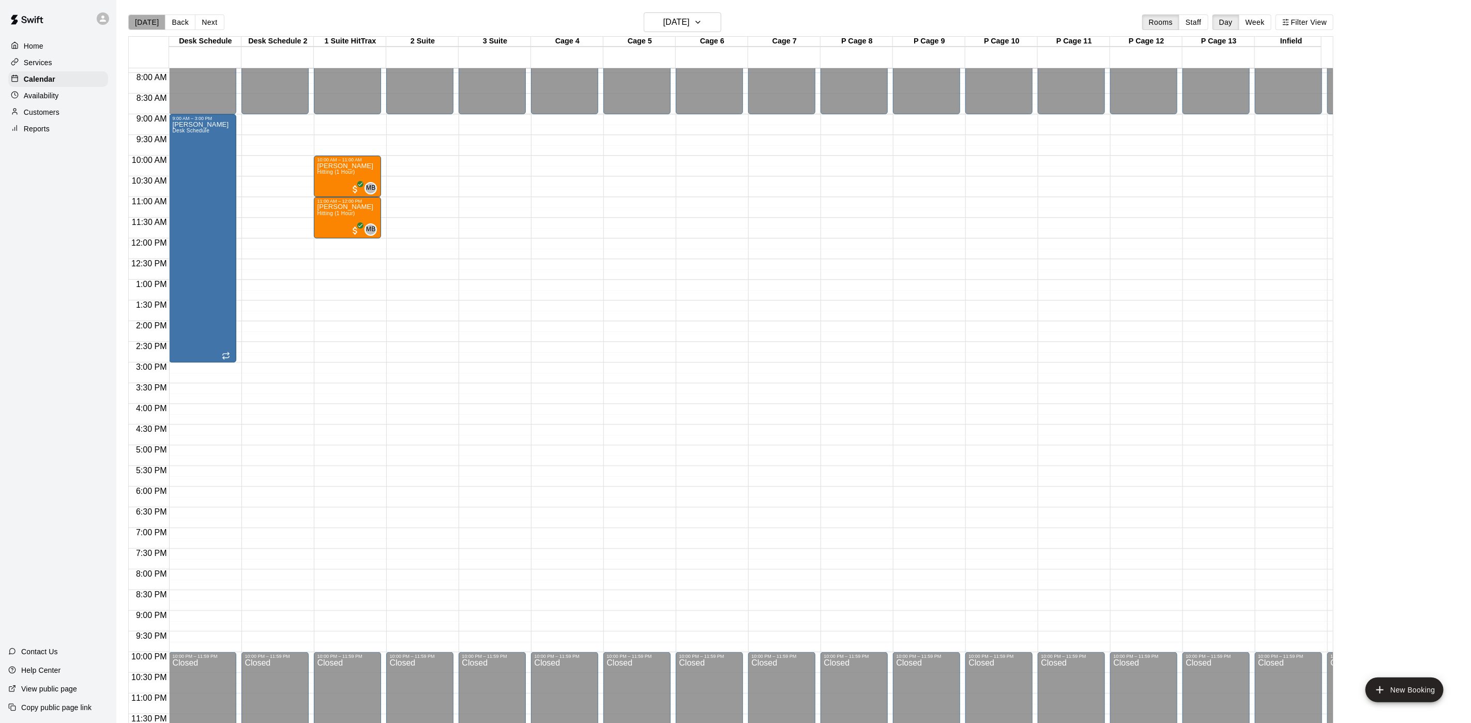
click at [154, 23] on button "[DATE]" at bounding box center [146, 22] width 37 height 16
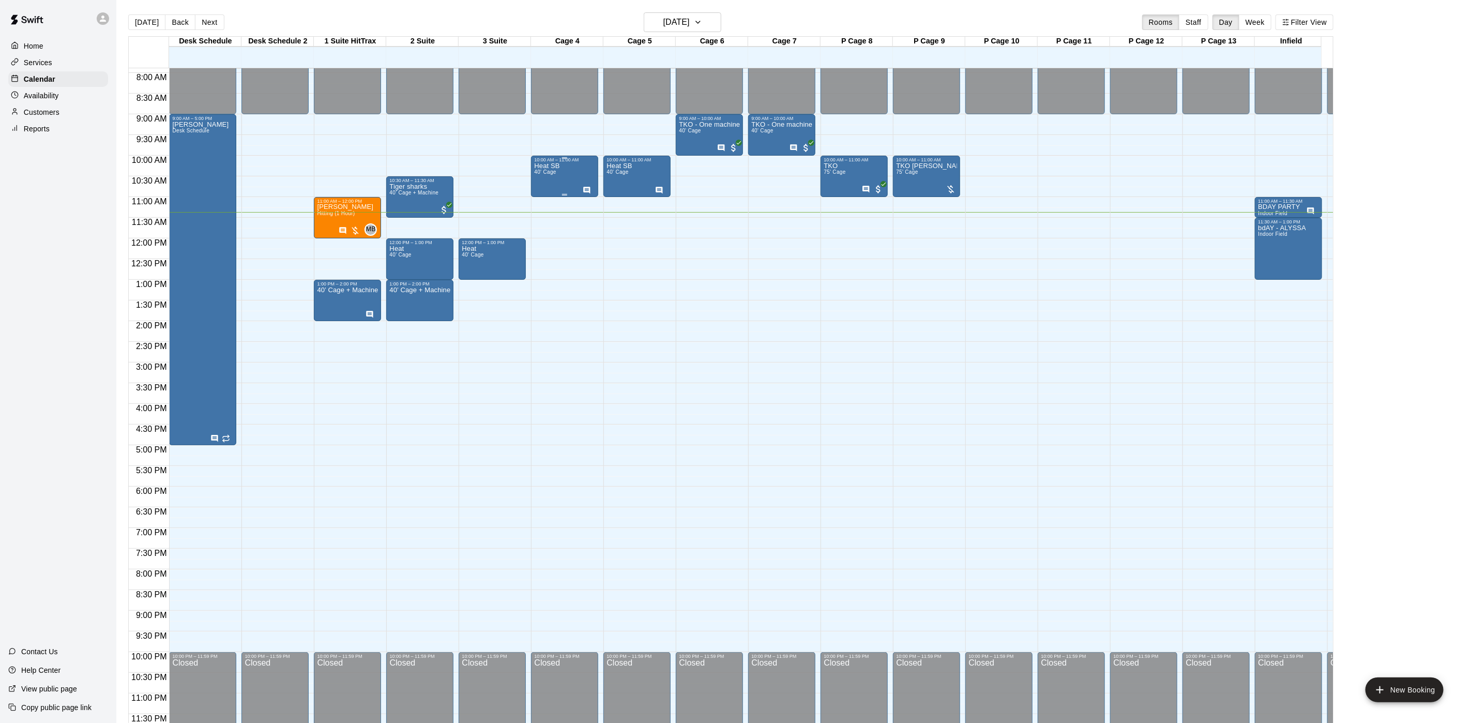
click at [534, 169] on span "40' Cage" at bounding box center [545, 172] width 22 height 6
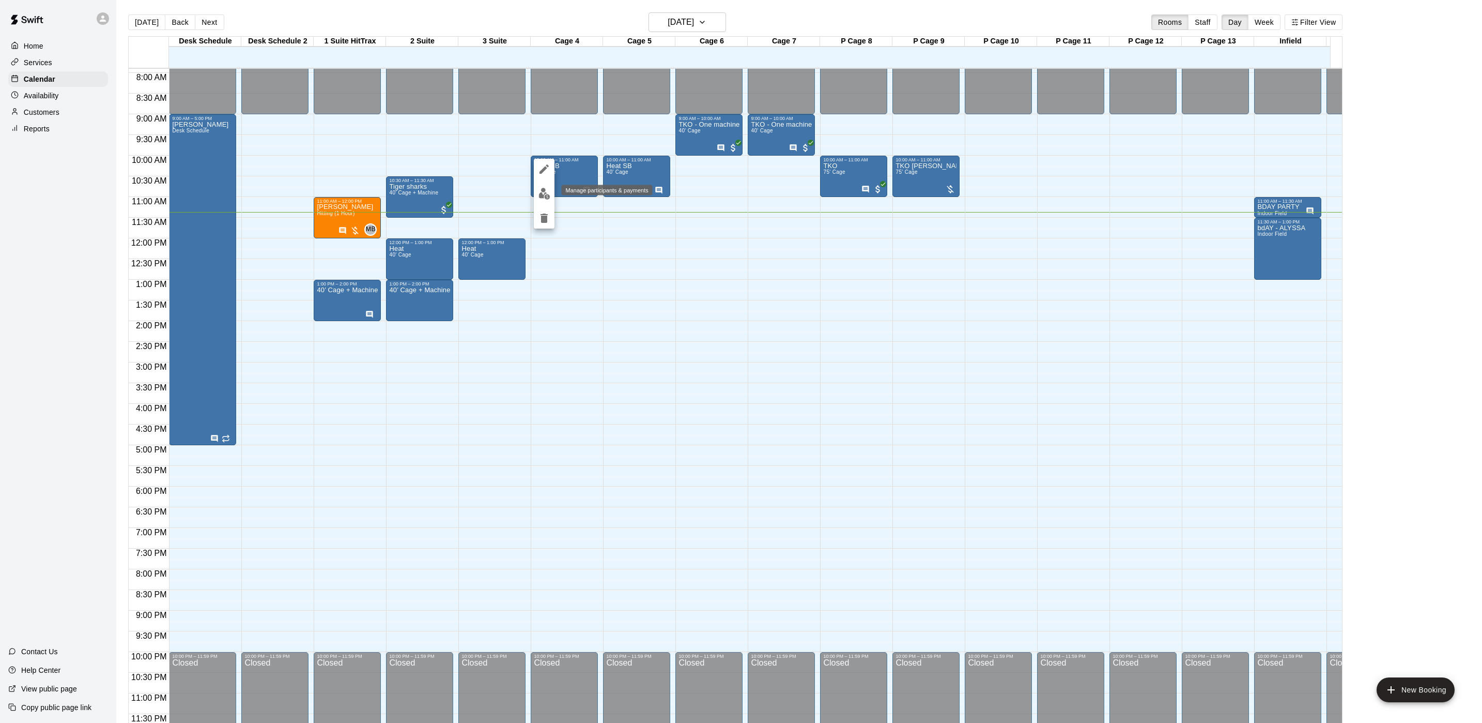
click at [542, 185] on button "edit" at bounding box center [544, 193] width 21 height 20
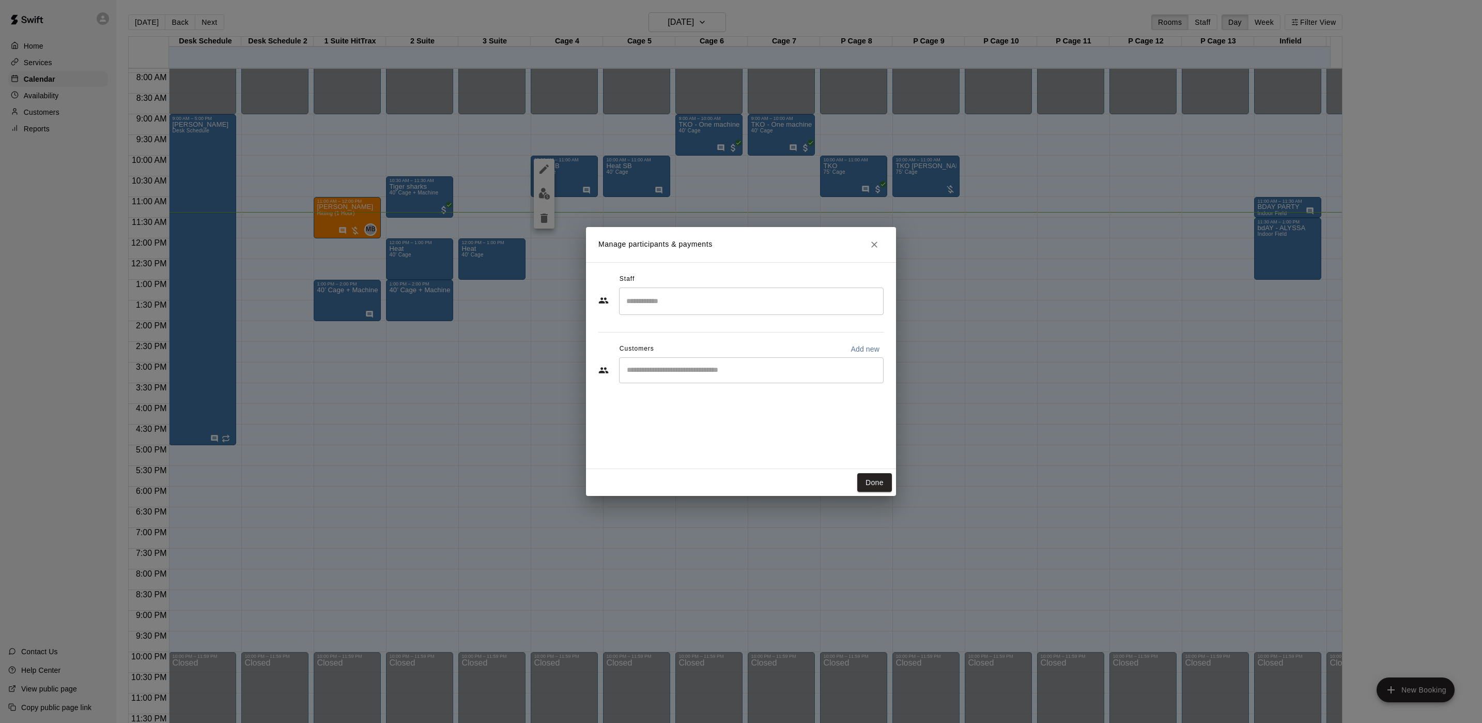
click at [712, 372] on input "Start typing to search customers..." at bounding box center [751, 370] width 255 height 10
type input "****"
click at [867, 242] on button "Close" at bounding box center [874, 244] width 19 height 19
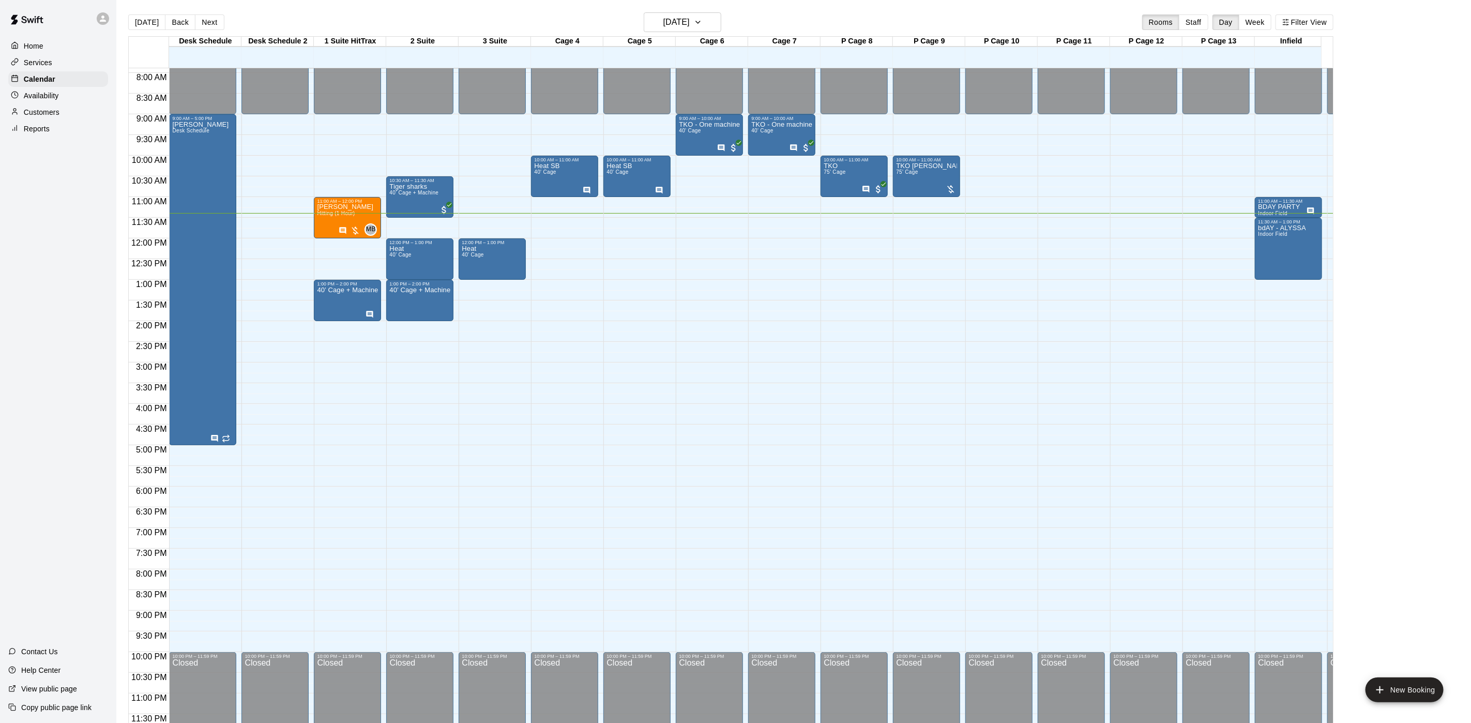
click at [48, 116] on p "Customers" at bounding box center [42, 112] width 36 height 10
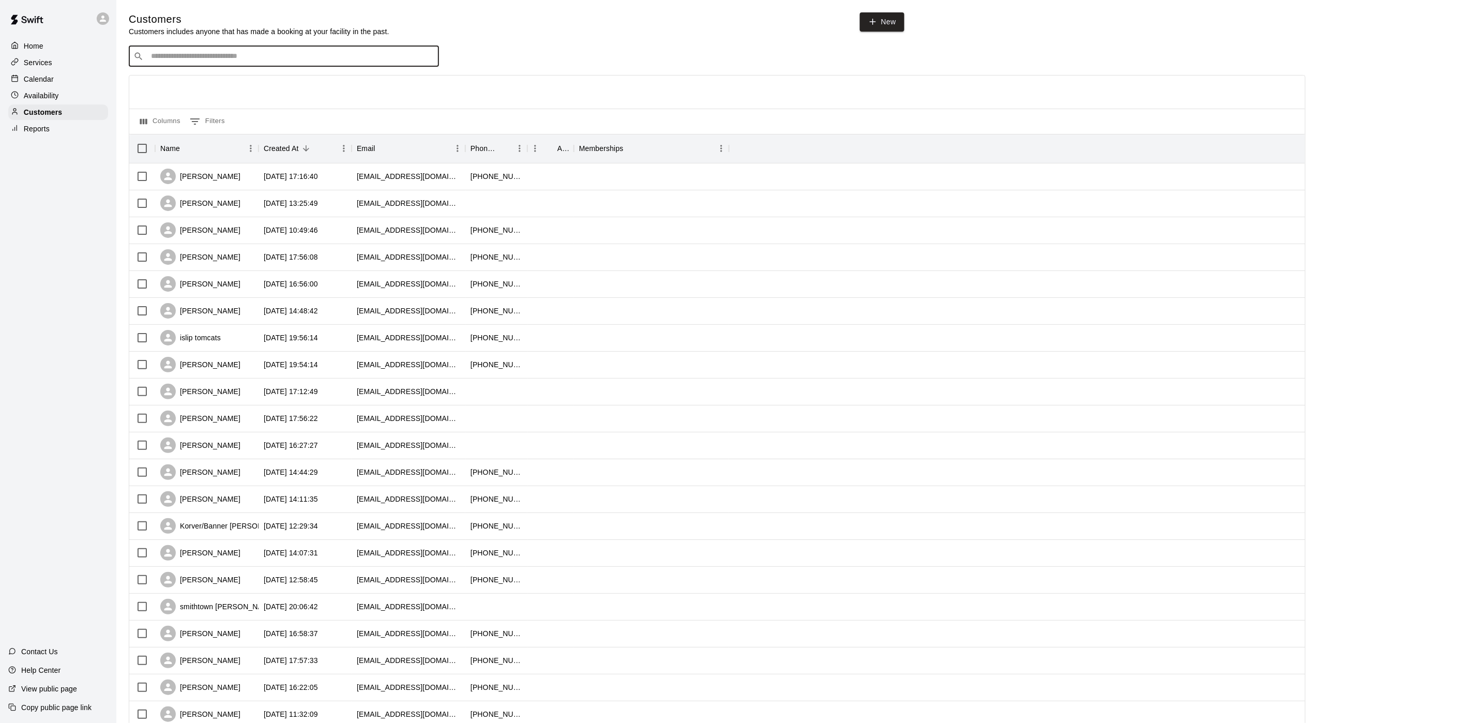
click at [211, 60] on input "Search customers by name or email" at bounding box center [291, 56] width 286 height 10
type input "*****"
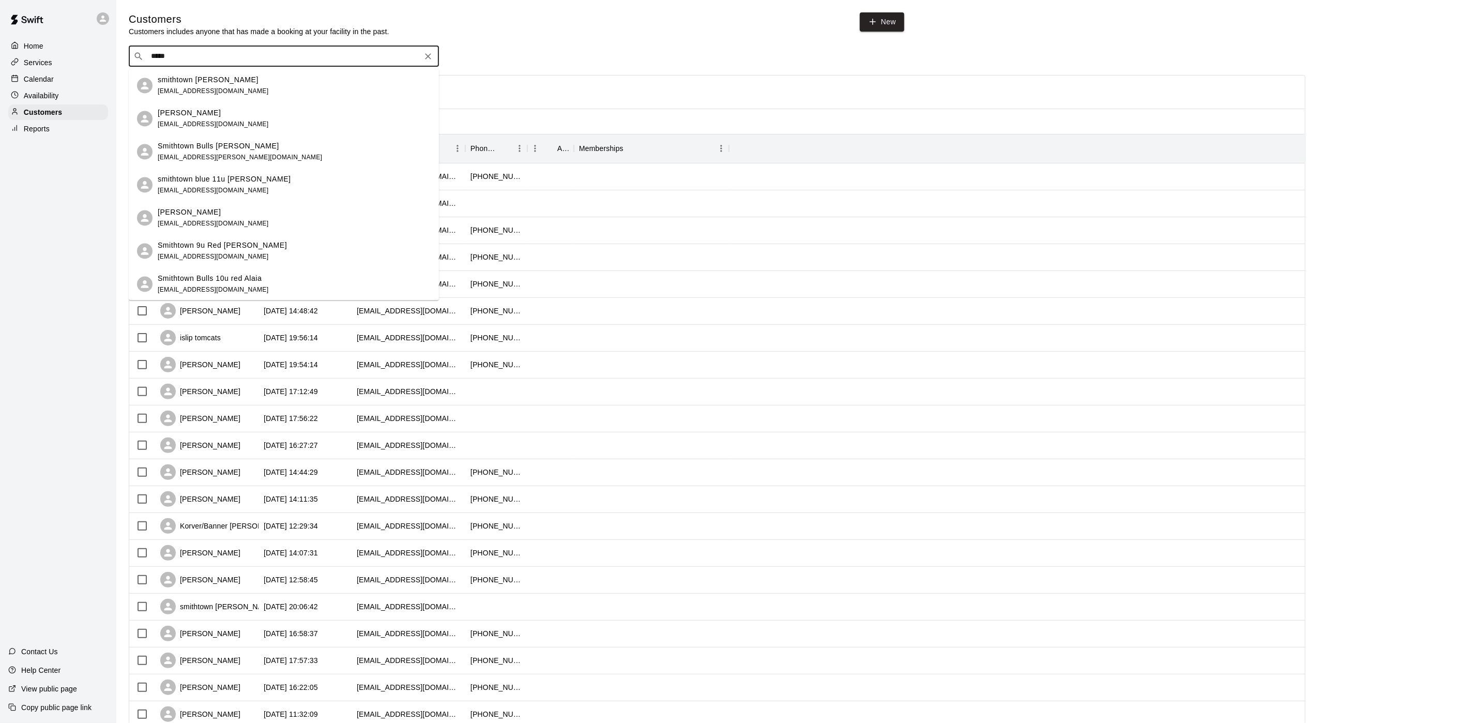
click at [219, 89] on span "[EMAIL_ADDRESS][DOMAIN_NAME]" at bounding box center [213, 90] width 111 height 7
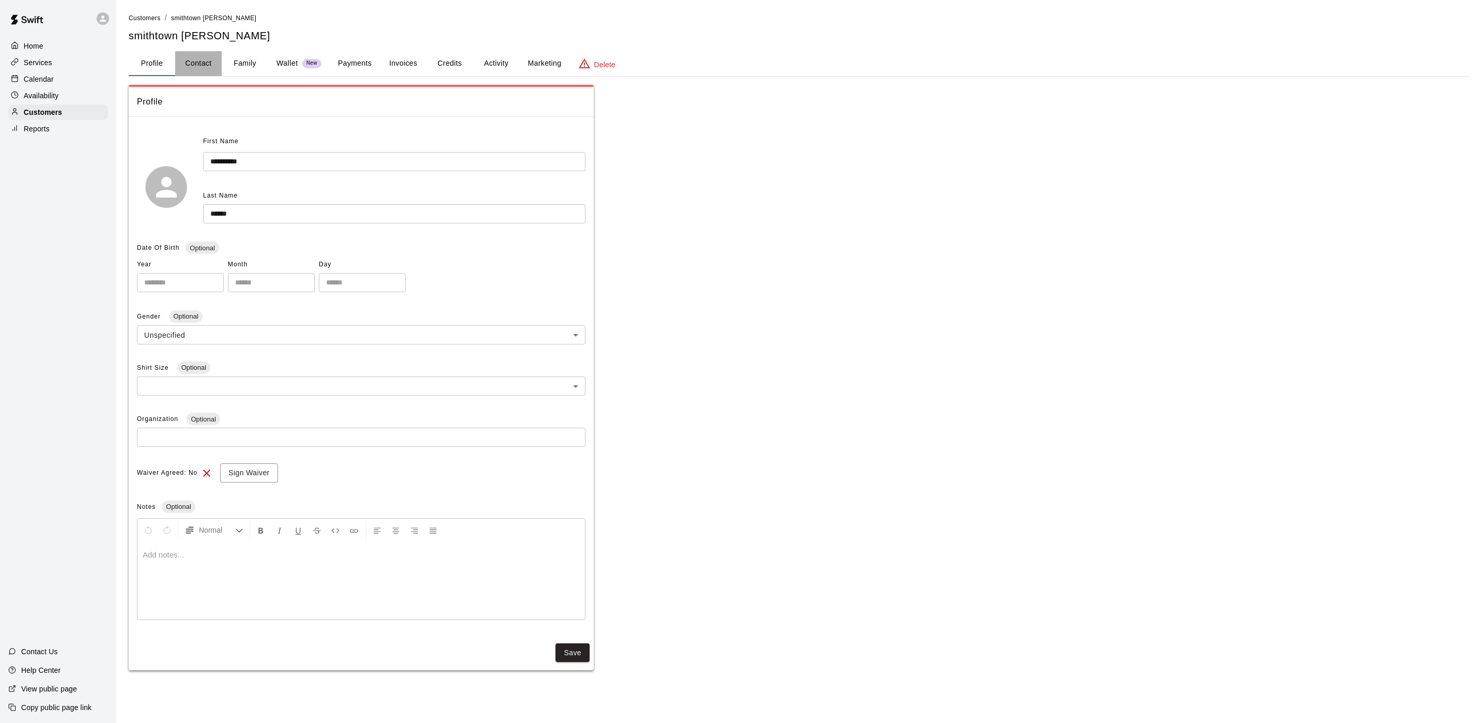
click at [206, 57] on button "Contact" at bounding box center [198, 63] width 47 height 25
select select "**"
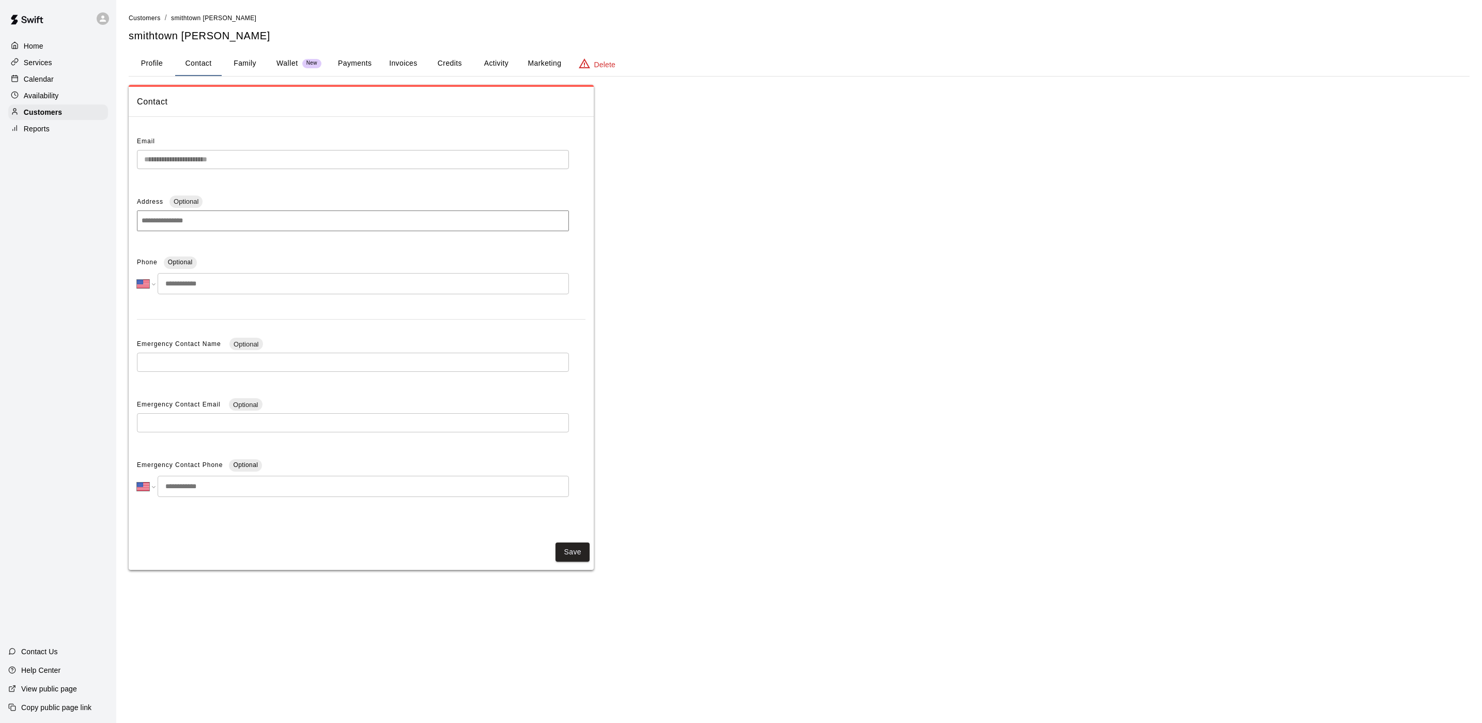
drag, startPoint x: 59, startPoint y: 80, endPoint x: 59, endPoint y: 87, distance: 7.8
click at [59, 80] on div "Calendar" at bounding box center [58, 79] width 100 height 16
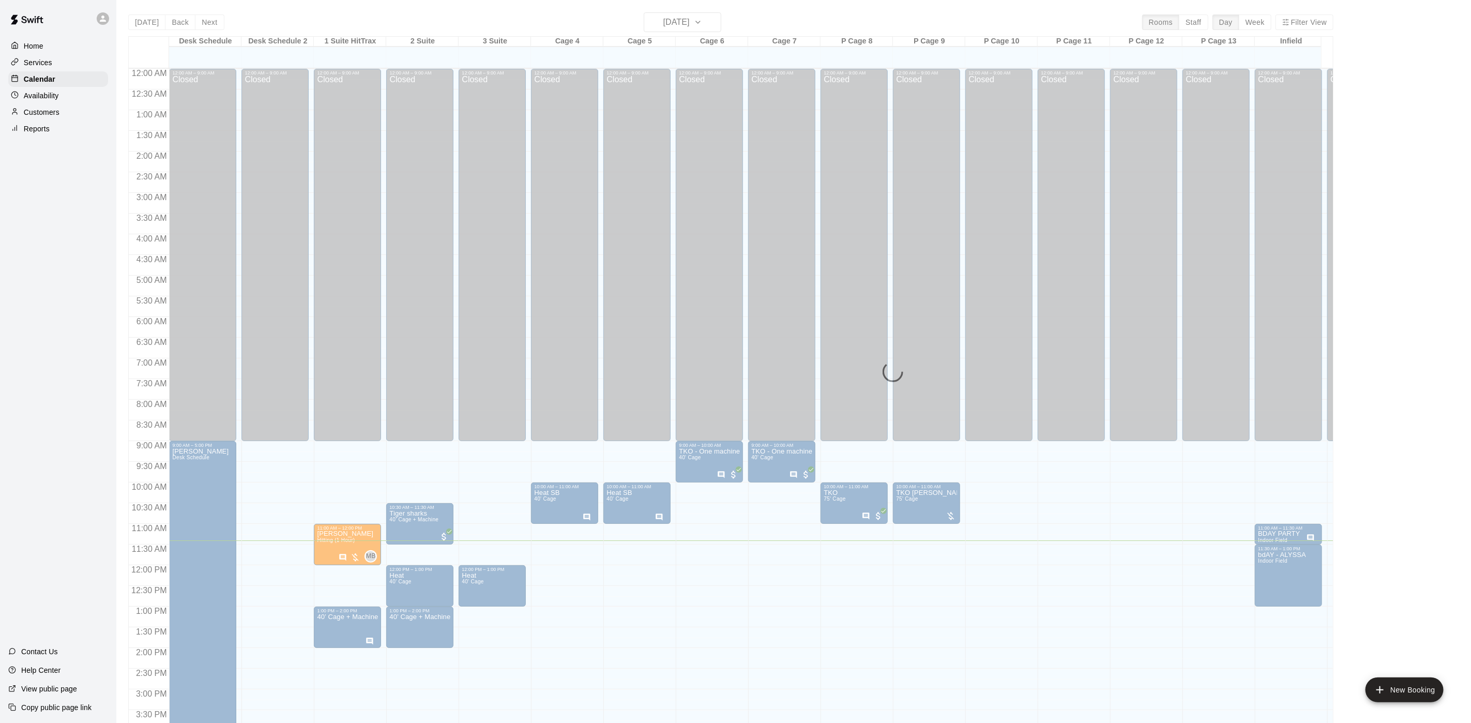
scroll to position [296, 0]
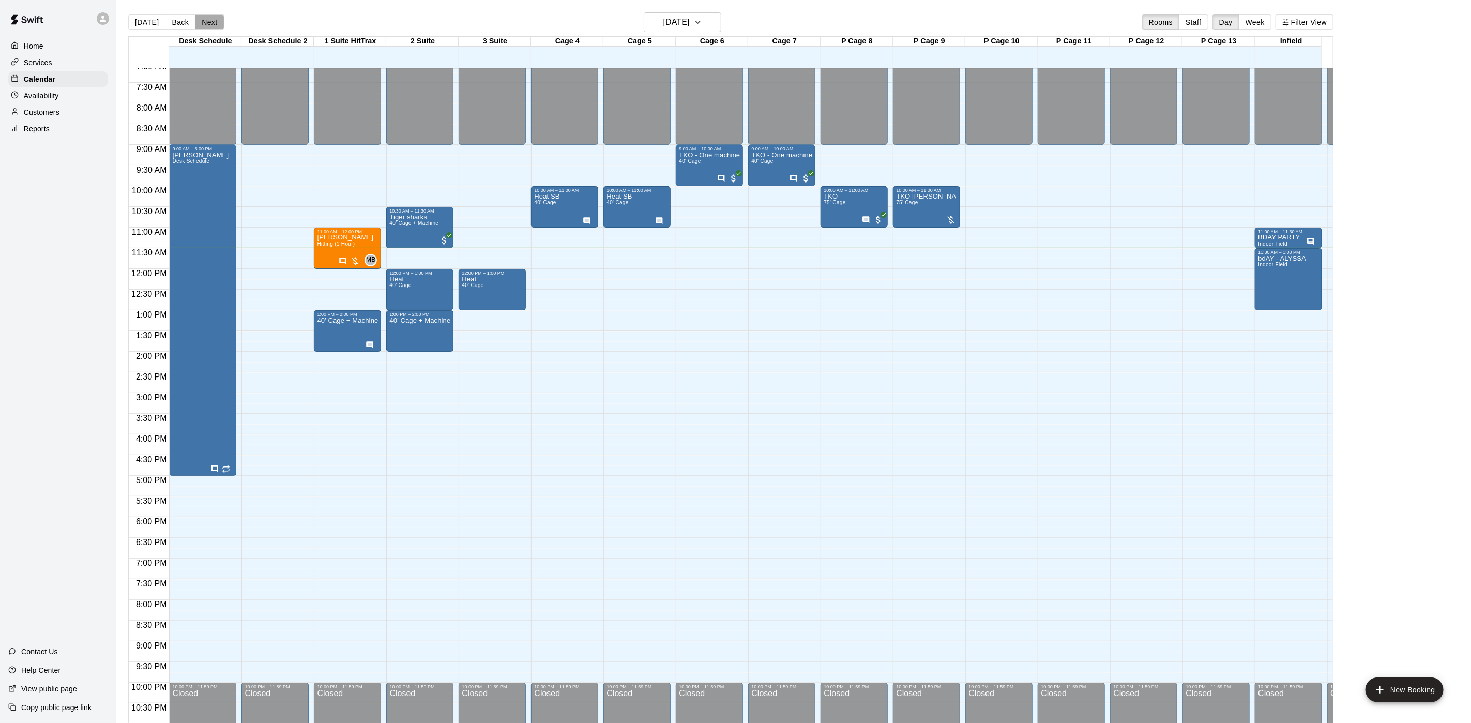
click at [203, 22] on button "Next" at bounding box center [209, 22] width 29 height 16
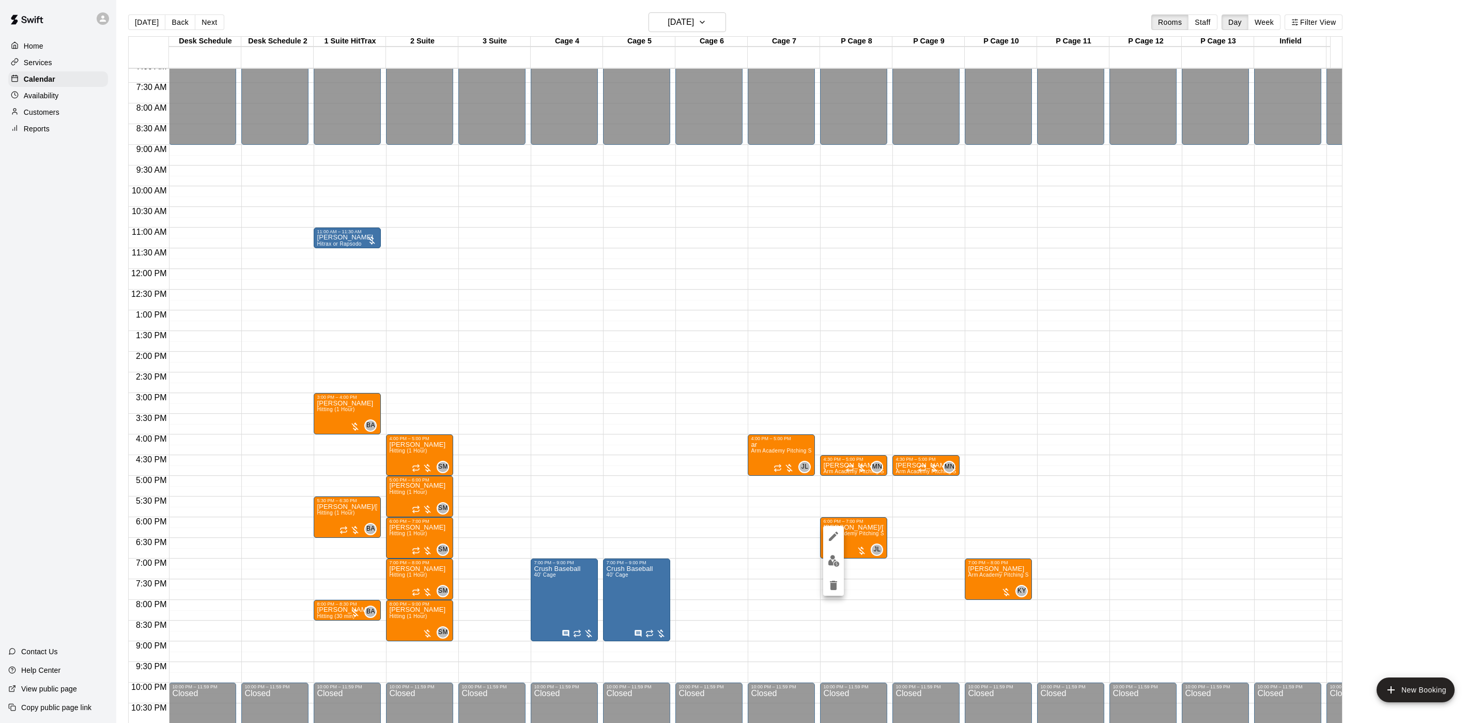
click at [528, 522] on div at bounding box center [741, 361] width 1482 height 723
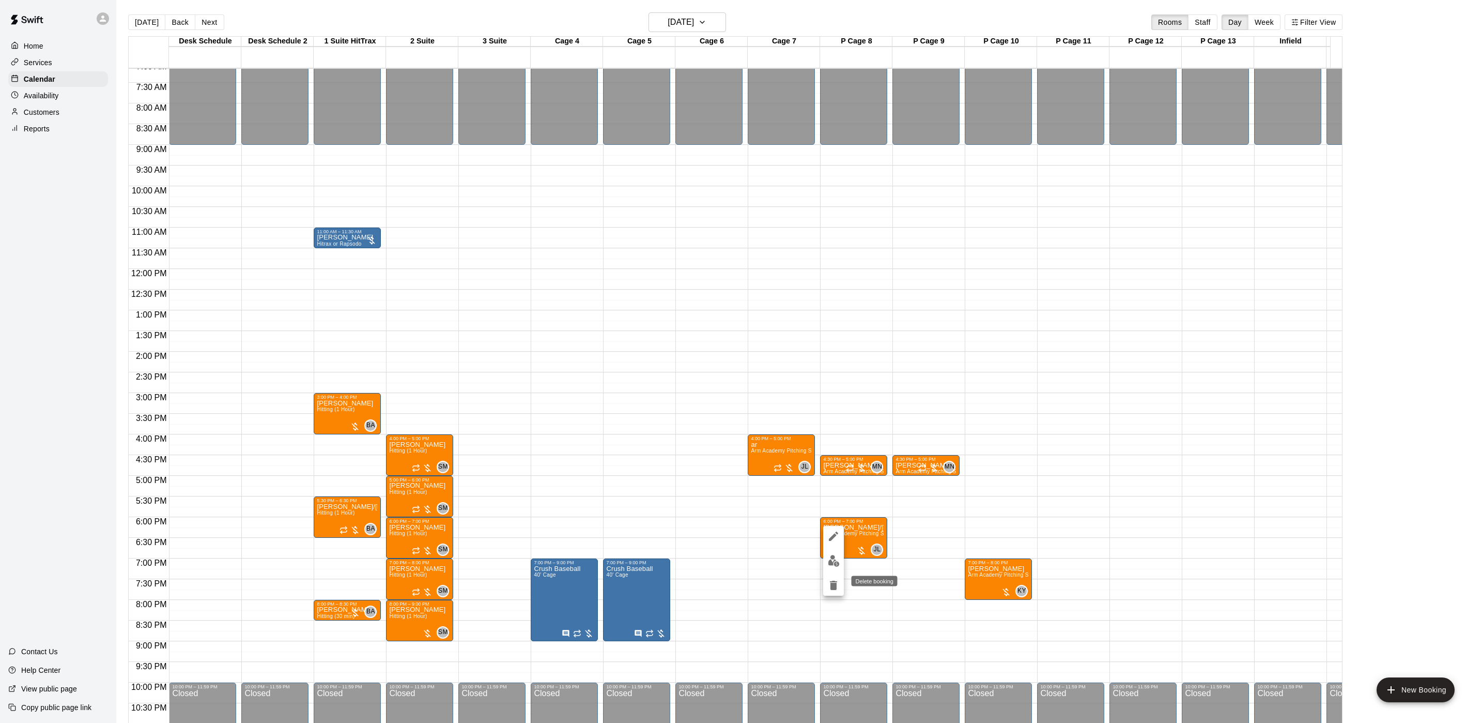
click at [836, 584] on icon "delete" at bounding box center [833, 584] width 7 height 9
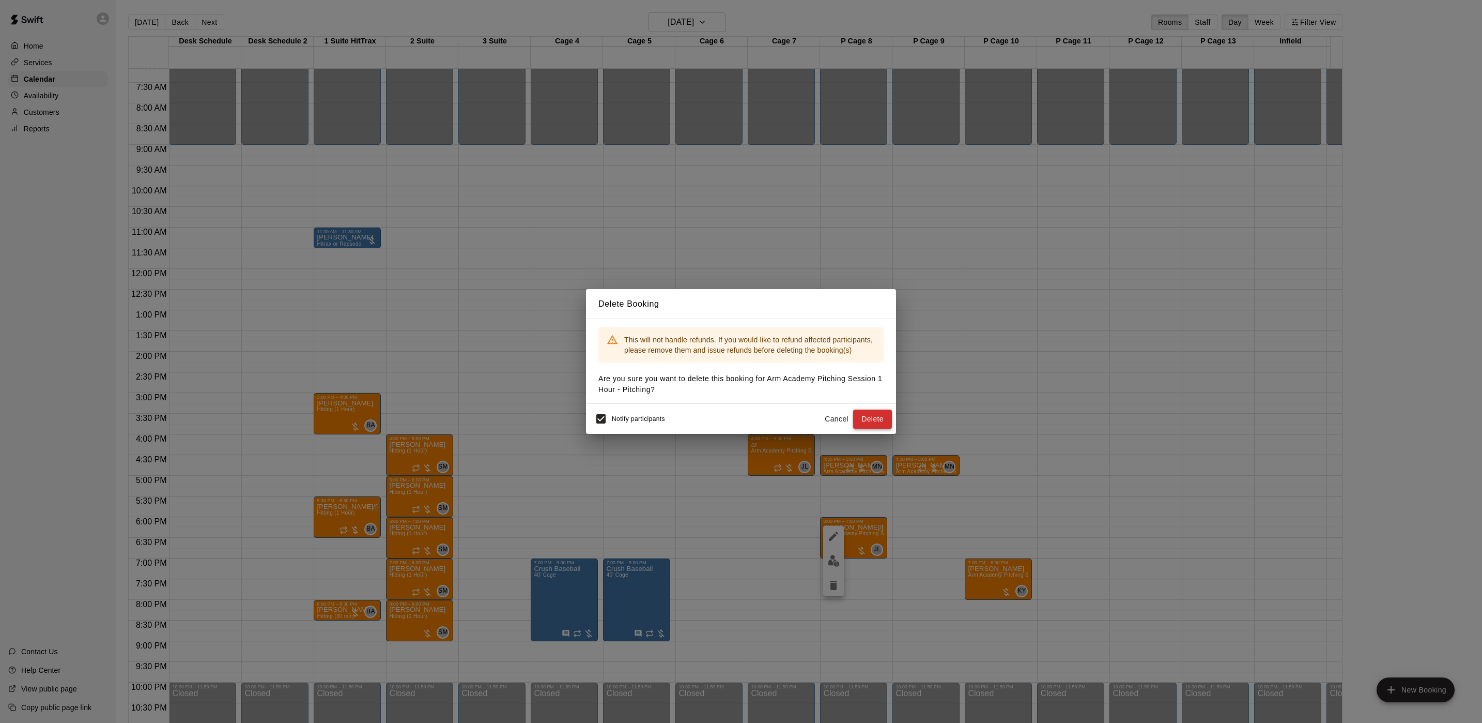
click at [872, 417] on button "Delete" at bounding box center [872, 418] width 39 height 19
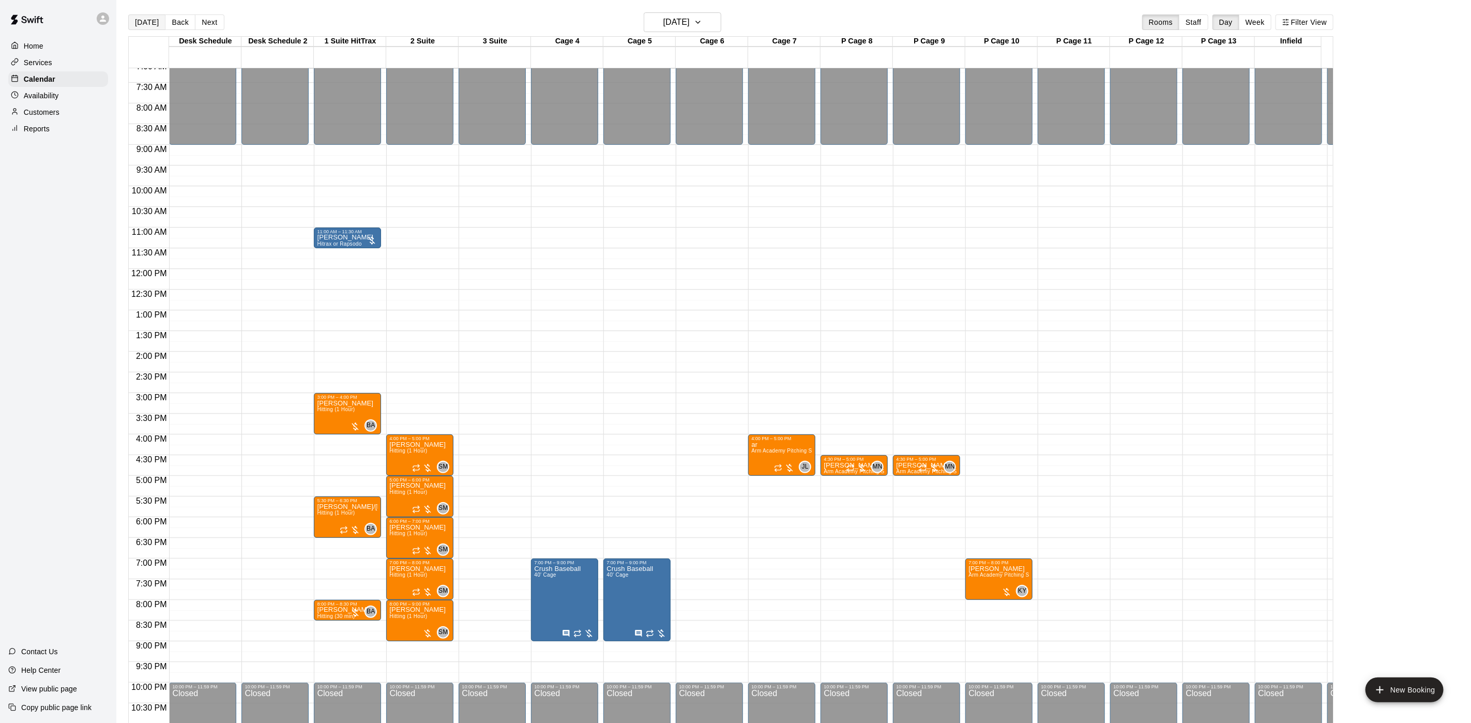
click at [144, 28] on button "[DATE]" at bounding box center [146, 22] width 37 height 16
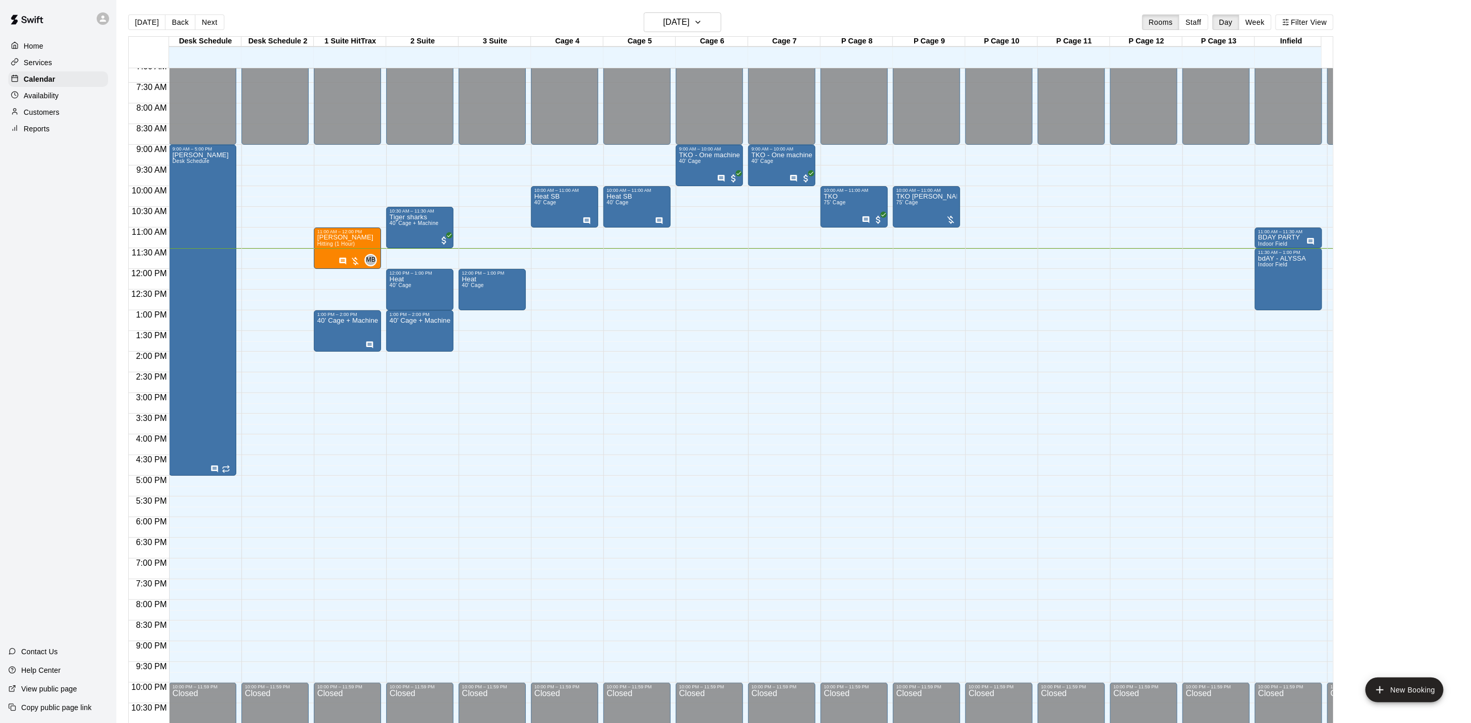
click at [66, 98] on div "Availability" at bounding box center [58, 96] width 100 height 16
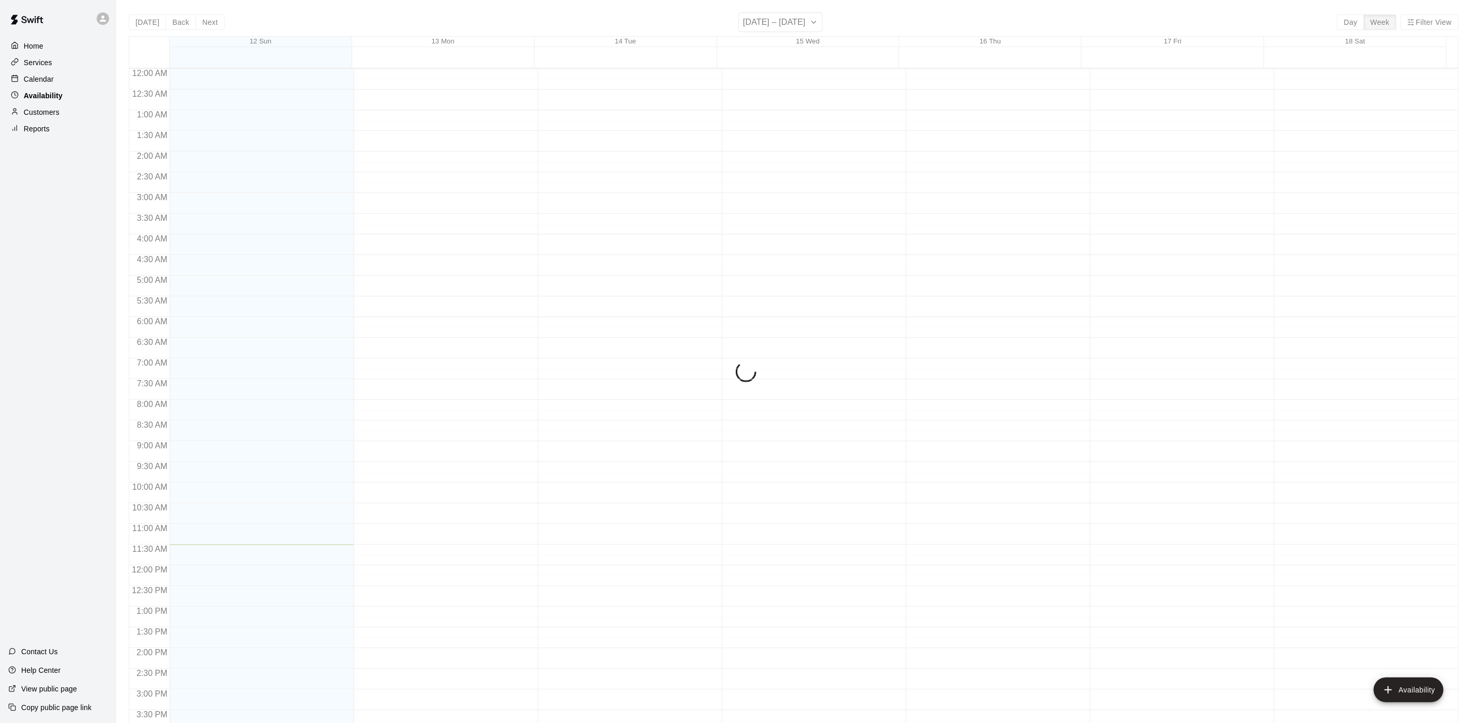
scroll to position [327, 0]
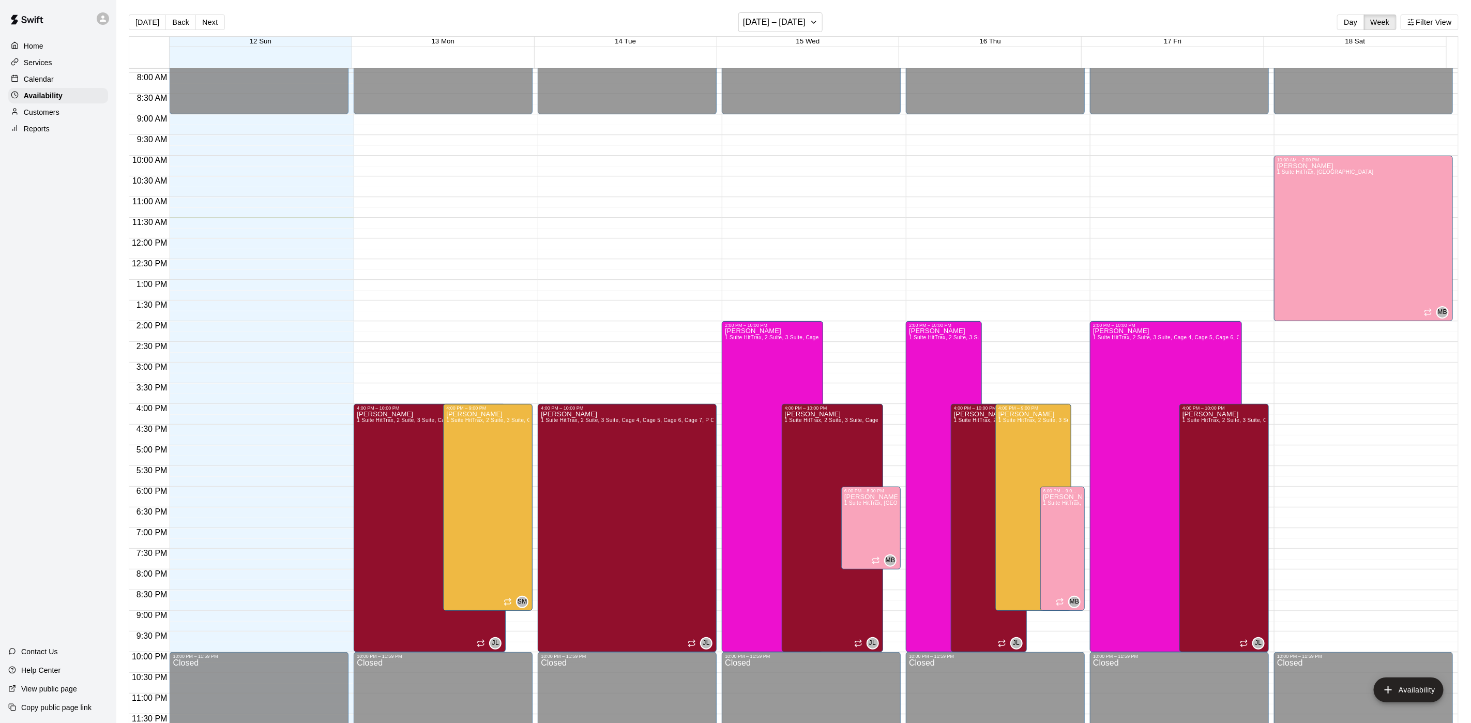
click at [51, 117] on p "Customers" at bounding box center [42, 112] width 36 height 10
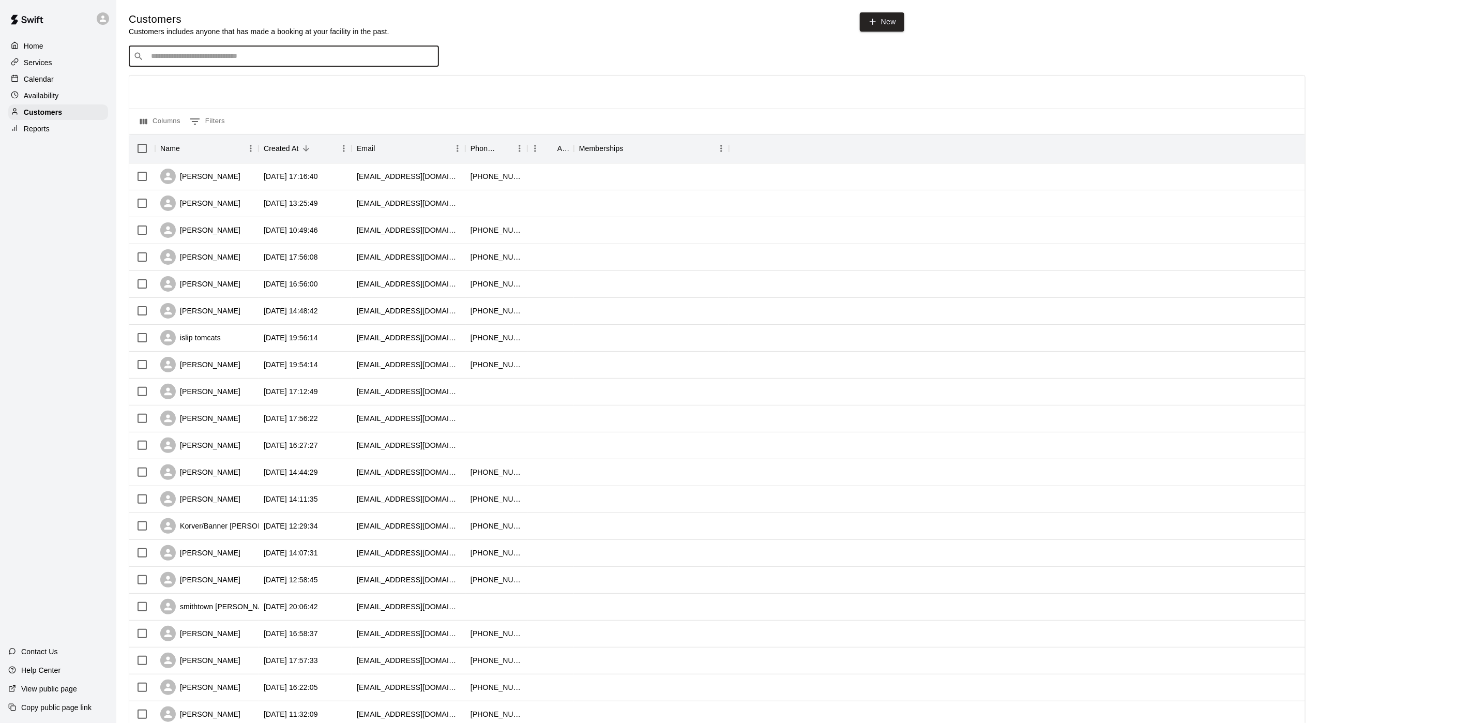
click at [152, 55] on input "Search customers by name or email" at bounding box center [291, 56] width 286 height 10
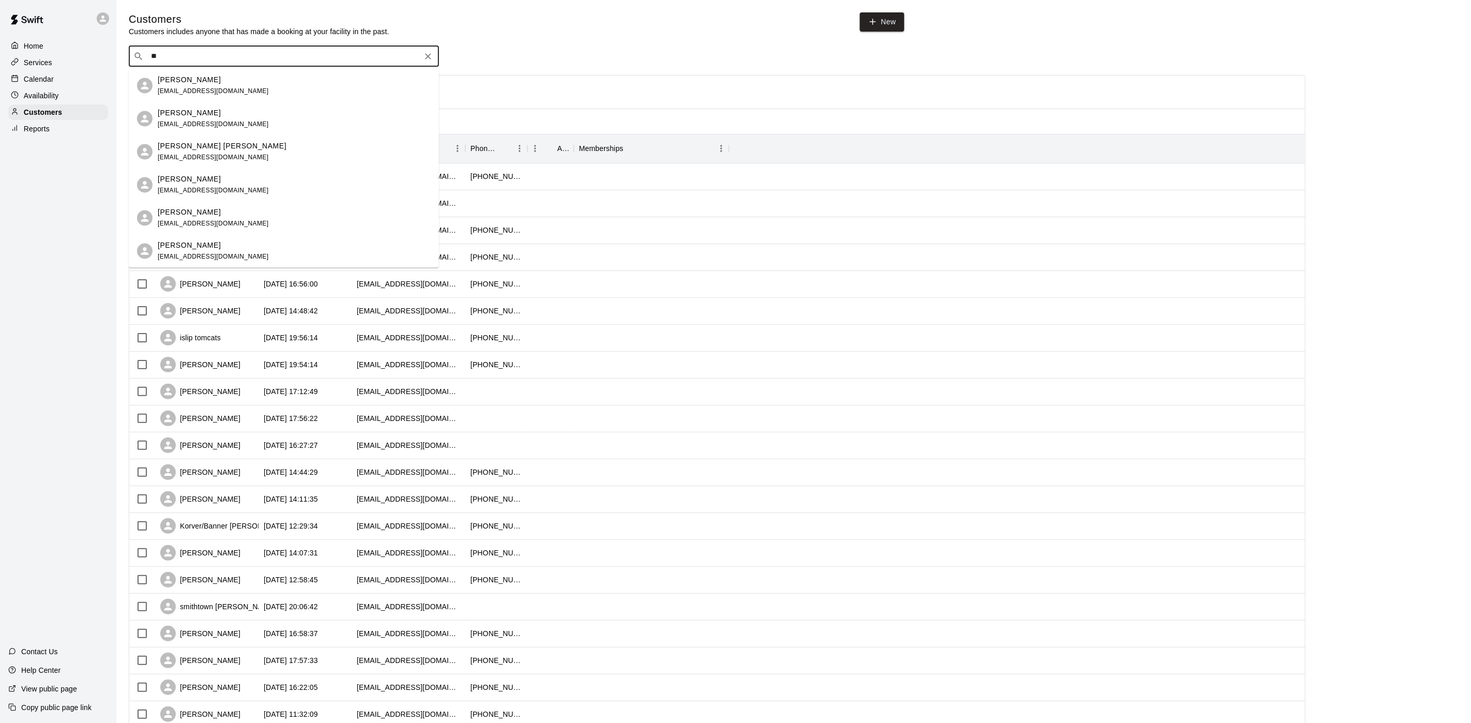
type input "*"
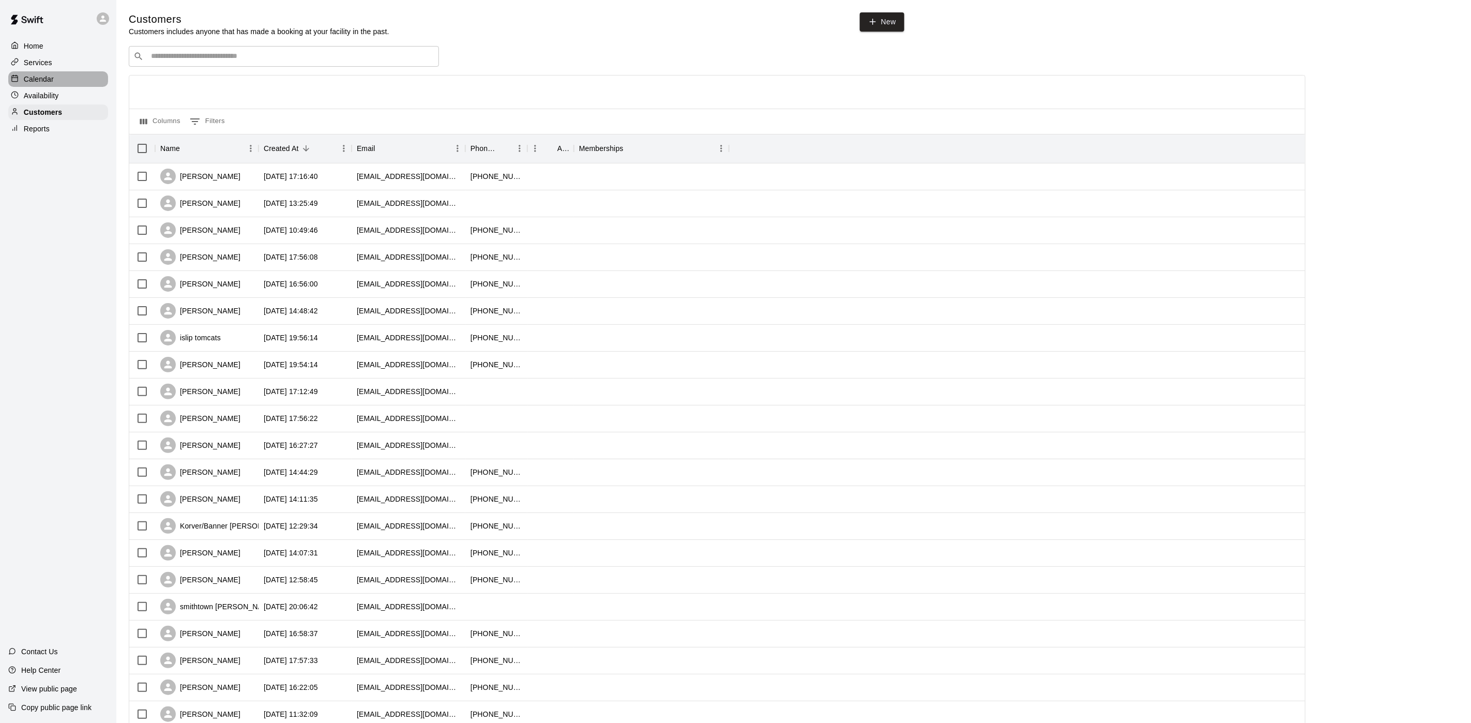
click at [65, 83] on div "Calendar" at bounding box center [58, 79] width 100 height 16
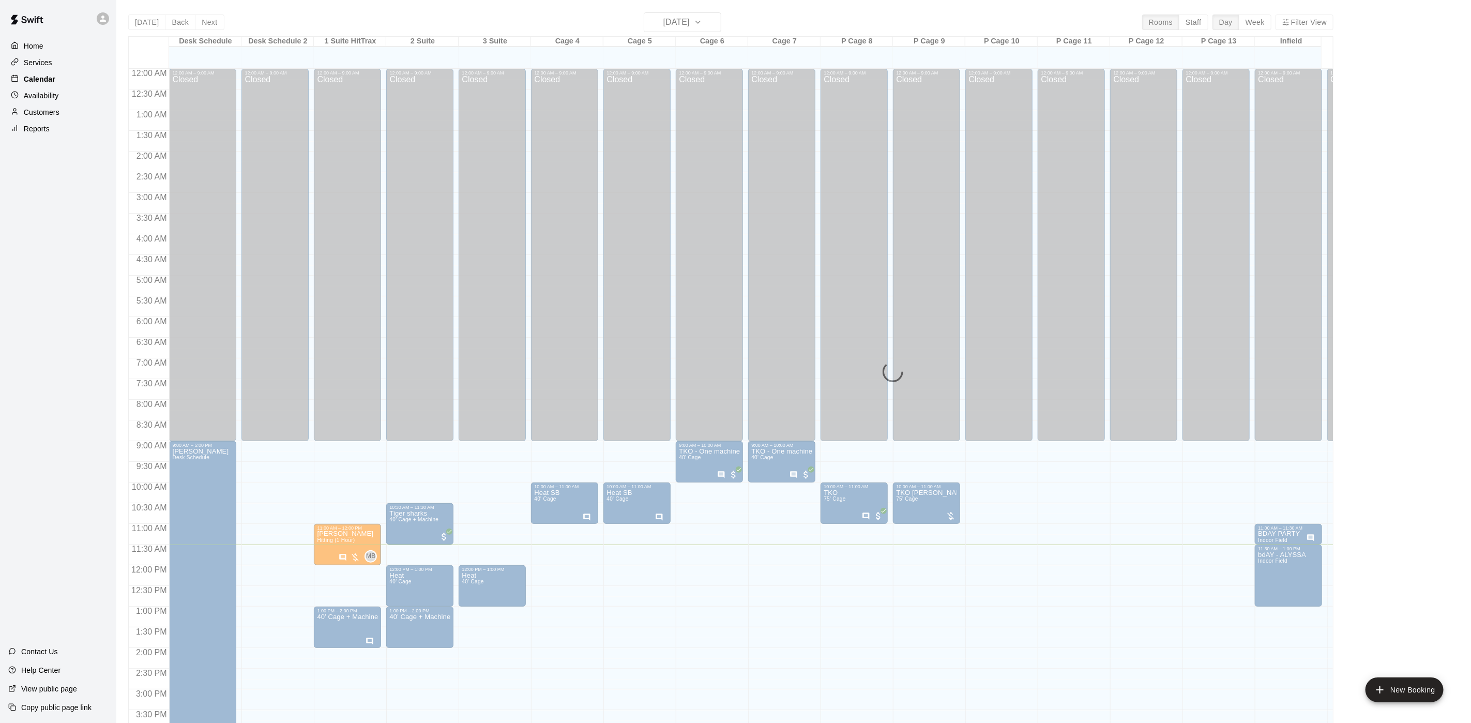
scroll to position [296, 0]
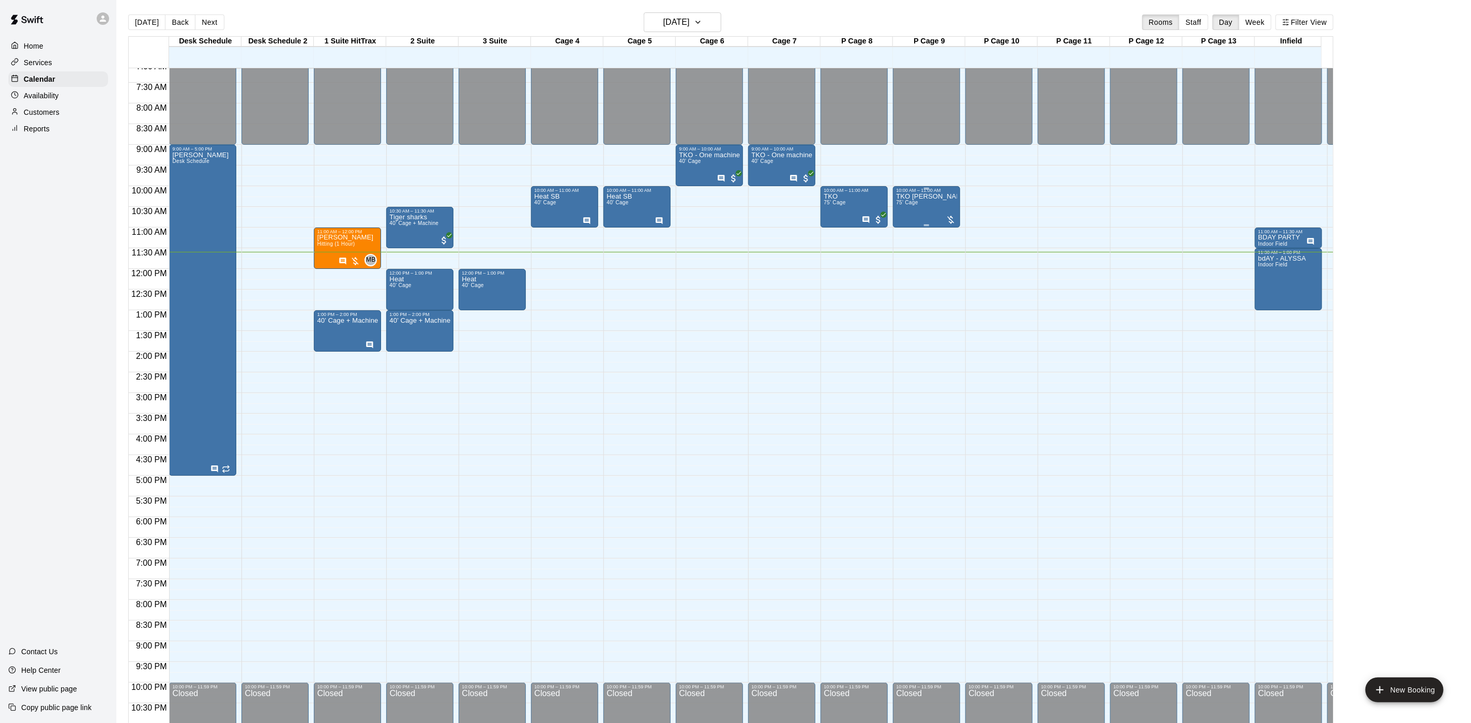
click at [920, 196] on p "TKO [PERSON_NAME]" at bounding box center [926, 196] width 61 height 0
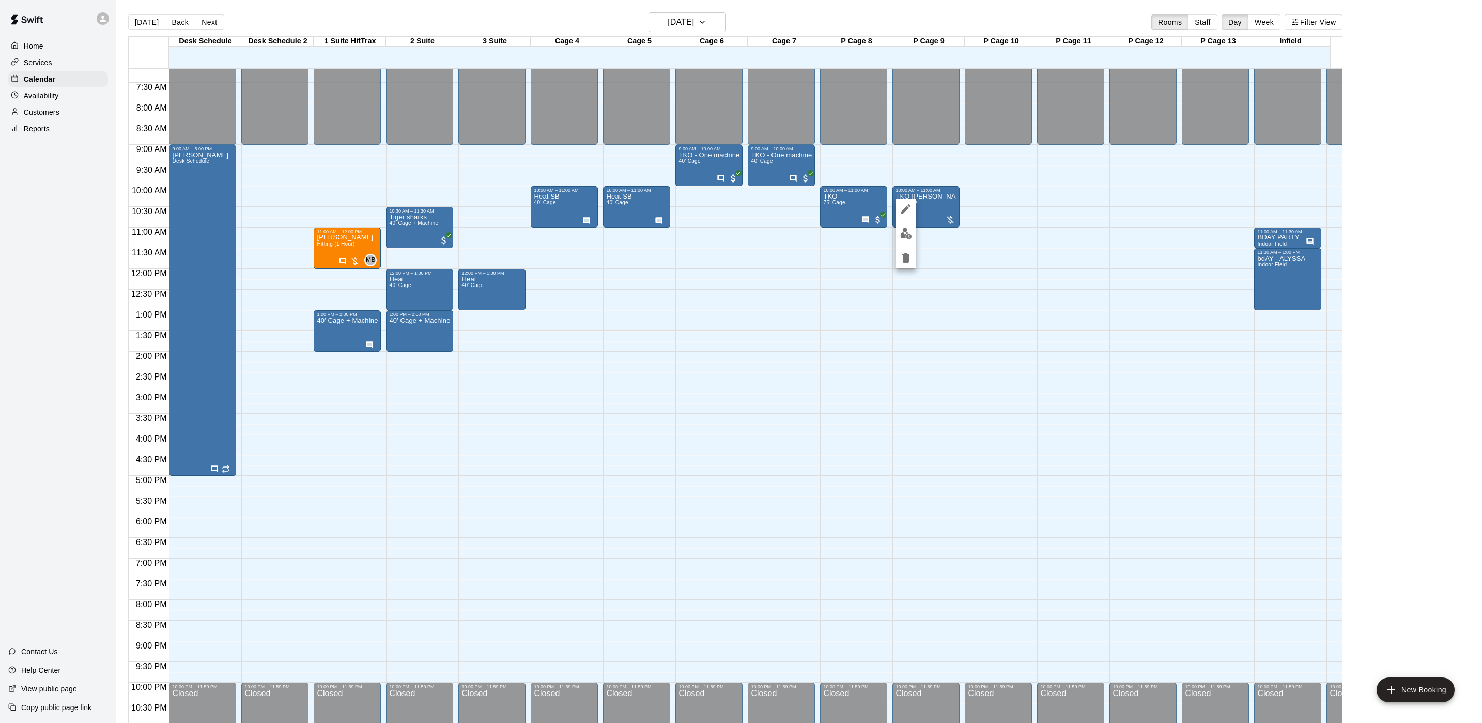
click at [909, 229] on img "edit" at bounding box center [906, 233] width 12 height 12
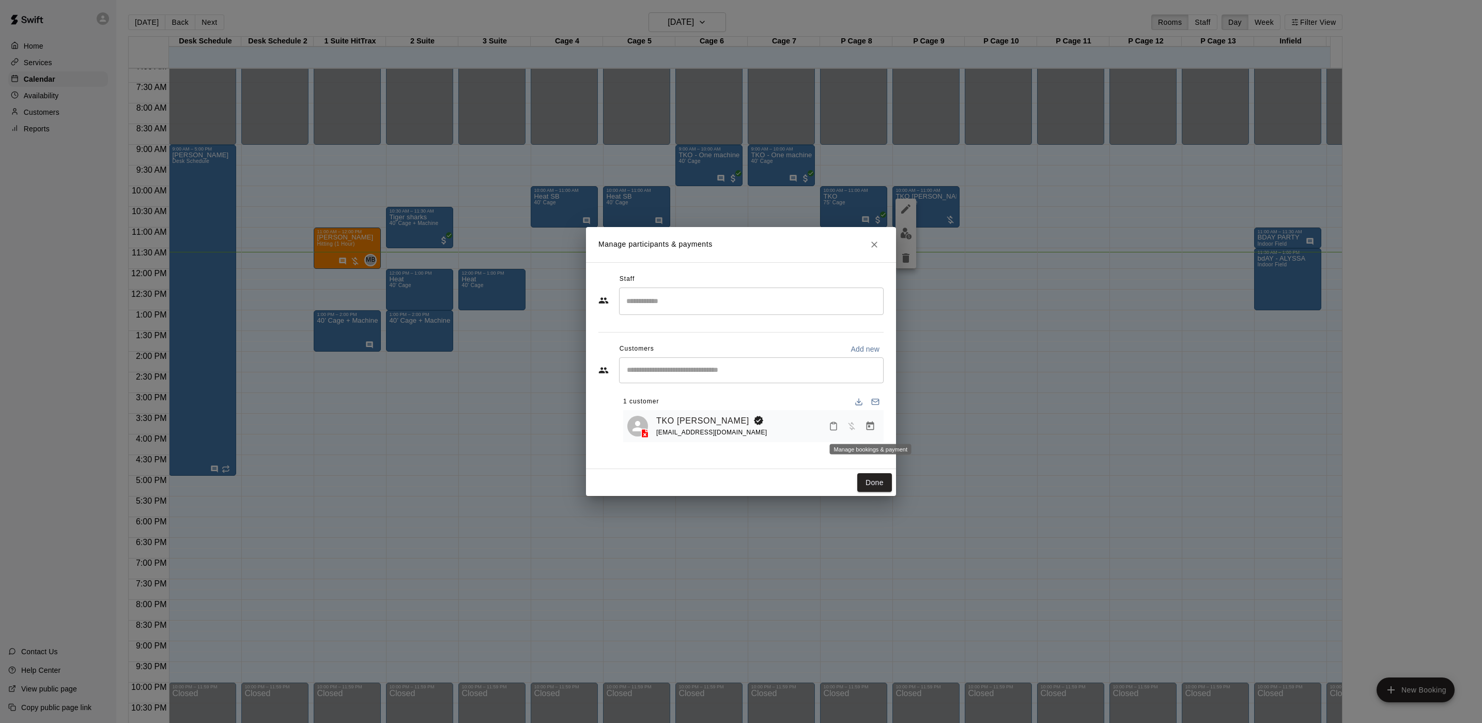
click at [869, 428] on icon "Manage bookings & payment" at bounding box center [870, 426] width 10 height 10
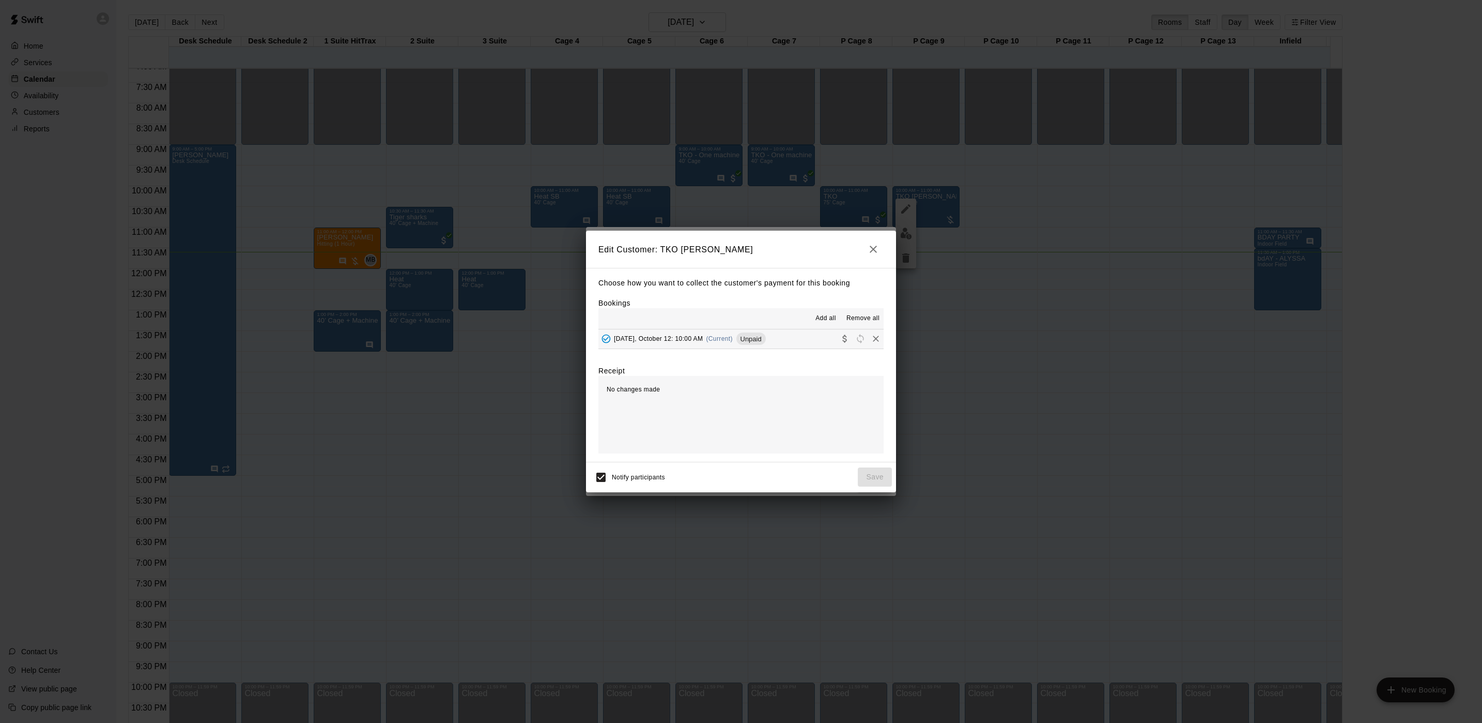
click at [739, 347] on button "[DATE], October 12: 10:00 AM (Current) Unpaid" at bounding box center [741, 338] width 285 height 19
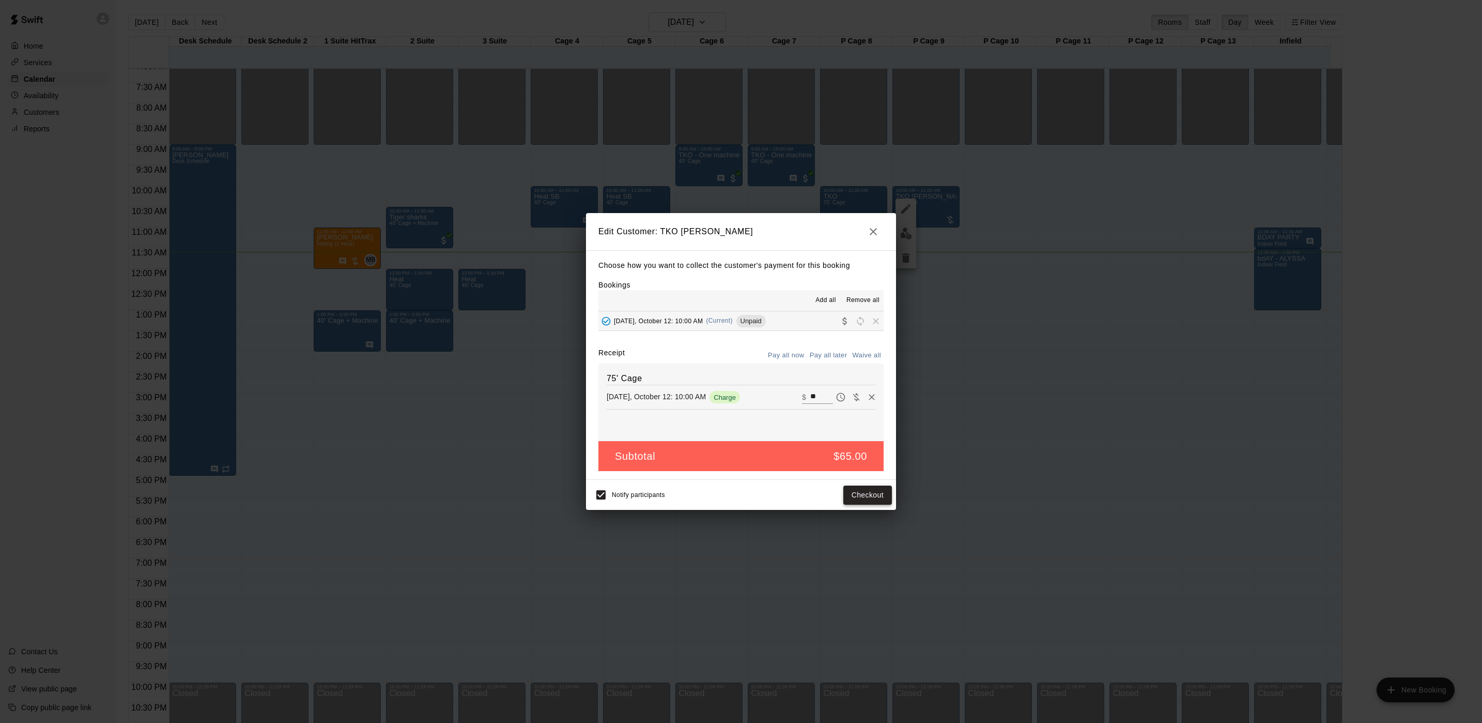
click at [884, 496] on button "Checkout" at bounding box center [868, 494] width 49 height 19
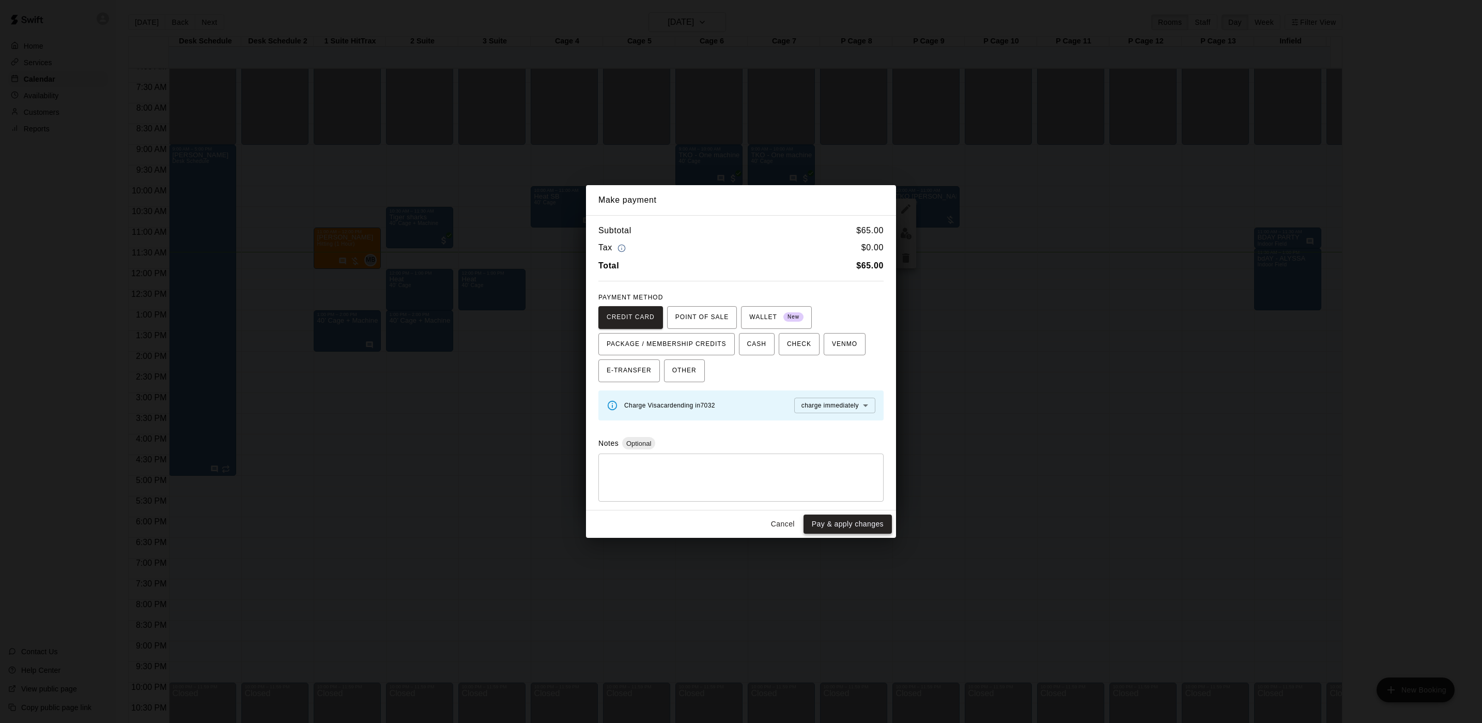
click at [839, 527] on button "Pay & apply changes" at bounding box center [848, 523] width 88 height 19
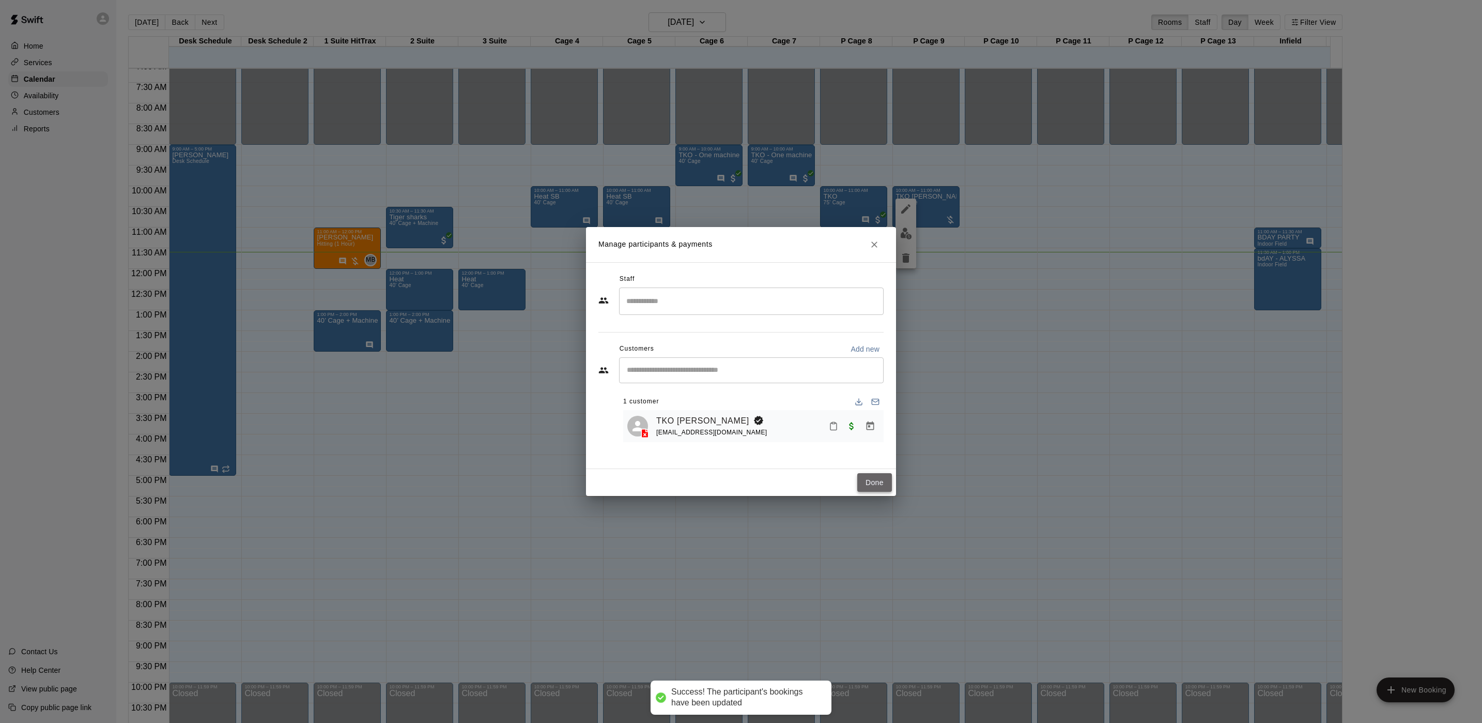
click at [869, 477] on button "Done" at bounding box center [875, 482] width 35 height 19
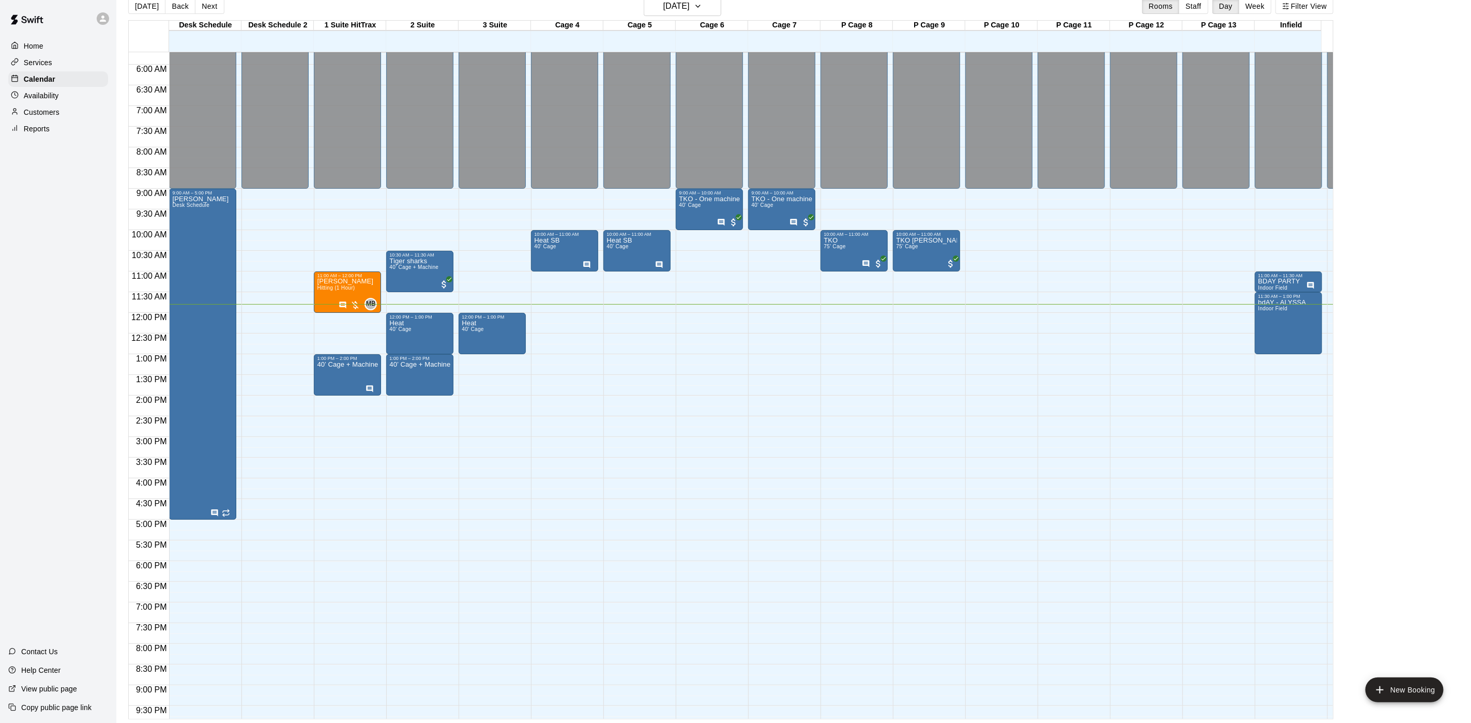
scroll to position [261, 0]
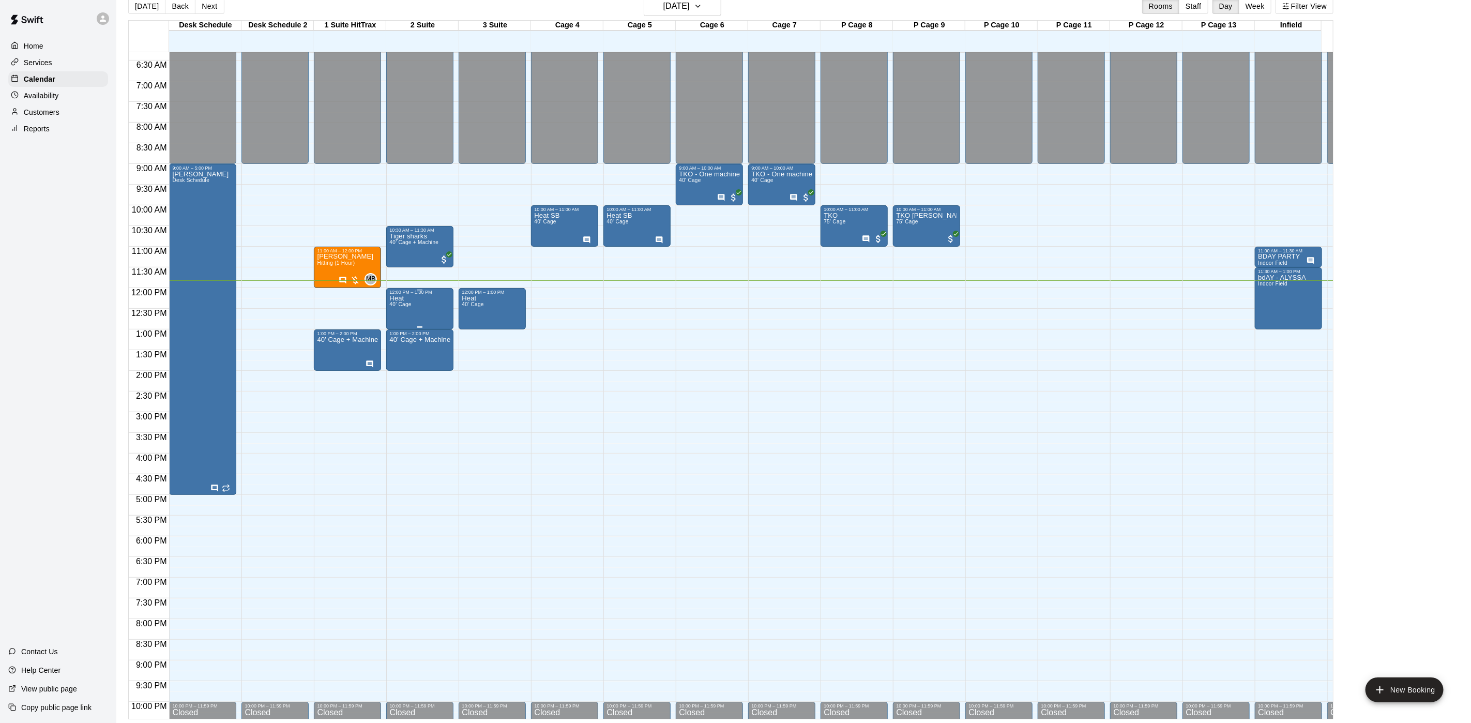
click at [425, 304] on div "Heat 40' Cage" at bounding box center [419, 656] width 61 height 723
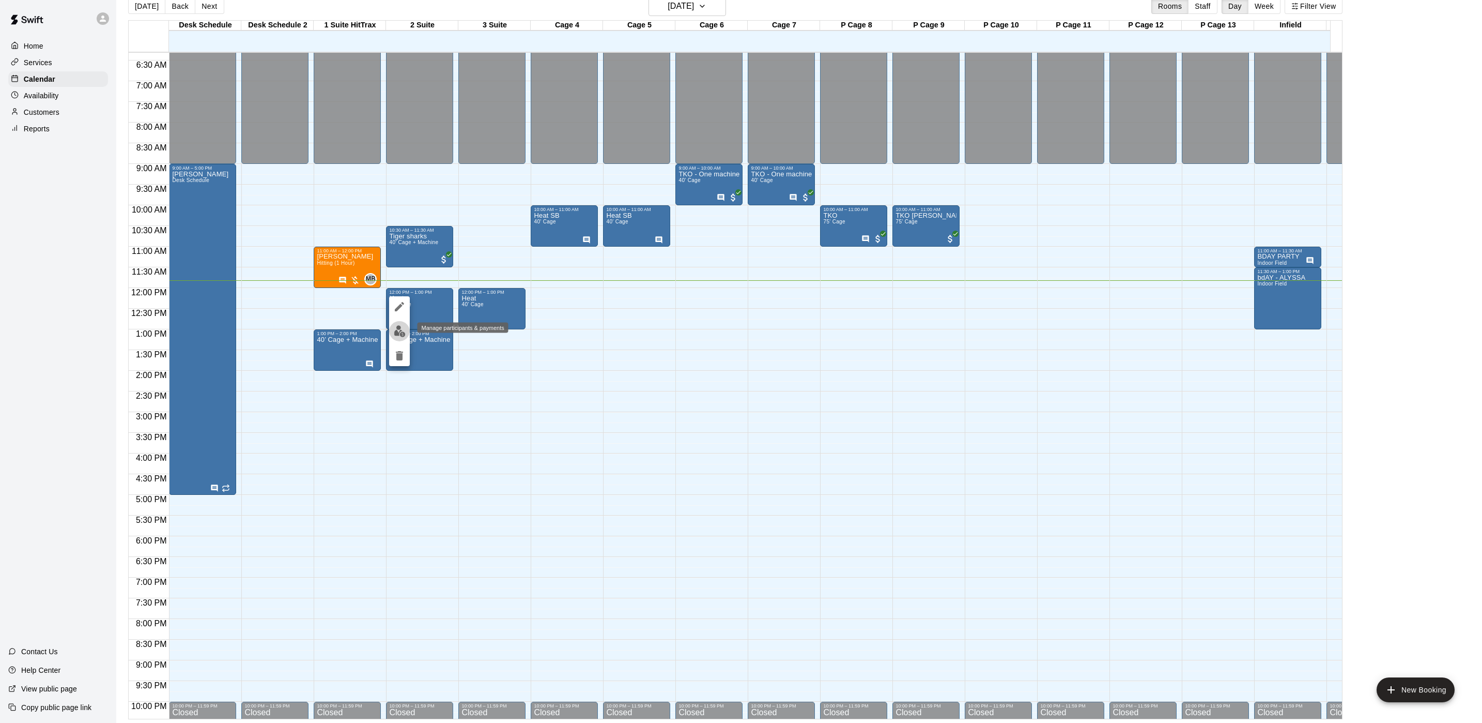
click at [406, 329] on button "edit" at bounding box center [399, 331] width 21 height 20
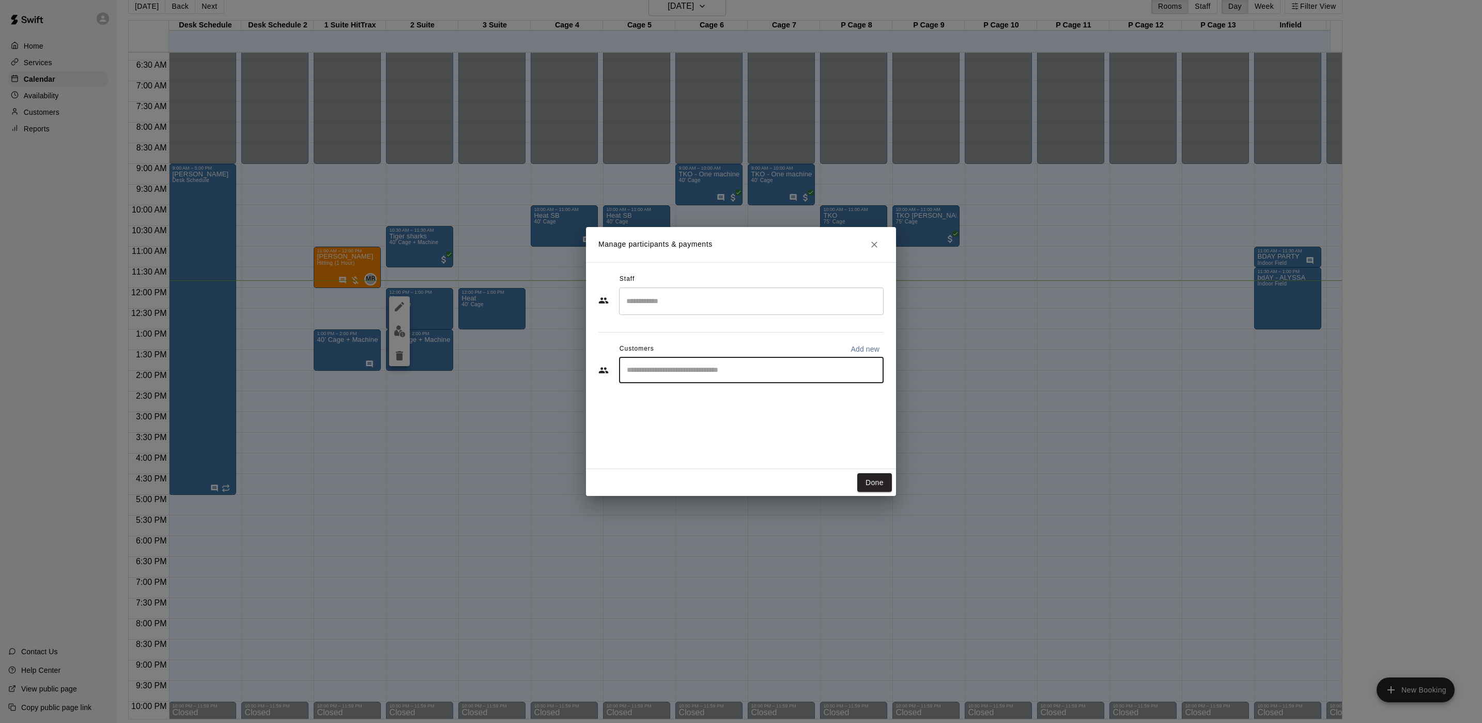
click at [712, 365] on input "Start typing to search customers..." at bounding box center [751, 370] width 255 height 10
type input "*"
click at [865, 245] on button "Close" at bounding box center [874, 244] width 19 height 19
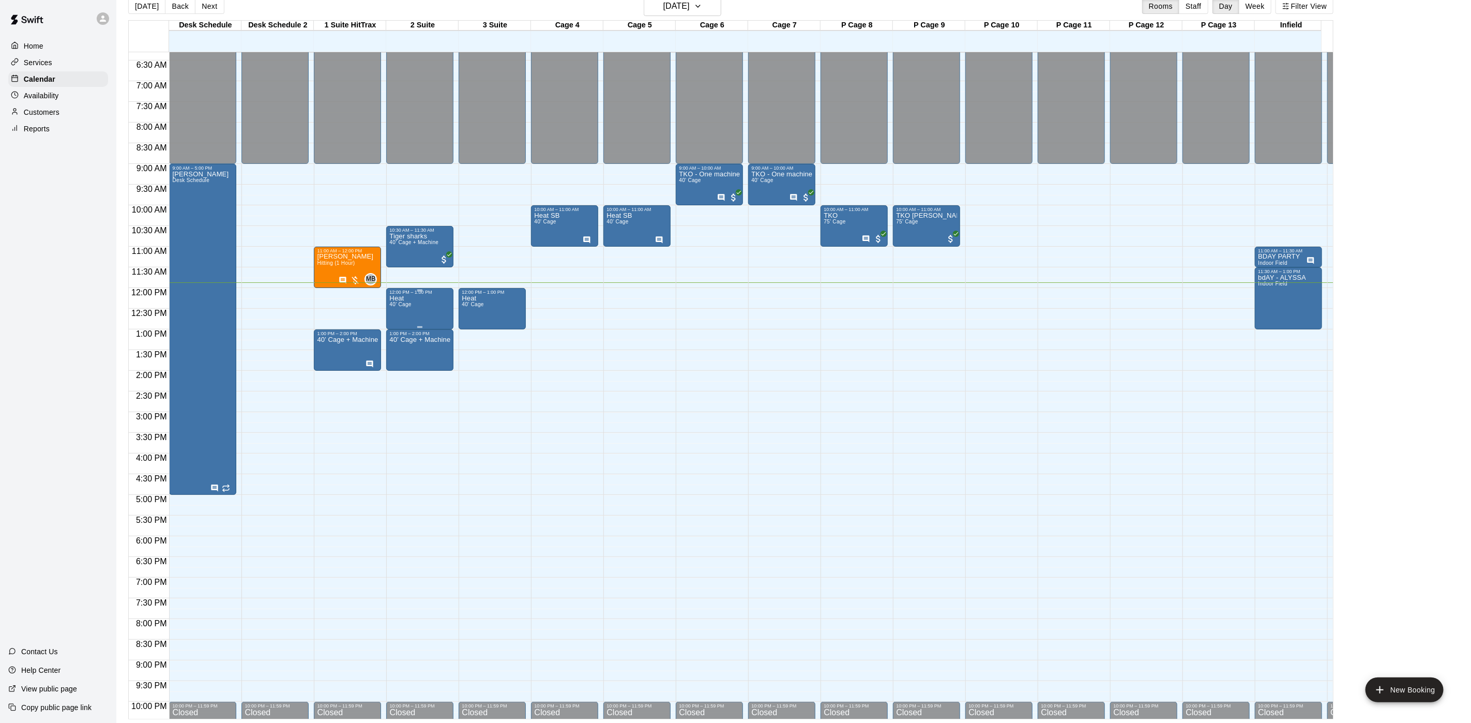
click at [410, 306] on span "40' Cage" at bounding box center [400, 304] width 22 height 6
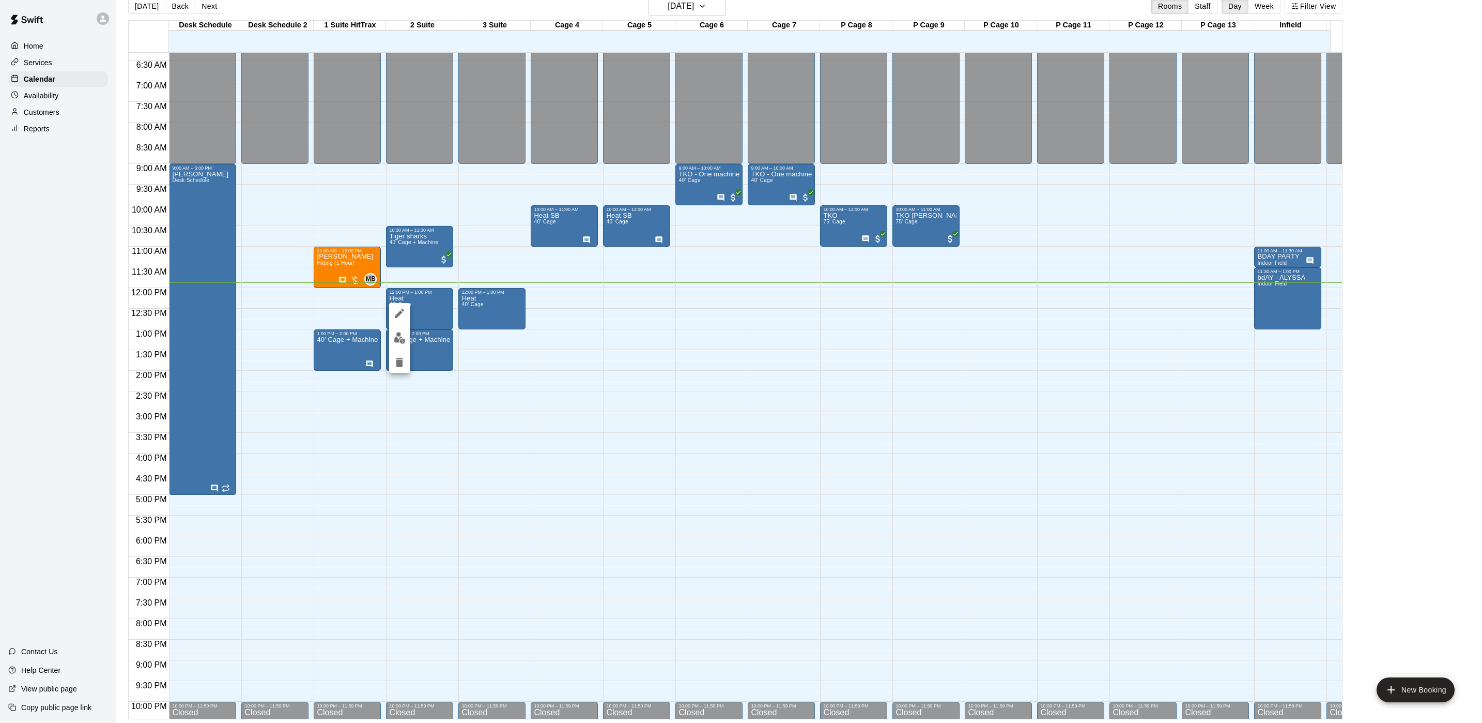
click at [406, 331] on button "edit" at bounding box center [399, 338] width 21 height 20
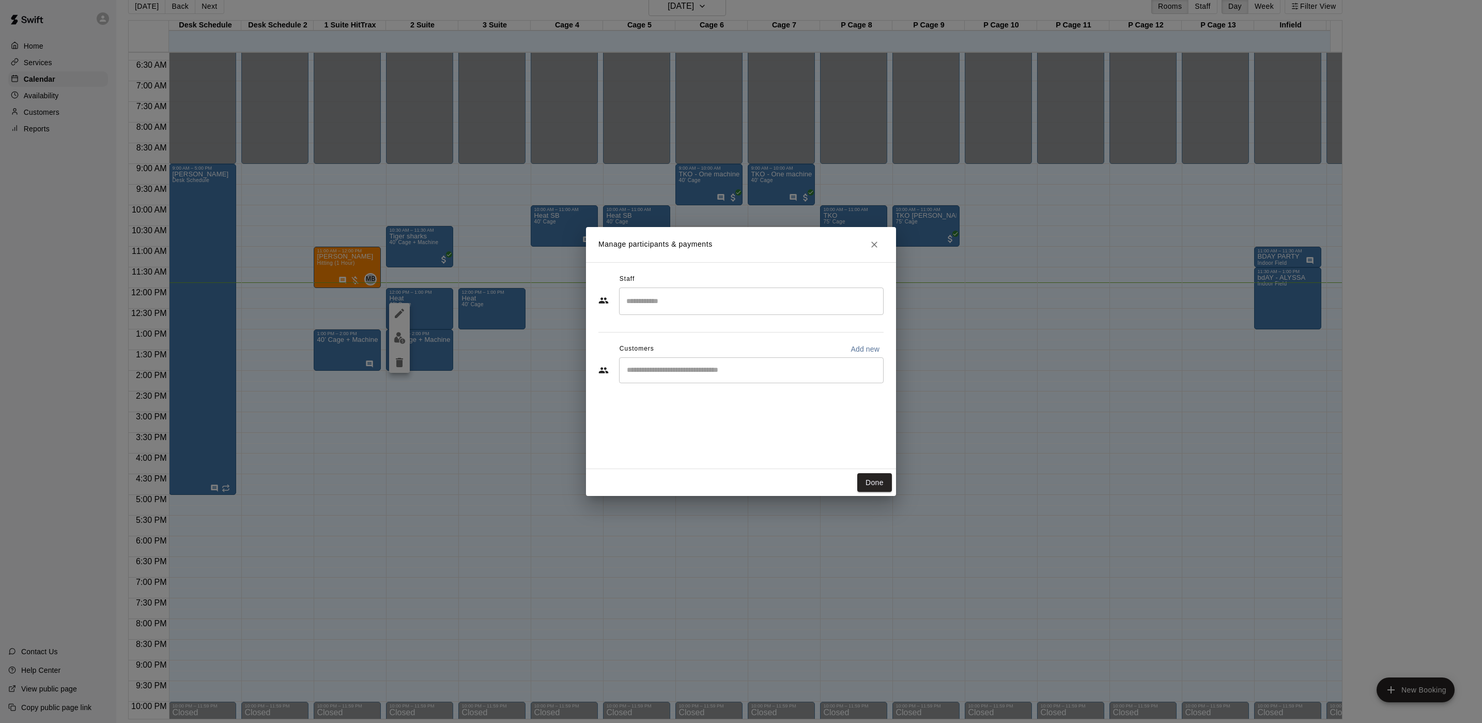
click at [851, 363] on div "​" at bounding box center [751, 370] width 265 height 26
type input "**"
click at [860, 237] on h2 "Manage participants & payments" at bounding box center [741, 244] width 310 height 35
click at [871, 242] on icon "Close" at bounding box center [874, 244] width 10 height 10
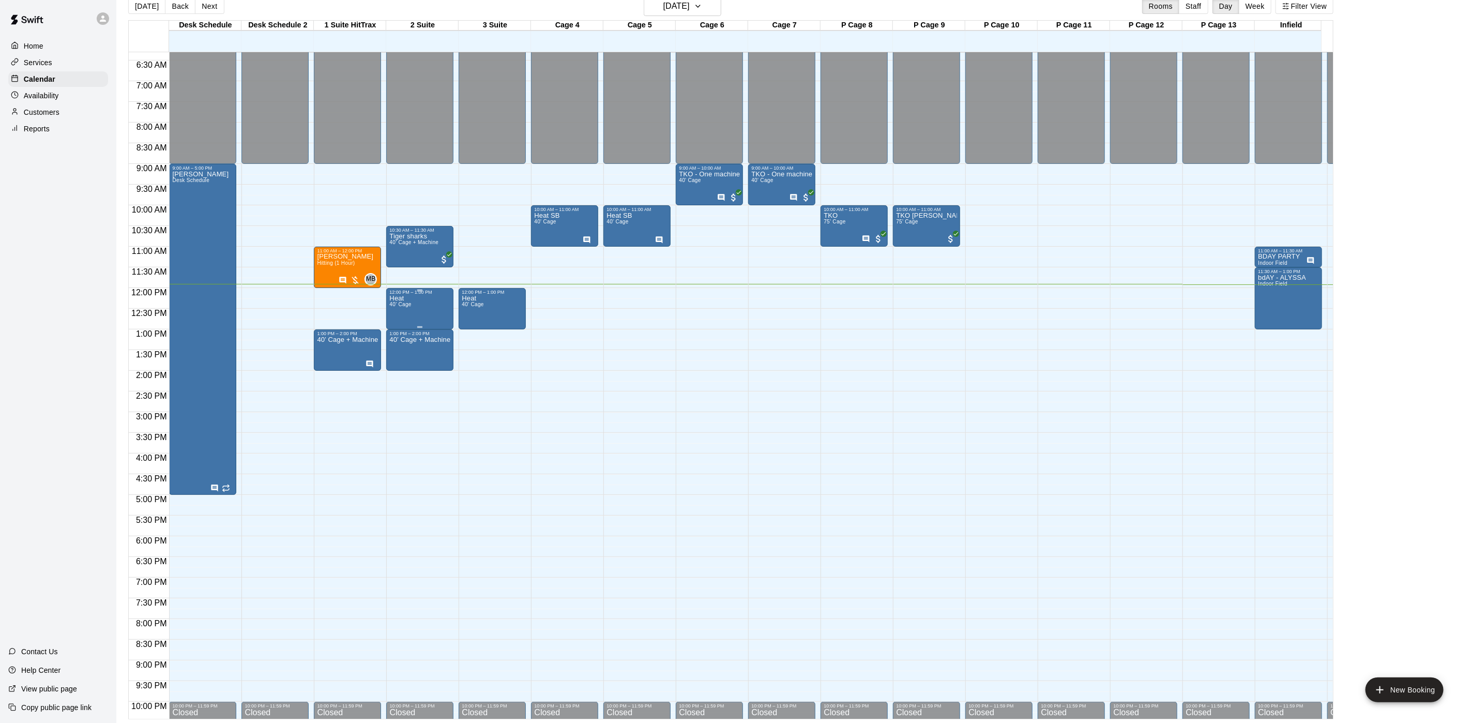
click at [418, 299] on div "Heat 40' Cage" at bounding box center [419, 656] width 61 height 723
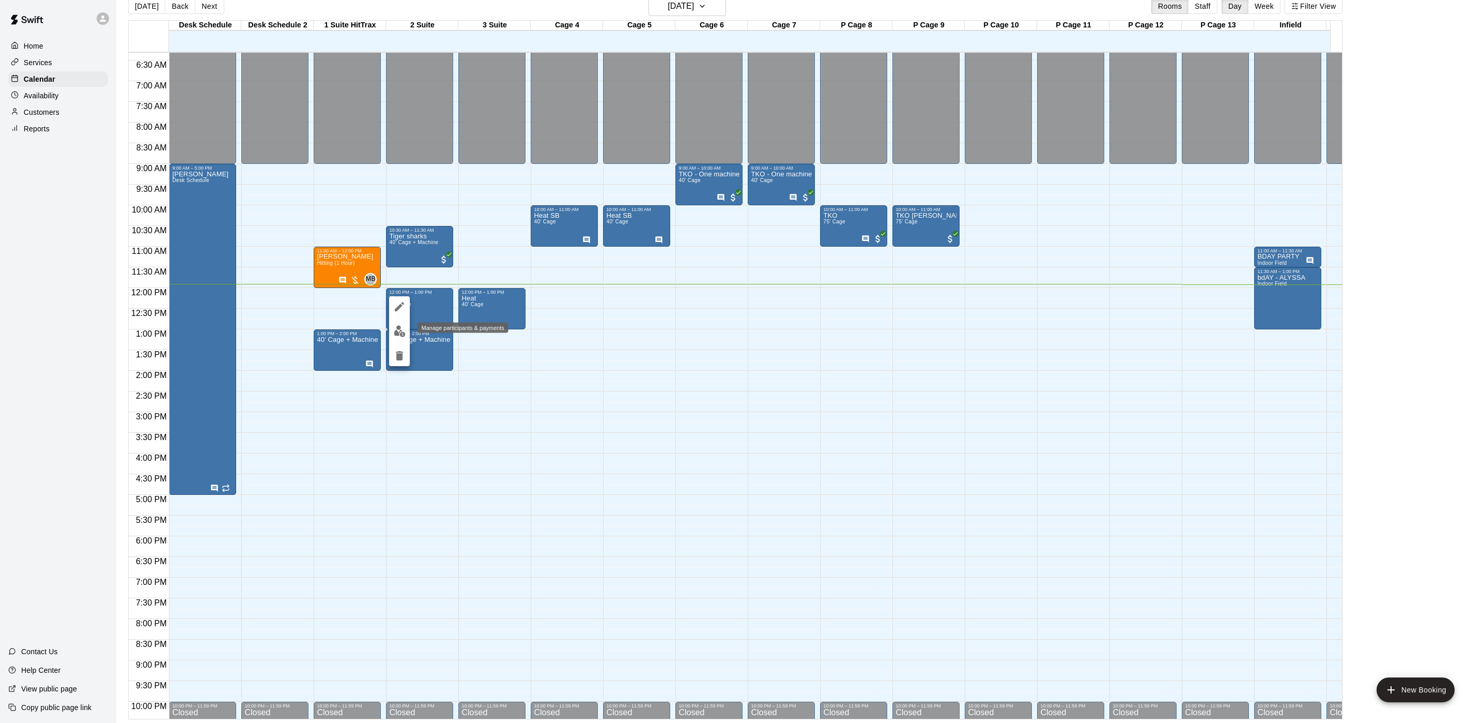
click at [397, 326] on img "edit" at bounding box center [400, 331] width 12 height 12
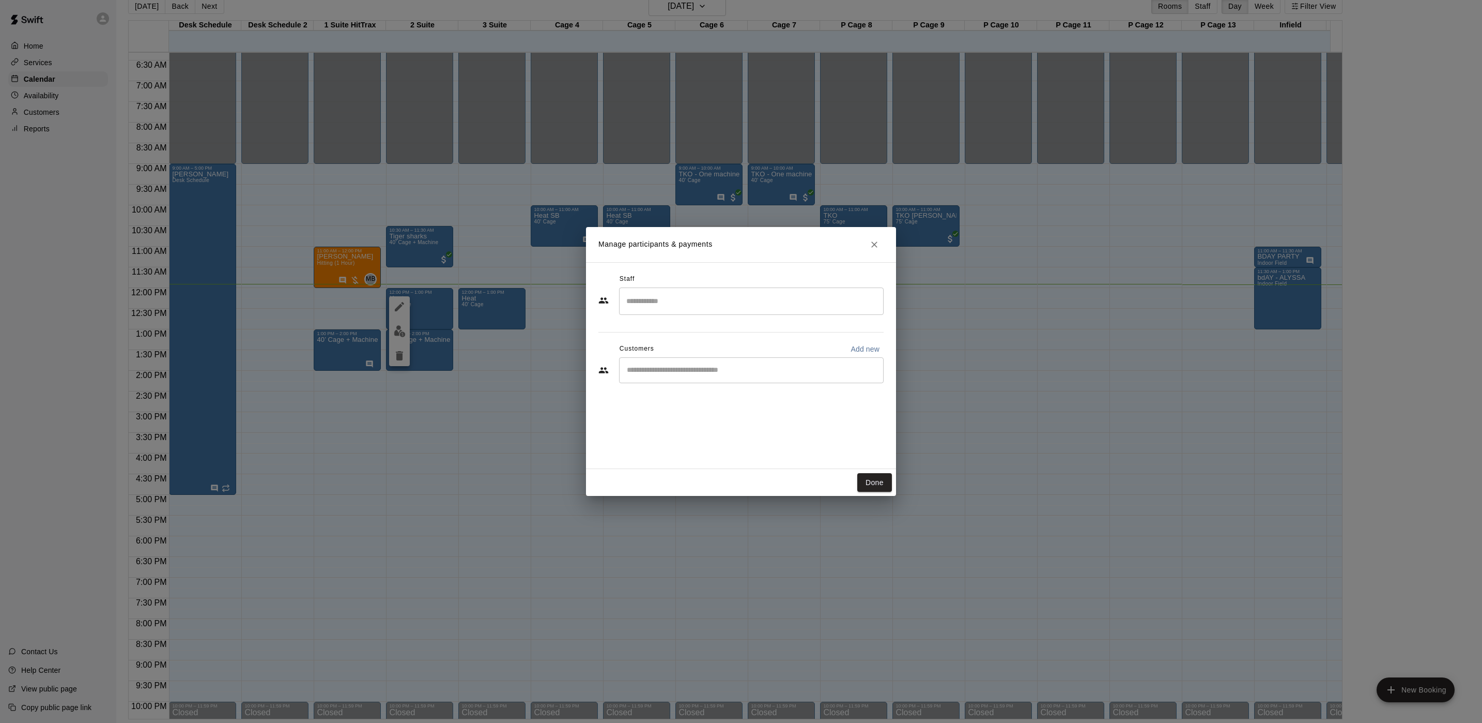
click at [870, 351] on p "Add new" at bounding box center [865, 349] width 29 height 10
select select "**"
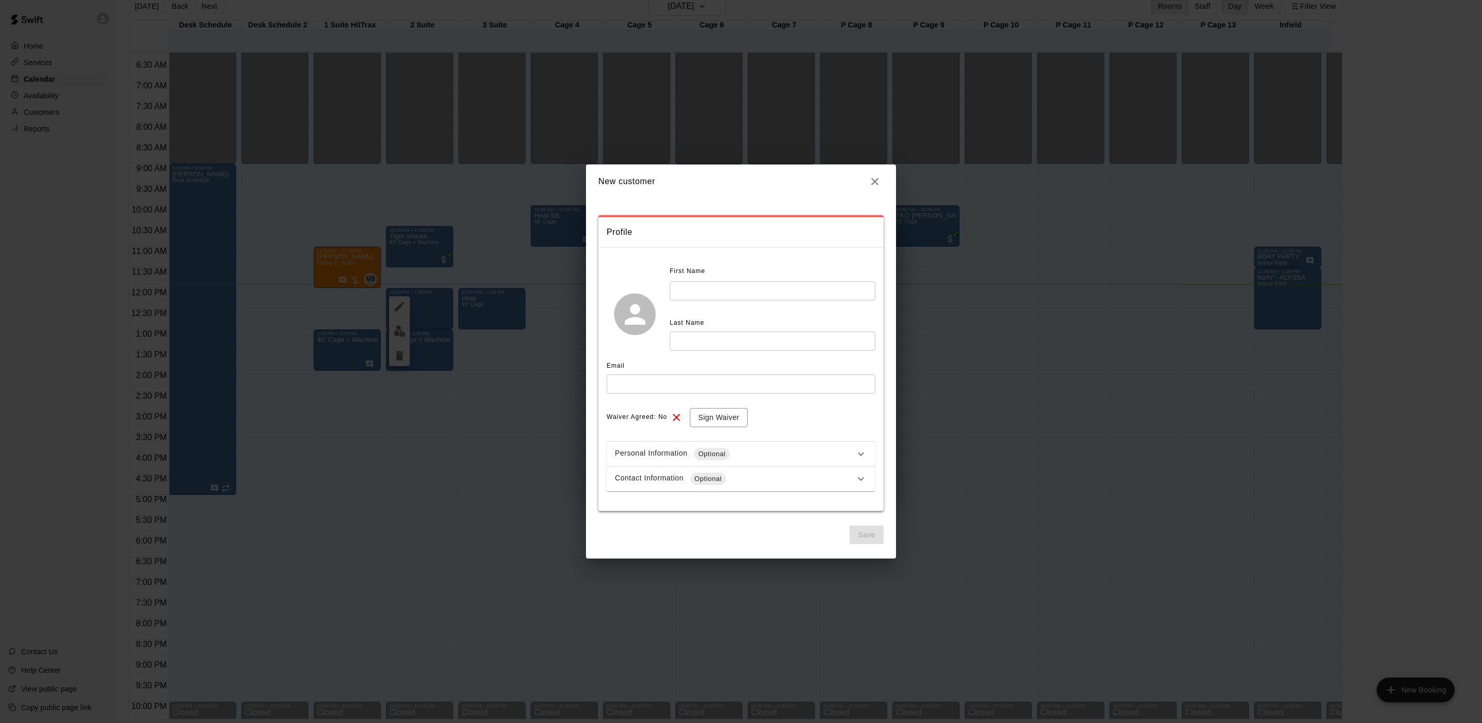
click at [723, 294] on input "text" at bounding box center [773, 290] width 206 height 19
click at [870, 185] on icon "button" at bounding box center [875, 181] width 12 height 12
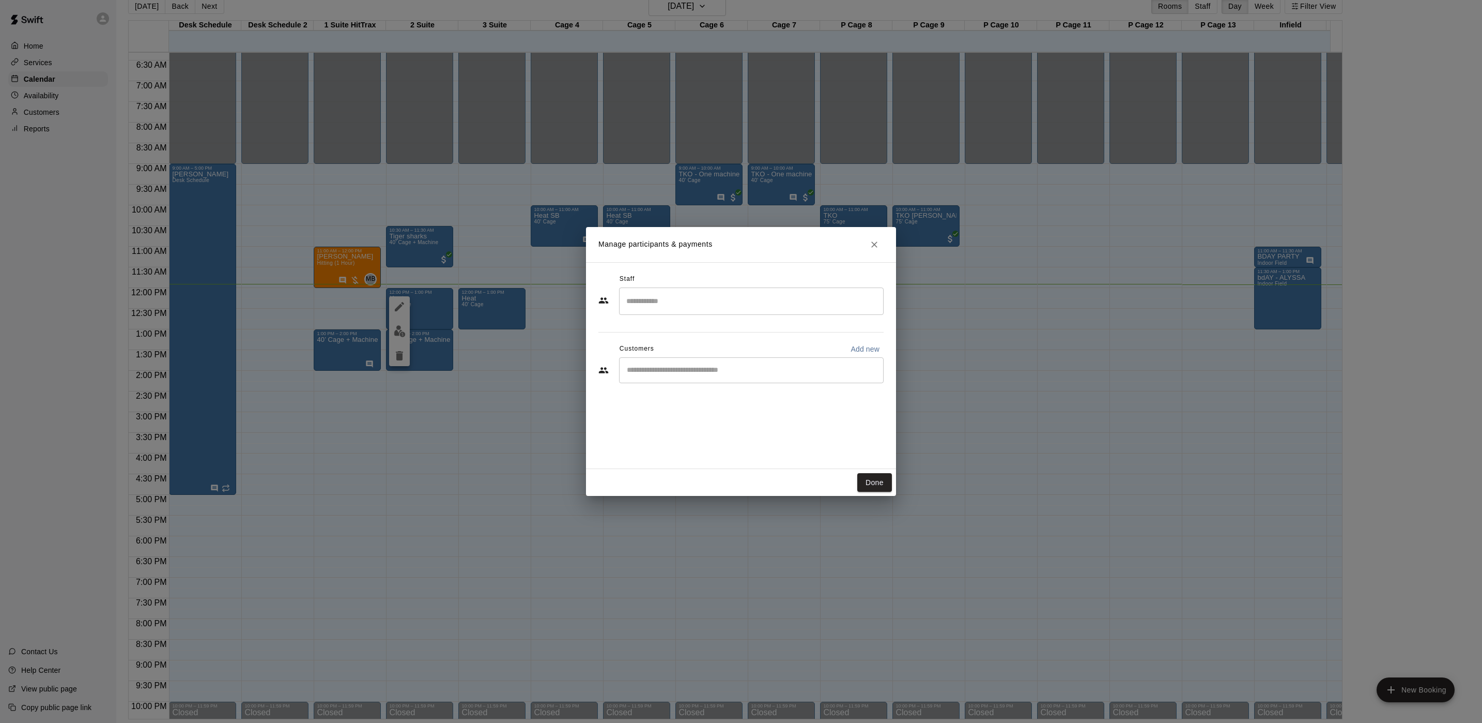
click at [694, 357] on div "Customers Add new" at bounding box center [741, 349] width 285 height 17
click at [687, 381] on div "​" at bounding box center [751, 370] width 265 height 26
click at [858, 352] on p "Add new" at bounding box center [865, 349] width 29 height 10
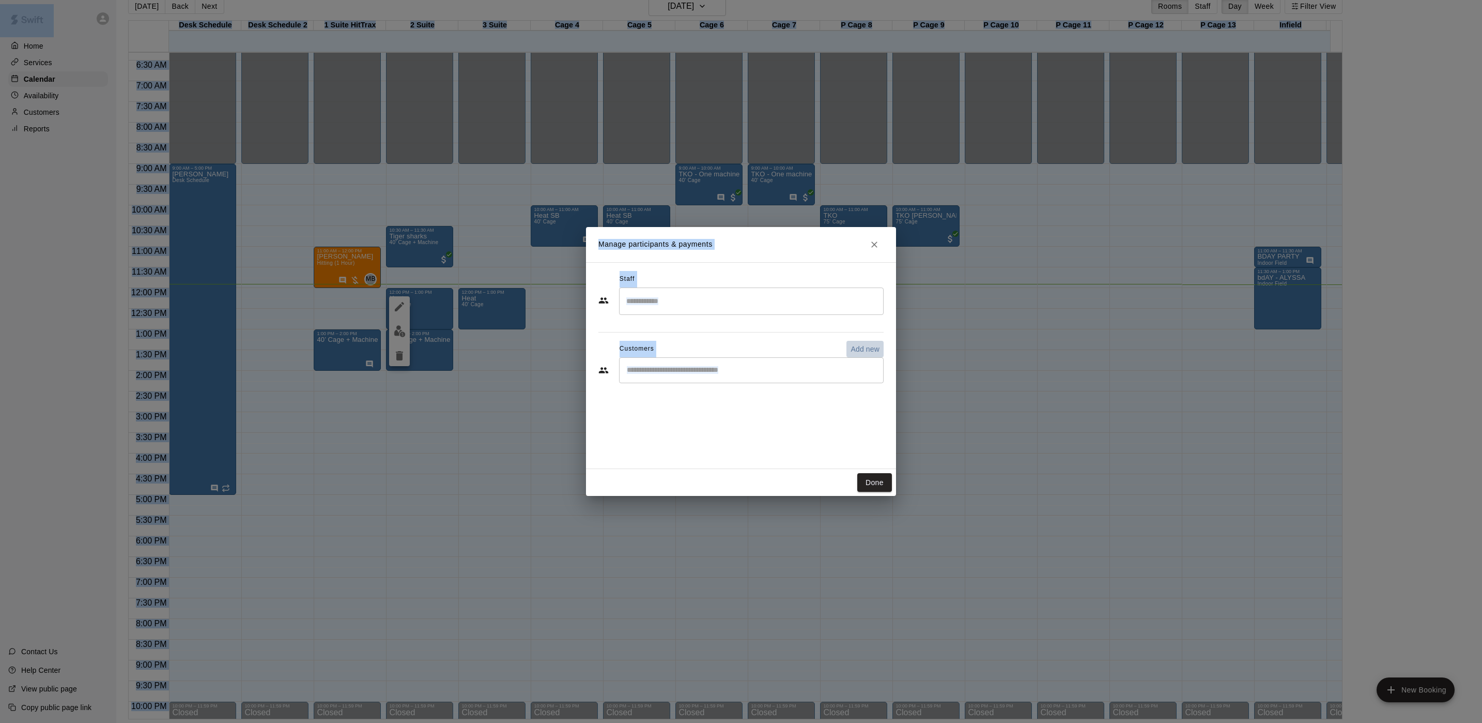
select select "**"
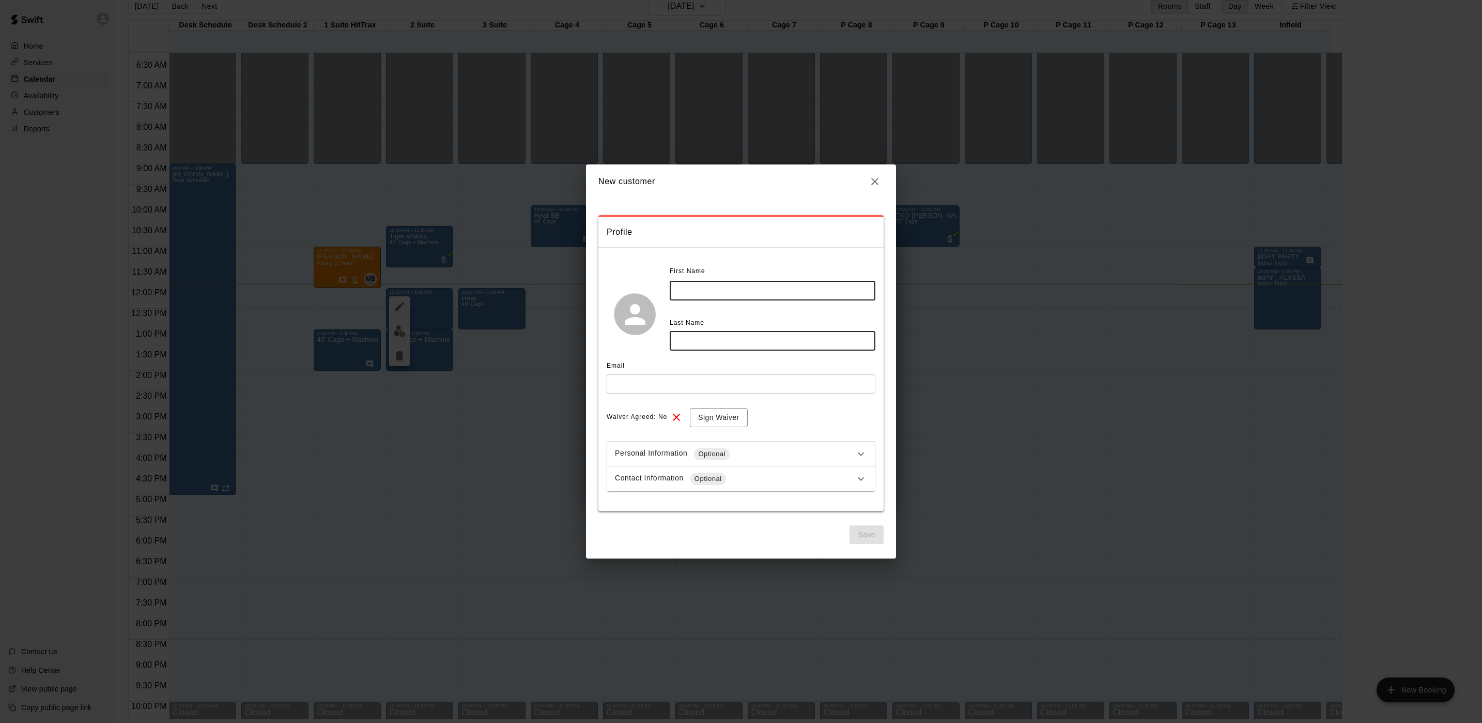
click at [816, 283] on input "text" at bounding box center [773, 290] width 206 height 19
click at [864, 176] on h2 "New customer" at bounding box center [741, 181] width 310 height 34
click at [870, 179] on icon "button" at bounding box center [875, 181] width 12 height 12
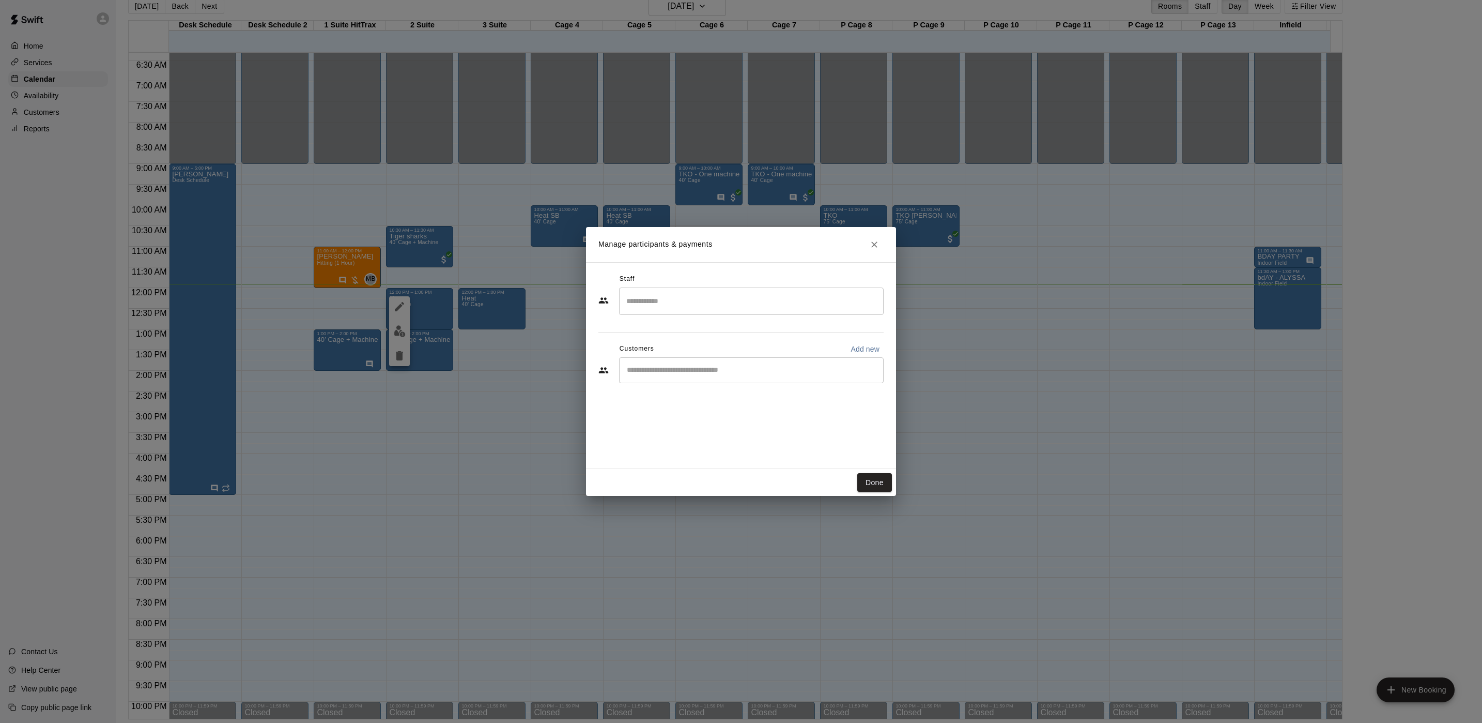
click at [675, 365] on input "Start typing to search customers..." at bounding box center [751, 370] width 255 height 10
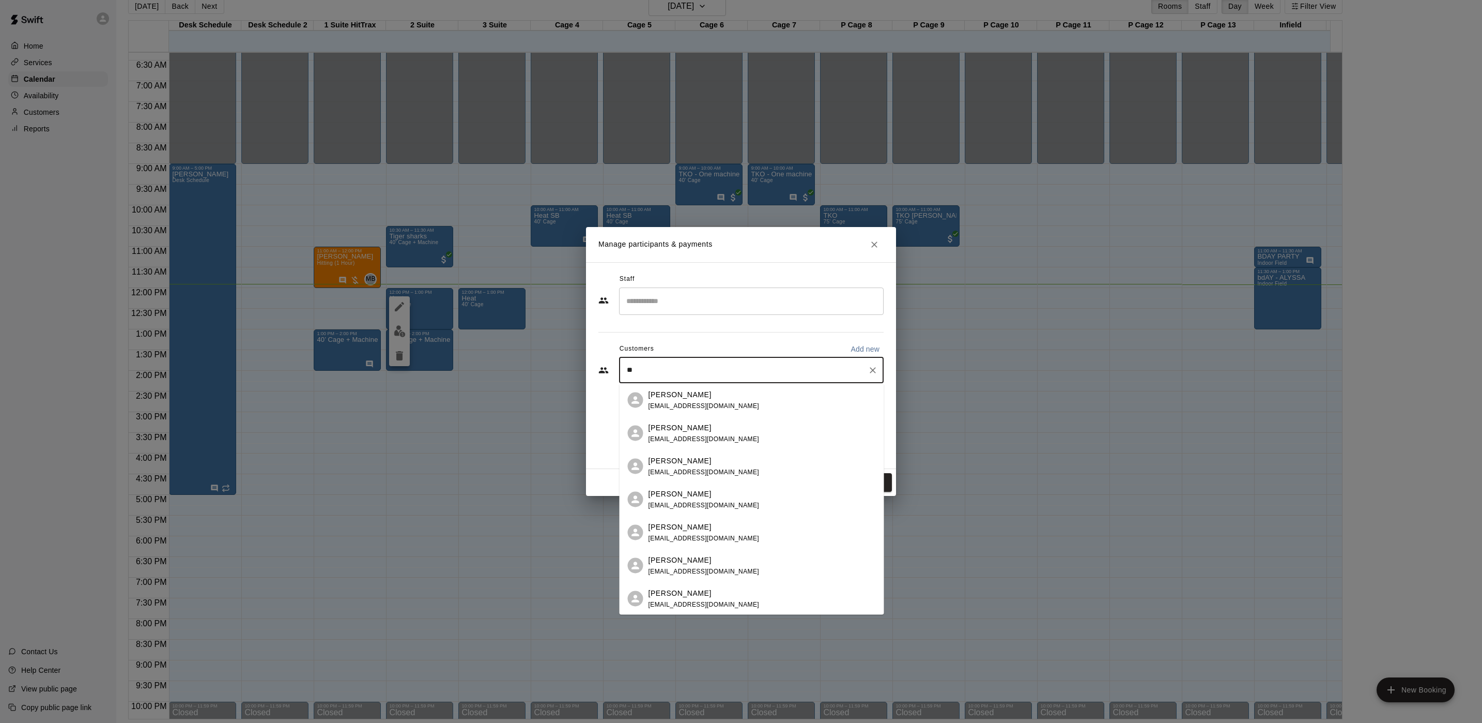
type input "*"
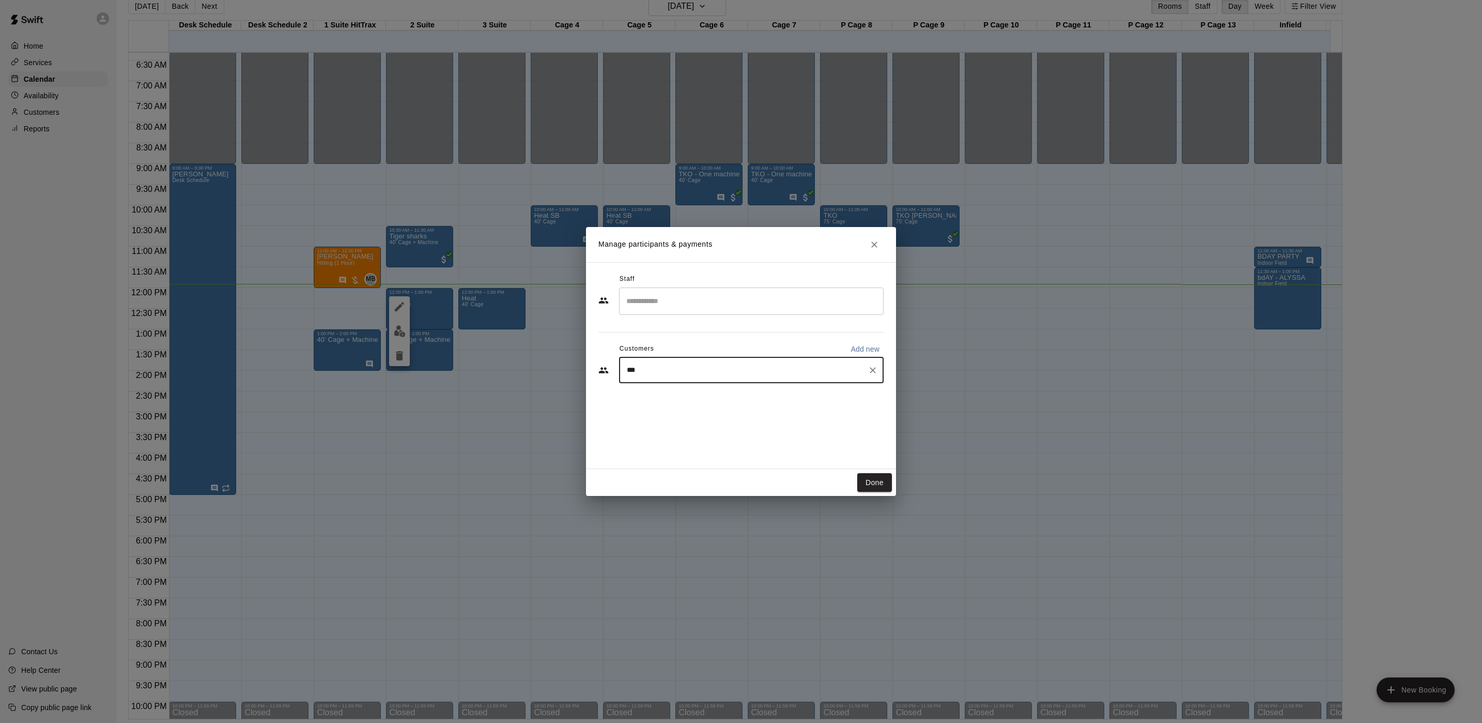
type input "****"
click at [695, 435] on span "[EMAIL_ADDRESS][DOMAIN_NAME]" at bounding box center [704, 438] width 111 height 7
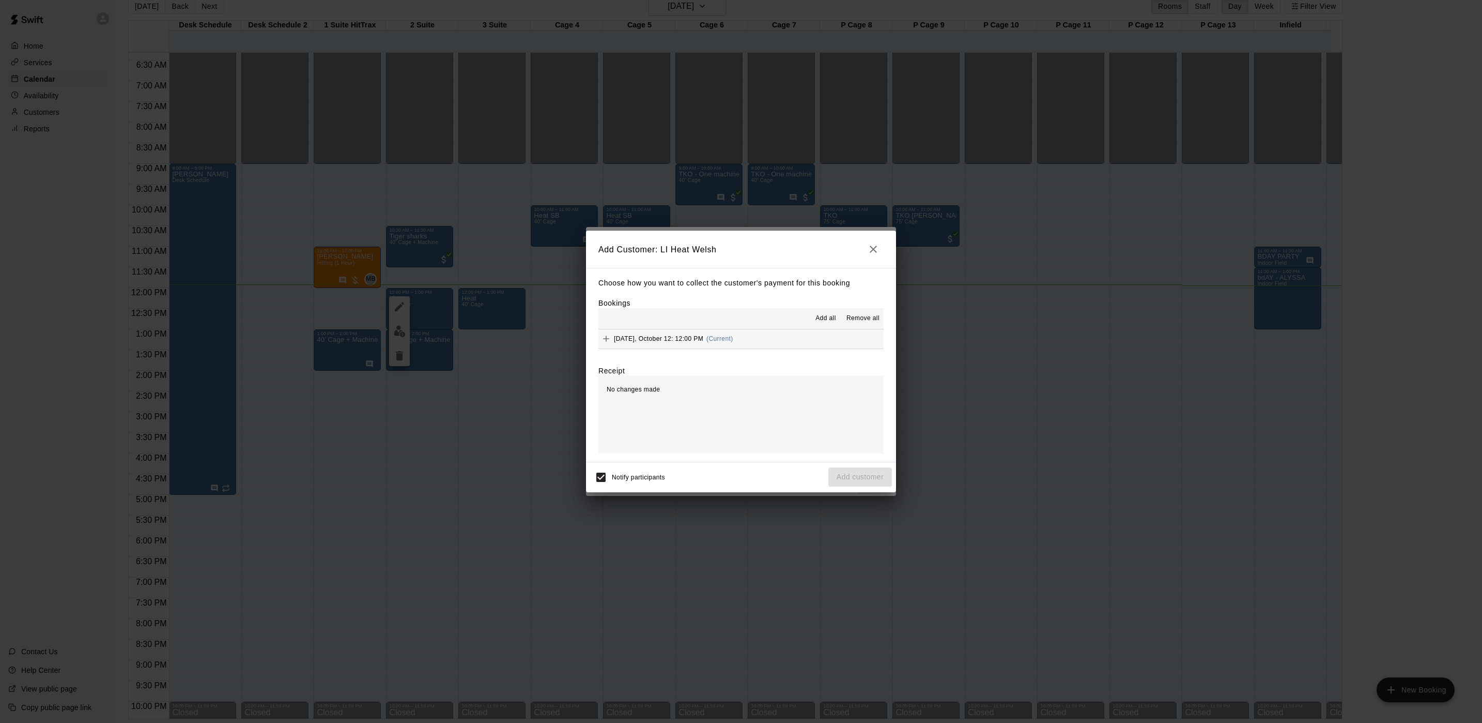
click at [878, 232] on h2 "Add Customer: LI Heat Welsh" at bounding box center [741, 249] width 310 height 37
click at [876, 245] on icon "button" at bounding box center [873, 249] width 12 height 12
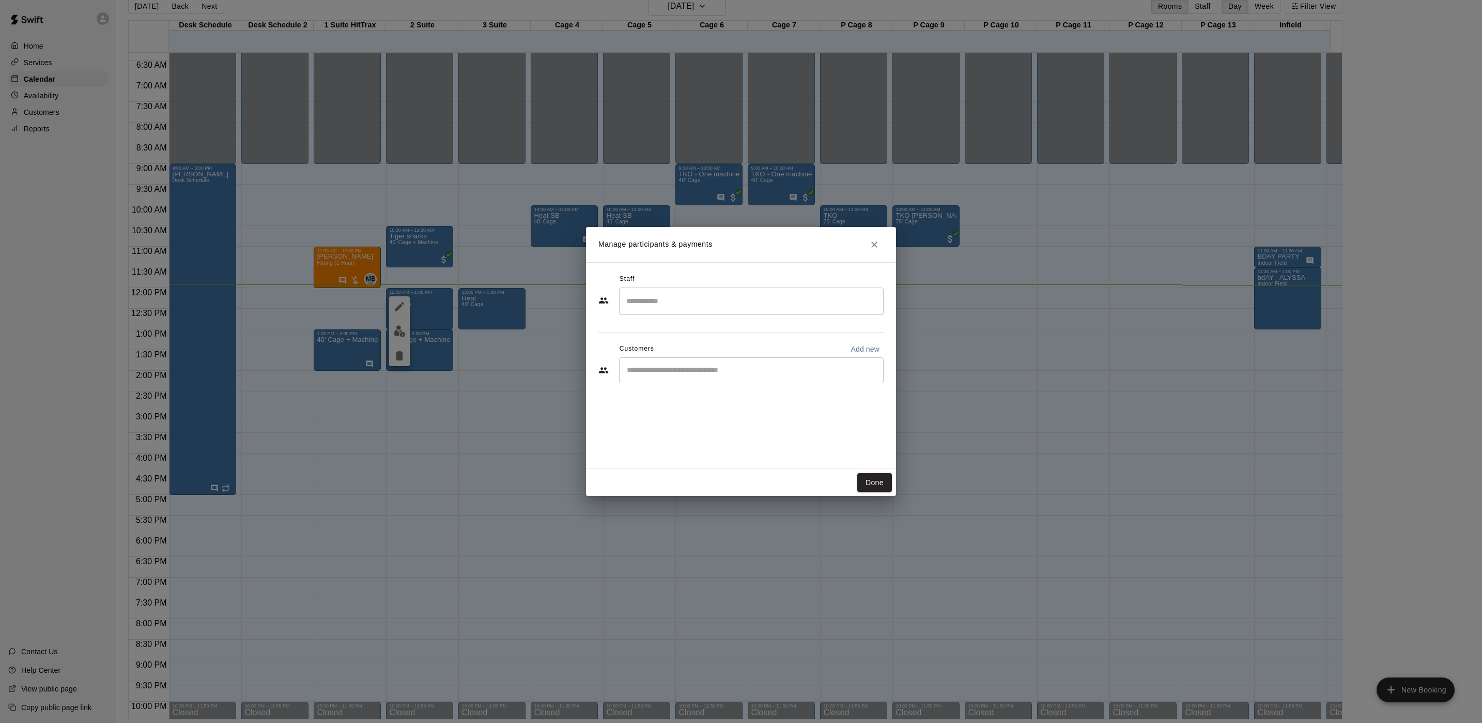
click at [727, 376] on div "​" at bounding box center [751, 370] width 265 height 26
click at [780, 396] on div "LI Heat Welsh [EMAIL_ADDRESS][DOMAIN_NAME]" at bounding box center [762, 400] width 227 height 22
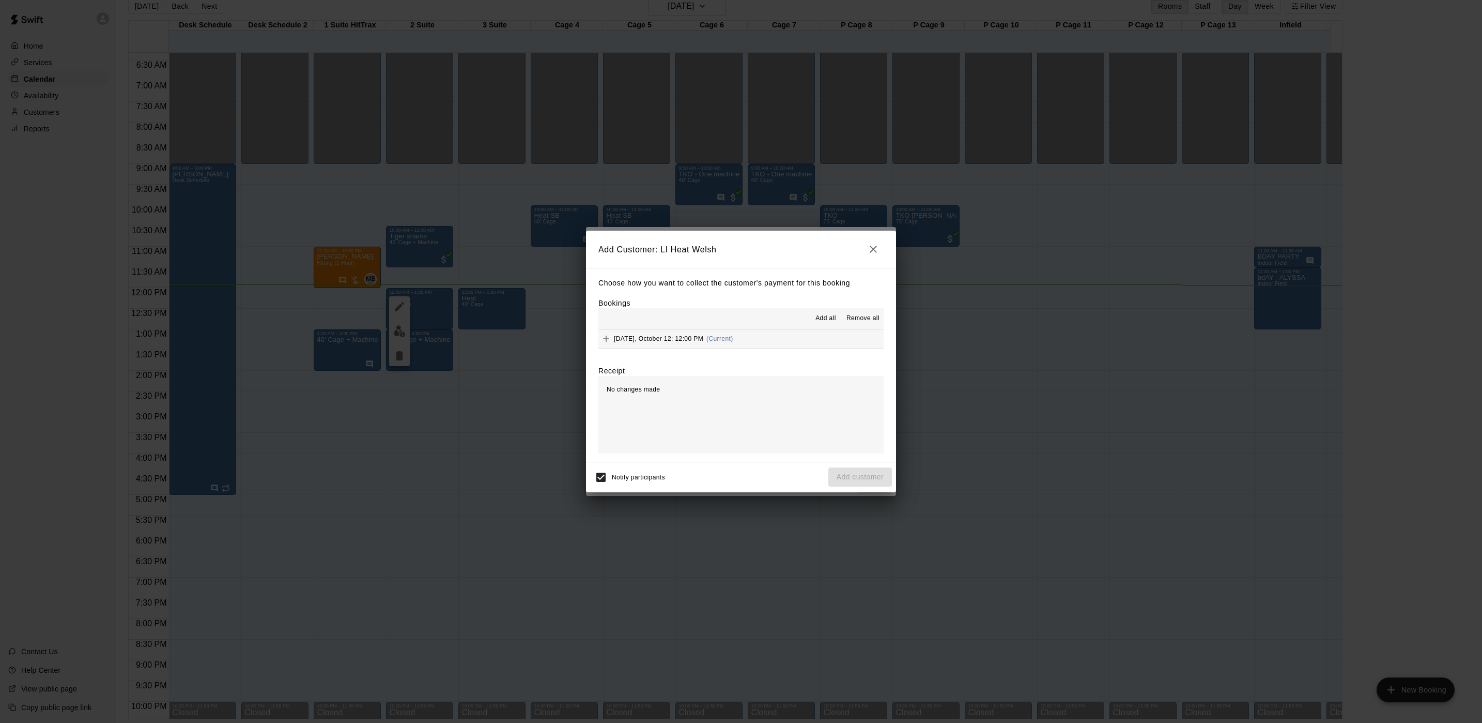
click at [738, 338] on button "[DATE], October 12: 12:00 PM (Current)" at bounding box center [741, 338] width 285 height 19
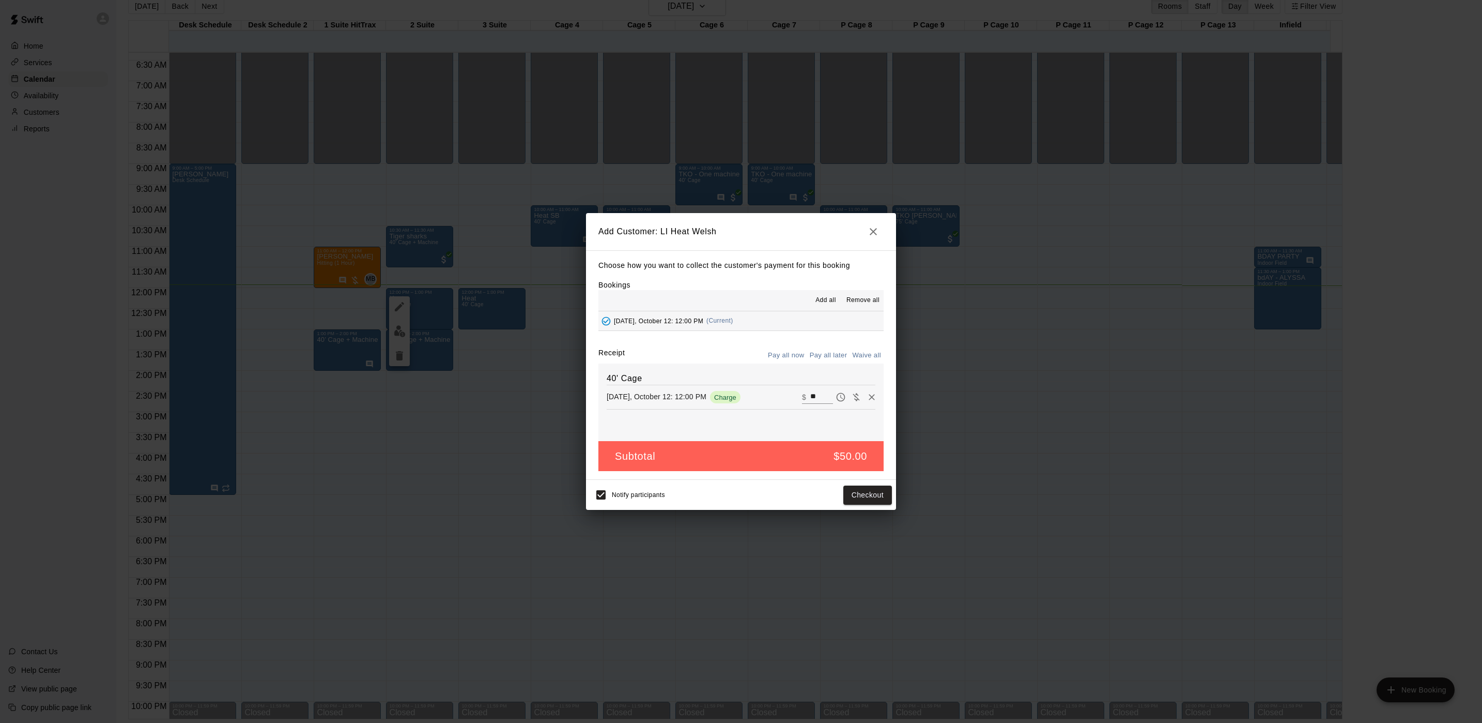
drag, startPoint x: 815, startPoint y: 354, endPoint x: 815, endPoint y: 360, distance: 6.7
click at [815, 360] on button "Pay all later" at bounding box center [828, 355] width 43 height 16
click at [864, 501] on button "Add customer" at bounding box center [861, 494] width 64 height 19
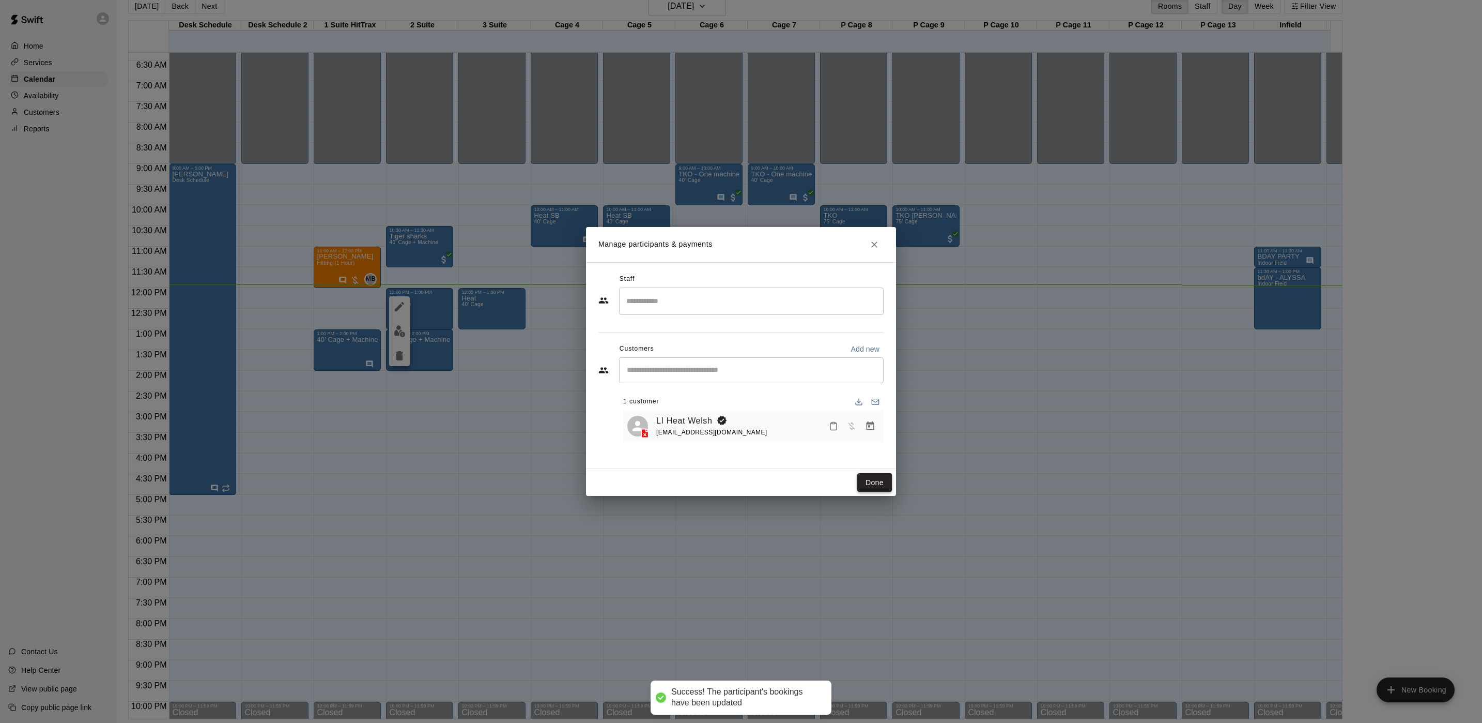
click at [868, 478] on button "Done" at bounding box center [875, 482] width 35 height 19
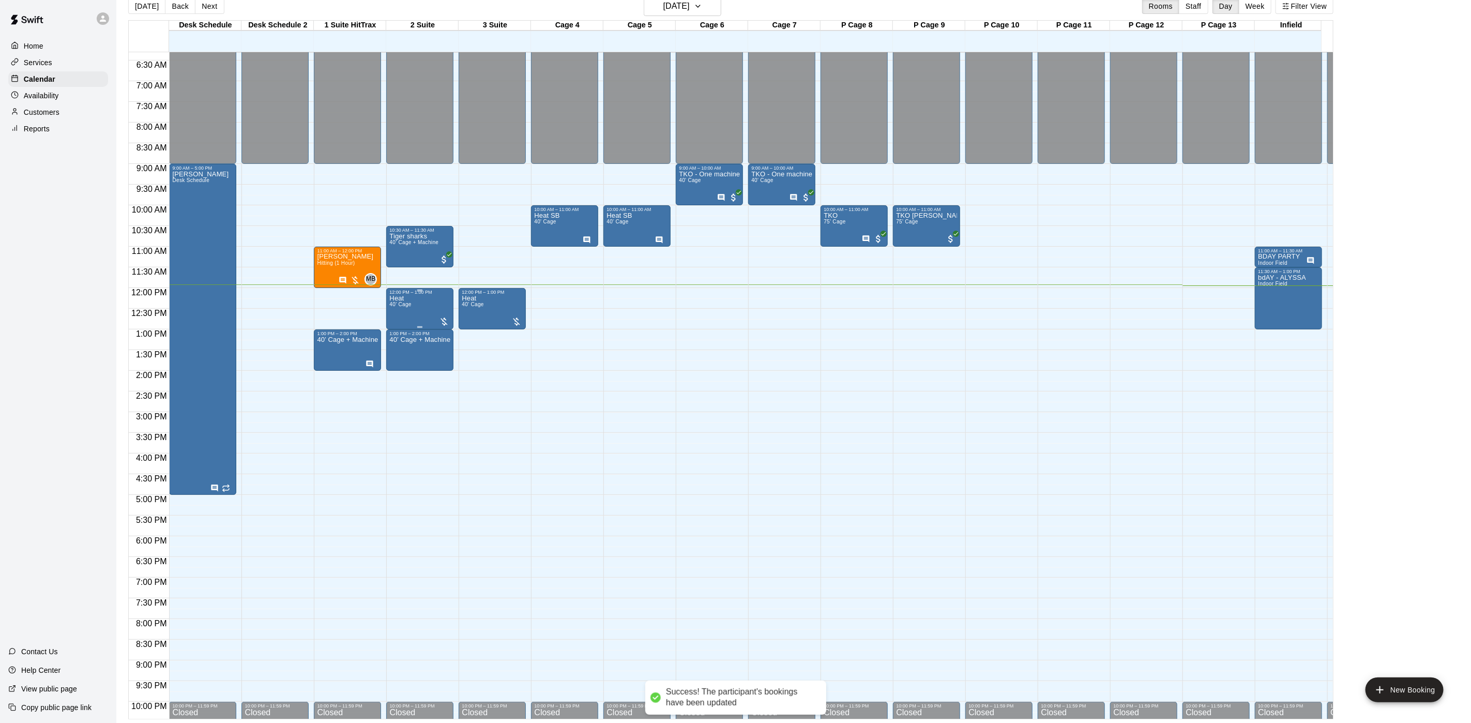
click at [415, 307] on div "Heat 40' Cage" at bounding box center [419, 656] width 61 height 723
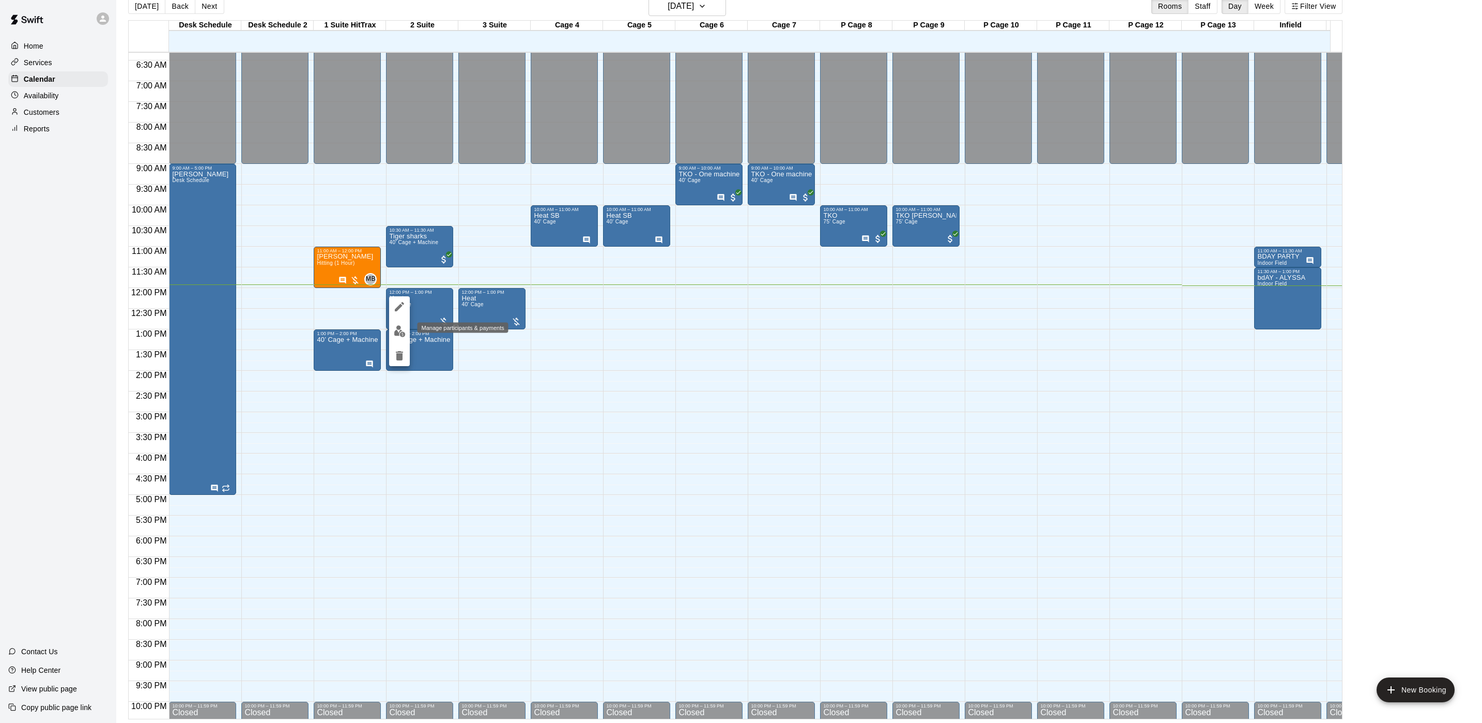
click at [394, 330] on img "edit" at bounding box center [400, 331] width 12 height 12
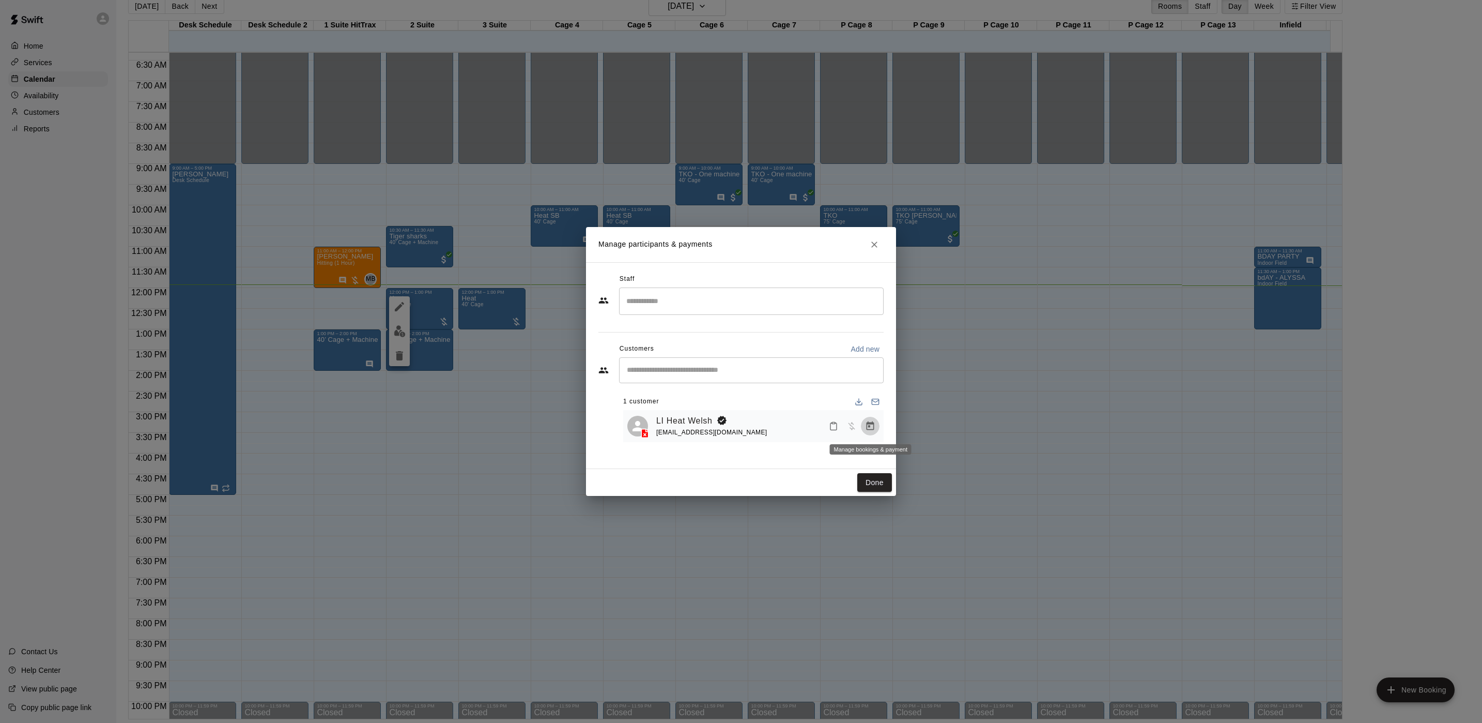
click at [864, 424] on button "Manage bookings & payment" at bounding box center [870, 426] width 19 height 19
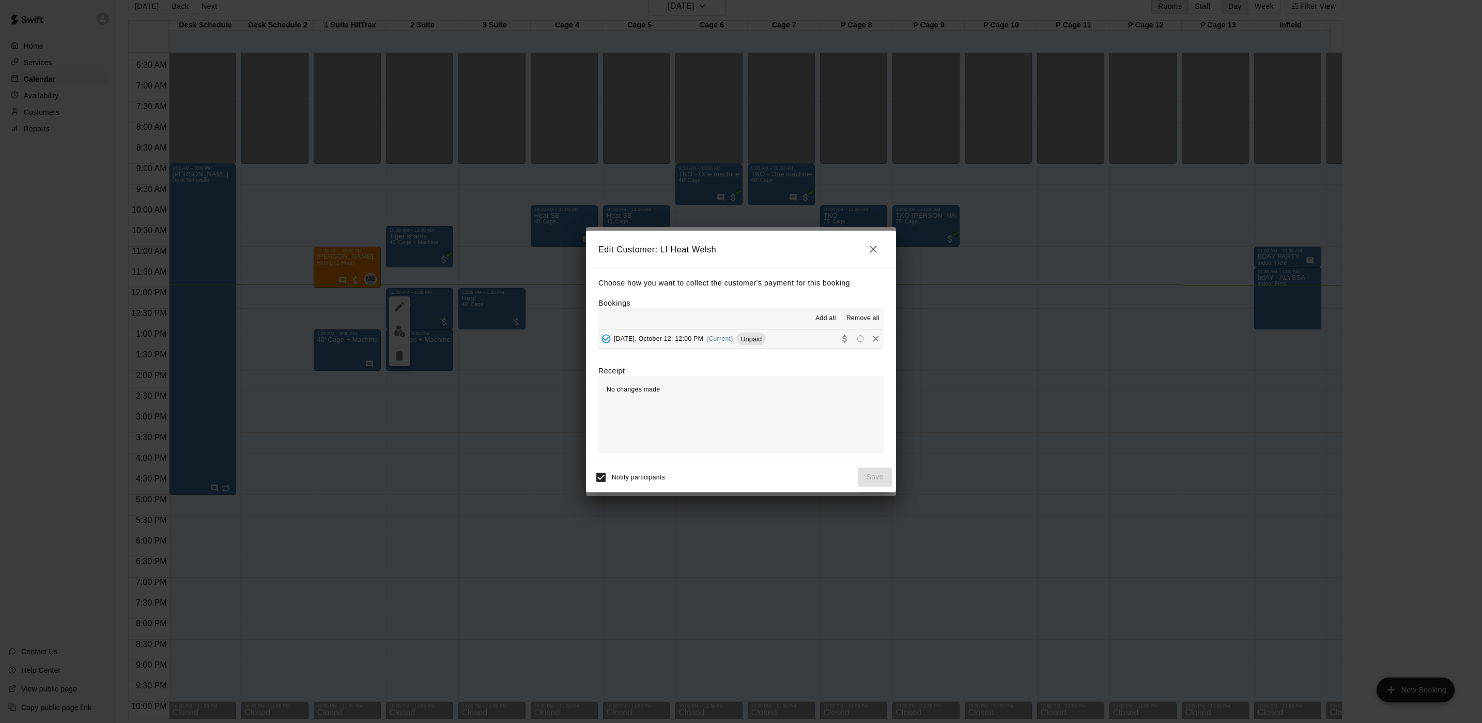
click at [729, 336] on span "(Current)" at bounding box center [720, 338] width 27 height 7
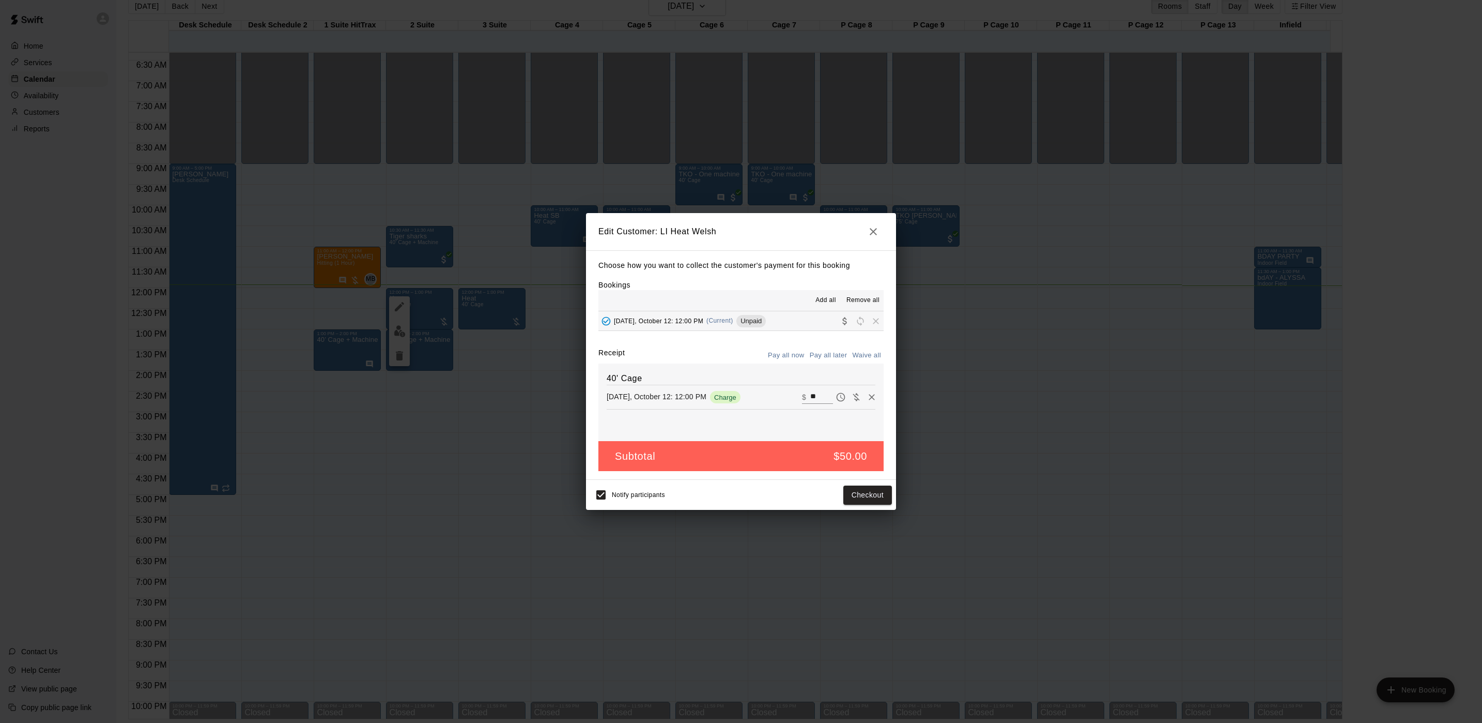
click at [810, 402] on input "**" at bounding box center [821, 396] width 23 height 13
type input "***"
click at [870, 495] on button "Checkout" at bounding box center [868, 494] width 49 height 19
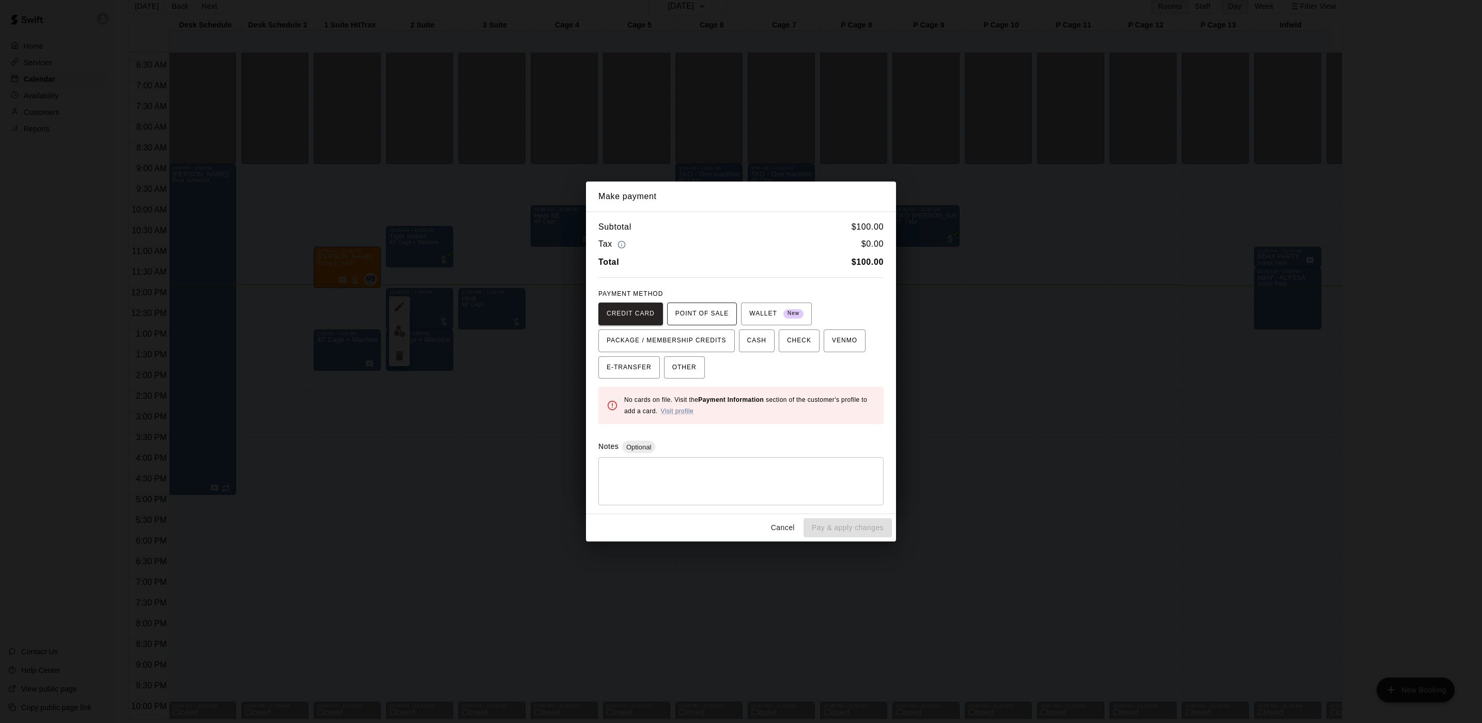
click at [692, 309] on span "POINT OF SALE" at bounding box center [702, 313] width 53 height 17
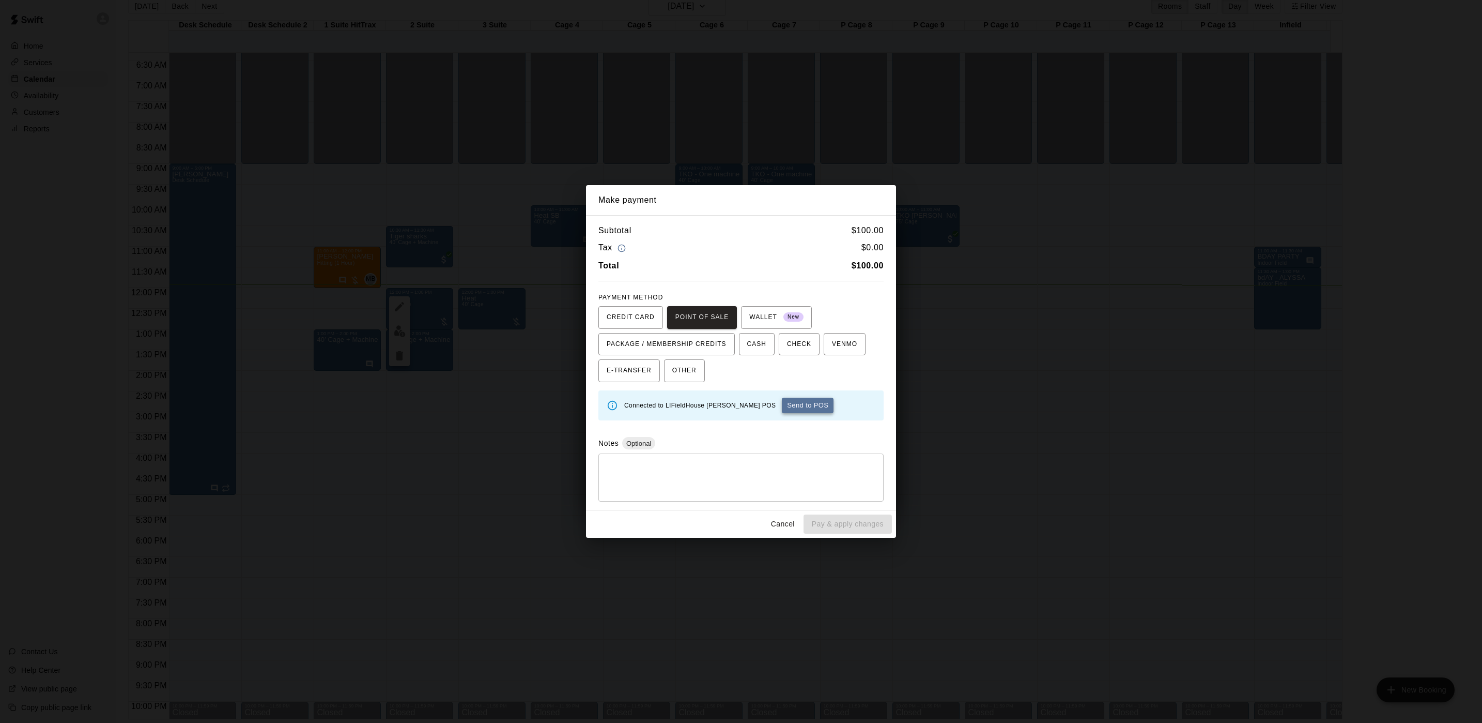
click at [782, 405] on button "Send to POS" at bounding box center [808, 405] width 52 height 16
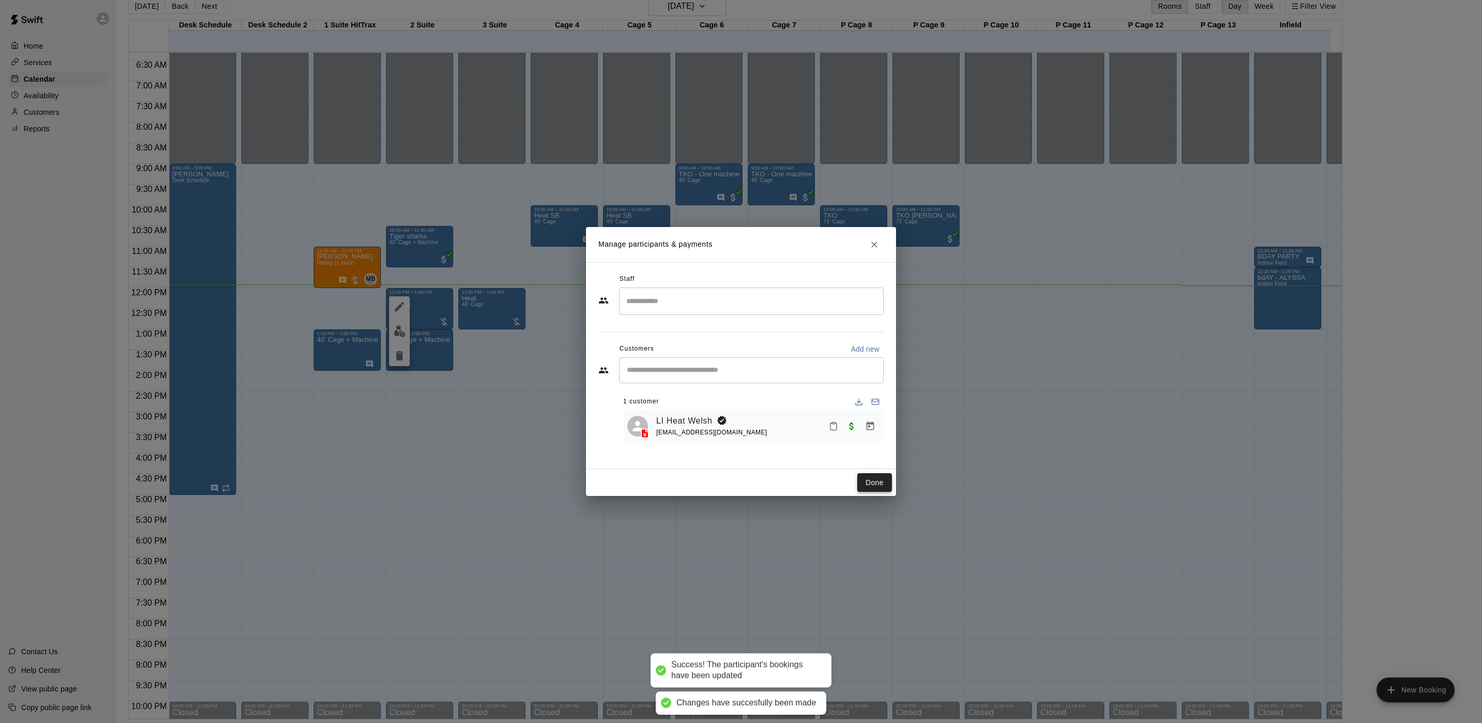
click at [864, 474] on button "Done" at bounding box center [875, 482] width 35 height 19
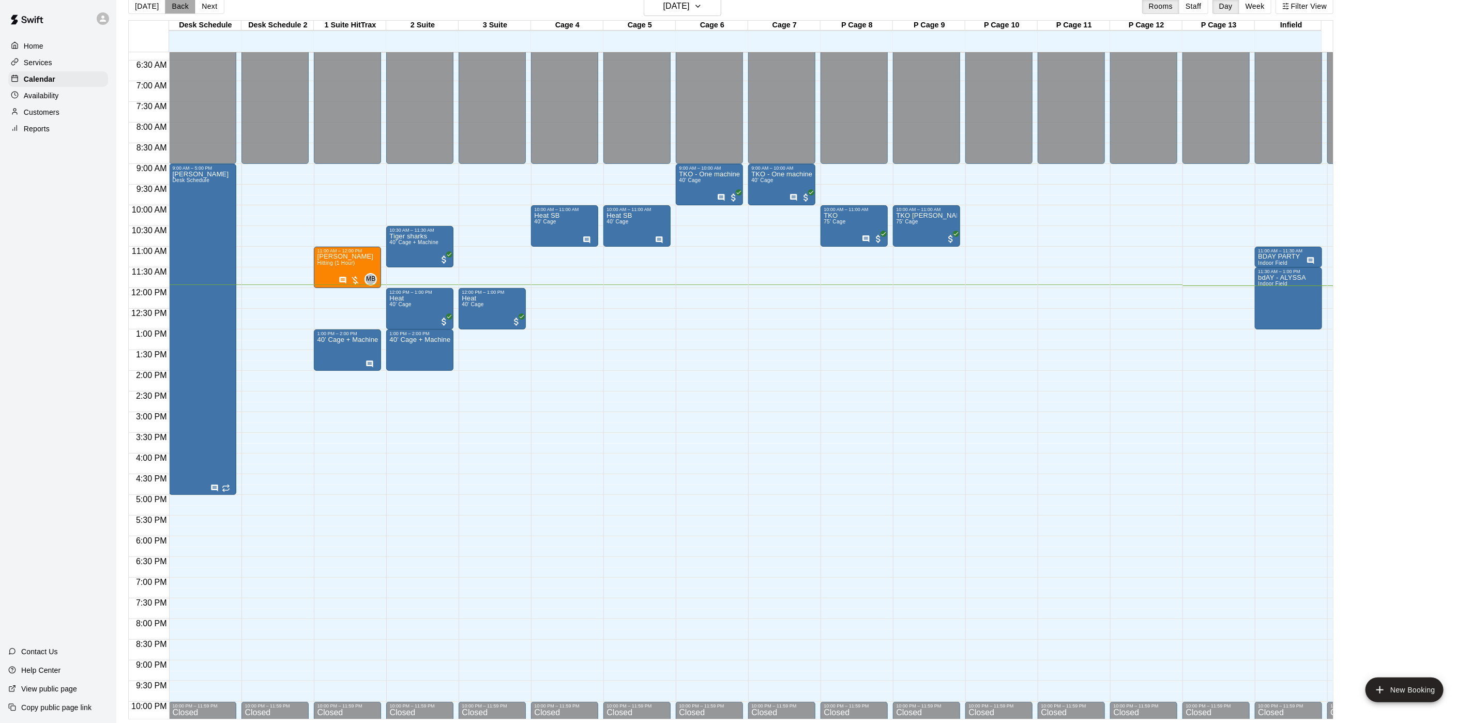
click at [191, 5] on button "Back" at bounding box center [180, 6] width 30 height 16
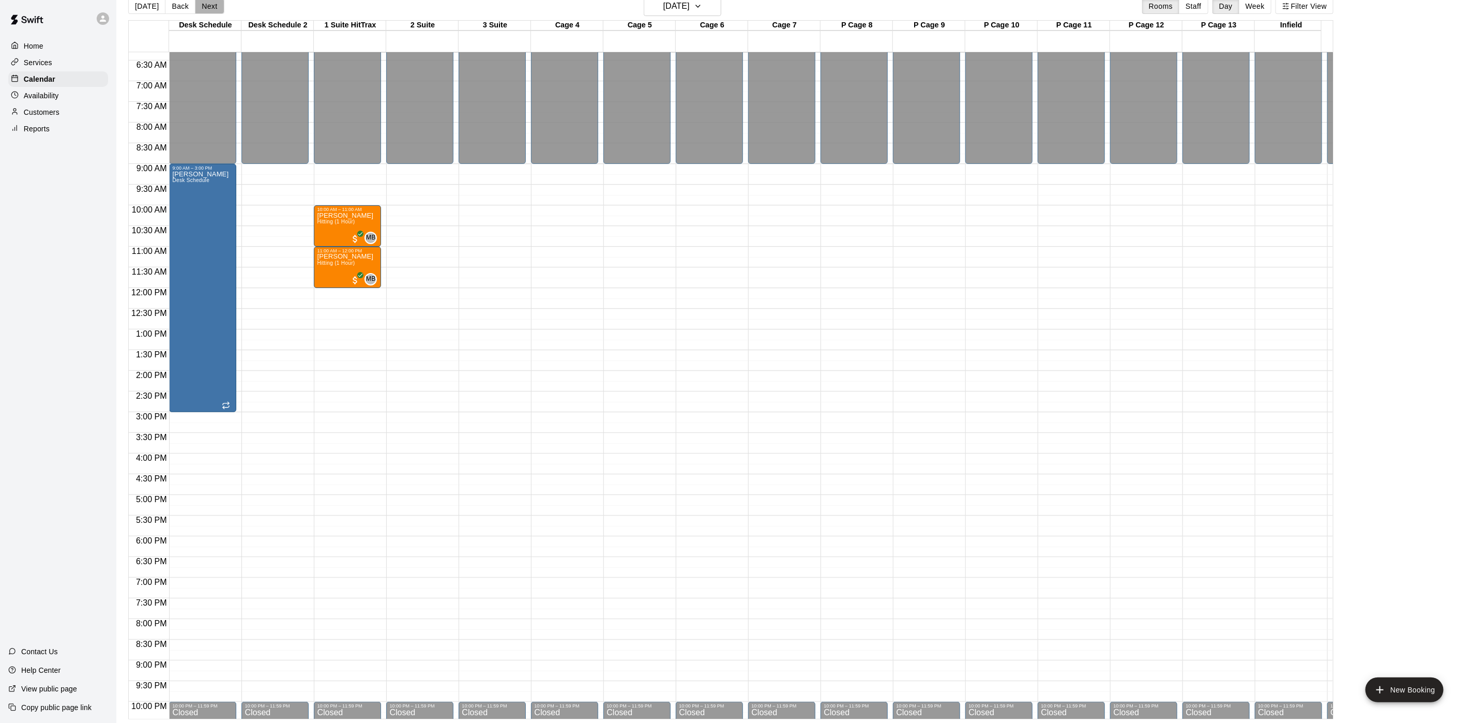
click at [202, 8] on button "Next" at bounding box center [209, 6] width 29 height 16
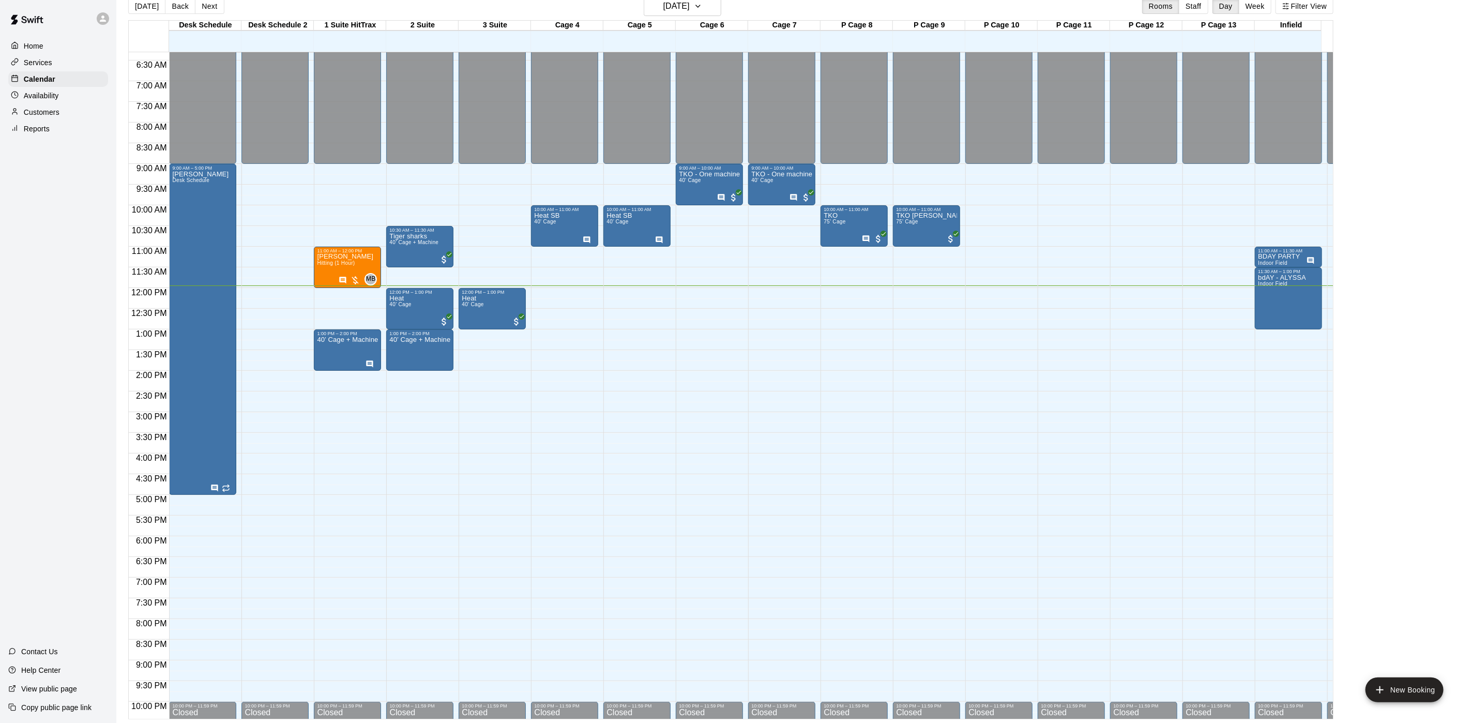
click at [202, 8] on button "Next" at bounding box center [209, 6] width 29 height 16
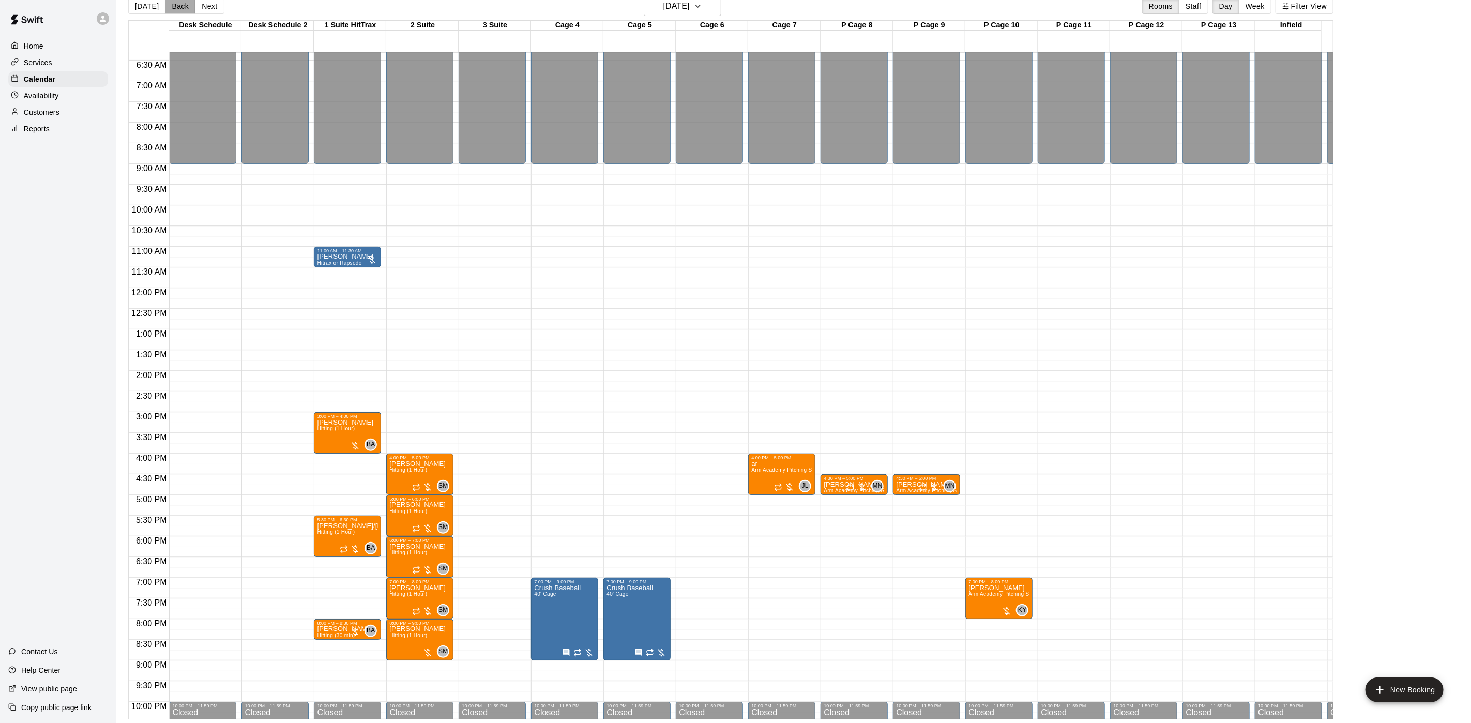
click at [171, 12] on button "Back" at bounding box center [180, 6] width 30 height 16
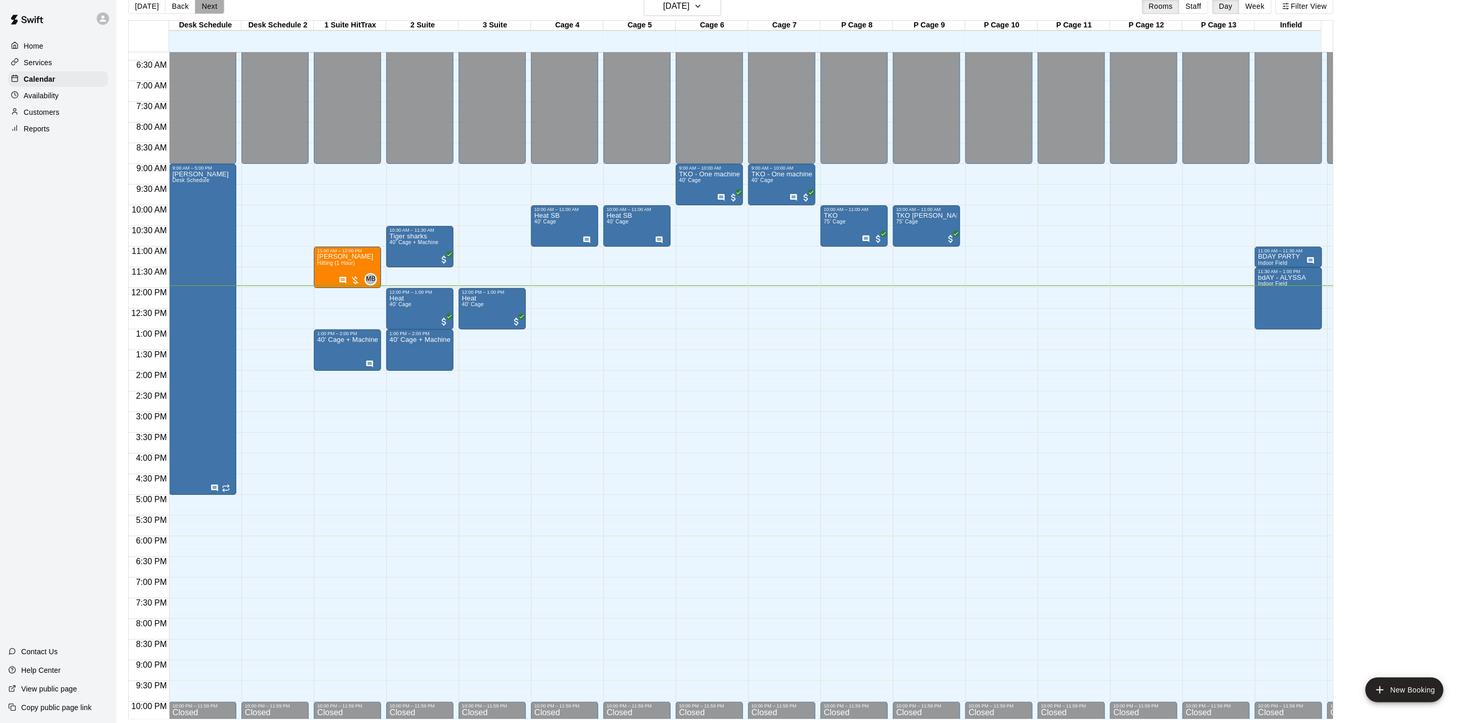
click at [205, 11] on button "Next" at bounding box center [209, 6] width 29 height 16
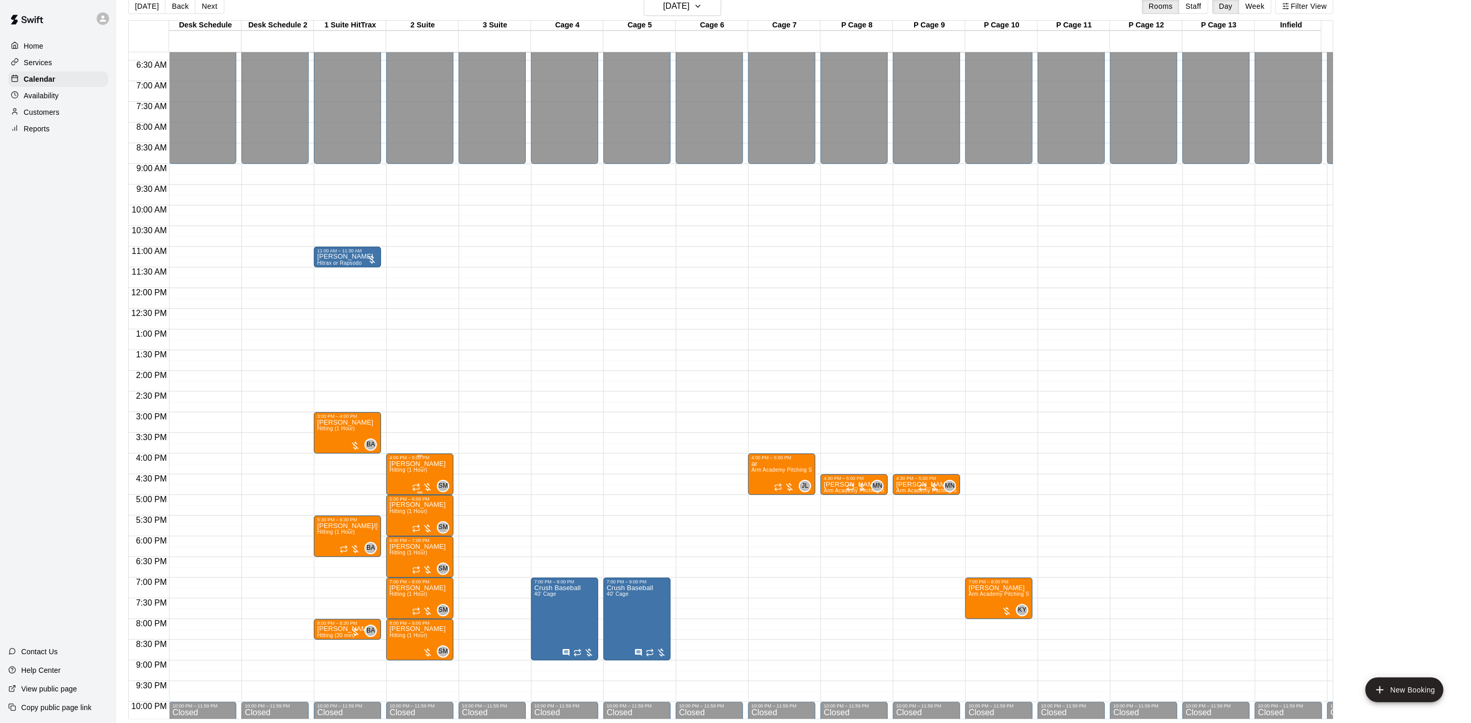
scroll to position [339, 0]
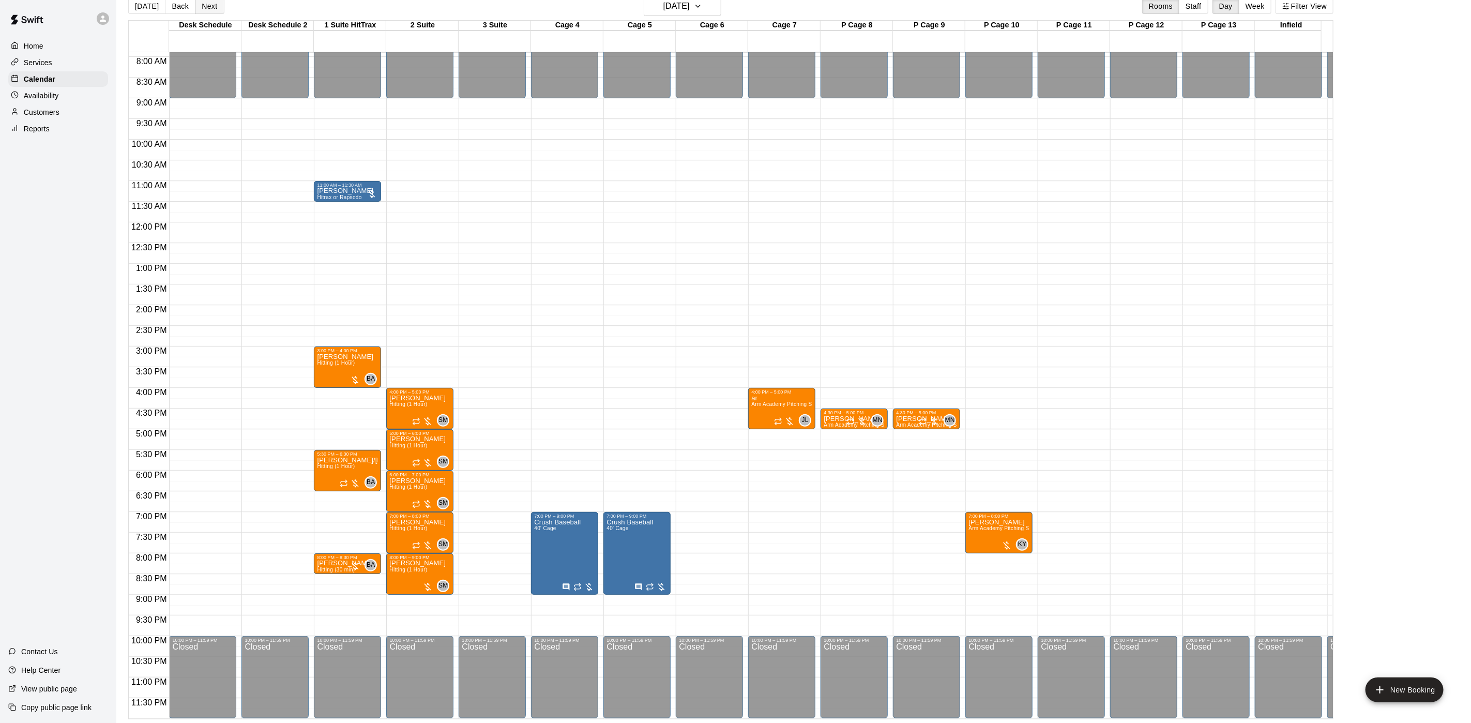
click at [208, 7] on button "Next" at bounding box center [209, 6] width 29 height 16
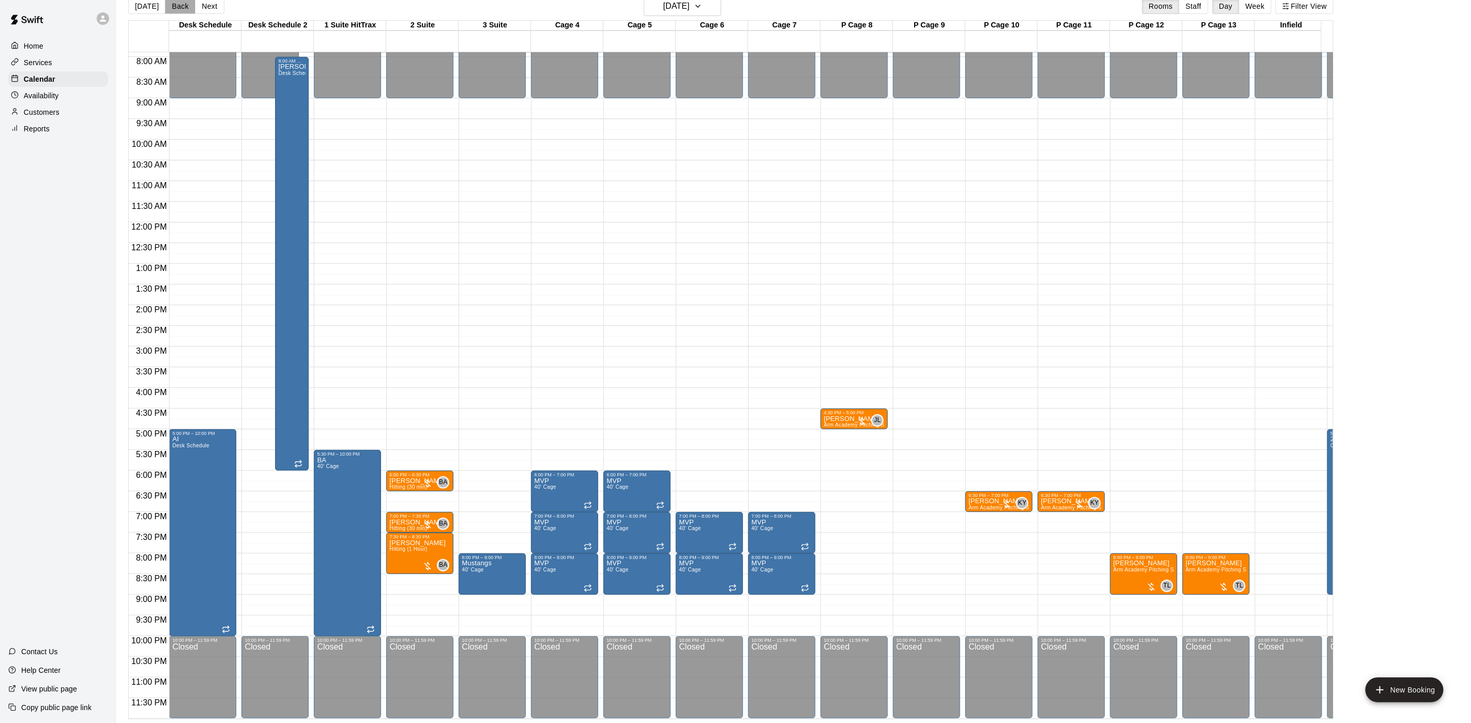
click at [174, 4] on button "Back" at bounding box center [180, 6] width 30 height 16
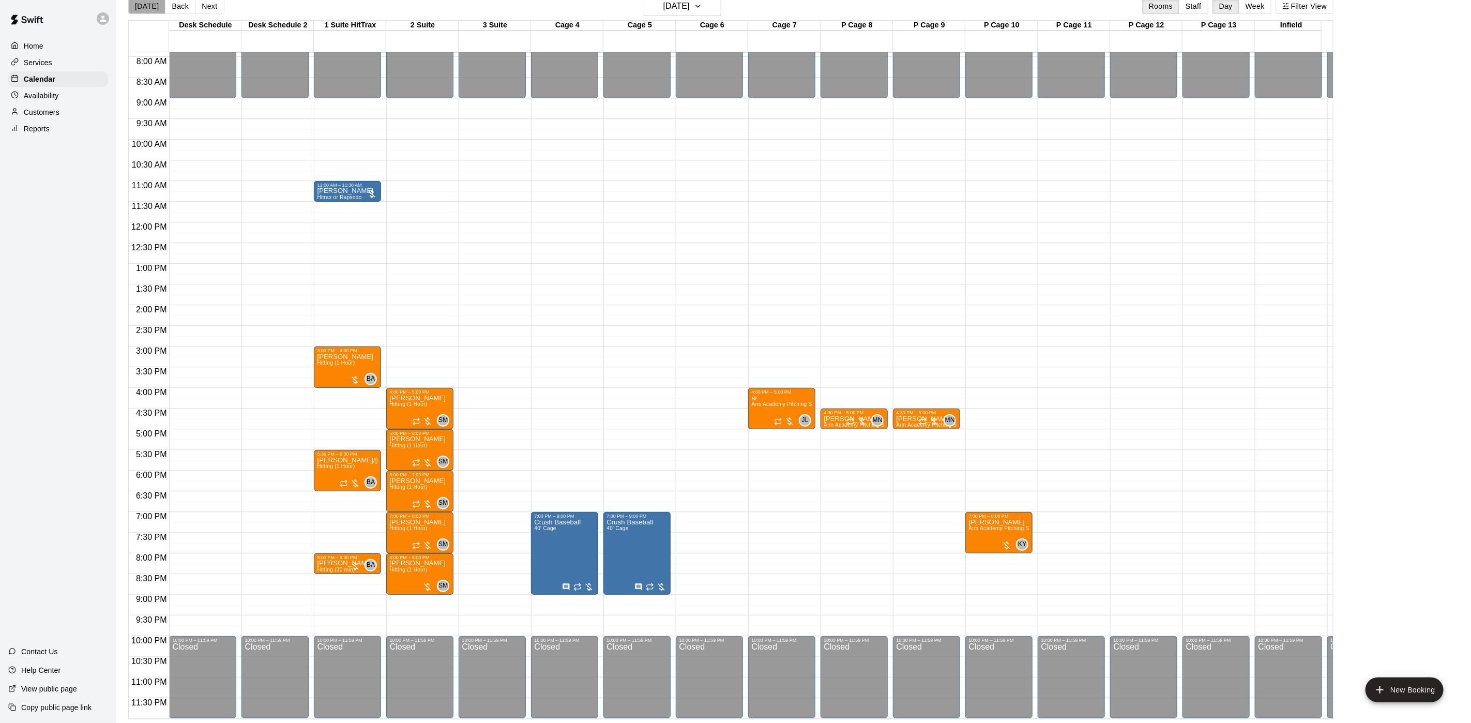
click at [147, 5] on button "[DATE]" at bounding box center [146, 6] width 37 height 16
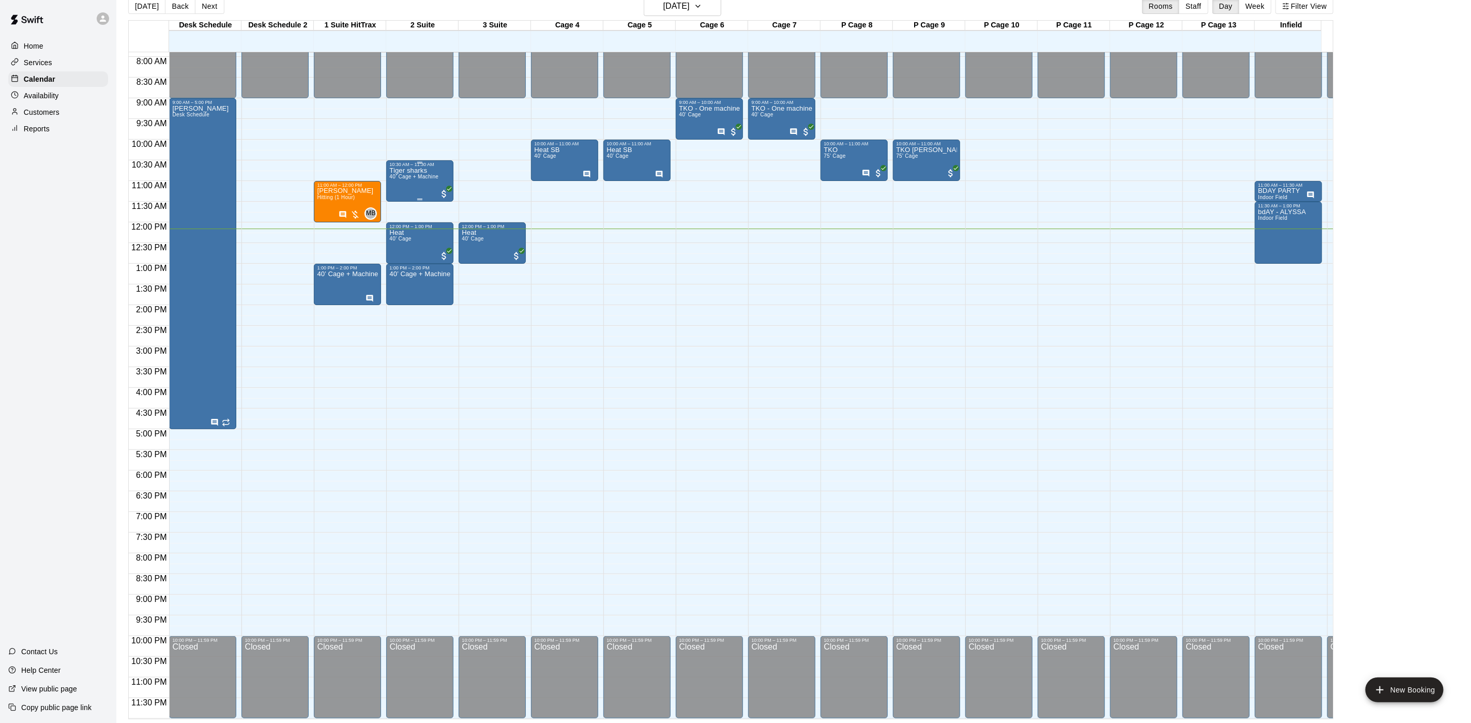
click at [392, 174] on span "40’ Cage + Machine" at bounding box center [413, 177] width 49 height 6
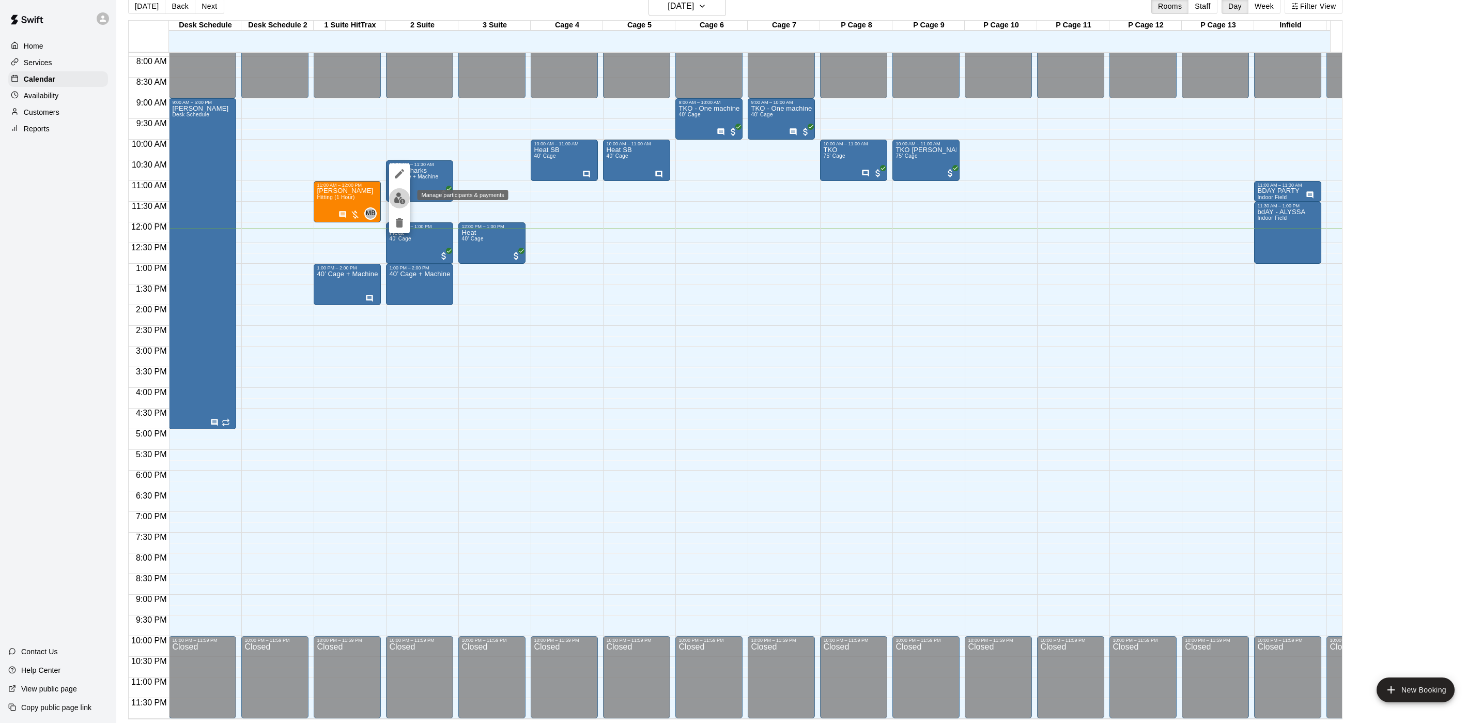
click at [403, 197] on img "edit" at bounding box center [400, 198] width 12 height 12
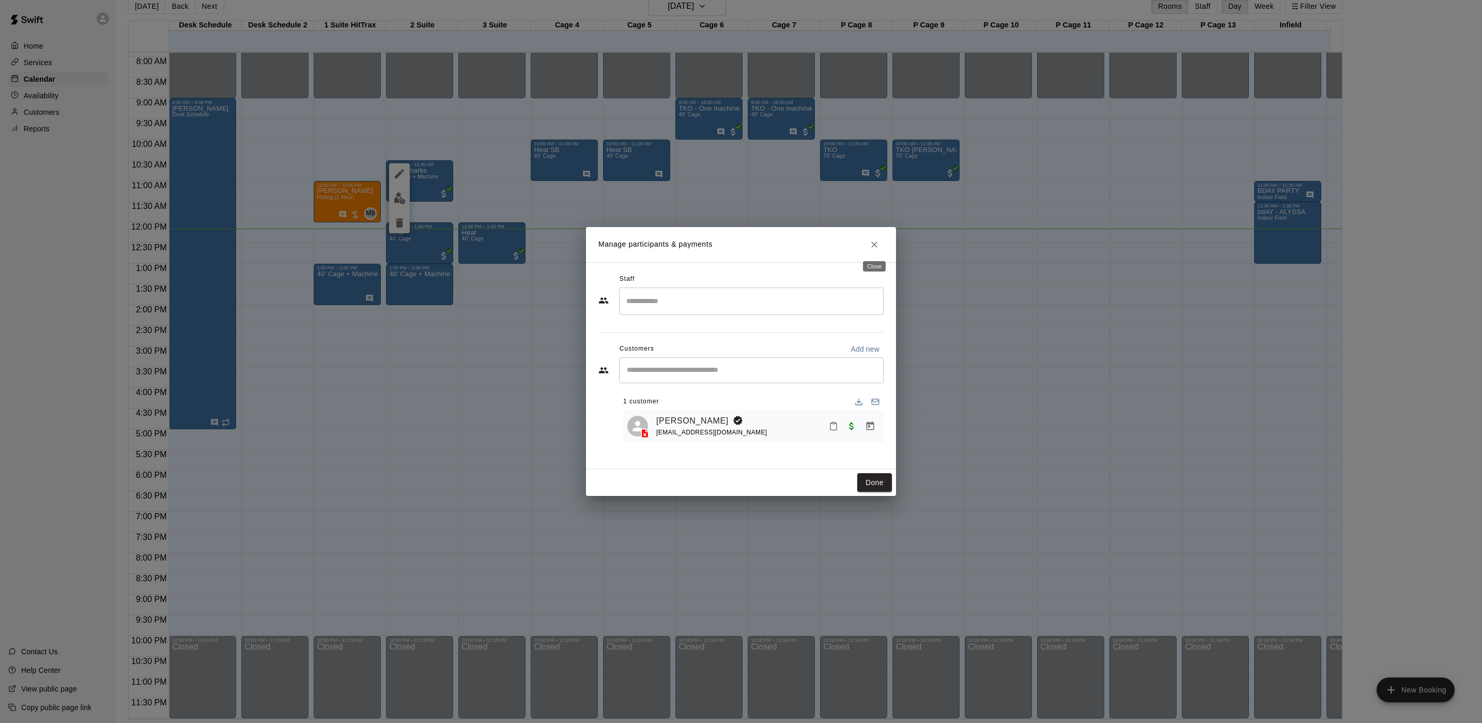
click at [878, 237] on button "Close" at bounding box center [874, 244] width 19 height 19
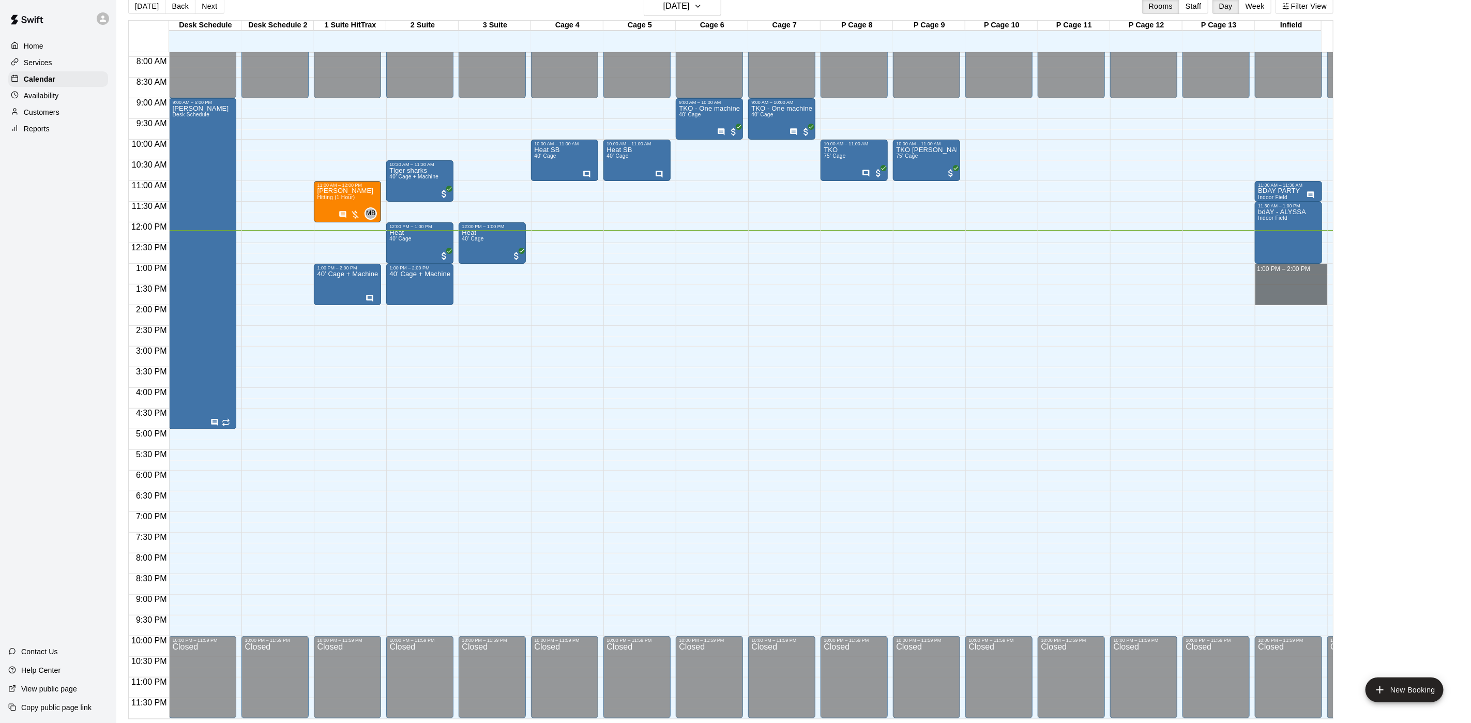
drag, startPoint x: 1292, startPoint y: 258, endPoint x: 1287, endPoint y: 285, distance: 27.8
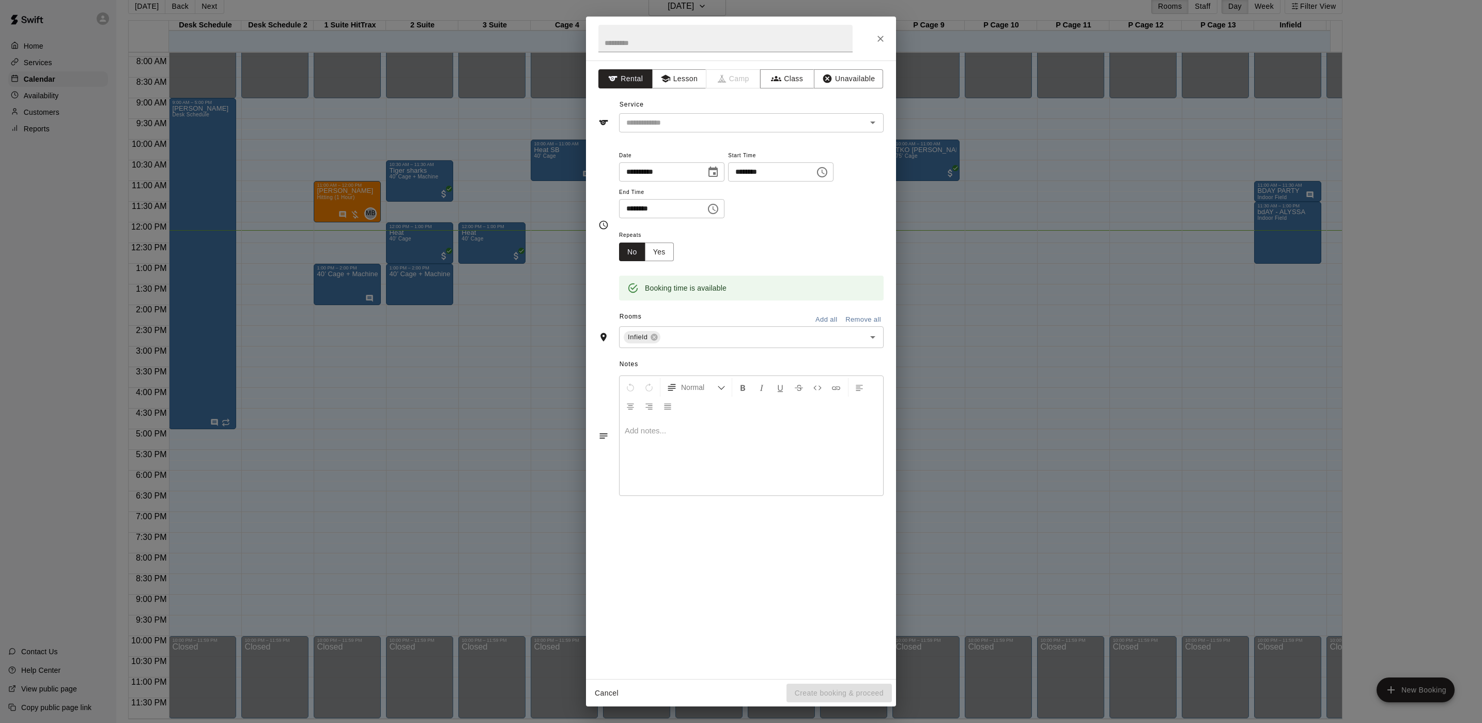
click at [722, 136] on div "**********" at bounding box center [741, 369] width 310 height 618
click at [689, 113] on div "​" at bounding box center [751, 122] width 265 height 19
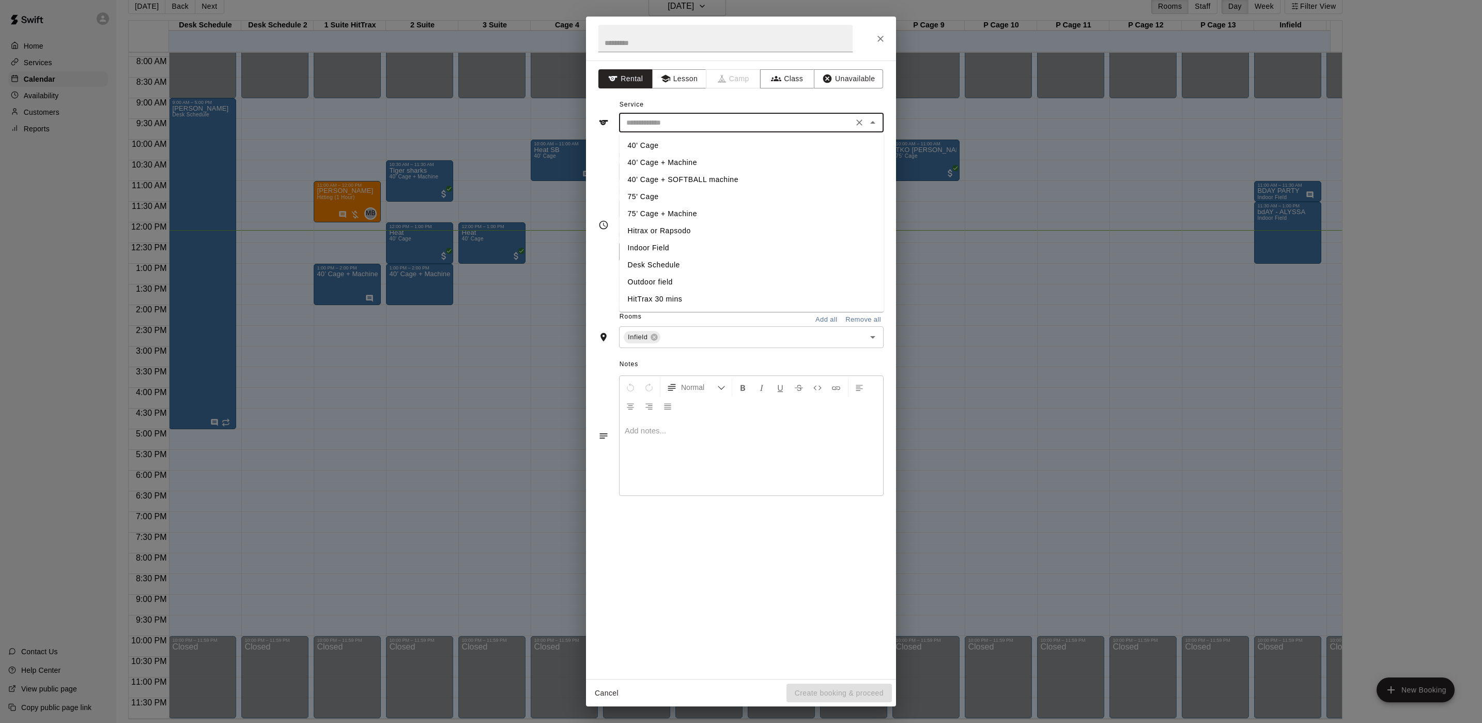
click at [650, 278] on li "Outdoor field" at bounding box center [752, 281] width 265 height 17
type input "**********"
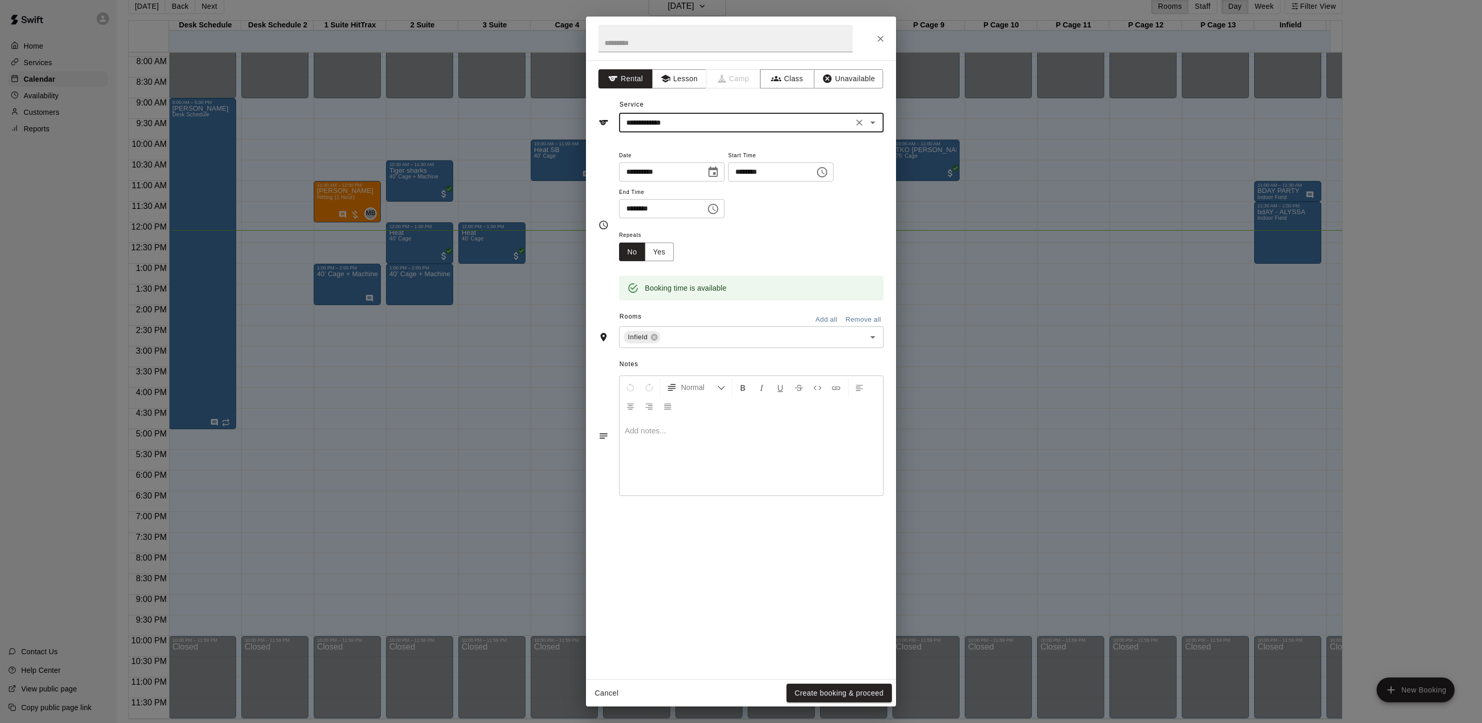
click at [836, 693] on button "Create booking & proceed" at bounding box center [839, 692] width 105 height 19
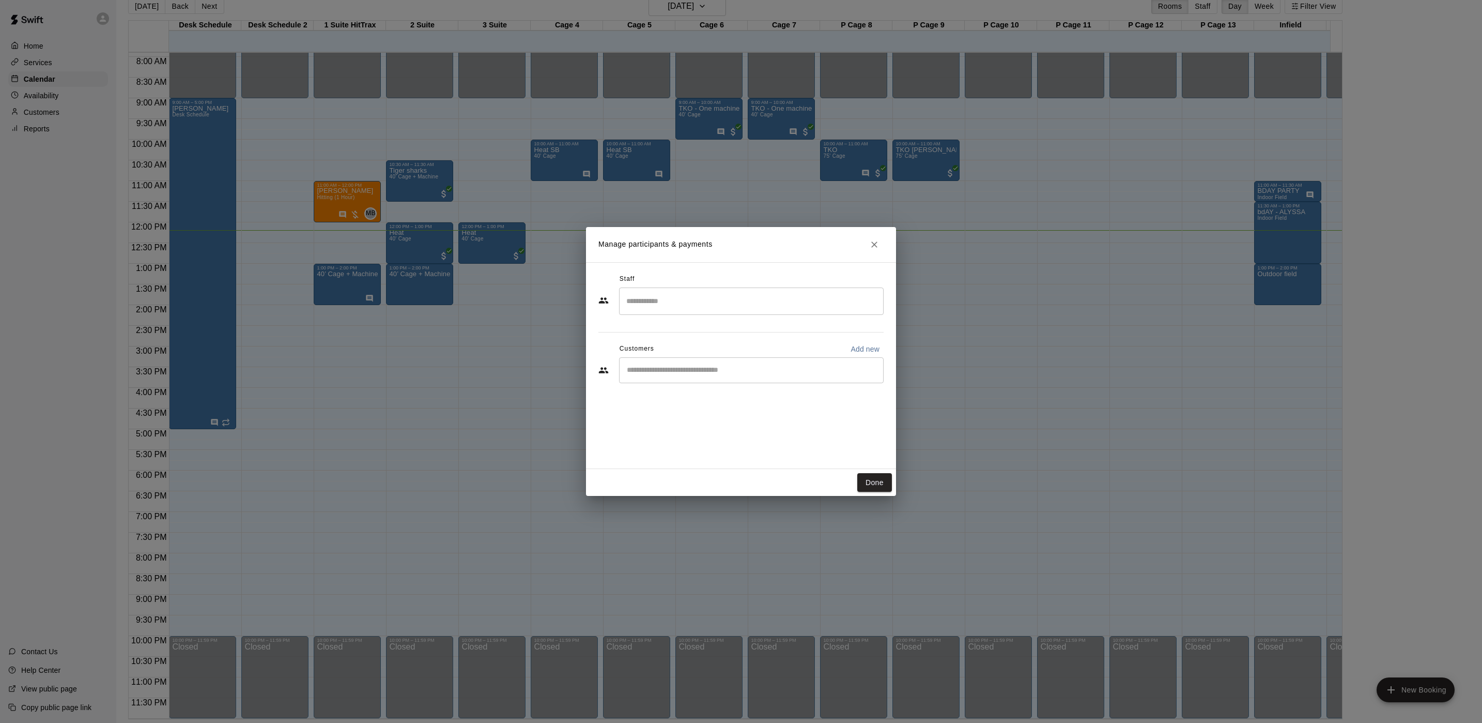
click at [684, 360] on div "​" at bounding box center [751, 370] width 265 height 26
type input "****"
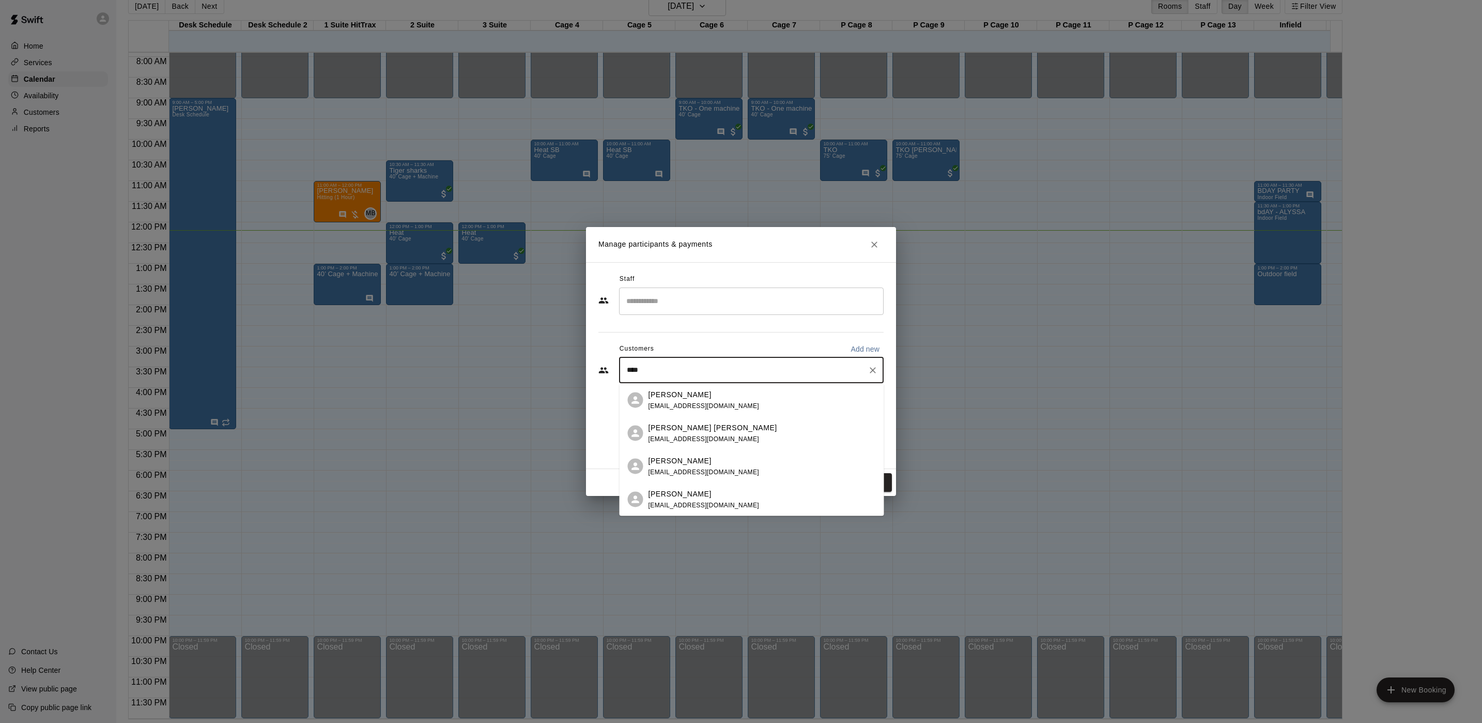
click at [712, 459] on div "[PERSON_NAME] [EMAIL_ADDRESS][DOMAIN_NAME]" at bounding box center [762, 466] width 227 height 22
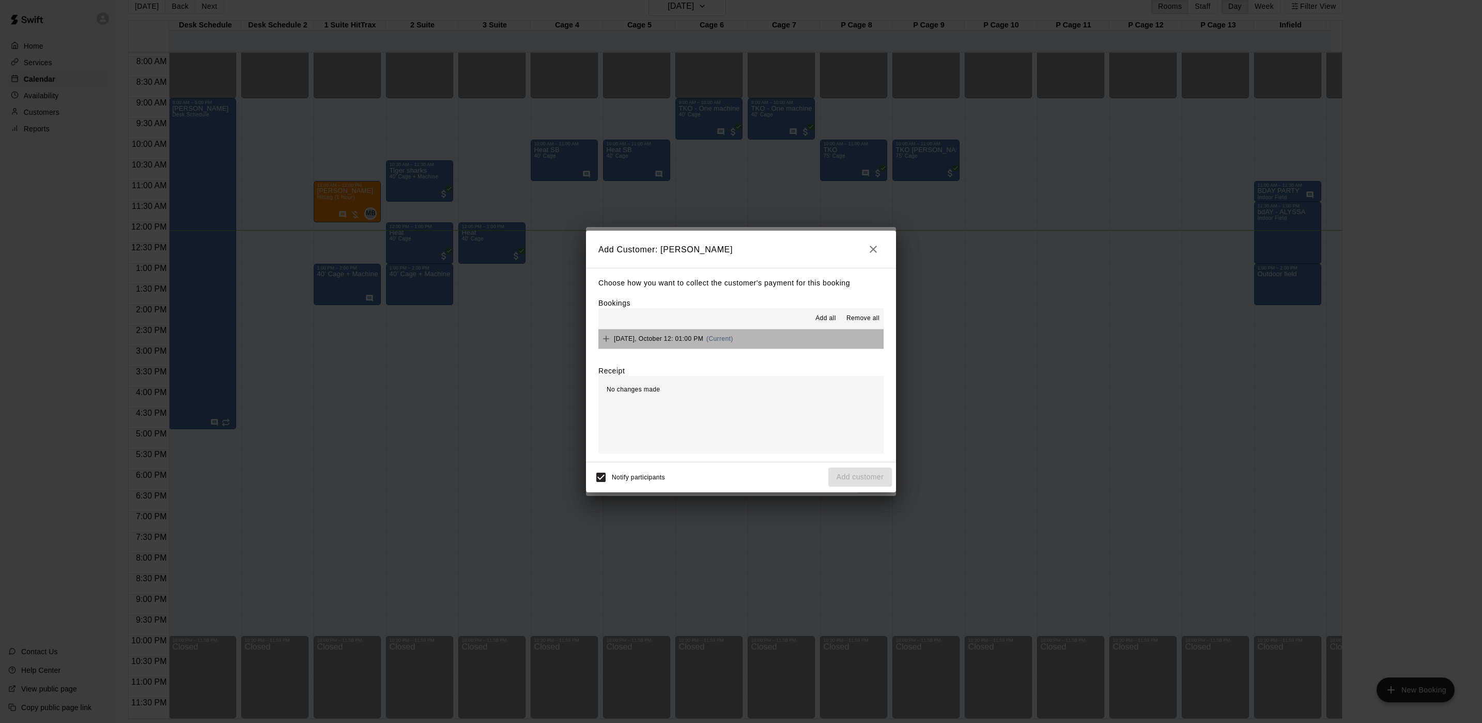
click at [788, 345] on button "[DATE], October 12: 01:00 PM (Current)" at bounding box center [741, 338] width 285 height 19
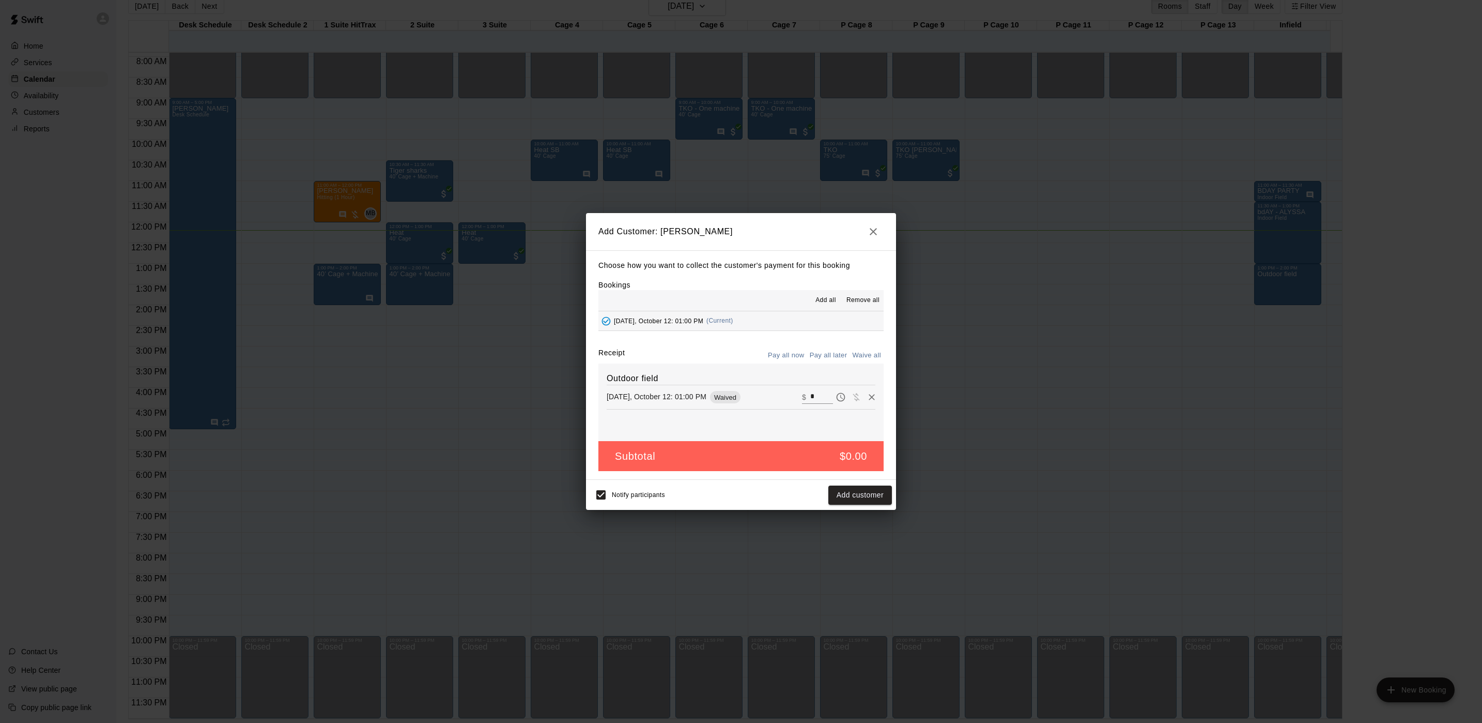
click at [811, 402] on input "*" at bounding box center [821, 396] width 23 height 13
click at [867, 228] on icon "button" at bounding box center [873, 231] width 12 height 12
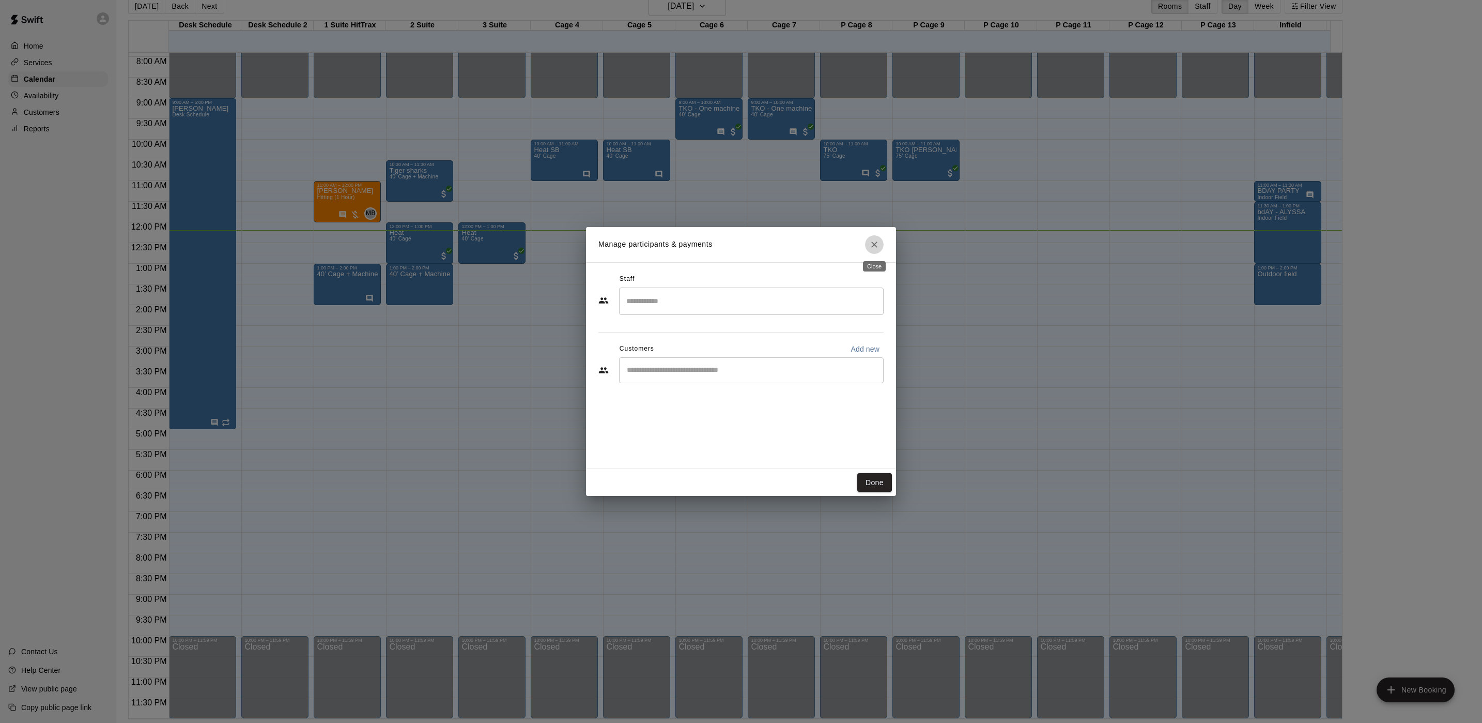
click at [876, 245] on icon "Close" at bounding box center [874, 244] width 10 height 10
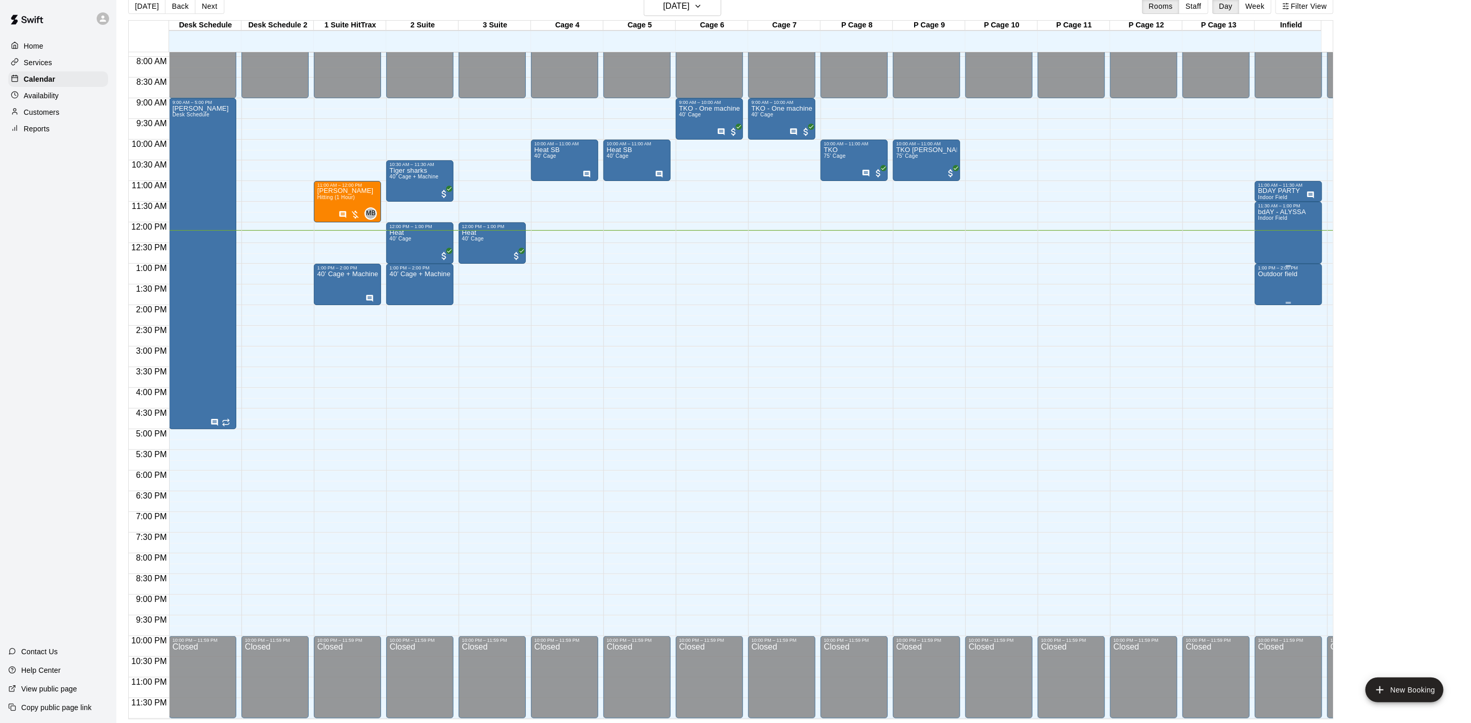
click at [1283, 273] on div "Outdoor field" at bounding box center [1277, 631] width 39 height 723
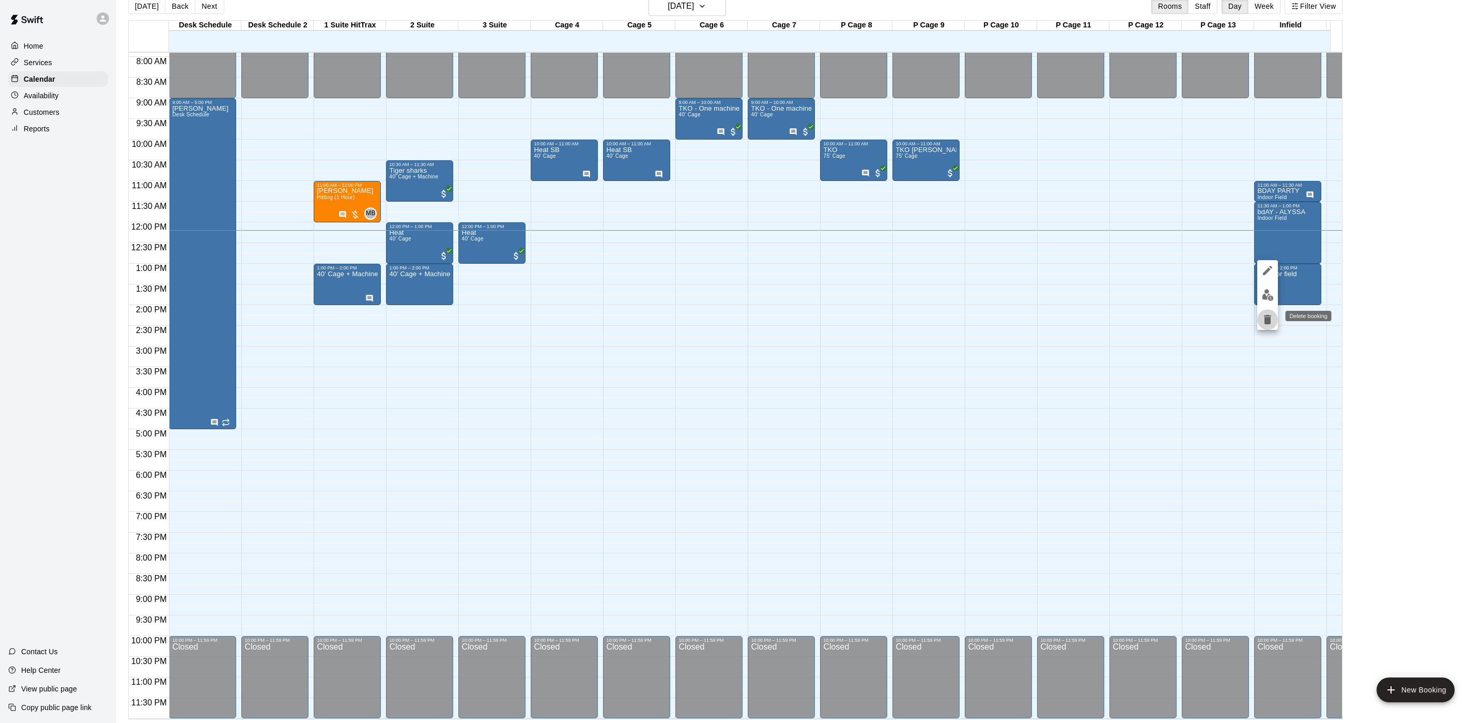
click at [1265, 321] on icon "delete" at bounding box center [1267, 319] width 7 height 9
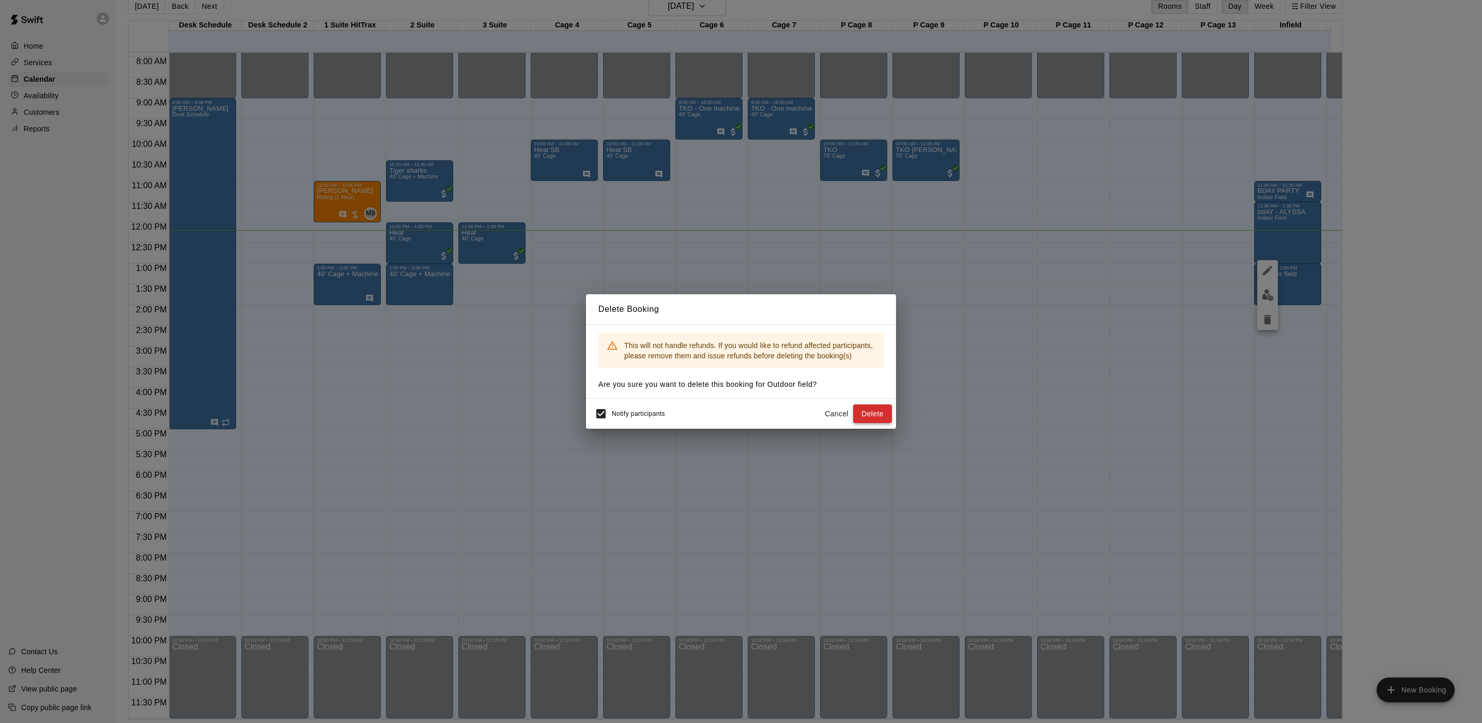
click at [868, 405] on button "Delete" at bounding box center [872, 413] width 39 height 19
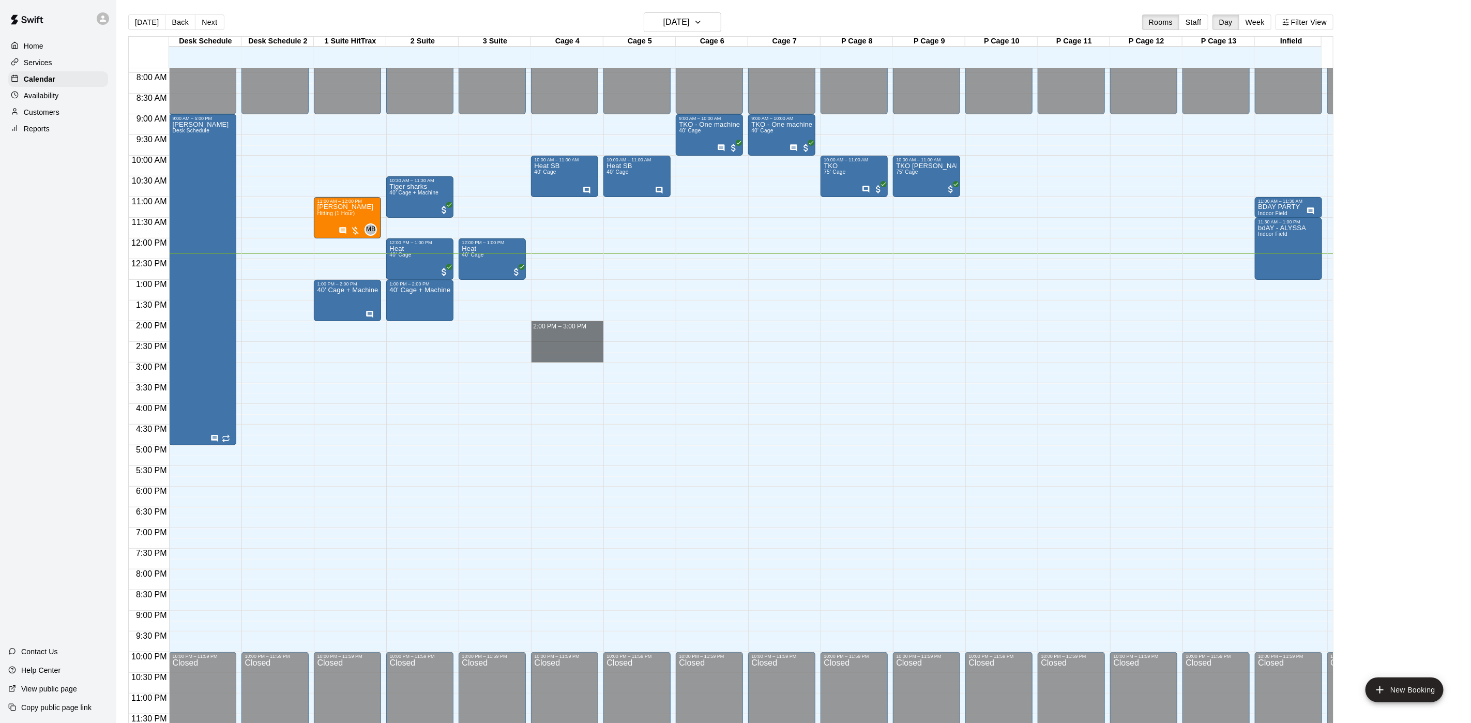
drag, startPoint x: 552, startPoint y: 312, endPoint x: 552, endPoint y: 343, distance: 30.5
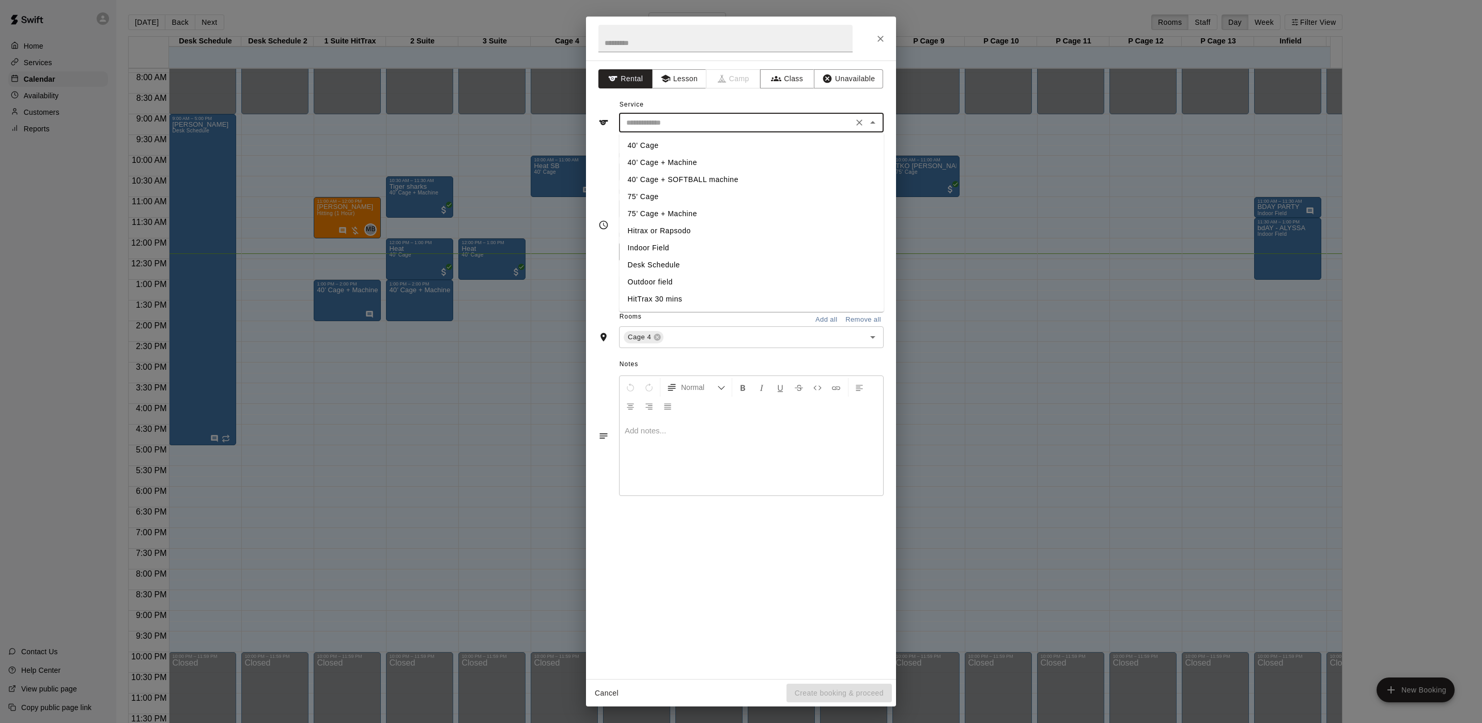
click at [658, 129] on input "text" at bounding box center [736, 122] width 228 height 13
click at [665, 161] on li "40’ Cage + Machine" at bounding box center [752, 162] width 265 height 17
type input "**********"
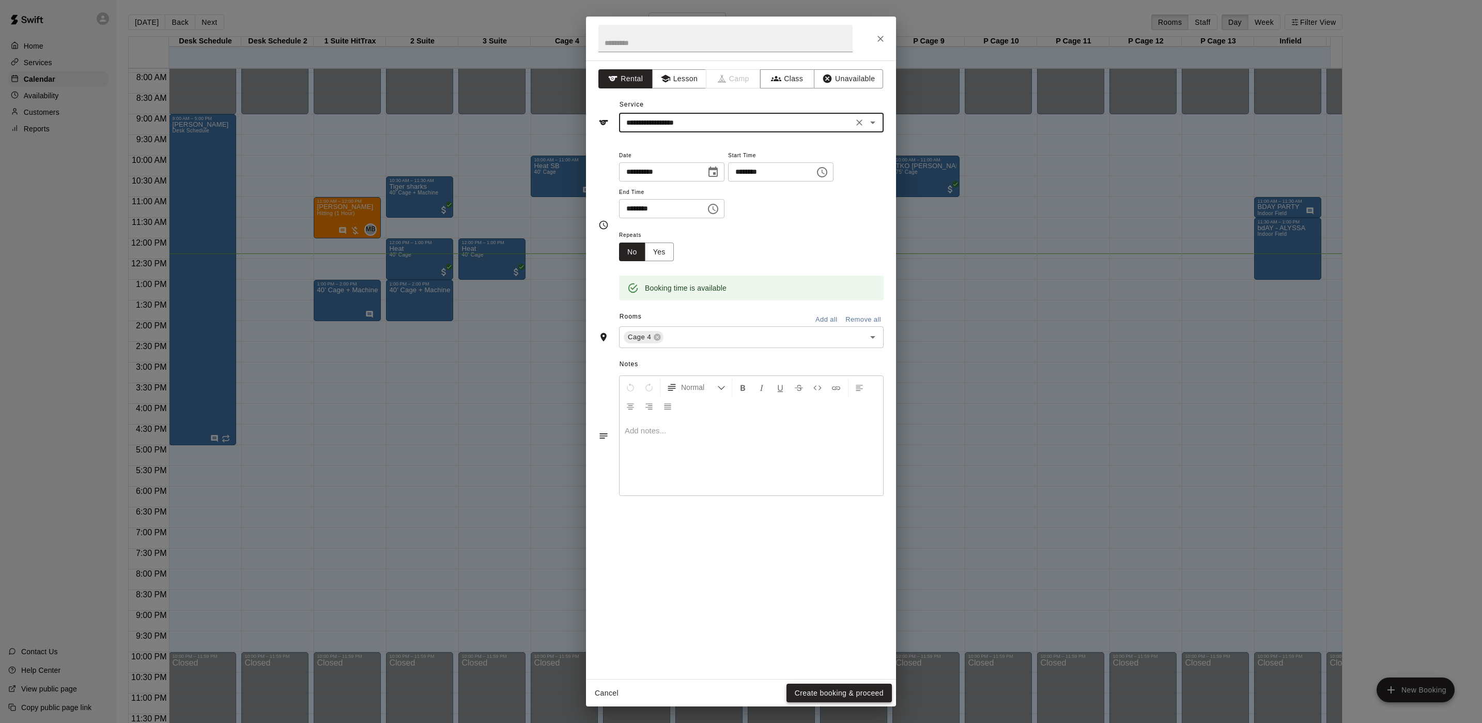
click at [859, 692] on button "Create booking & proceed" at bounding box center [839, 692] width 105 height 19
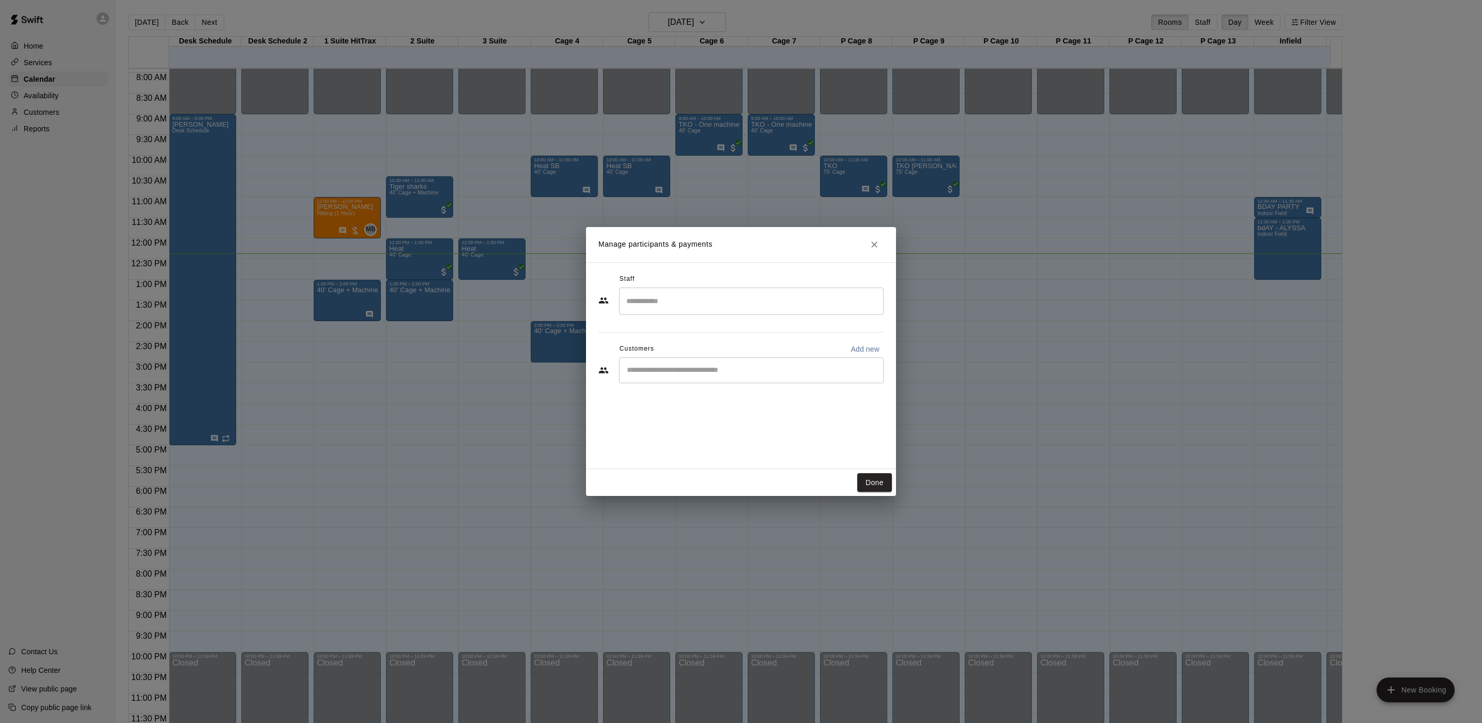
click at [709, 370] on input "Start typing to search customers..." at bounding box center [751, 370] width 255 height 10
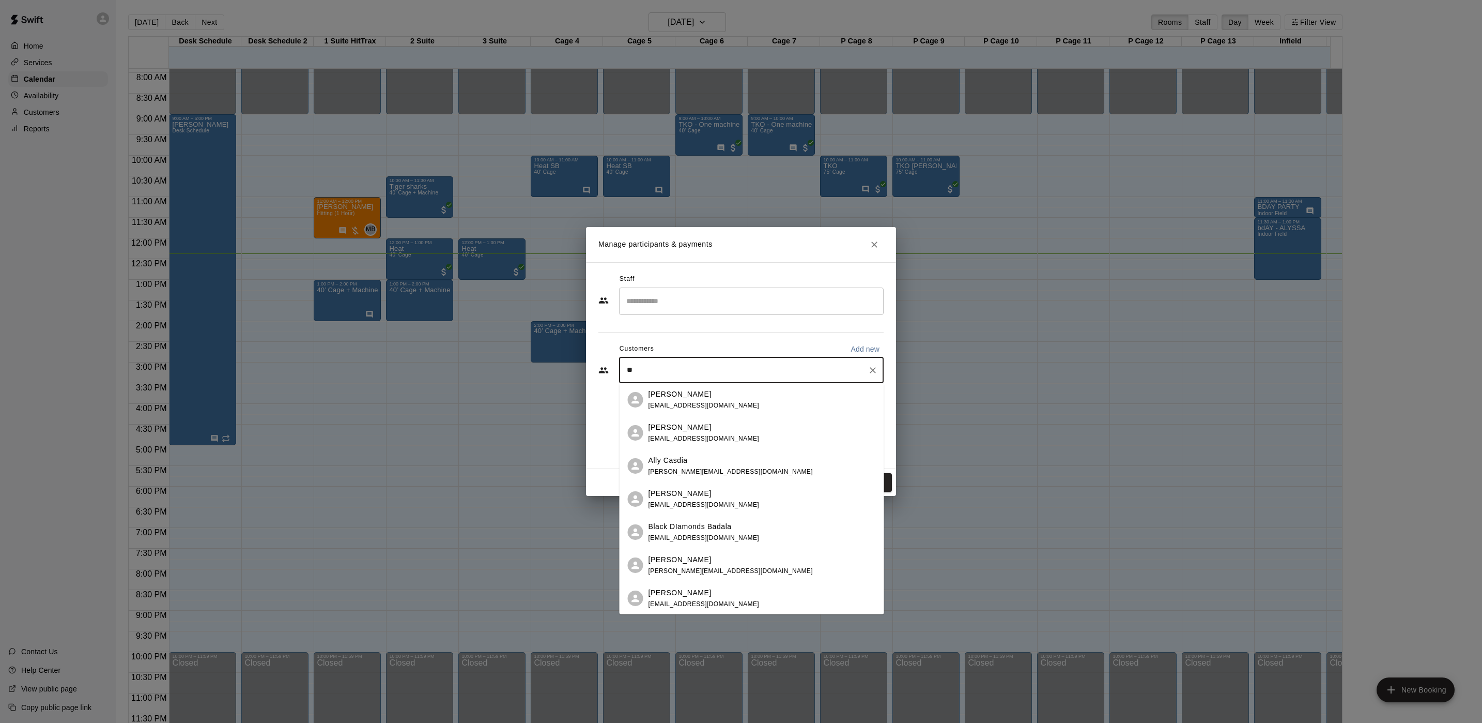
type input "*"
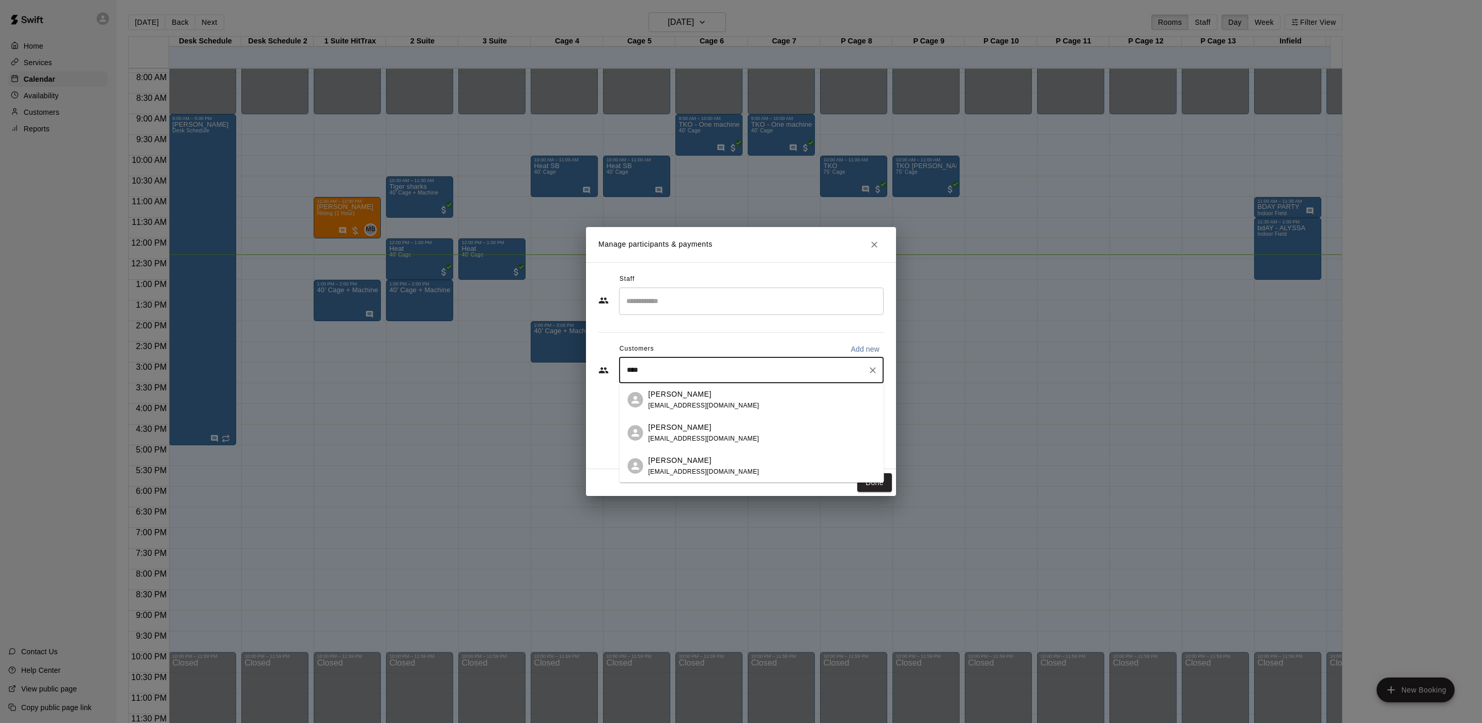
type input "*****"
click at [717, 383] on div "[PERSON_NAME] [EMAIL_ADDRESS][DOMAIN_NAME]" at bounding box center [752, 399] width 265 height 33
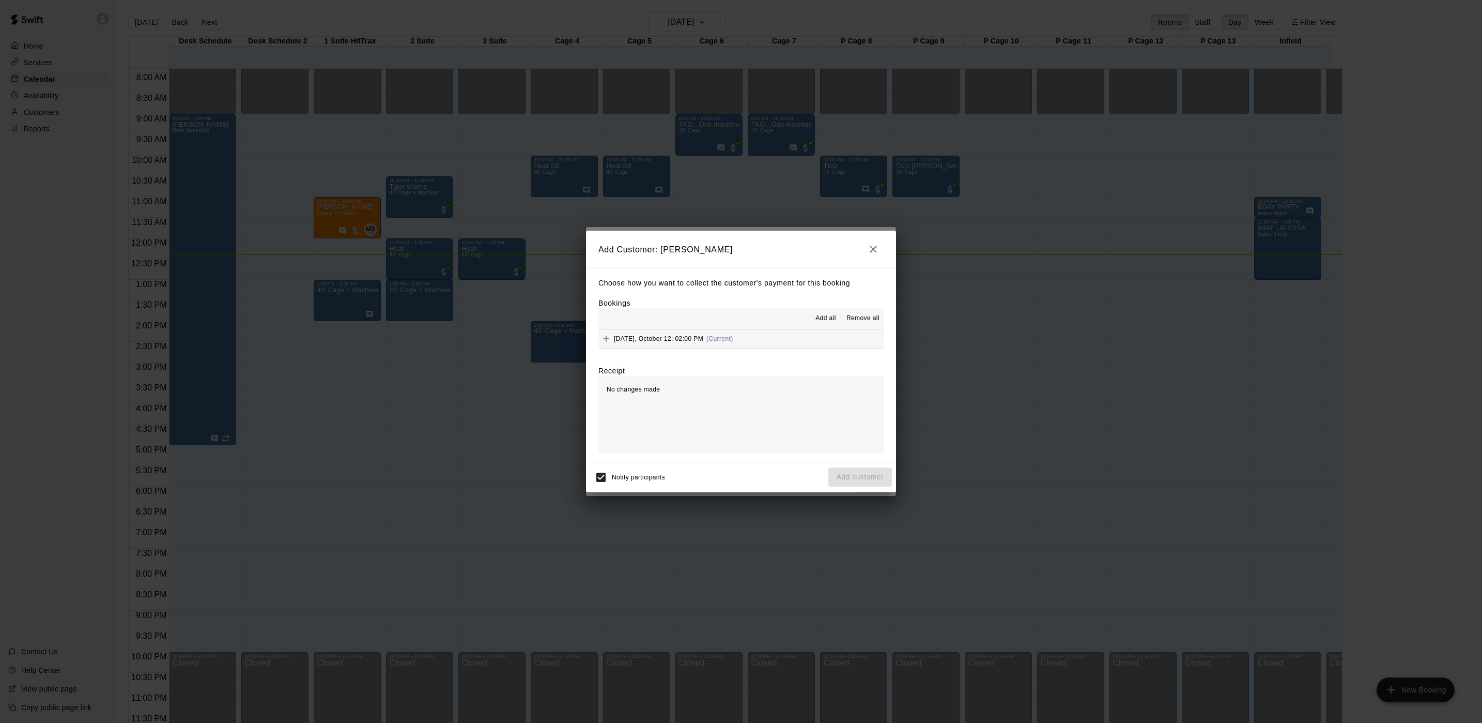
click at [754, 336] on button "[DATE], October 12: 02:00 PM (Current)" at bounding box center [741, 338] width 285 height 19
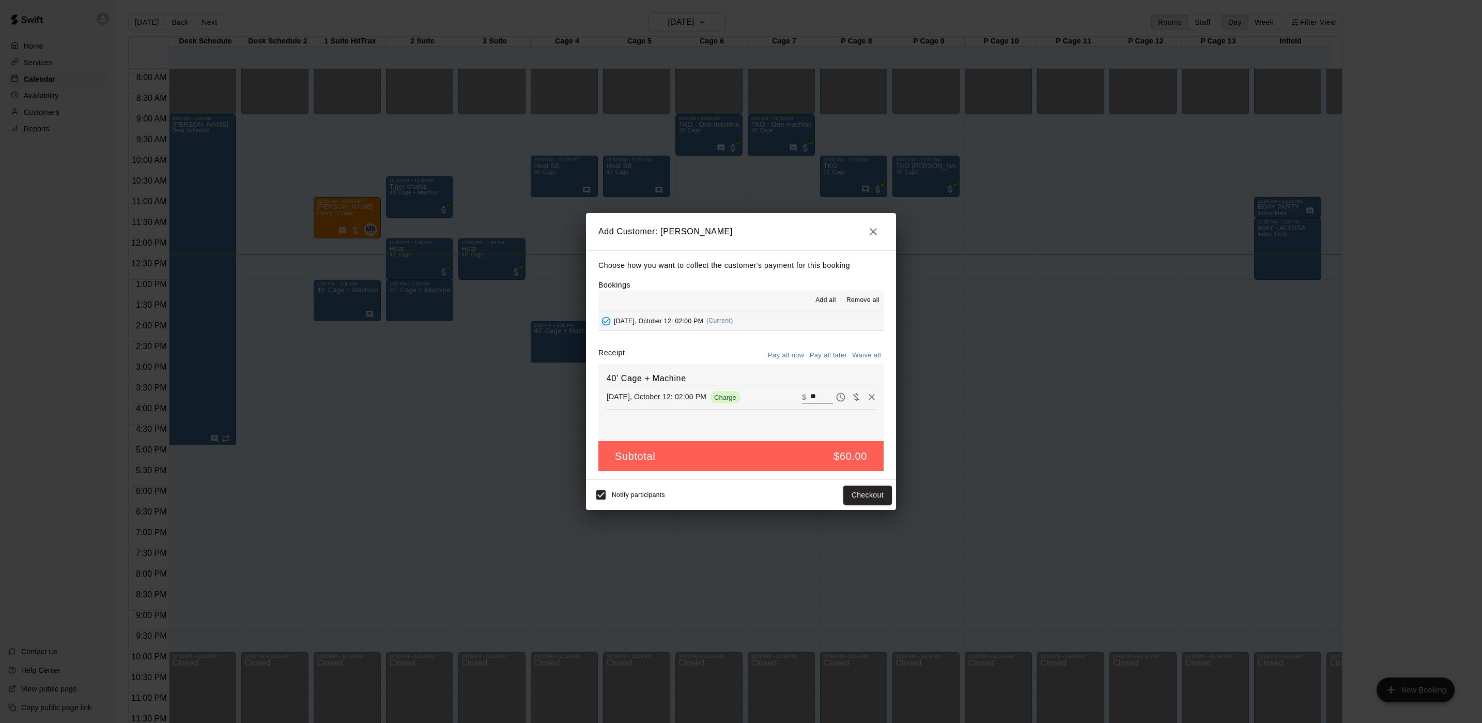
click at [828, 356] on button "Pay all later" at bounding box center [828, 355] width 43 height 16
click at [867, 495] on button "Add customer" at bounding box center [861, 494] width 64 height 19
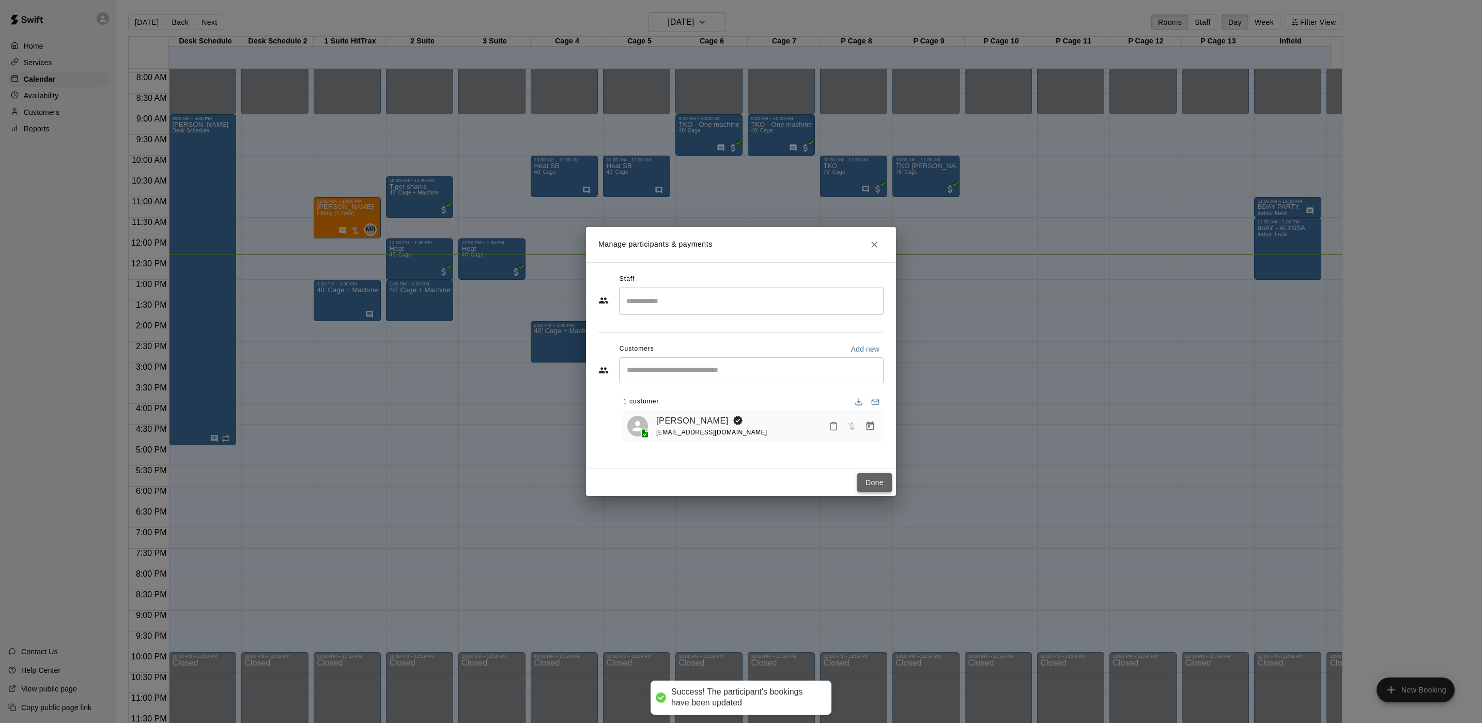
click at [871, 492] on button "Done" at bounding box center [875, 482] width 35 height 19
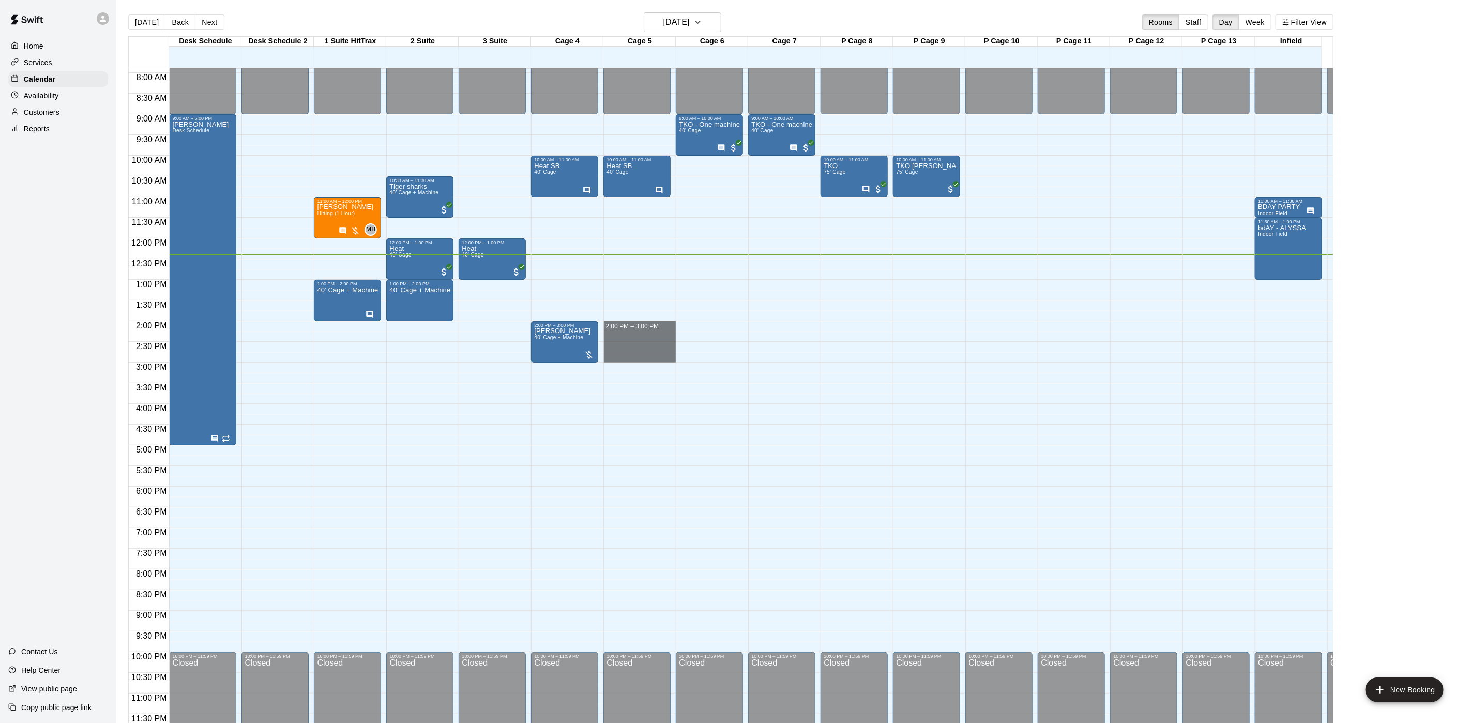
drag, startPoint x: 611, startPoint y: 314, endPoint x: 611, endPoint y: 343, distance: 28.9
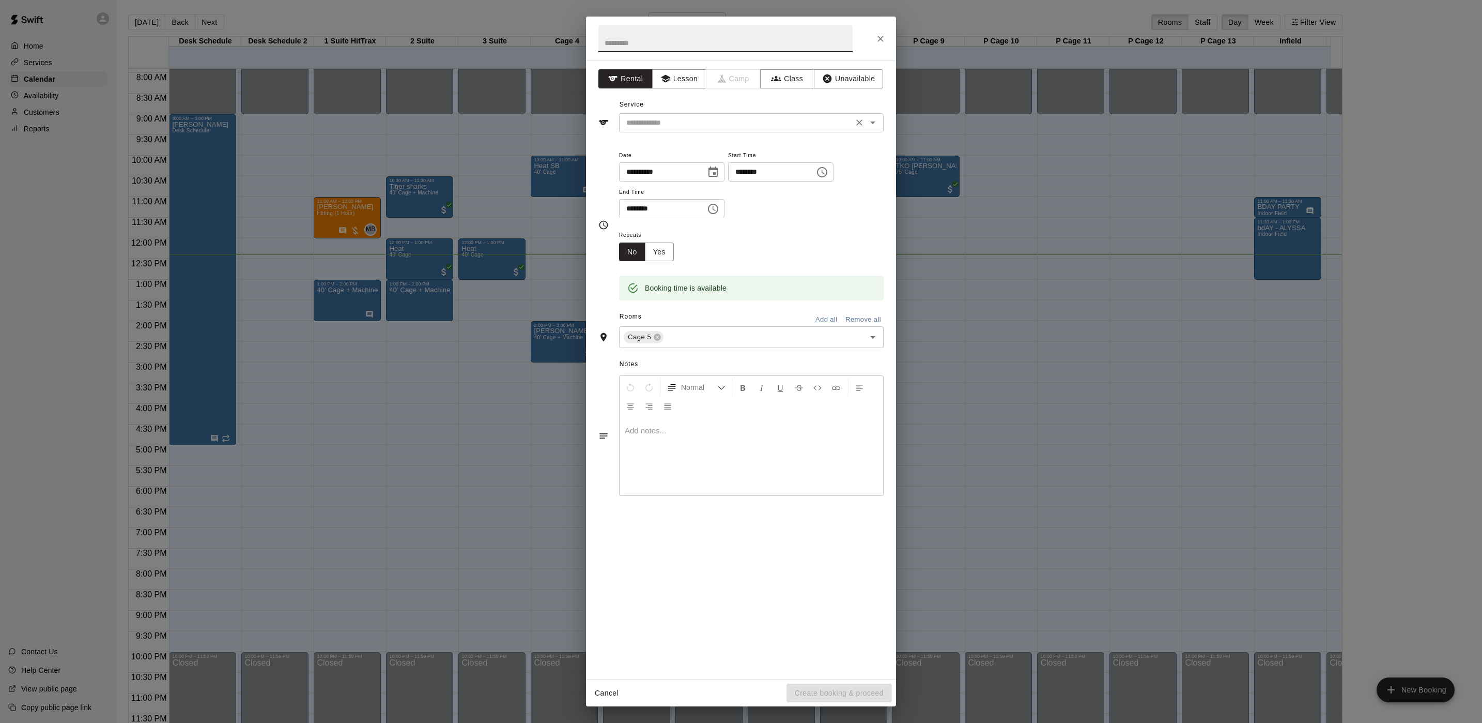
click at [681, 120] on input "text" at bounding box center [736, 122] width 228 height 13
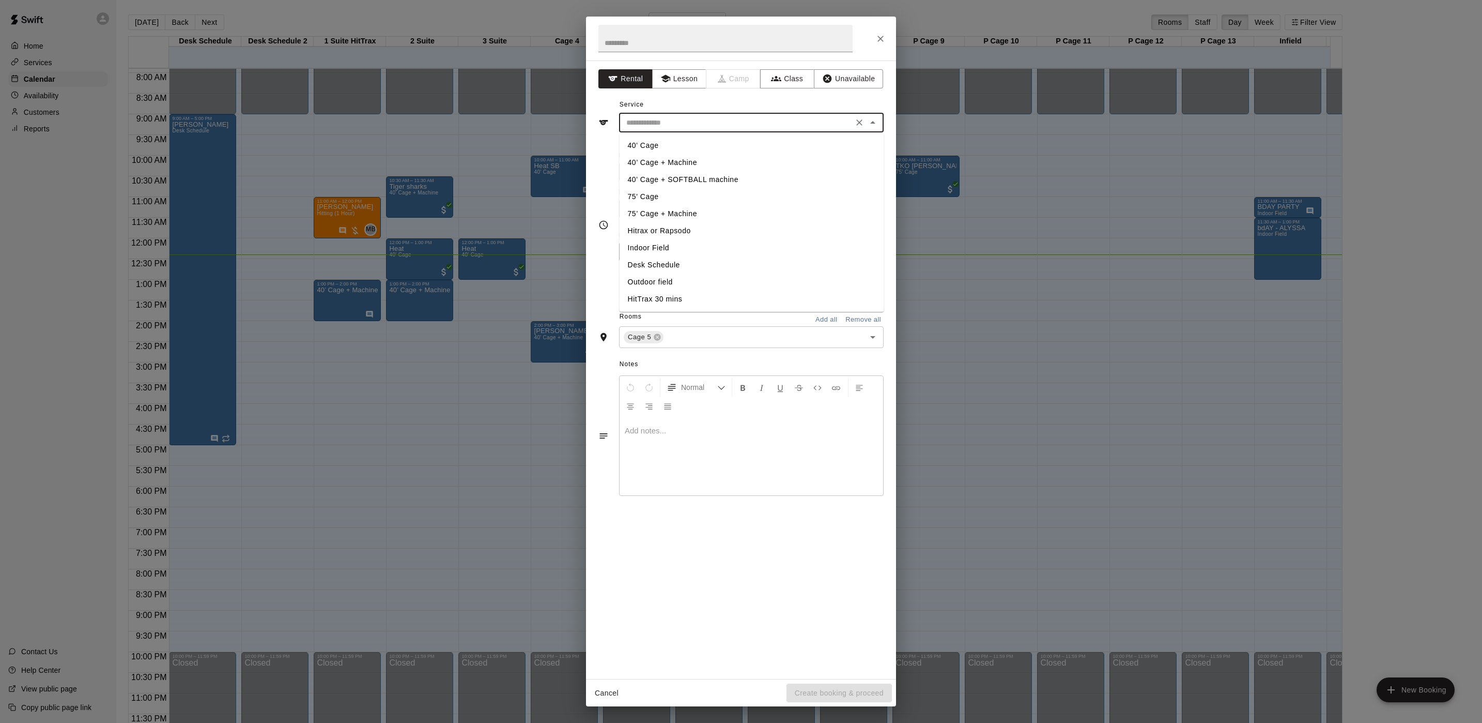
click at [663, 155] on li "40’ Cage + Machine" at bounding box center [752, 162] width 265 height 17
type input "**********"
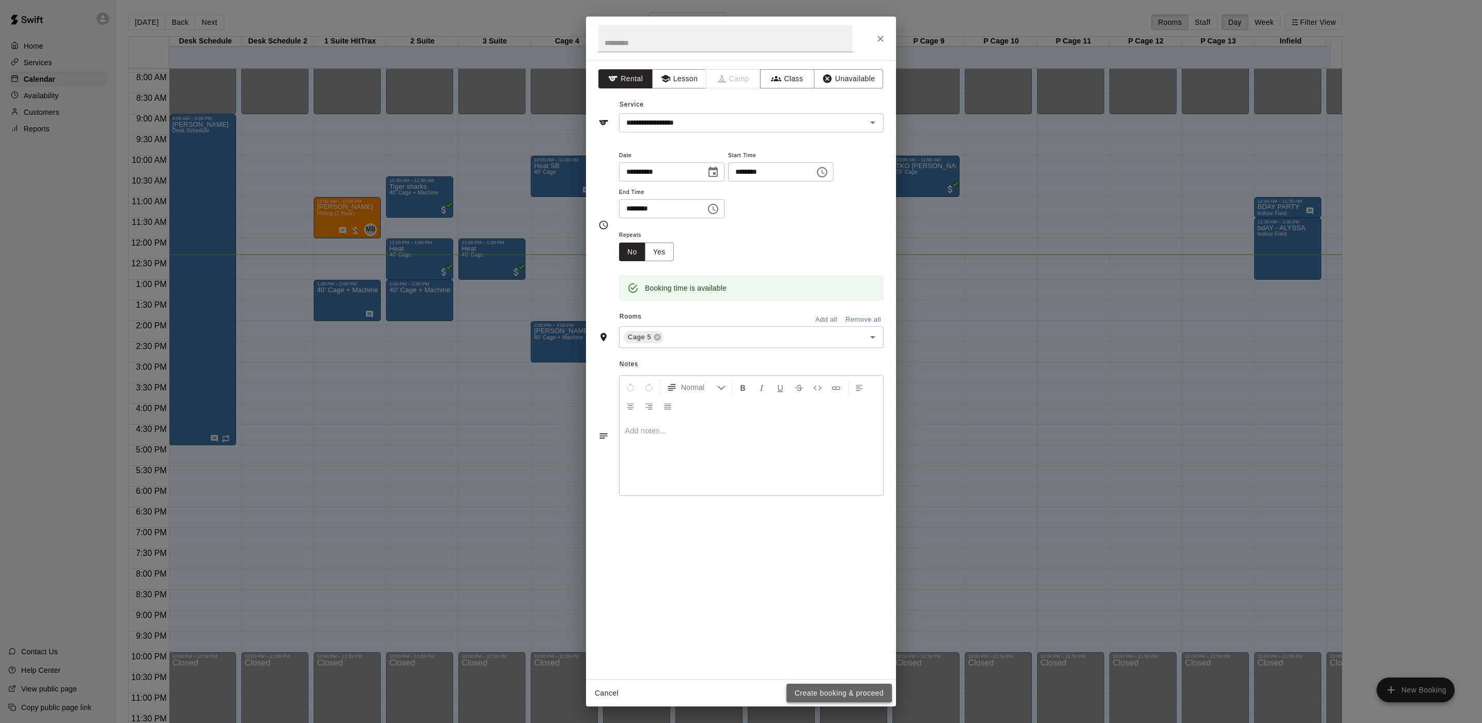
click at [836, 690] on button "Create booking & proceed" at bounding box center [839, 692] width 105 height 19
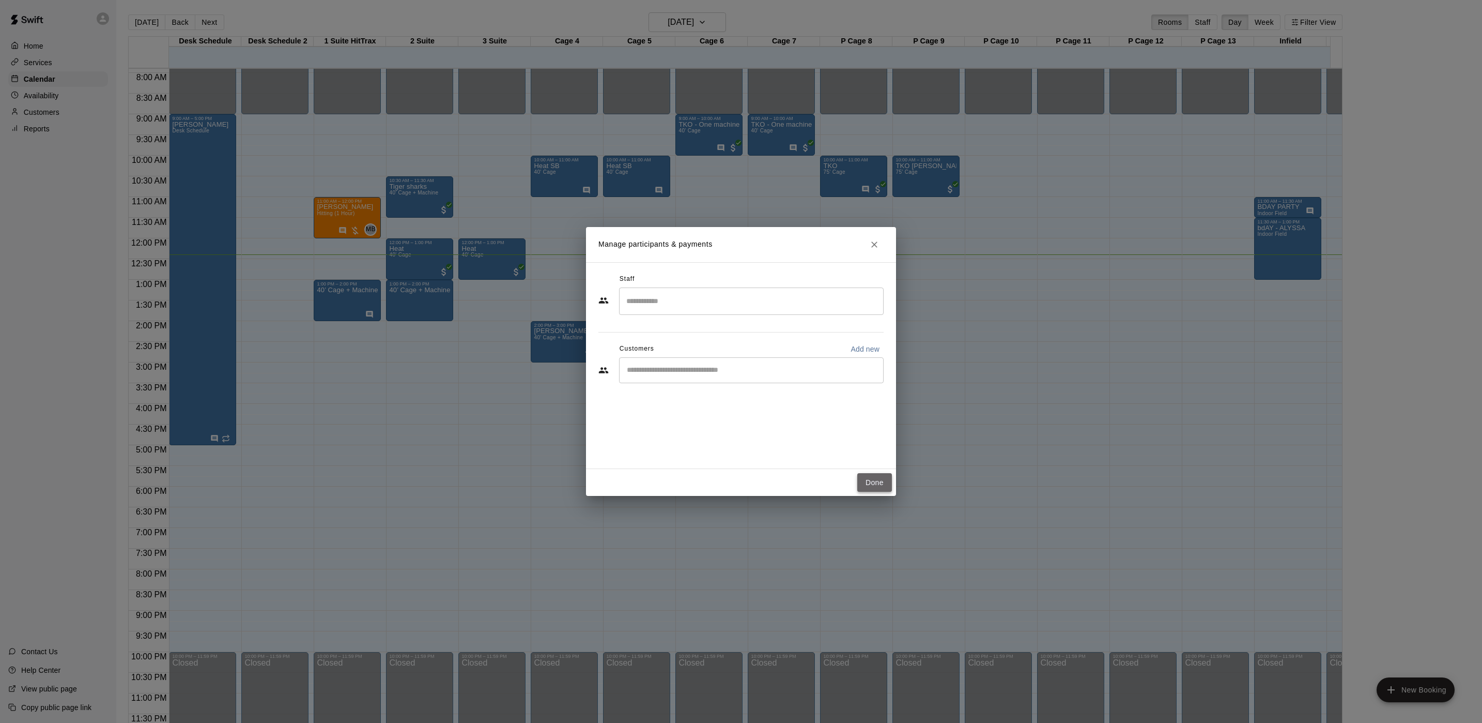
click at [876, 487] on button "Done" at bounding box center [875, 482] width 35 height 19
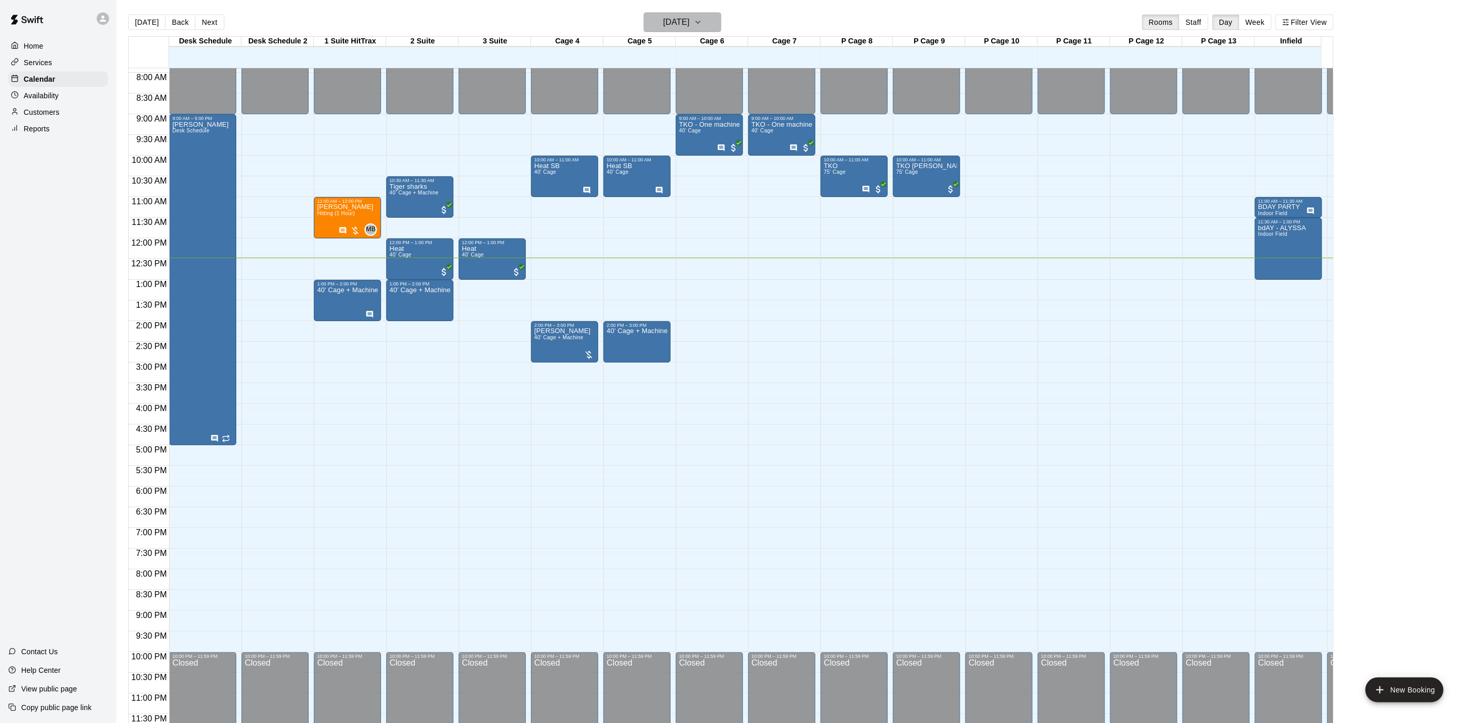
drag, startPoint x: 695, startPoint y: 19, endPoint x: 701, endPoint y: 19, distance: 6.2
click at [690, 19] on h6 "[DATE]" at bounding box center [676, 22] width 26 height 14
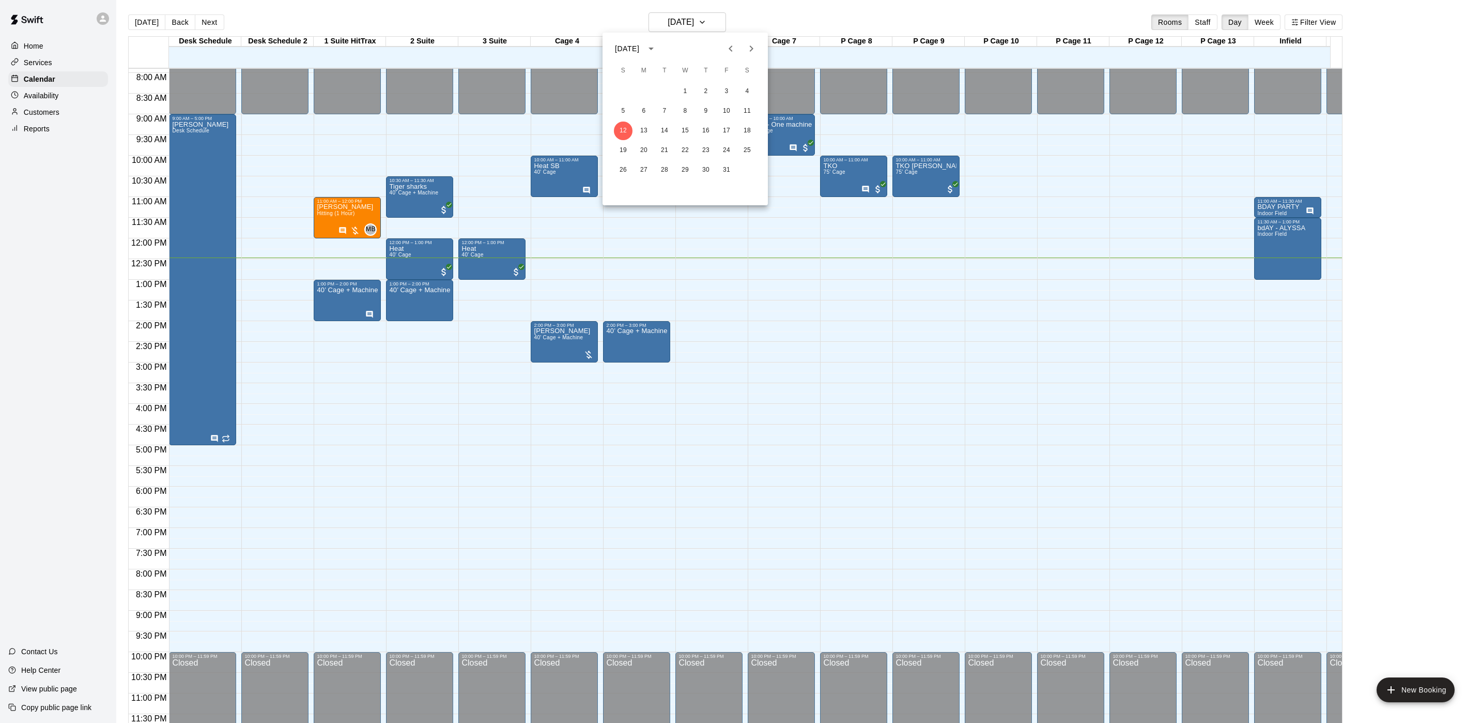
click at [647, 274] on div at bounding box center [741, 361] width 1482 height 723
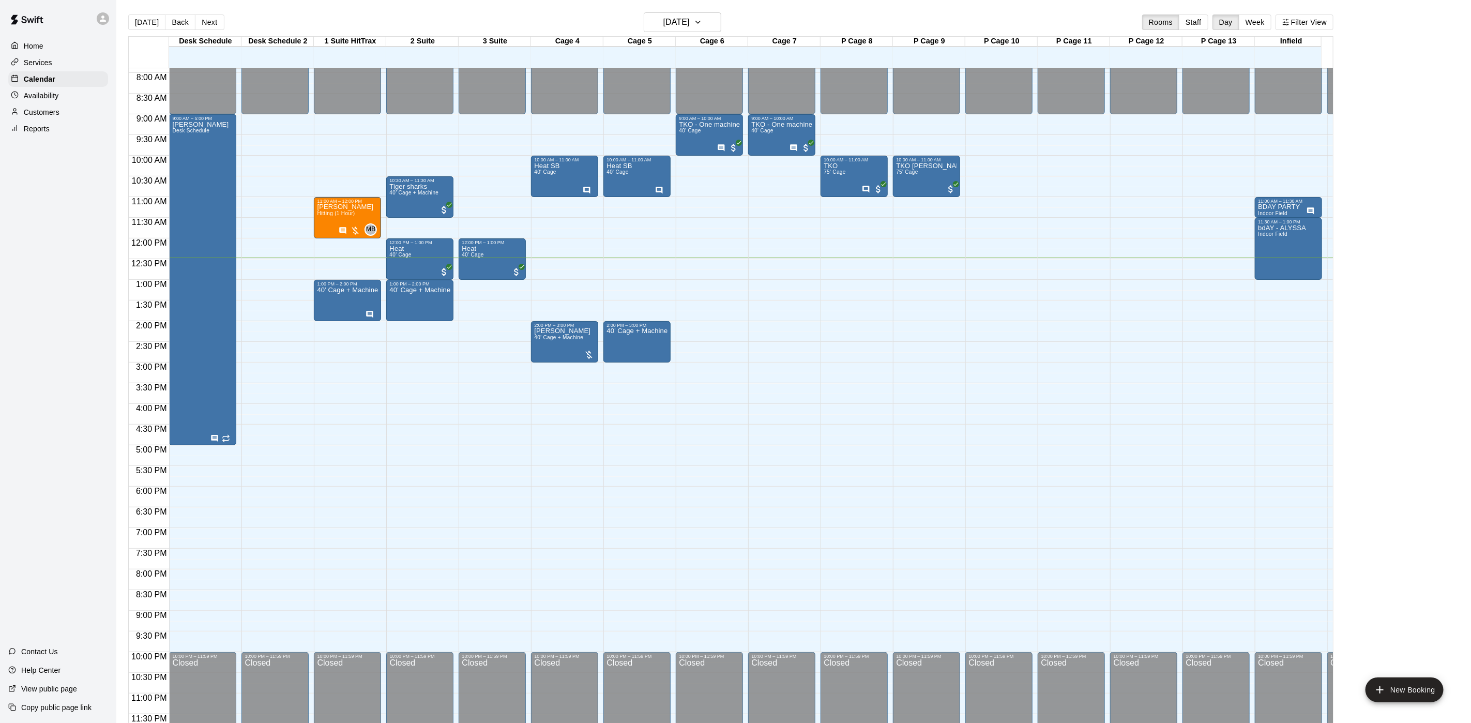
click at [211, 26] on button "Next" at bounding box center [209, 22] width 29 height 16
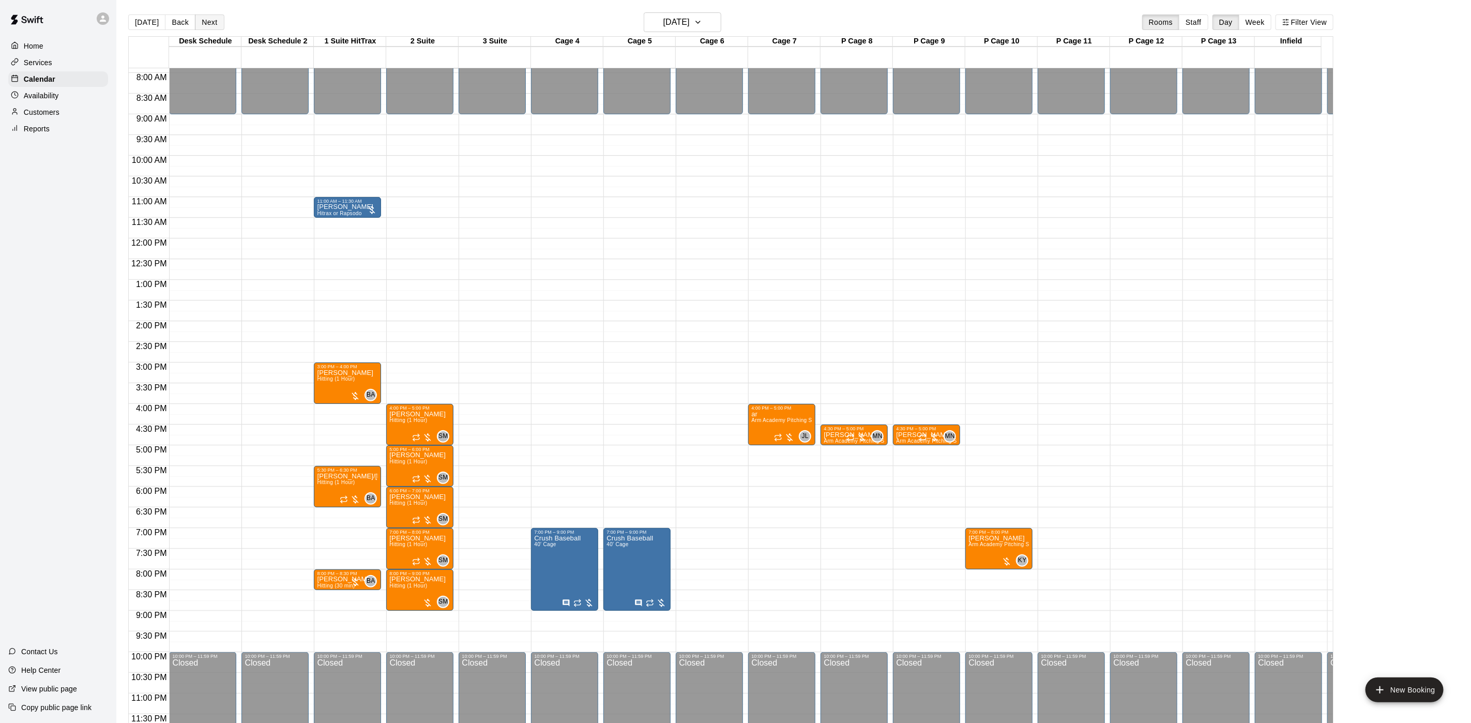
click at [195, 23] on button "Next" at bounding box center [209, 22] width 29 height 16
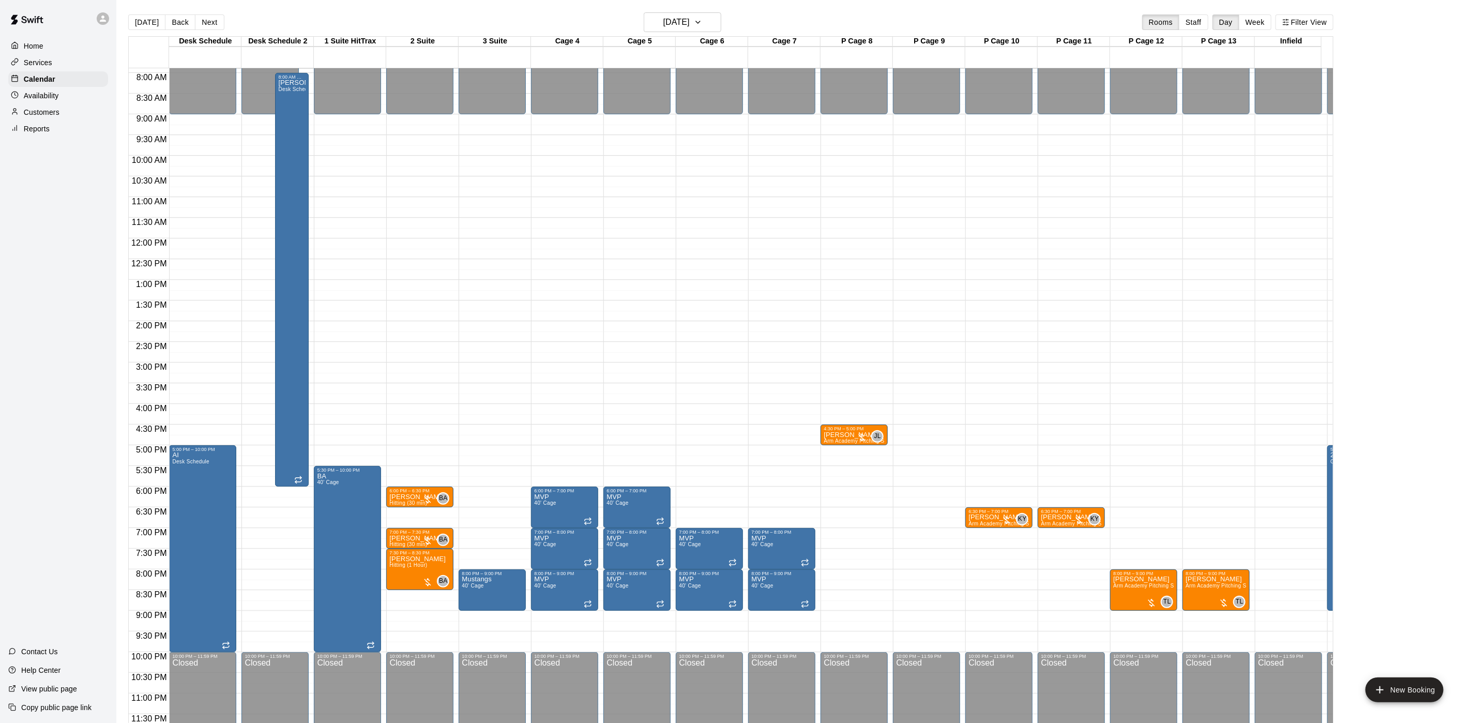
drag, startPoint x: 211, startPoint y: 14, endPoint x: 279, endPoint y: 69, distance: 87.2
click at [211, 14] on button "Next" at bounding box center [209, 22] width 29 height 16
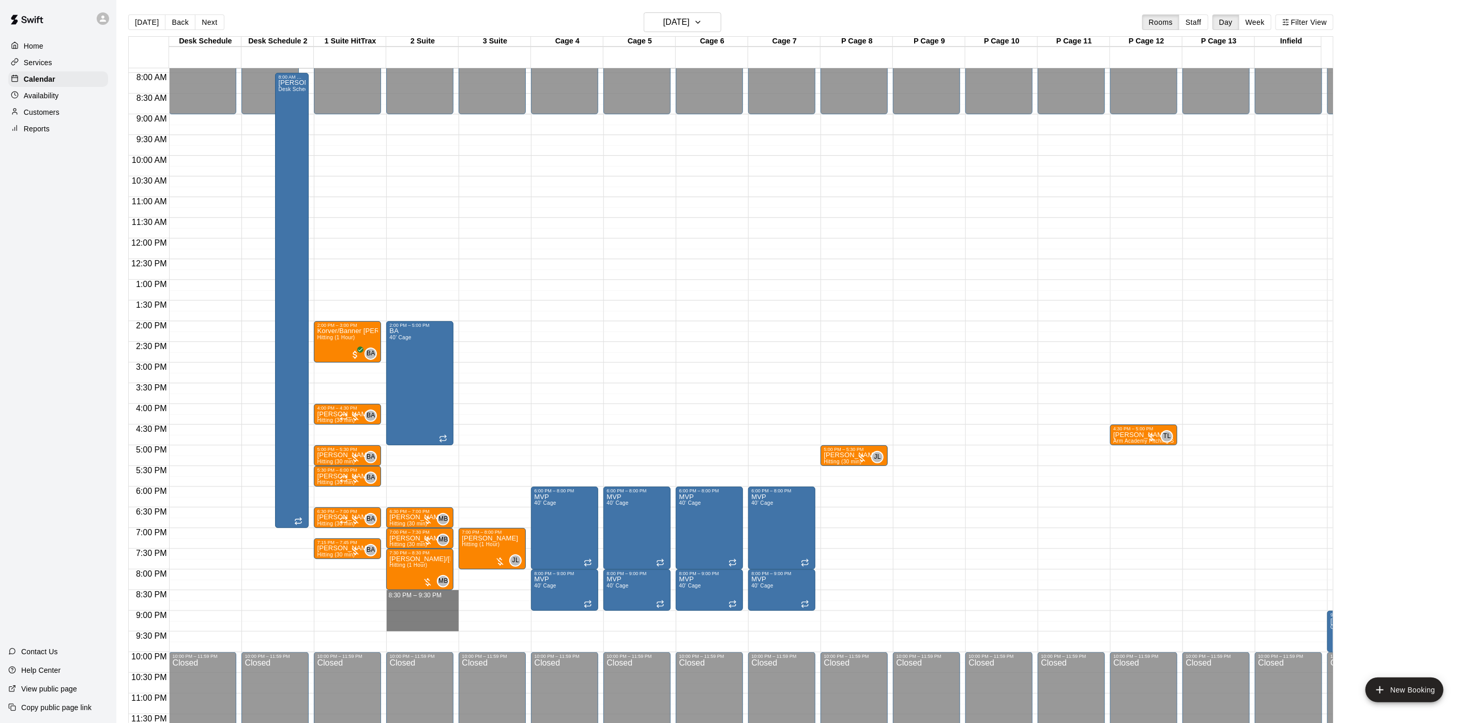
drag, startPoint x: 437, startPoint y: 582, endPoint x: 440, endPoint y: 618, distance: 35.8
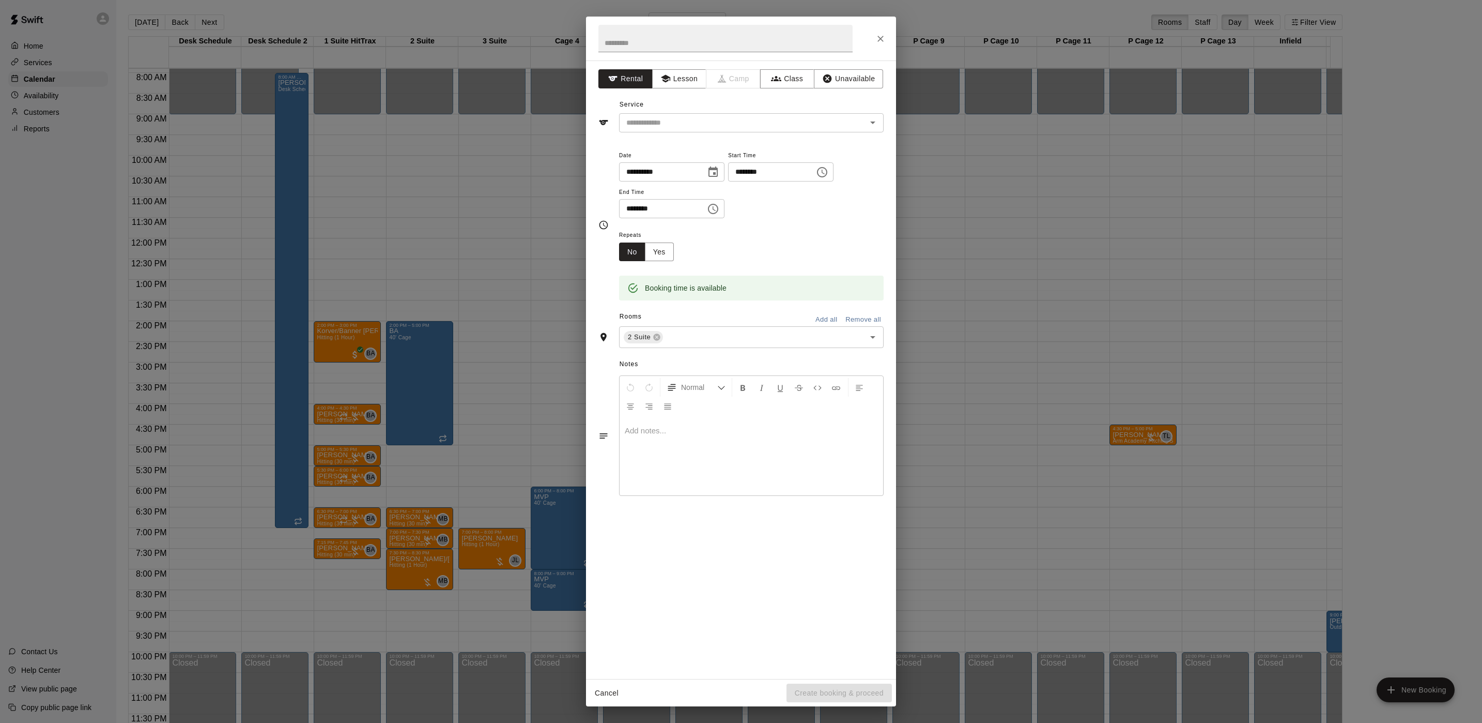
click at [684, 90] on div "**********" at bounding box center [741, 369] width 310 height 618
click at [672, 76] on button "Lesson" at bounding box center [679, 78] width 54 height 19
click at [883, 30] on button "Close" at bounding box center [880, 38] width 19 height 19
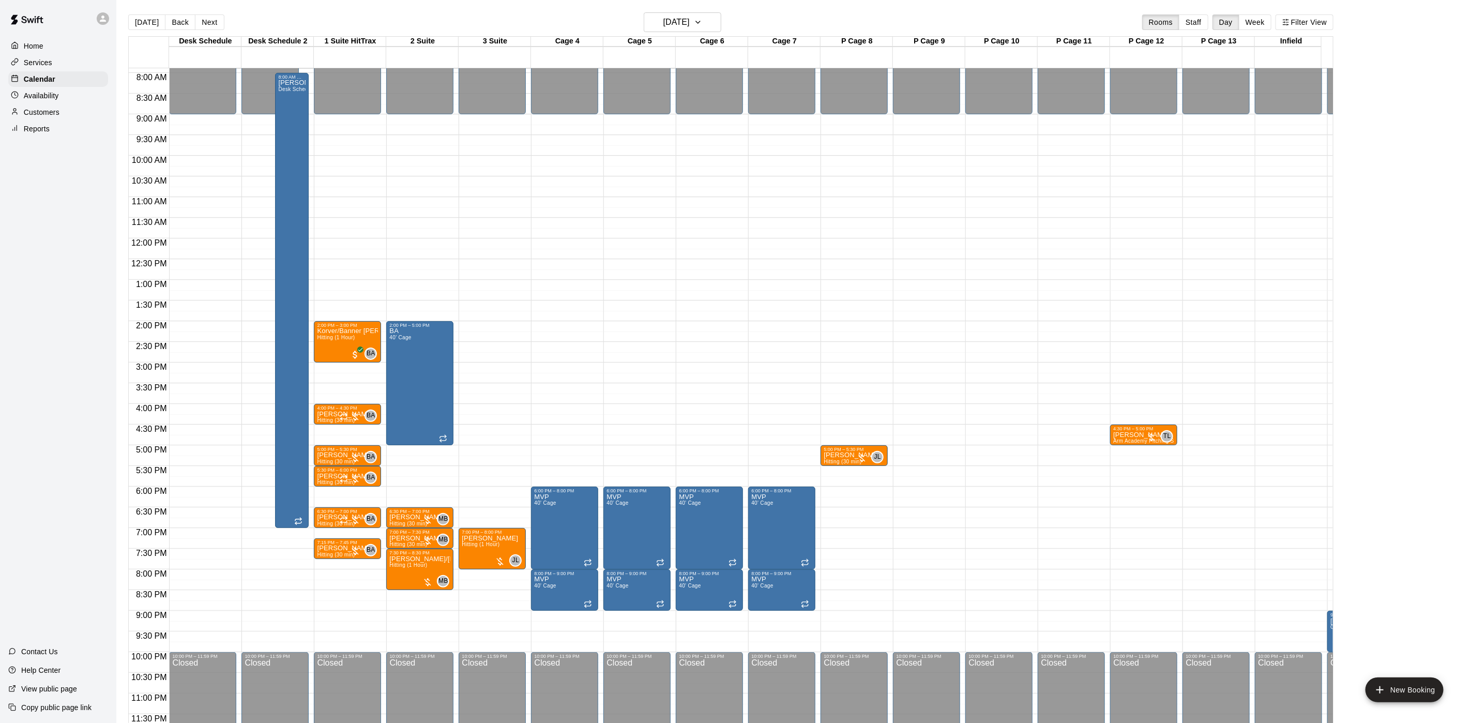
click at [218, 22] on button "Next" at bounding box center [209, 22] width 29 height 16
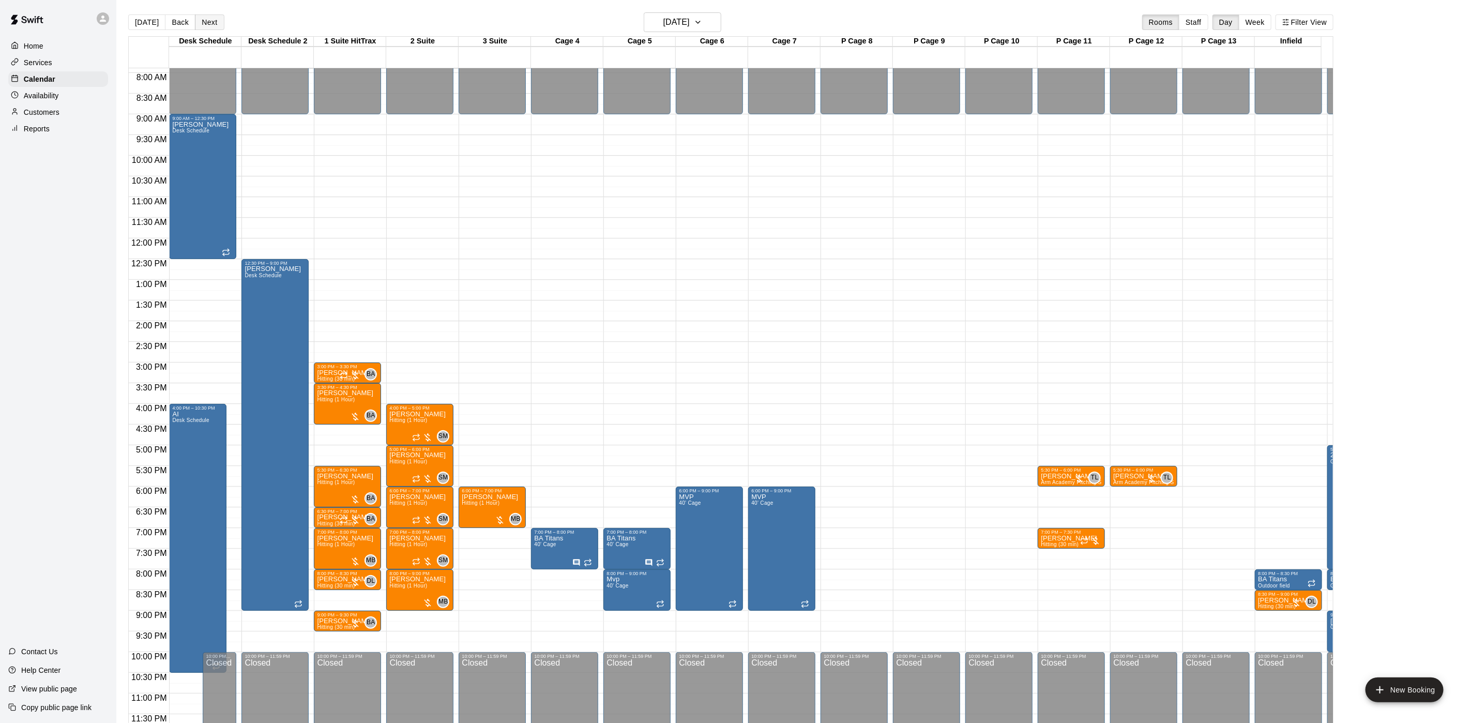
click at [218, 22] on button "Next" at bounding box center [209, 22] width 29 height 16
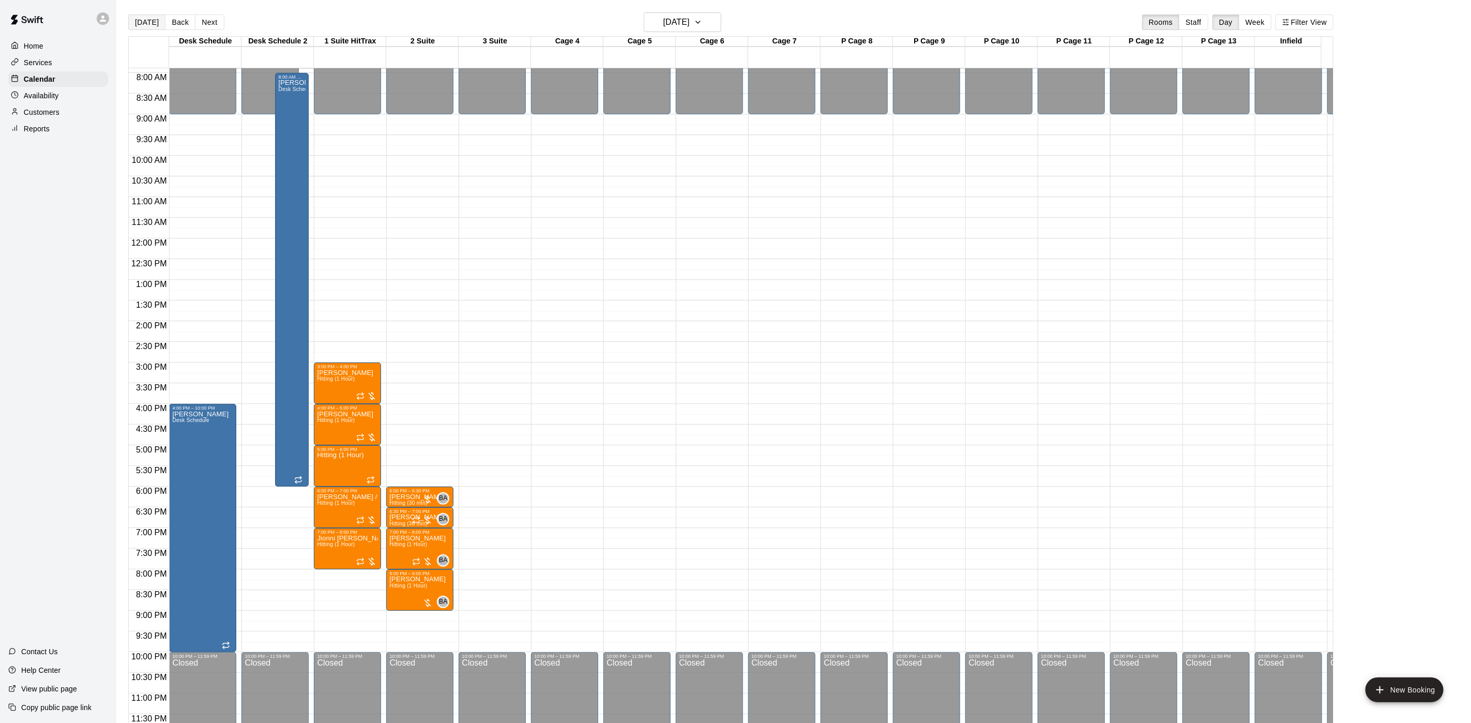
click at [140, 16] on button "[DATE]" at bounding box center [146, 22] width 37 height 16
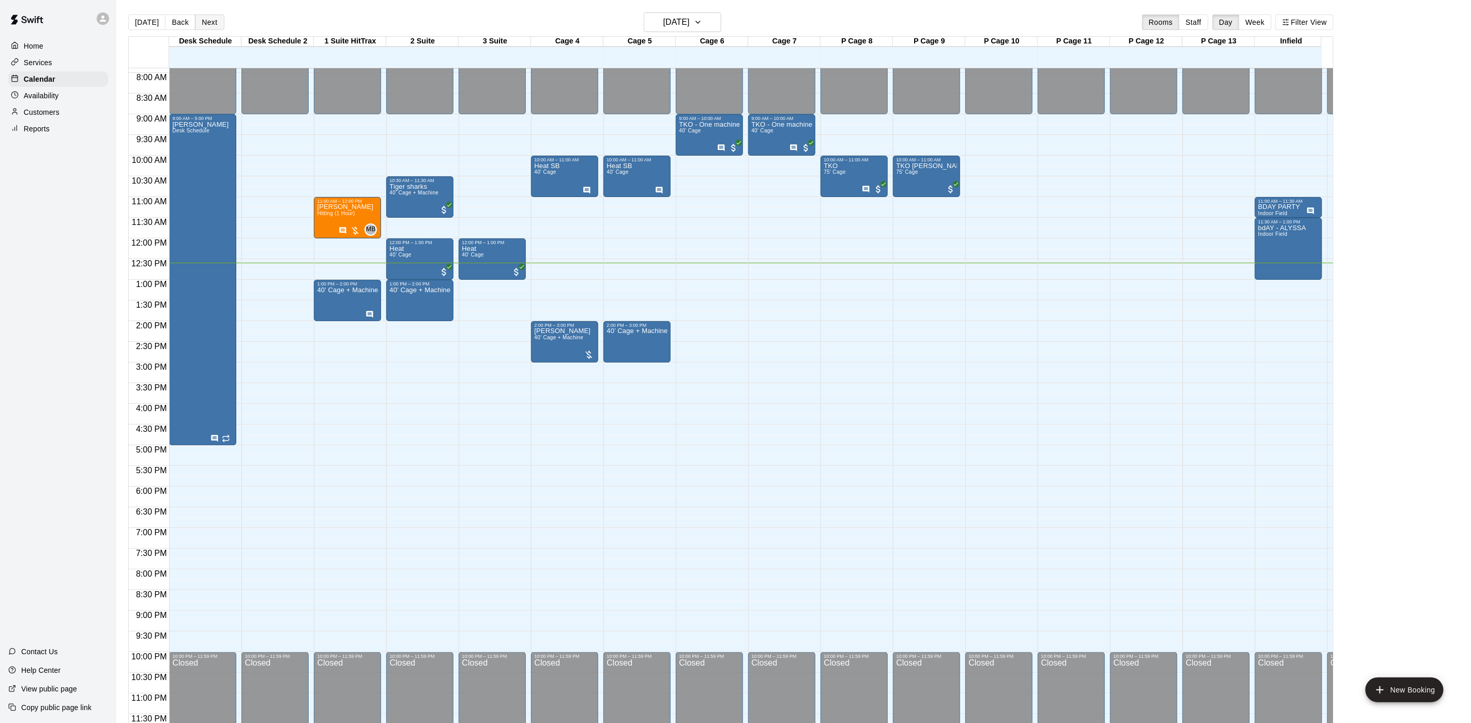
click at [195, 22] on button "Next" at bounding box center [209, 22] width 29 height 16
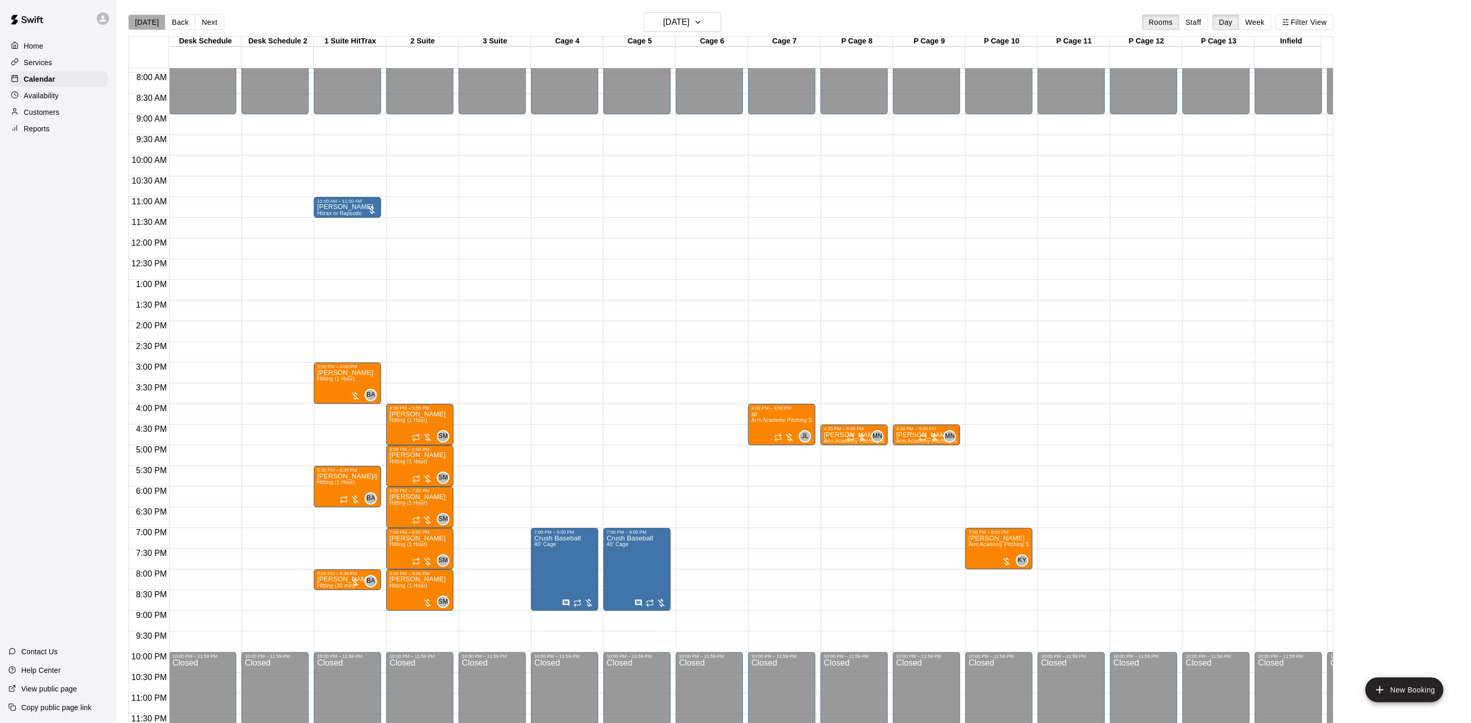
click at [152, 29] on button "[DATE]" at bounding box center [146, 22] width 37 height 16
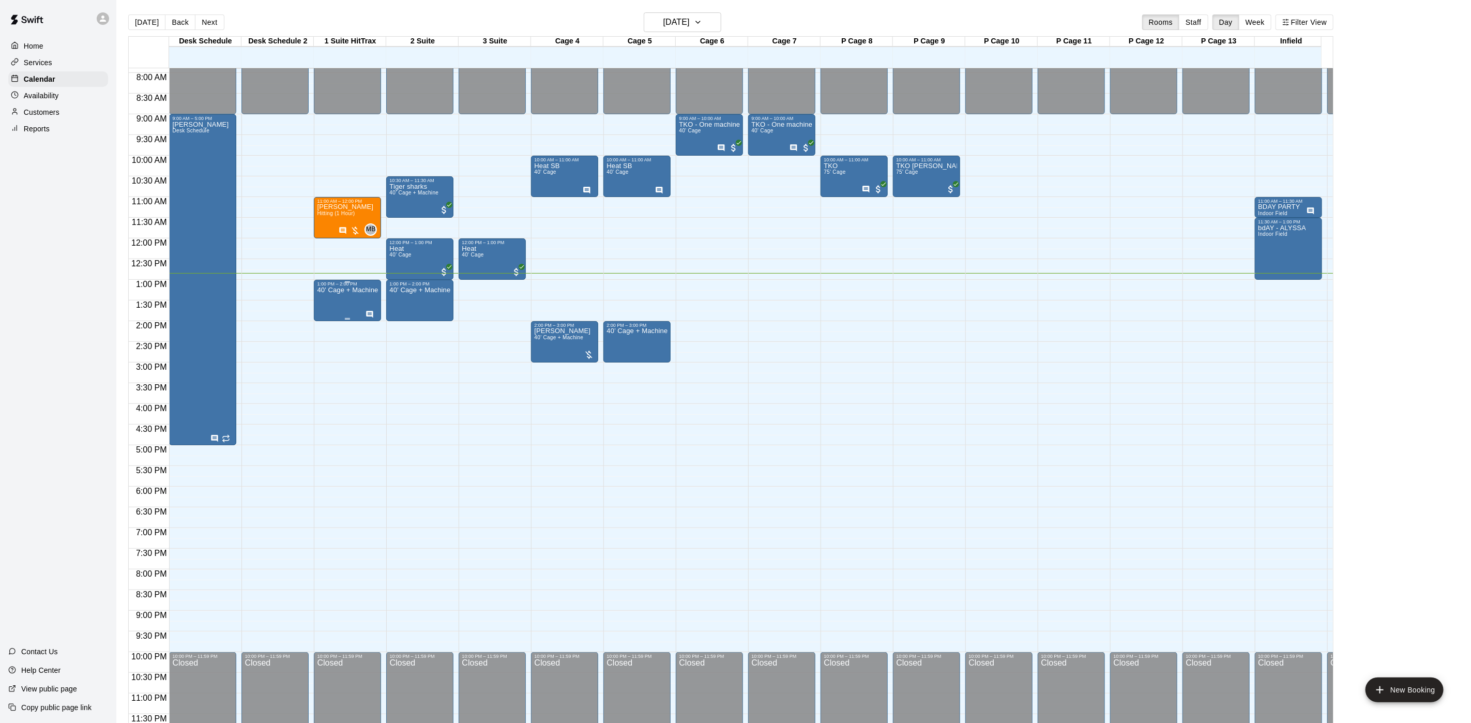
click at [341, 290] on p "40’ Cage + Machine" at bounding box center [347, 290] width 61 height 0
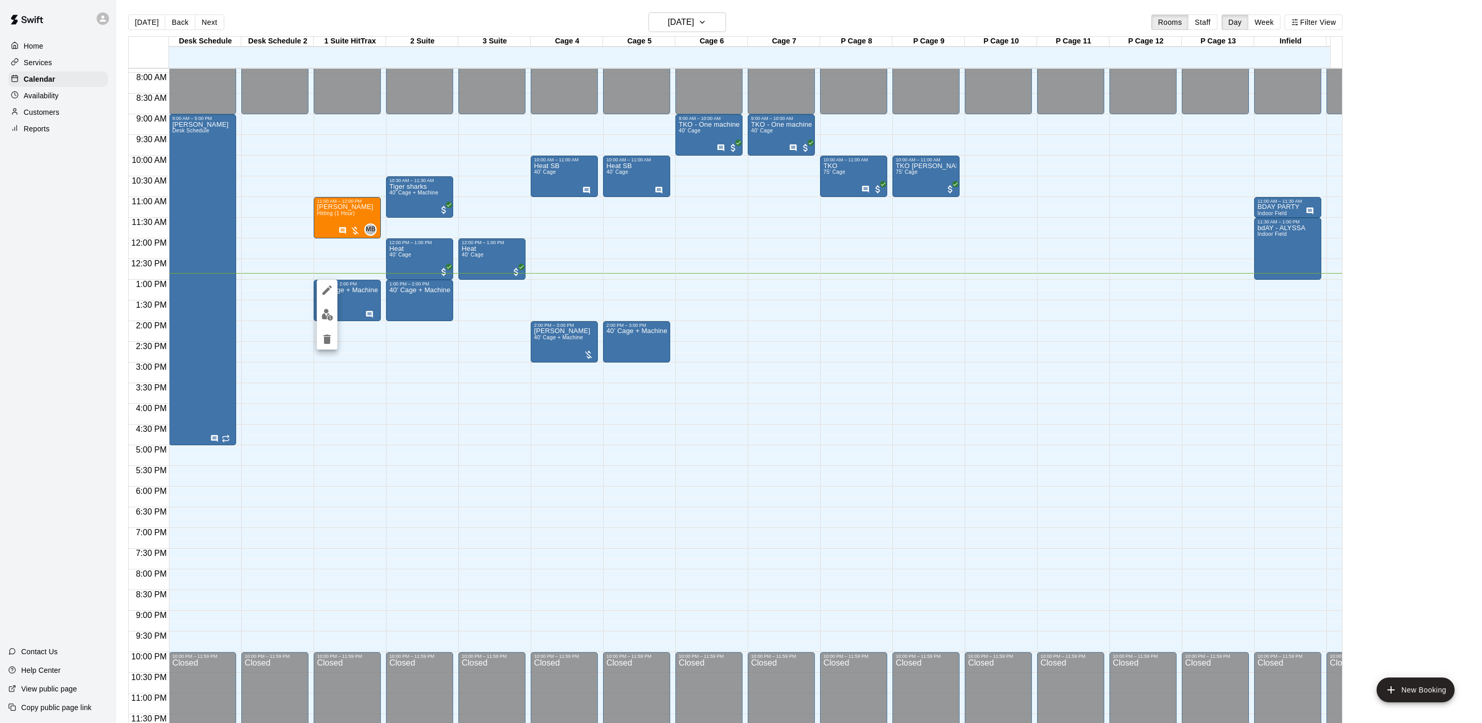
click at [326, 316] on img "edit" at bounding box center [328, 315] width 12 height 12
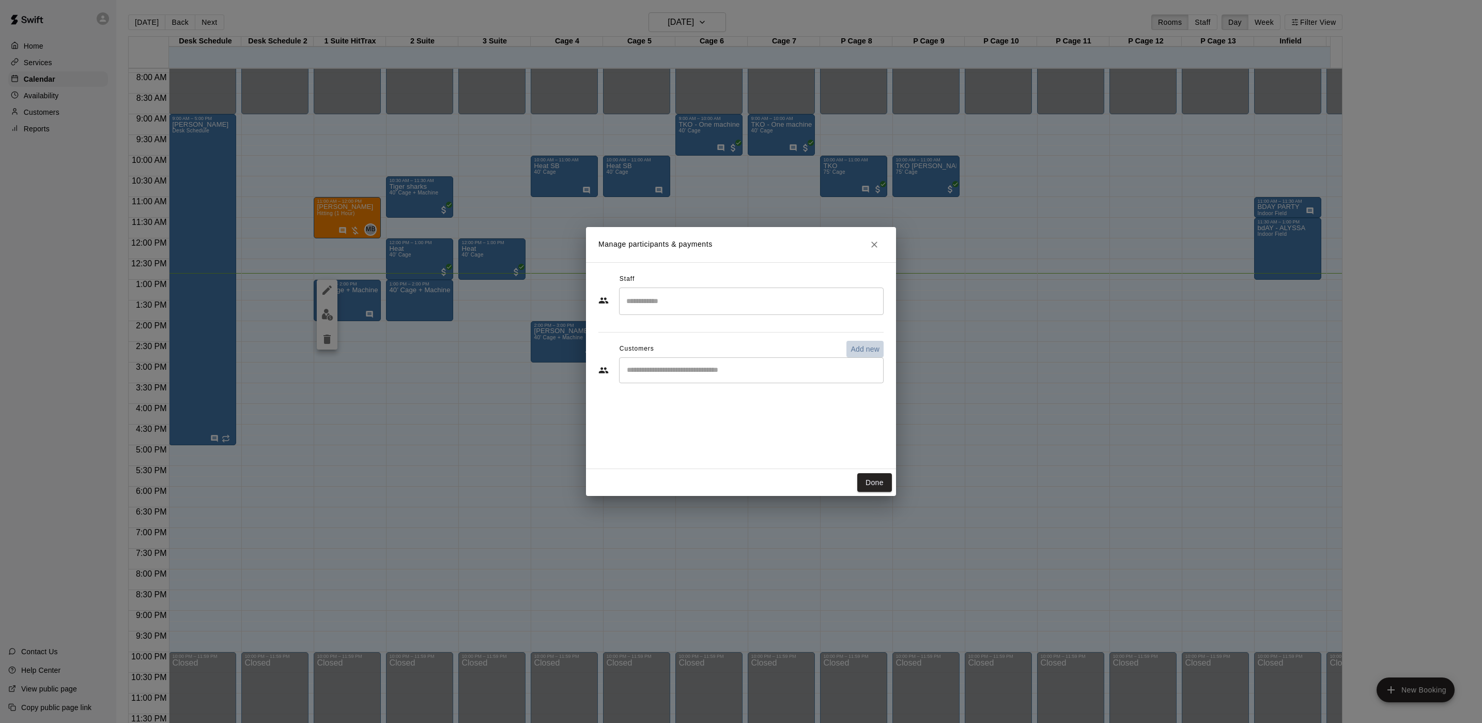
click at [875, 349] on p "Add new" at bounding box center [865, 349] width 29 height 10
select select "**"
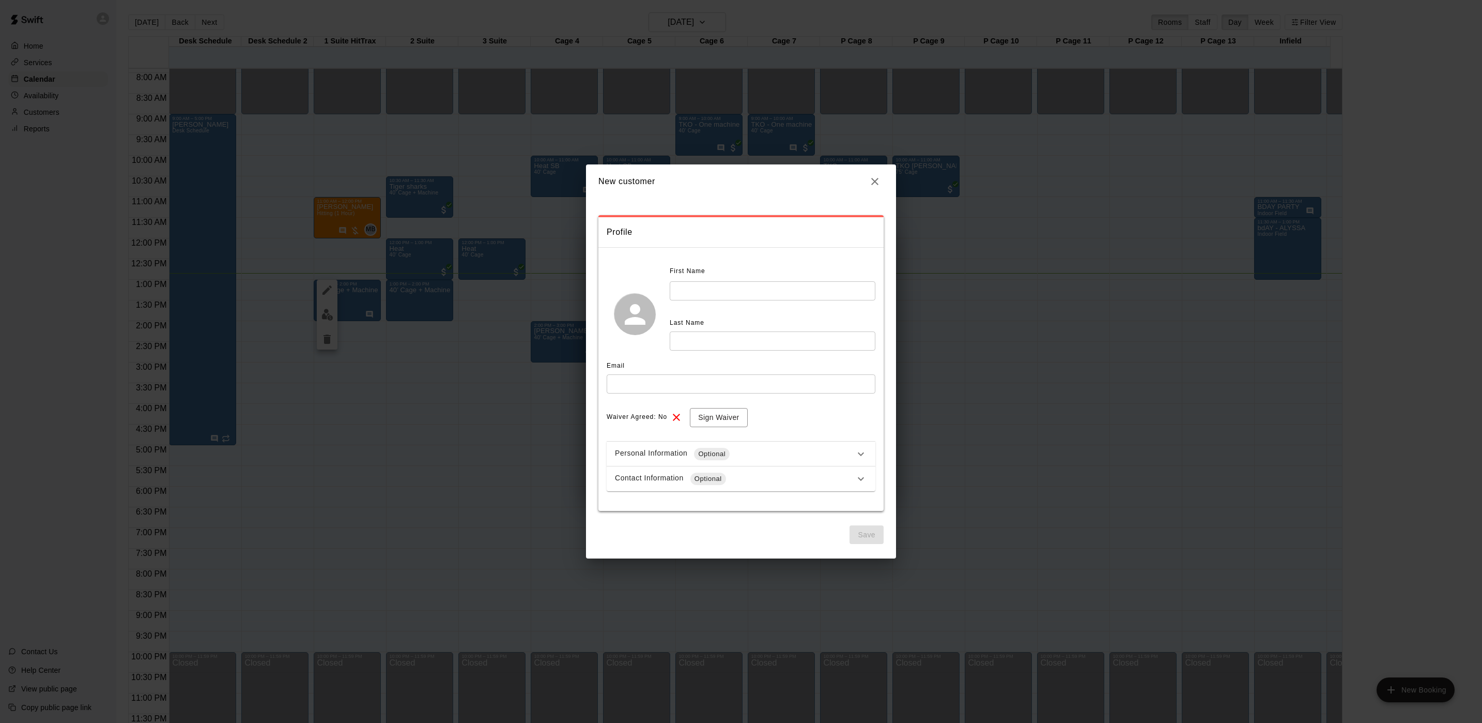
click at [718, 292] on input "text" at bounding box center [773, 290] width 206 height 19
type input "***"
click at [755, 349] on input "text" at bounding box center [773, 340] width 206 height 19
type input "********"
click at [758, 388] on input "text" at bounding box center [741, 383] width 269 height 19
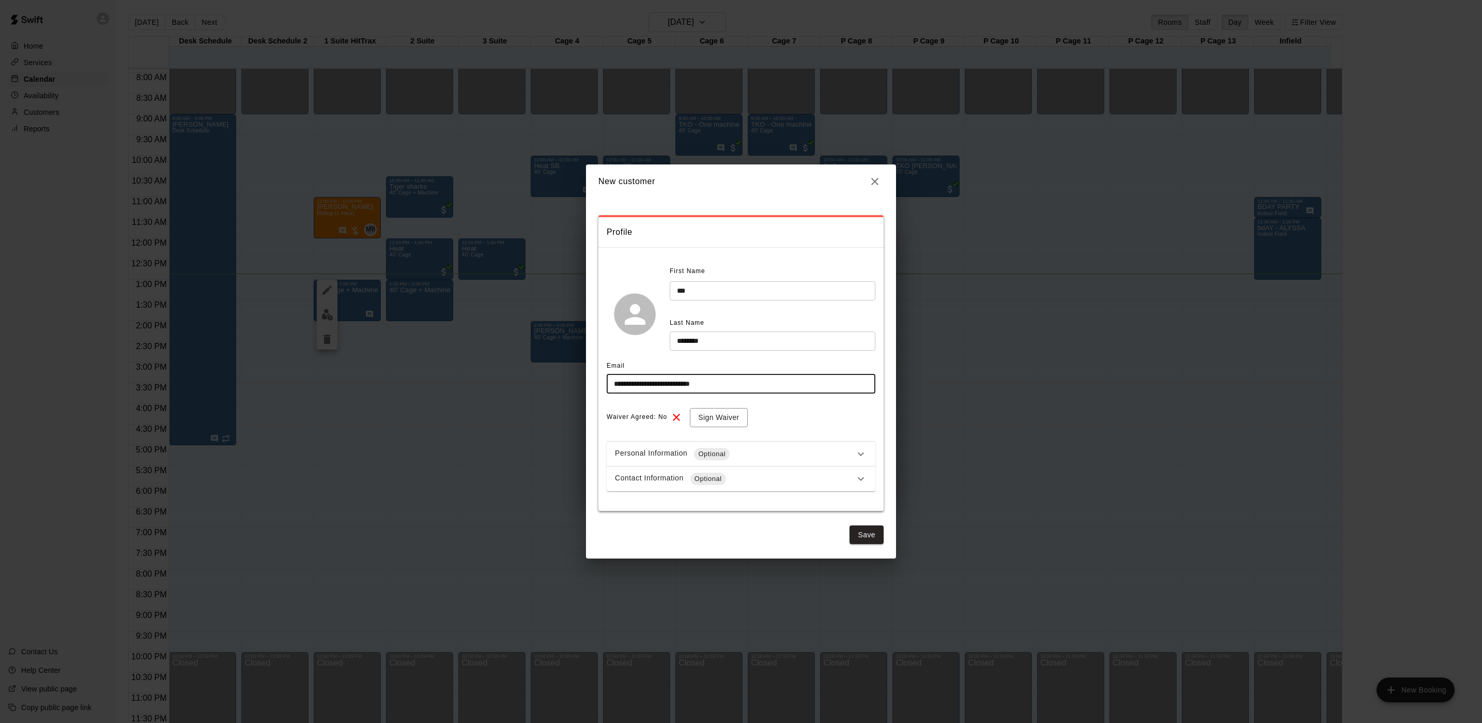
type input "**********"
click at [795, 471] on div "Contact Information Optional" at bounding box center [741, 478] width 269 height 25
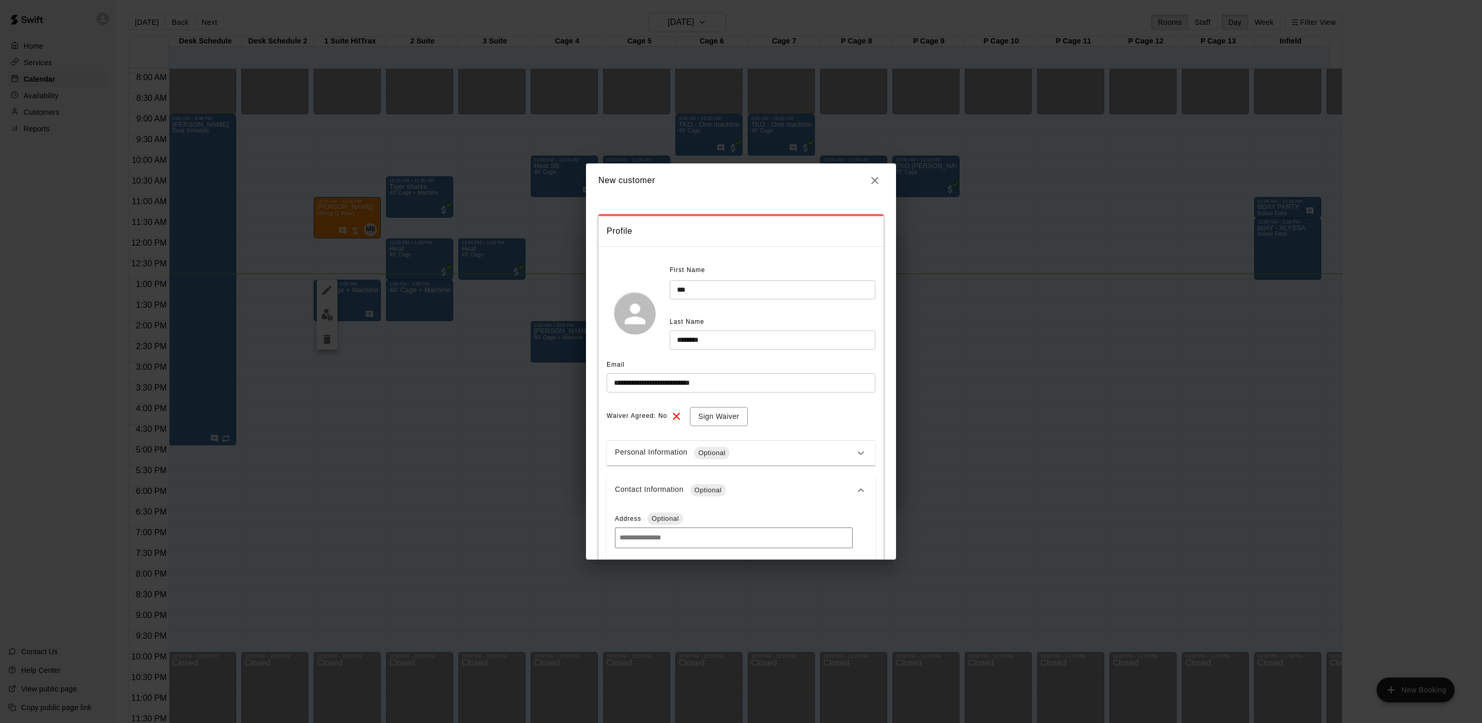
scroll to position [155, 0]
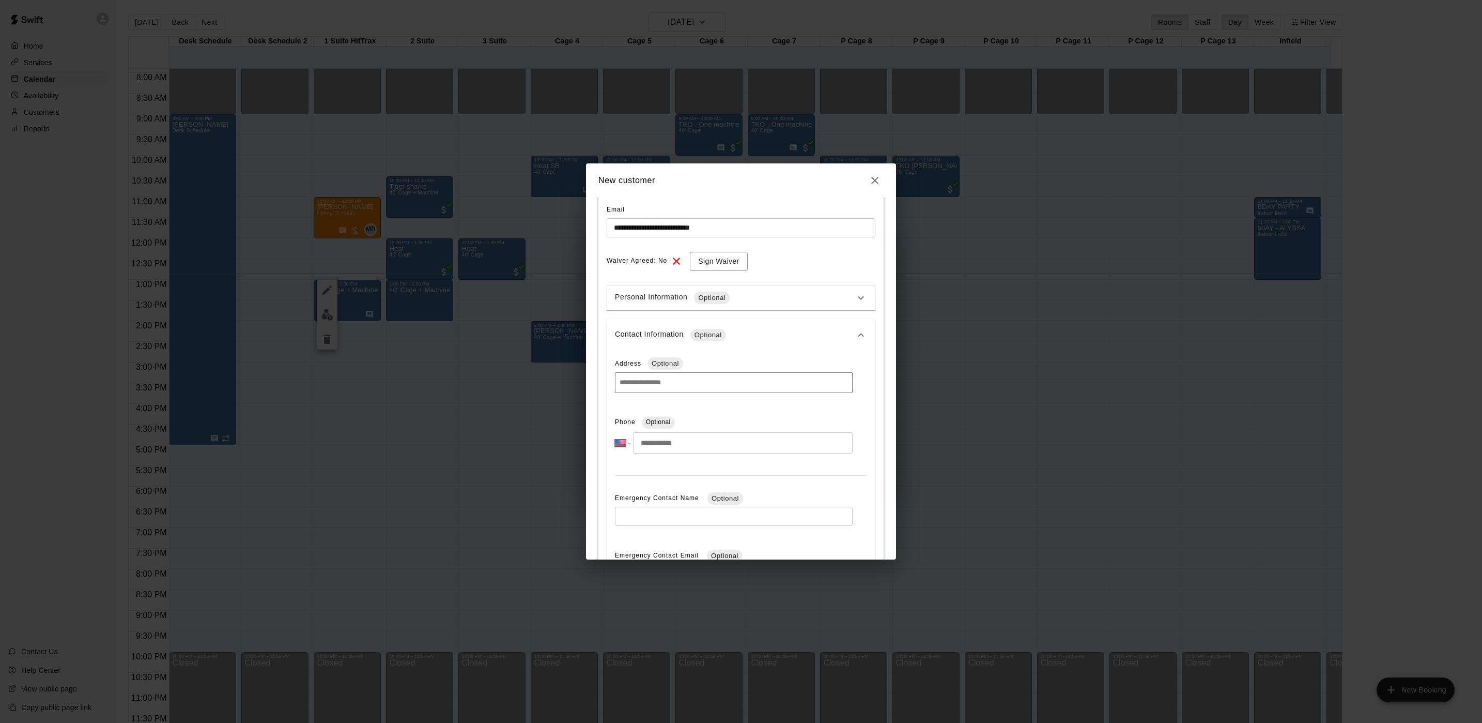
click at [747, 441] on input "tel" at bounding box center [743, 442] width 220 height 21
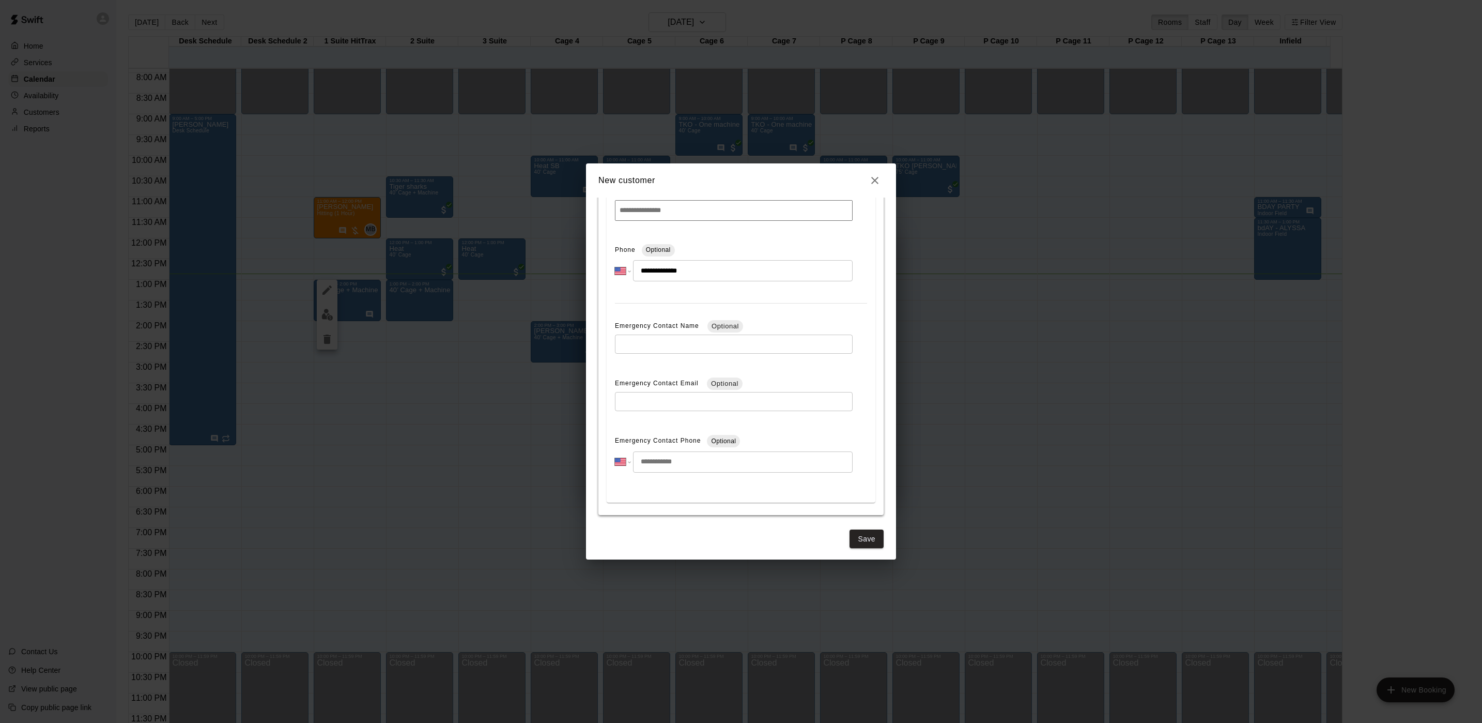
scroll to position [332, 0]
type input "**********"
click at [853, 526] on button "Save" at bounding box center [867, 535] width 34 height 19
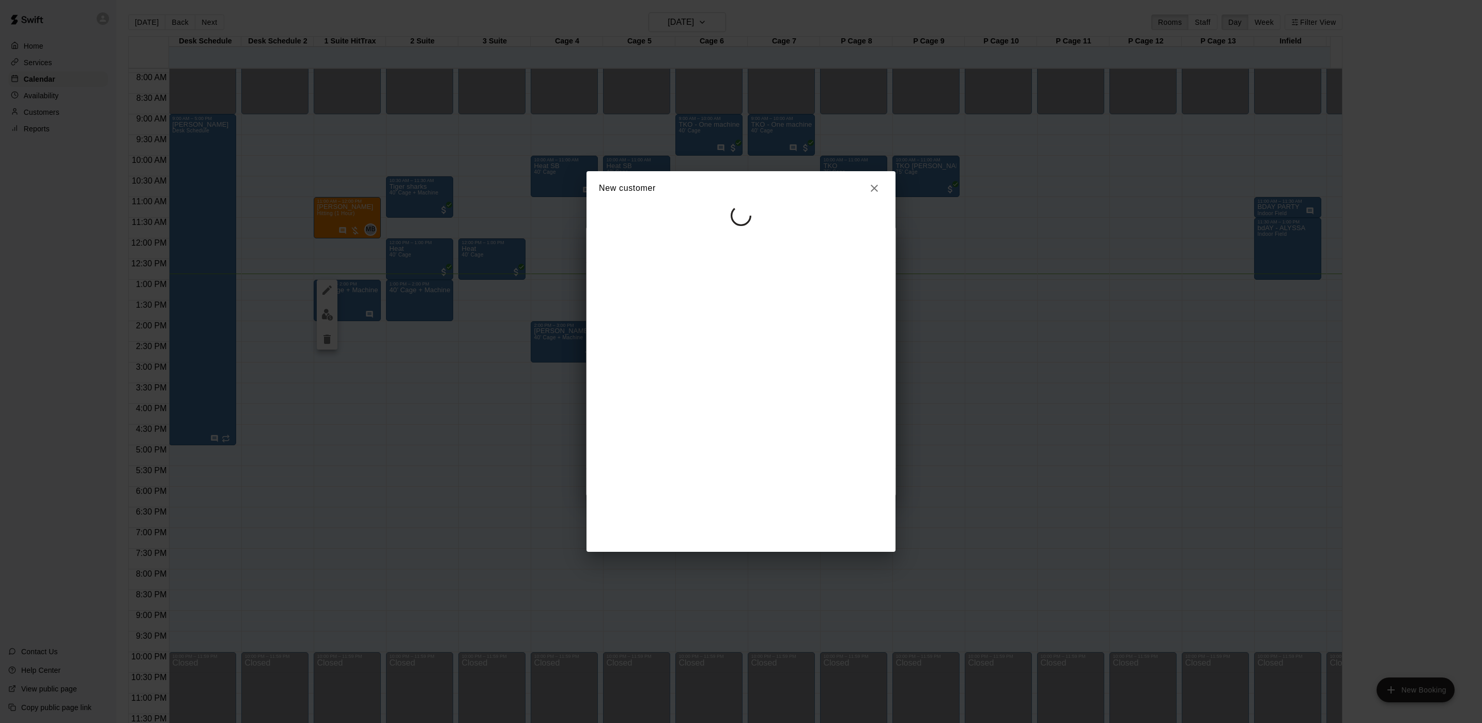
scroll to position [0, 0]
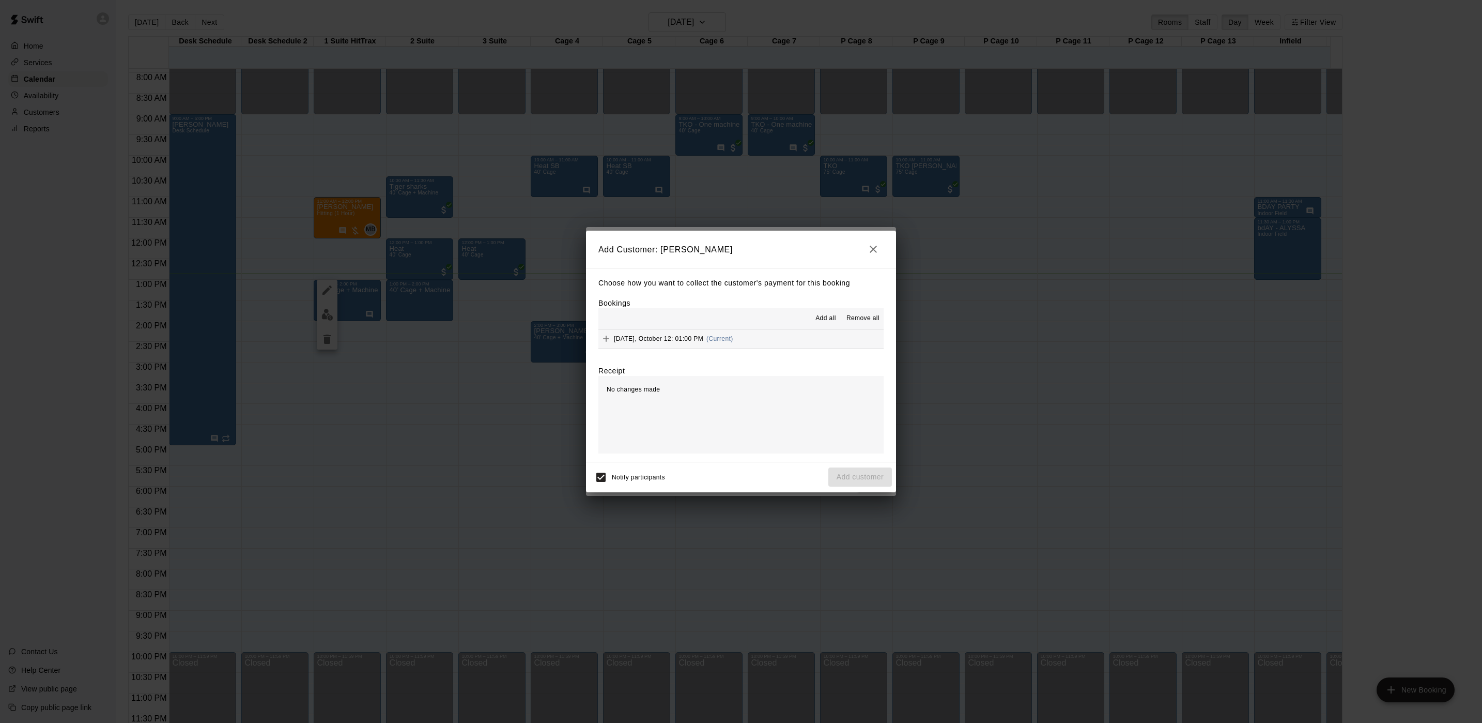
click at [744, 342] on button "[DATE], October 12: 01:00 PM (Current)" at bounding box center [741, 338] width 285 height 19
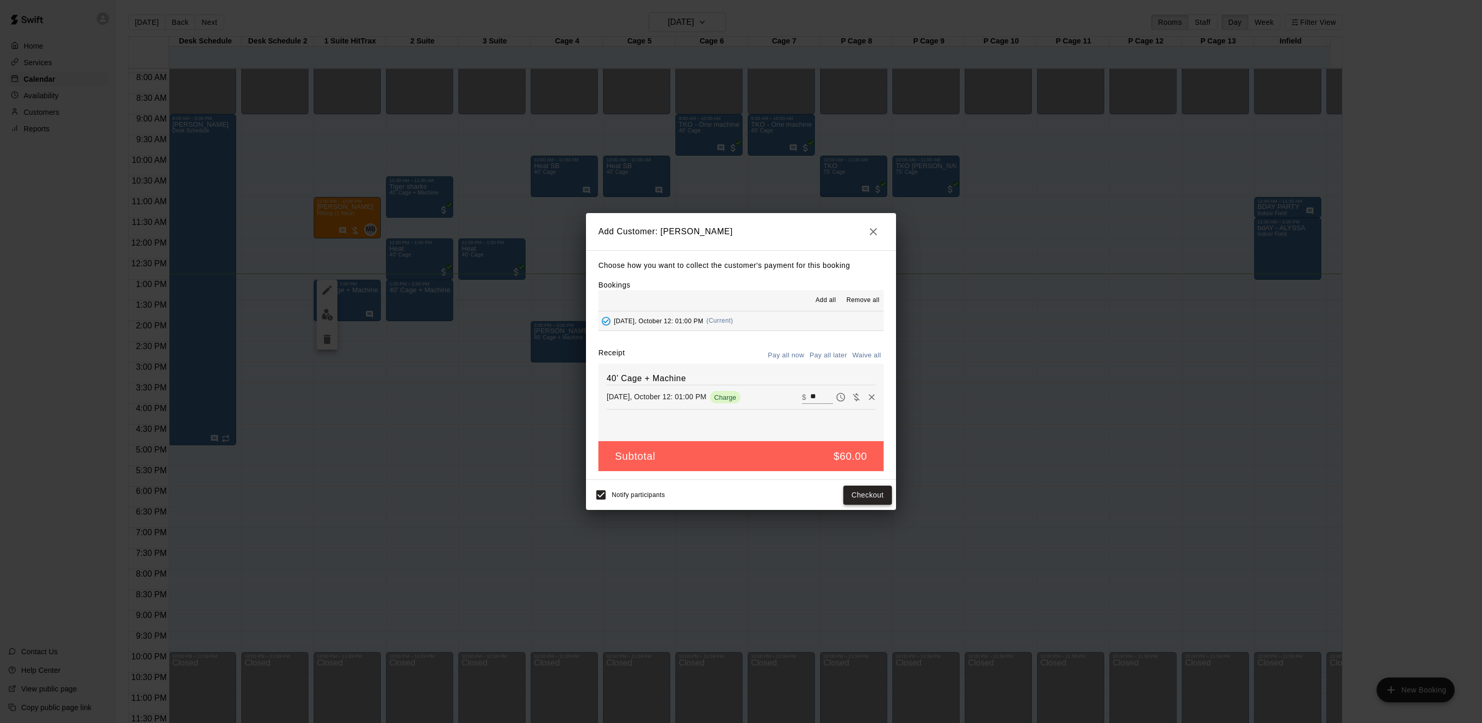
click at [861, 494] on button "Checkout" at bounding box center [868, 494] width 49 height 19
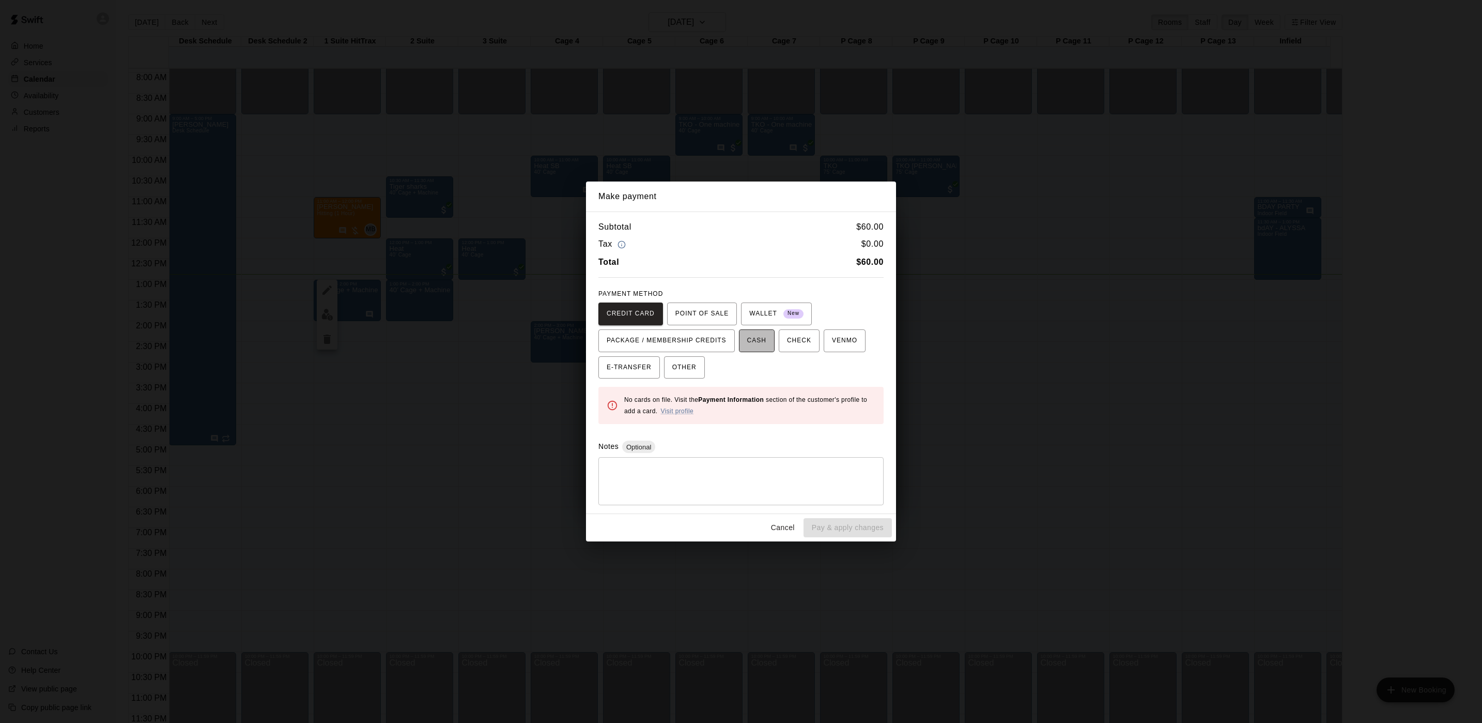
click at [758, 335] on span "CASH" at bounding box center [756, 340] width 19 height 17
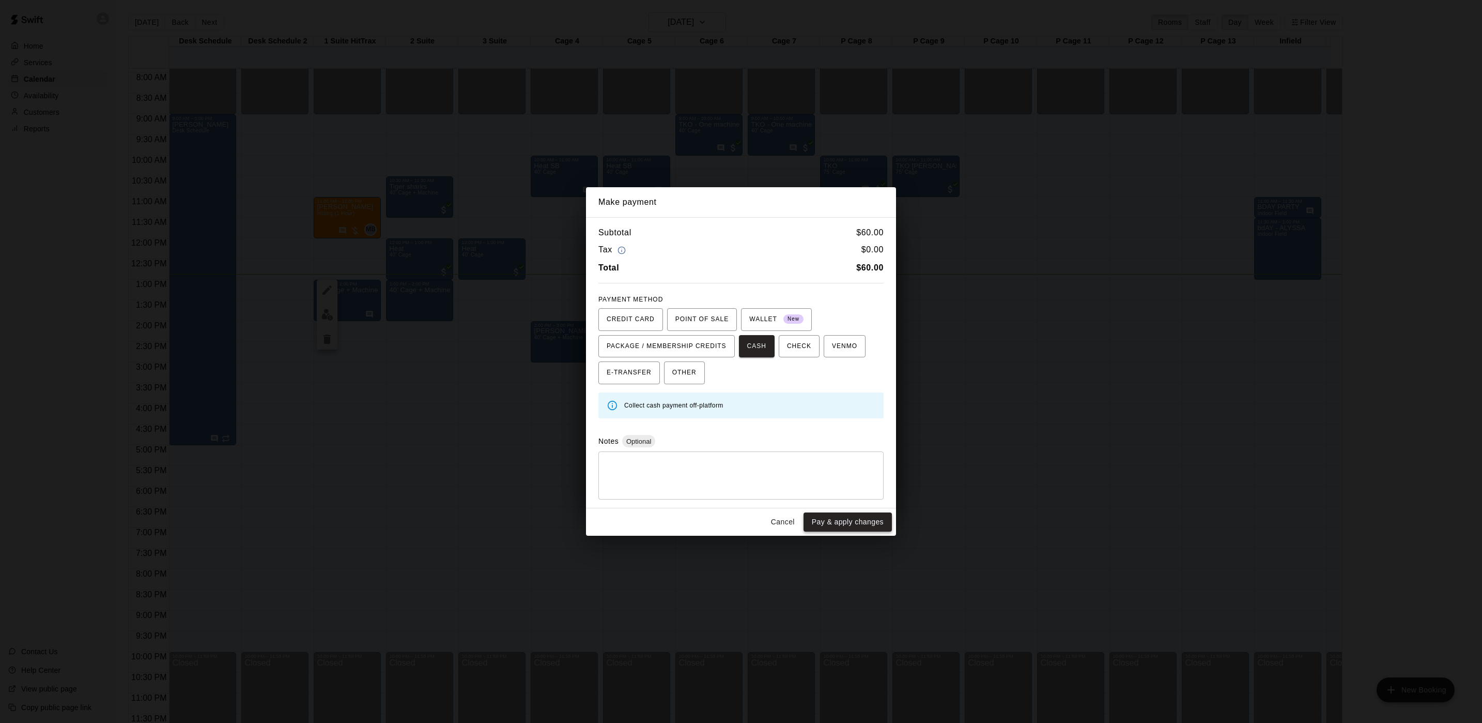
click at [850, 523] on button "Pay & apply changes" at bounding box center [848, 521] width 88 height 19
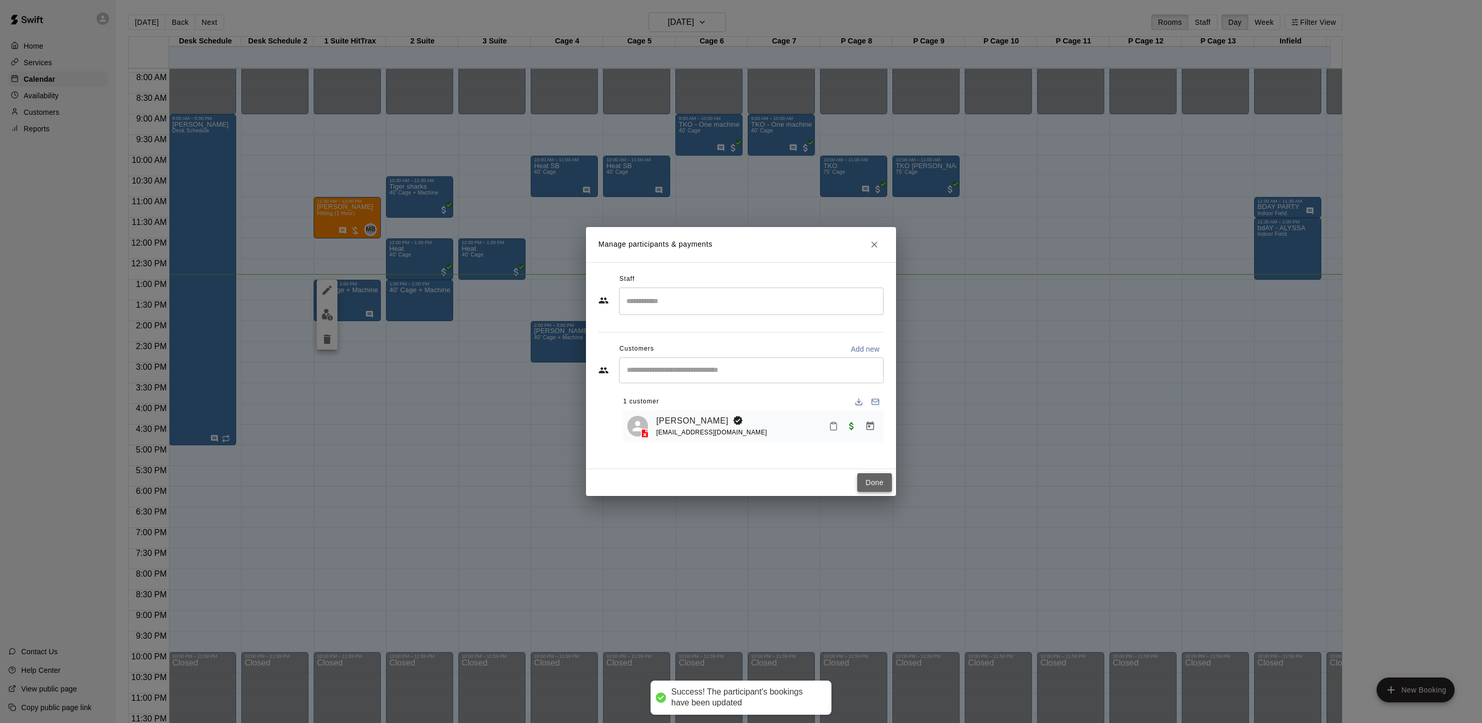
click at [884, 477] on button "Done" at bounding box center [875, 482] width 35 height 19
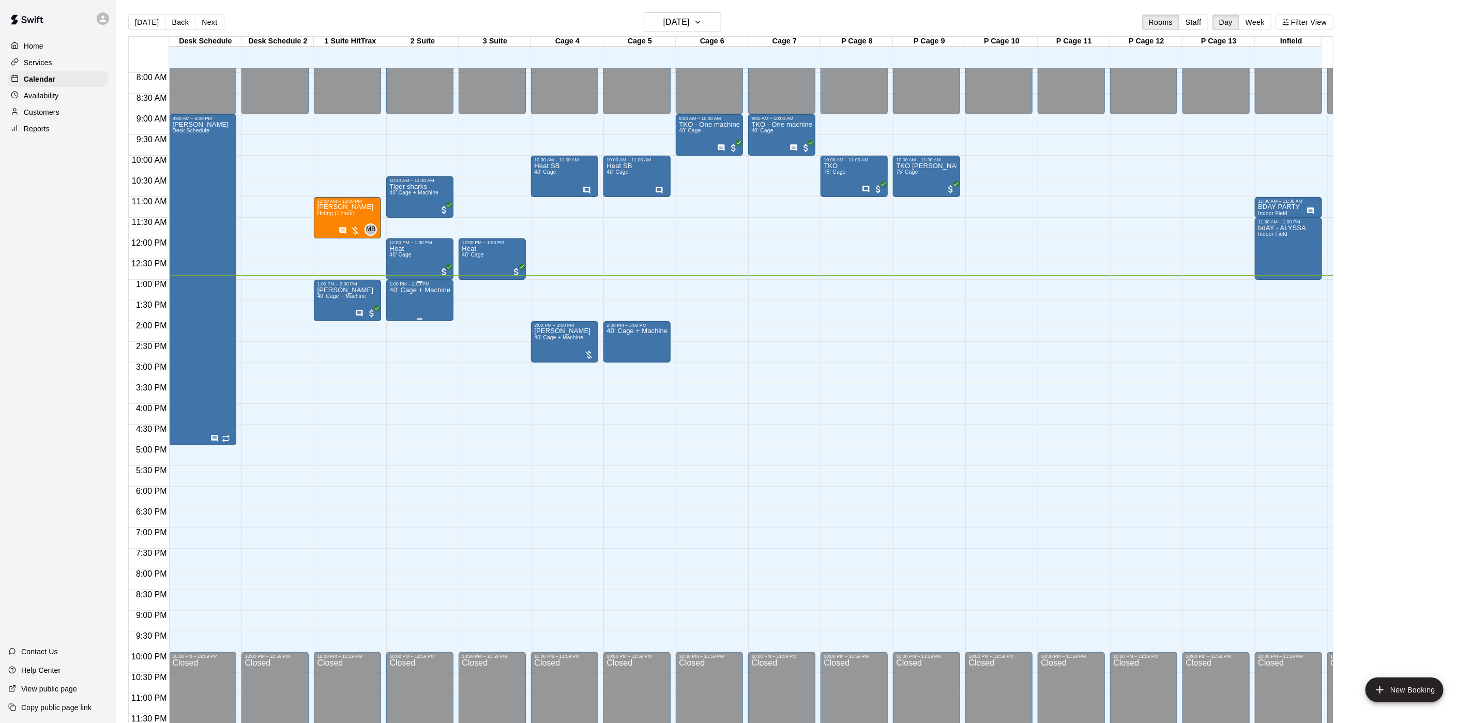
click at [399, 286] on div "40’ Cage + Machine" at bounding box center [419, 647] width 61 height 723
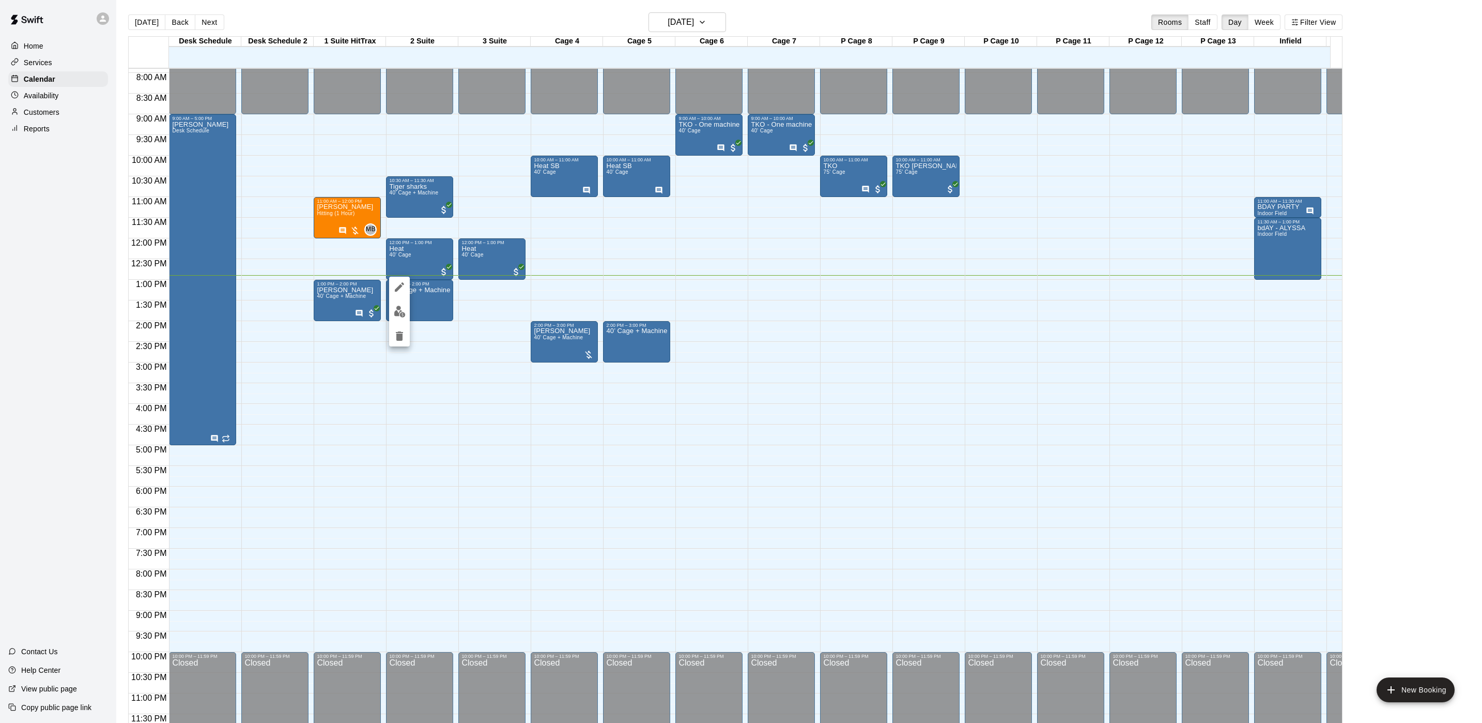
click at [397, 314] on img "edit" at bounding box center [400, 311] width 12 height 12
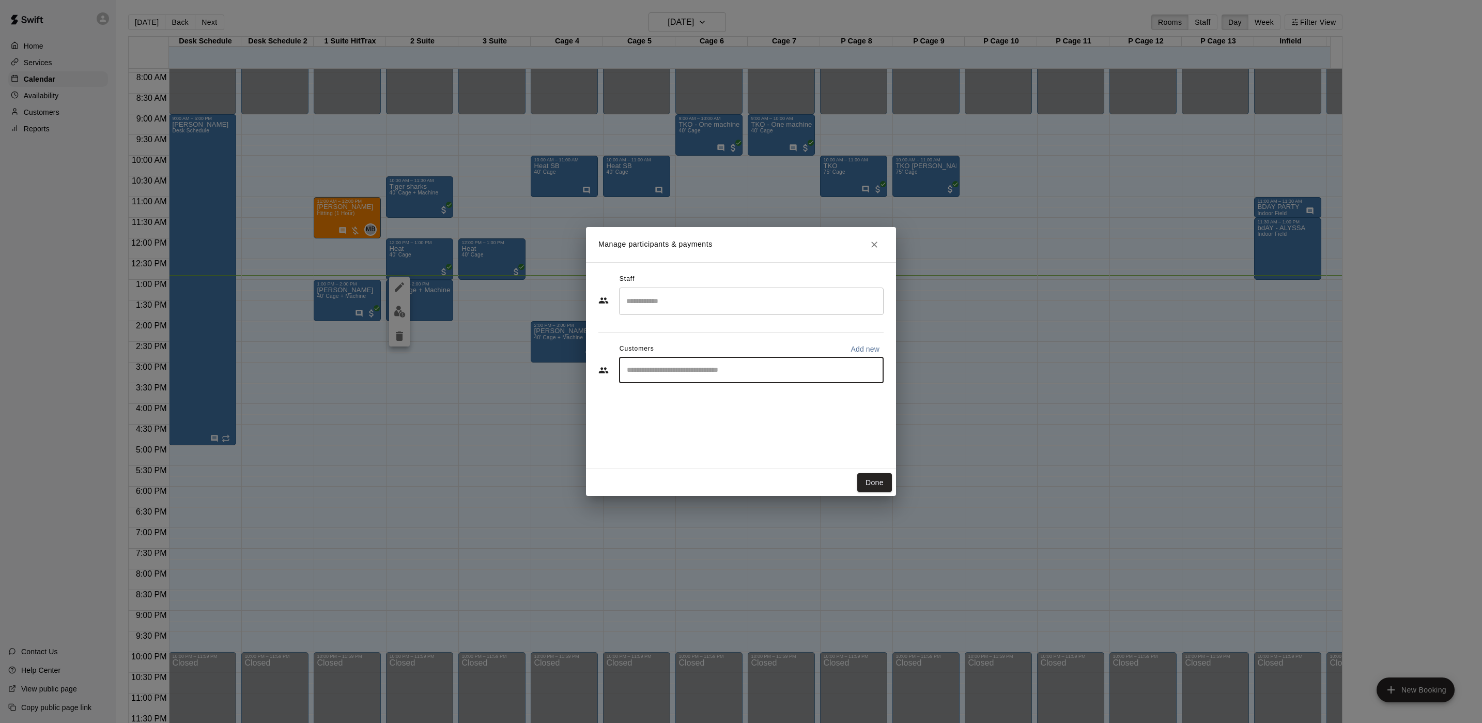
click at [686, 375] on input "Start typing to search customers..." at bounding box center [751, 370] width 255 height 10
type input "****"
click at [687, 436] on span "[EMAIL_ADDRESS][DOMAIN_NAME]" at bounding box center [704, 438] width 111 height 7
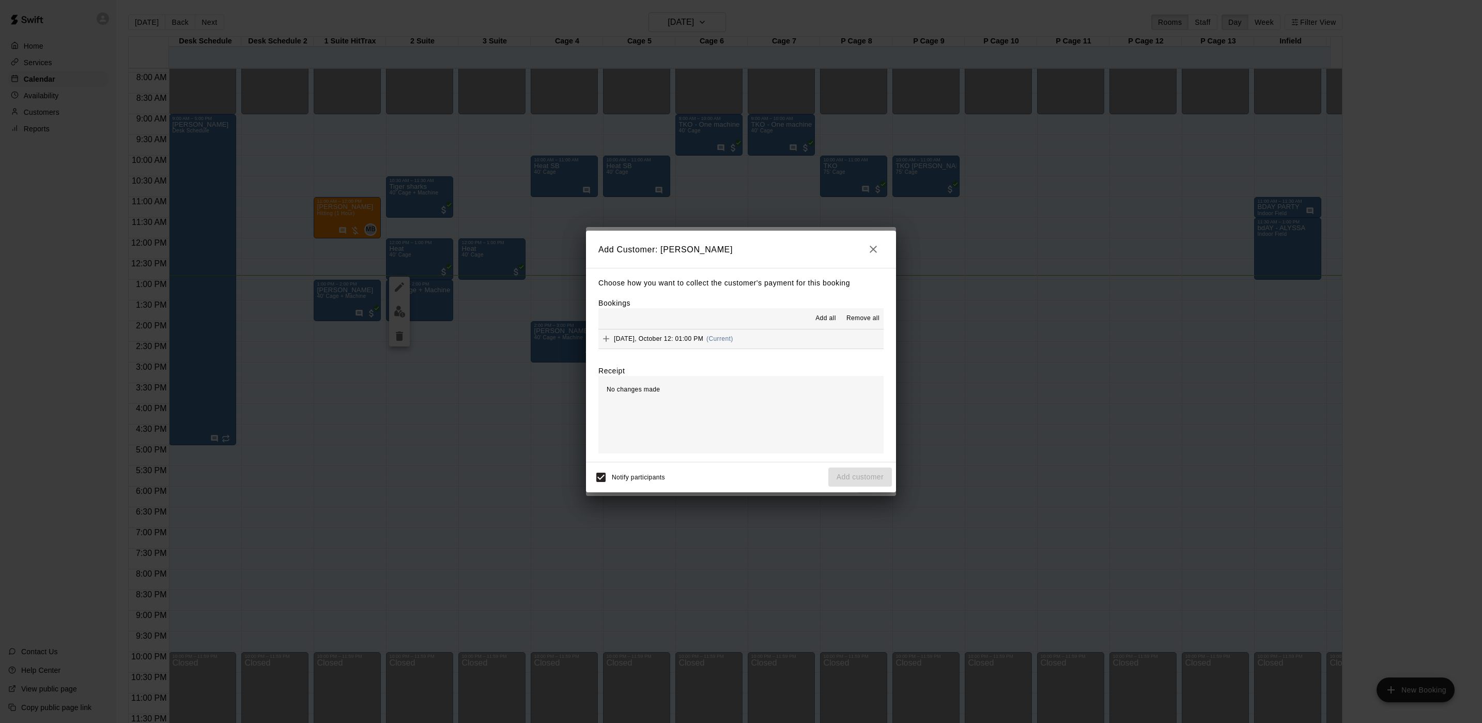
click at [749, 334] on button "[DATE], October 12: 01:00 PM (Current)" at bounding box center [741, 338] width 285 height 19
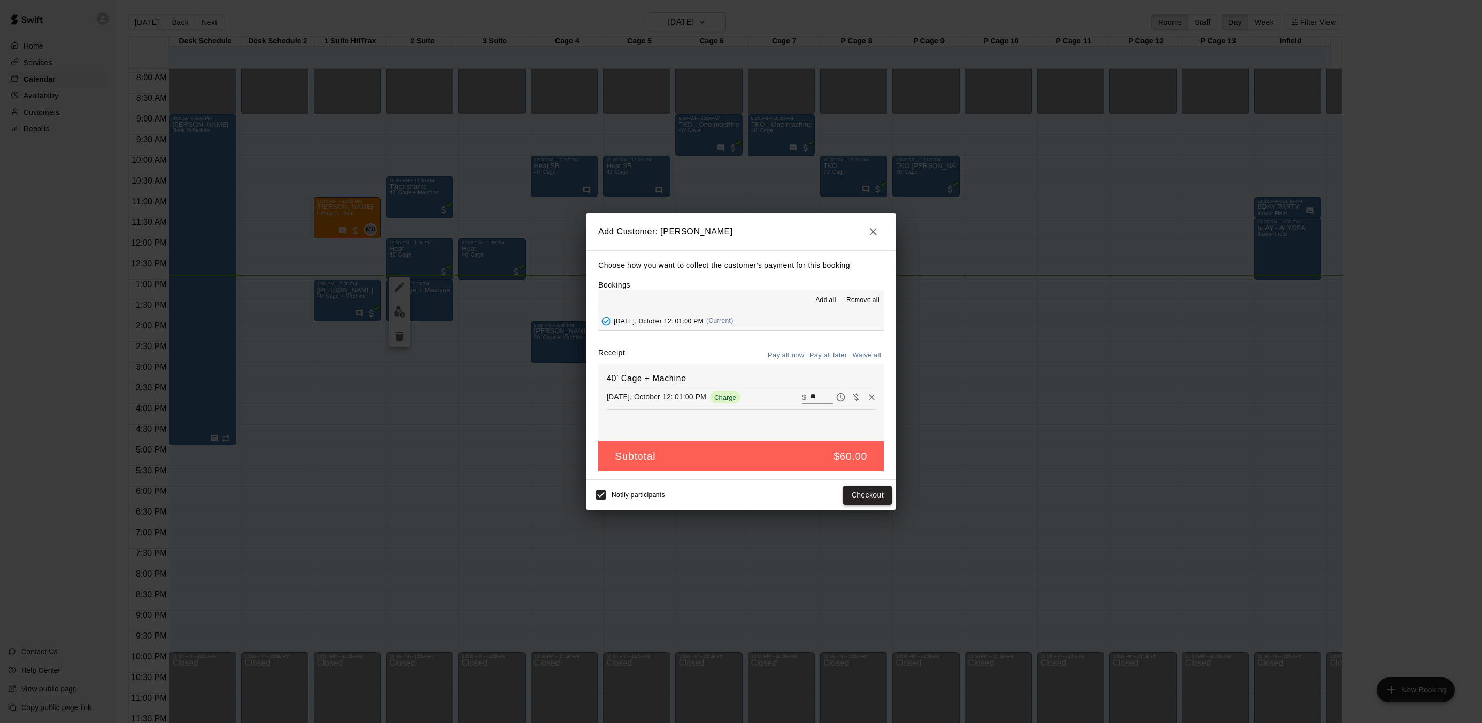
click at [867, 504] on button "Checkout" at bounding box center [868, 494] width 49 height 19
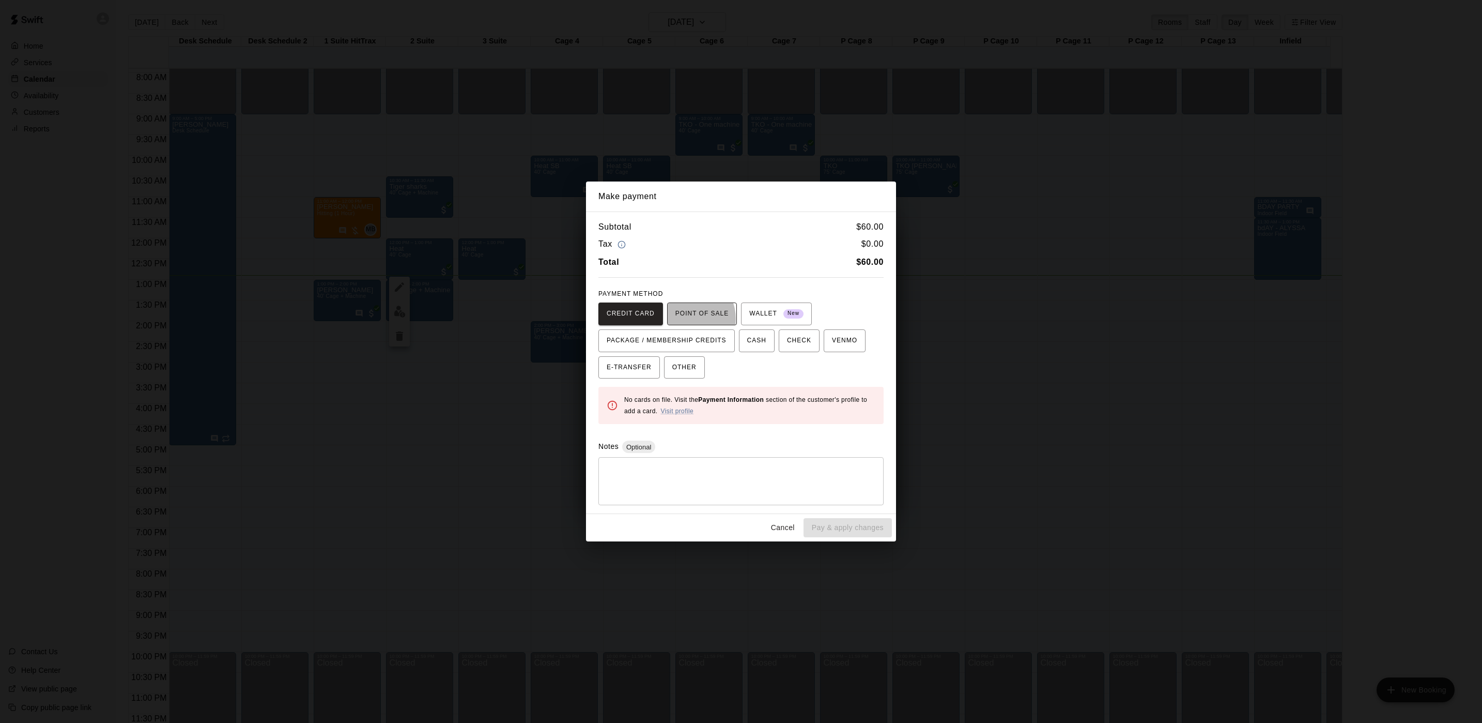
click at [683, 318] on span "POINT OF SALE" at bounding box center [702, 313] width 53 height 17
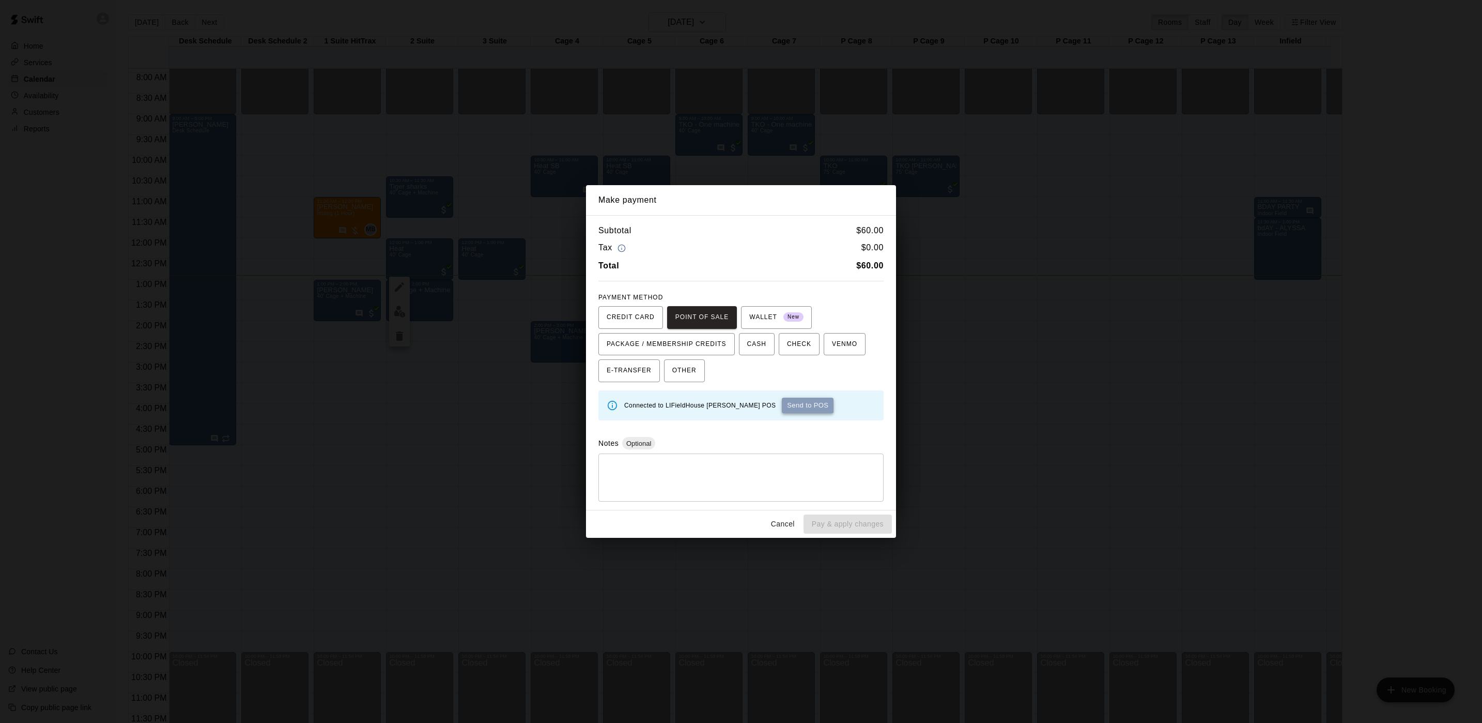
click at [782, 399] on button "Send to POS" at bounding box center [808, 405] width 52 height 16
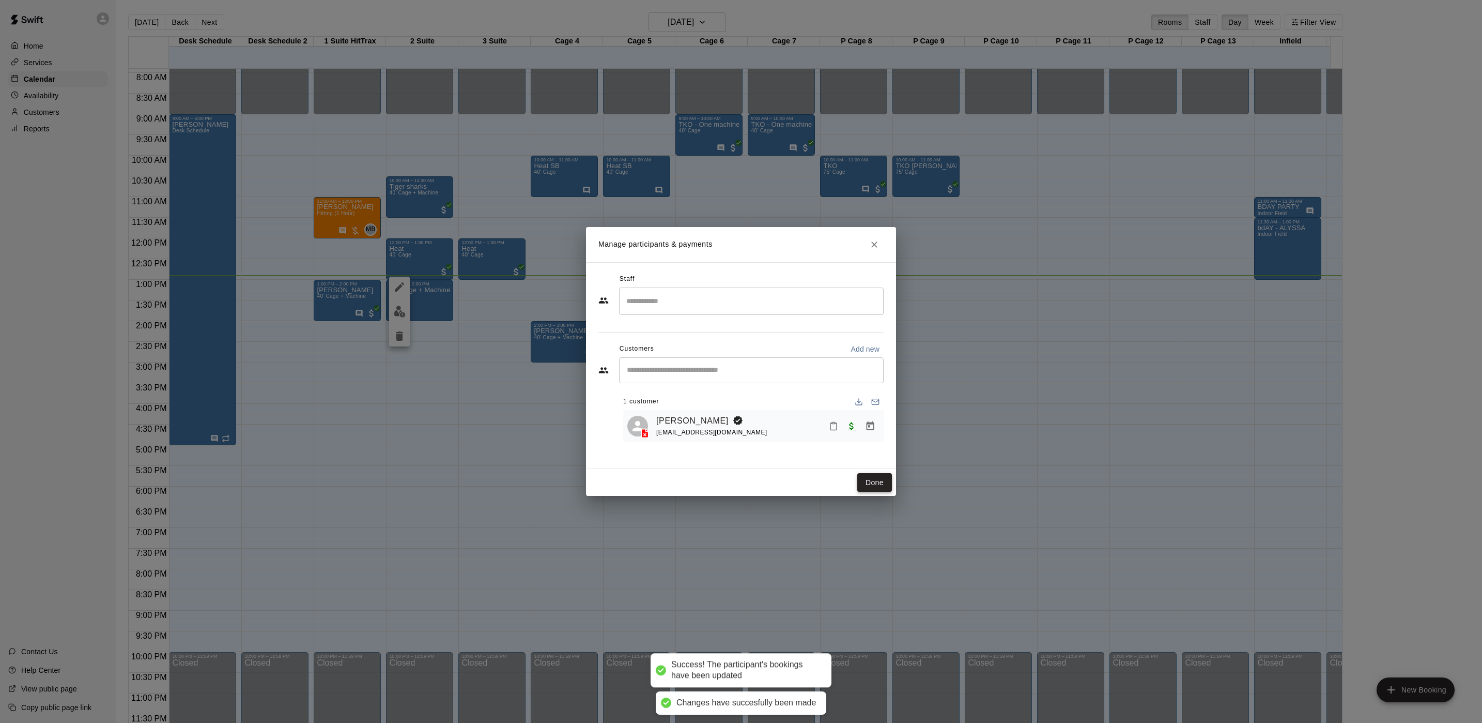
click at [878, 481] on button "Done" at bounding box center [875, 482] width 35 height 19
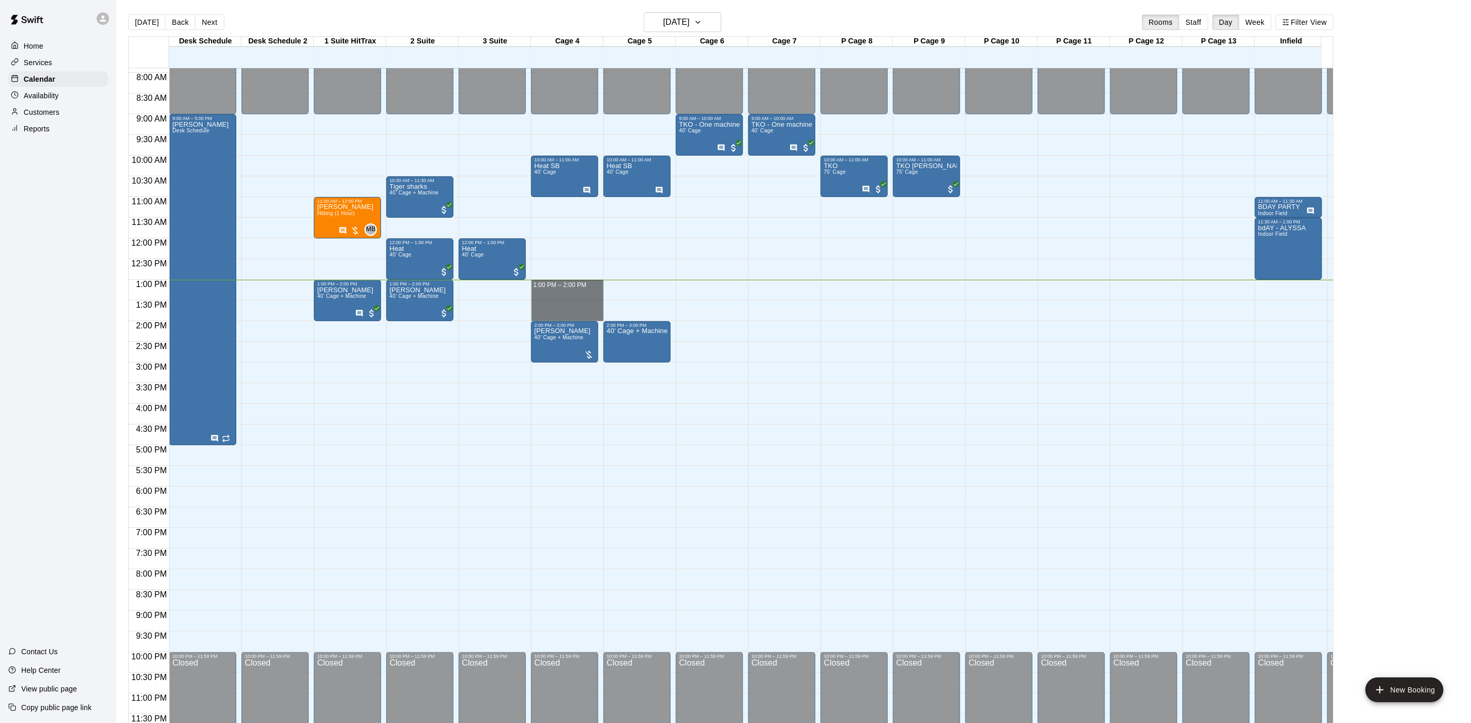
drag, startPoint x: 558, startPoint y: 274, endPoint x: 558, endPoint y: 302, distance: 27.9
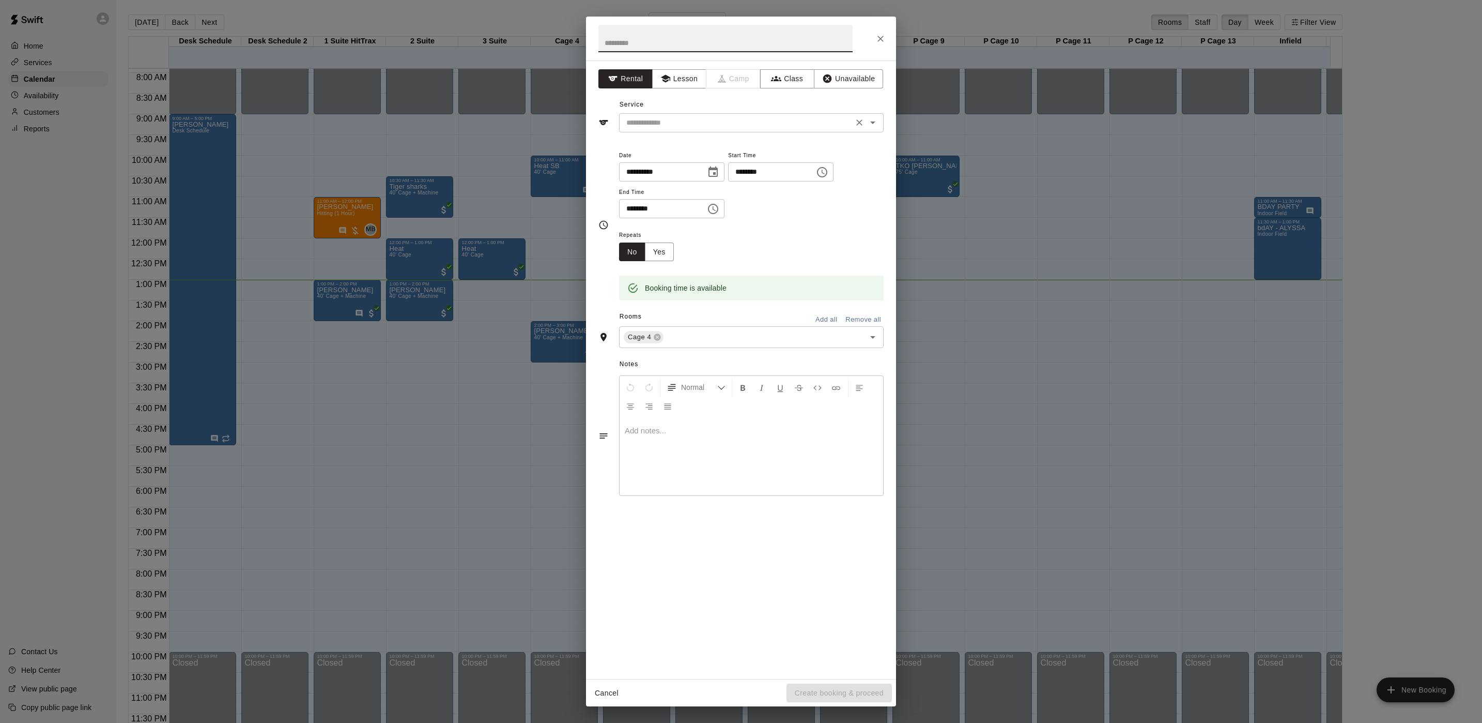
click at [765, 126] on input "text" at bounding box center [736, 122] width 228 height 13
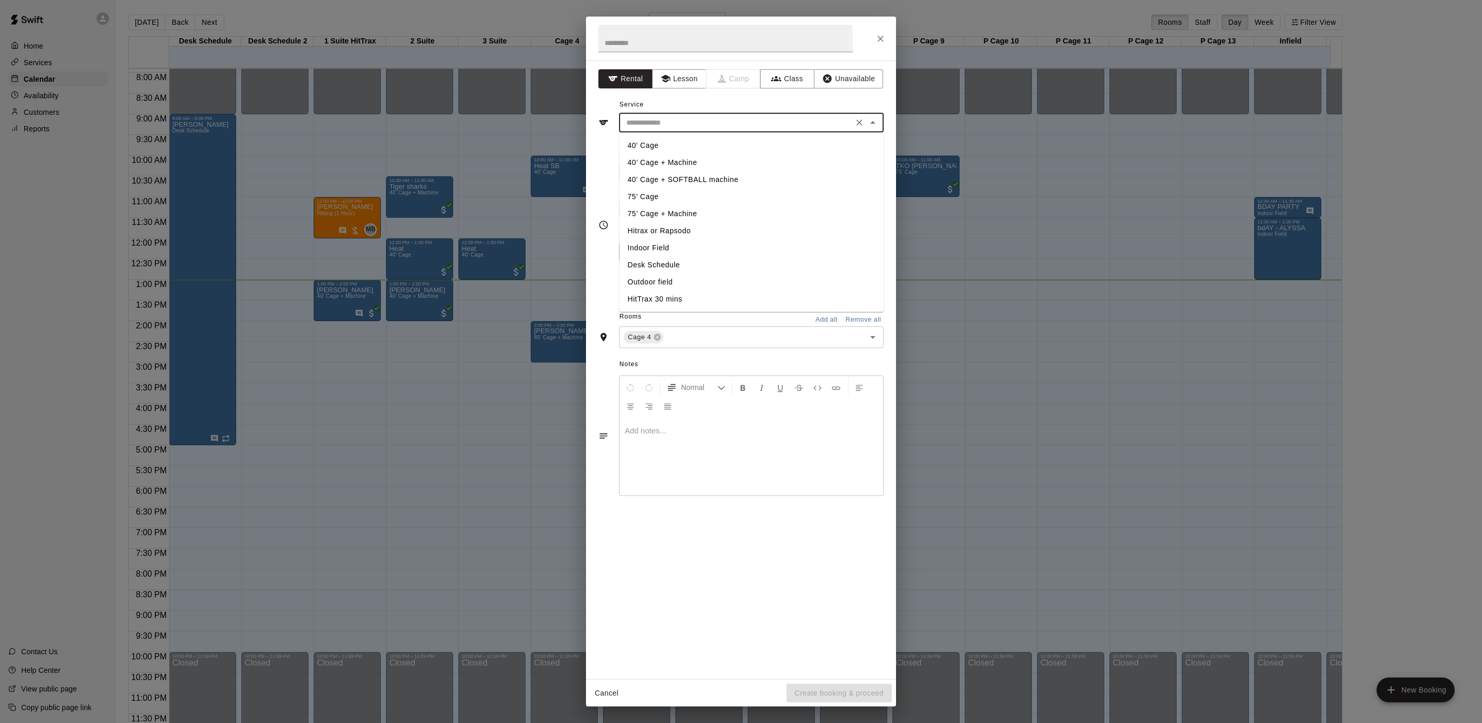
click at [673, 161] on li "40’ Cage + Machine" at bounding box center [752, 162] width 265 height 17
type input "**********"
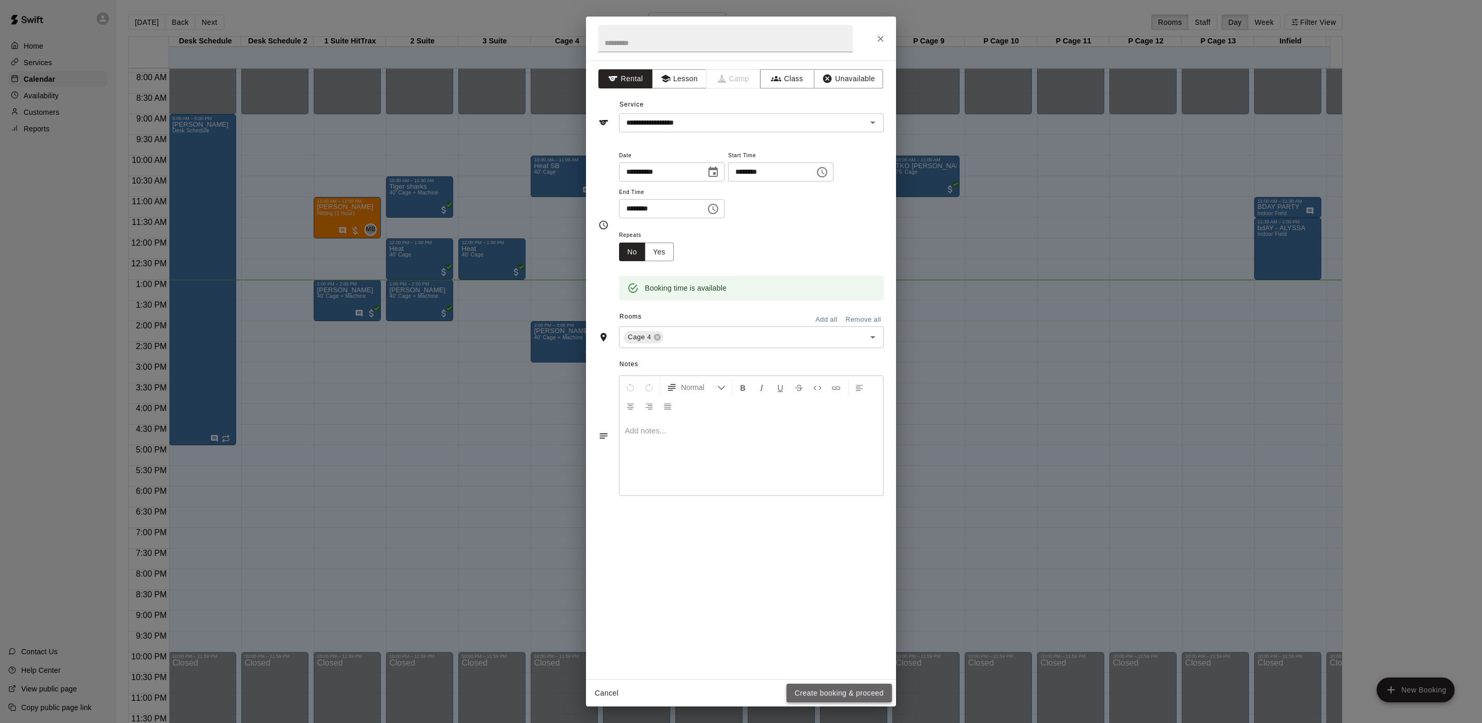
click at [839, 683] on button "Create booking & proceed" at bounding box center [839, 692] width 105 height 19
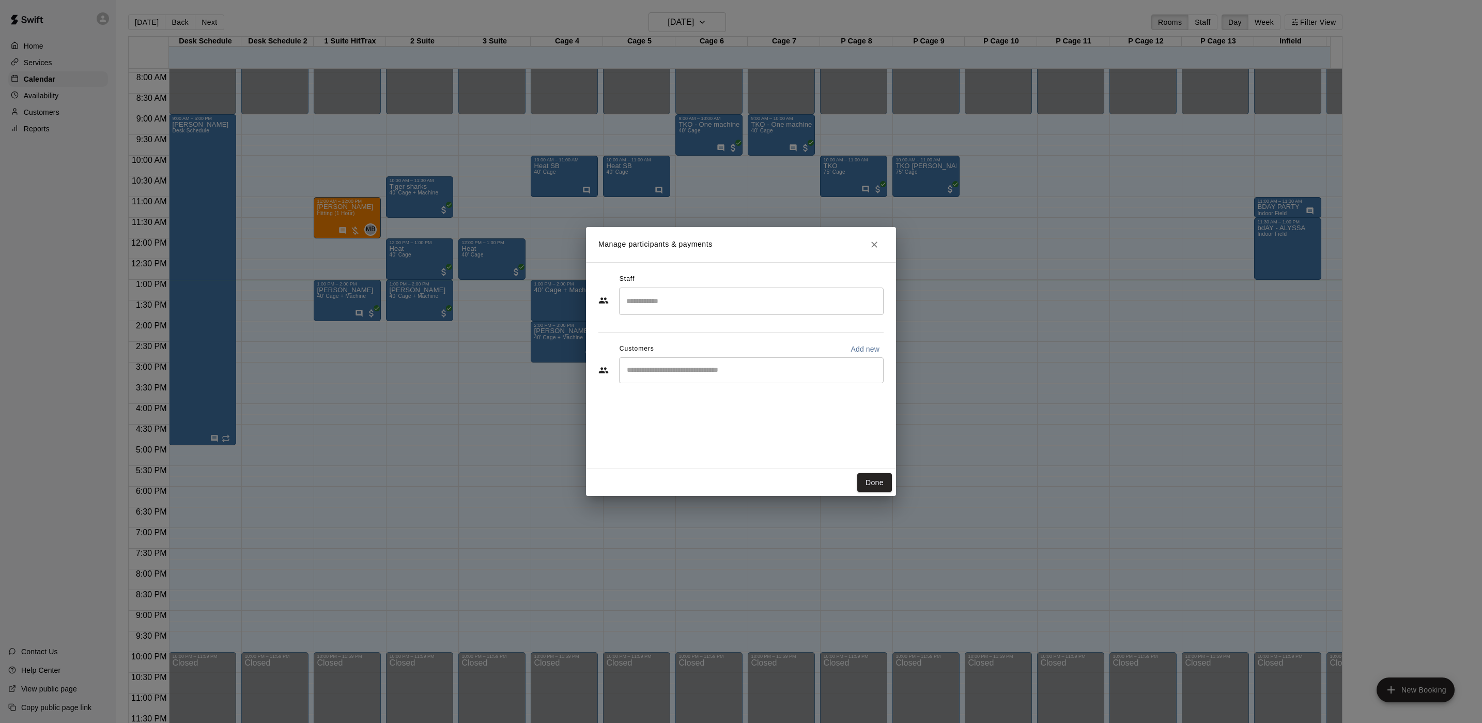
click at [858, 344] on p "Add new" at bounding box center [865, 349] width 29 height 10
select select "**"
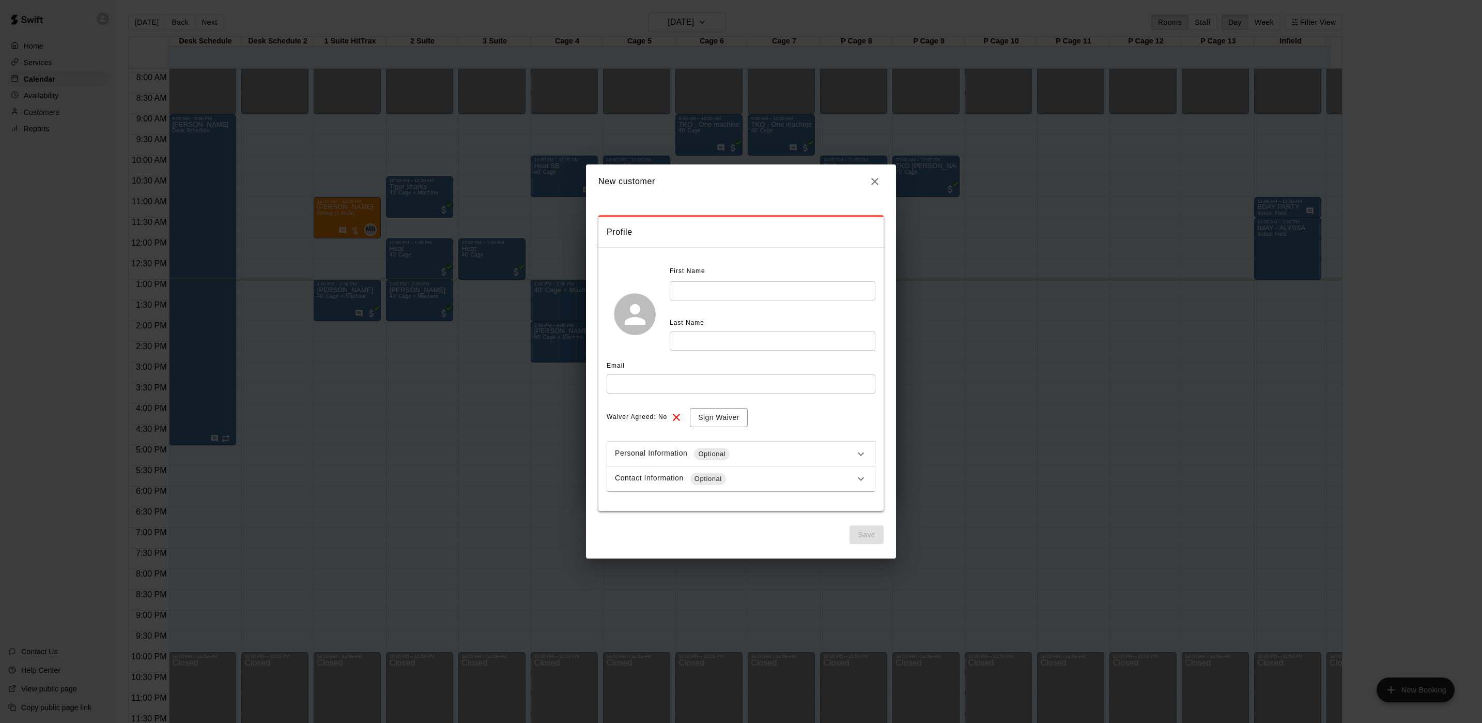
click at [735, 294] on input "text" at bounding box center [773, 290] width 206 height 19
type input "****"
click at [705, 340] on input "text" at bounding box center [773, 340] width 206 height 19
type input "****"
click at [729, 377] on input "text" at bounding box center [741, 383] width 269 height 19
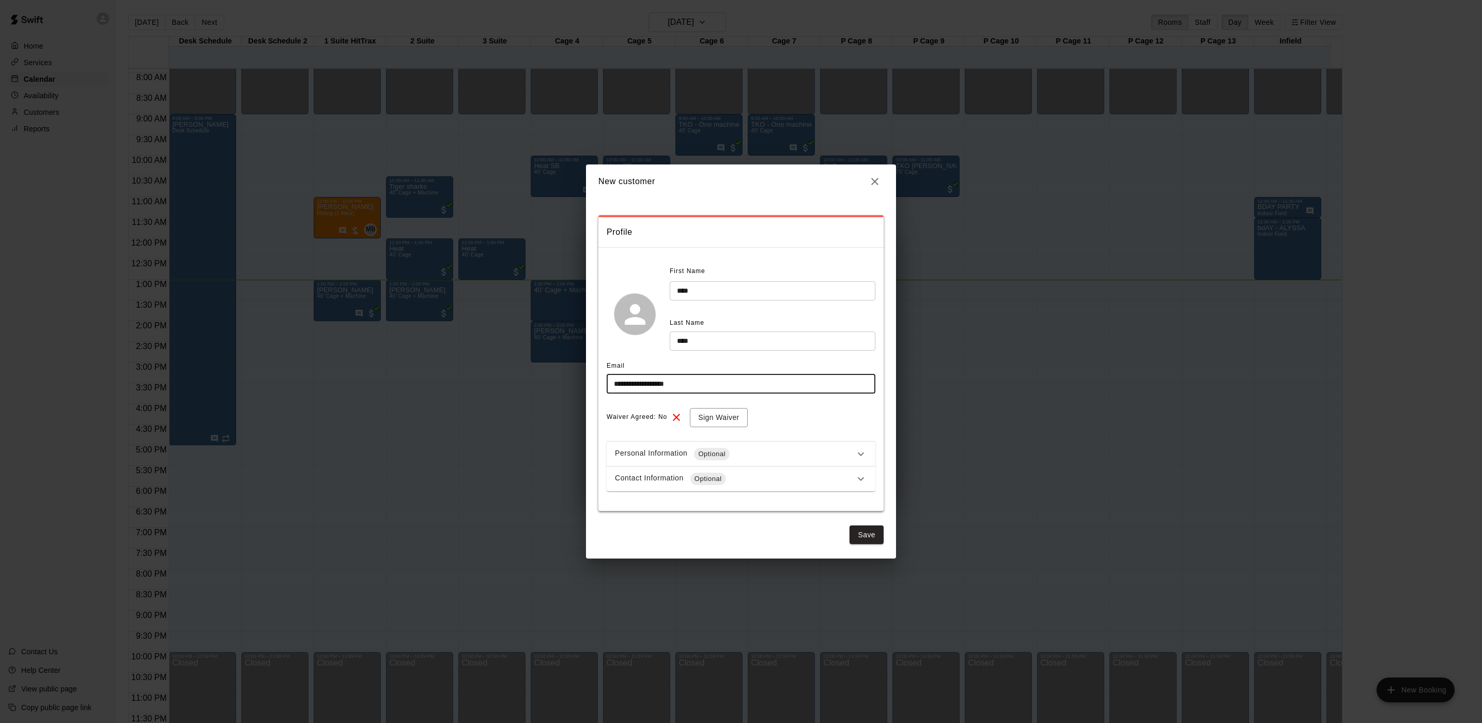
type input "**********"
click at [790, 469] on div "Contact Information Optional" at bounding box center [741, 478] width 269 height 25
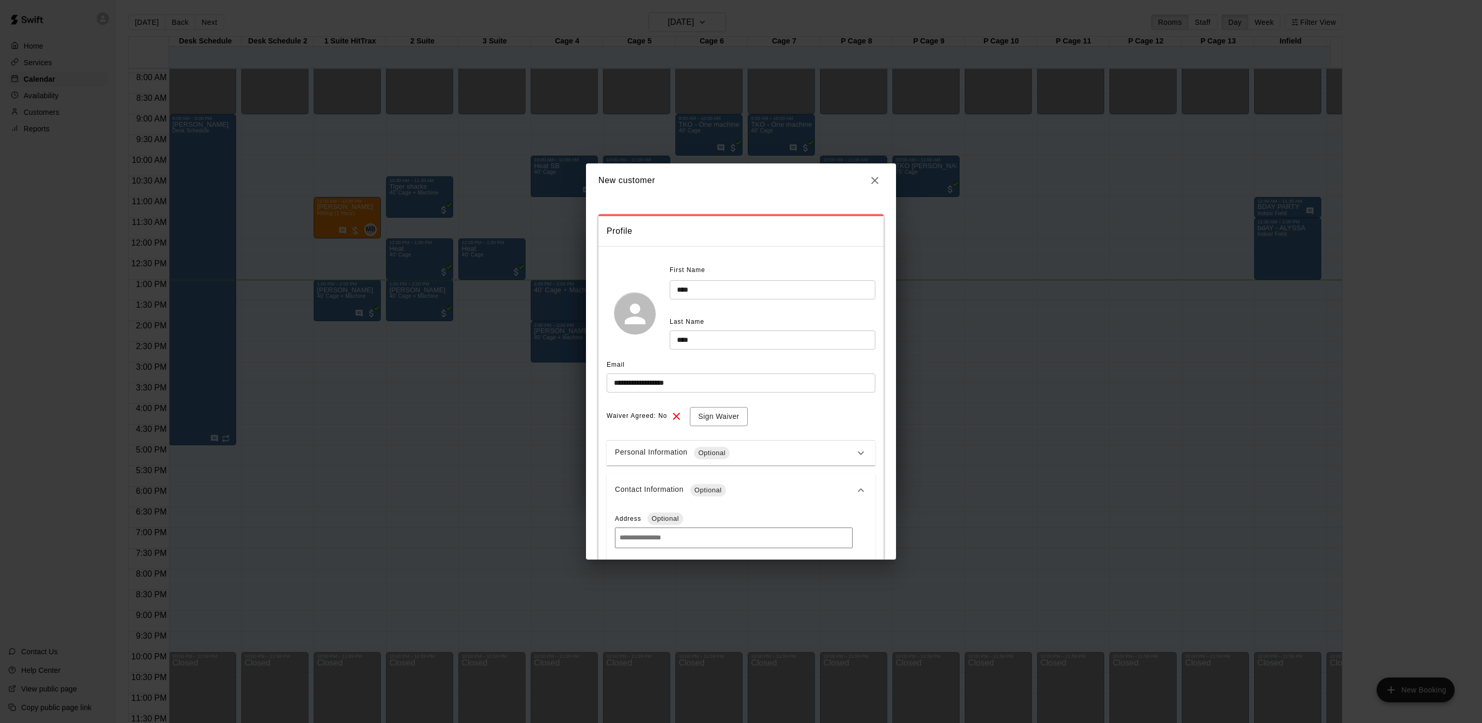
scroll to position [78, 0]
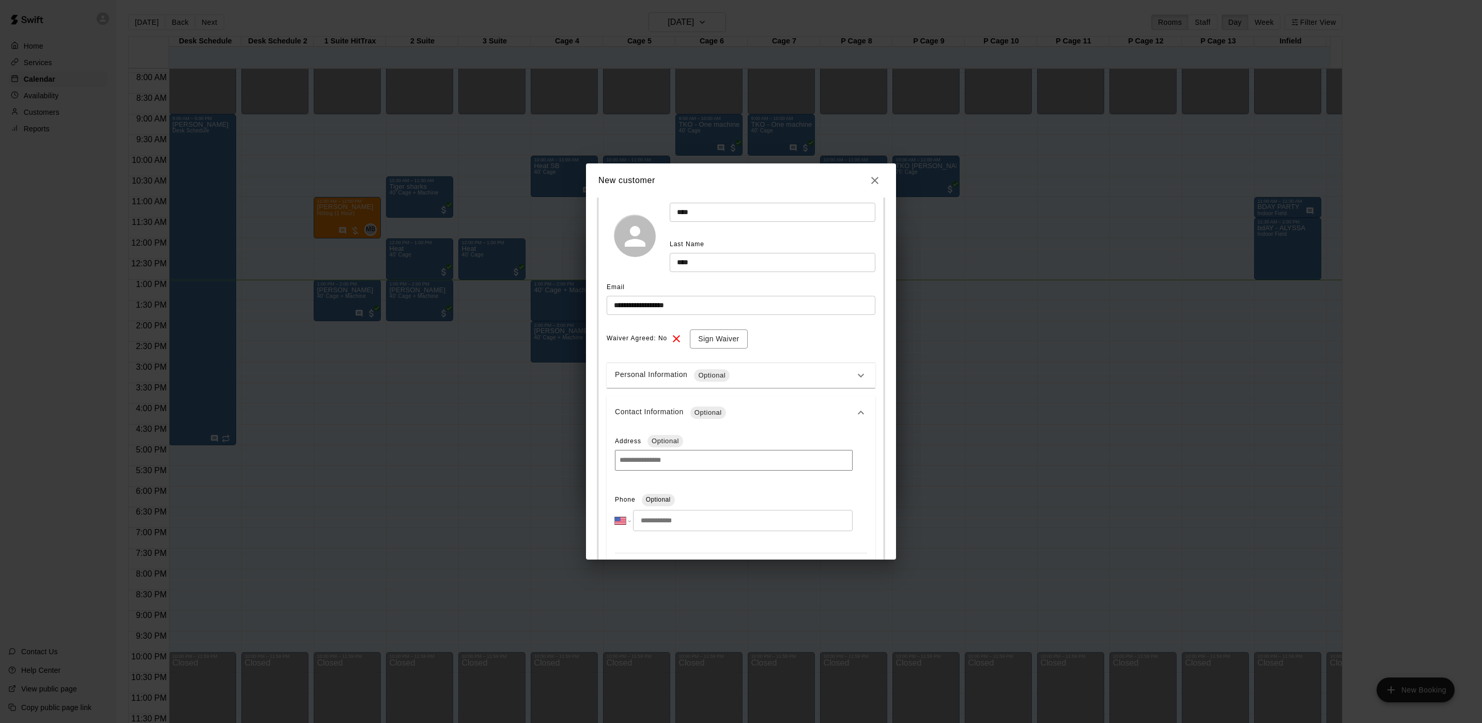
click at [729, 523] on input "tel" at bounding box center [743, 520] width 220 height 21
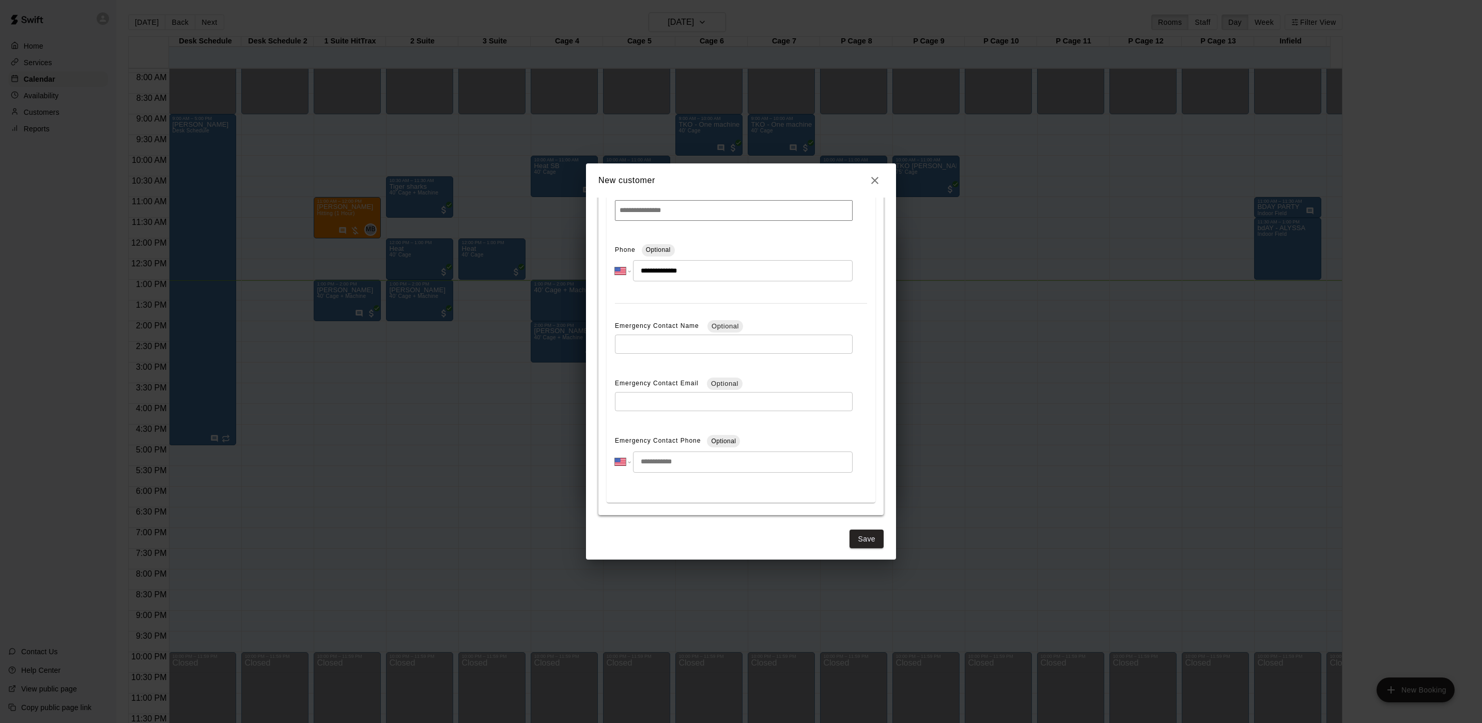
scroll to position [332, 0]
type input "**********"
click at [851, 534] on button "Save" at bounding box center [867, 535] width 34 height 19
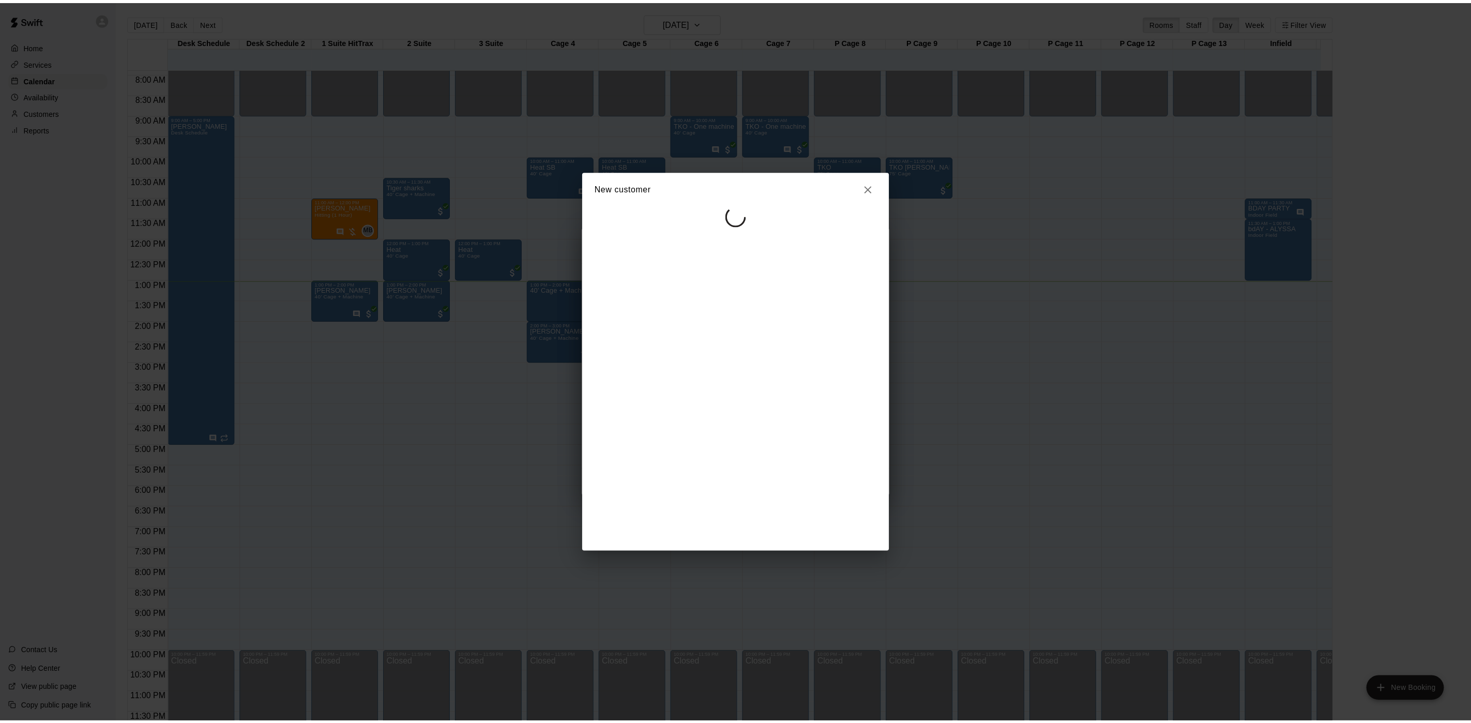
scroll to position [0, 0]
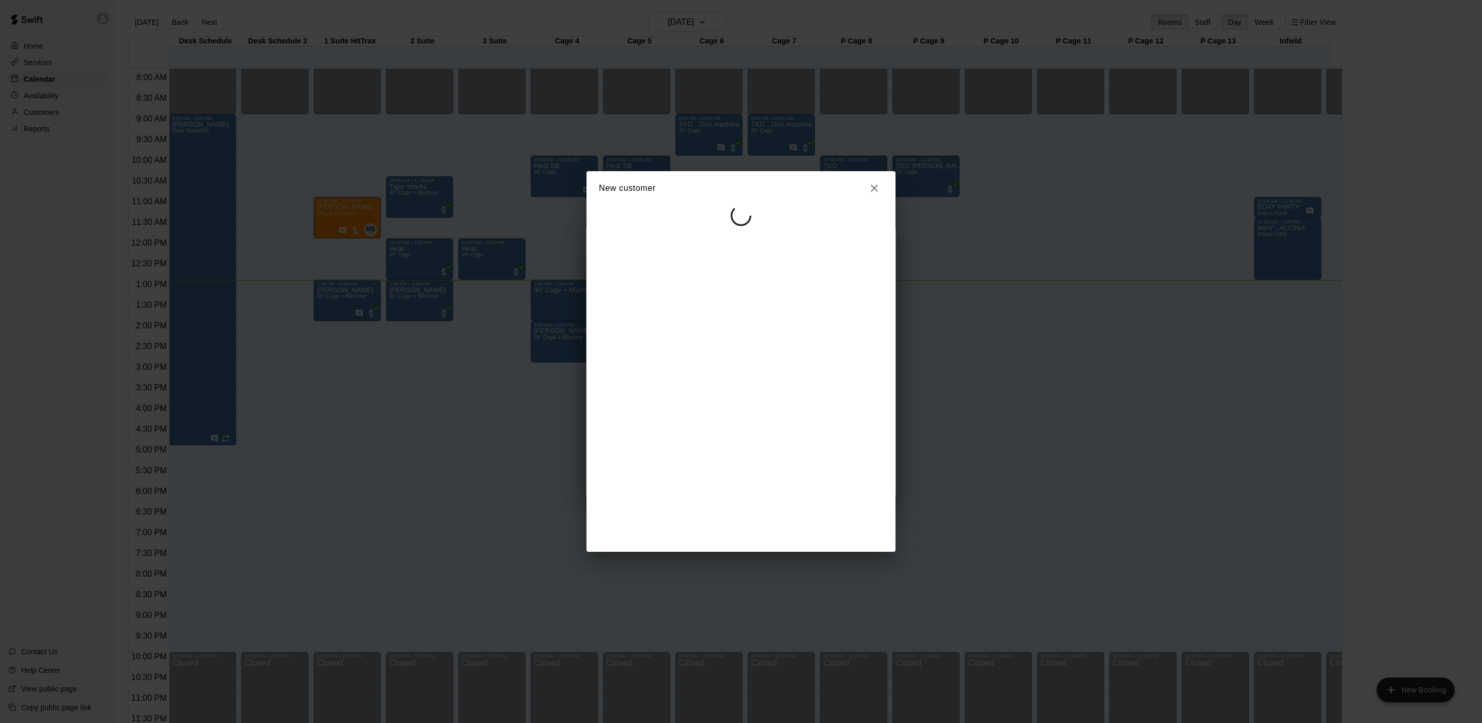
select select "**"
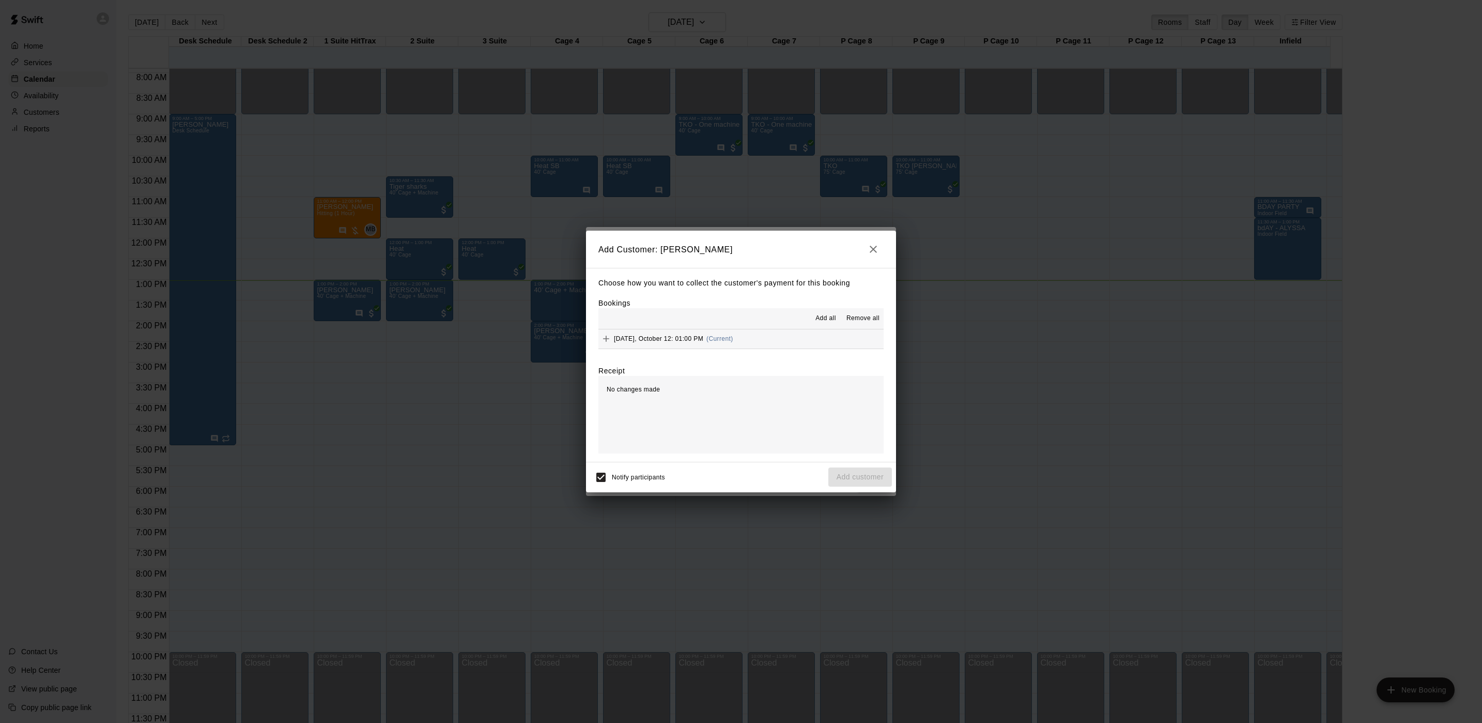
click at [759, 339] on button "[DATE], October 12: 01:00 PM (Current)" at bounding box center [741, 338] width 285 height 19
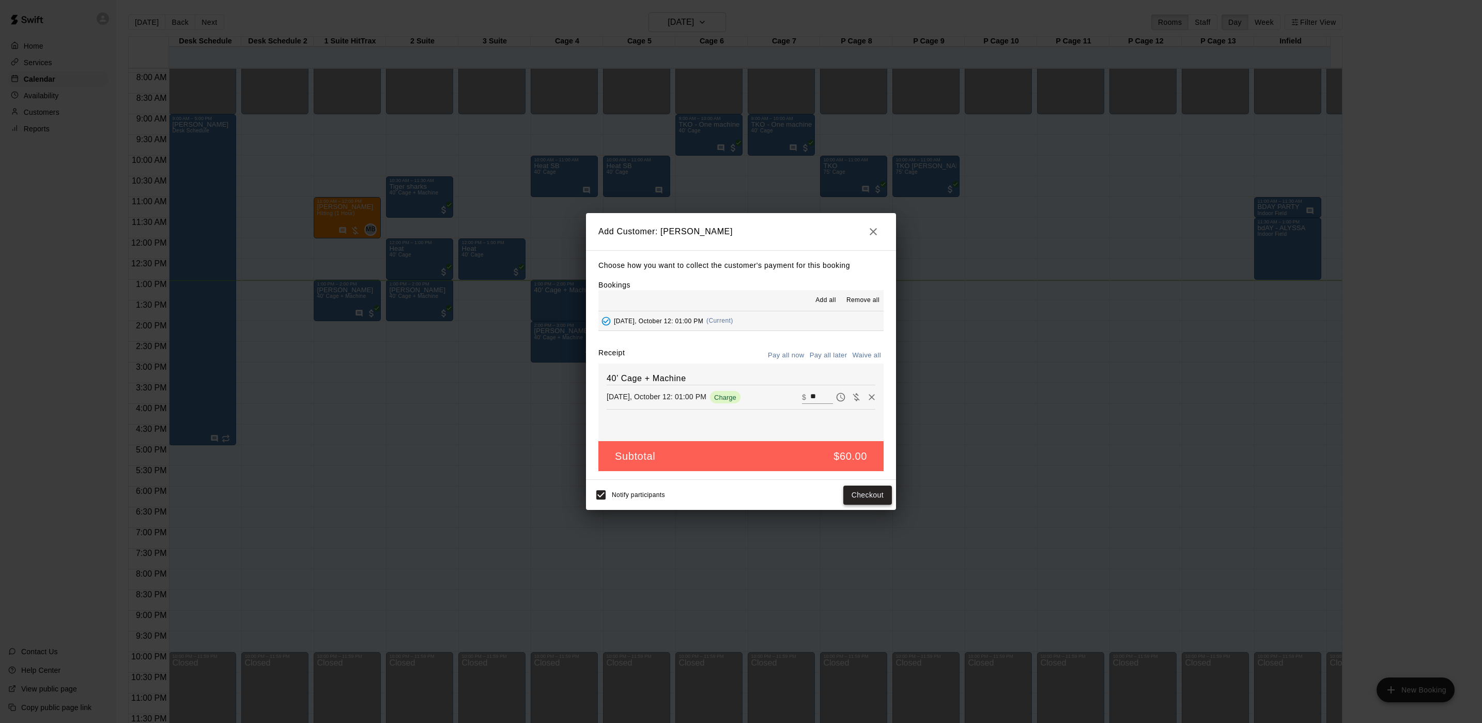
click at [867, 495] on button "Checkout" at bounding box center [868, 494] width 49 height 19
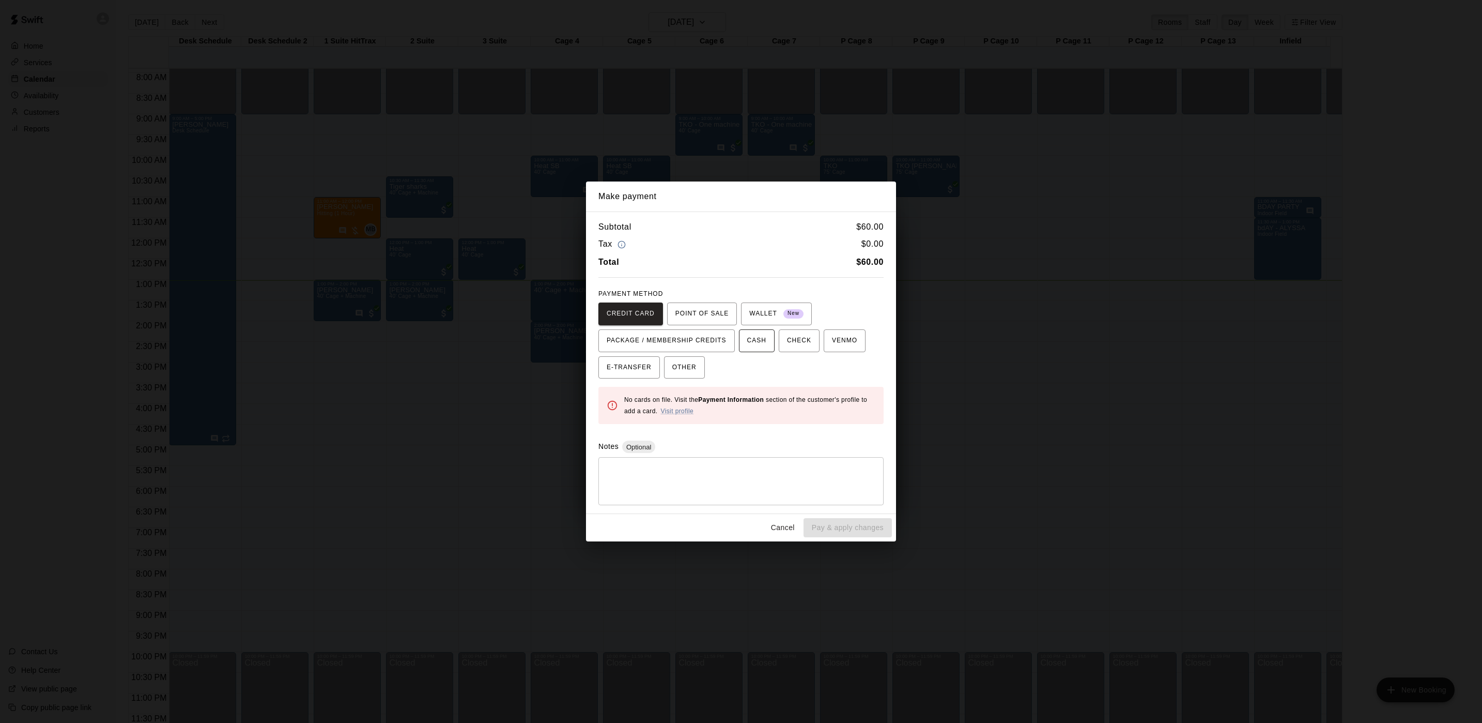
click at [749, 346] on span "CASH" at bounding box center [756, 340] width 19 height 17
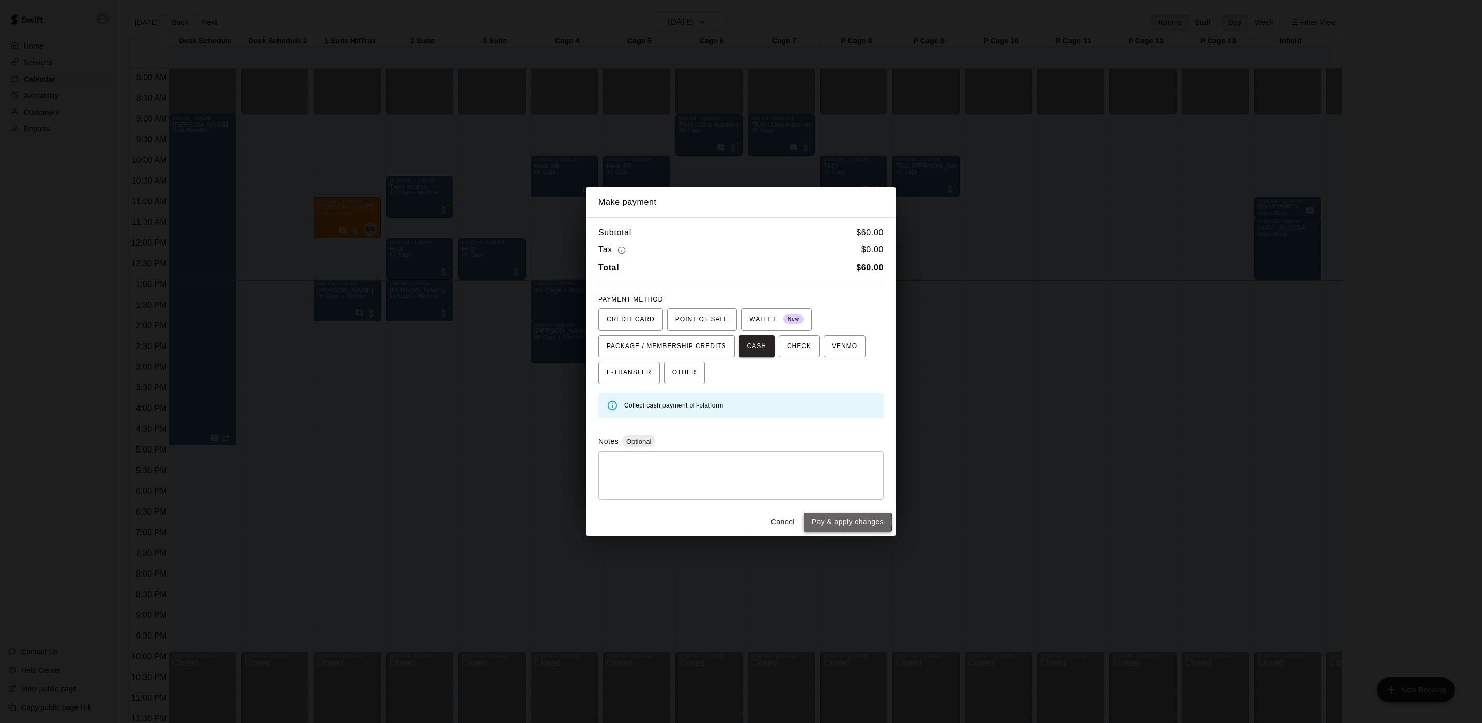
click at [843, 523] on button "Pay & apply changes" at bounding box center [848, 521] width 88 height 19
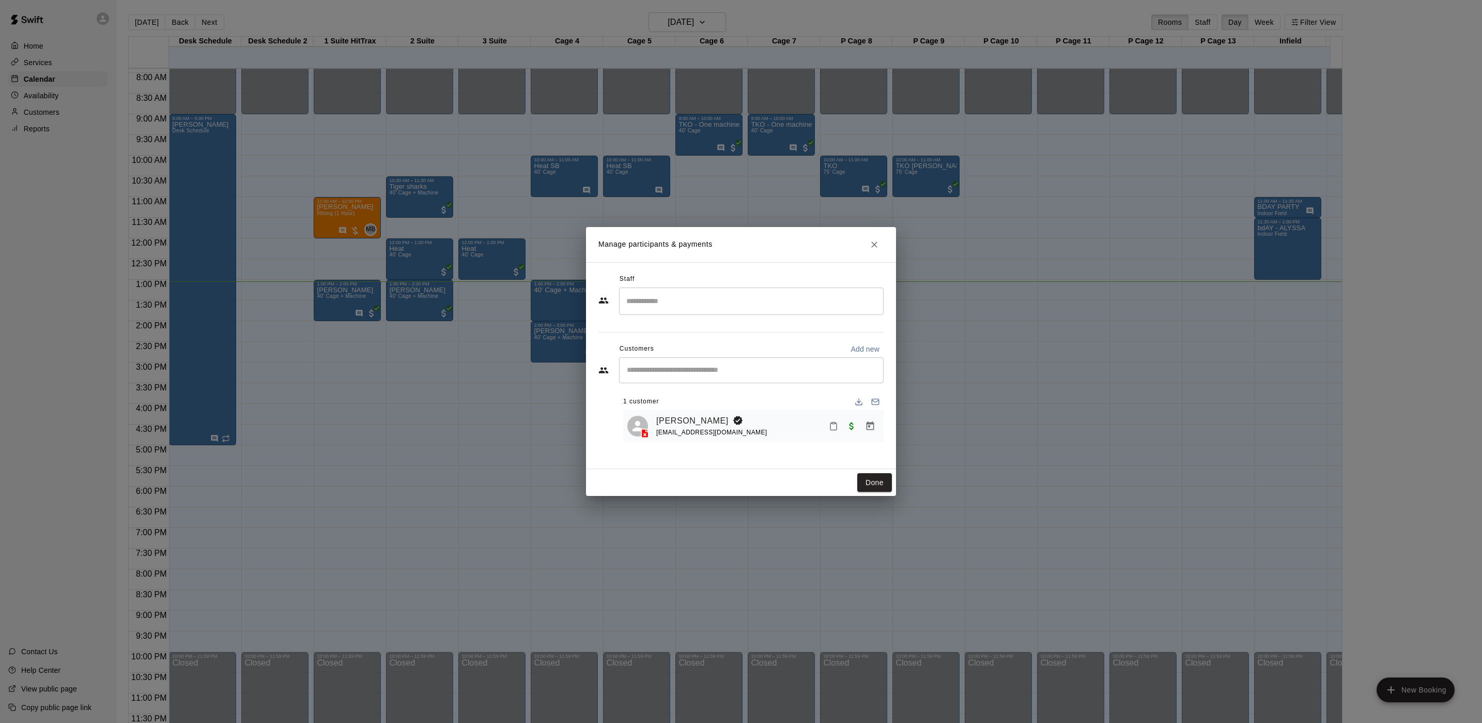
click at [872, 495] on div "Done" at bounding box center [741, 482] width 310 height 27
click at [872, 486] on button "Done" at bounding box center [875, 482] width 35 height 19
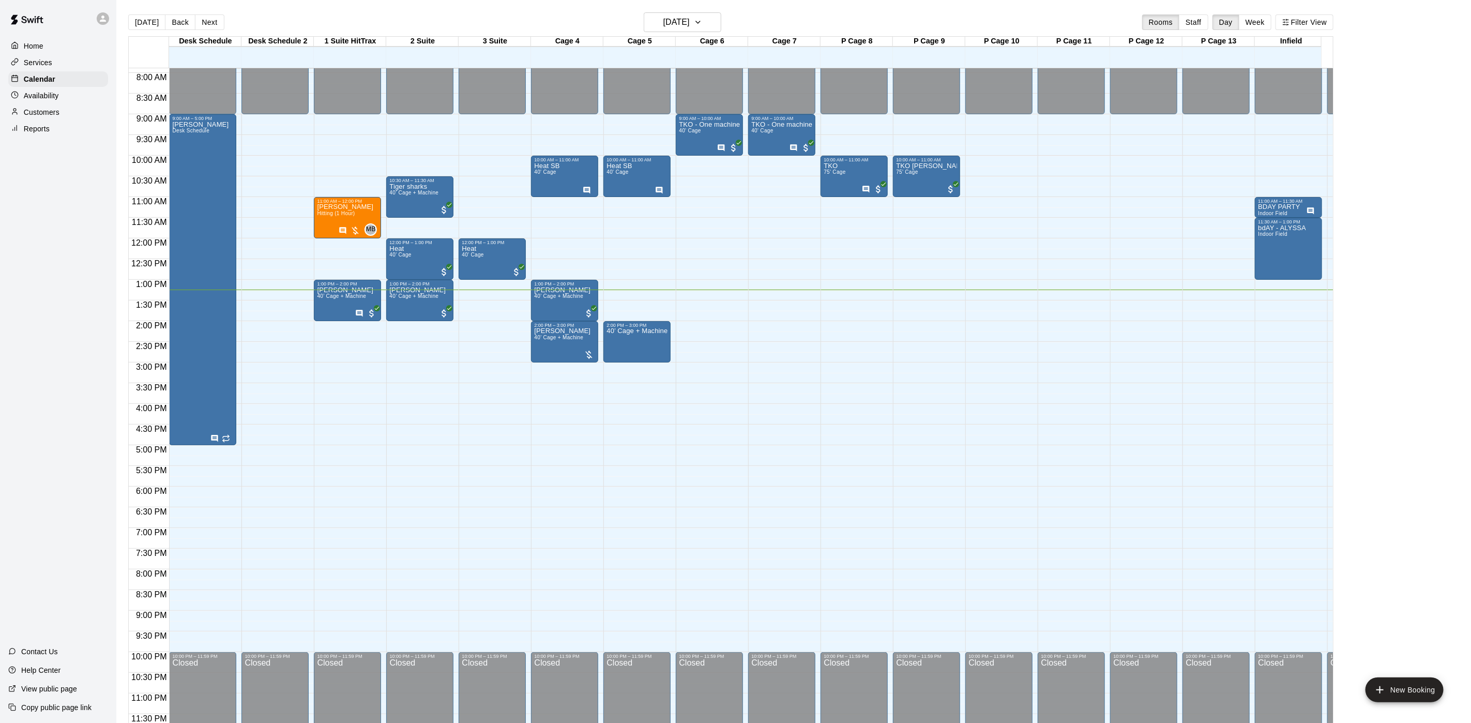
click at [59, 132] on div "Reports" at bounding box center [58, 129] width 100 height 16
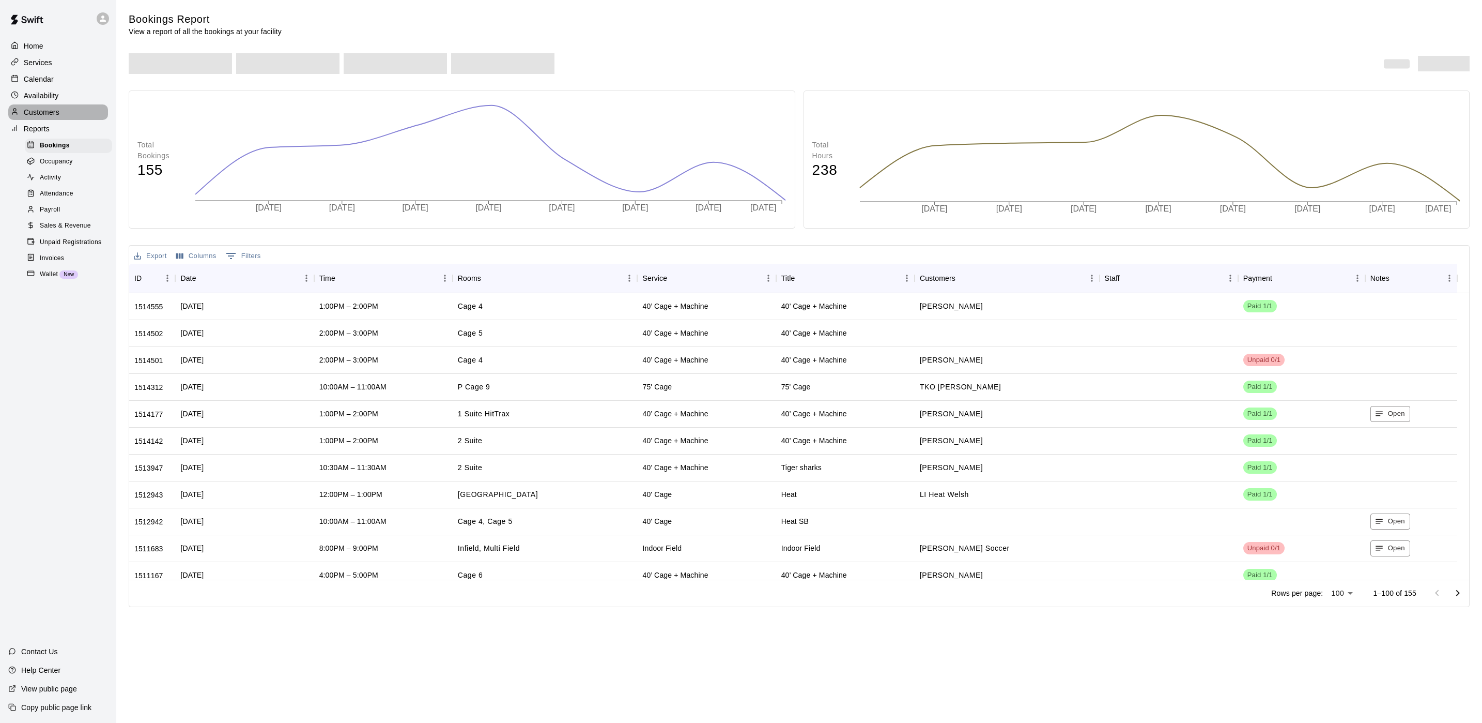
click at [65, 120] on div "Customers" at bounding box center [58, 112] width 100 height 16
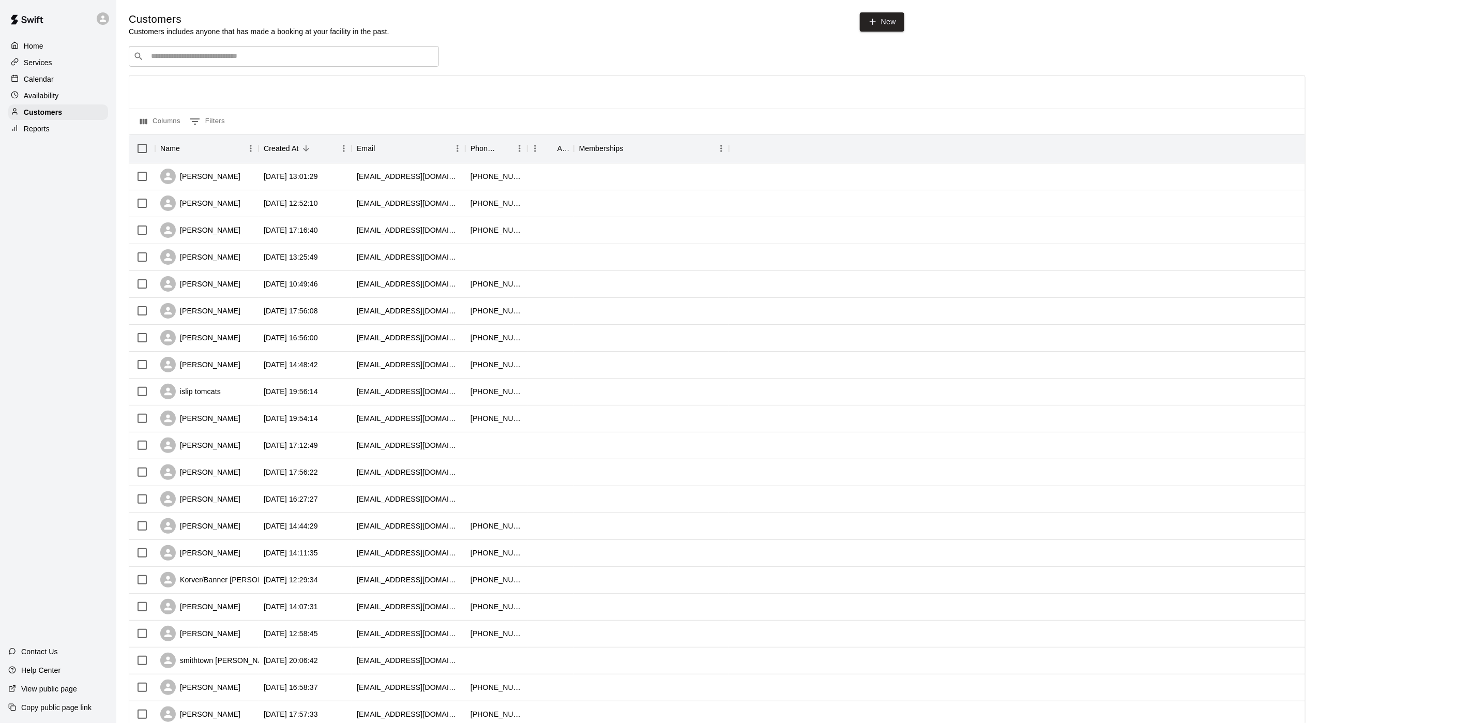
click at [209, 59] on input "Search customers by name or email" at bounding box center [291, 56] width 286 height 10
type input "****"
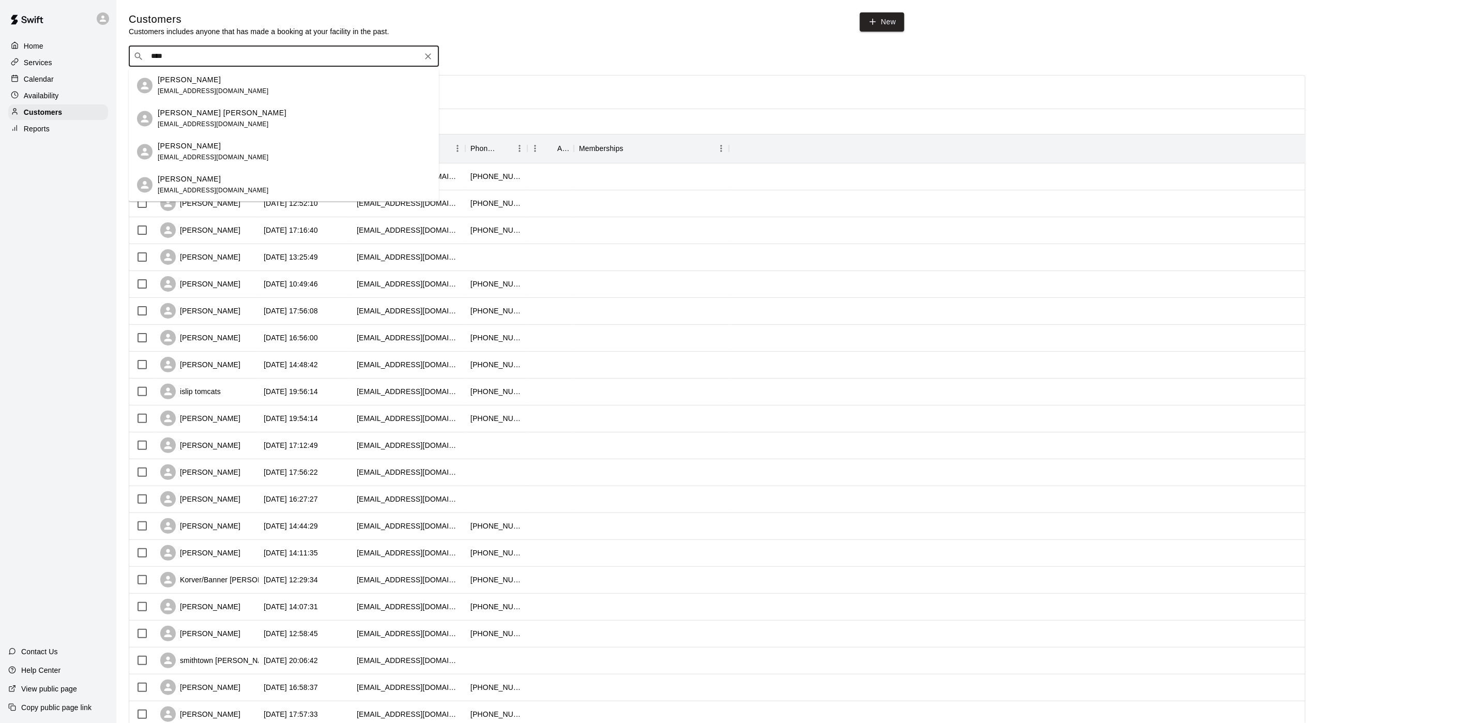
click at [218, 137] on div "[PERSON_NAME] [EMAIL_ADDRESS][DOMAIN_NAME]" at bounding box center [284, 151] width 310 height 33
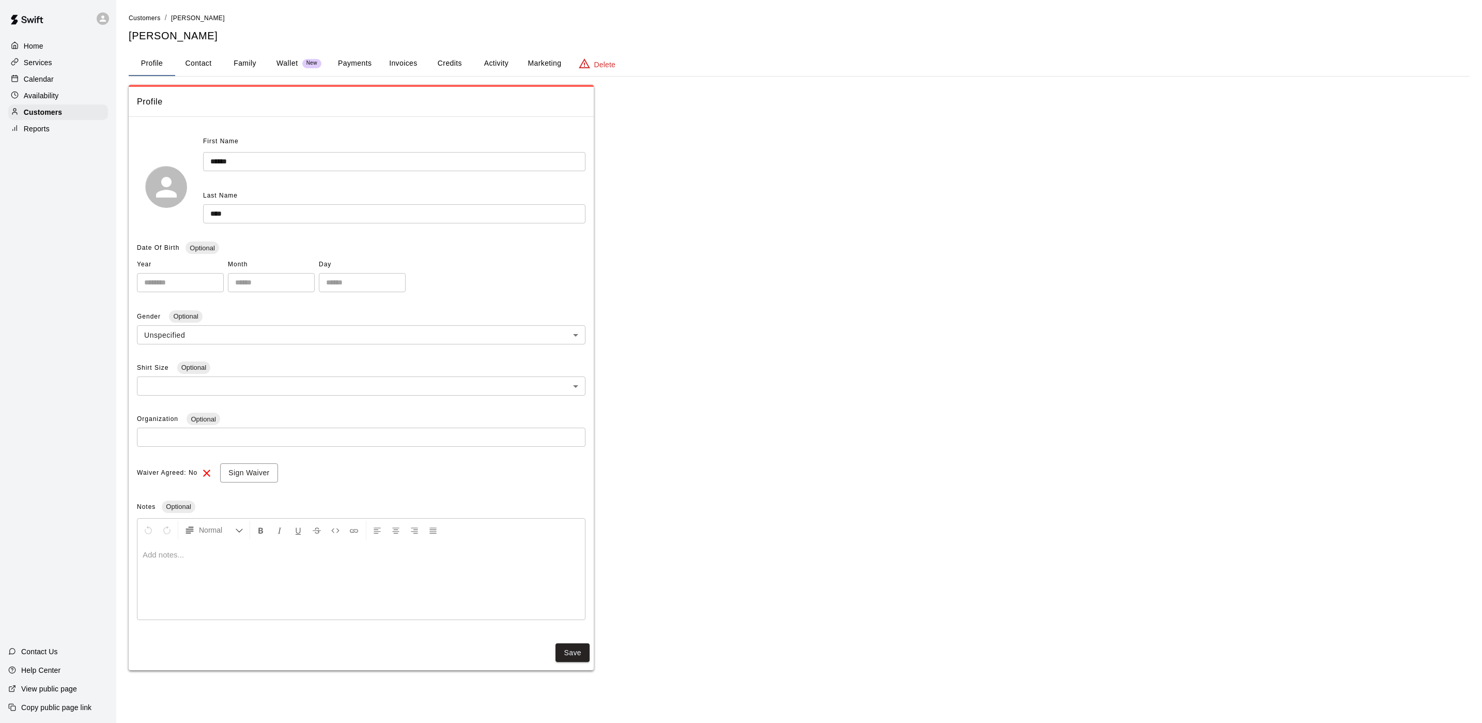
click at [351, 59] on button "Payments" at bounding box center [355, 63] width 50 height 25
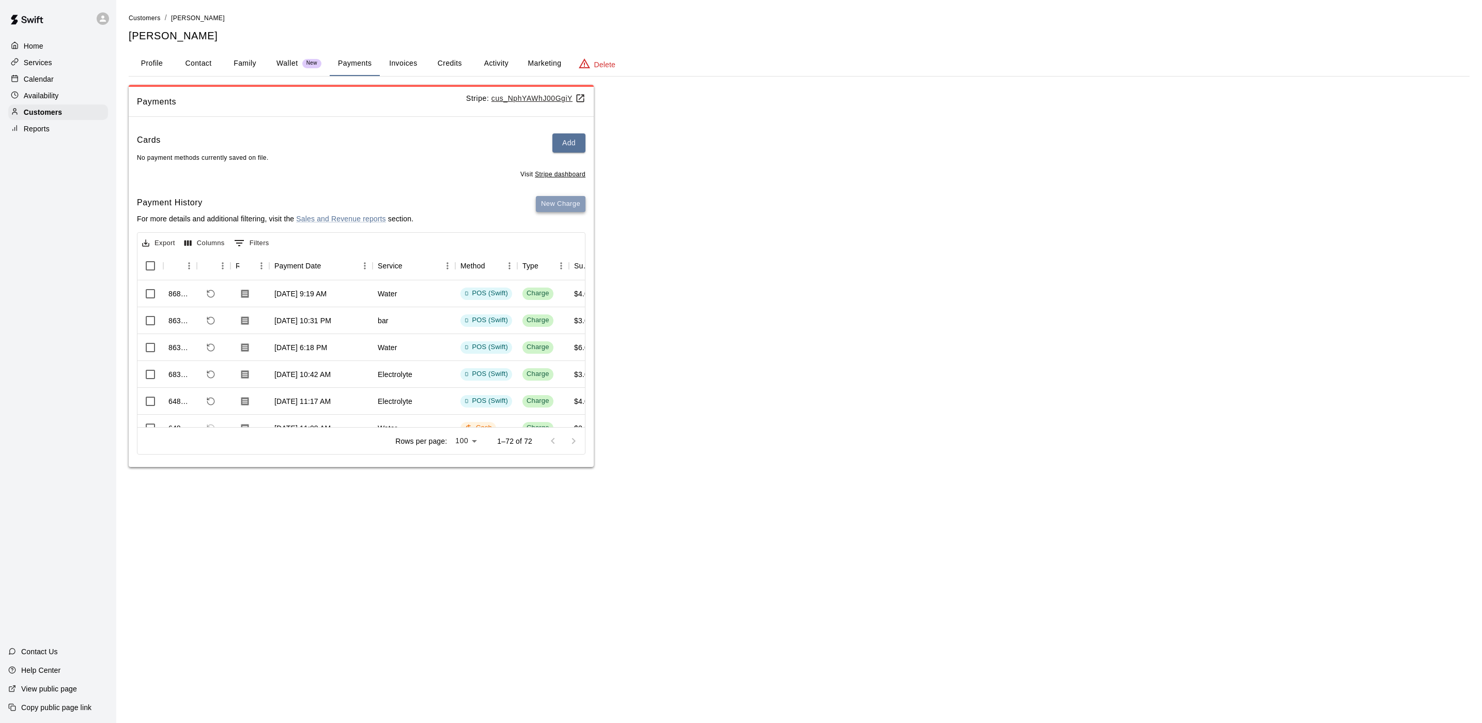
click at [575, 199] on button "New Charge" at bounding box center [561, 204] width 50 height 16
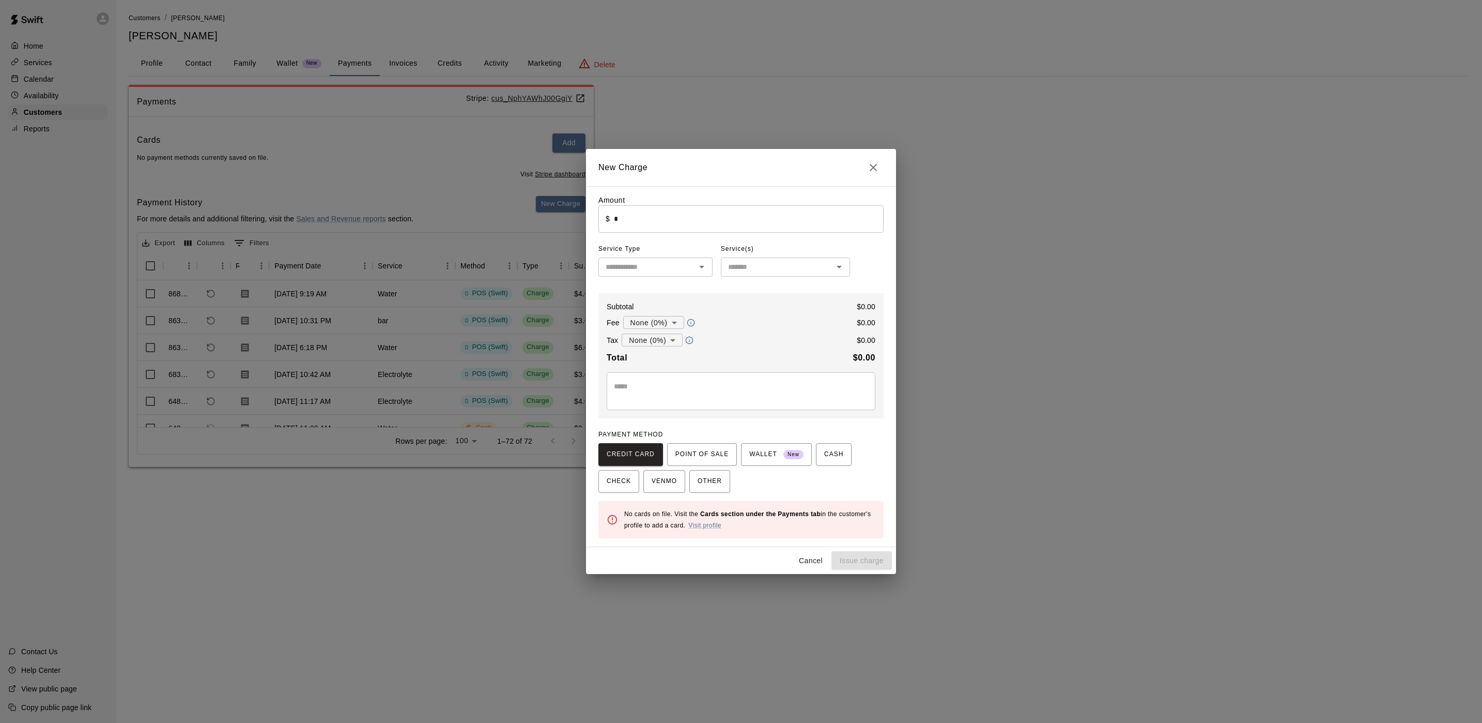
click at [701, 231] on input "*" at bounding box center [749, 218] width 270 height 27
type input "****"
click at [671, 264] on input "text" at bounding box center [647, 267] width 91 height 13
click at [645, 393] on li "Other" at bounding box center [656, 393] width 114 height 17
type input "*****"
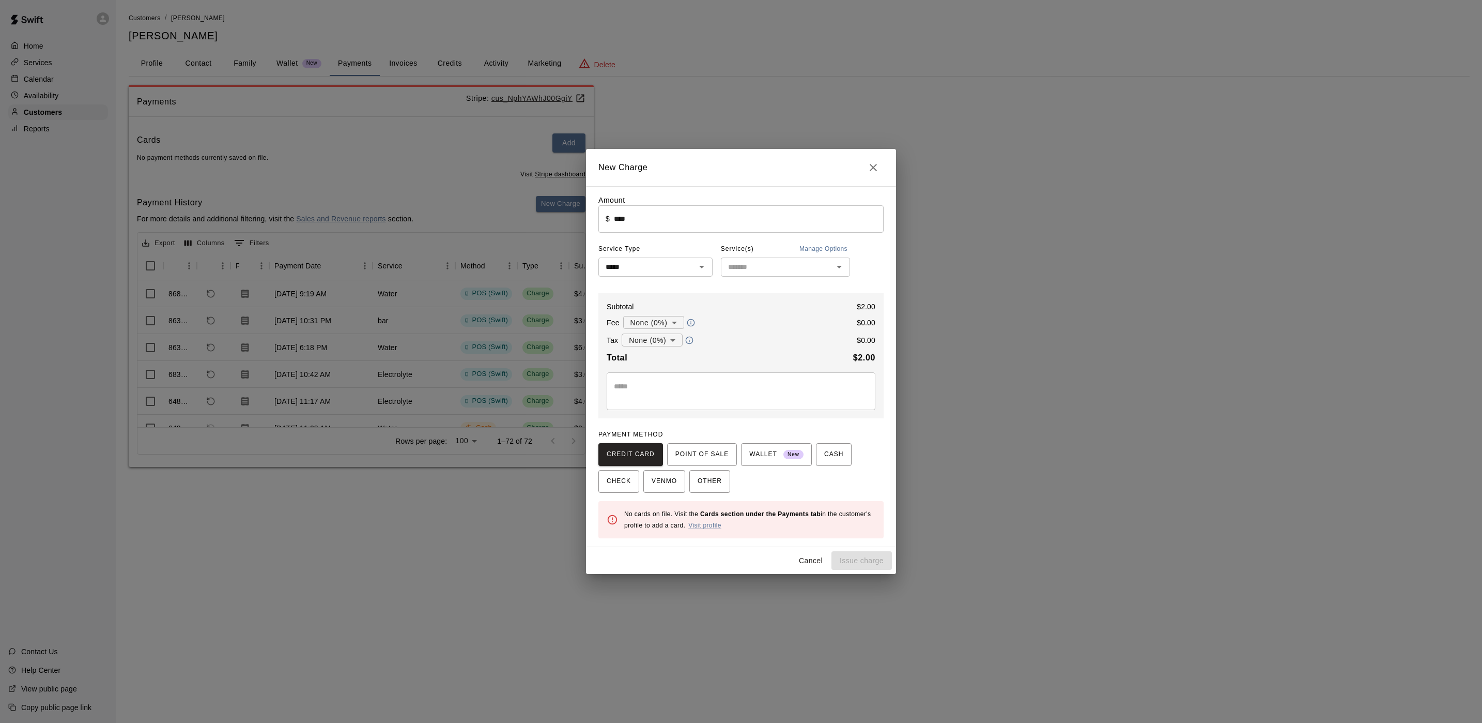
click at [764, 279] on div "Amount ​ $ **** ​ Service Type ***** ​ Service(s) Manage Options ​ Subtotal $ 2…" at bounding box center [741, 366] width 285 height 343
click at [762, 275] on div "​" at bounding box center [785, 266] width 129 height 19
click at [760, 308] on li "Water" at bounding box center [785, 314] width 129 height 17
type input "*****"
click at [707, 443] on button "POINT OF SALE" at bounding box center [702, 454] width 70 height 23
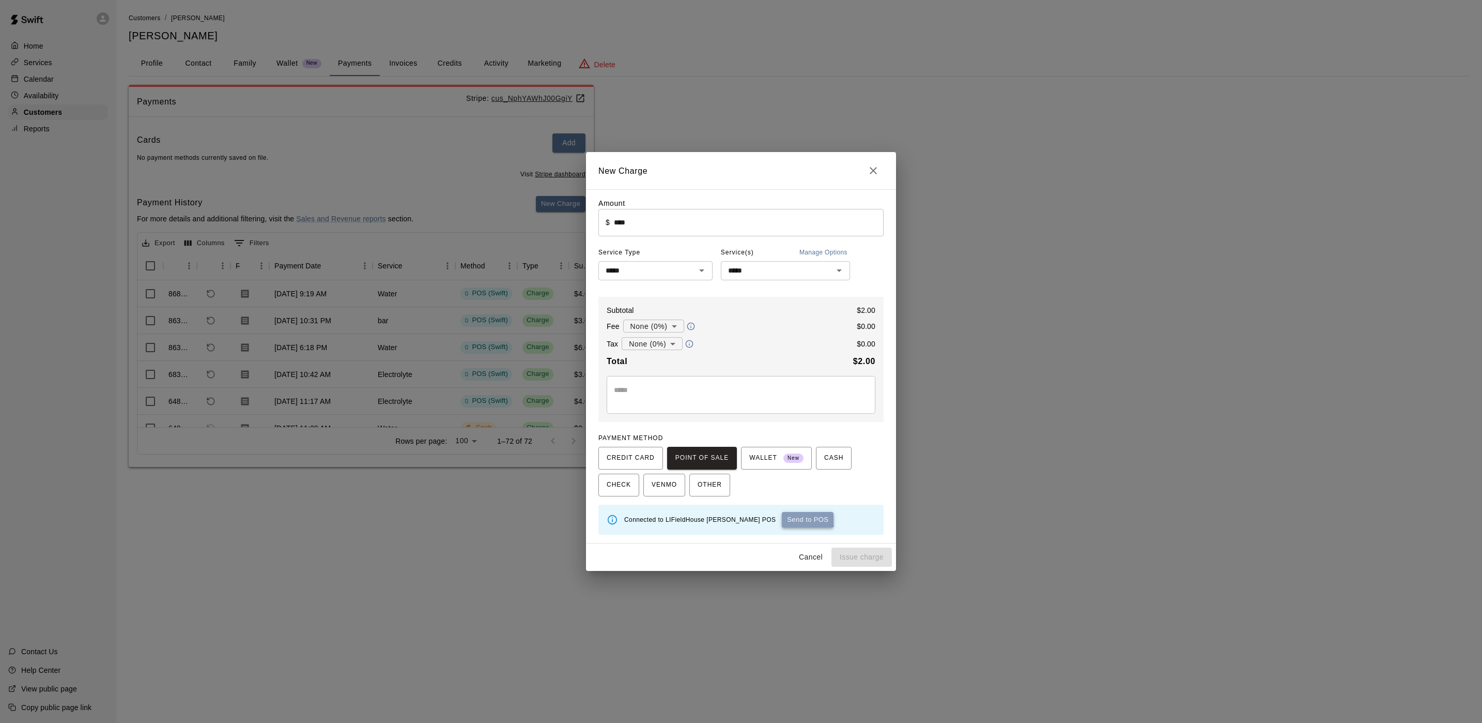
click at [782, 517] on button "Send to POS" at bounding box center [808, 520] width 52 height 16
type input "*"
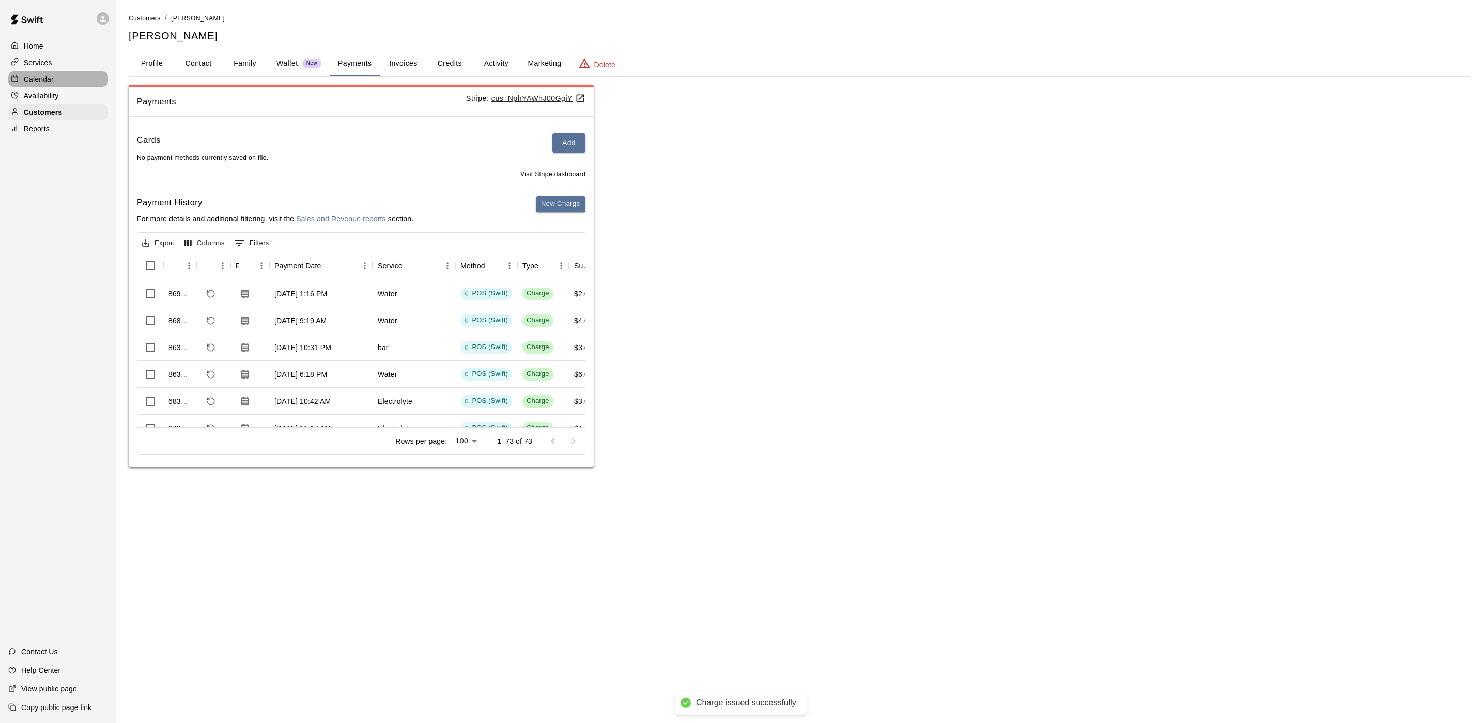
click at [39, 84] on p "Calendar" at bounding box center [39, 79] width 30 height 10
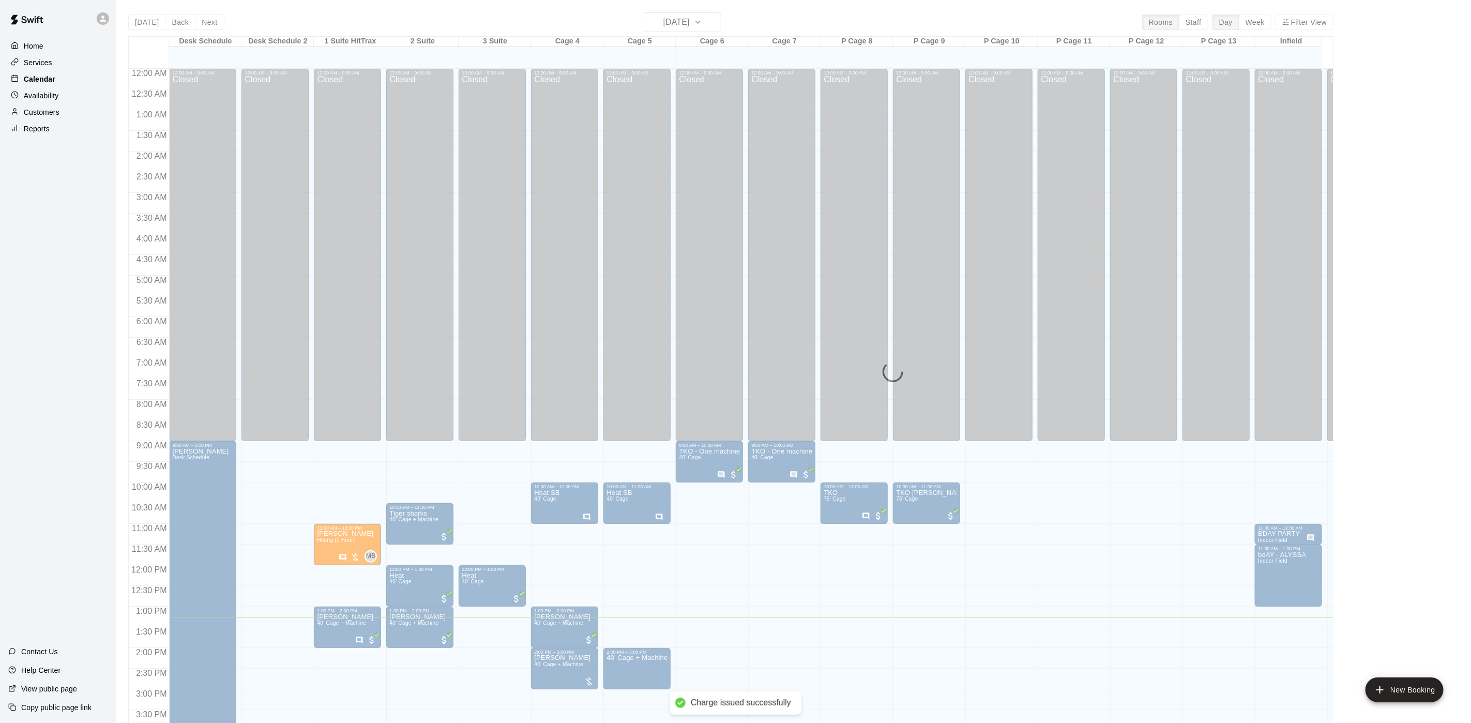
scroll to position [296, 0]
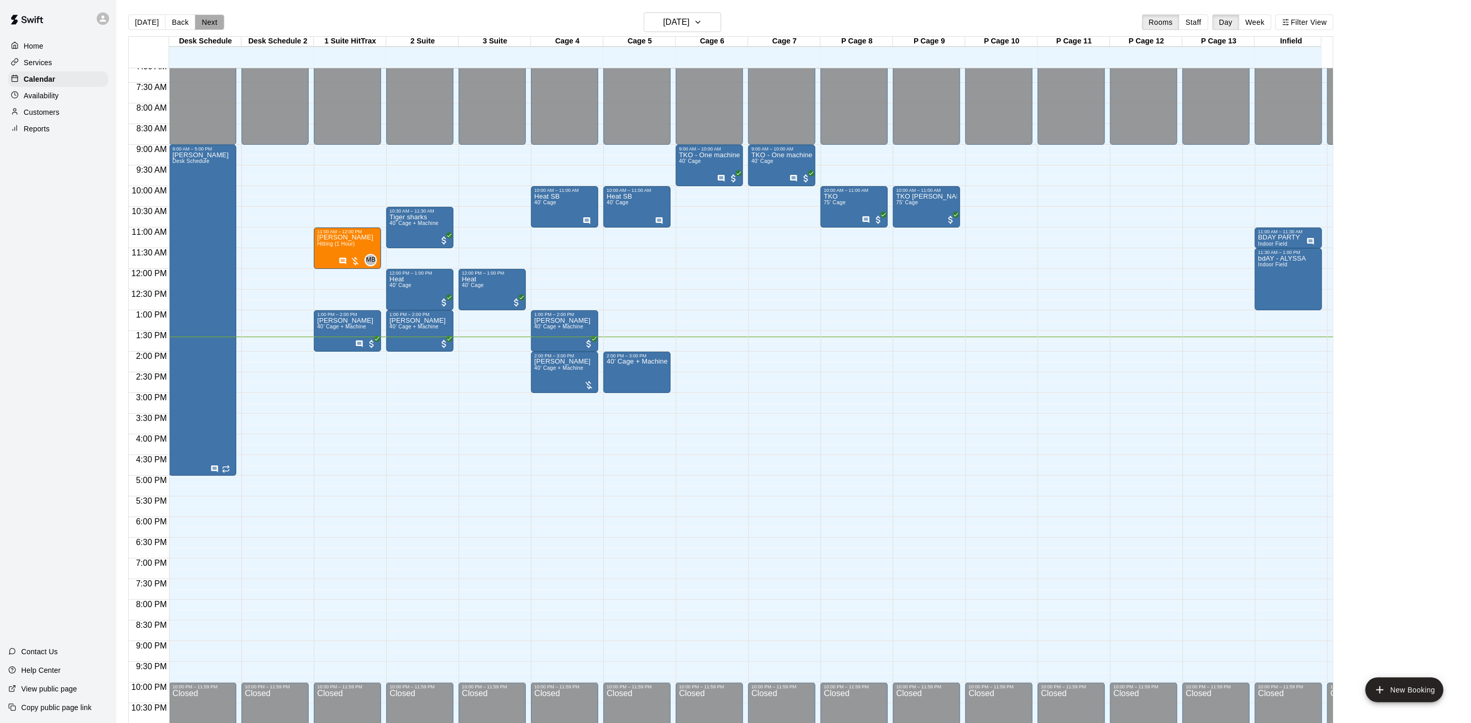
click at [206, 14] on button "Next" at bounding box center [209, 22] width 29 height 16
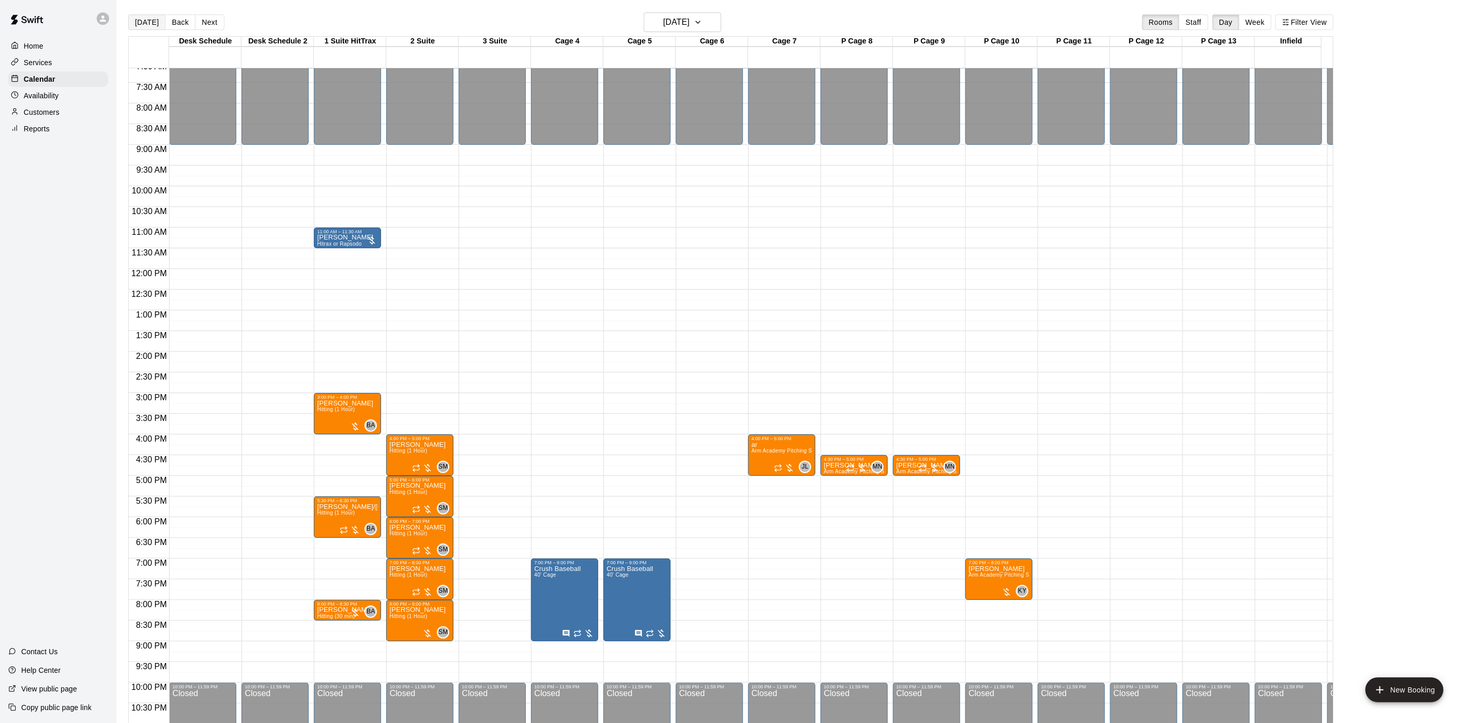
click at [132, 30] on button "[DATE]" at bounding box center [146, 22] width 37 height 16
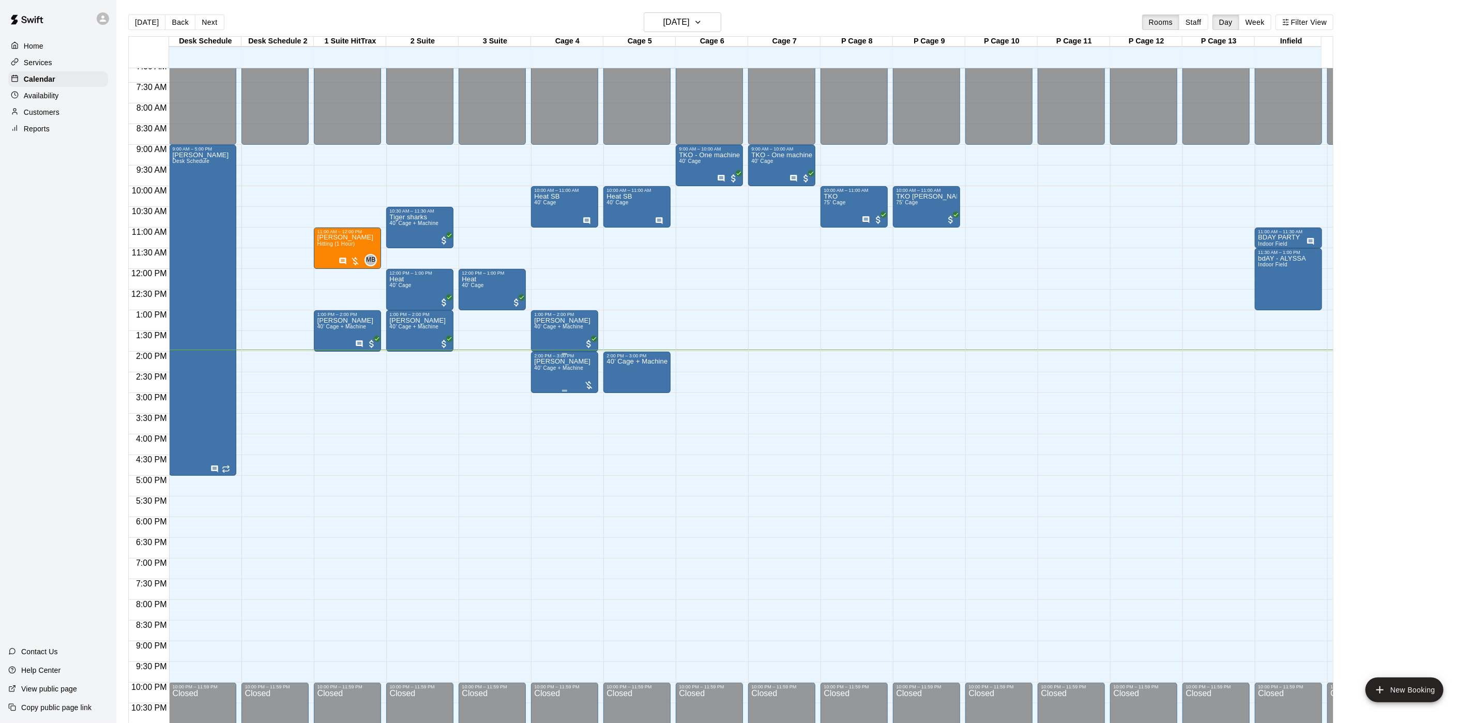
click at [556, 361] on p "[PERSON_NAME]" at bounding box center [562, 361] width 56 height 0
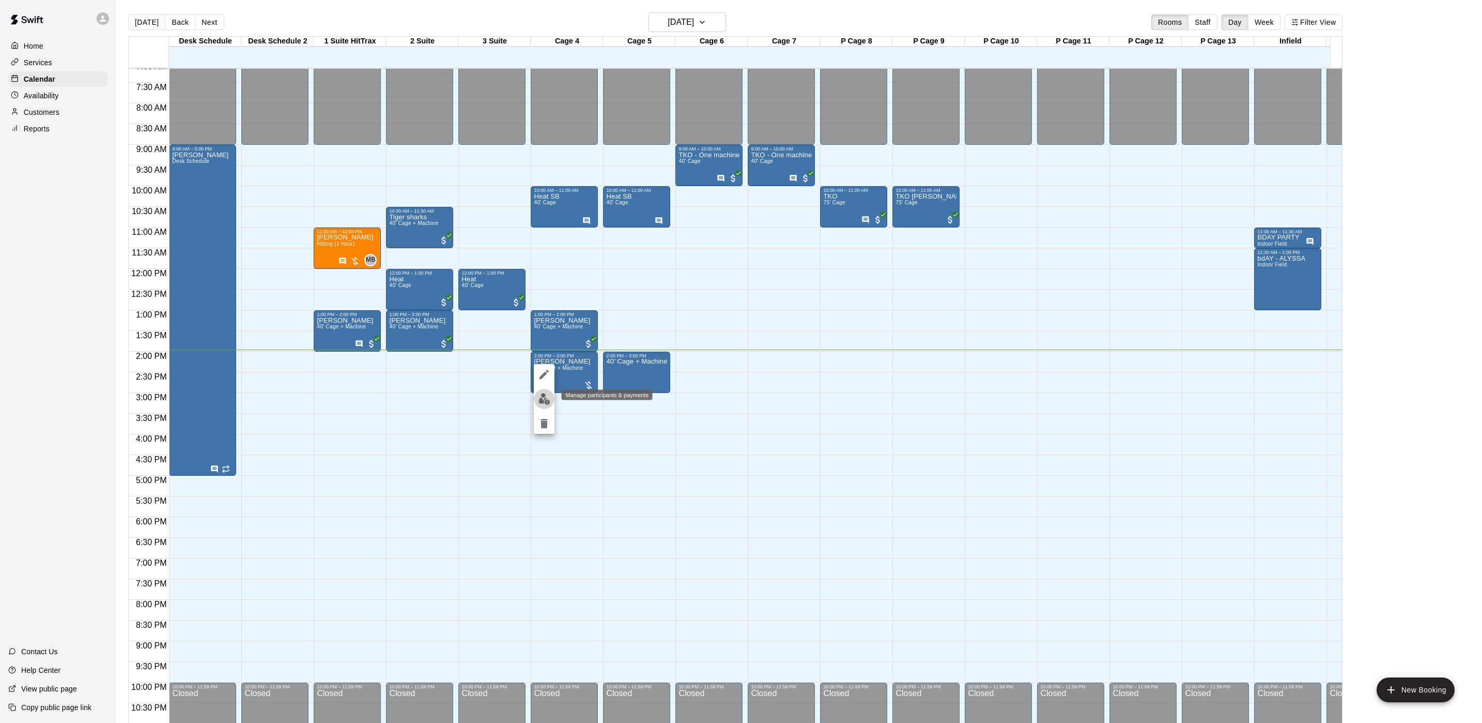
click at [546, 399] on img "edit" at bounding box center [545, 399] width 12 height 12
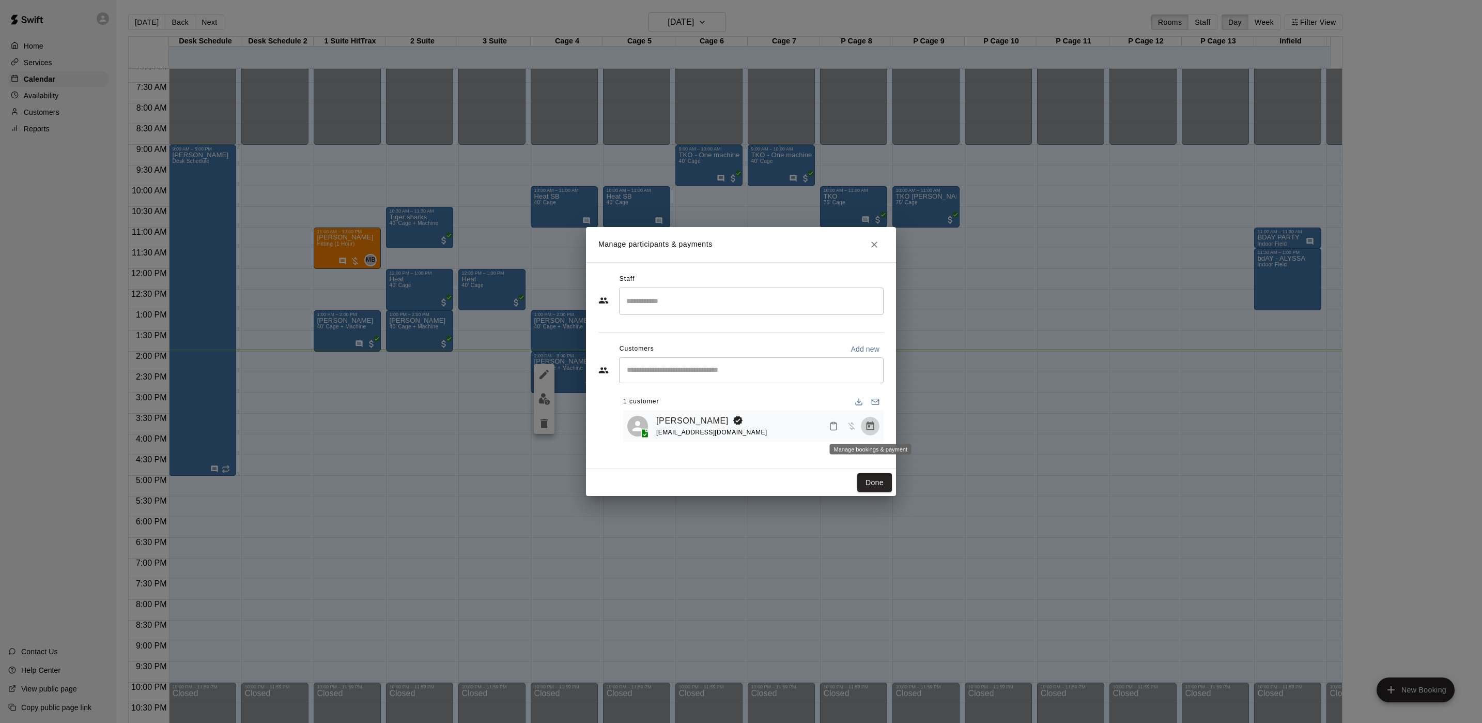
click at [870, 422] on icon "Manage bookings & payment" at bounding box center [870, 426] width 10 height 10
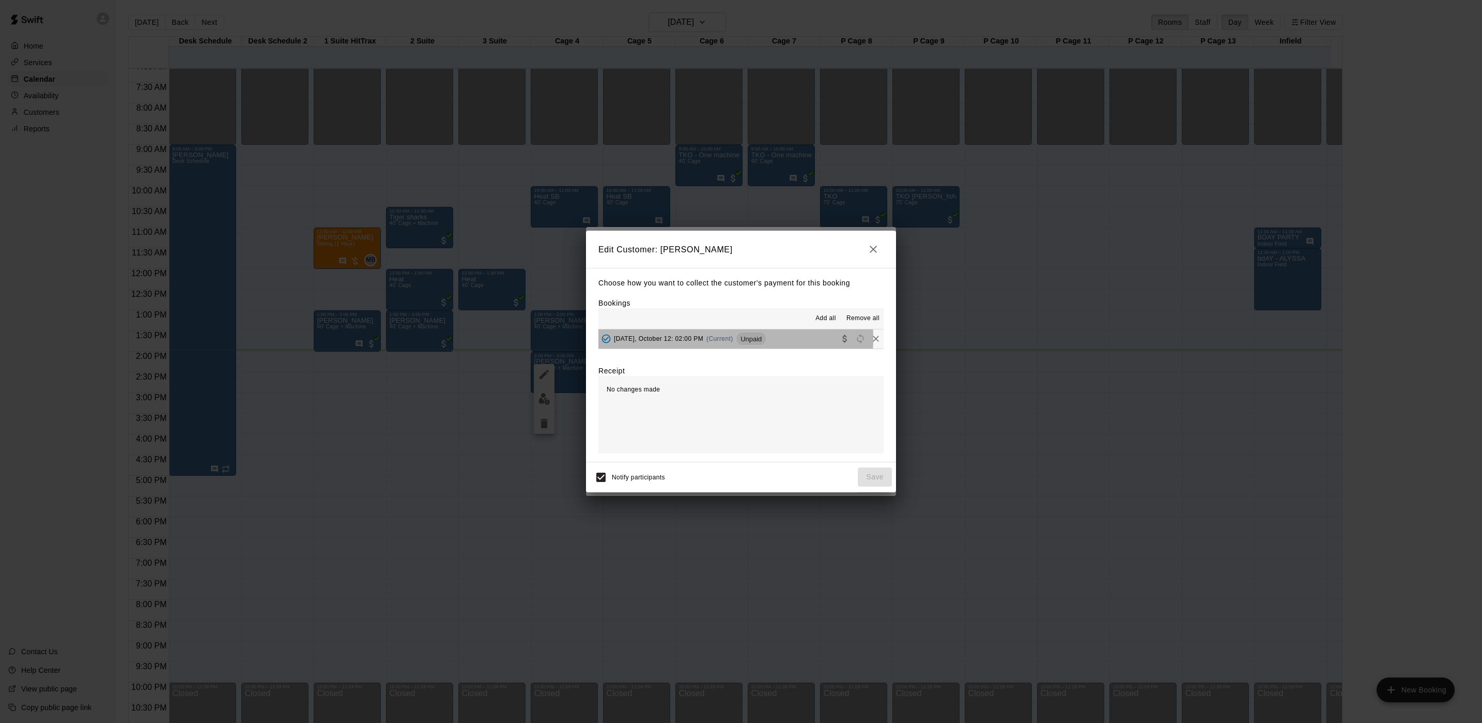
click at [708, 339] on span "(Current)" at bounding box center [720, 338] width 27 height 7
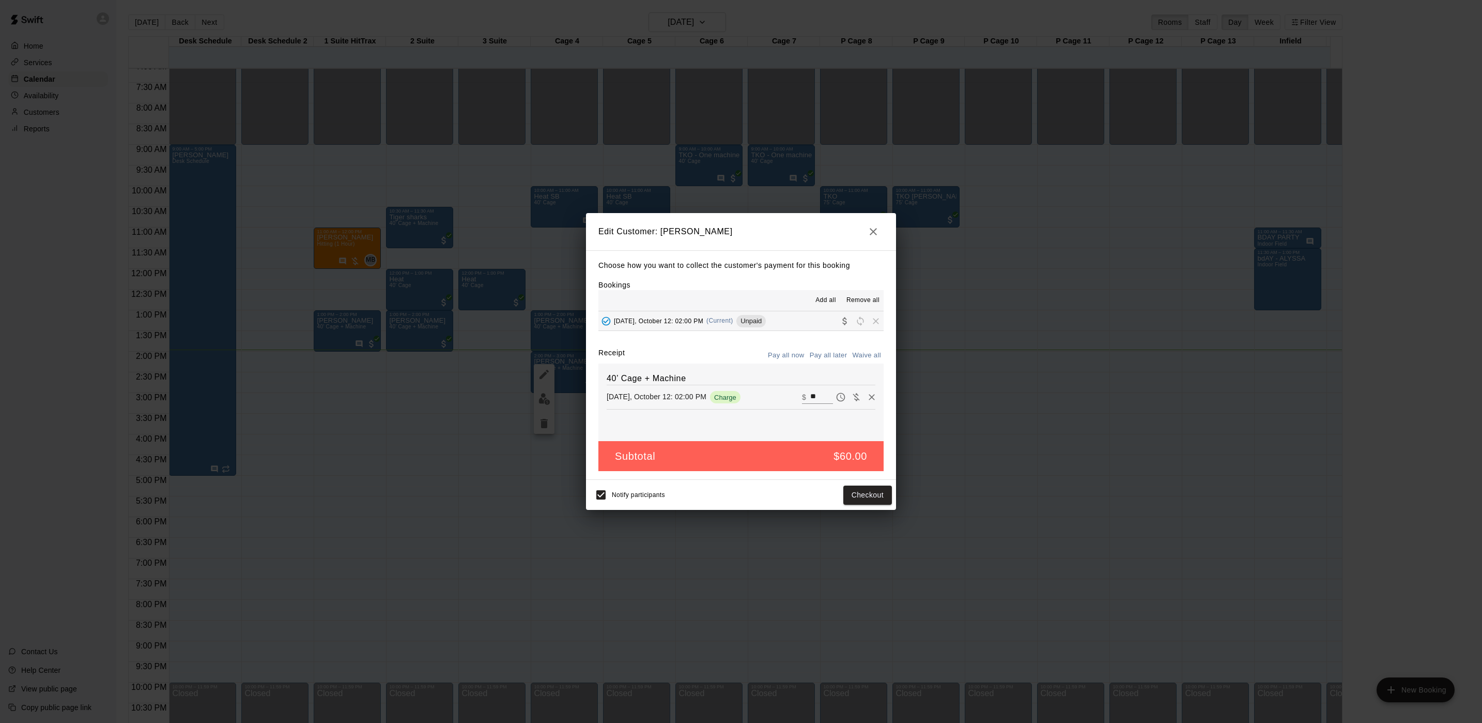
click at [810, 397] on input "**" at bounding box center [821, 396] width 23 height 13
type input "**"
click at [867, 486] on button "Checkout" at bounding box center [868, 494] width 49 height 19
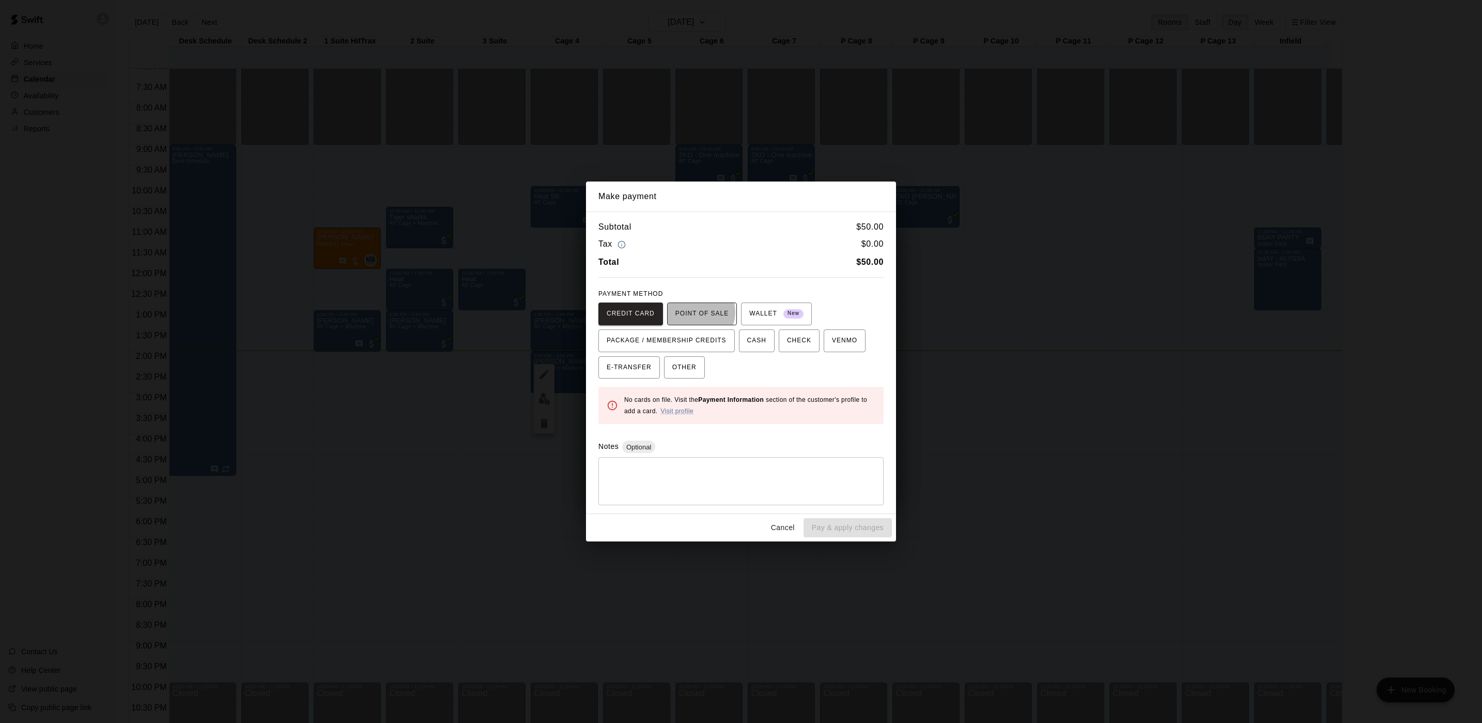
click at [695, 312] on span "POINT OF SALE" at bounding box center [702, 313] width 53 height 17
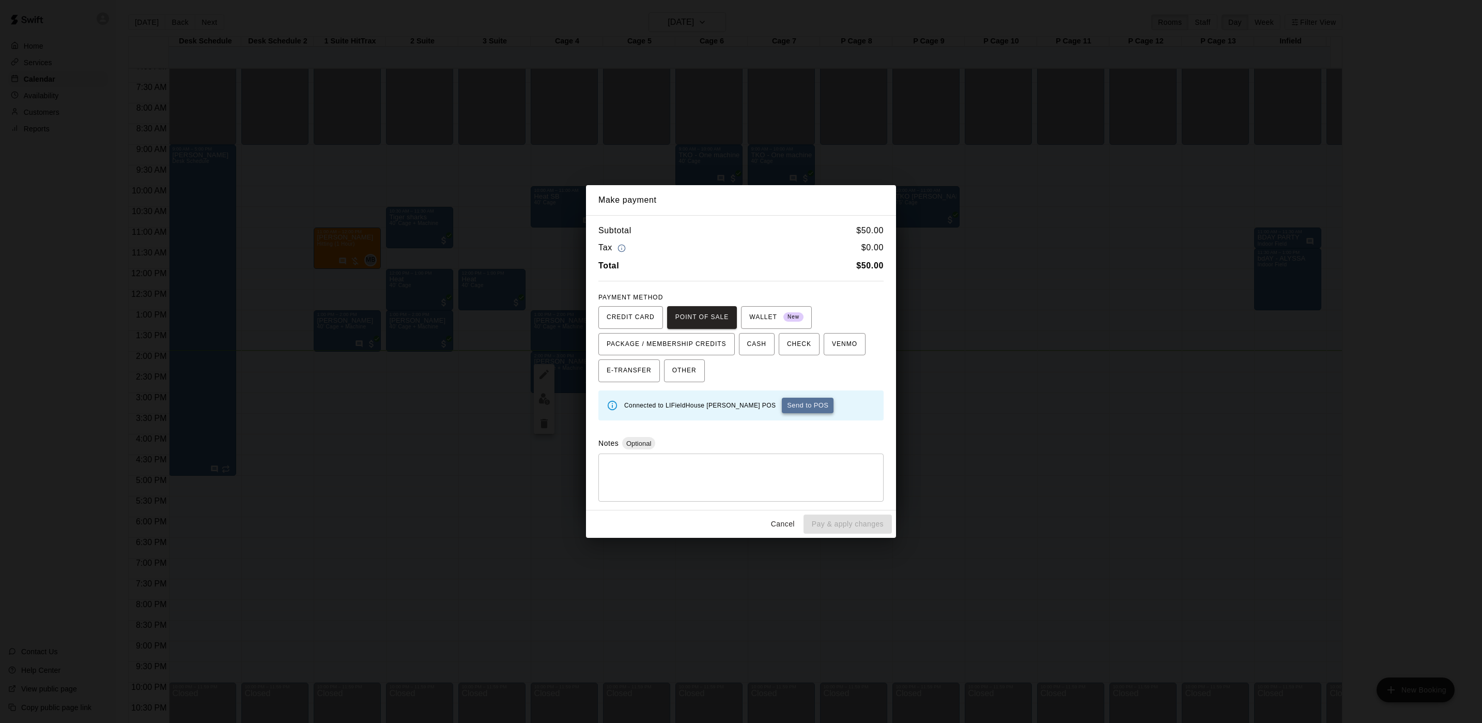
click at [782, 410] on button "Send to POS" at bounding box center [808, 405] width 52 height 16
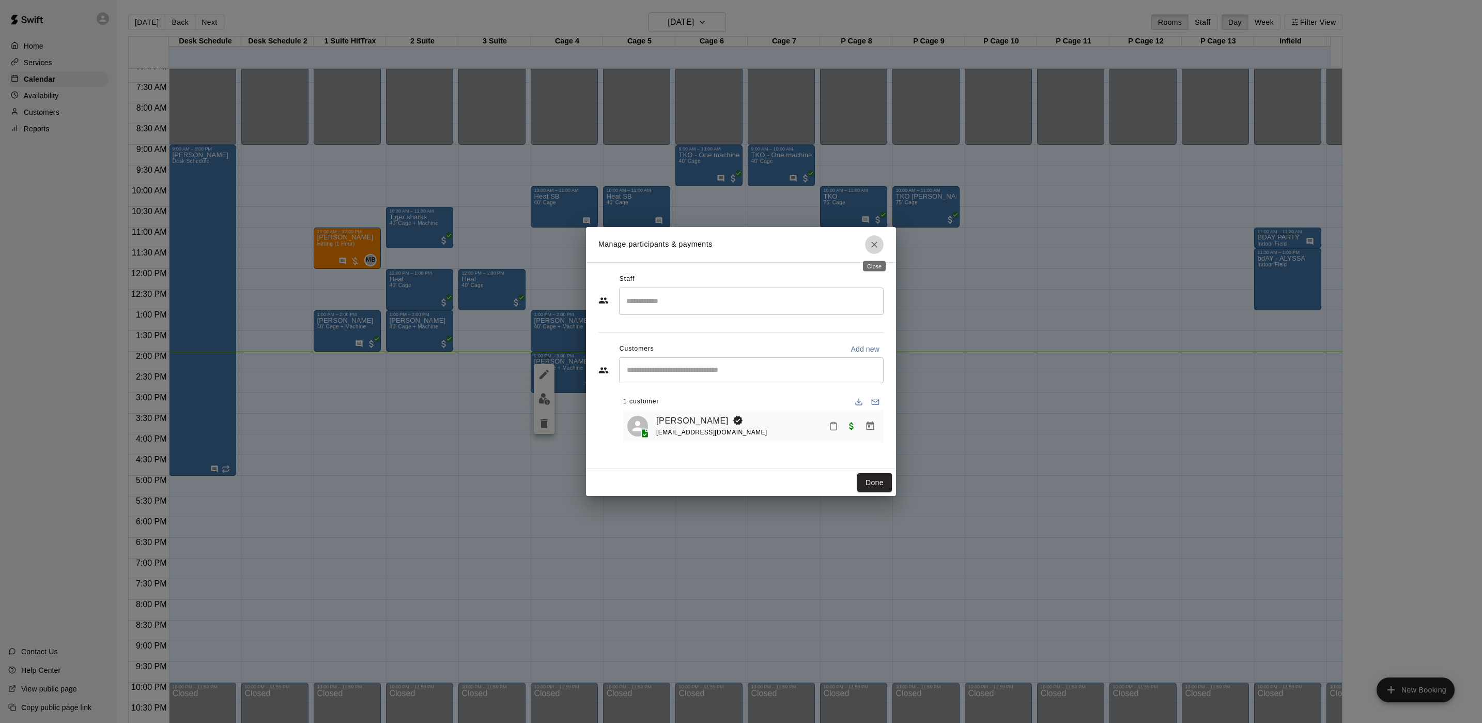
click at [867, 247] on button "Close" at bounding box center [874, 244] width 19 height 19
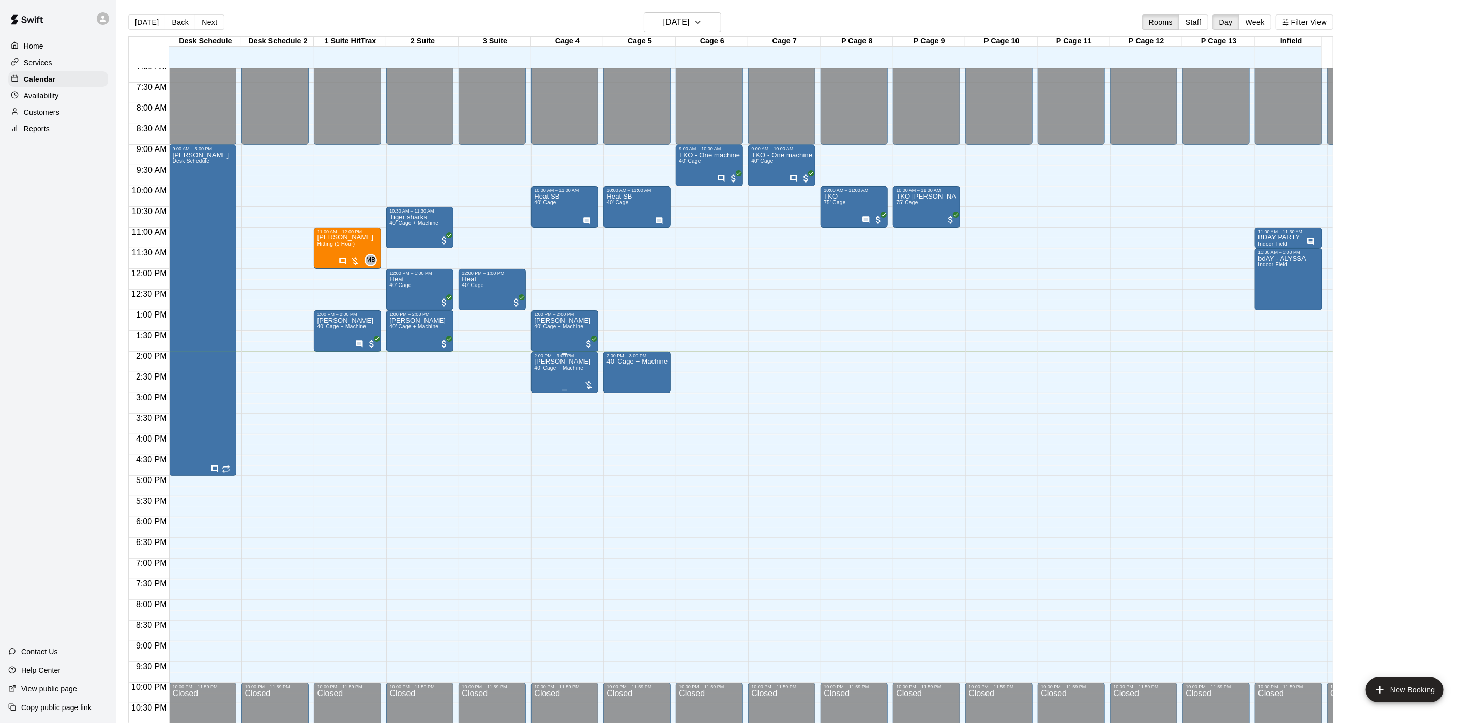
click at [559, 371] on span "40’ Cage + Machine" at bounding box center [558, 368] width 49 height 6
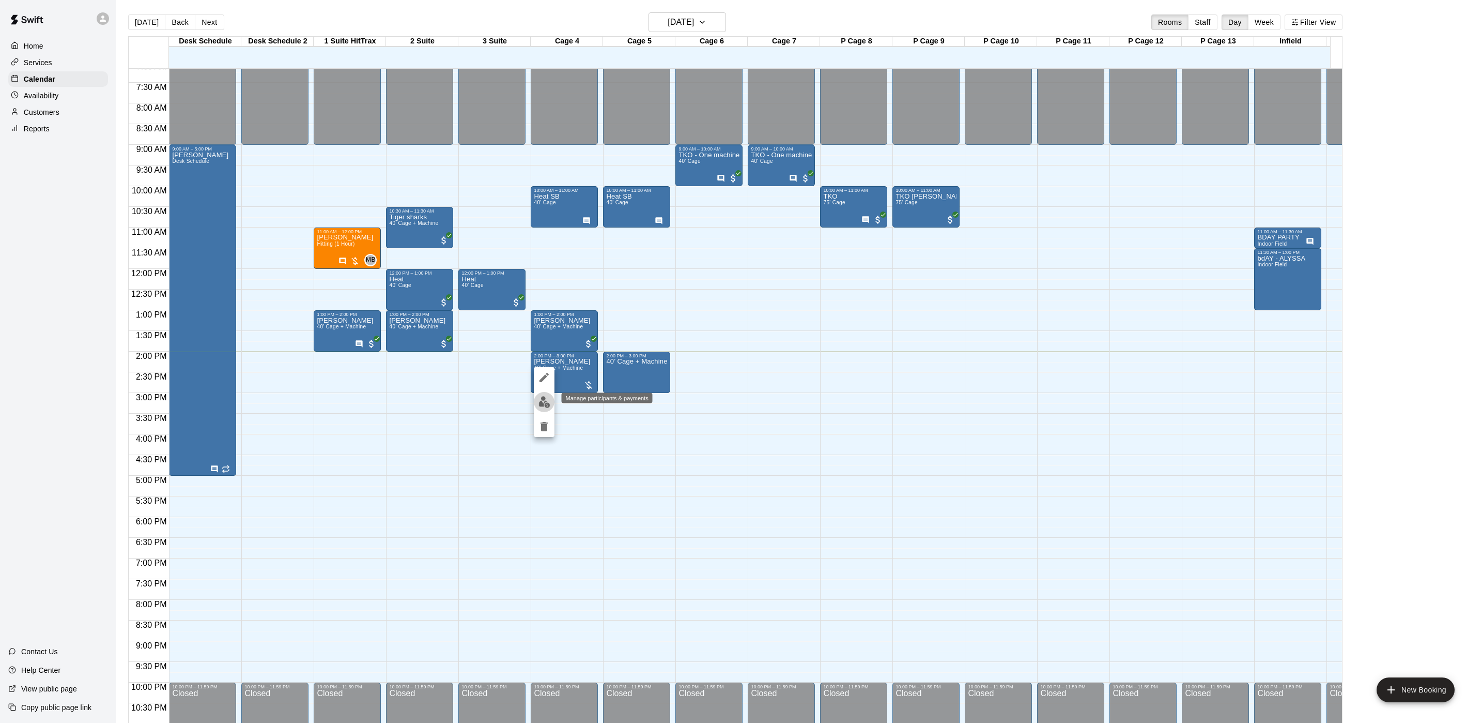
click at [546, 397] on img "edit" at bounding box center [545, 402] width 12 height 12
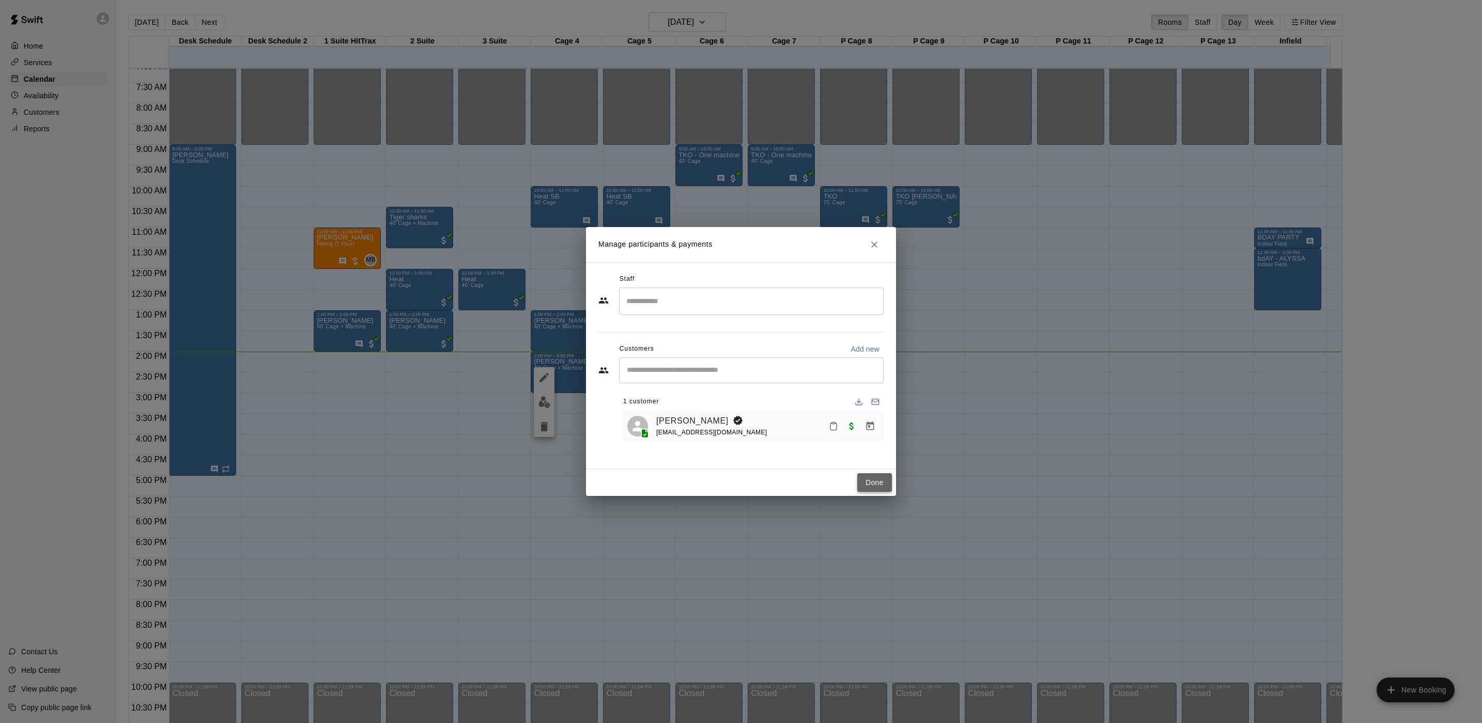
click at [867, 476] on button "Done" at bounding box center [875, 482] width 35 height 19
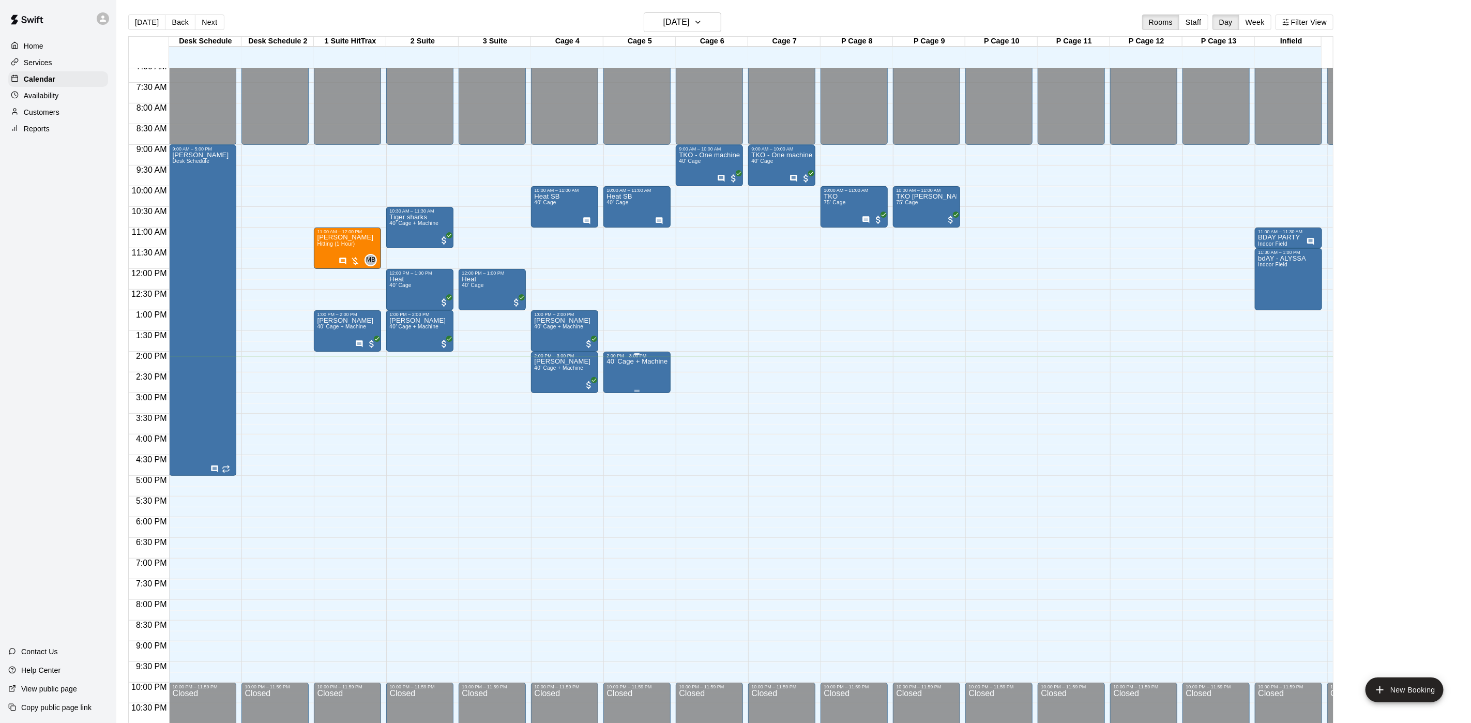
click at [621, 374] on div "40’ Cage + Machine" at bounding box center [636, 719] width 61 height 723
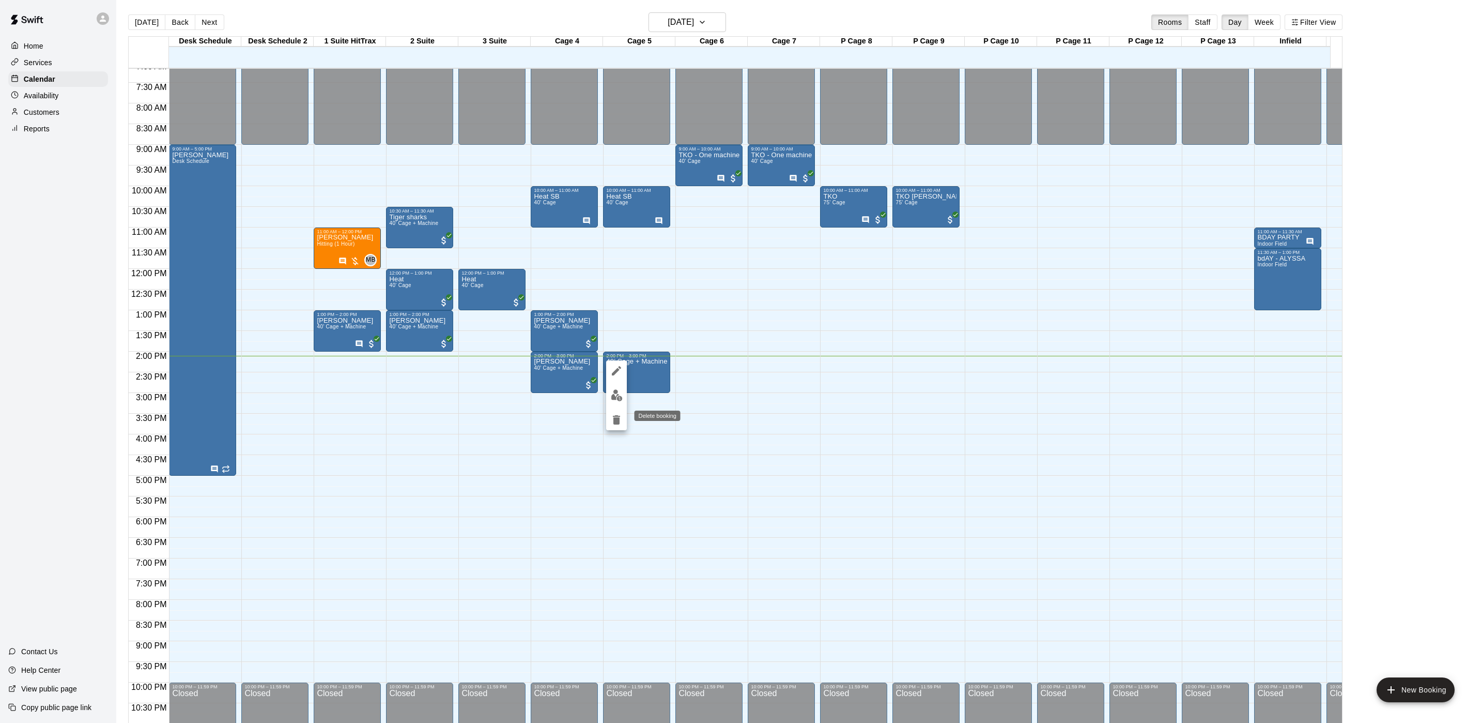
click at [611, 419] on icon "delete" at bounding box center [616, 420] width 12 height 12
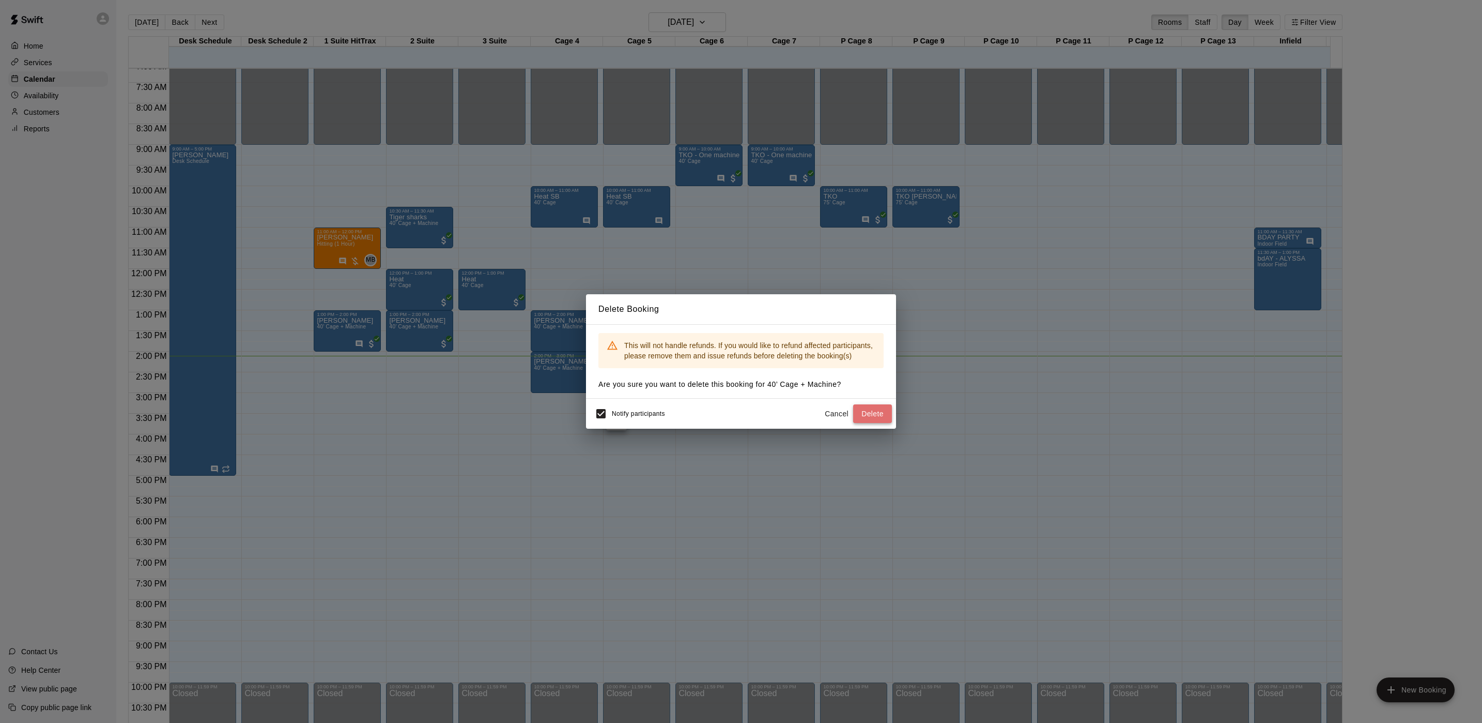
click at [878, 408] on button "Delete" at bounding box center [872, 413] width 39 height 19
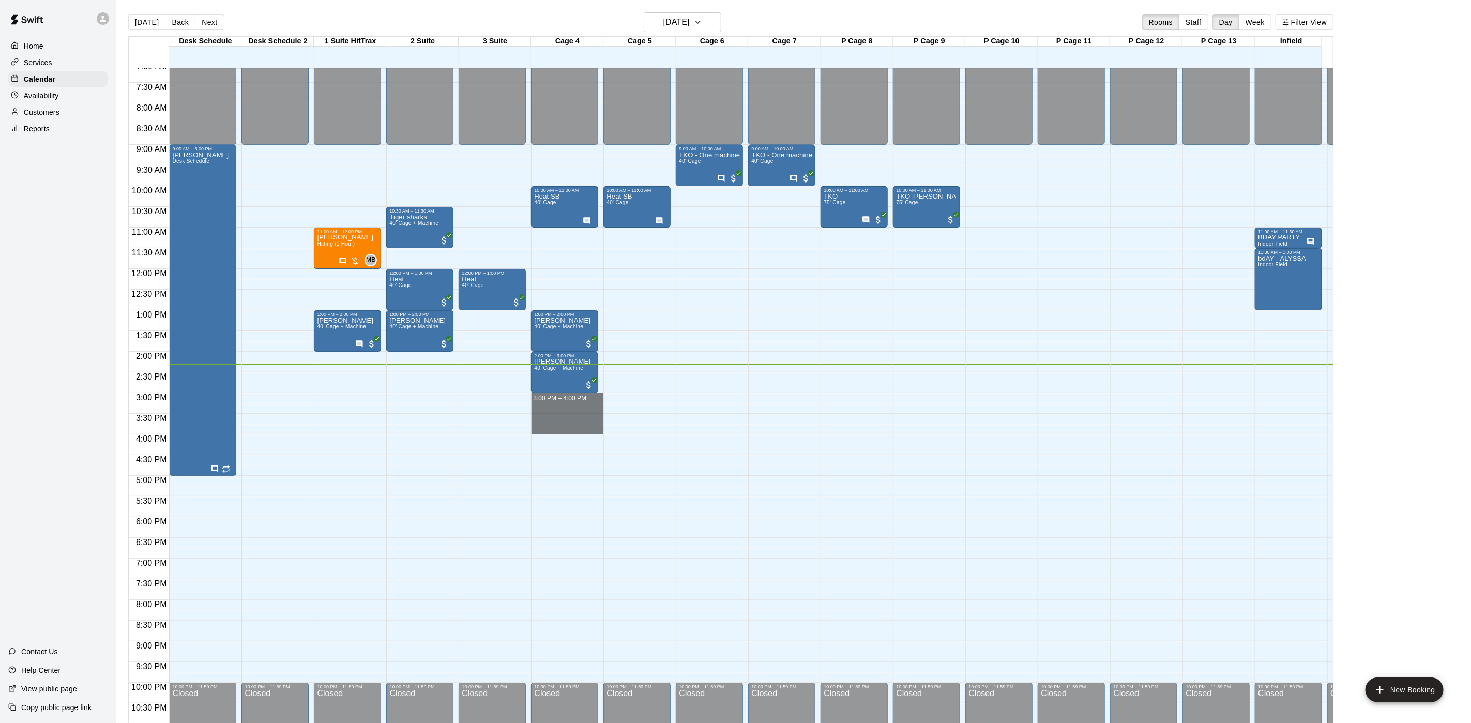
drag, startPoint x: 552, startPoint y: 397, endPoint x: 558, endPoint y: 425, distance: 28.1
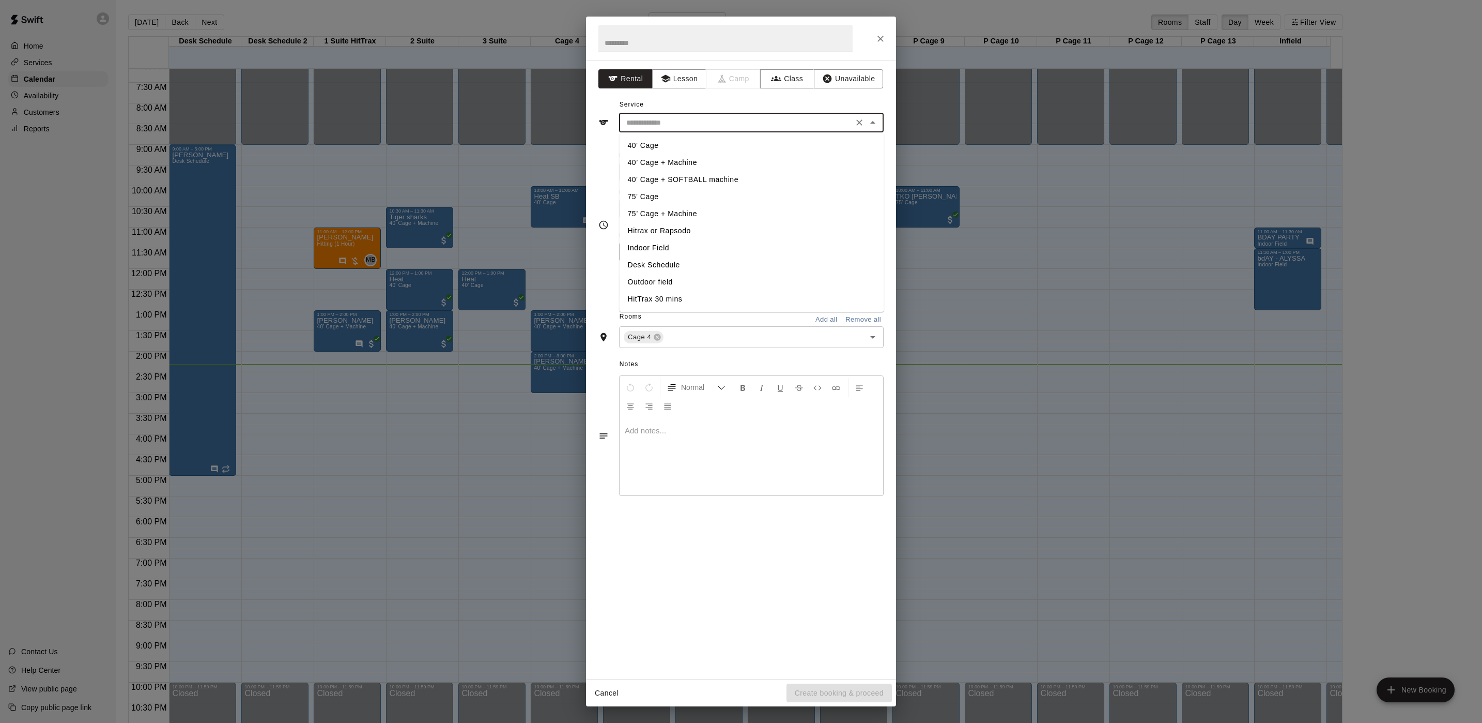
drag, startPoint x: 776, startPoint y: 128, endPoint x: 760, endPoint y: 135, distance: 17.1
click at [775, 128] on input "text" at bounding box center [736, 122] width 228 height 13
click at [699, 161] on li "40’ Cage + Machine" at bounding box center [752, 162] width 265 height 17
type input "**********"
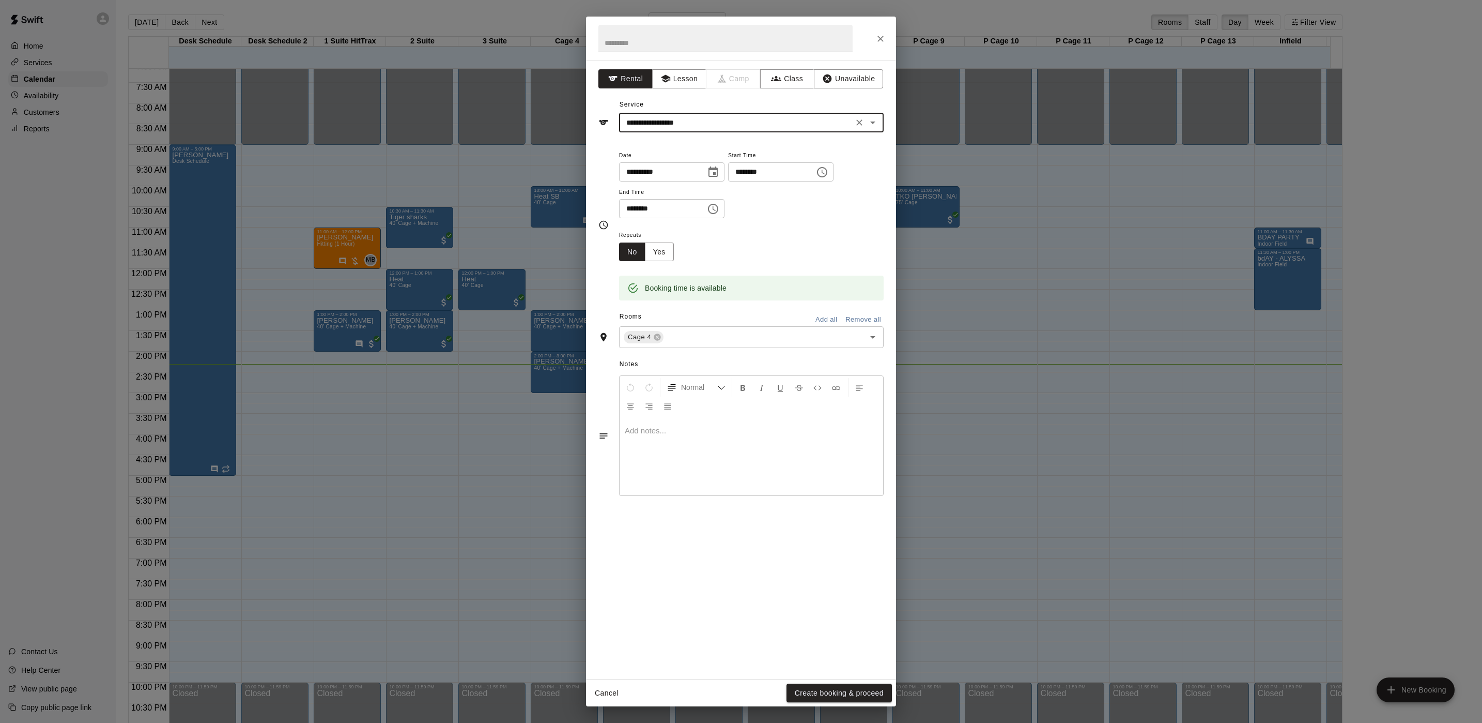
drag, startPoint x: 847, startPoint y: 686, endPoint x: 842, endPoint y: 678, distance: 9.0
click at [847, 686] on button "Create booking & proceed" at bounding box center [839, 692] width 105 height 19
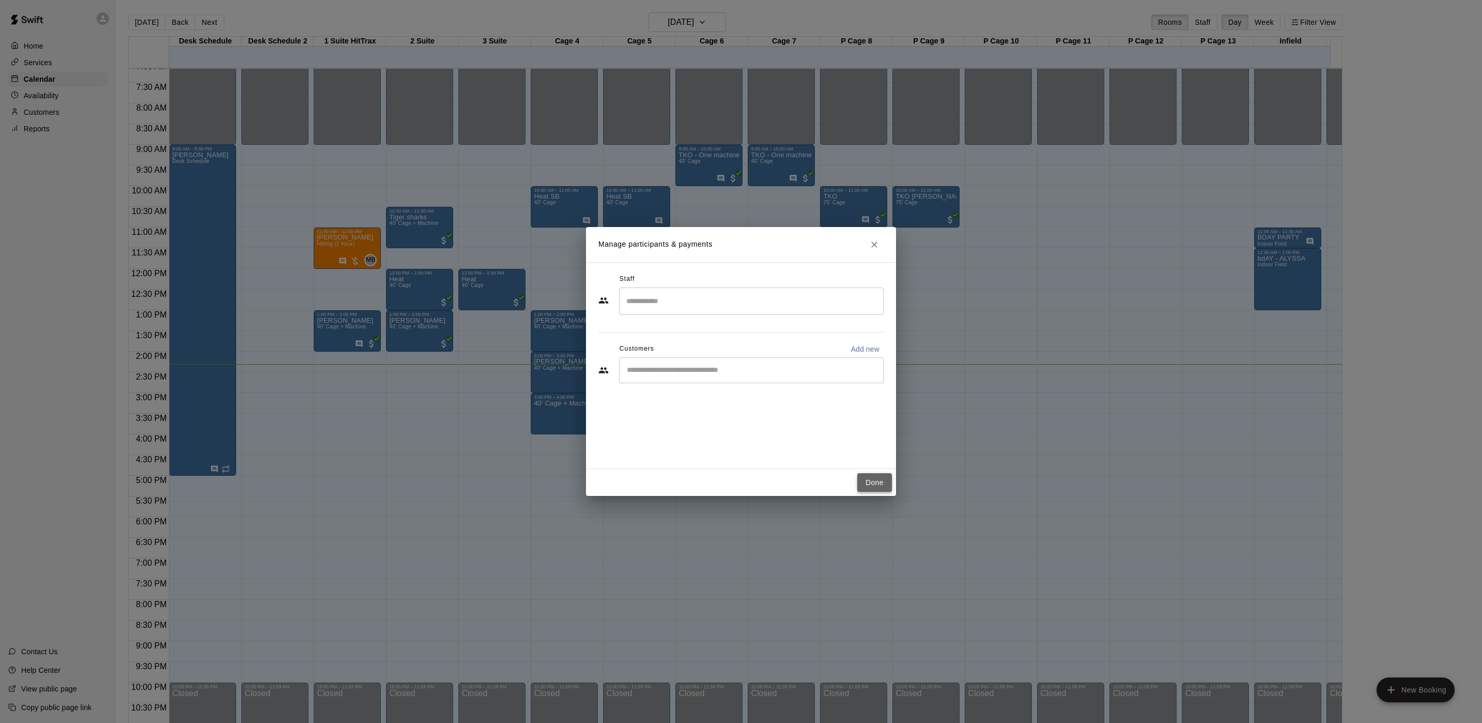
click at [874, 473] on button "Done" at bounding box center [875, 482] width 35 height 19
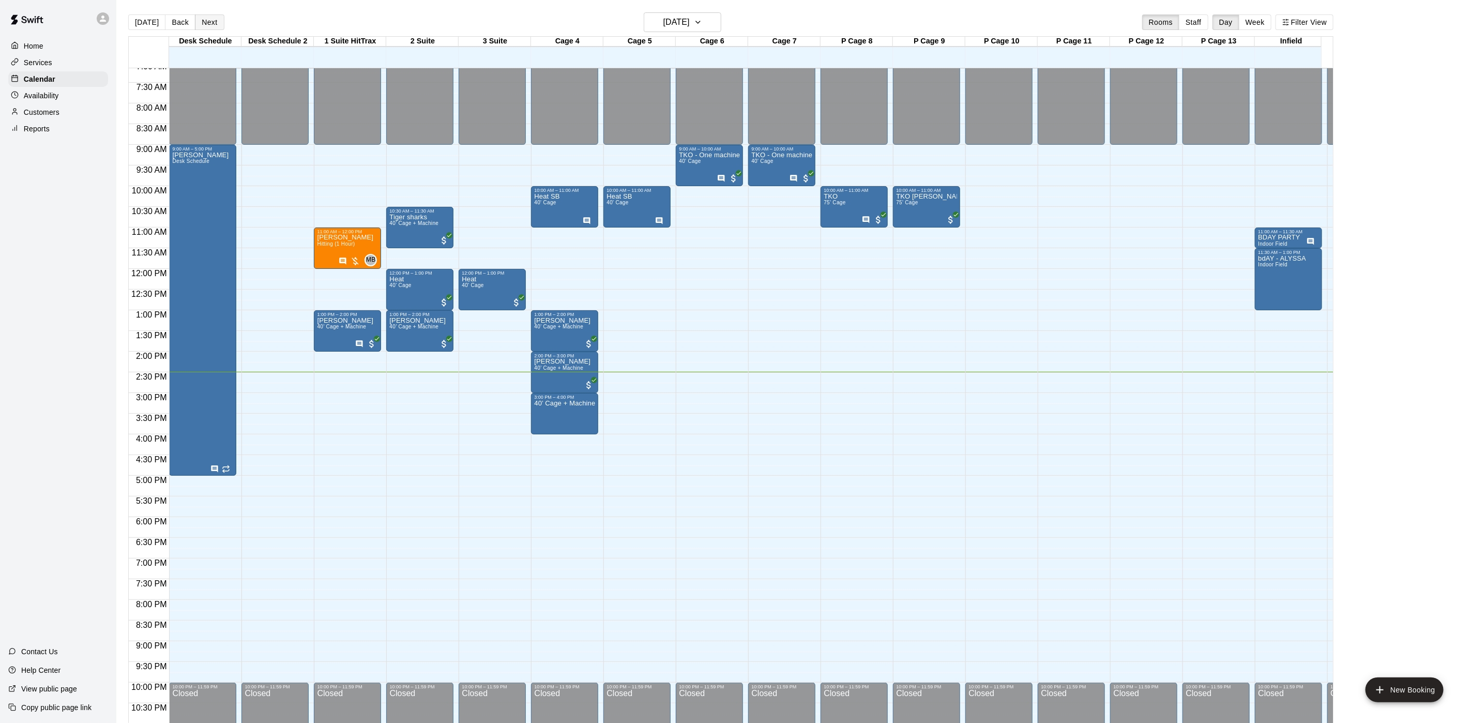
click at [216, 16] on button "Next" at bounding box center [209, 22] width 29 height 16
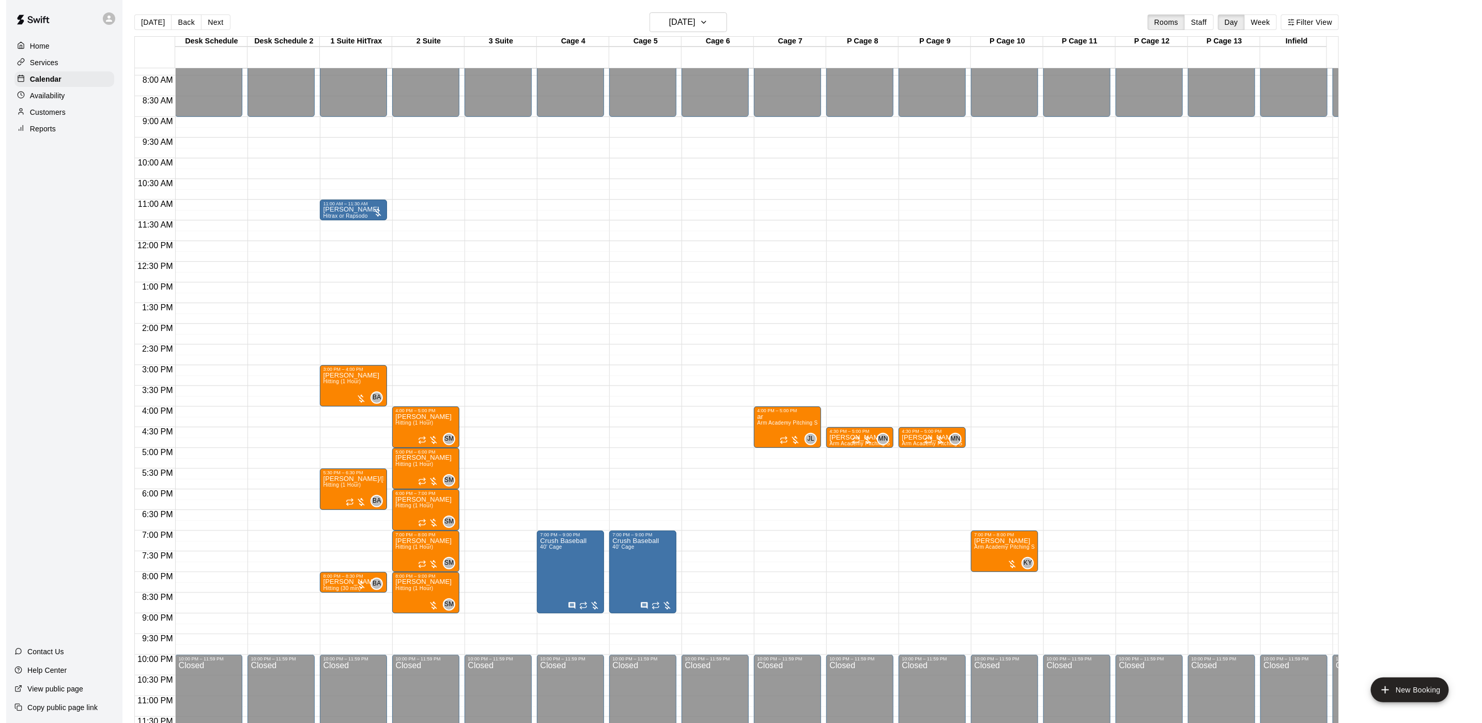
scroll to position [339, 0]
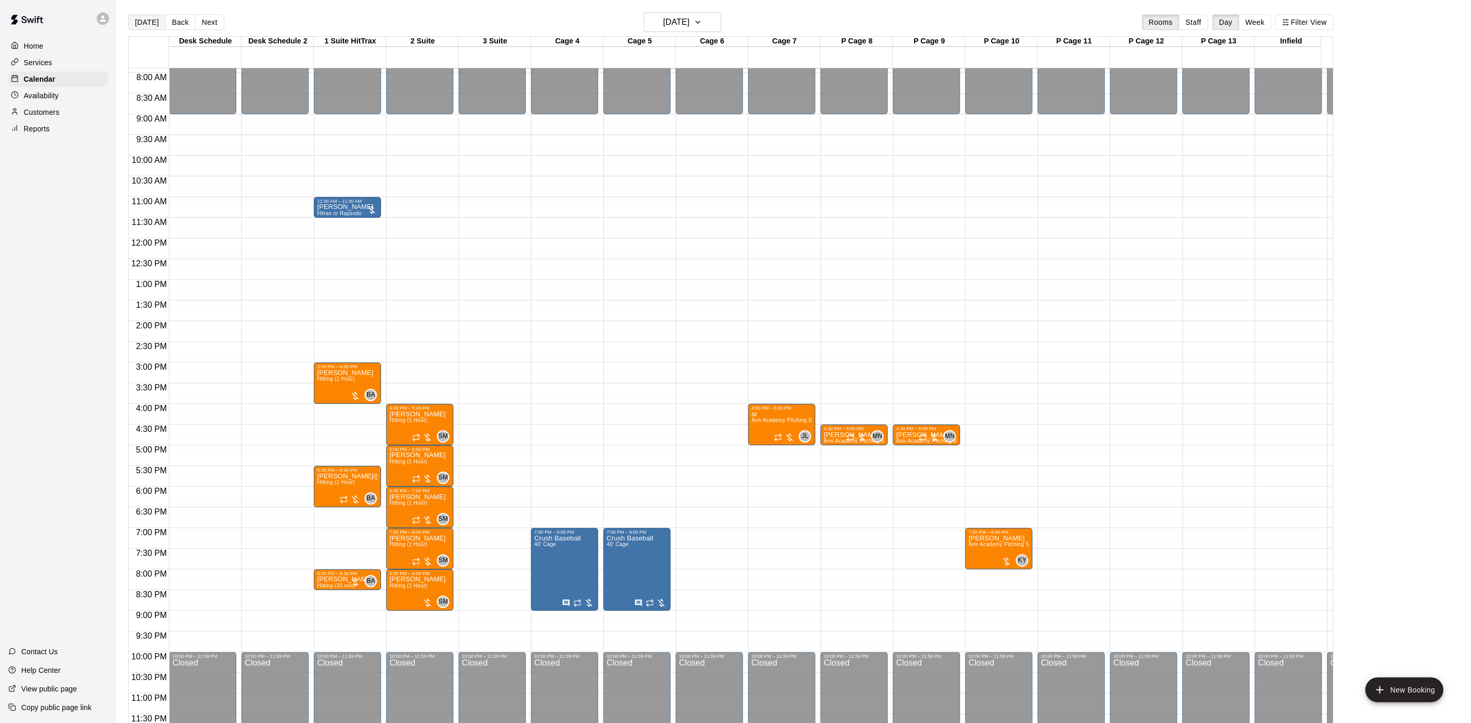
click at [140, 14] on button "[DATE]" at bounding box center [146, 22] width 37 height 16
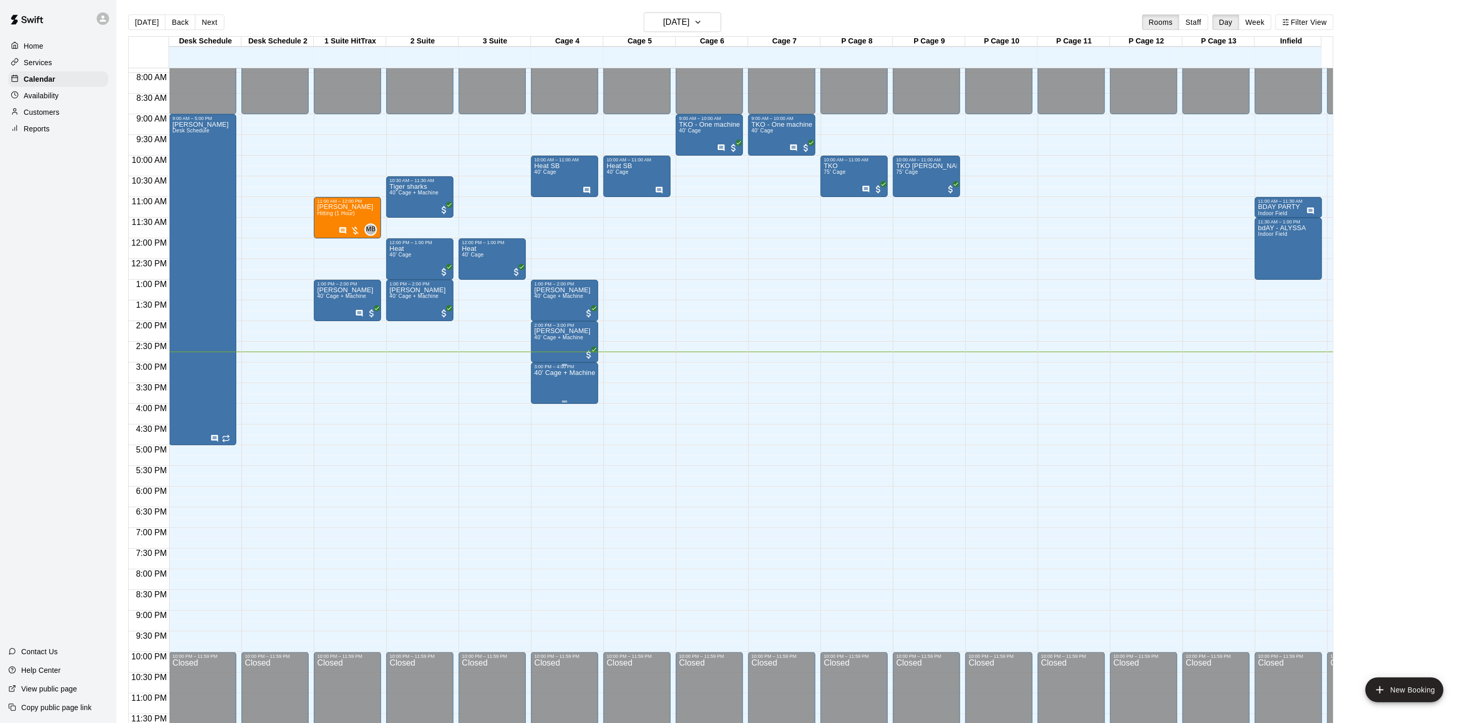
click at [546, 373] on p "40’ Cage + Machine" at bounding box center [564, 373] width 61 height 0
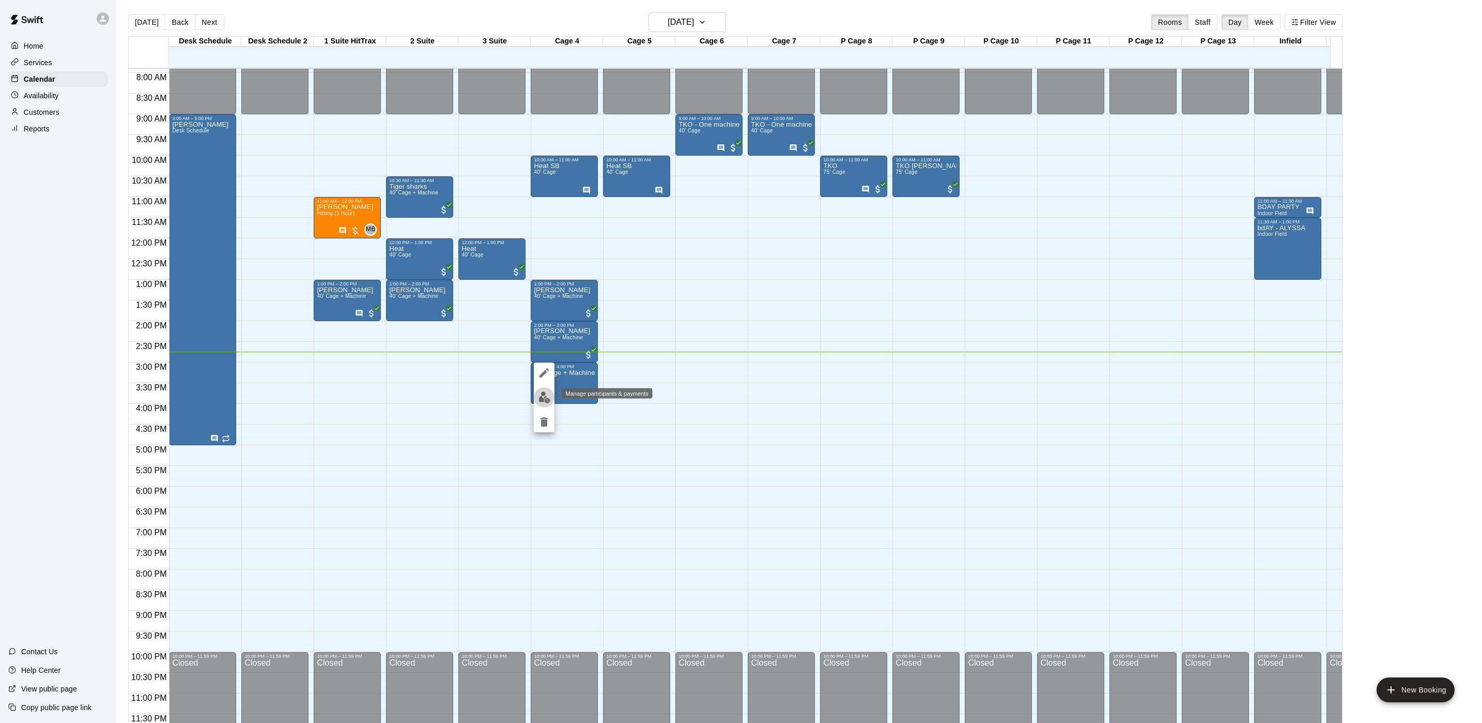
click at [541, 396] on img "edit" at bounding box center [545, 397] width 12 height 12
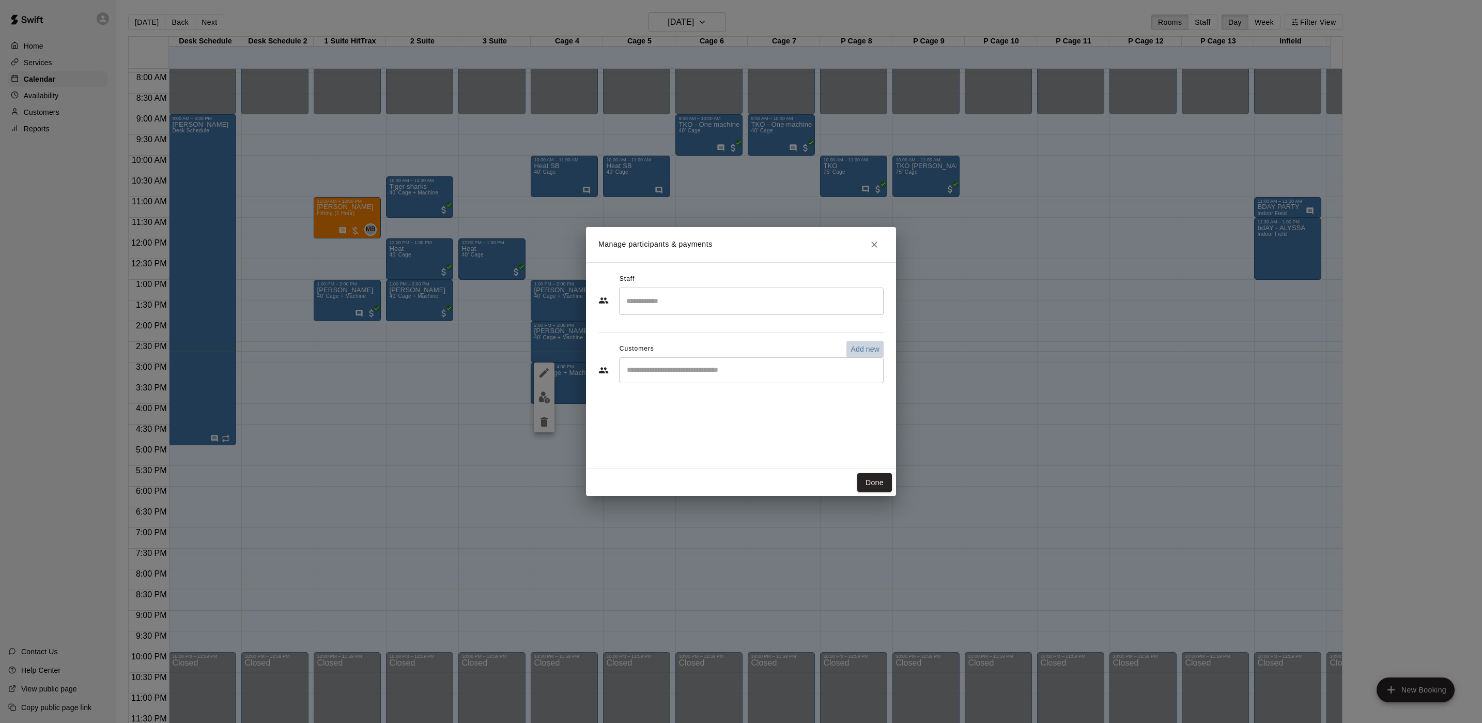
click at [864, 350] on p "Add new" at bounding box center [865, 349] width 29 height 10
select select "**"
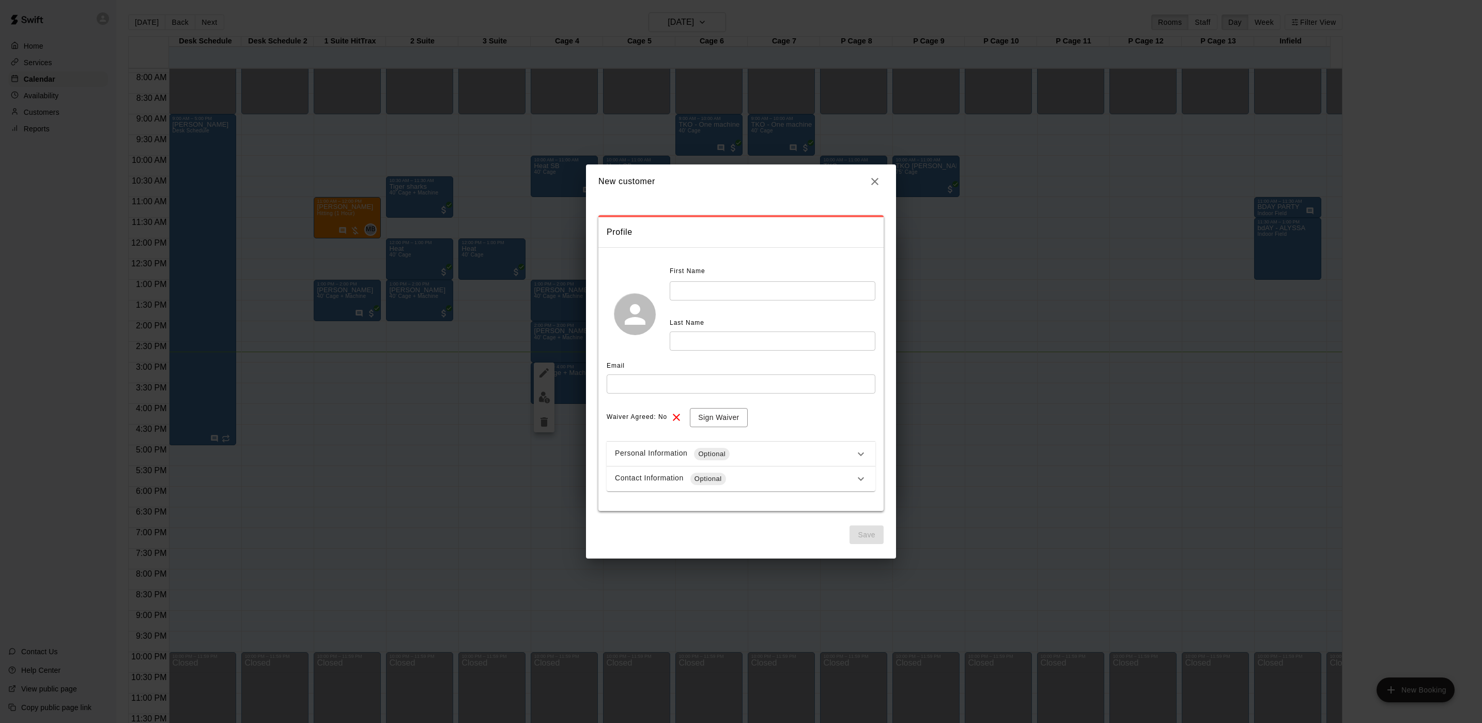
click at [768, 289] on input "text" at bounding box center [773, 290] width 206 height 19
type input "*****"
click at [726, 346] on input "text" at bounding box center [773, 340] width 206 height 19
type input "*******"
click at [739, 378] on input "text" at bounding box center [741, 383] width 269 height 19
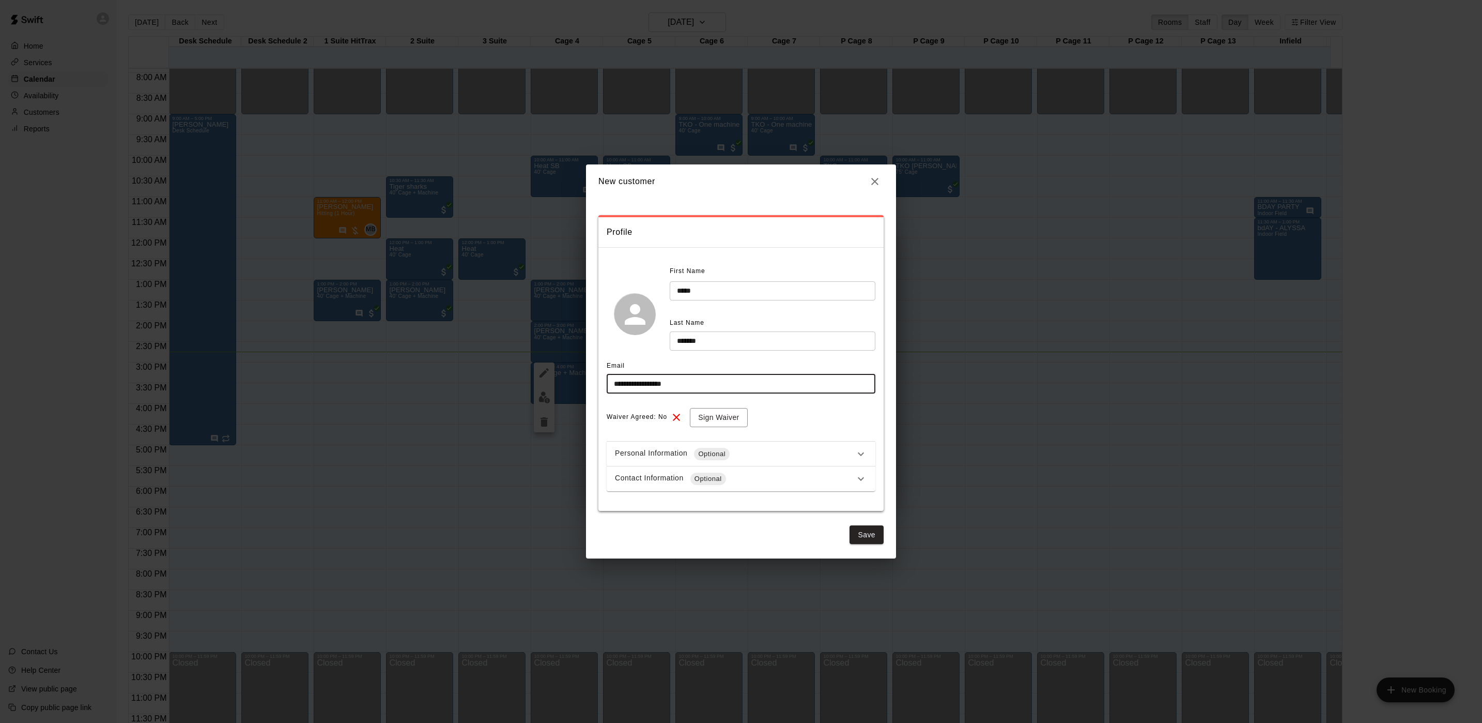
type input "**********"
click at [782, 478] on div "Contact Information Optional" at bounding box center [735, 478] width 240 height 12
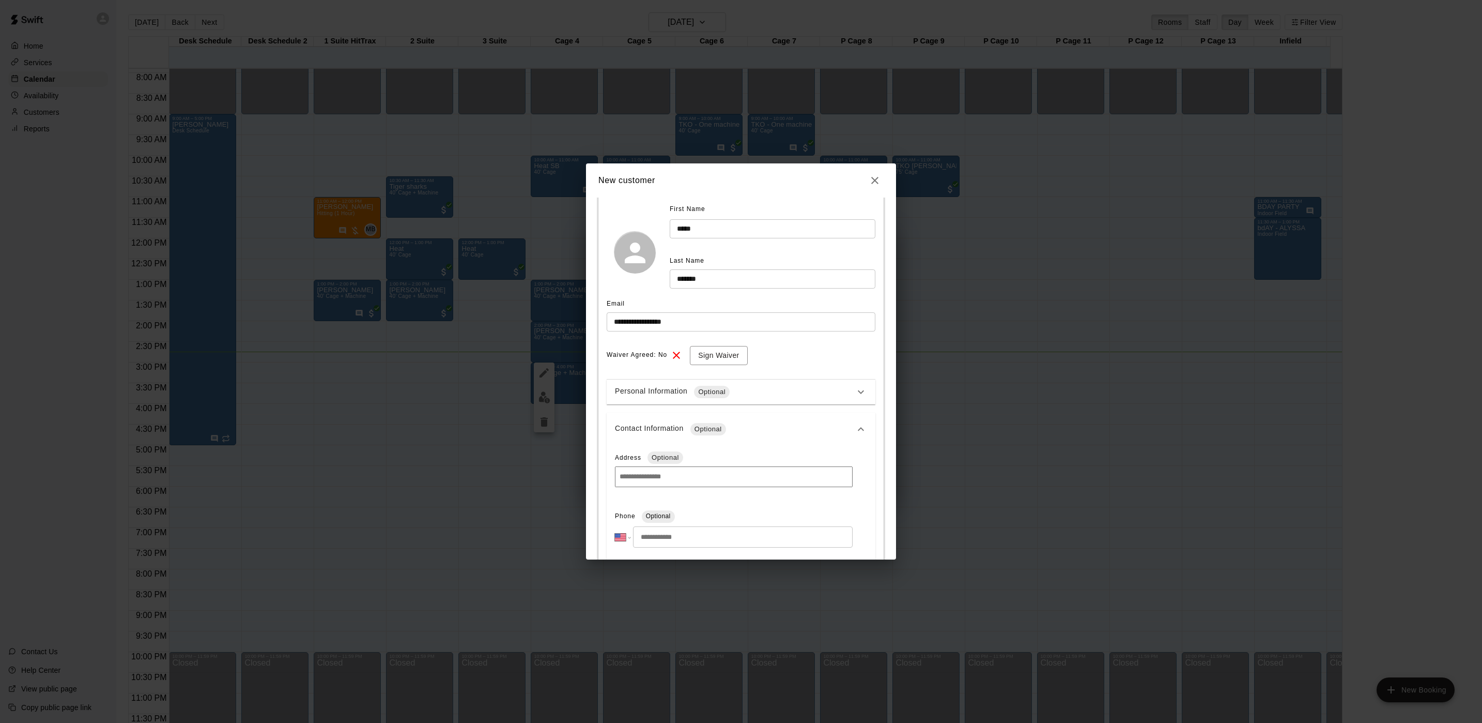
scroll to position [155, 0]
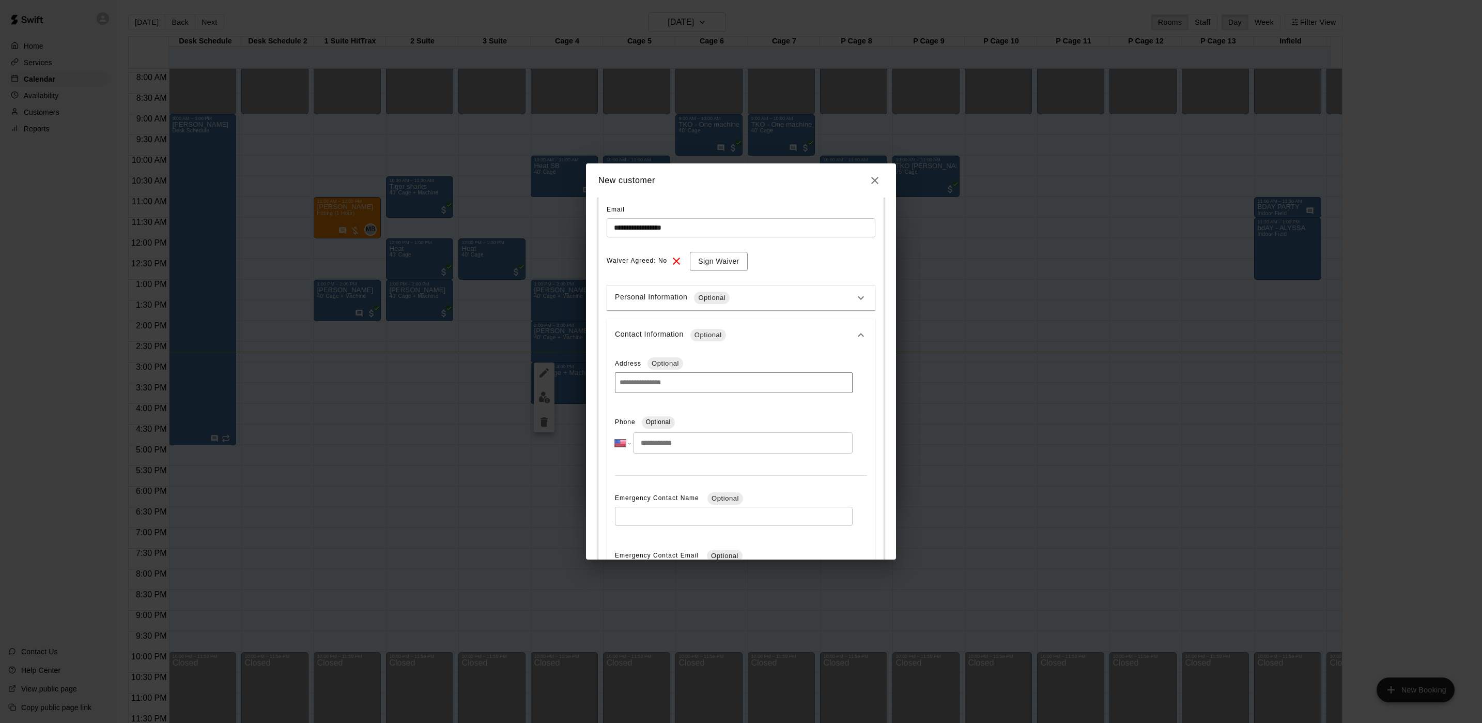
click at [738, 435] on input "tel" at bounding box center [743, 442] width 220 height 21
type input "**********"
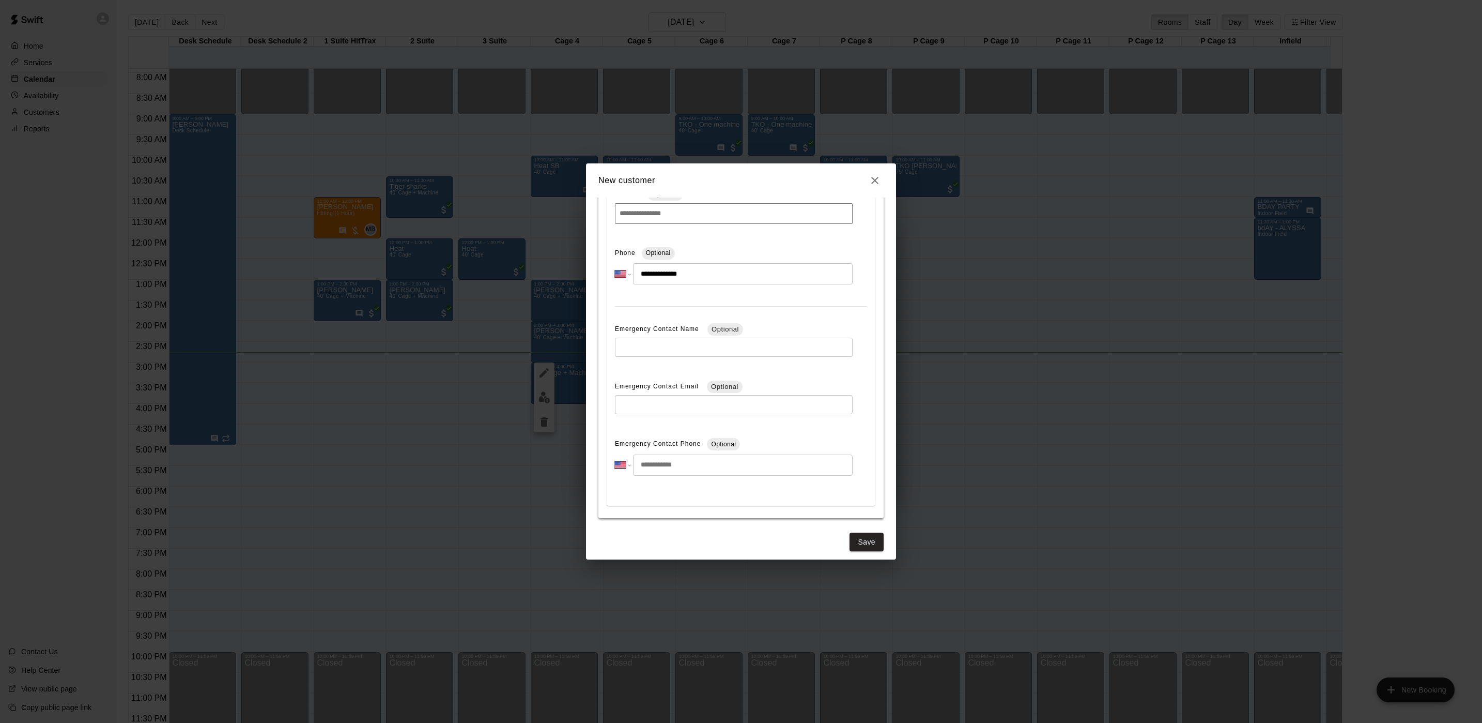
scroll to position [332, 0]
click at [855, 543] on button "Save" at bounding box center [867, 535] width 34 height 19
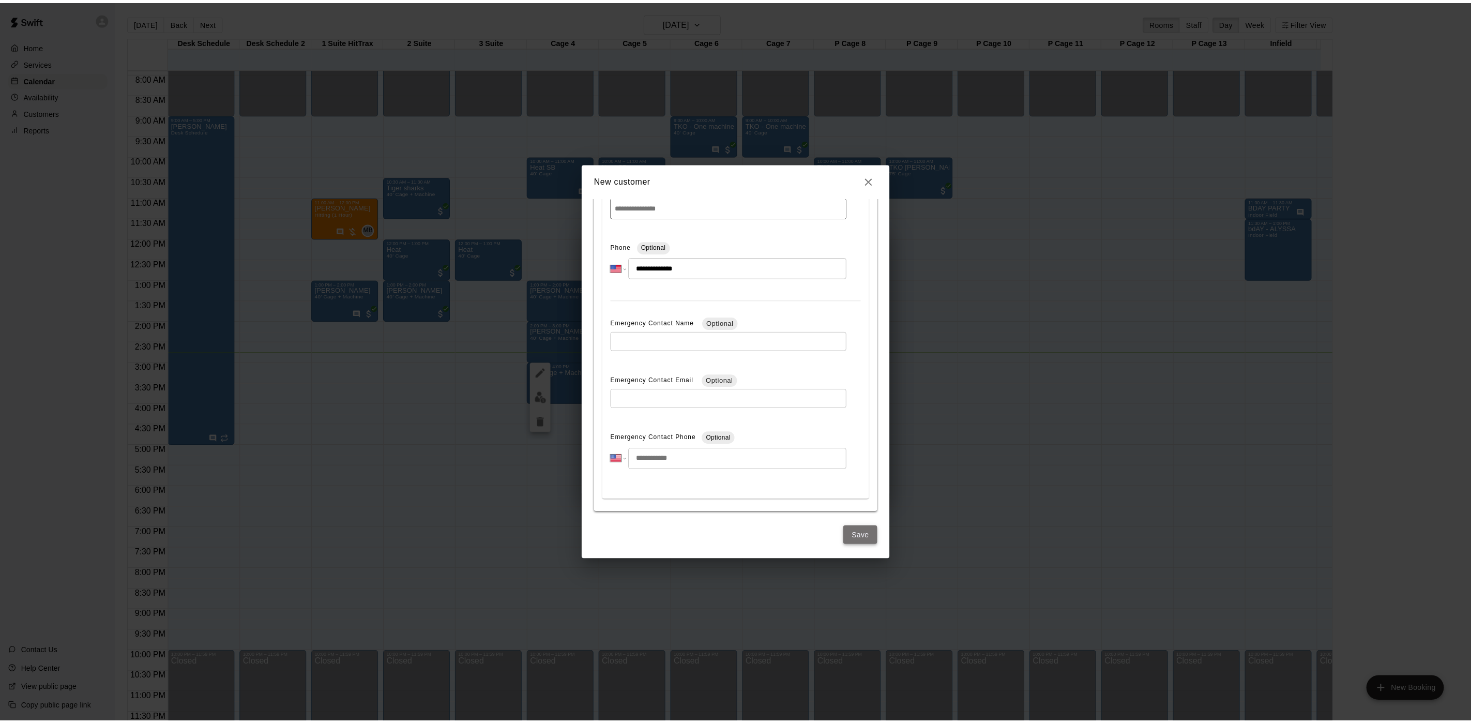
scroll to position [0, 0]
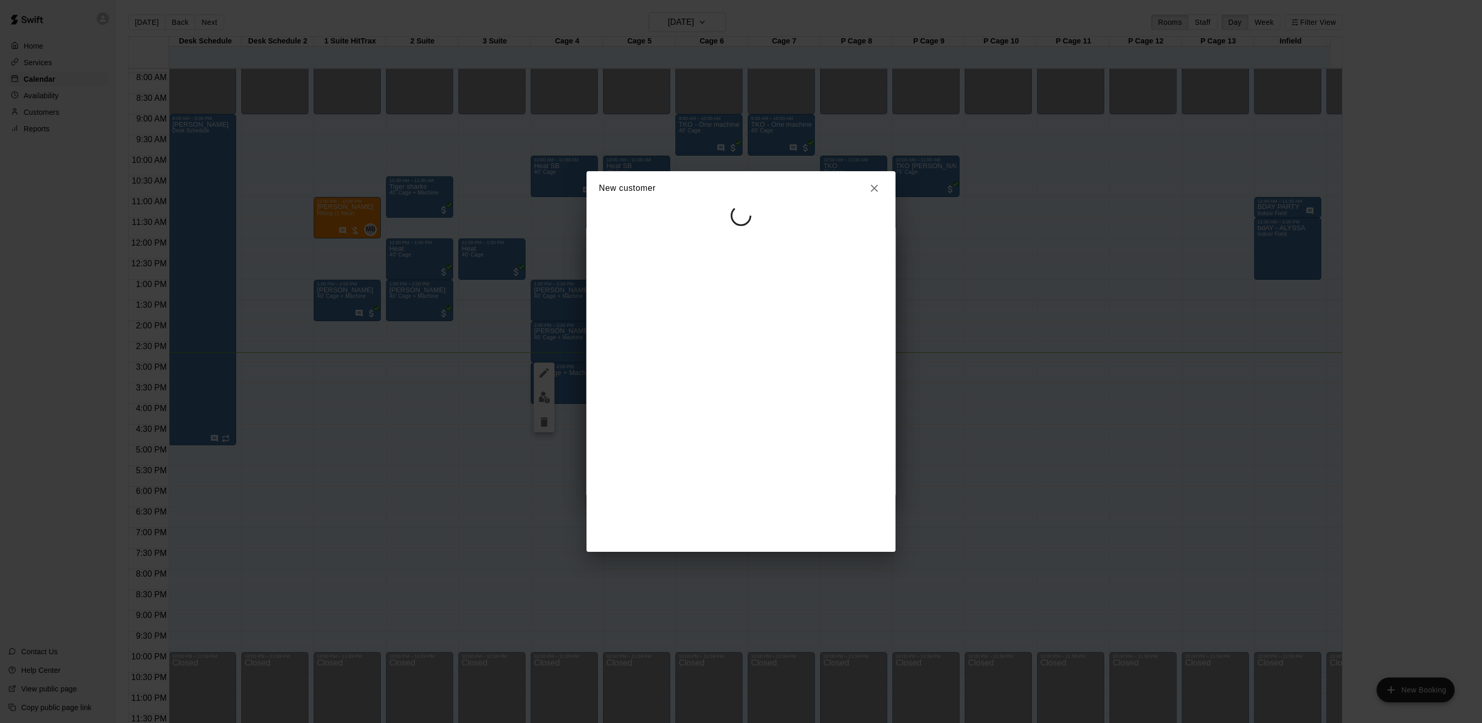
select select "**"
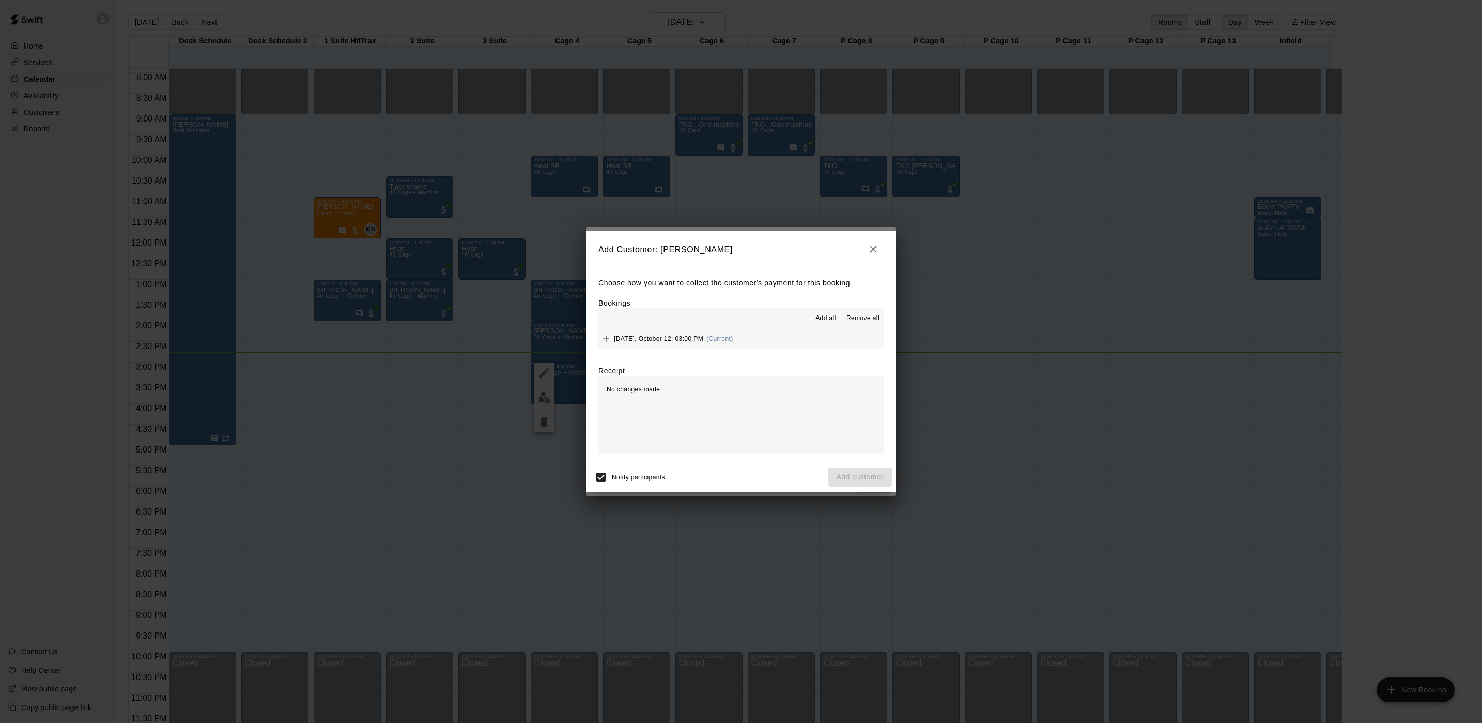
click at [744, 341] on button "[DATE], October 12: 03:00 PM (Current)" at bounding box center [741, 338] width 285 height 19
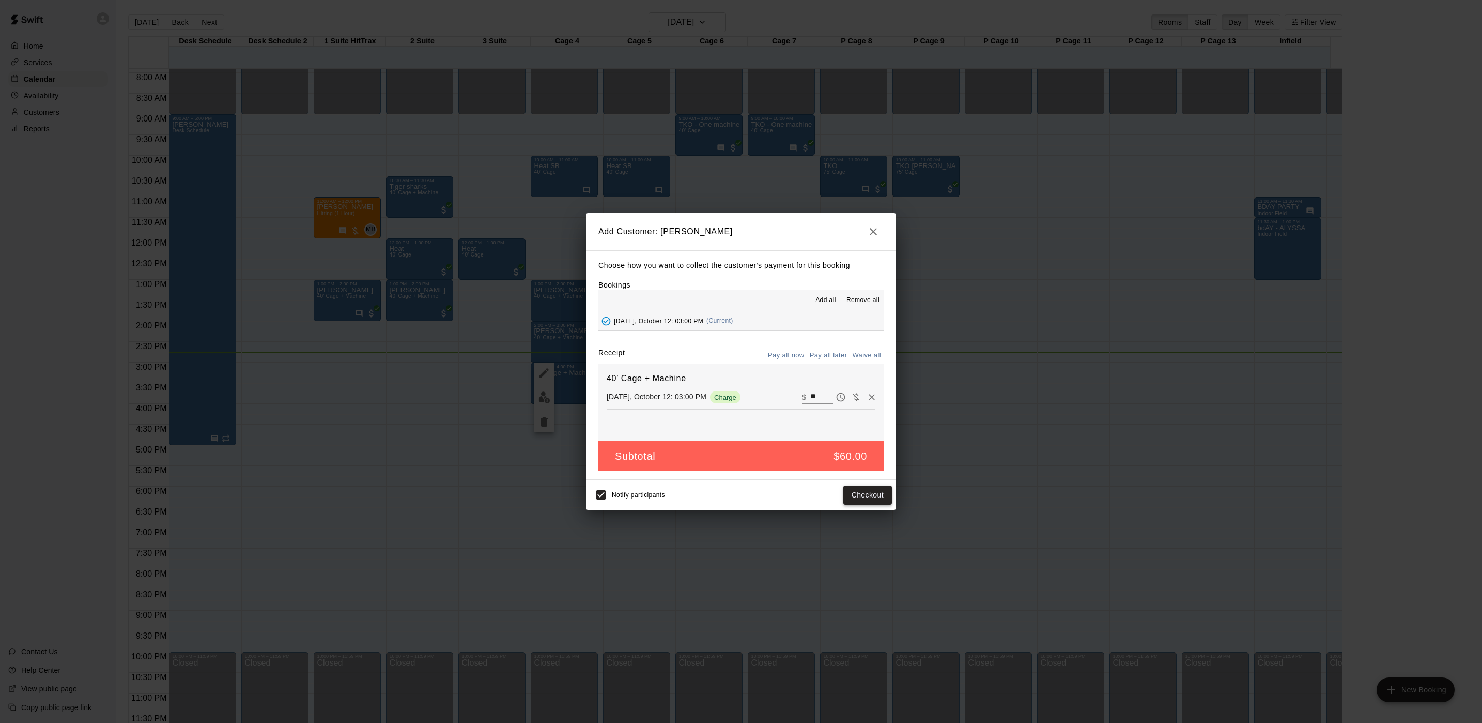
click at [873, 497] on button "Checkout" at bounding box center [868, 494] width 49 height 19
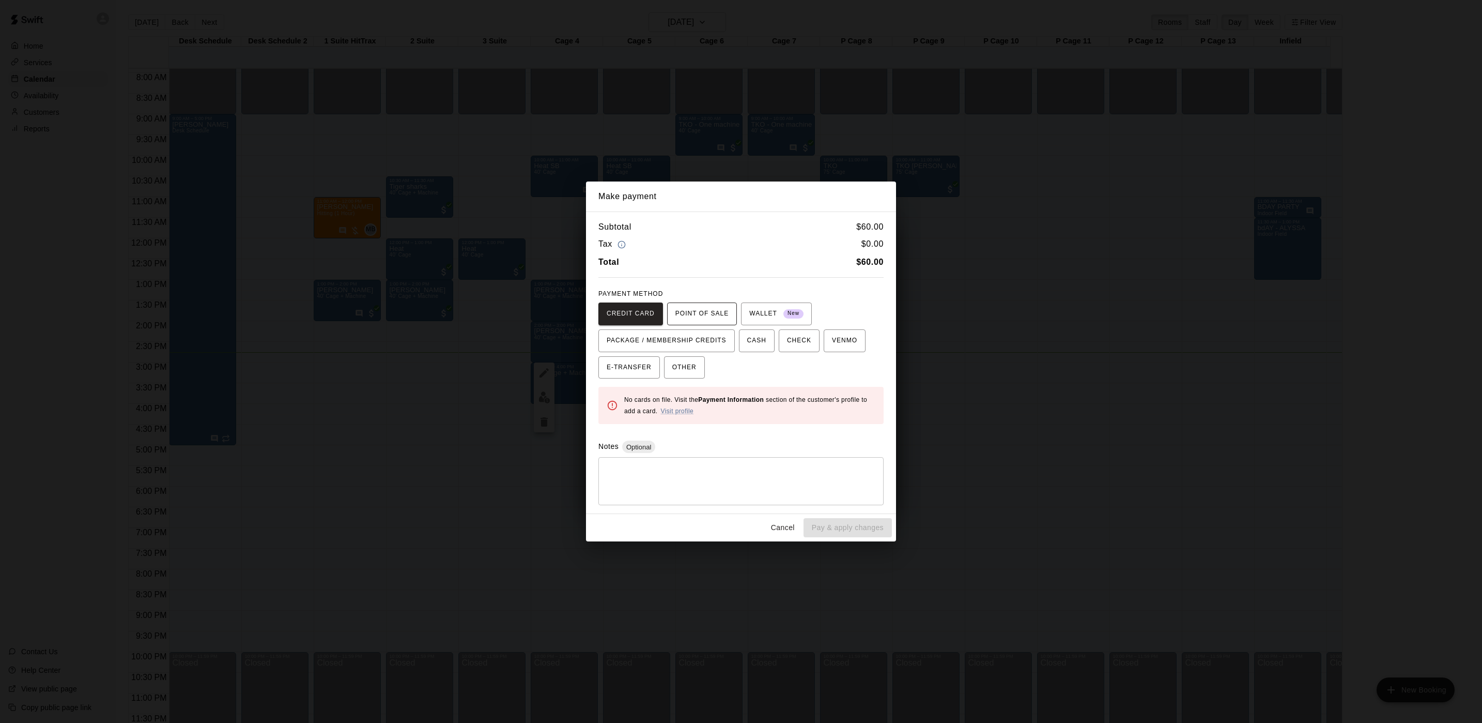
click at [712, 316] on span "POINT OF SALE" at bounding box center [702, 313] width 53 height 17
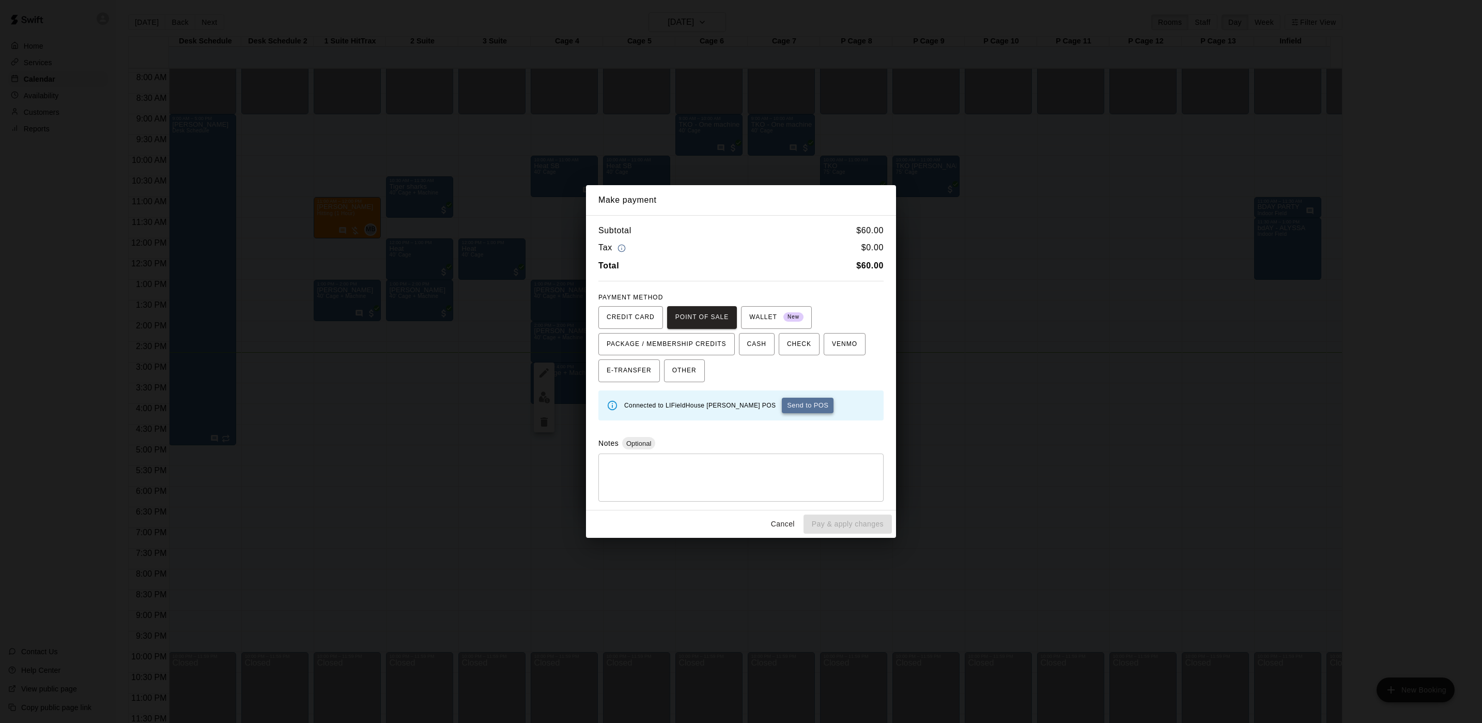
click at [784, 411] on button "Send to POS" at bounding box center [808, 405] width 52 height 16
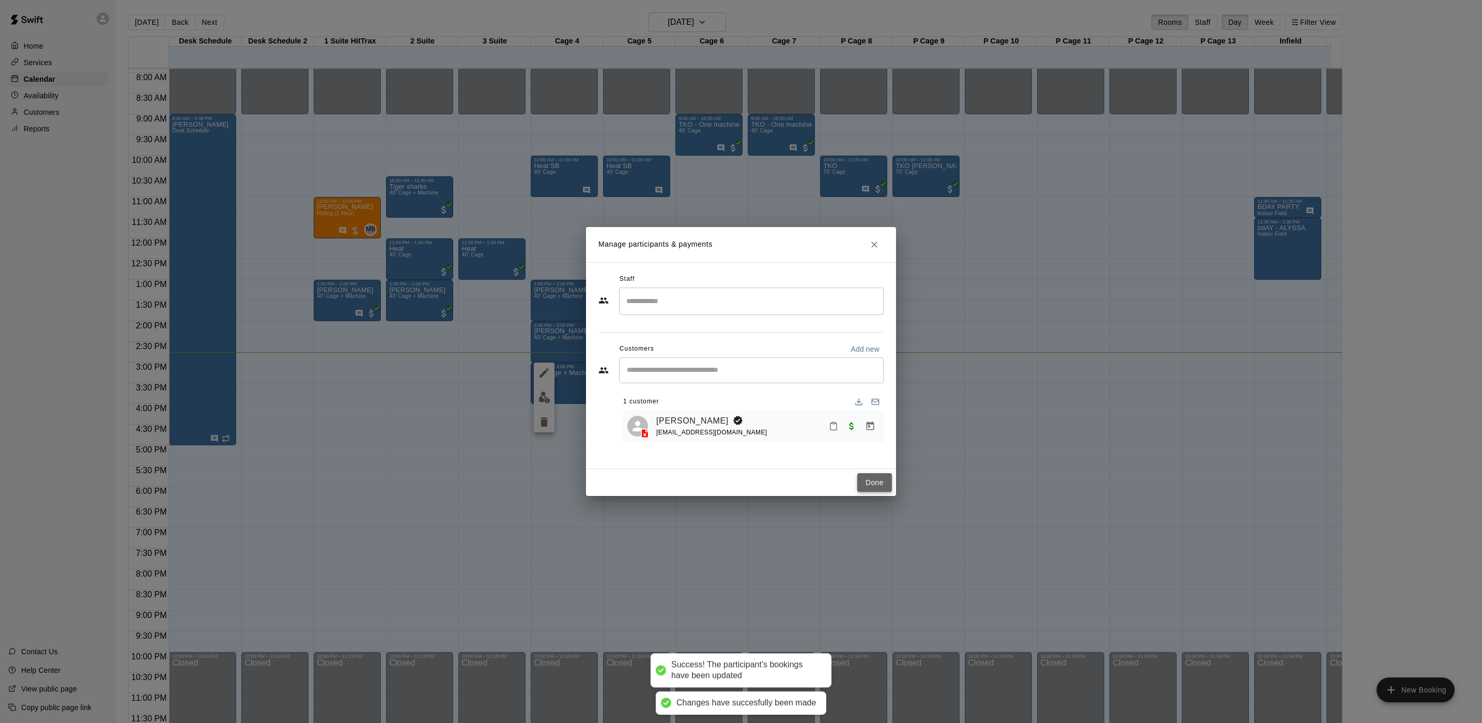
click at [881, 479] on button "Done" at bounding box center [875, 482] width 35 height 19
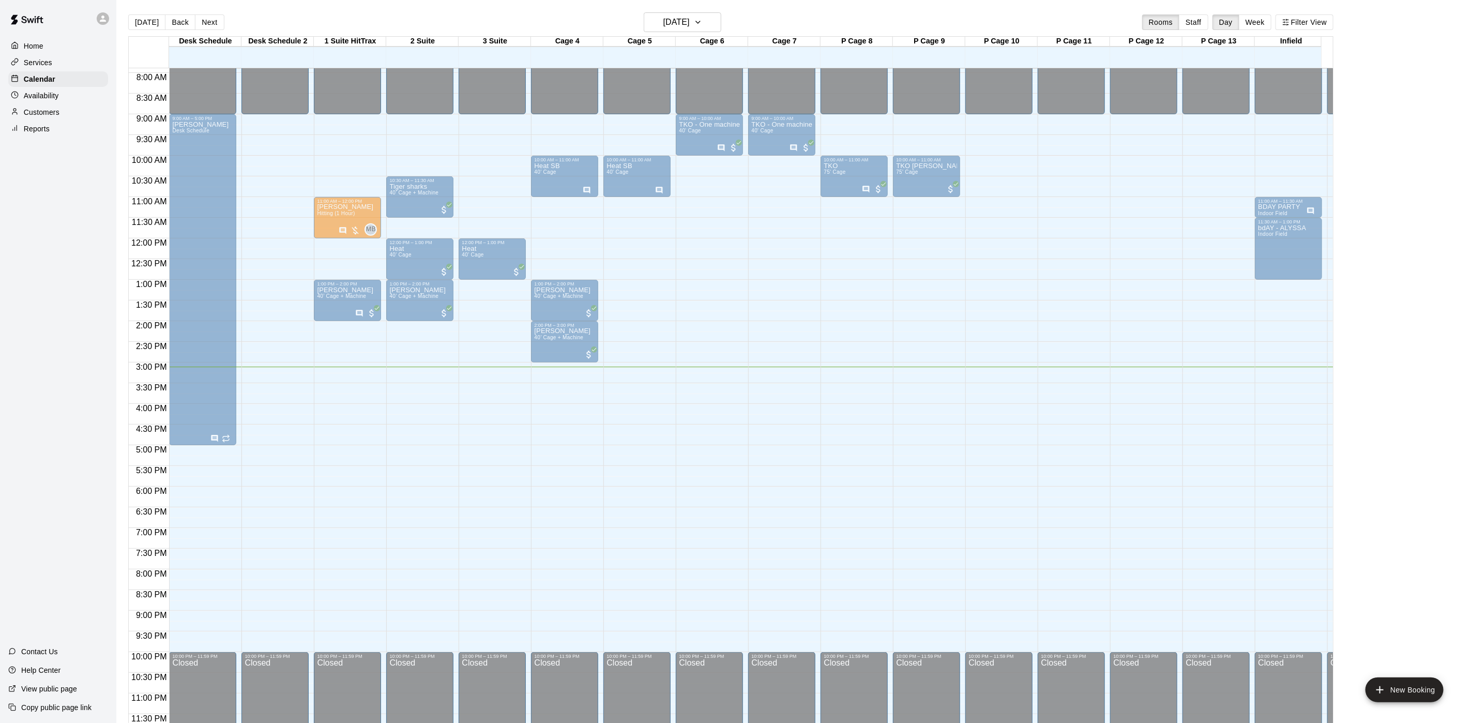
click at [553, 376] on span "40’ Cage + Machine" at bounding box center [558, 379] width 49 height 6
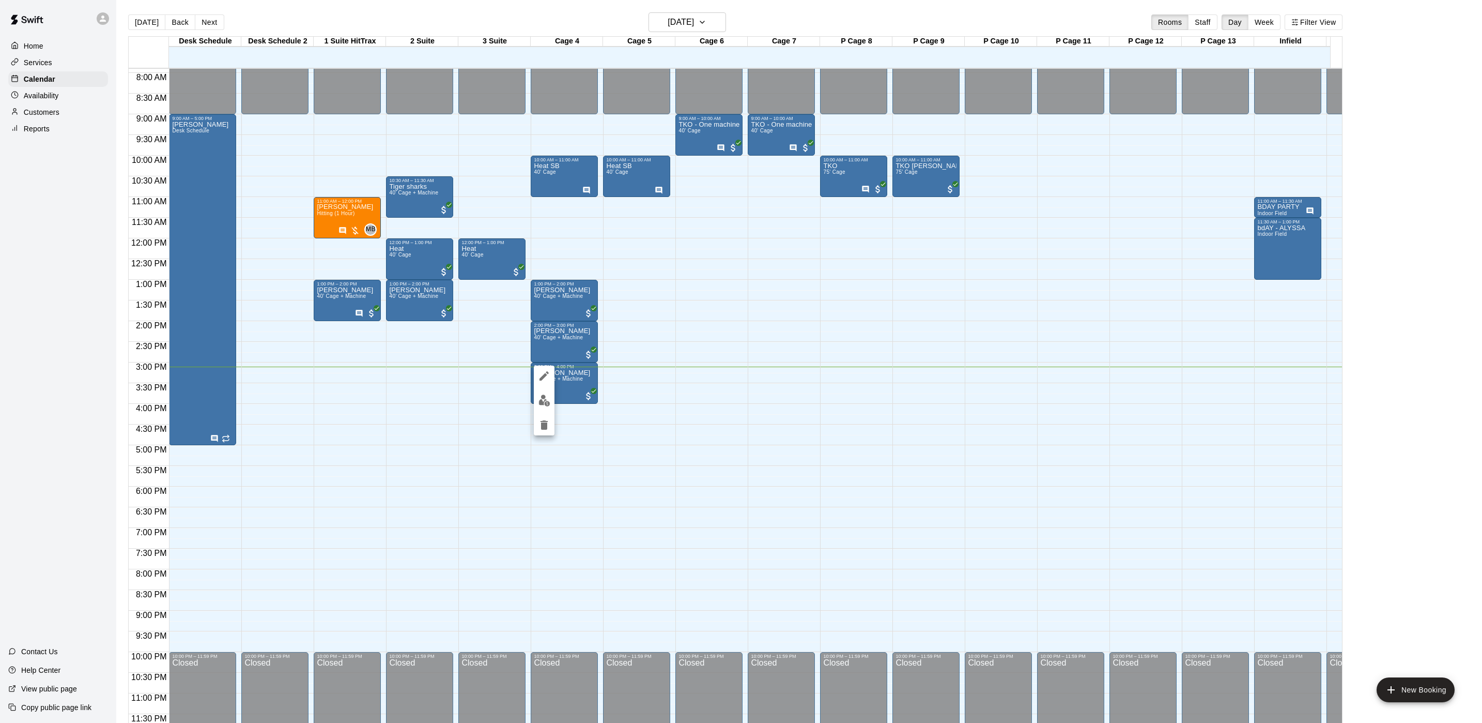
click at [720, 304] on div at bounding box center [741, 361] width 1482 height 723
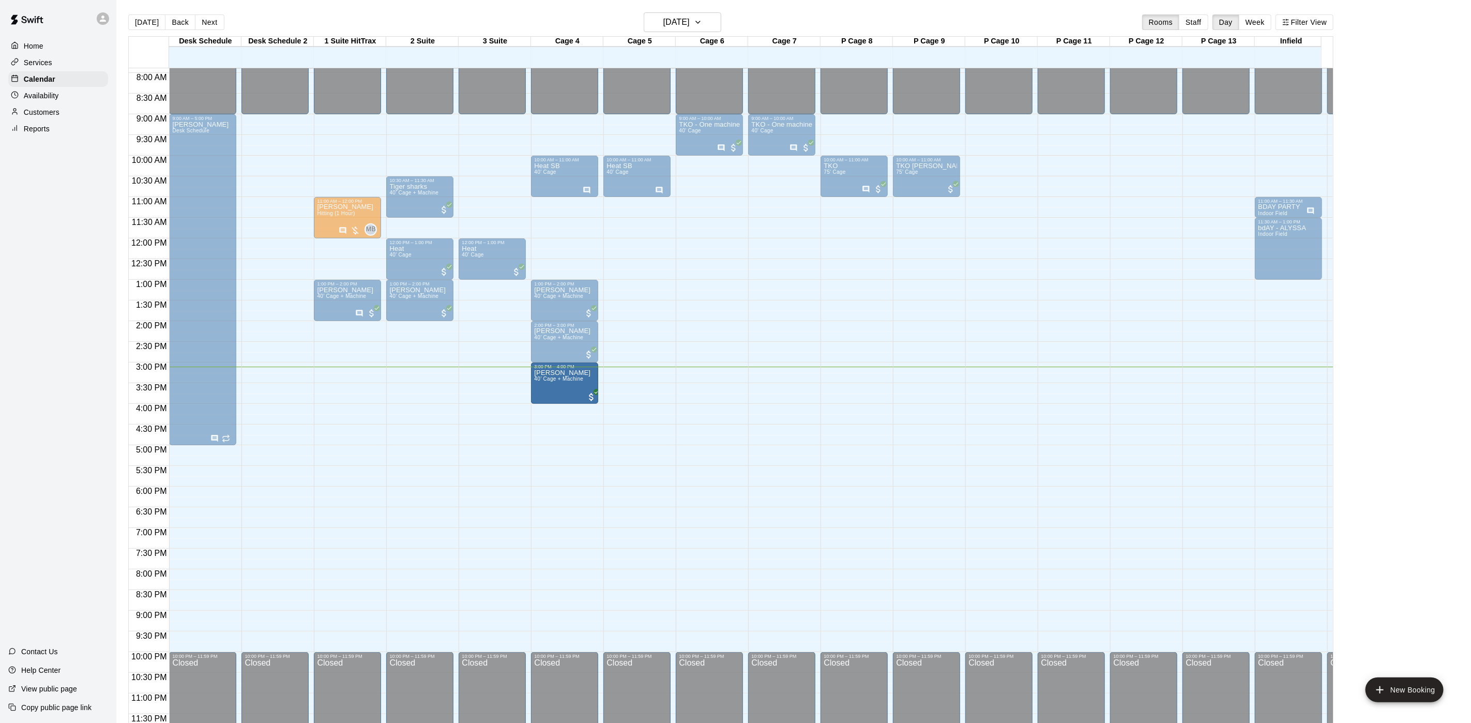
drag, startPoint x: 554, startPoint y: 373, endPoint x: 550, endPoint y: 377, distance: 5.9
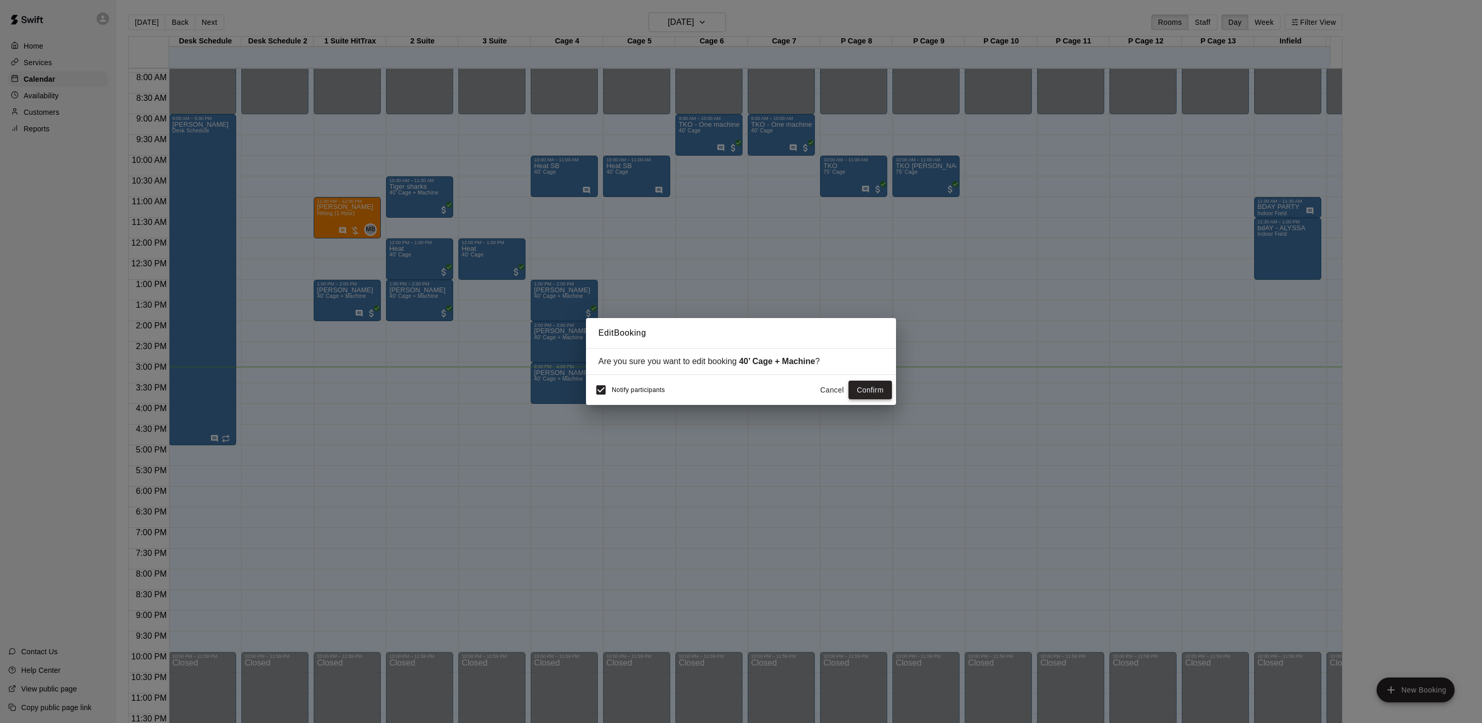
click at [873, 383] on button "Confirm" at bounding box center [870, 389] width 43 height 19
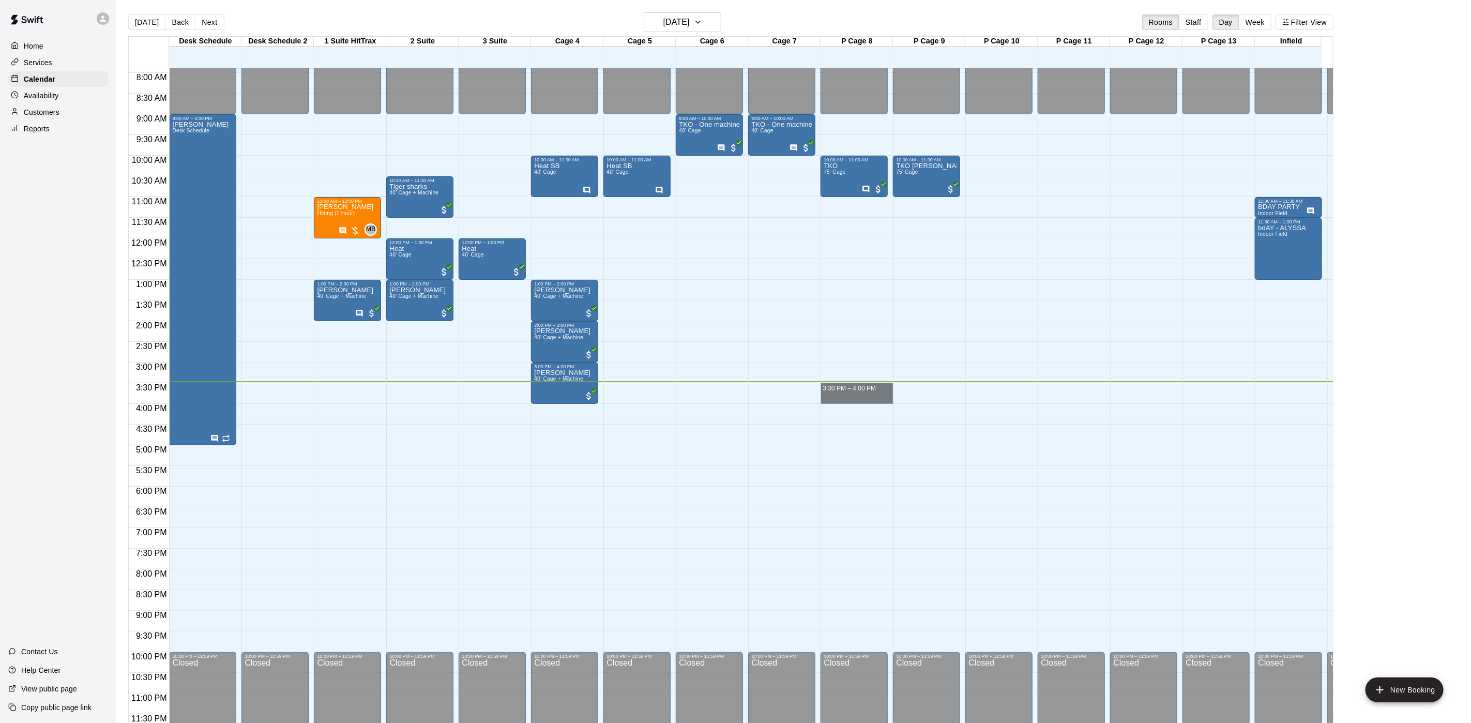
drag, startPoint x: 853, startPoint y: 376, endPoint x: 853, endPoint y: 385, distance: 8.8
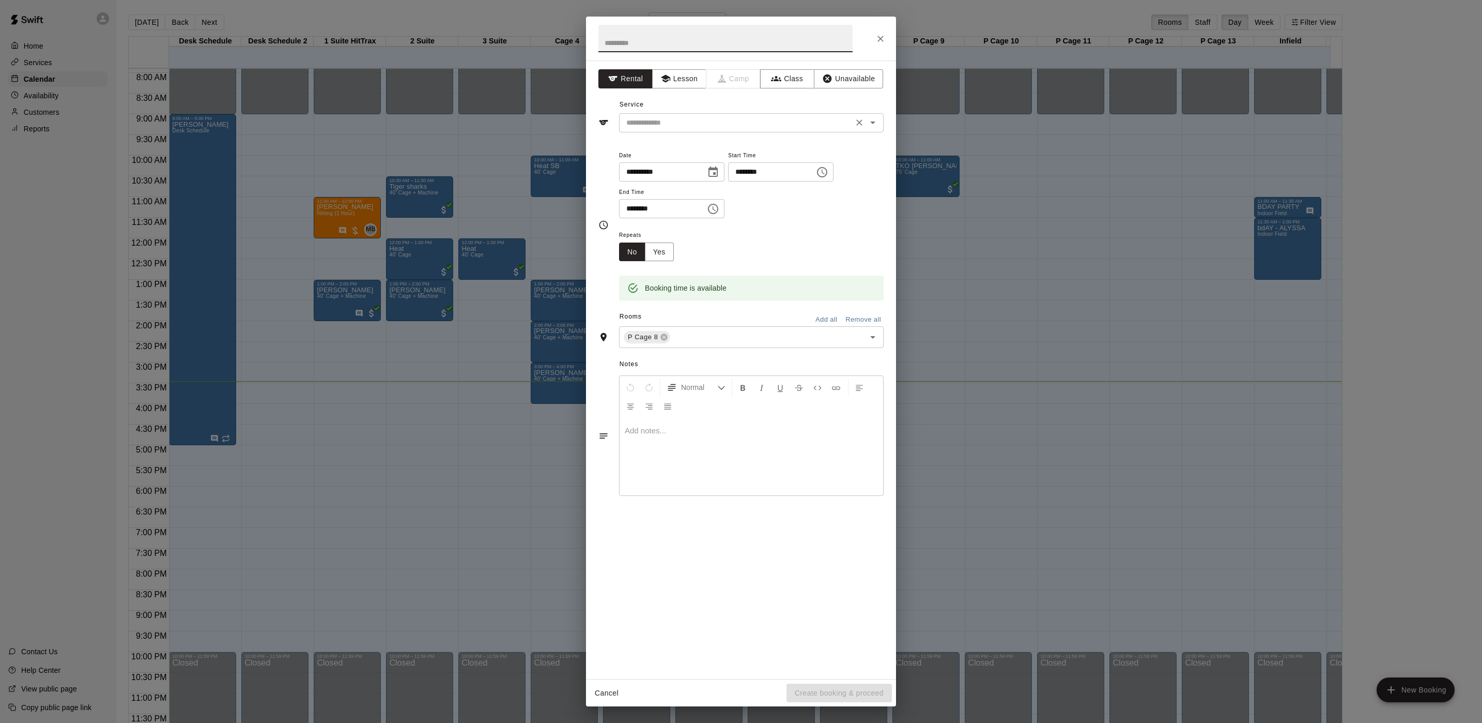
click at [678, 126] on input "text" at bounding box center [736, 122] width 228 height 13
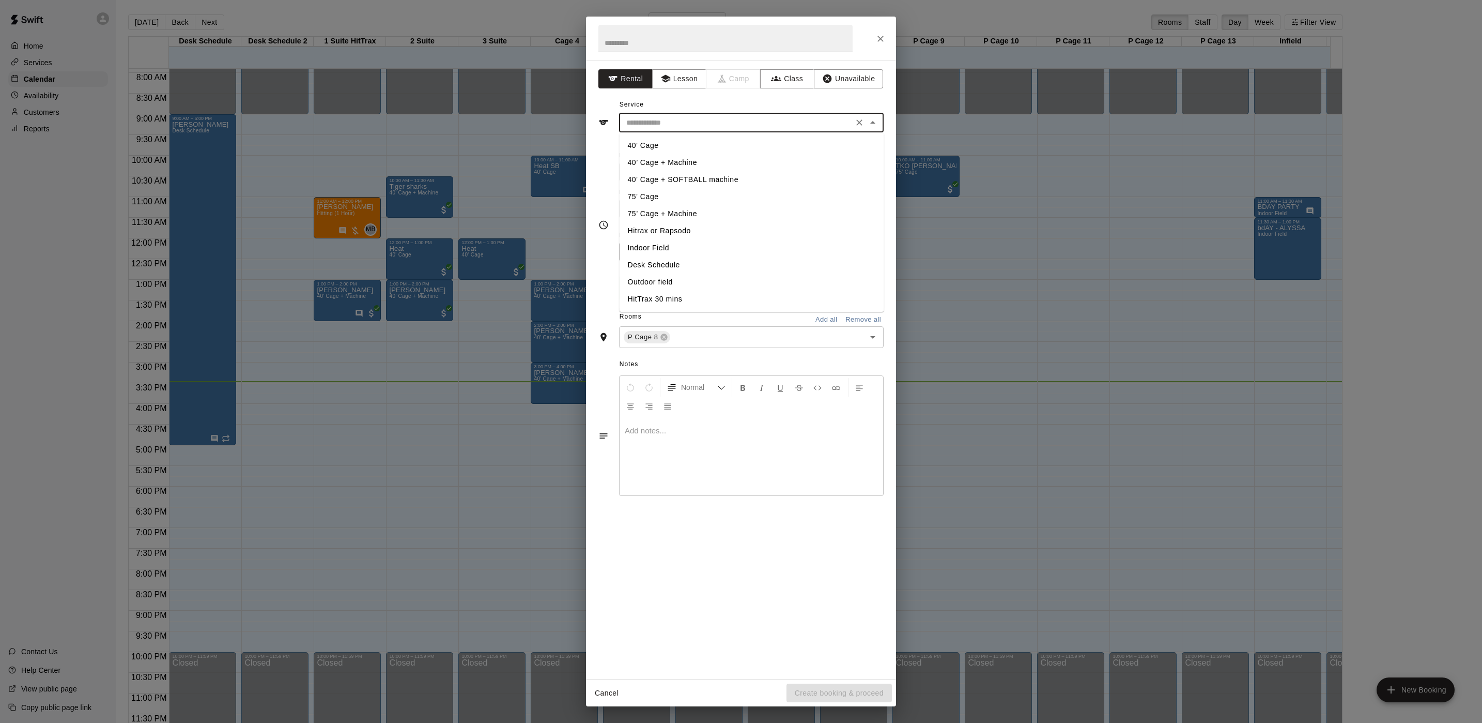
click at [648, 194] on li "75' Cage" at bounding box center [752, 196] width 265 height 17
type input "********"
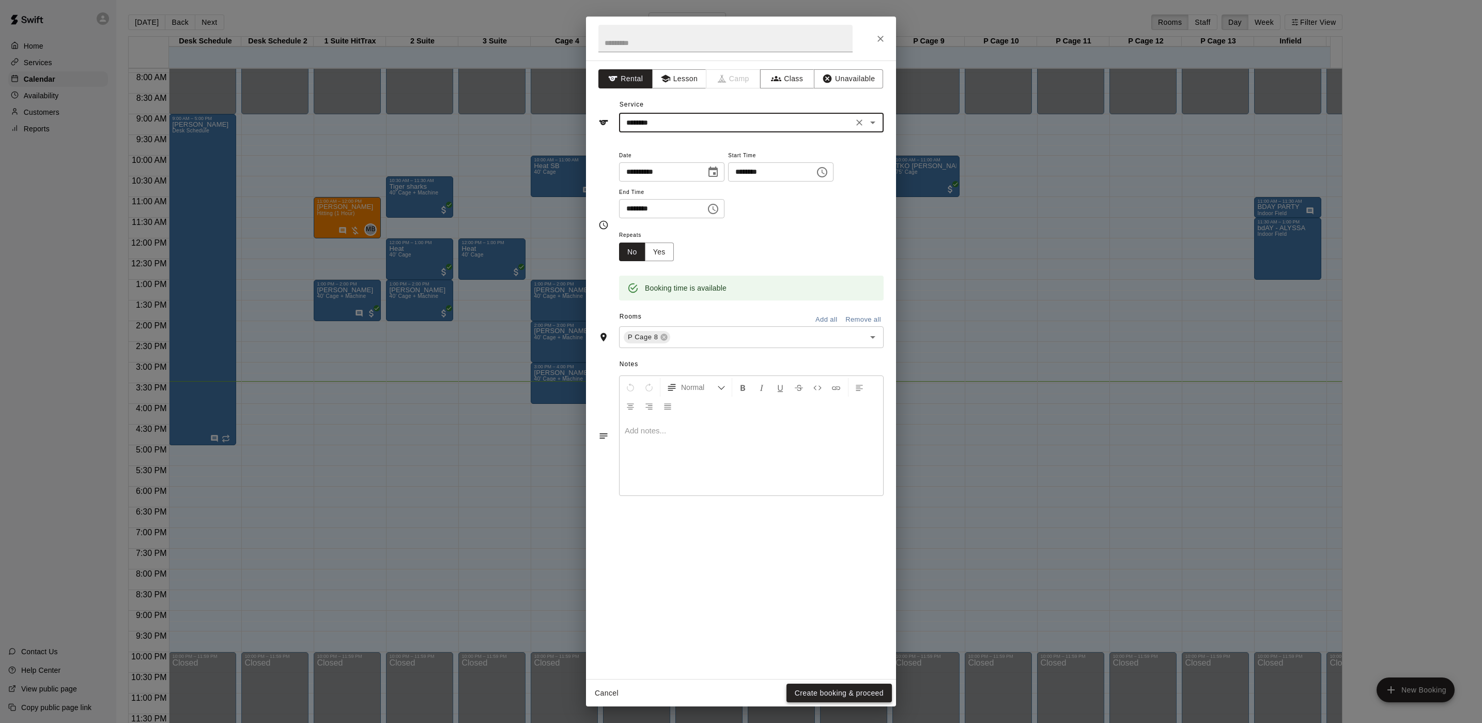
click at [849, 692] on button "Create booking & proceed" at bounding box center [839, 692] width 105 height 19
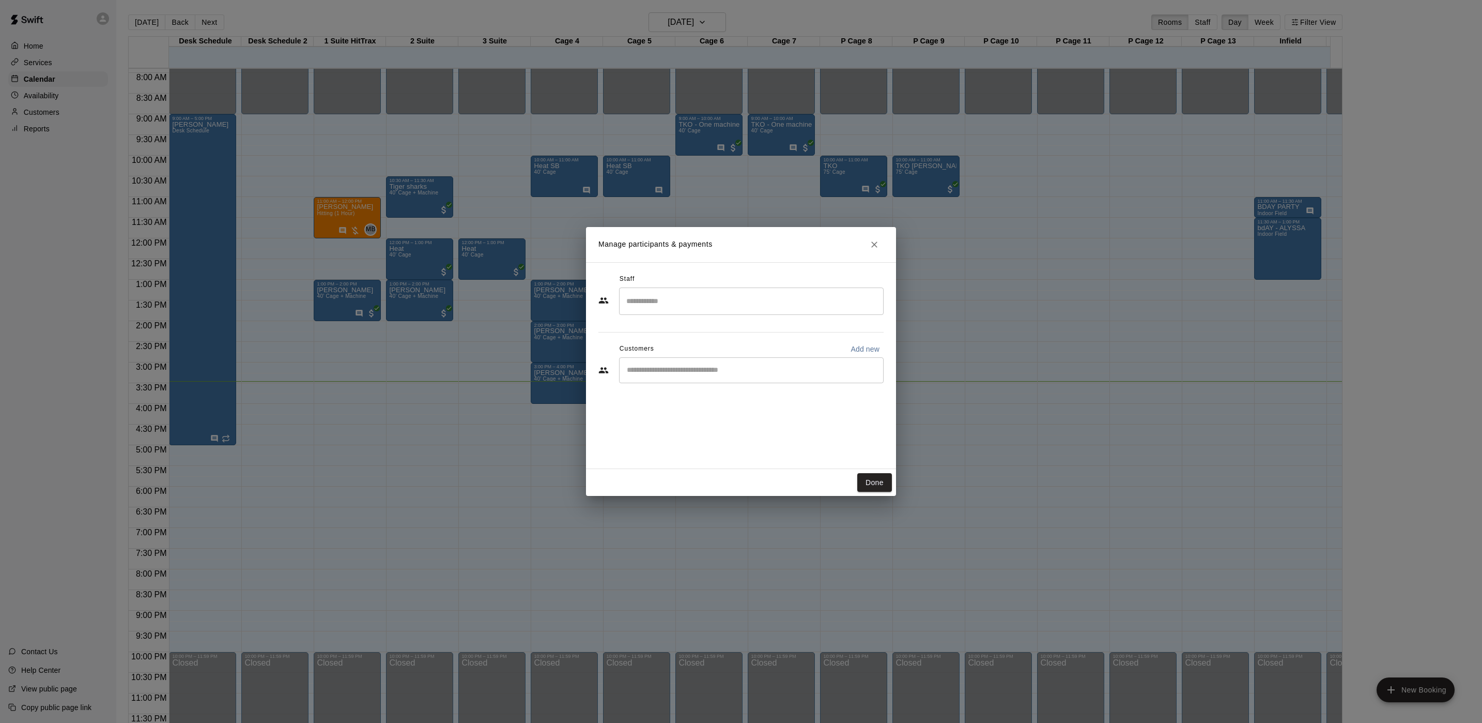
click at [659, 363] on div "​" at bounding box center [751, 370] width 265 height 26
type input "*****"
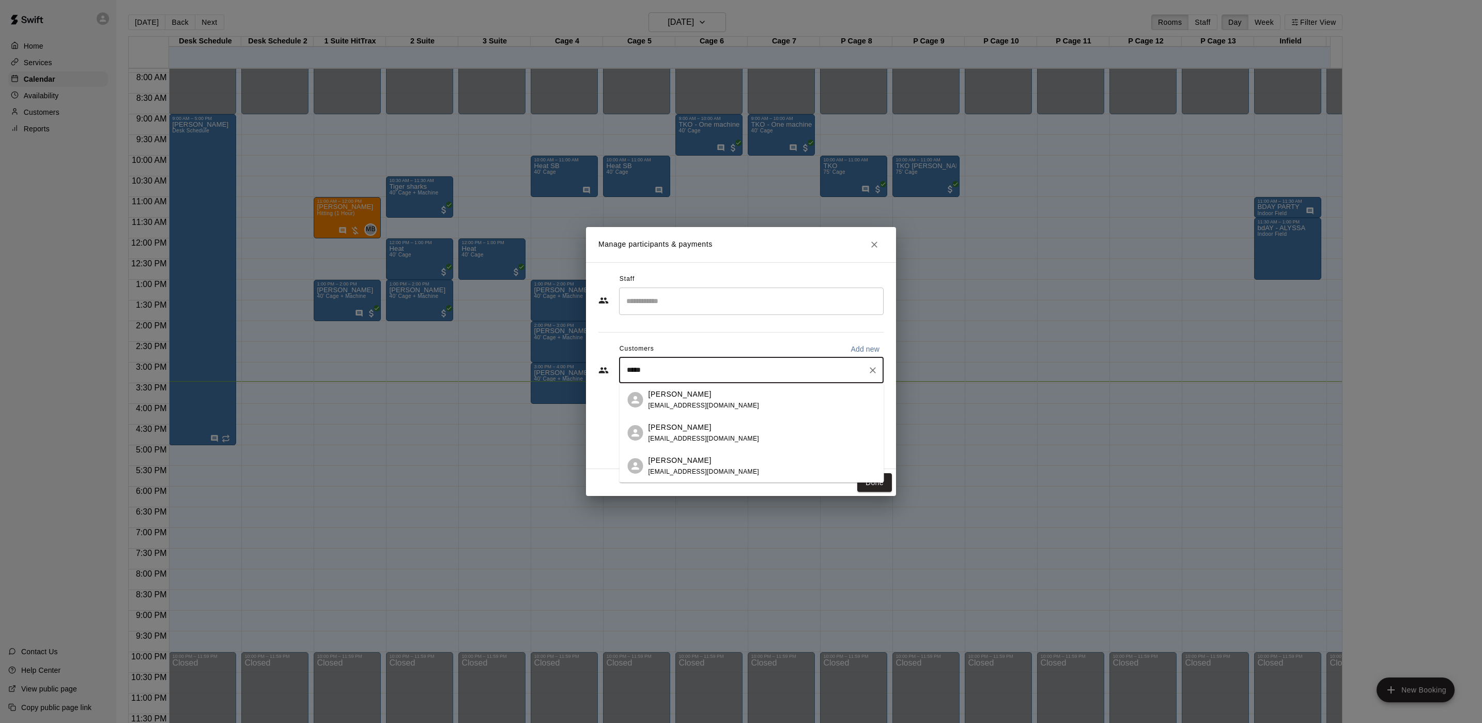
click at [695, 393] on p "[PERSON_NAME]" at bounding box center [680, 394] width 63 height 11
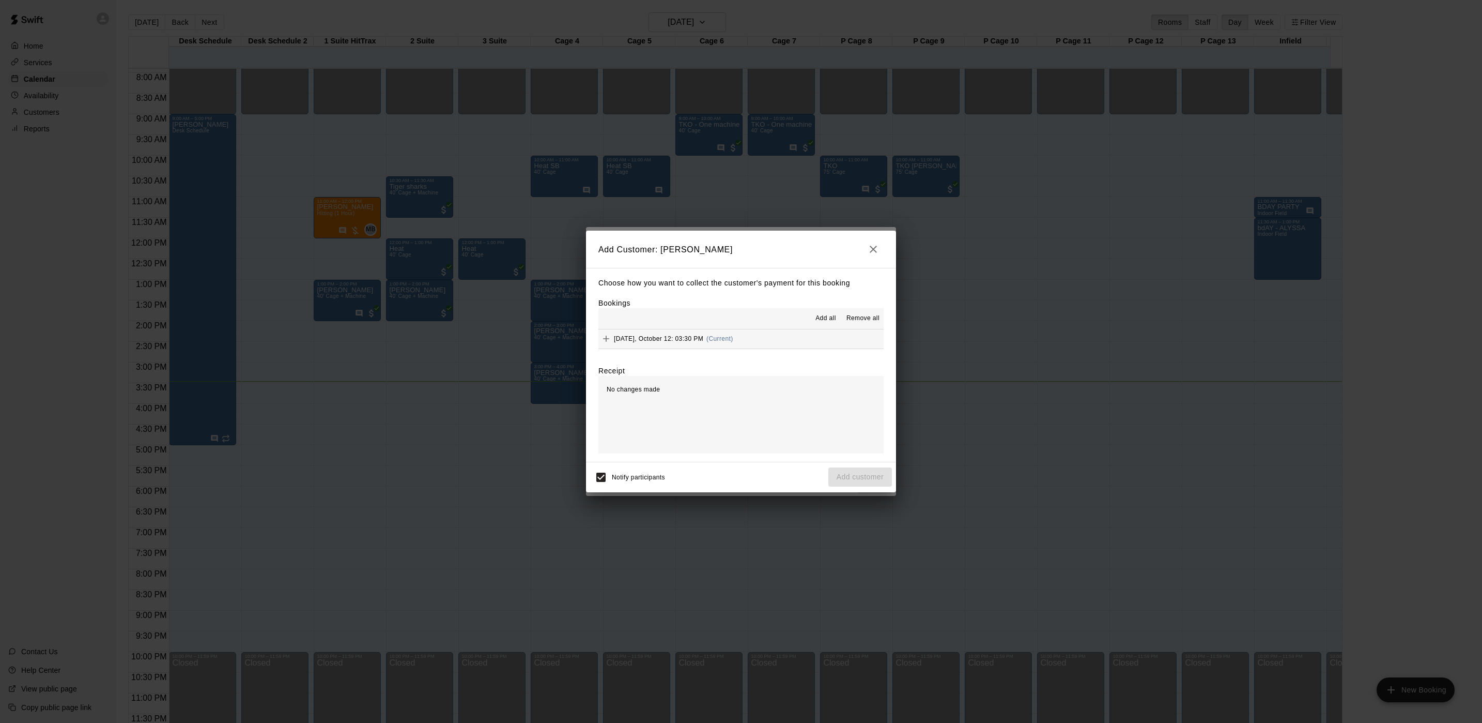
click at [707, 334] on div "[DATE], October 12: 03:30 PM (Current)" at bounding box center [666, 339] width 135 height 16
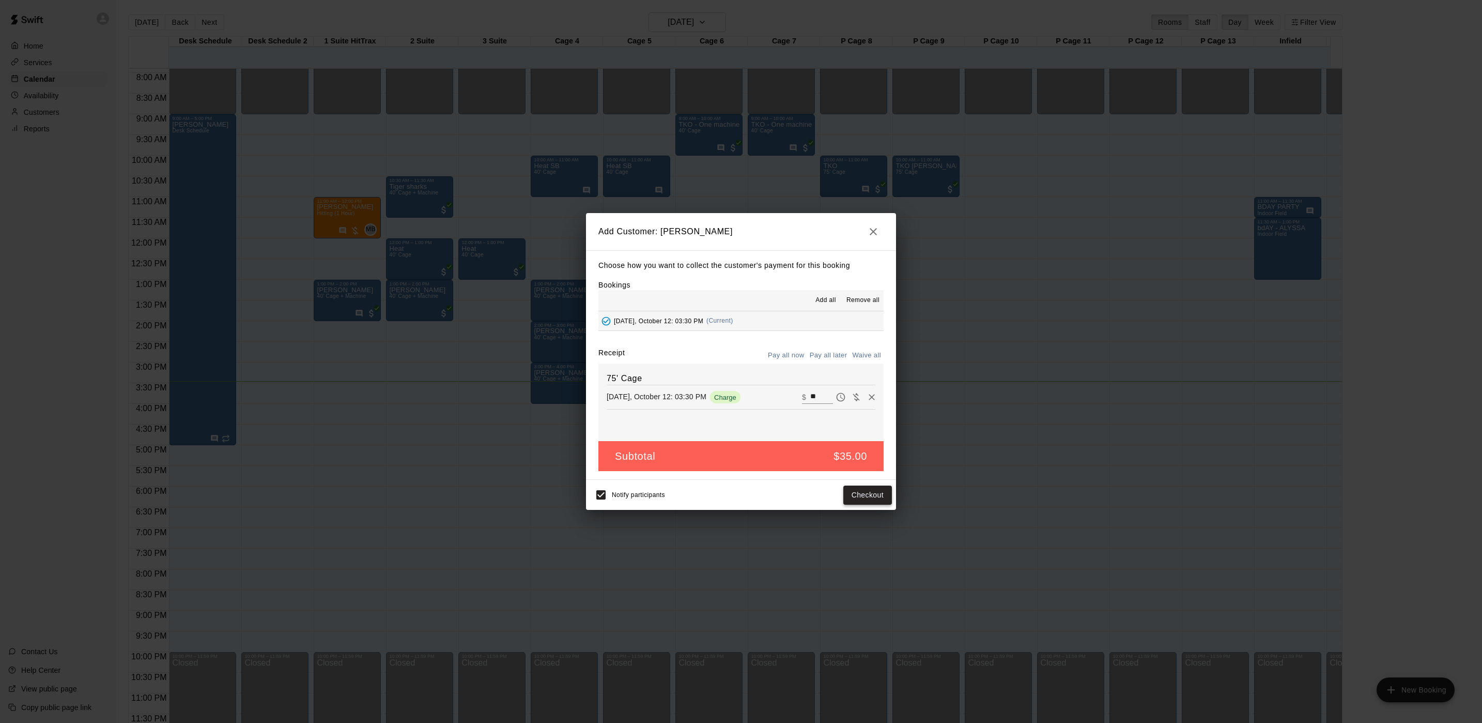
click at [869, 499] on button "Checkout" at bounding box center [868, 494] width 49 height 19
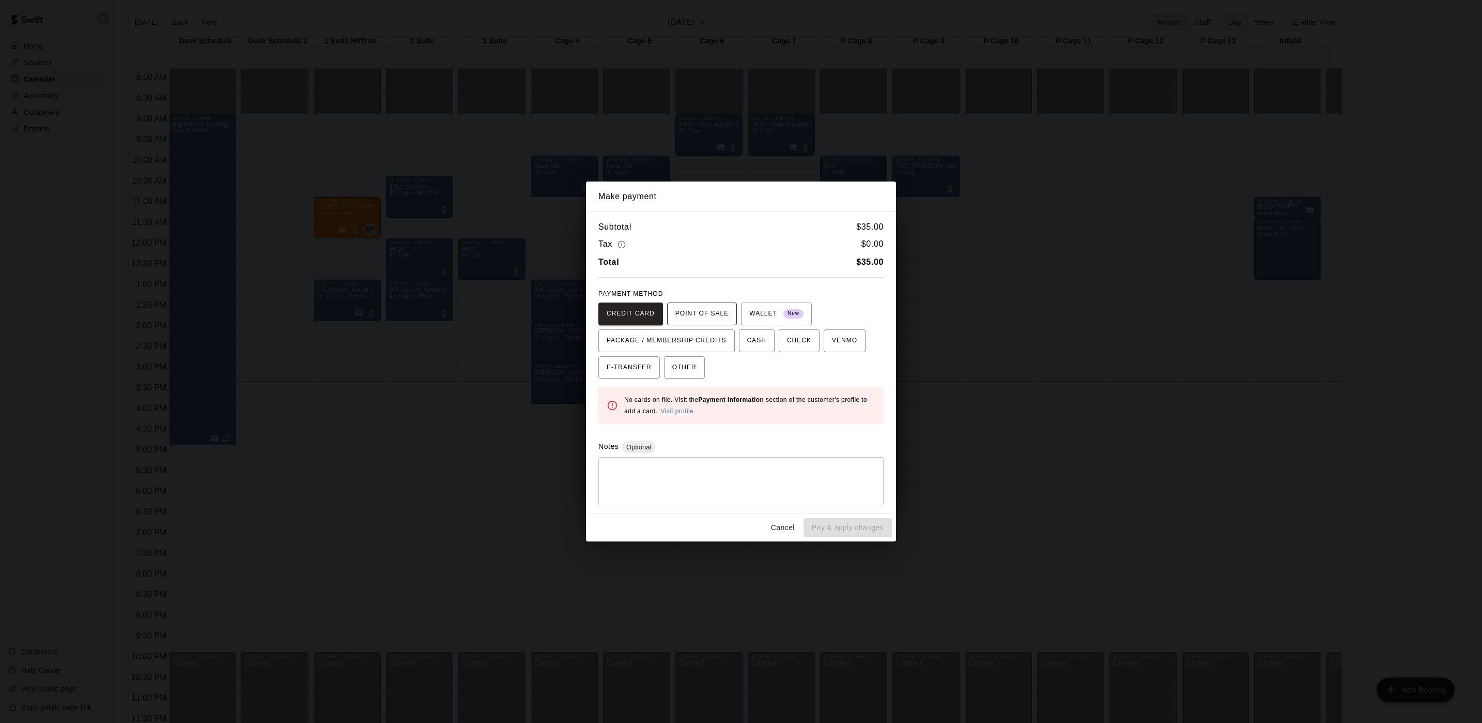
click at [701, 306] on span "POINT OF SALE" at bounding box center [702, 313] width 53 height 17
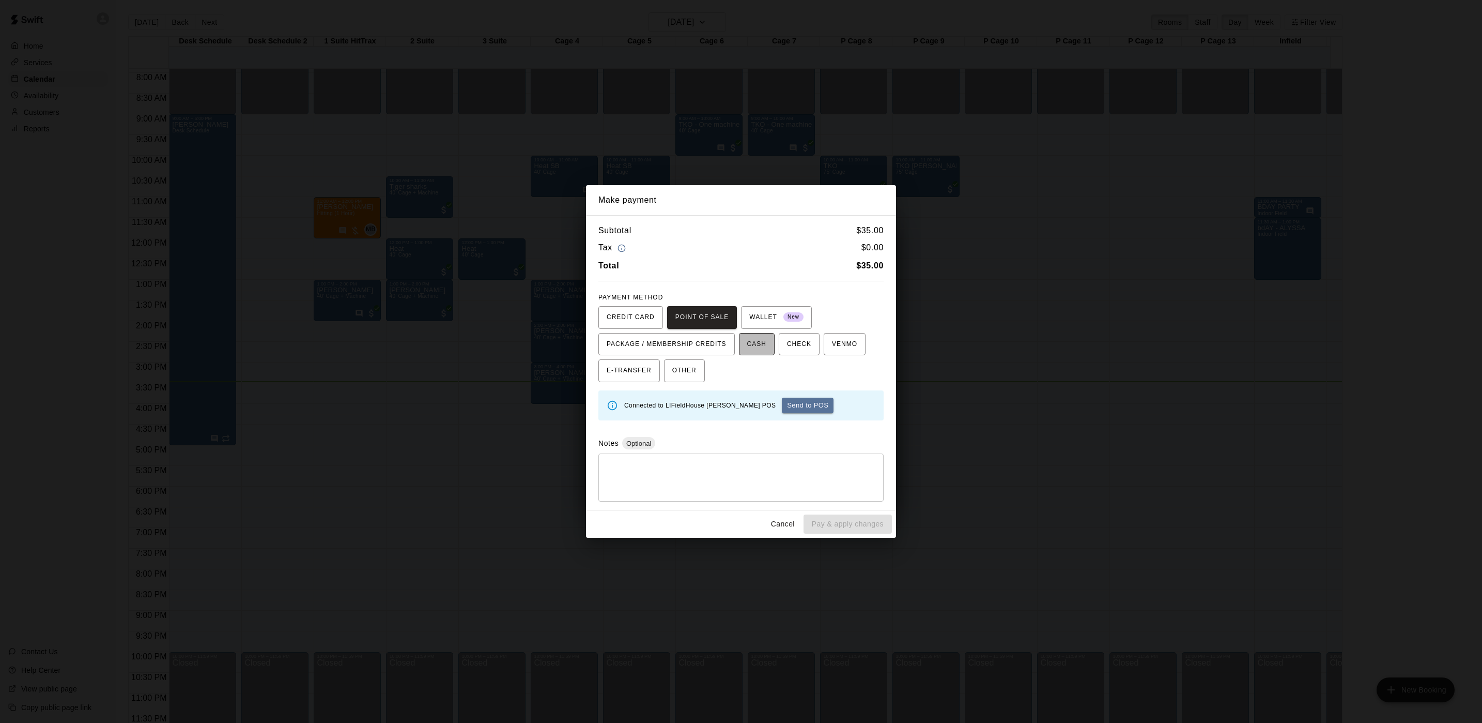
click at [747, 346] on span "CASH" at bounding box center [756, 344] width 19 height 17
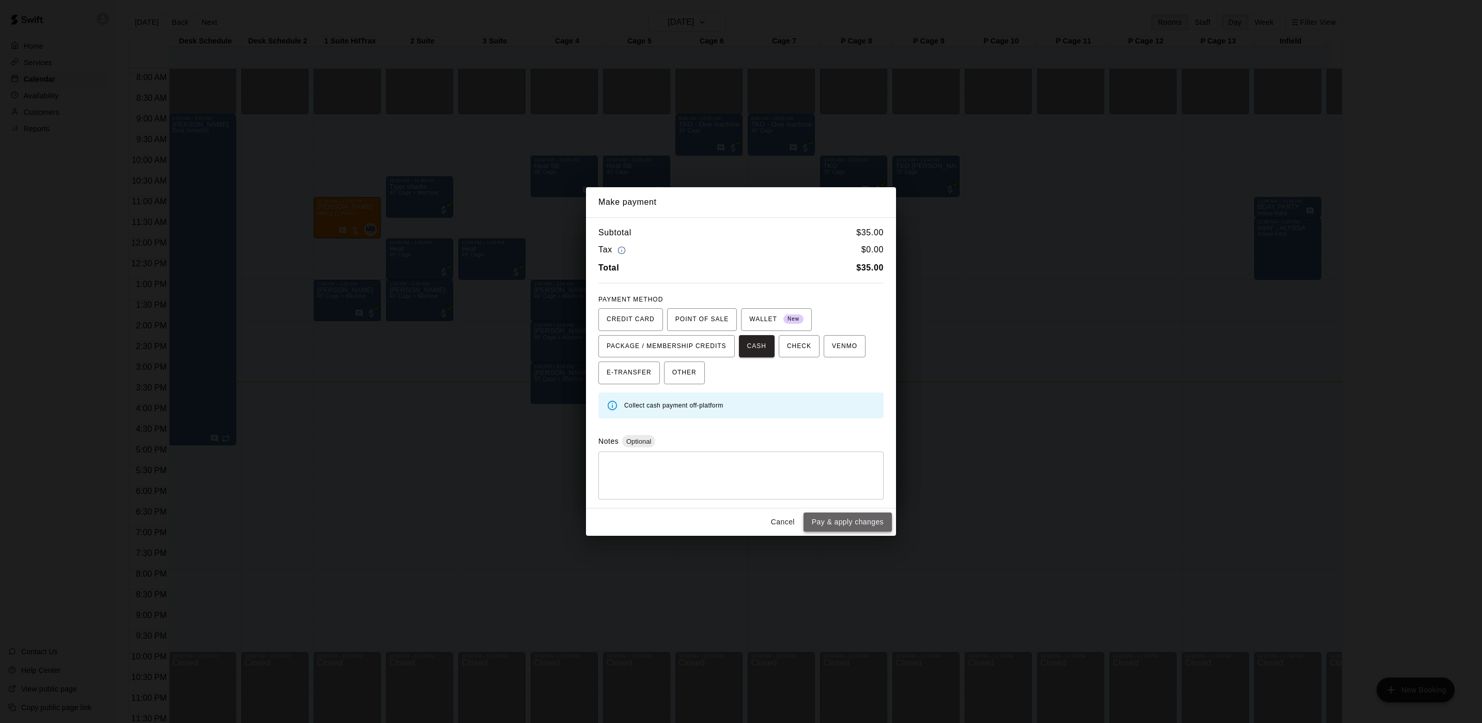
click at [856, 515] on button "Pay & apply changes" at bounding box center [848, 521] width 88 height 19
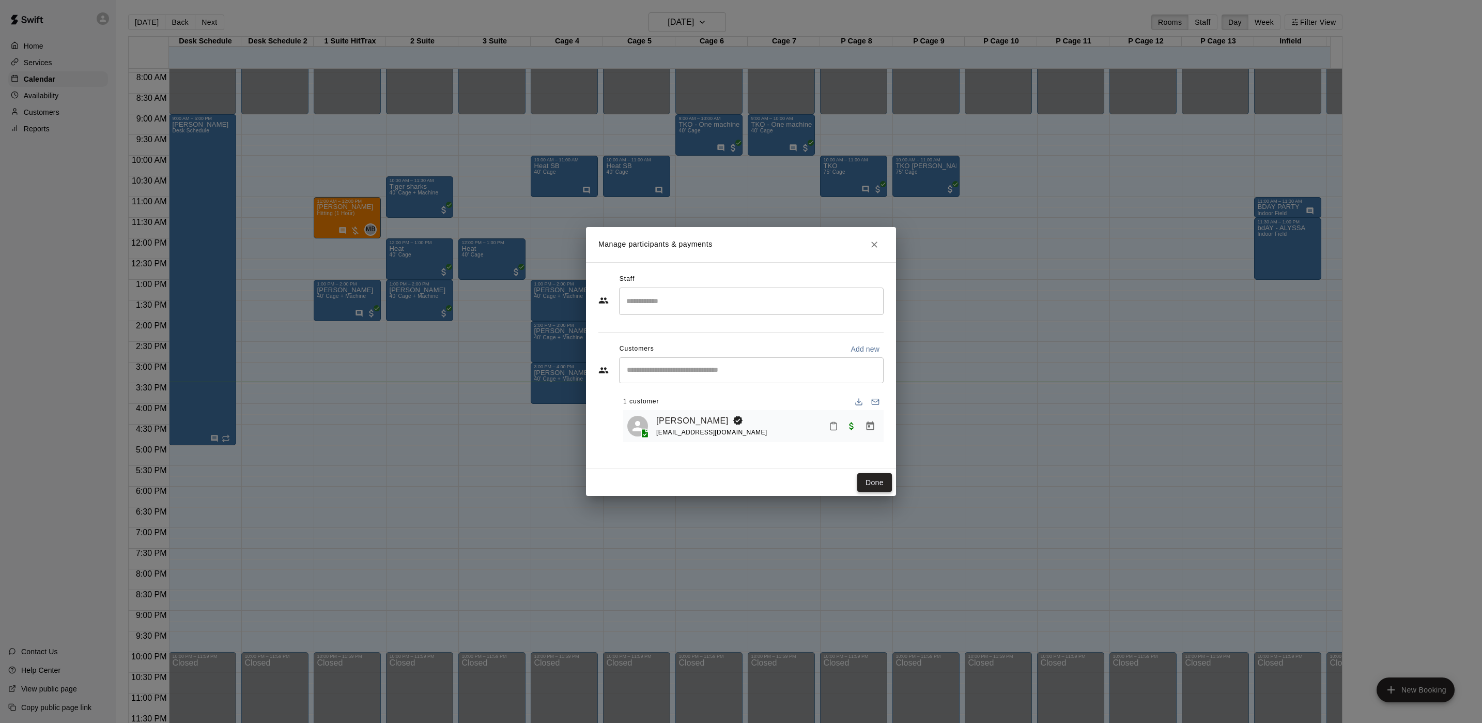
click at [868, 489] on button "Done" at bounding box center [875, 482] width 35 height 19
